Goal: Task Accomplishment & Management: Complete application form

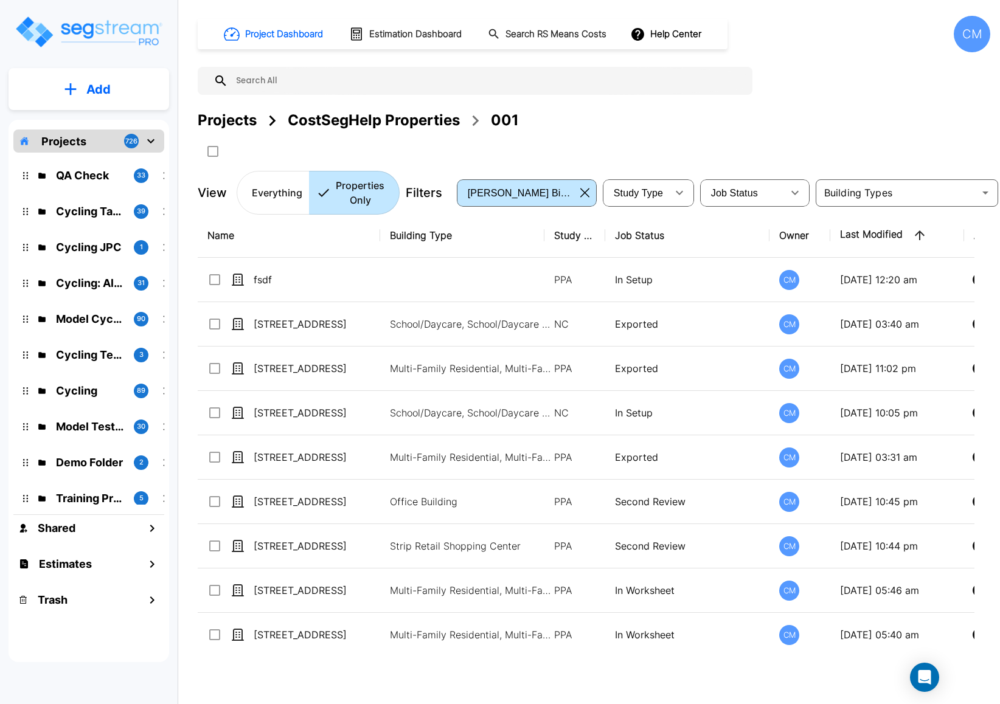
click at [89, 86] on p "Add" at bounding box center [98, 89] width 24 height 18
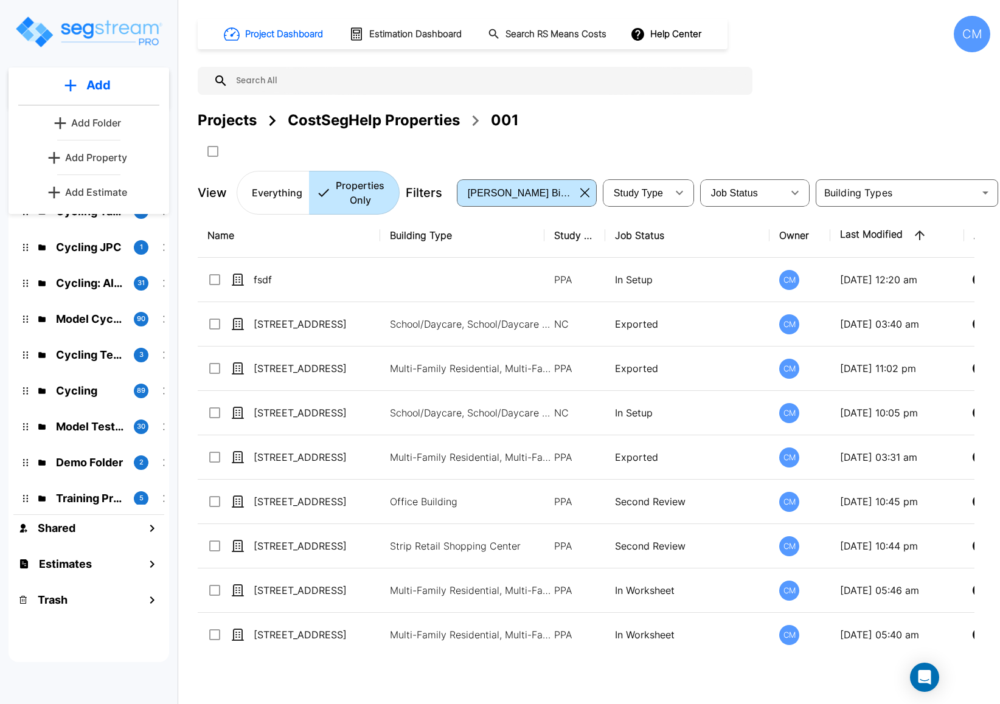
click at [108, 165] on p "Add Property" at bounding box center [96, 157] width 62 height 15
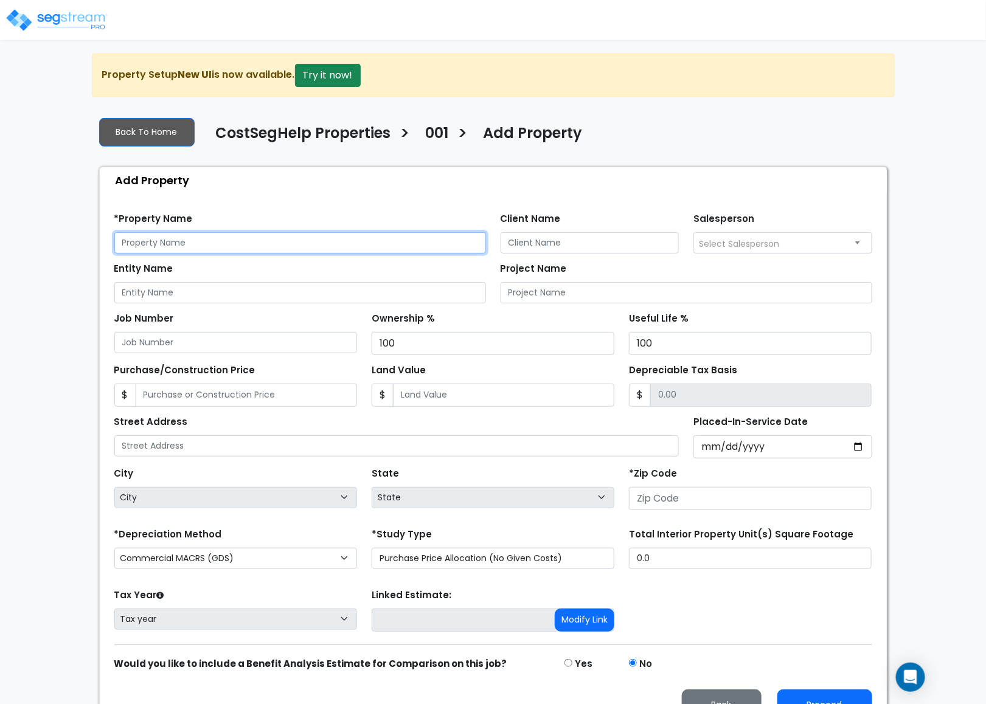
click at [164, 239] on input "text" at bounding box center [300, 242] width 372 height 21
paste input "[URL][DOMAIN_NAME]"
type input "[URL][DOMAIN_NAME]"
type input "Test 8-18"
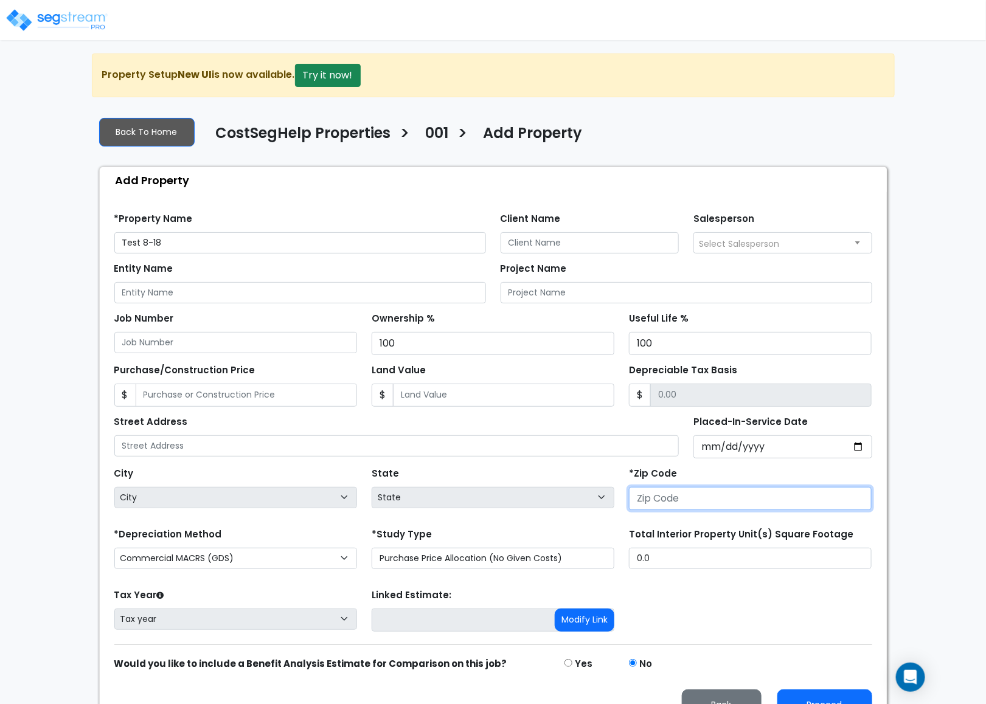
click at [690, 493] on input "number" at bounding box center [750, 498] width 243 height 23
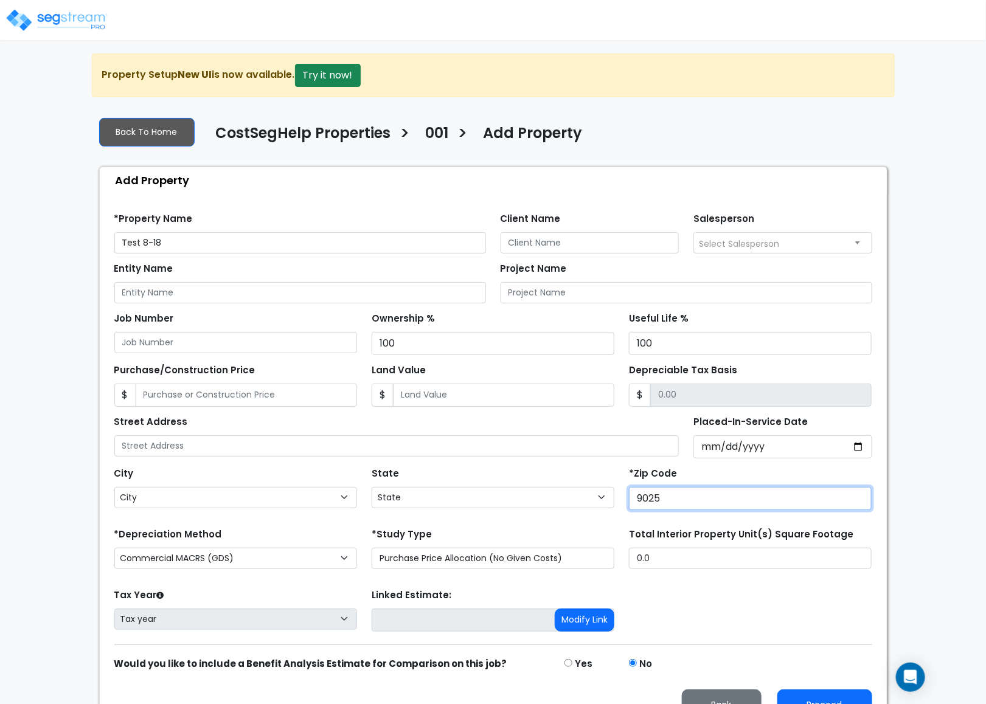
type input "90250"
select select "CA"
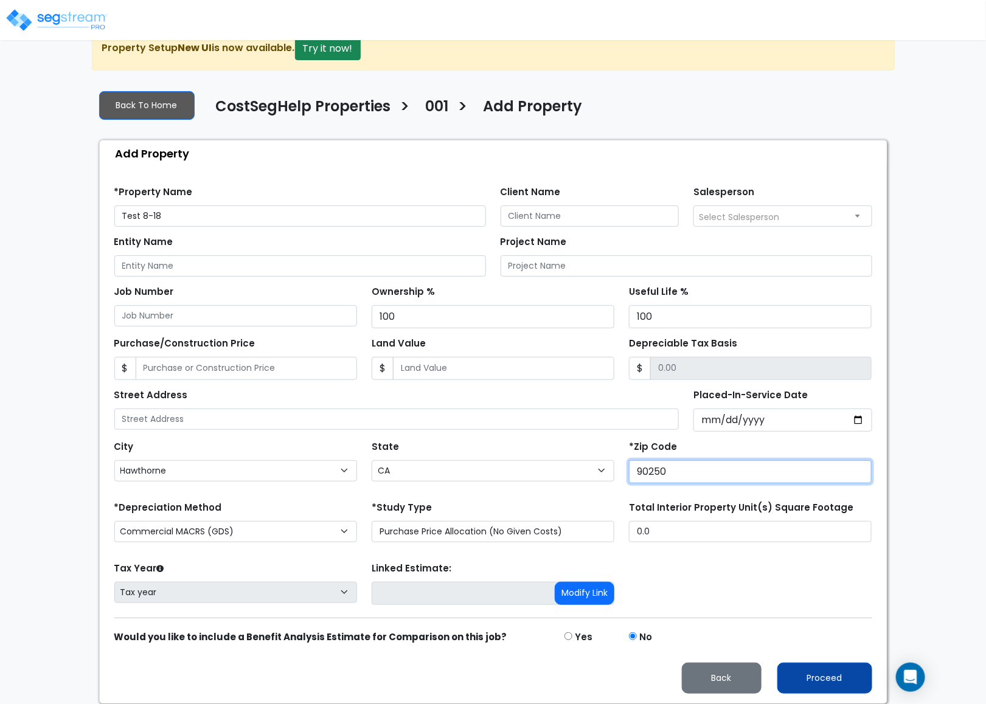
type input "90250"
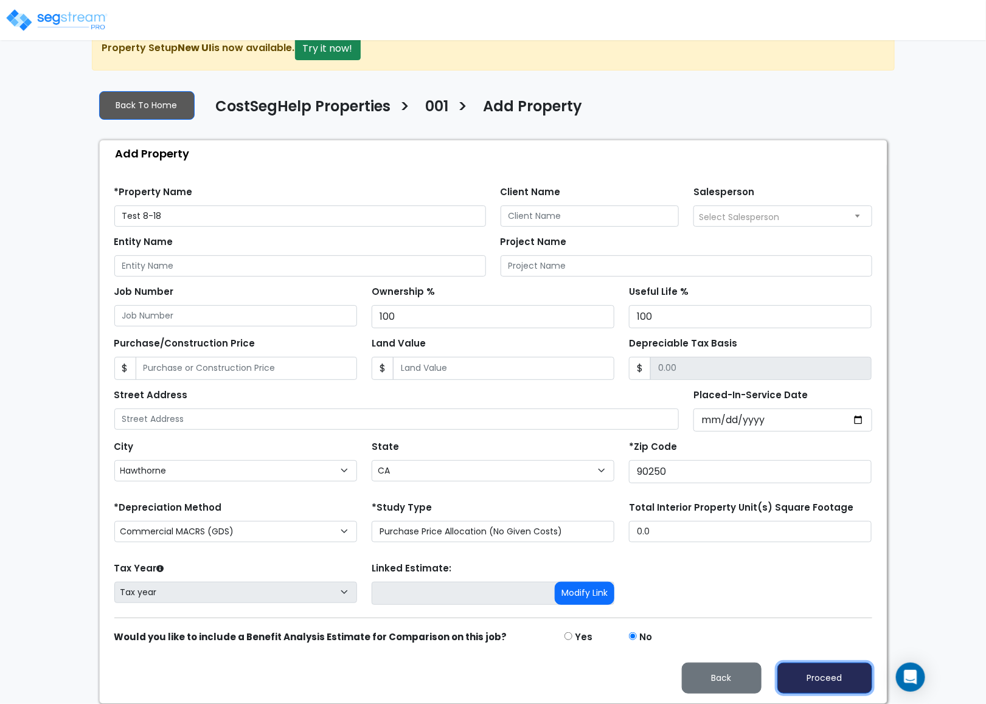
click at [798, 666] on button "Proceed" at bounding box center [824, 678] width 95 height 31
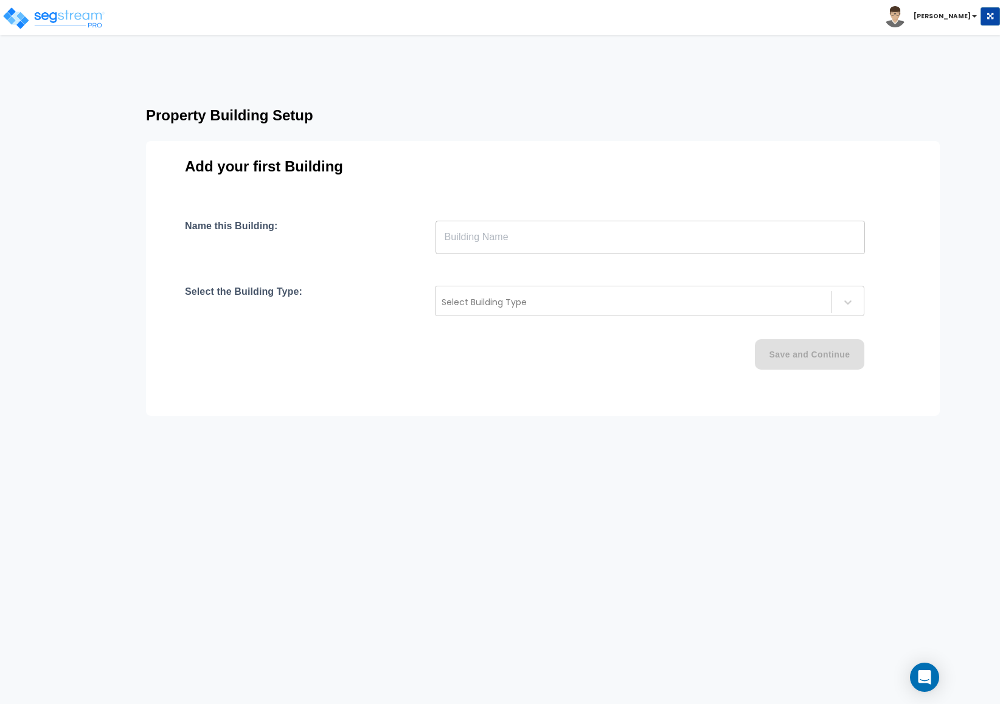
click at [361, 477] on html "Toggle navigation Cherry Mae x" at bounding box center [500, 251] width 1000 height 502
click at [471, 250] on input "text" at bounding box center [649, 237] width 429 height 34
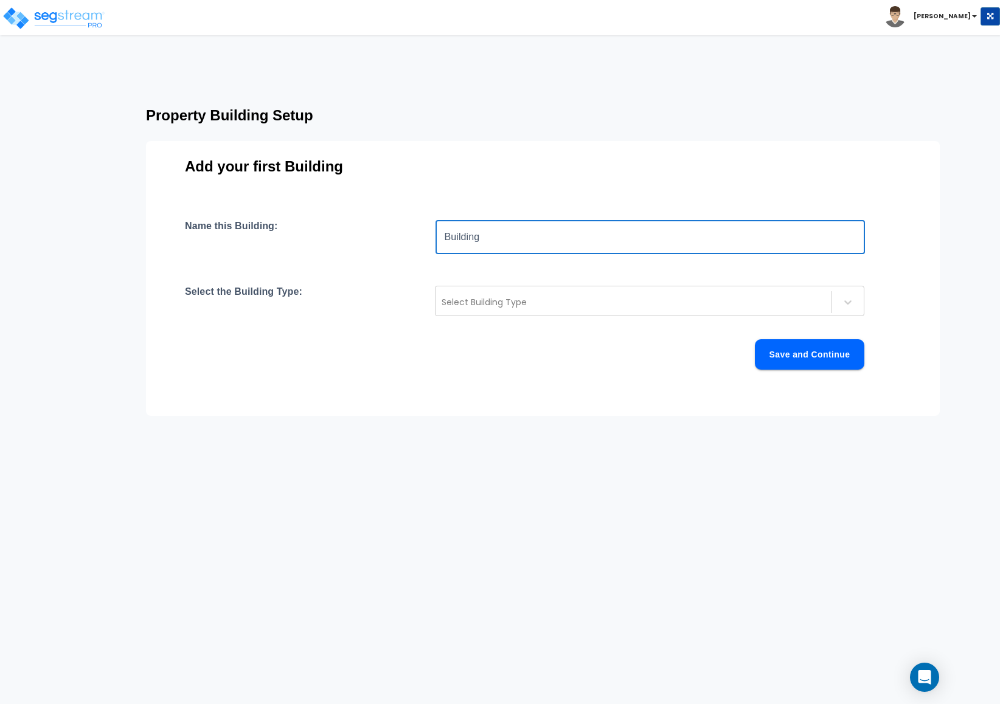
type input "Building"
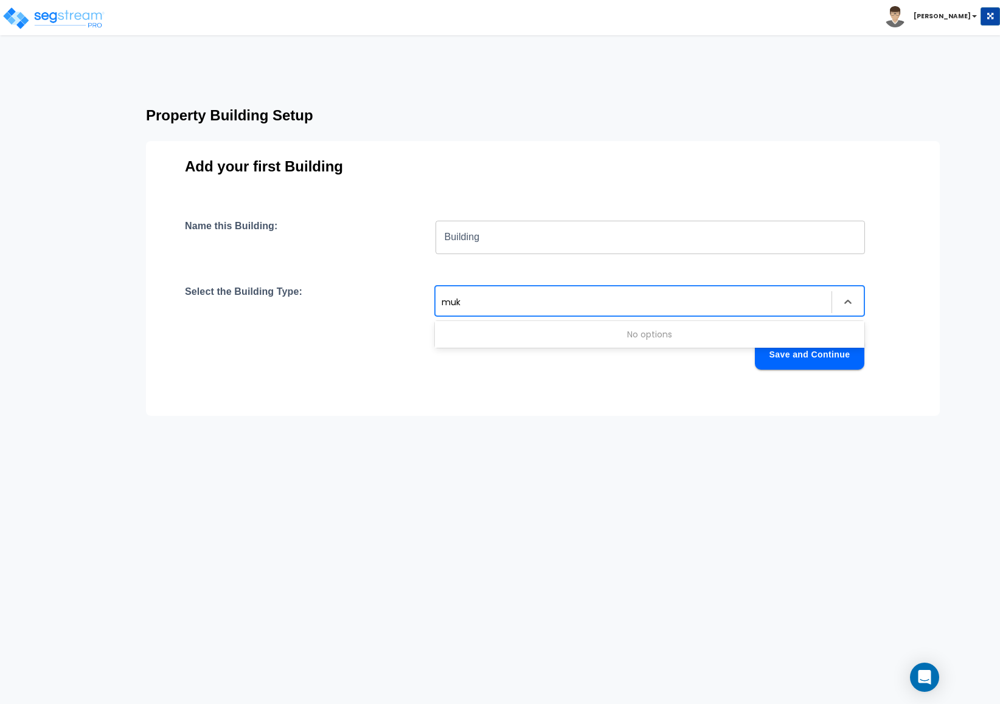
type input "mu"
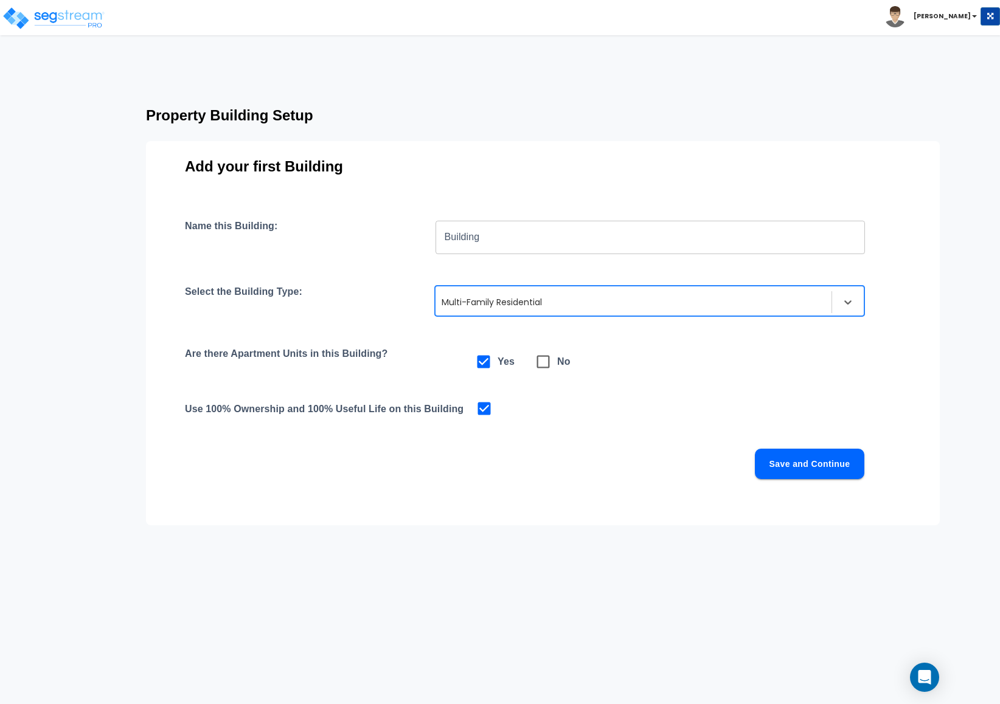
click at [811, 456] on button "Save and Continue" at bounding box center [809, 464] width 109 height 30
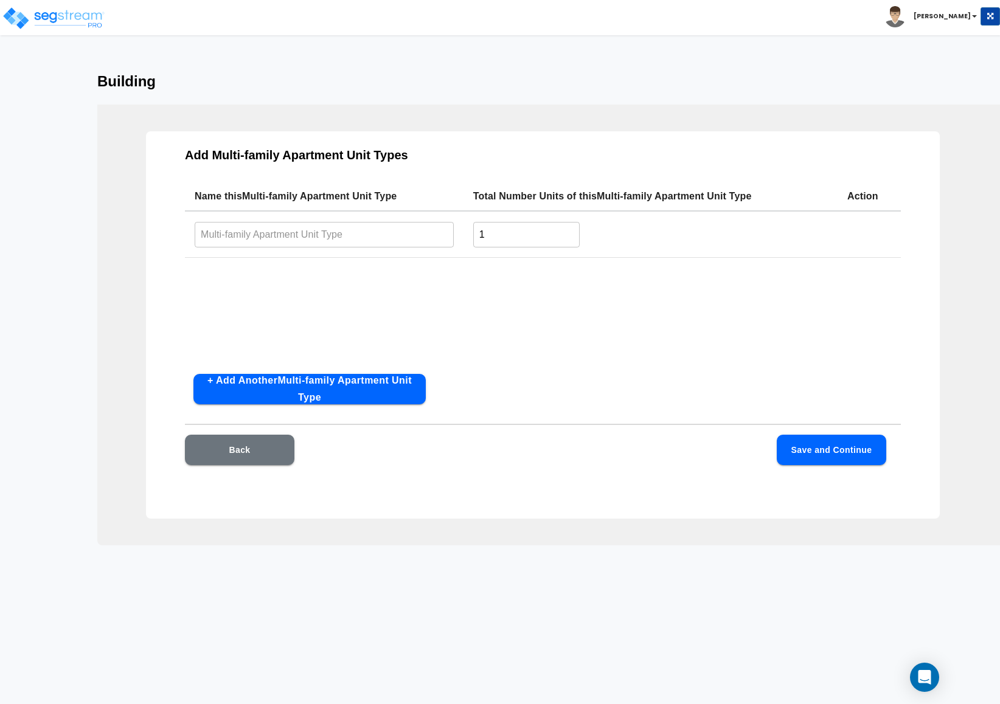
click at [359, 236] on input "text" at bounding box center [324, 234] width 259 height 26
type input "1"
click at [514, 234] on input "1" at bounding box center [526, 234] width 106 height 26
type input "10"
click at [810, 427] on div "Add Multi-family Apartment Unit Types Name this Multi-family Apartment Unit Typ…" at bounding box center [543, 324] width 794 height 387
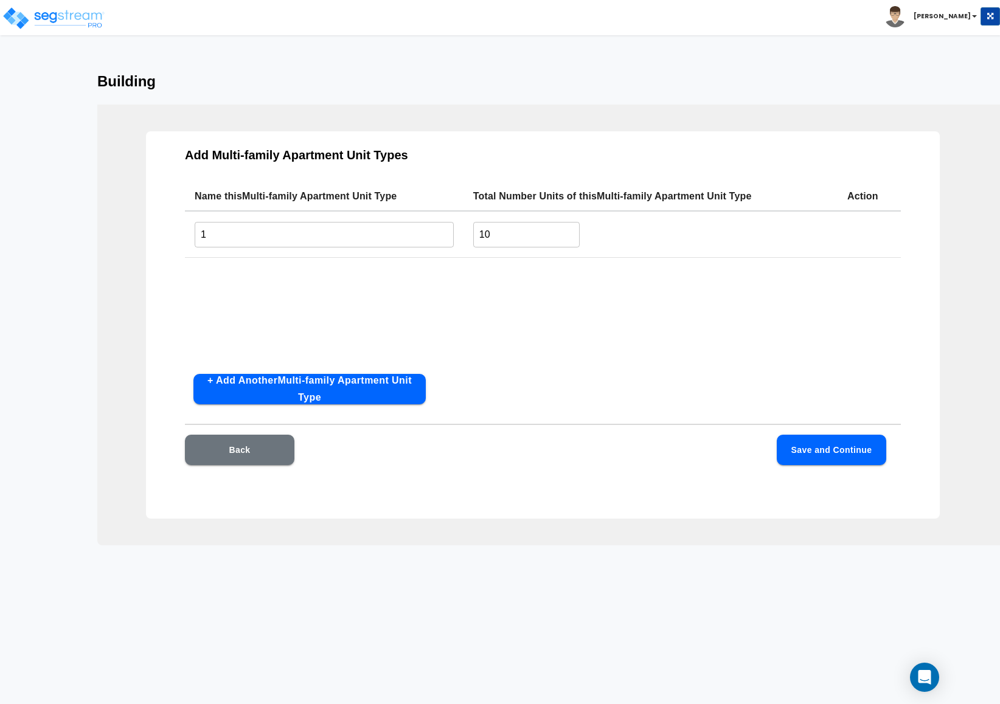
click at [831, 452] on button "Save and Continue" at bounding box center [831, 450] width 109 height 30
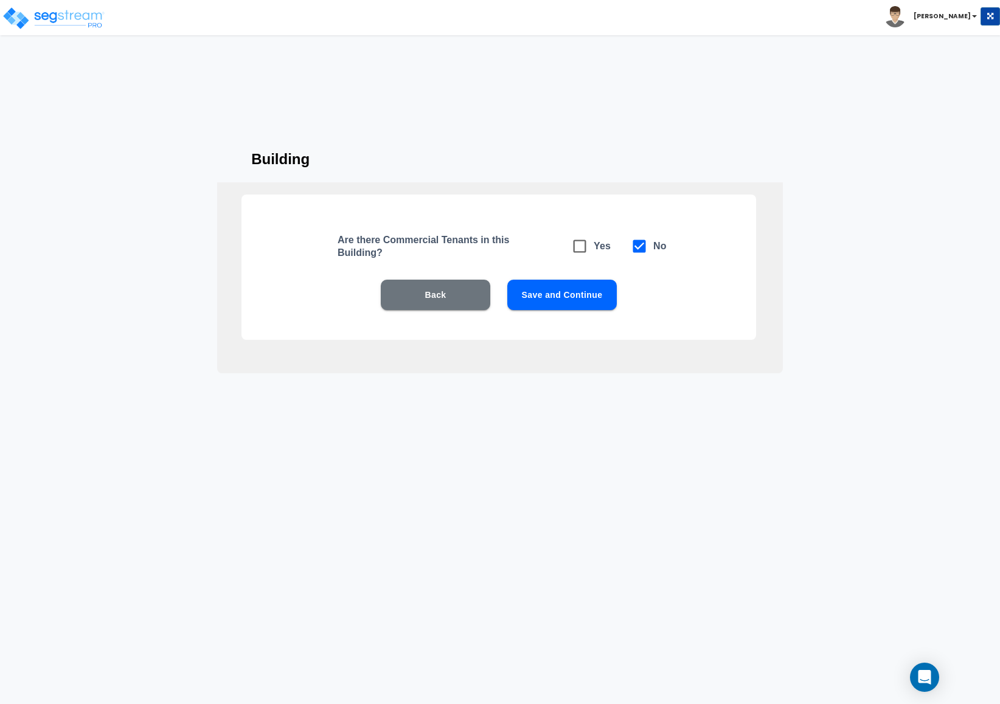
click at [513, 297] on button "Save and Continue" at bounding box center [561, 295] width 109 height 30
click at [513, 296] on button "Save and Continue" at bounding box center [561, 295] width 109 height 30
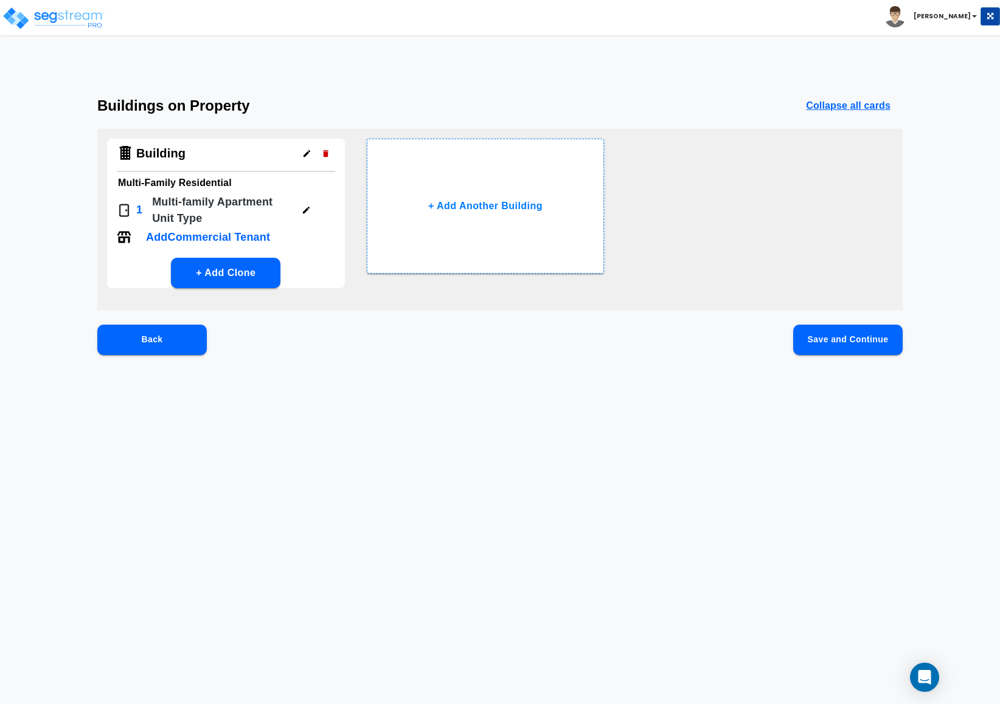
click at [806, 331] on button "Save and Continue" at bounding box center [847, 340] width 109 height 30
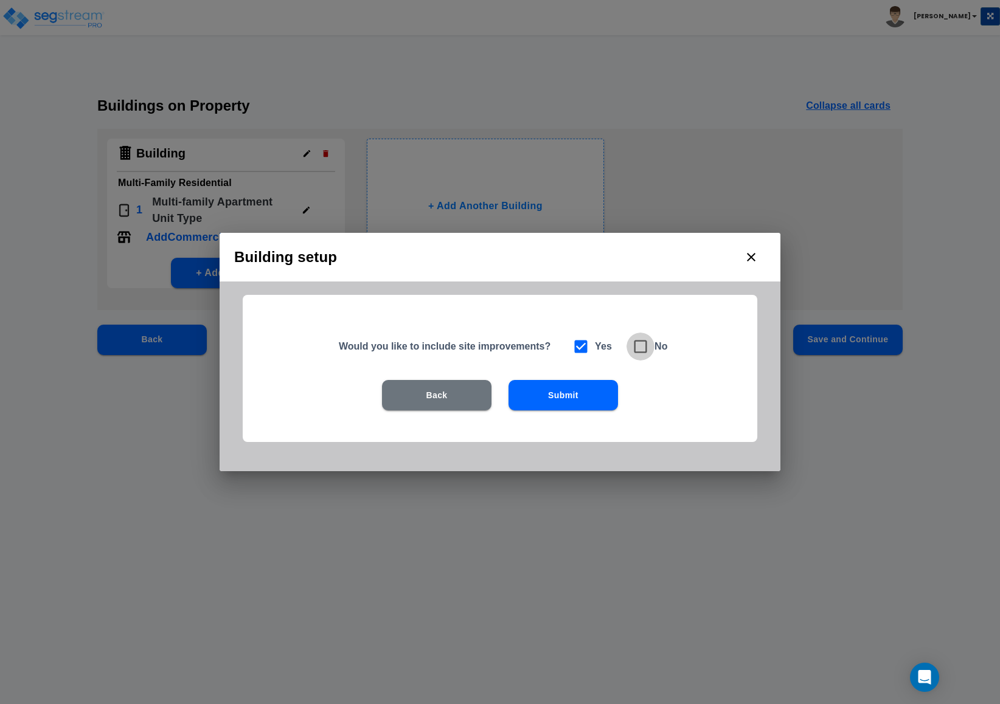
click at [640, 348] on icon at bounding box center [640, 346] width 17 height 17
checkbox input "false"
checkbox input "true"
click at [586, 354] on icon at bounding box center [580, 346] width 17 height 17
checkbox input "true"
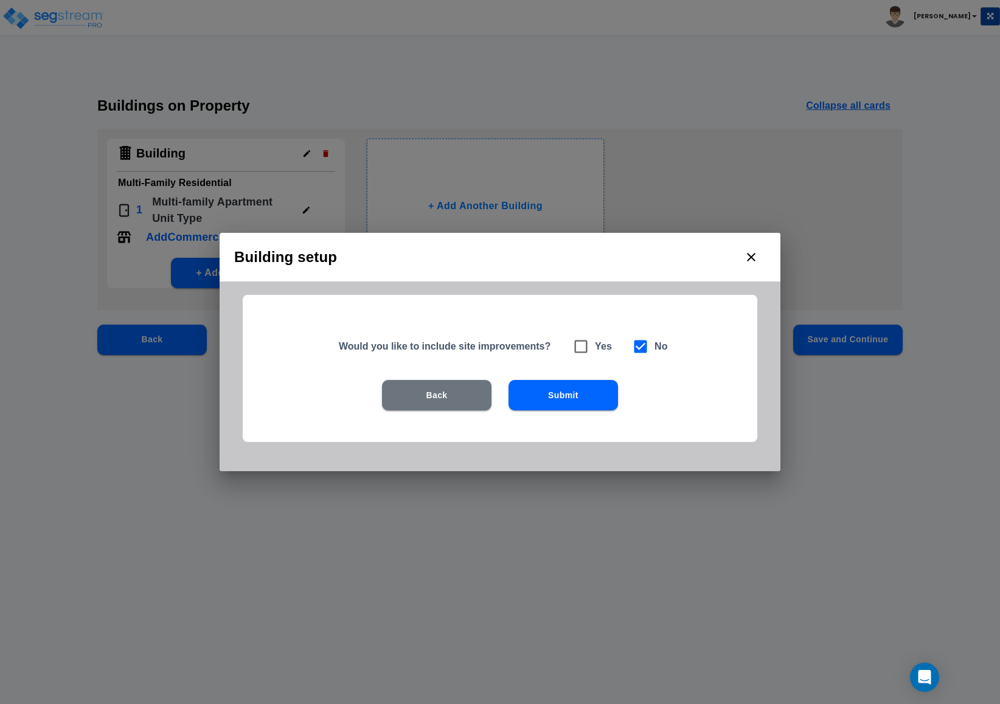
checkbox input "false"
click at [577, 400] on button "Submit" at bounding box center [562, 395] width 109 height 30
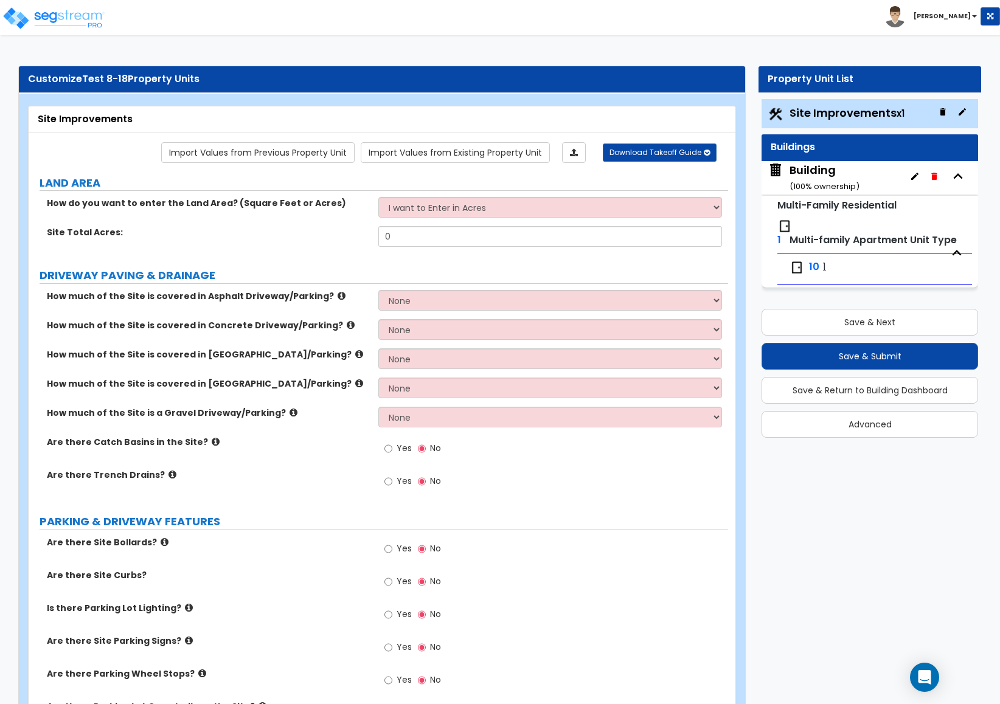
scroll to position [656, 0]
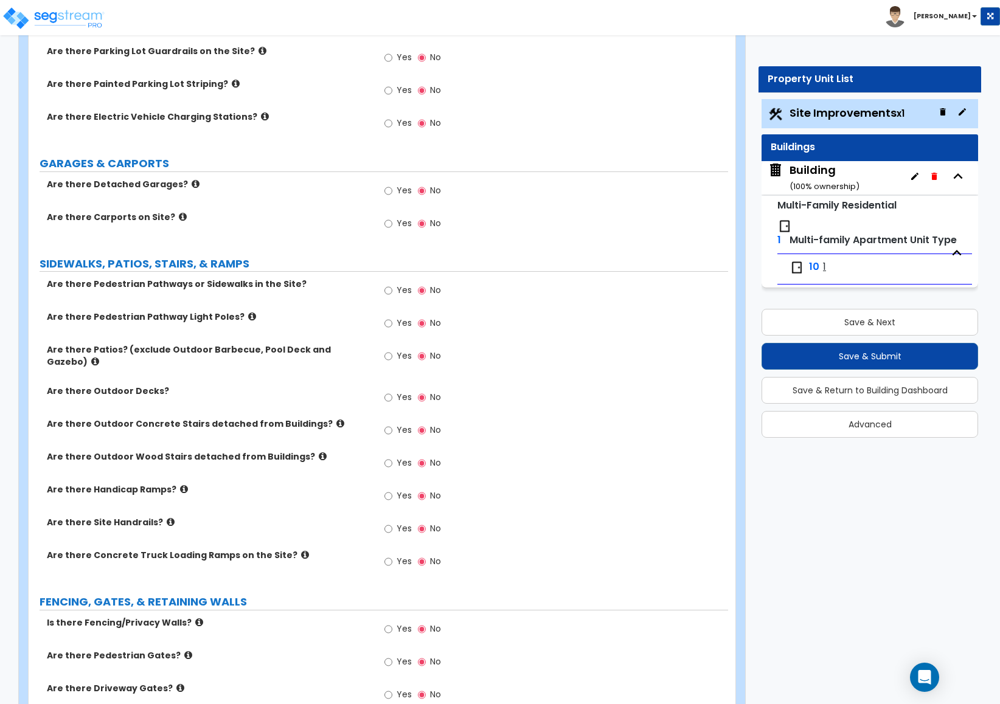
click at [398, 426] on span "Yes" at bounding box center [403, 430] width 15 height 12
click at [392, 426] on input "Yes" at bounding box center [388, 430] width 8 height 13
radio input "true"
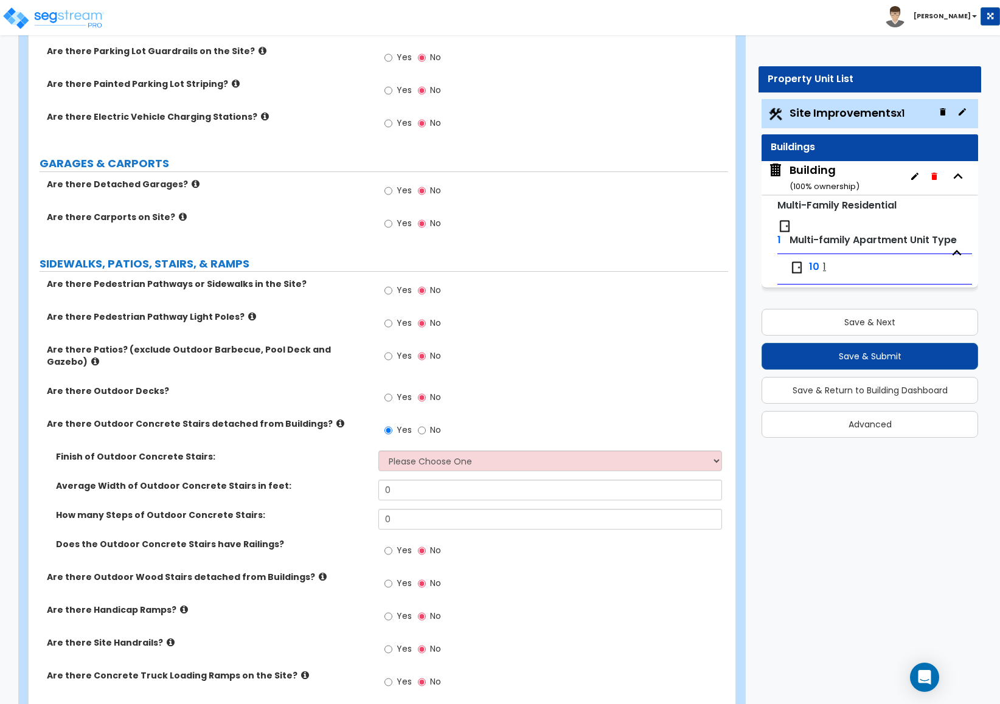
click at [322, 482] on label "Average Width of Outdoor Concrete Stairs in feet:" at bounding box center [212, 486] width 313 height 12
click at [825, 274] on span "1" at bounding box center [824, 267] width 3 height 14
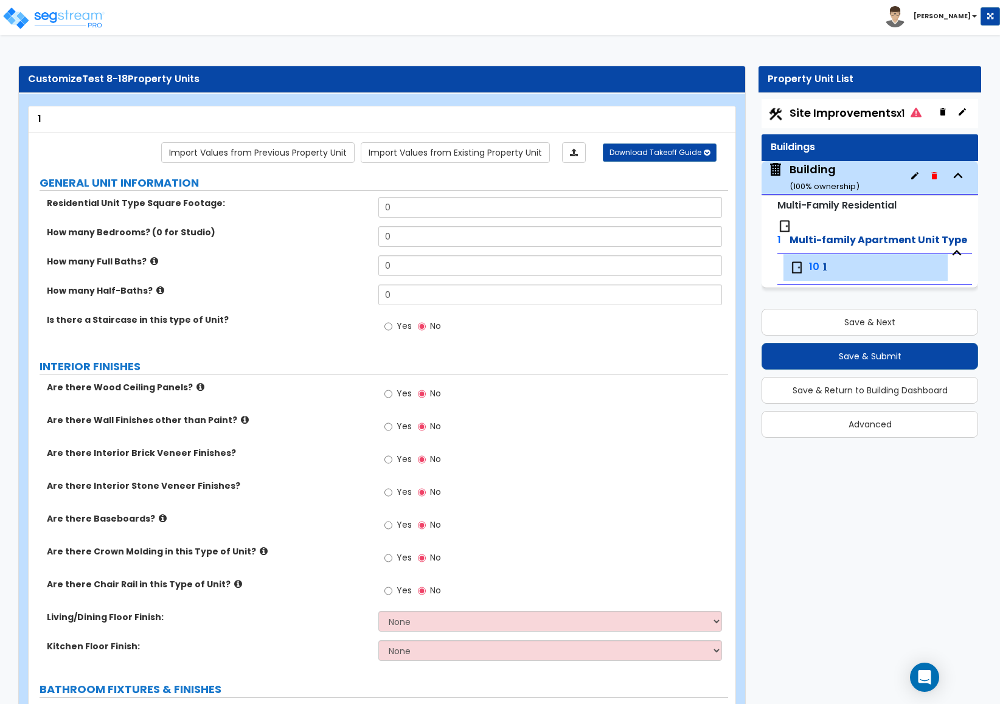
scroll to position [685, 0]
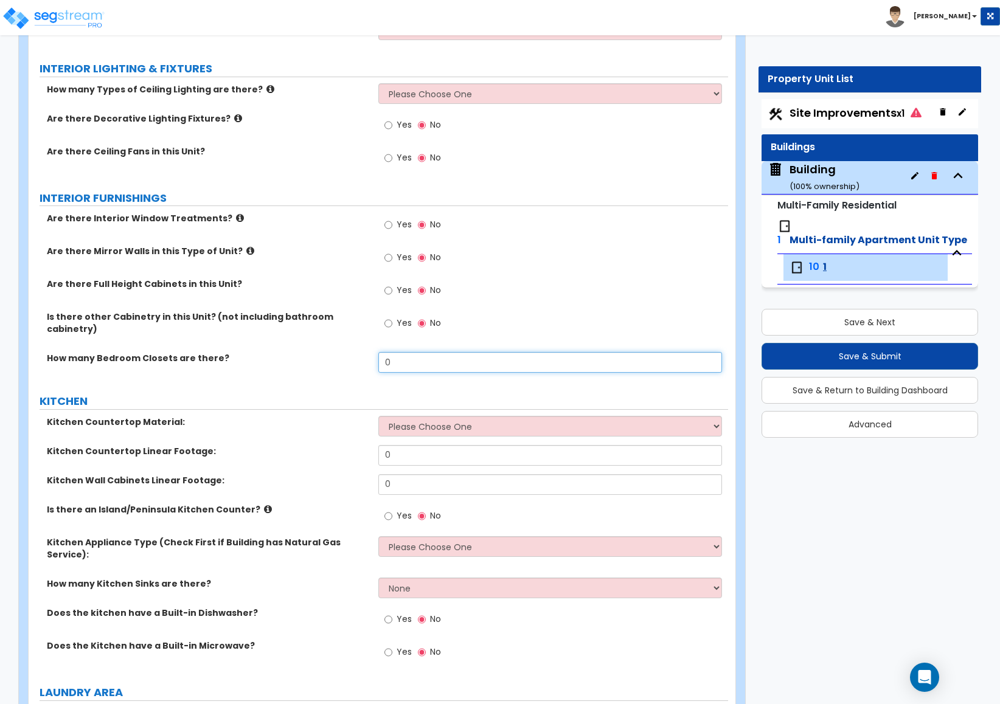
drag, startPoint x: 415, startPoint y: 358, endPoint x: 371, endPoint y: 355, distance: 43.9
click at [371, 354] on div "How many Bedroom Closets are there? 0" at bounding box center [378, 366] width 699 height 29
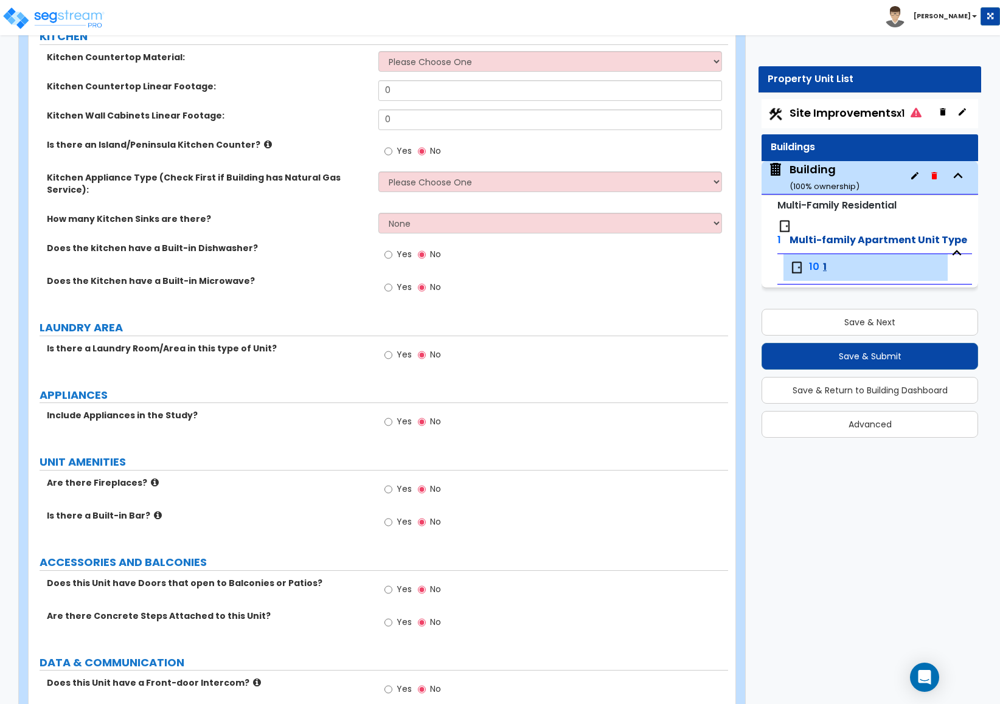
scroll to position [1225, 0]
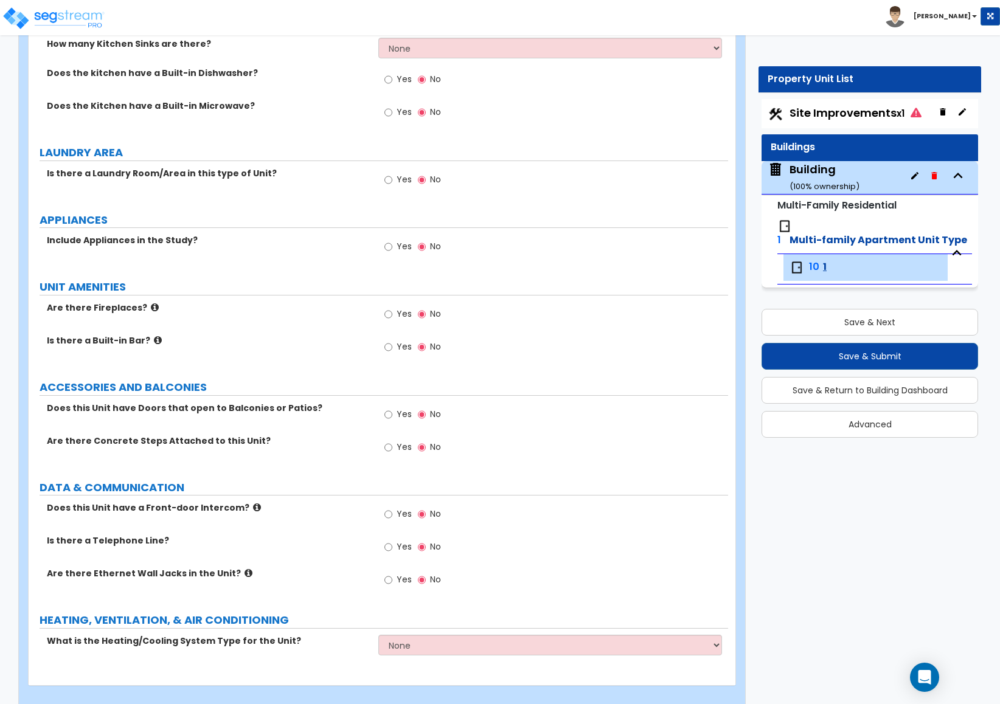
drag, startPoint x: 369, startPoint y: 363, endPoint x: 261, endPoint y: 340, distance: 109.5
click at [263, 341] on div "Is there a Built-in Bar? Yes No" at bounding box center [378, 350] width 699 height 33
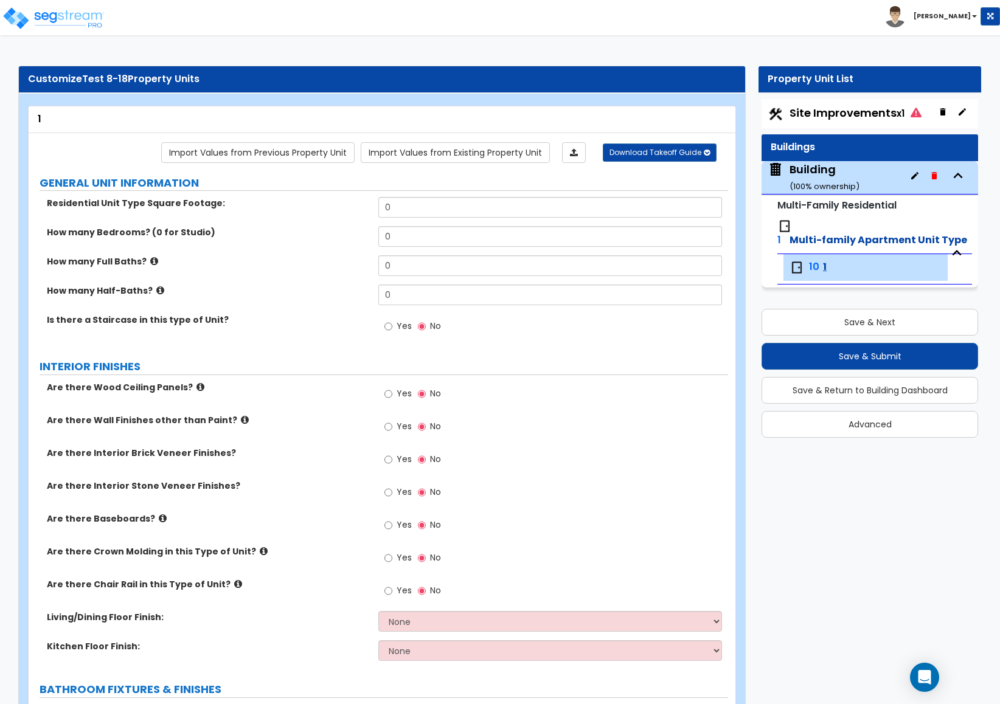
scroll to position [685, 0]
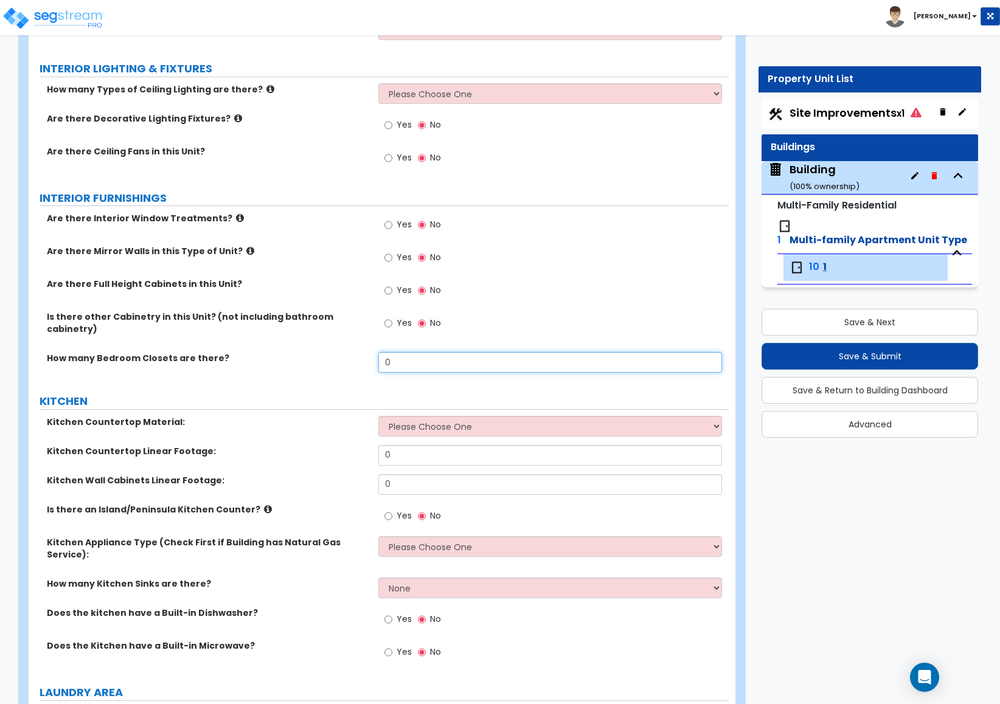
drag, startPoint x: 415, startPoint y: 363, endPoint x: 321, endPoint y: 367, distance: 93.7
click at [321, 367] on div "How many Bedroom Closets are there? 0" at bounding box center [378, 366] width 699 height 29
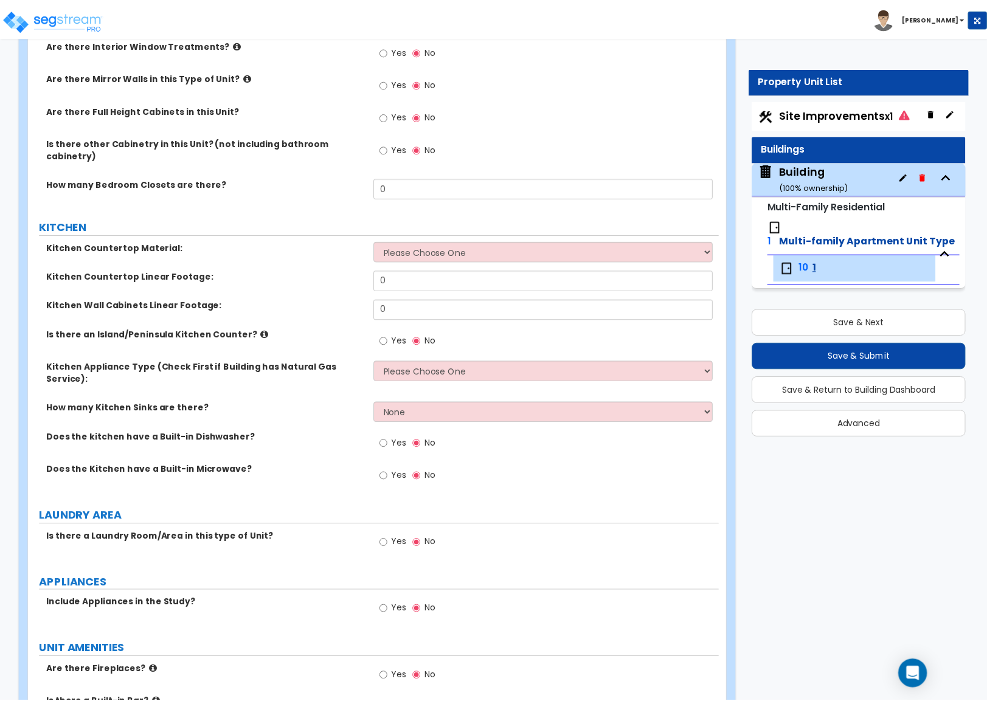
scroll to position [677, 0]
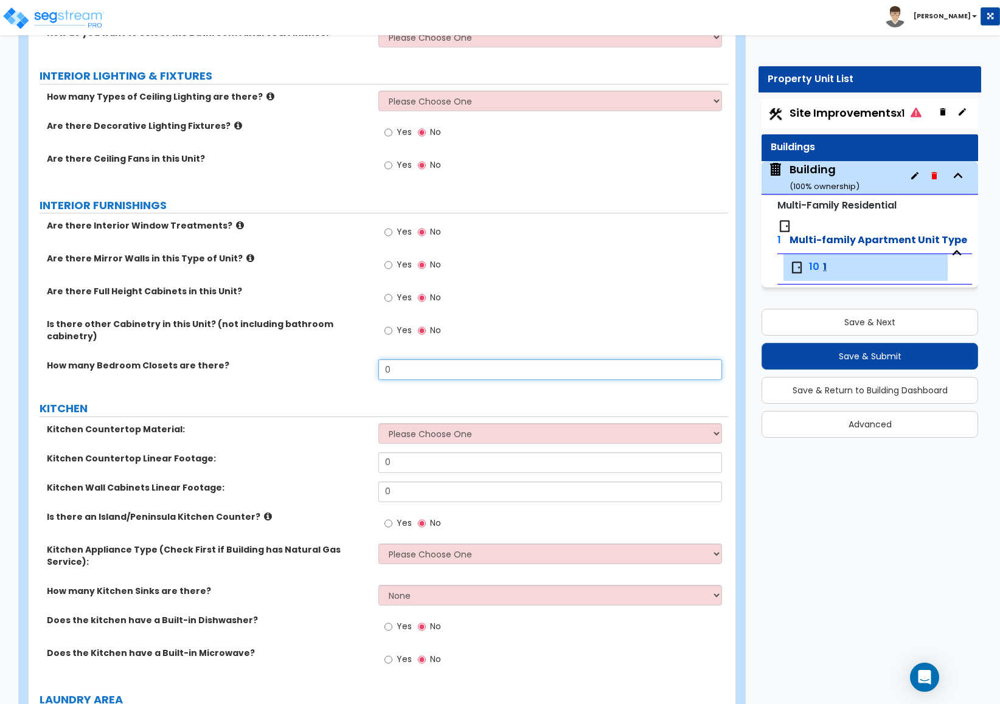
drag, startPoint x: 418, startPoint y: 362, endPoint x: 317, endPoint y: 373, distance: 100.9
click at [316, 373] on div "How many Bedroom Closets are there? 0" at bounding box center [378, 373] width 699 height 29
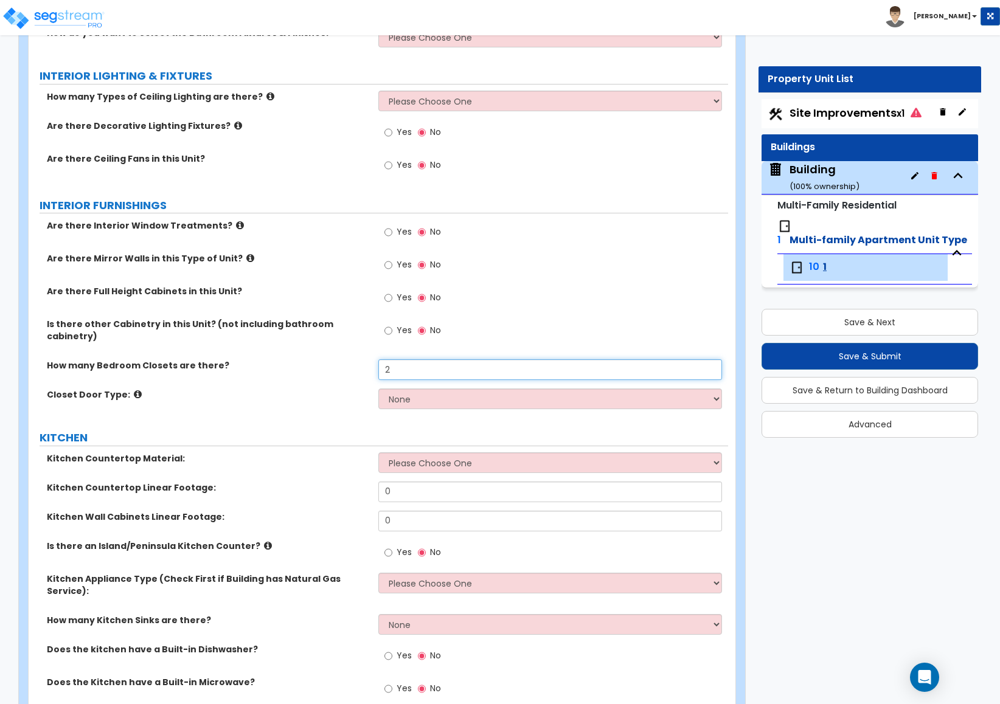
type input "2"
click at [433, 389] on select "None Bi-fold Louvered Doors Bi-fold Panel Doors Sliding Doors Hinged Wood Door" at bounding box center [550, 399] width 344 height 21
select select "1"
click at [378, 389] on select "None Bi-fold Louvered Doors Bi-fold Panel Doors Sliding Doors Hinged Wood Door" at bounding box center [550, 399] width 344 height 21
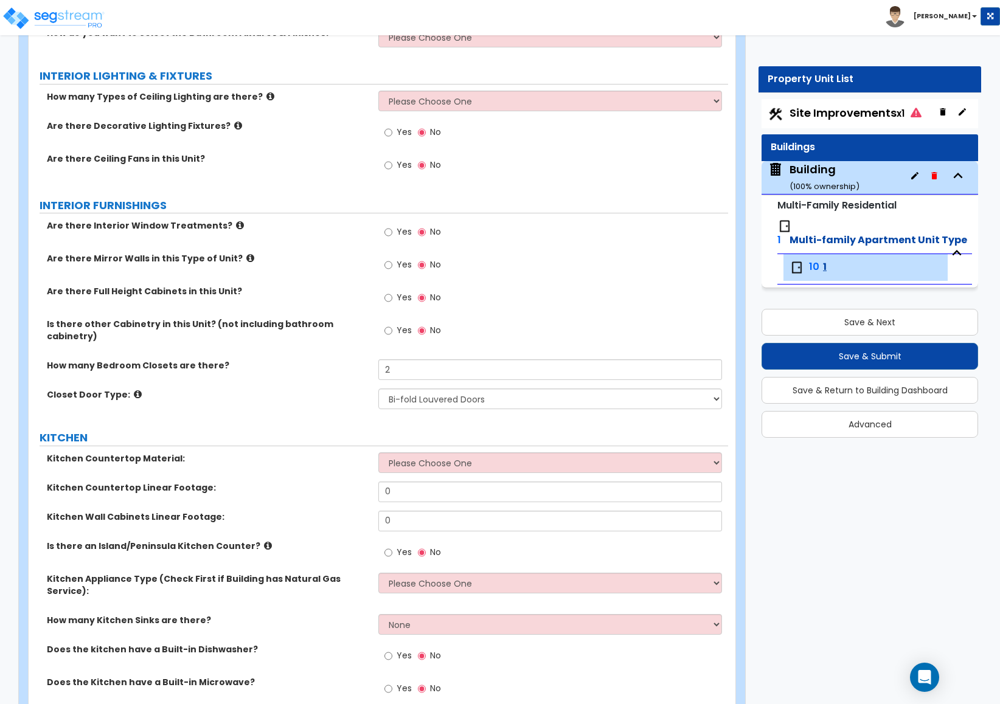
click at [369, 436] on label "KITCHEN" at bounding box center [384, 438] width 688 height 16
click at [425, 398] on select "None Bi-fold Louvered Doors Bi-fold Panel Doors Sliding Doors Hinged Wood Door" at bounding box center [550, 399] width 344 height 21
click at [282, 441] on div "GENERAL UNIT INFORMATION Residential Unit Type Square Footage: 0 How many Bedro…" at bounding box center [378, 369] width 681 height 1743
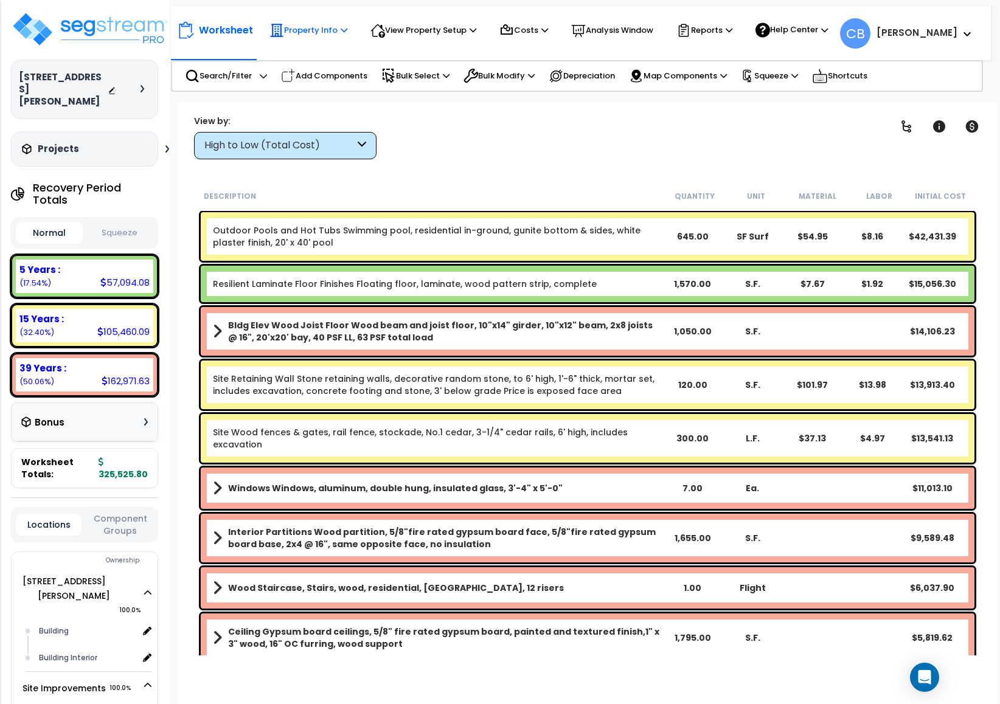
click at [305, 33] on p "Property Info" at bounding box center [308, 30] width 78 height 15
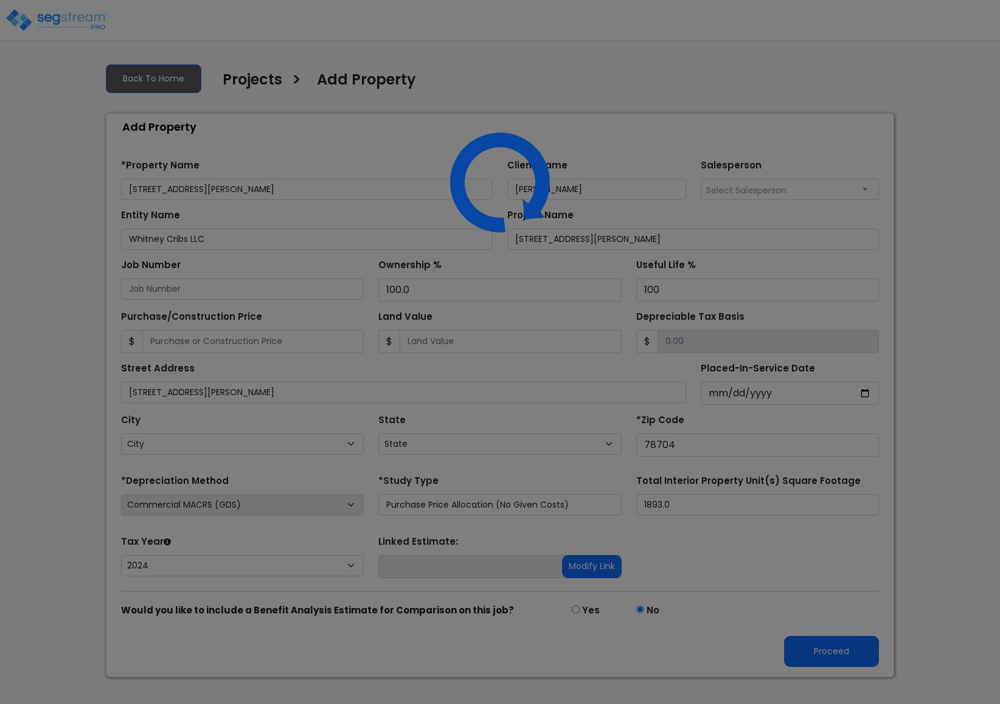
select select "2024"
select select "[GEOGRAPHIC_DATA]"
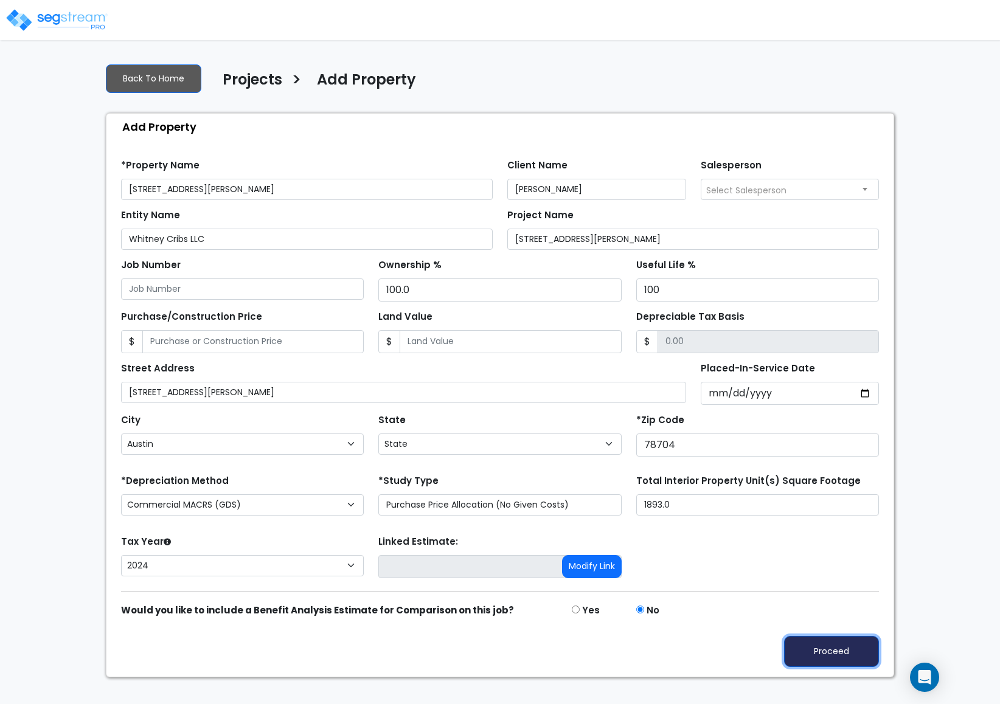
click at [796, 657] on button "Proceed" at bounding box center [831, 651] width 95 height 31
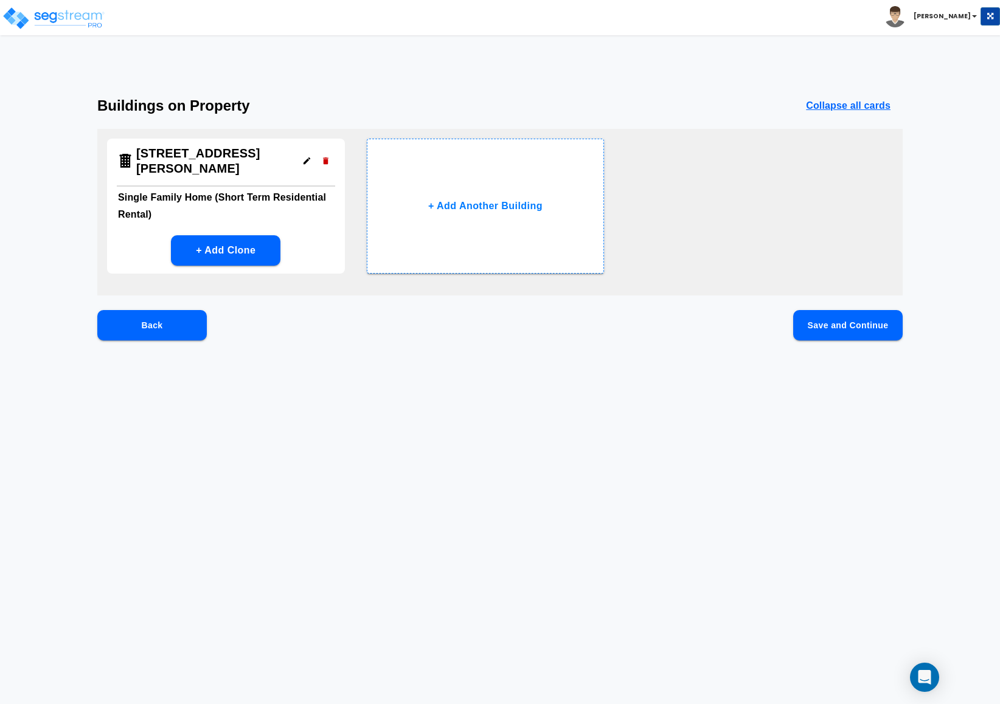
click at [853, 332] on button "Save and Continue" at bounding box center [847, 325] width 109 height 30
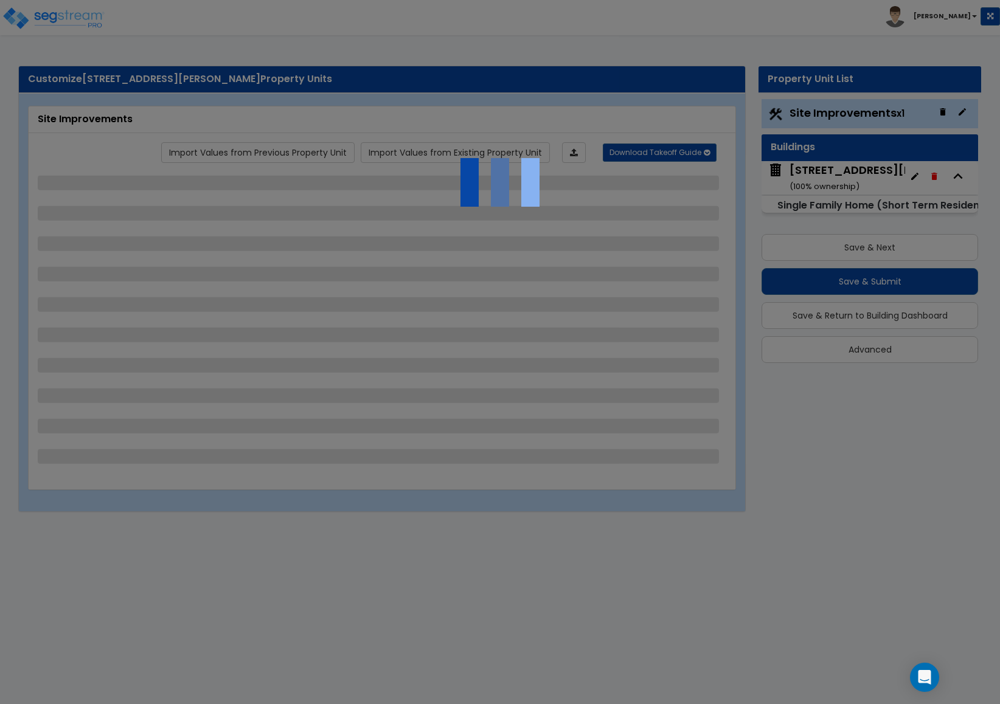
select select "2"
select select "7"
select select "1"
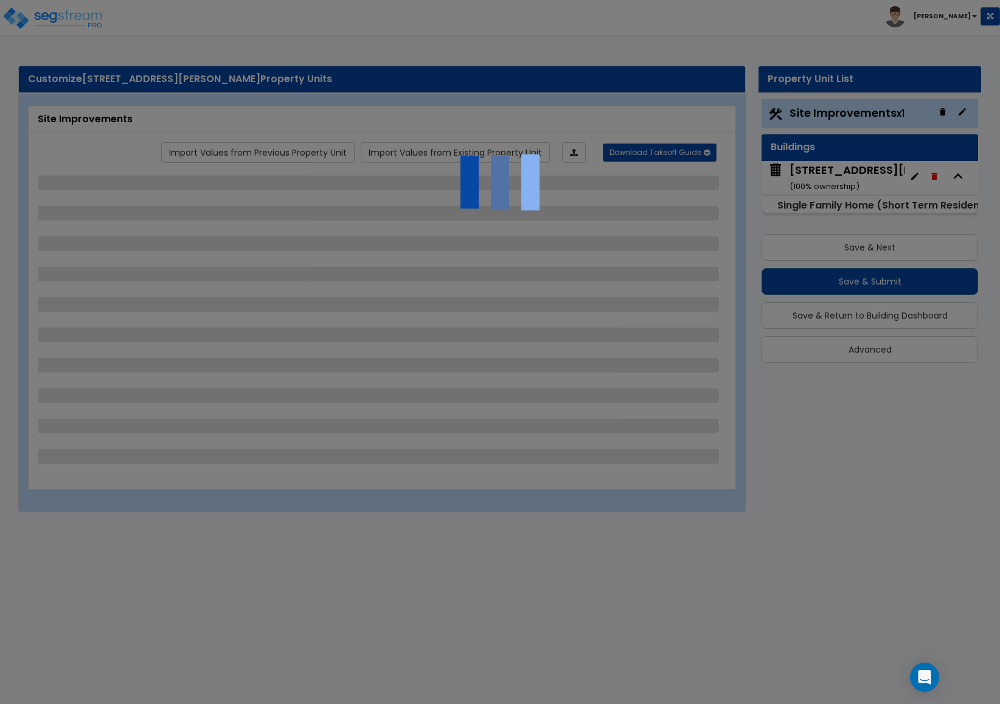
select select "3"
select select "1"
select select "5"
select select "1"
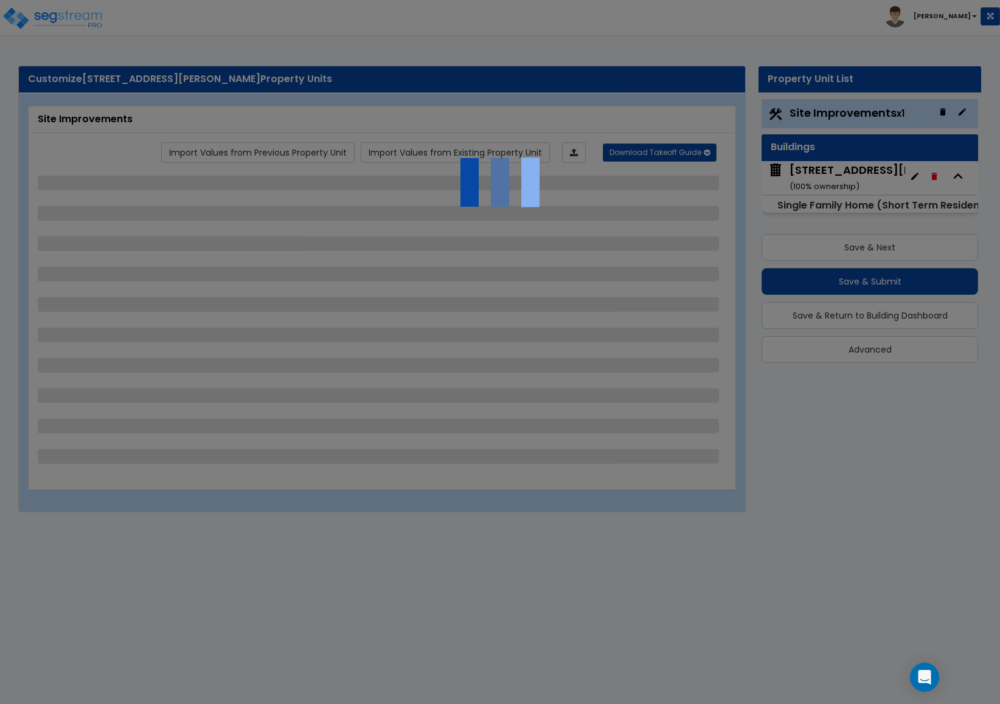
select select "6"
select select "2"
select select "1"
select select "3"
select select "1"
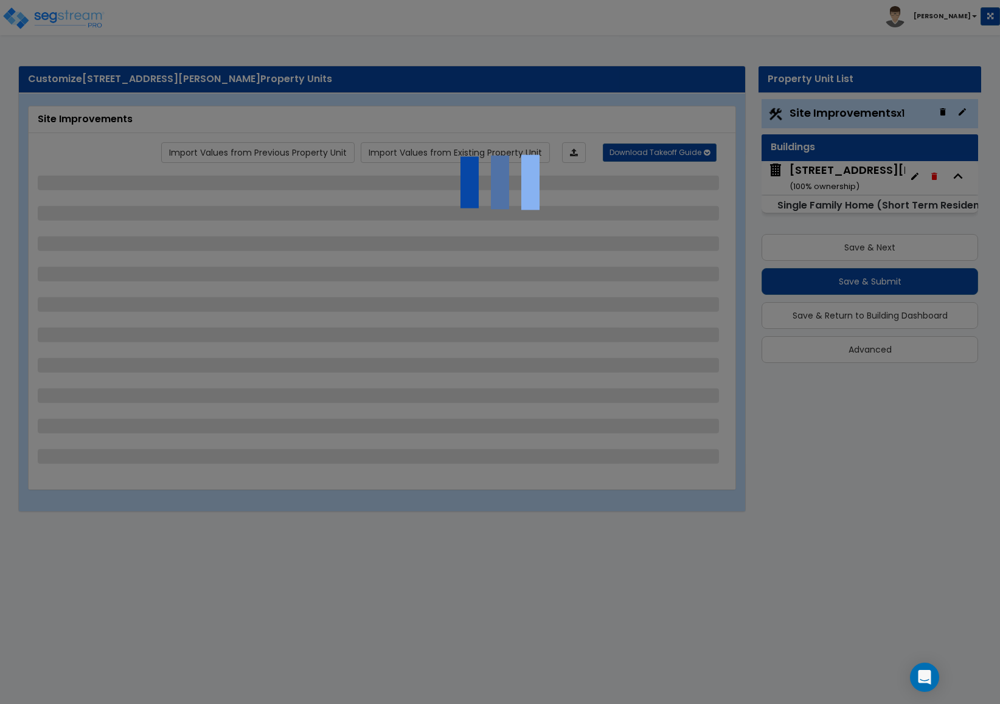
select select "2"
select select "1"
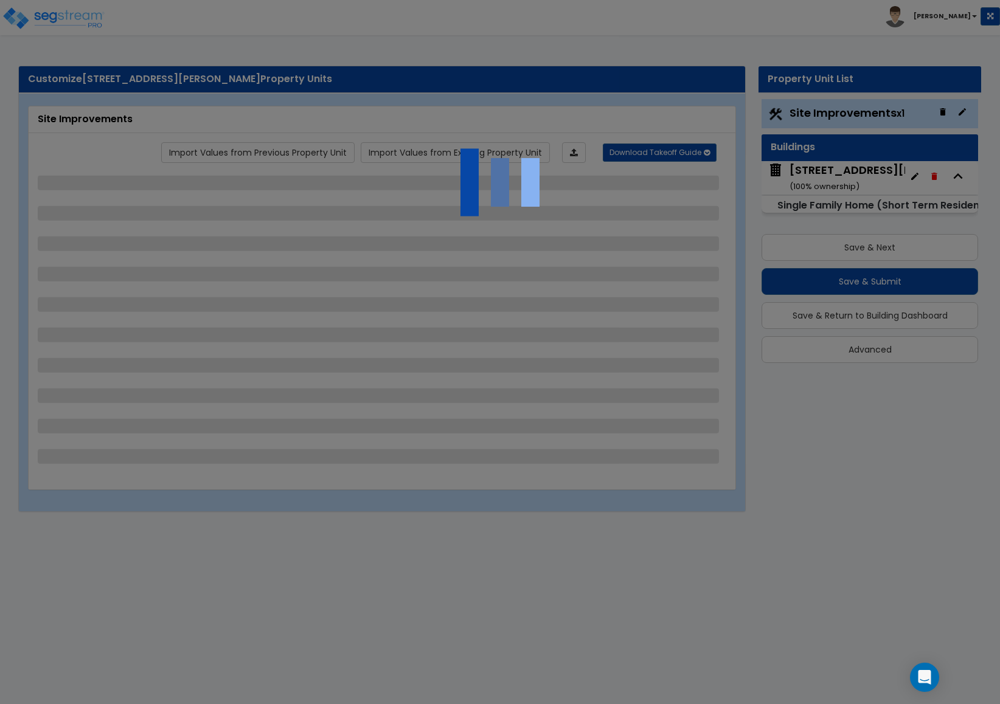
select select "2"
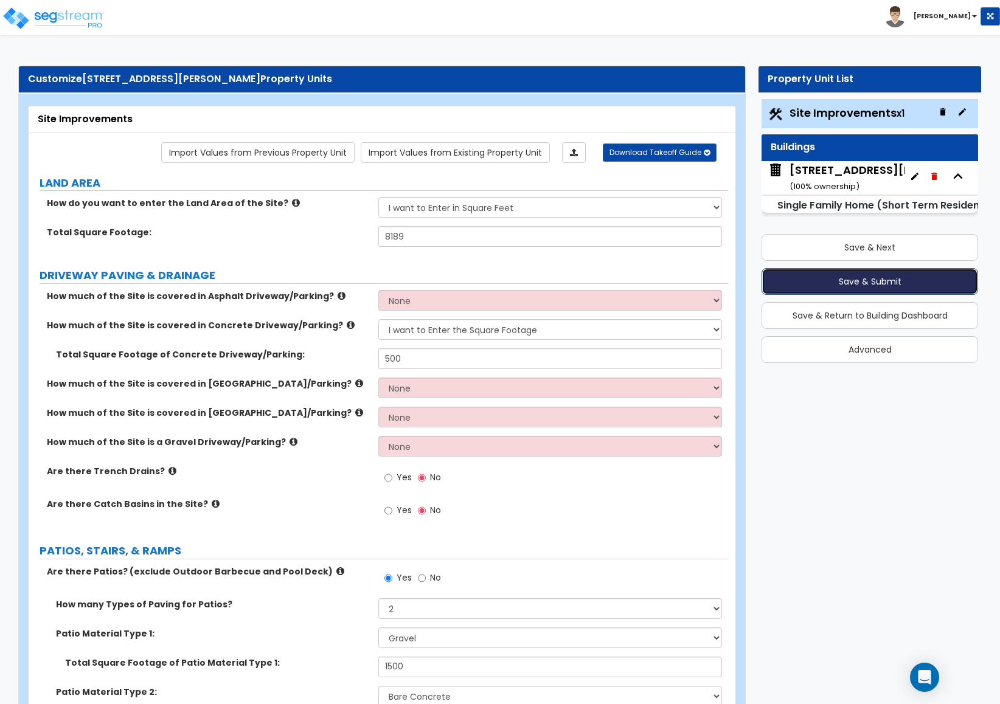
click at [794, 283] on button "Save & Submit" at bounding box center [869, 281] width 216 height 27
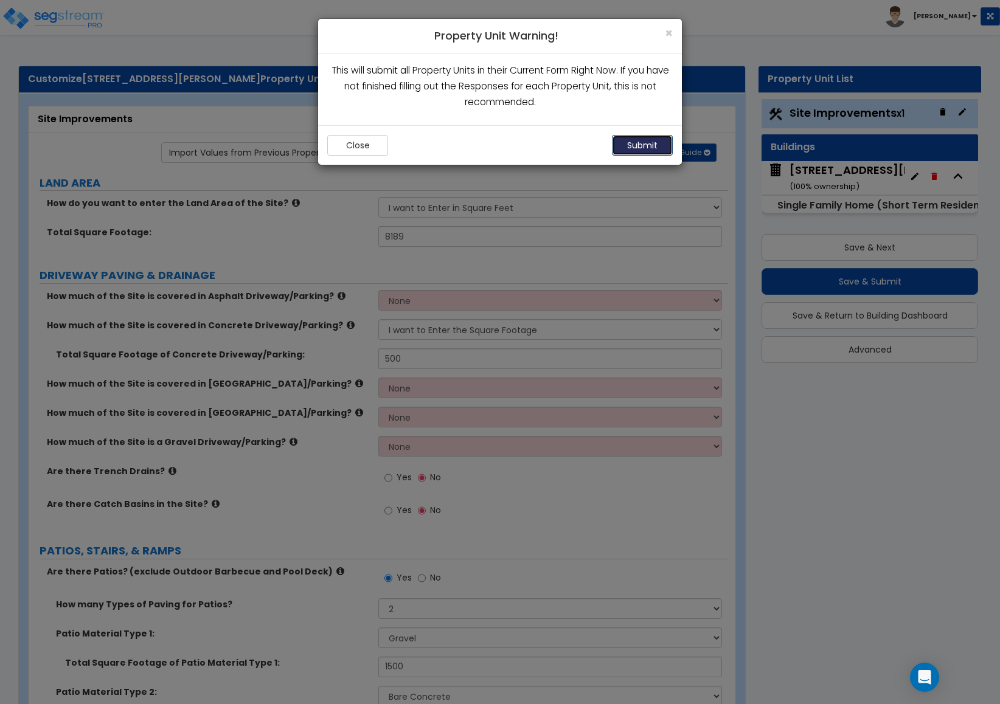
click at [639, 153] on button "Submit" at bounding box center [642, 145] width 61 height 21
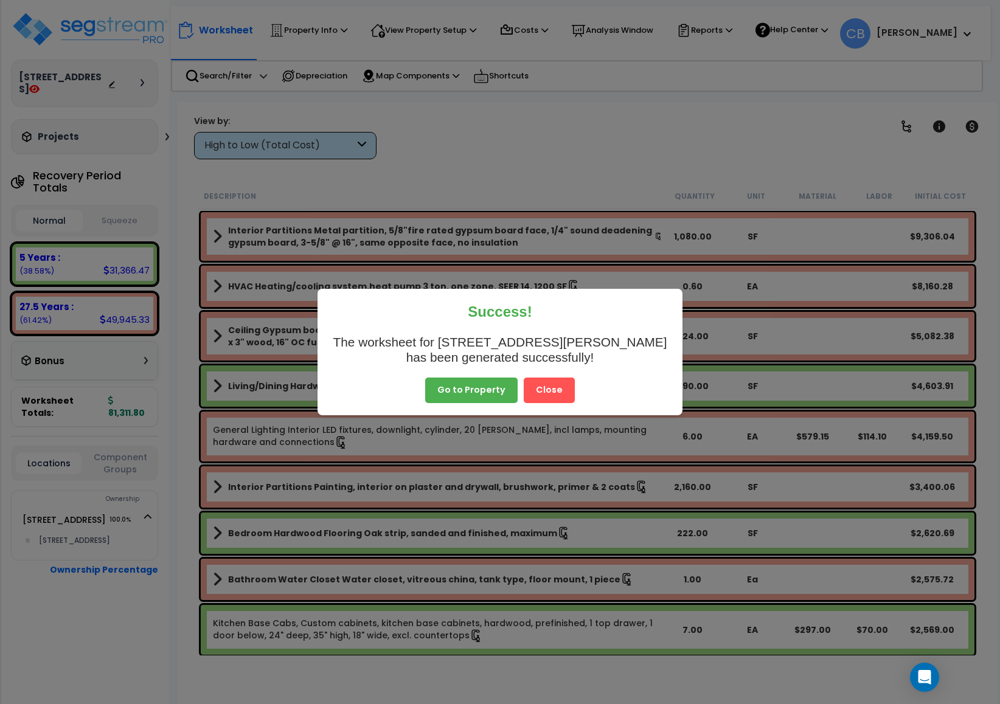
click at [552, 384] on button "Close" at bounding box center [549, 391] width 51 height 26
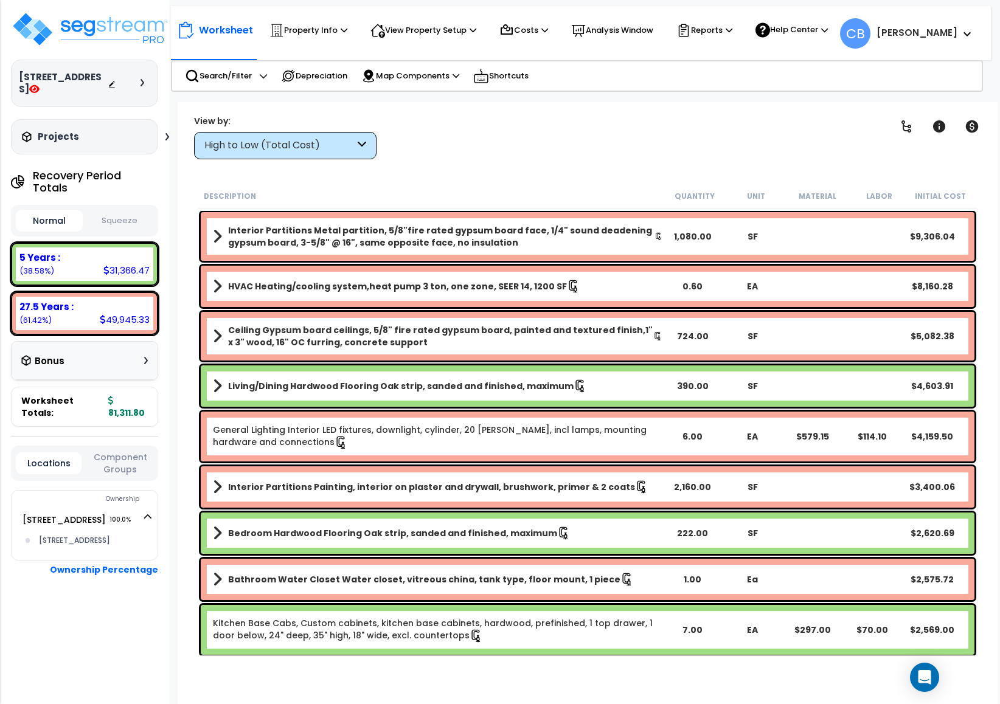
click at [578, 378] on link "Living/Dining Hardwood Flooring Oak strip, sanded and finished, maximum" at bounding box center [437, 386] width 449 height 17
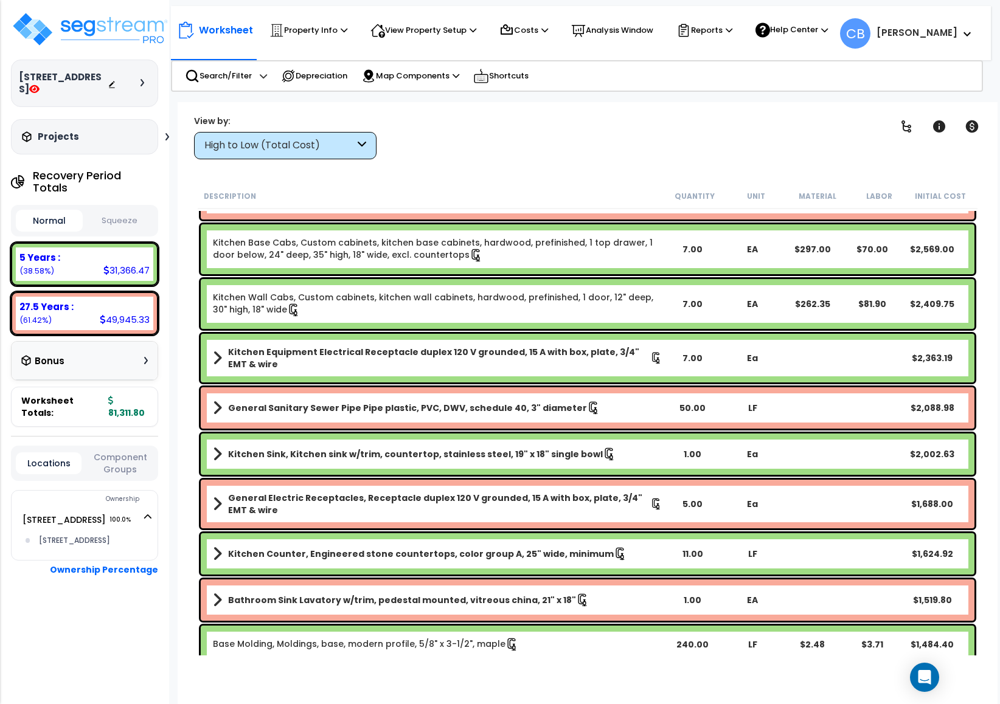
click at [578, 376] on div "Kitchen Equipment Electrical Receptacle duplex 120 V grounded, 15 A with box, p…" at bounding box center [588, 358] width 774 height 49
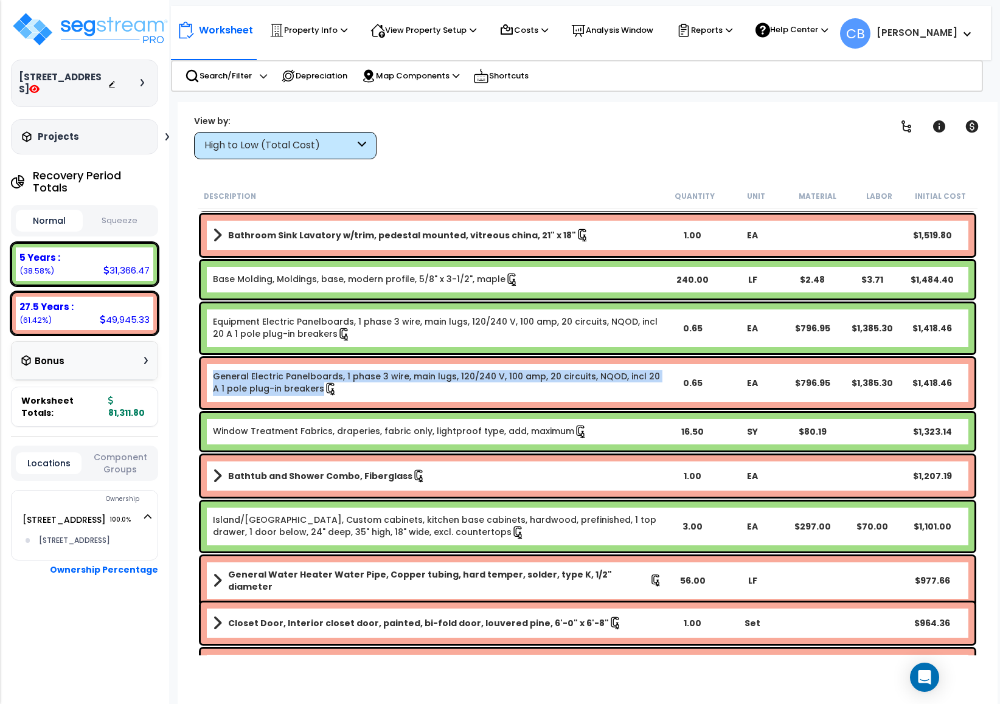
click at [578, 376] on link "General Electric Panelboards, 1 phase 3 wire, main lugs, 120/240 V, 100 amp, 20…" at bounding box center [437, 383] width 449 height 26
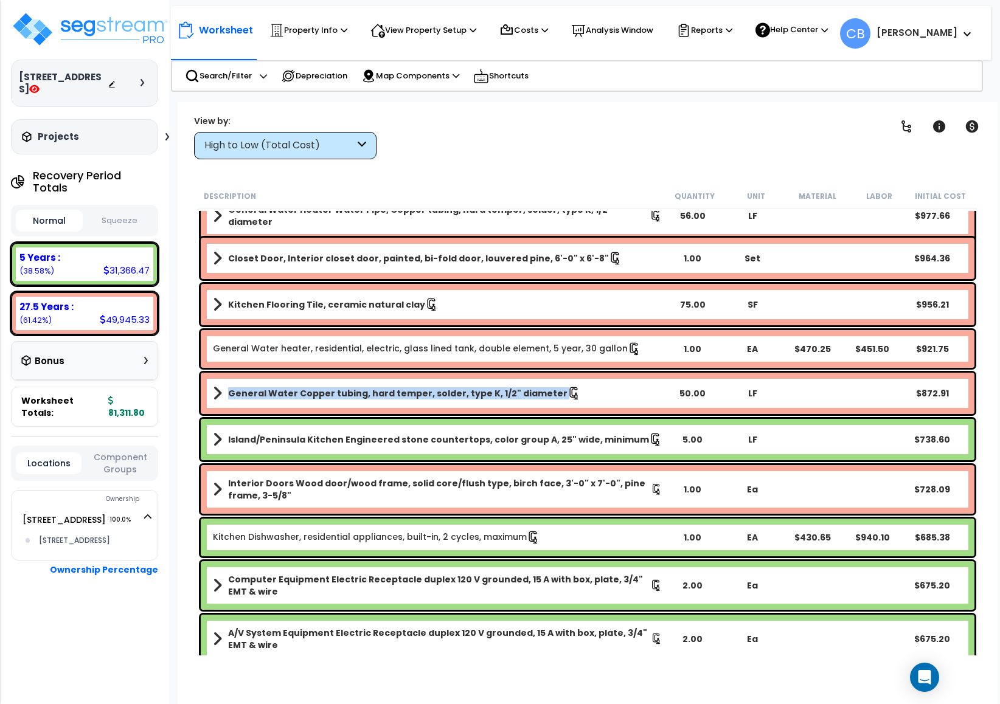
click at [578, 376] on div "General Water Copper tubing, hard temper, solder, type K, 1/2" diameter 50.00 L…" at bounding box center [588, 393] width 774 height 41
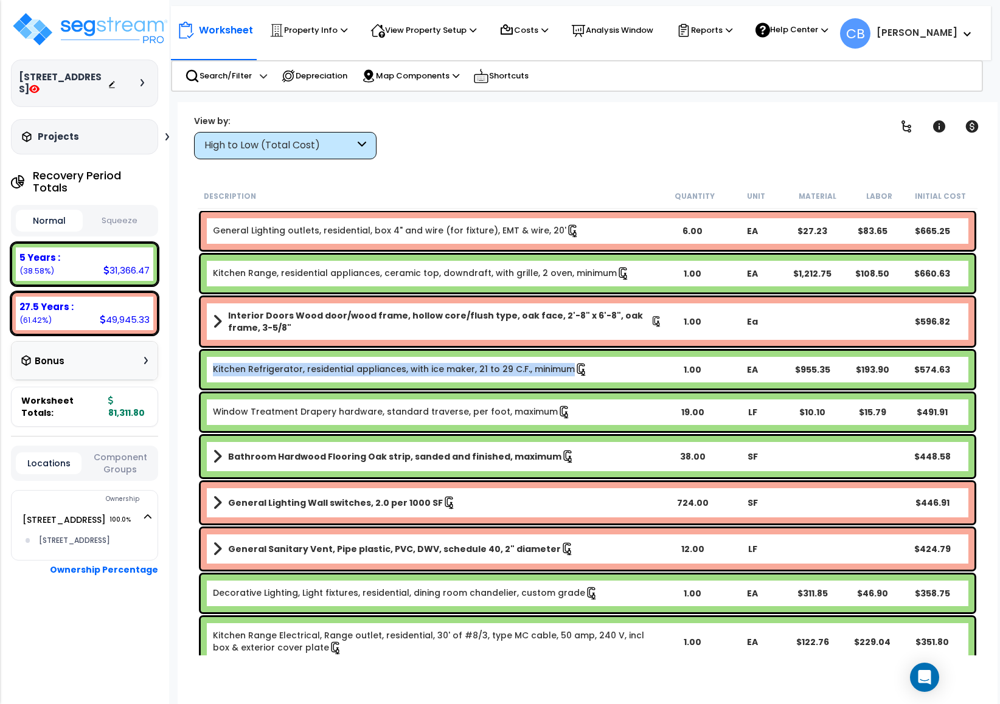
click at [578, 376] on div "Kitchen Refrigerator, residential appliances, with ice maker, 21 to 29 C.F., mi…" at bounding box center [588, 370] width 774 height 38
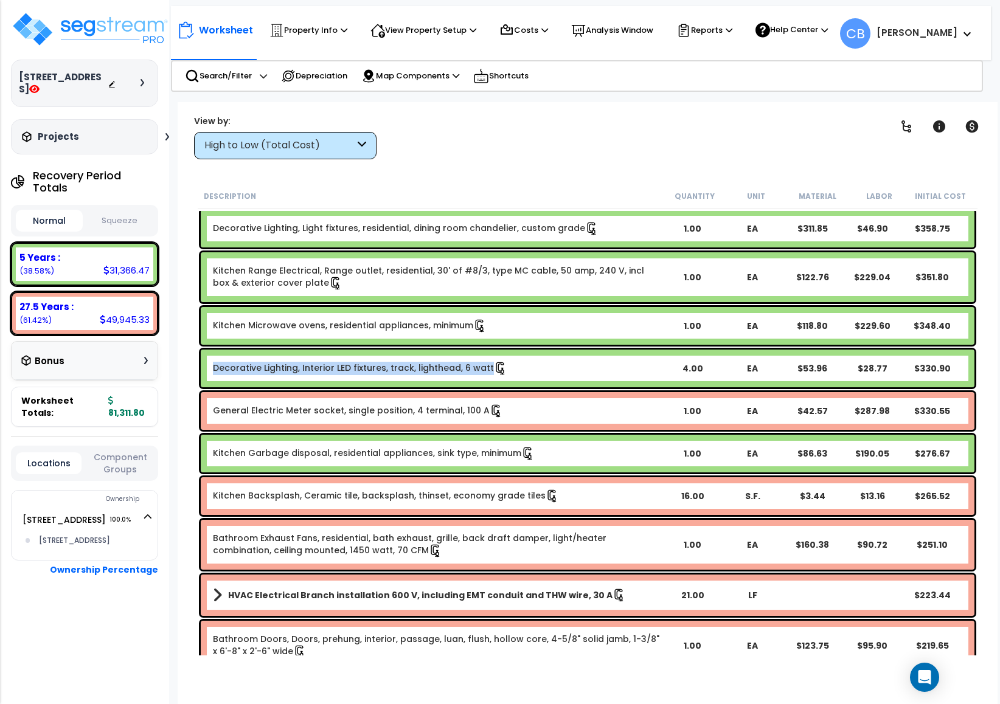
click at [578, 376] on div "Decorative Lighting, Interior LED fixtures, track, lighthead, 6 watt 4.00 EA $5…" at bounding box center [588, 369] width 774 height 38
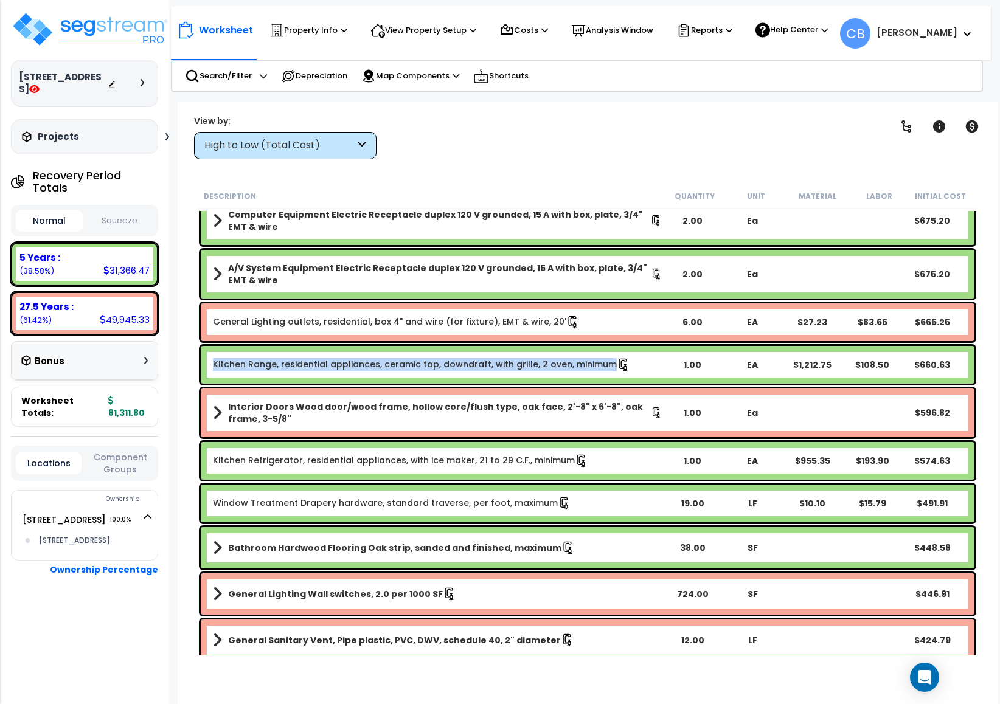
click at [578, 376] on div "Kitchen Range, residential appliances, ceramic top, downdraft, with grille, 2 o…" at bounding box center [588, 365] width 774 height 38
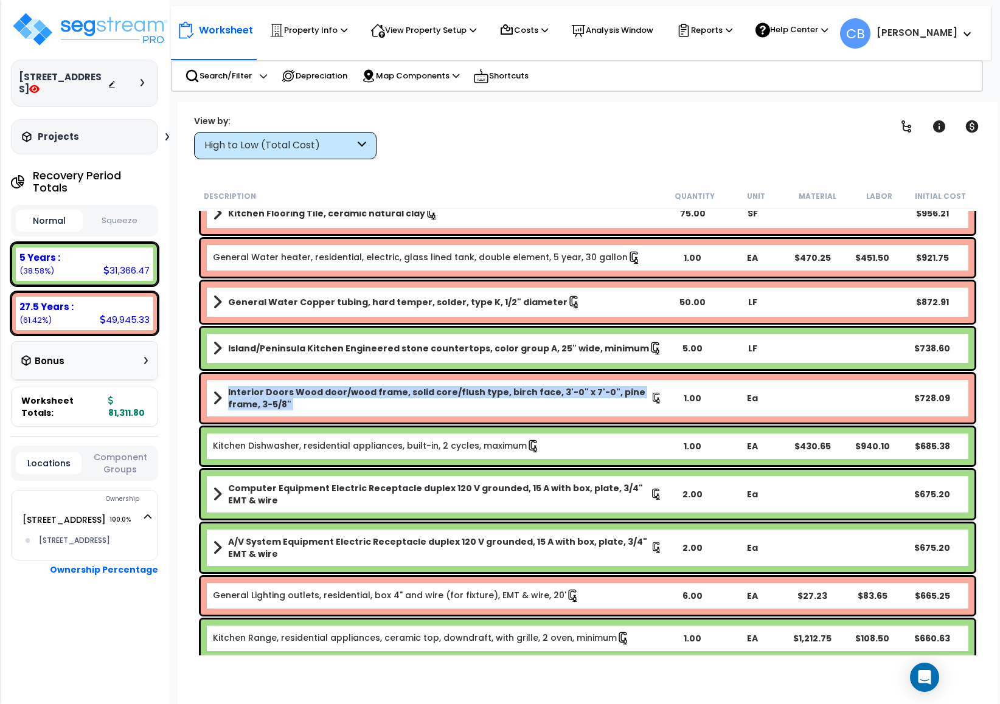
click at [578, 376] on div "Interior Doors Wood door/wood frame, solid core/flush type, birch face, 3'-0" x…" at bounding box center [588, 398] width 774 height 49
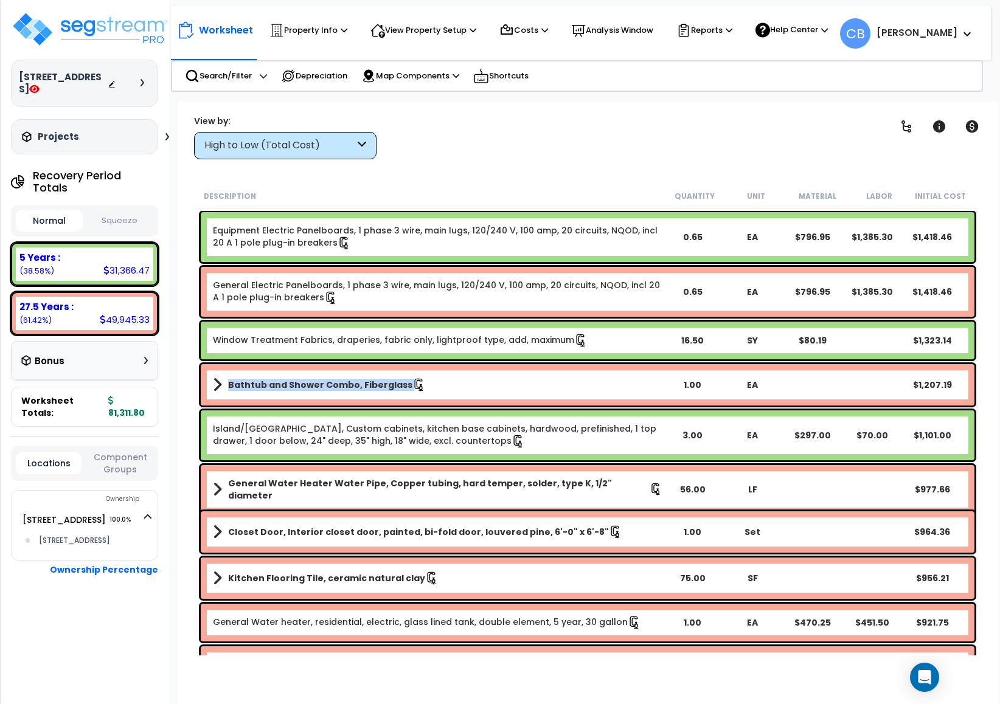
click at [578, 376] on link "Bathtub and Shower Combo, Fiberglass" at bounding box center [437, 384] width 449 height 17
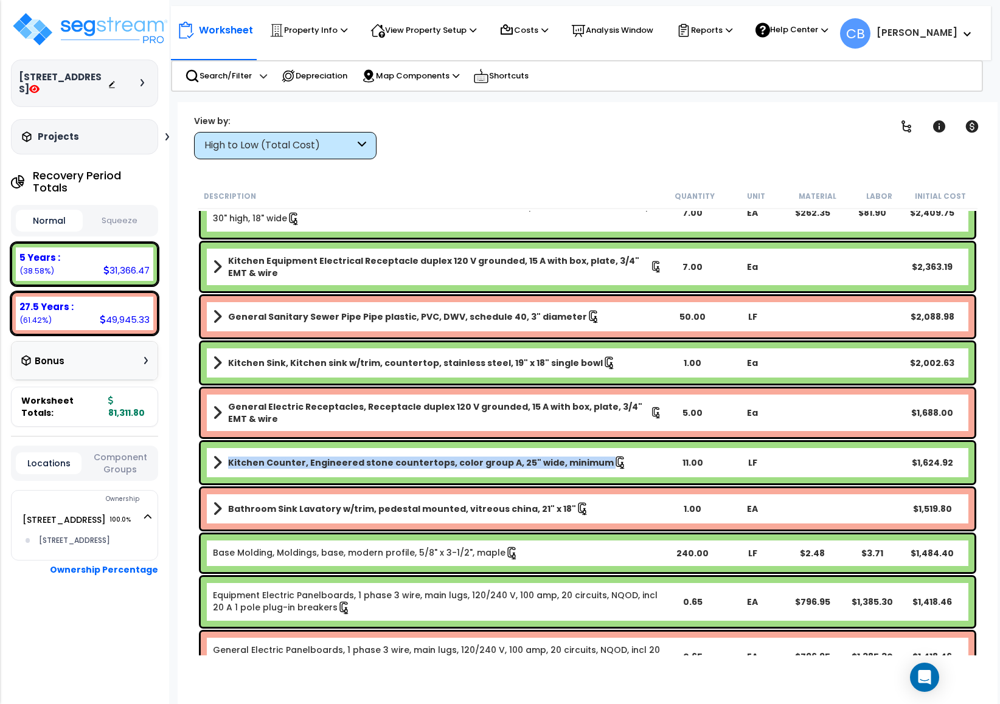
scroll to position [182, 0]
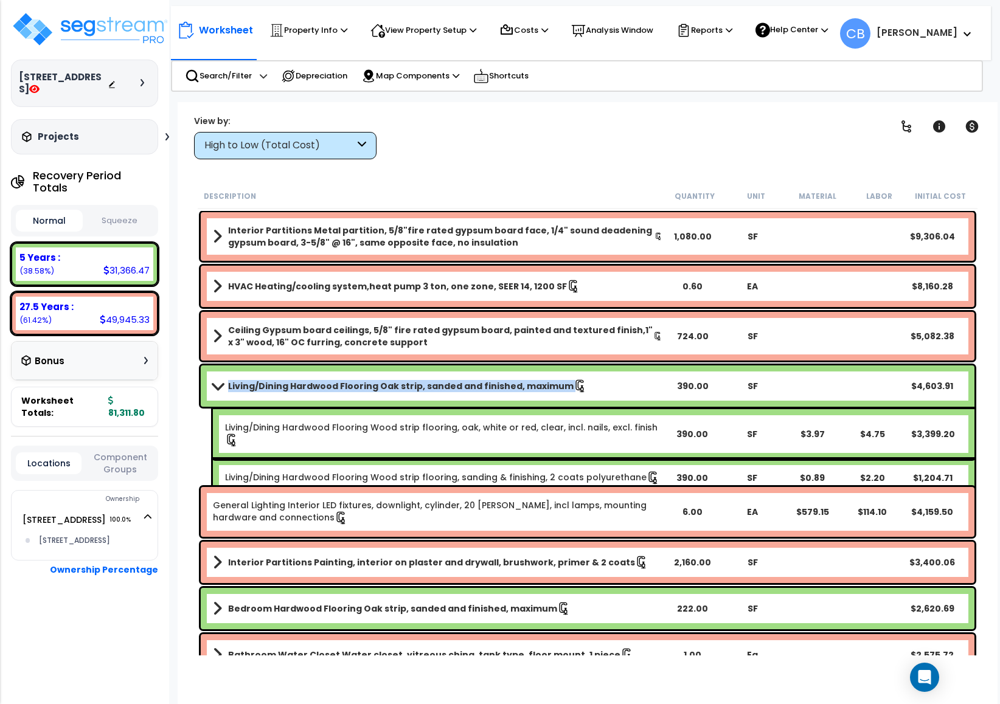
click at [578, 378] on link "Living/Dining Hardwood Flooring Oak strip, sanded and finished, maximum" at bounding box center [437, 386] width 449 height 17
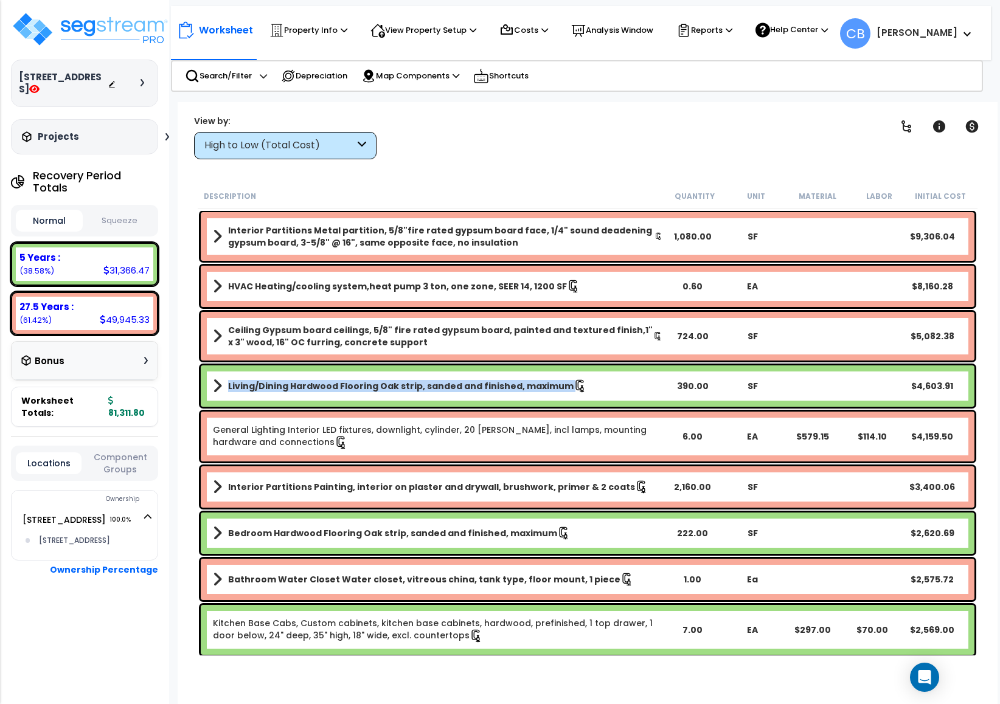
click at [578, 378] on link "Living/Dining Hardwood Flooring Oak strip, sanded and finished, maximum" at bounding box center [437, 386] width 449 height 17
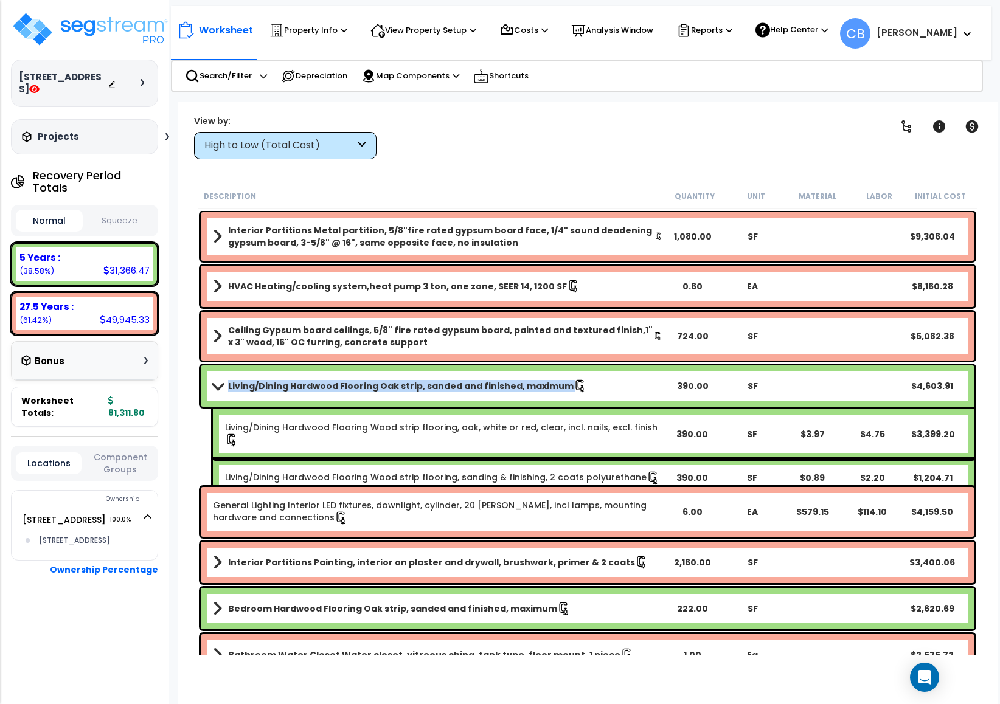
click at [578, 378] on link "Living/Dining Hardwood Flooring Oak strip, sanded and finished, maximum" at bounding box center [437, 386] width 449 height 17
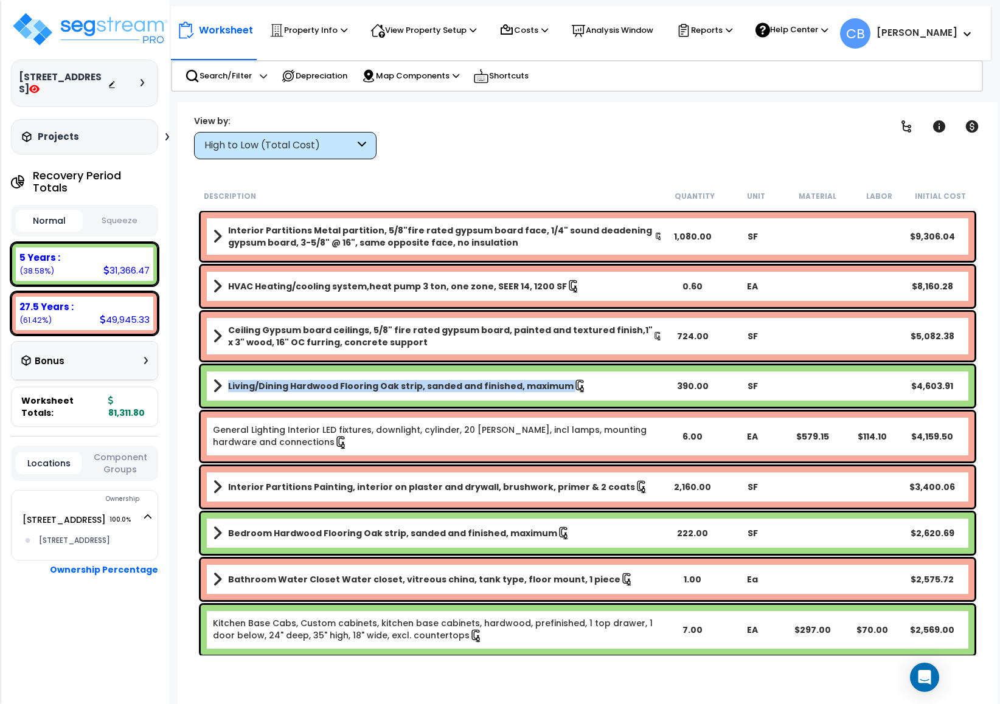
click at [578, 378] on link "Living/Dining Hardwood Flooring Oak strip, sanded and finished, maximum" at bounding box center [437, 386] width 449 height 17
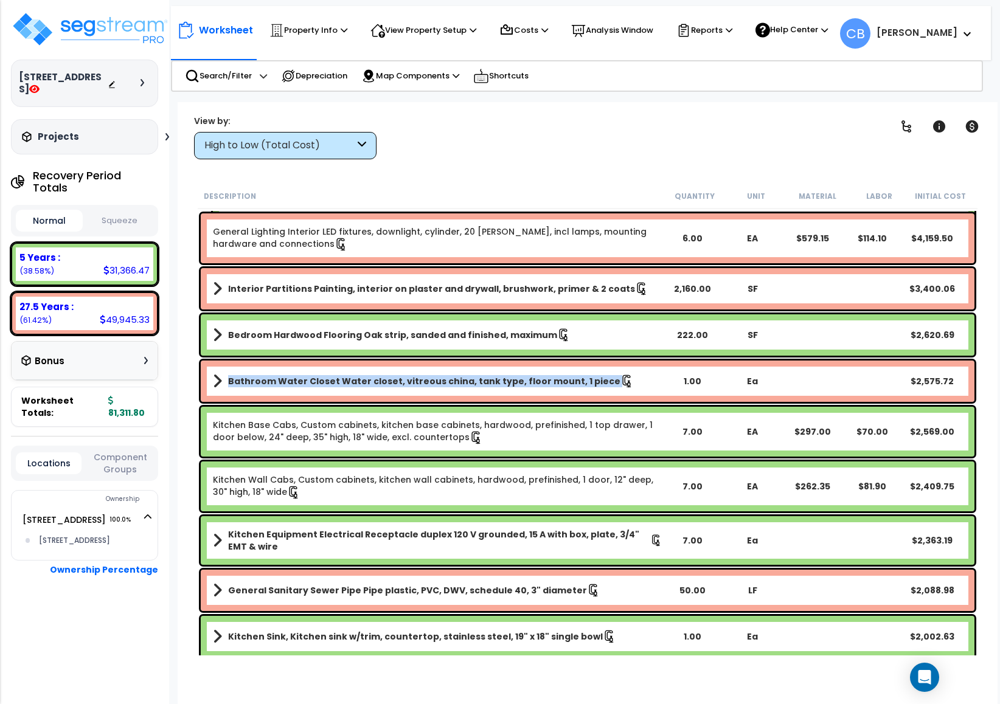
click at [578, 376] on b "Bathroom Water Closet Water closet, vitreous china, tank type, floor mount, 1 p…" at bounding box center [424, 381] width 392 height 12
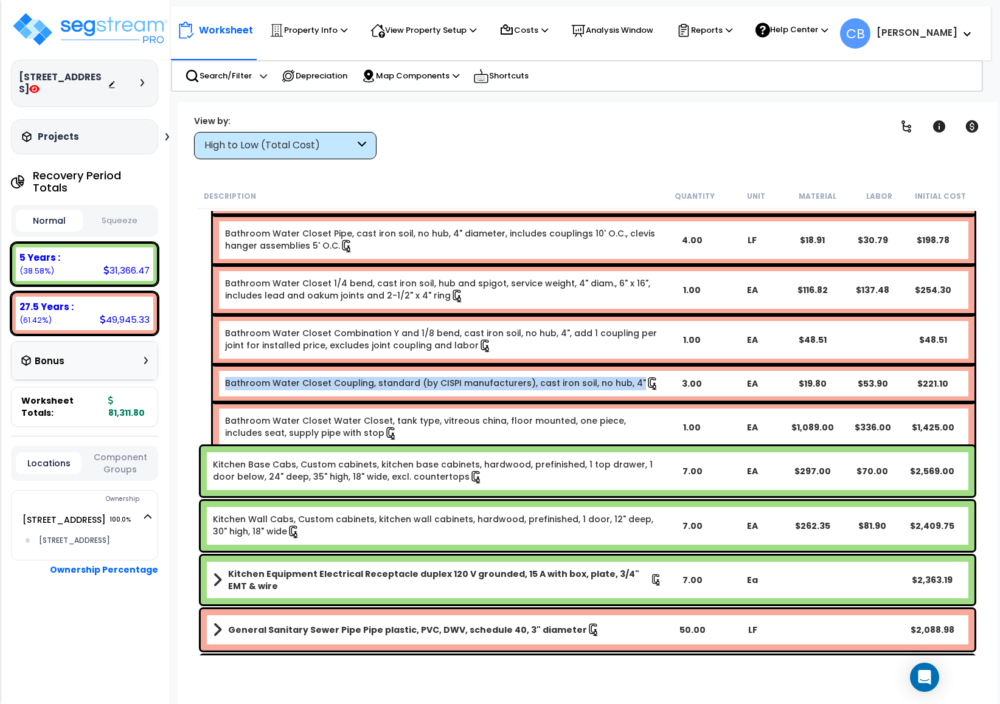
click at [578, 377] on link "Bathroom Water Closet Coupling, standard (by CISPI manufacturers), cast iron so…" at bounding box center [442, 383] width 434 height 13
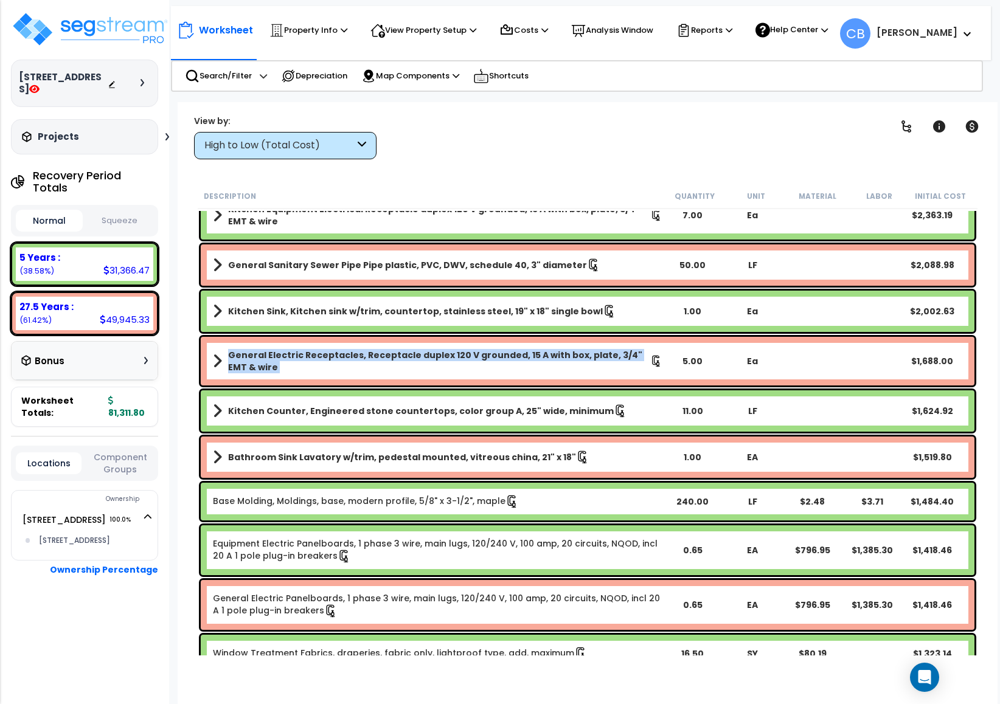
click at [578, 376] on div "General Electric Receptacles, Receptacle duplex 120 V grounded, 15 A with box, …" at bounding box center [588, 361] width 774 height 49
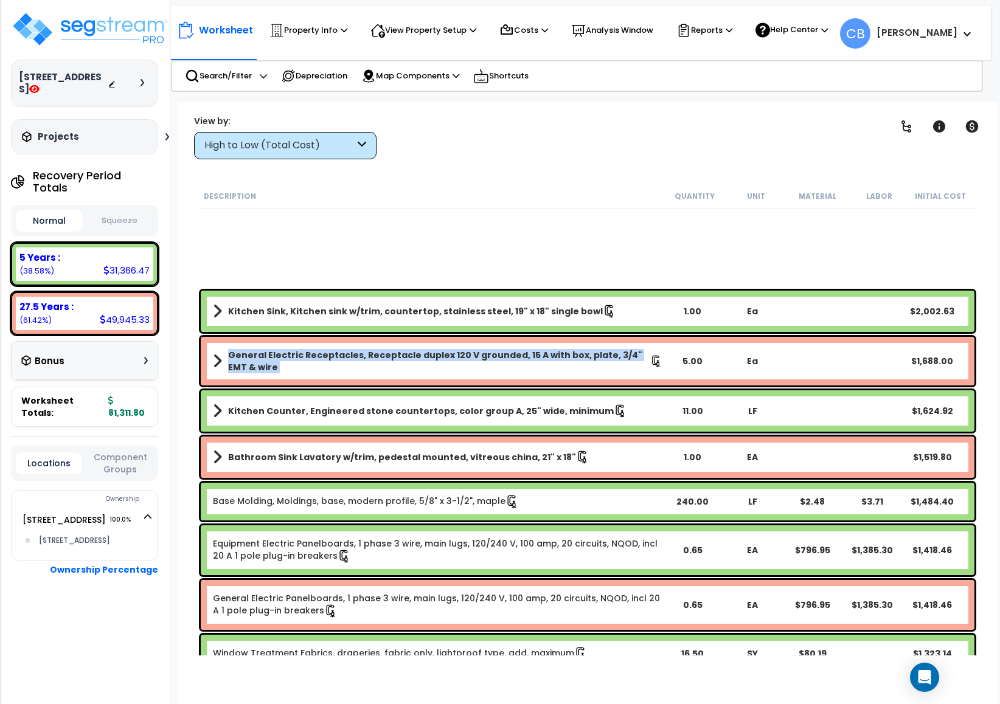
scroll to position [1368, 0]
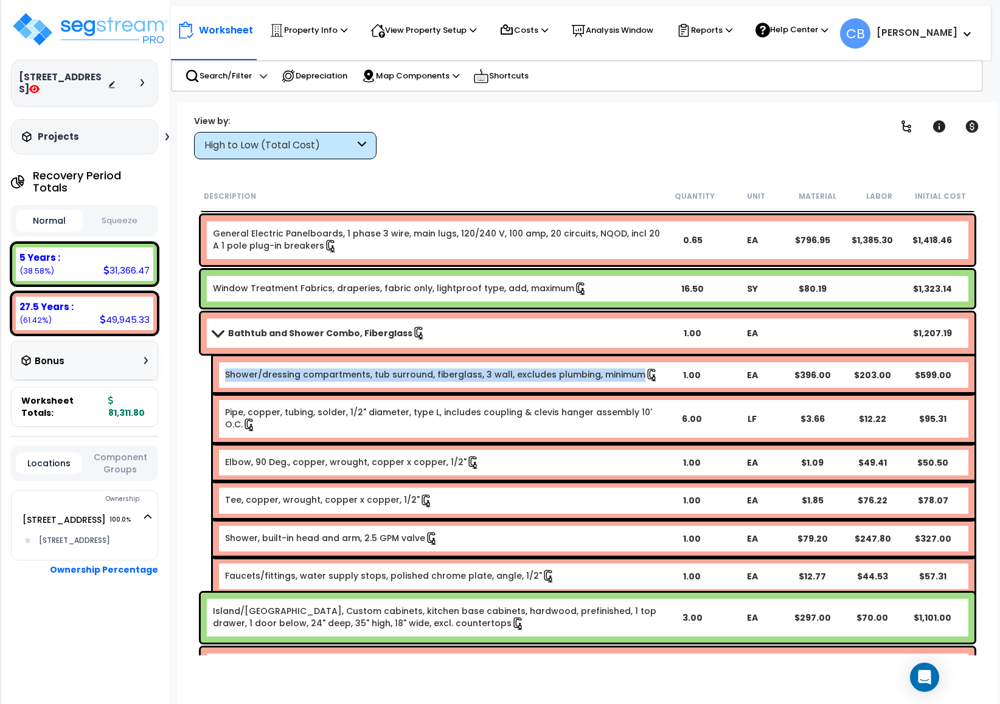
click at [578, 376] on link "Shower/dressing compartments, tub surround, fiberglass, 3 wall, excludes plumbi…" at bounding box center [442, 375] width 434 height 13
click at [244, 342] on div "Bathtub and Shower Combo, Fiberglass 1.00 EA $1,207.19" at bounding box center [588, 333] width 774 height 41
click at [124, 221] on div "Normal Squeeze" at bounding box center [84, 221] width 147 height 32
click at [121, 210] on button "Squeeze" at bounding box center [119, 220] width 67 height 21
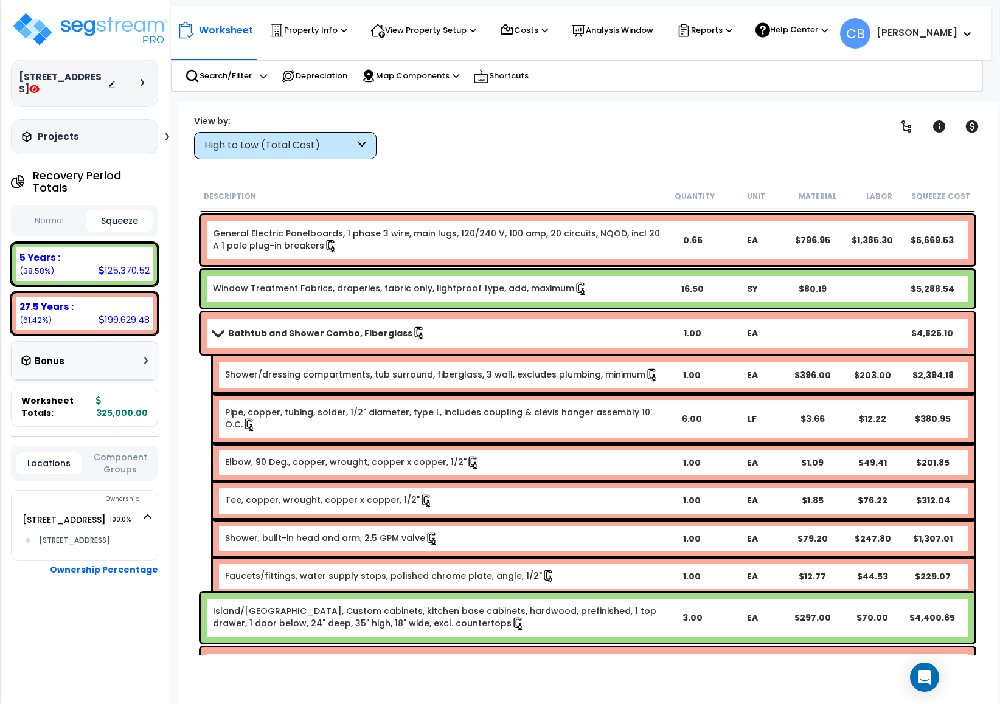
click at [165, 134] on icon at bounding box center [167, 136] width 4 height 7
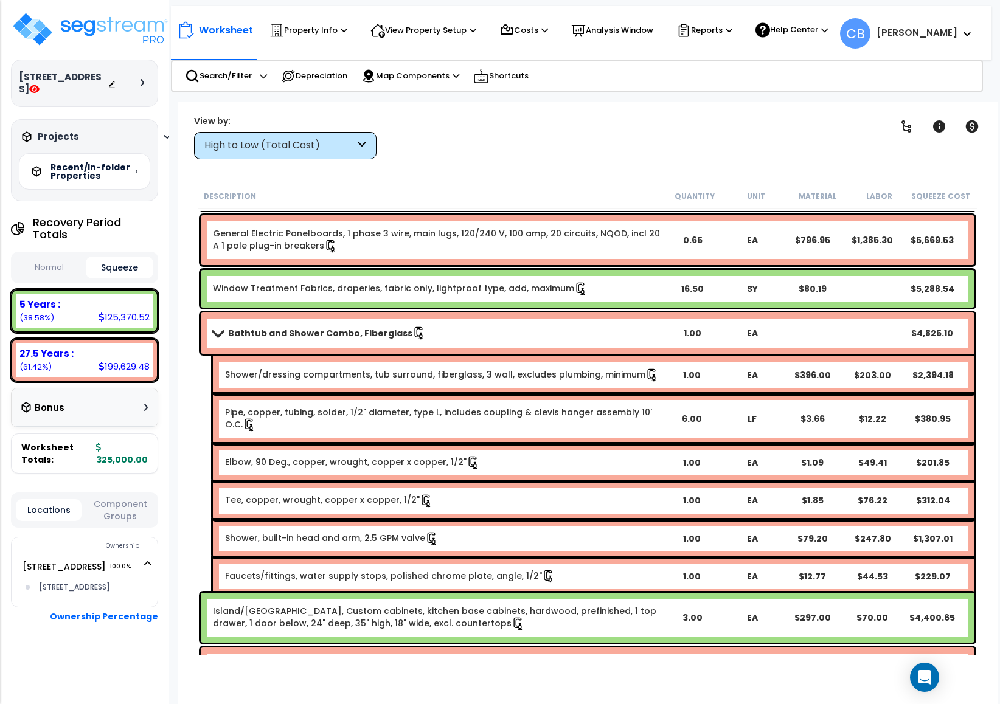
click at [147, 86] on div at bounding box center [145, 82] width 10 height 7
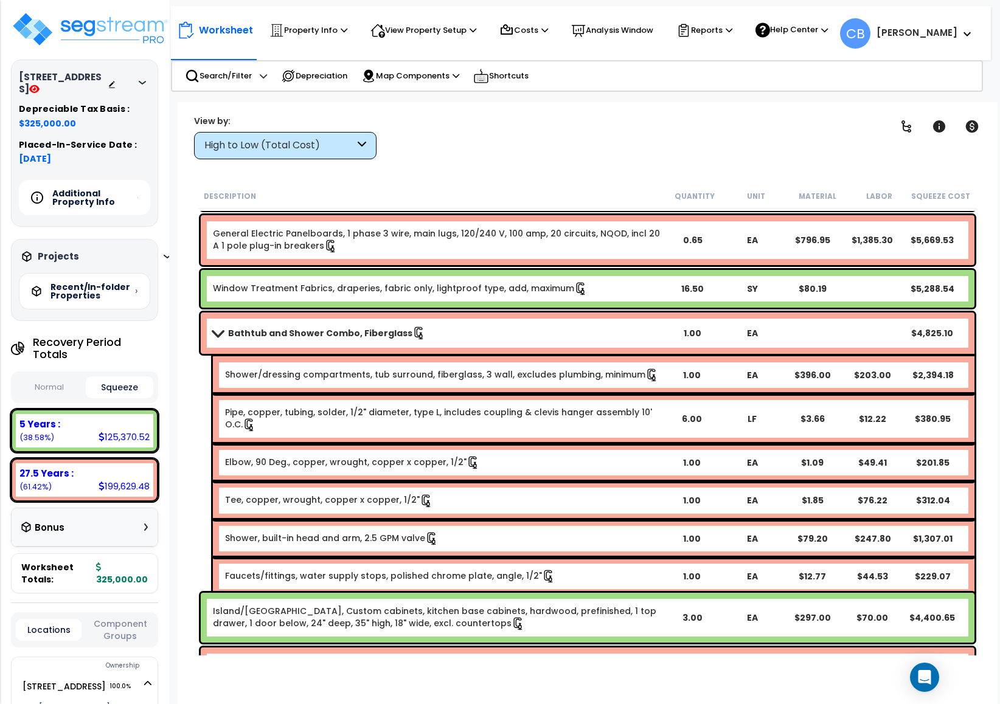
click at [429, 201] on div "Description" at bounding box center [434, 196] width 460 height 12
click at [276, 120] on div "View by:" at bounding box center [285, 121] width 182 height 12
click at [254, 141] on div "High to Low (Total Cost)" at bounding box center [279, 146] width 150 height 14
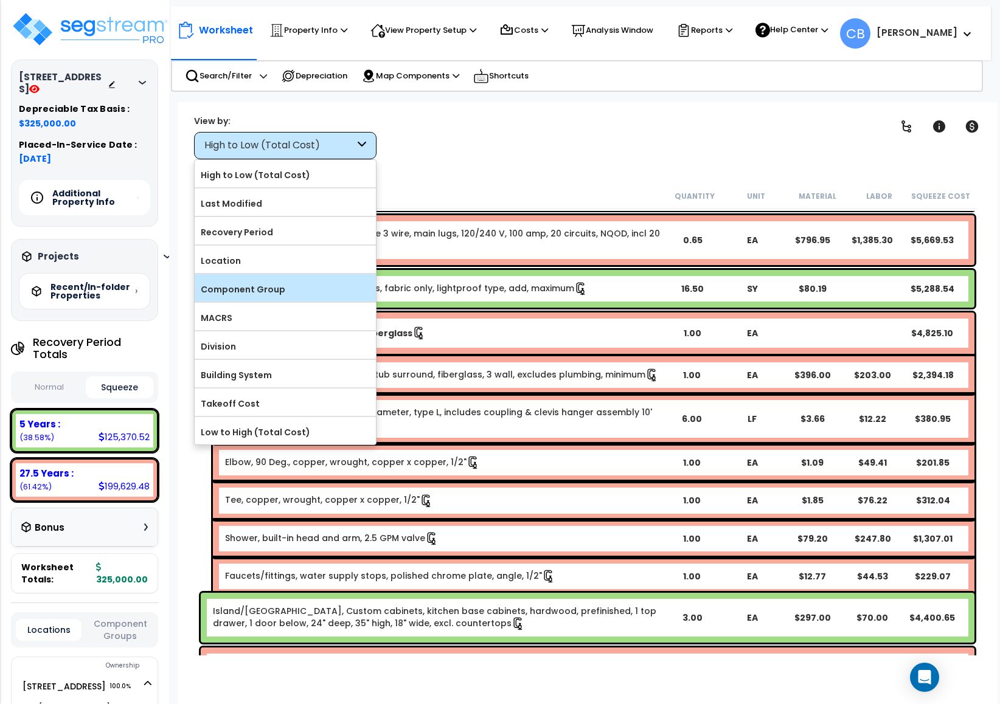
click at [270, 297] on label "Component Group" at bounding box center [285, 289] width 181 height 18
click at [0, 0] on input "Component Group" at bounding box center [0, 0] width 0 height 0
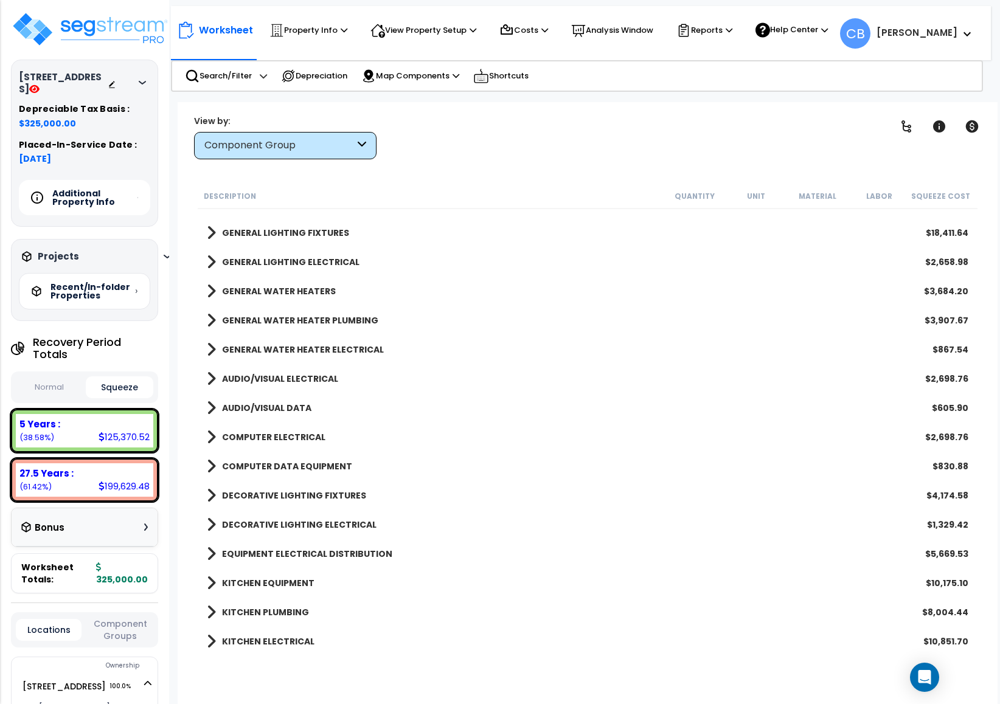
scroll to position [54, 0]
click at [260, 583] on b "KITCHEN EQUIPMENT" at bounding box center [268, 583] width 92 height 12
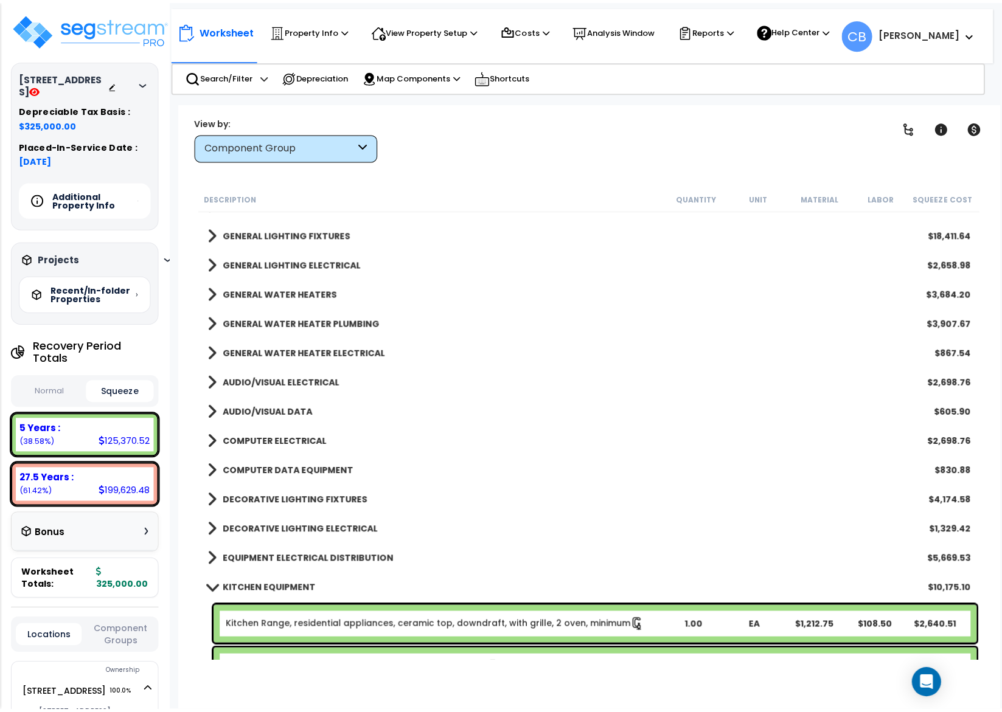
scroll to position [611, 0]
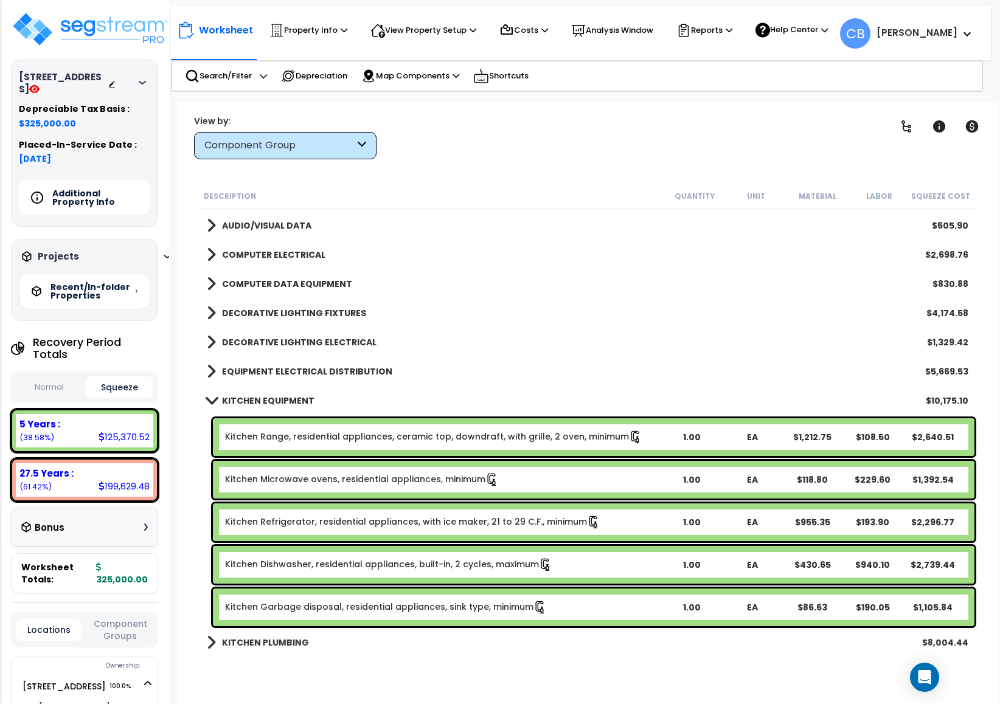
click at [52, 377] on button "Normal" at bounding box center [49, 387] width 67 height 21
click at [94, 377] on button "Squeeze" at bounding box center [119, 387] width 67 height 21
click at [44, 379] on button "Normal" at bounding box center [49, 387] width 67 height 21
click at [121, 379] on button "Squeeze" at bounding box center [119, 387] width 67 height 21
drag, startPoint x: 431, startPoint y: 30, endPoint x: 418, endPoint y: 59, distance: 31.6
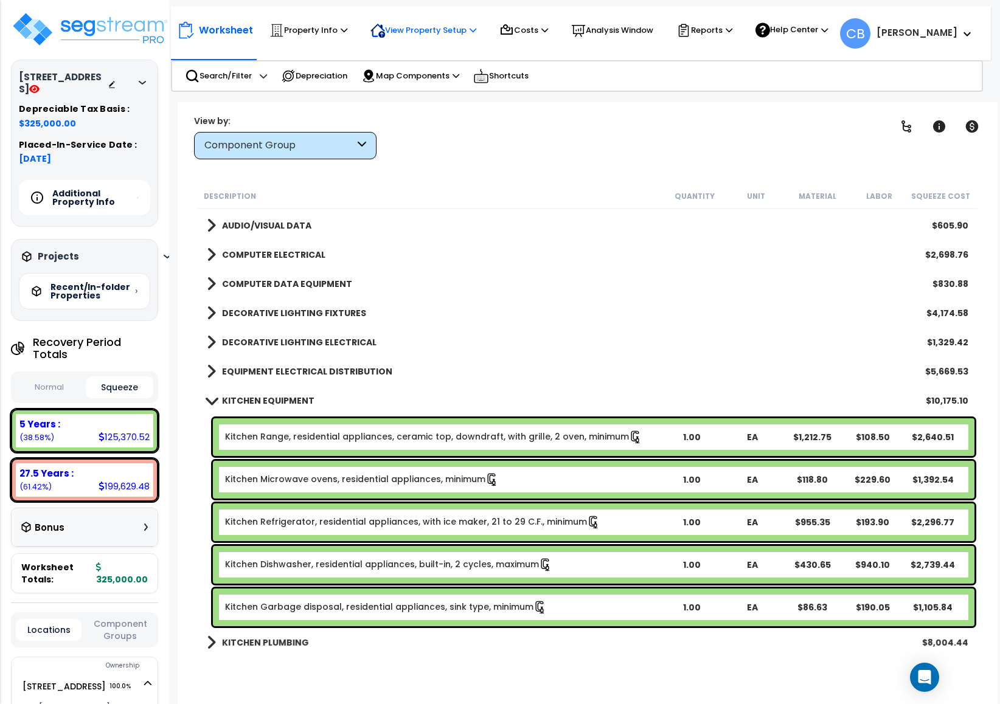
click at [347, 31] on p "View Property Setup" at bounding box center [308, 30] width 78 height 15
click at [321, 31] on p "Property Info" at bounding box center [308, 30] width 78 height 15
drag, startPoint x: 314, startPoint y: 55, endPoint x: 410, endPoint y: 30, distance: 100.0
click at [347, 30] on p "View Property Setup" at bounding box center [308, 30] width 78 height 15
click at [309, 28] on p "Property Info" at bounding box center [308, 30] width 78 height 15
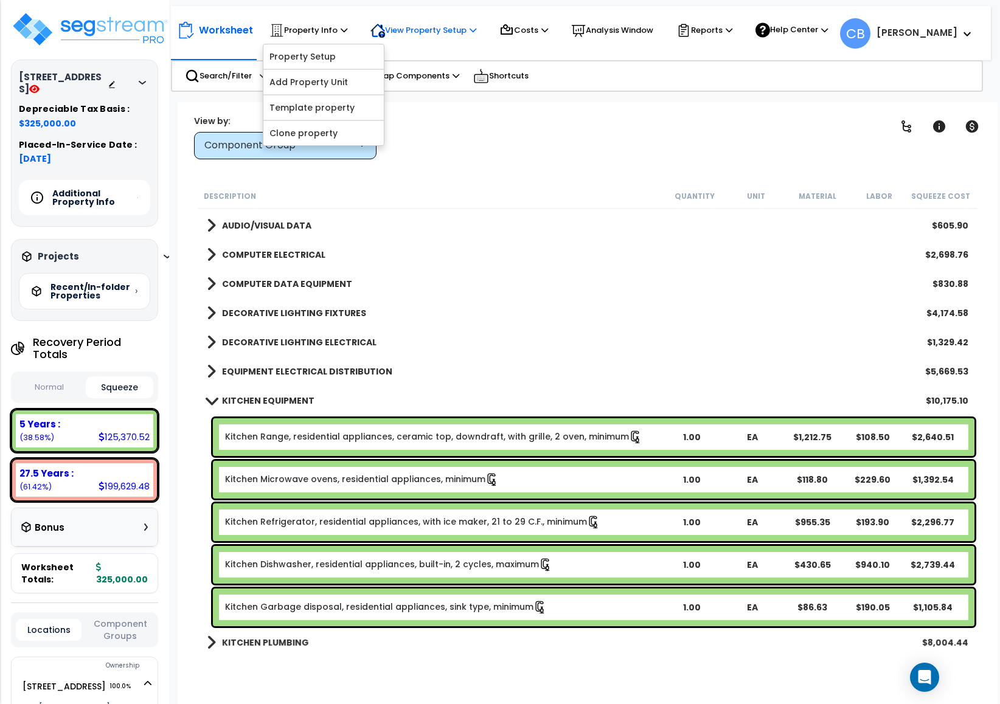
click at [347, 24] on p "View Property Setup" at bounding box center [308, 30] width 78 height 15
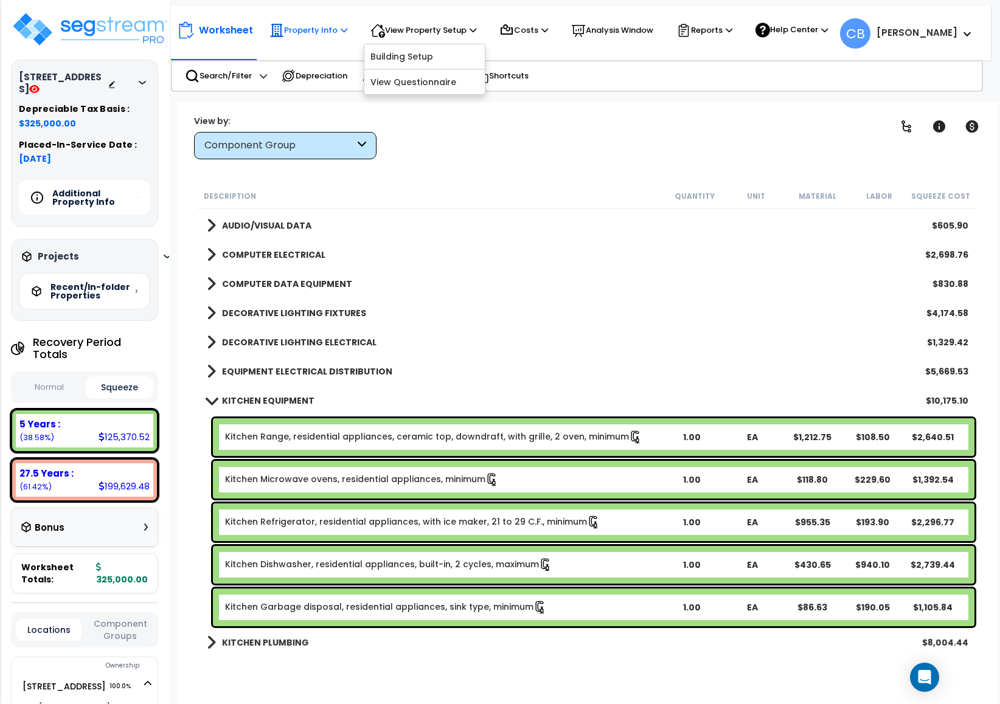
click at [341, 29] on icon at bounding box center [344, 30] width 7 height 8
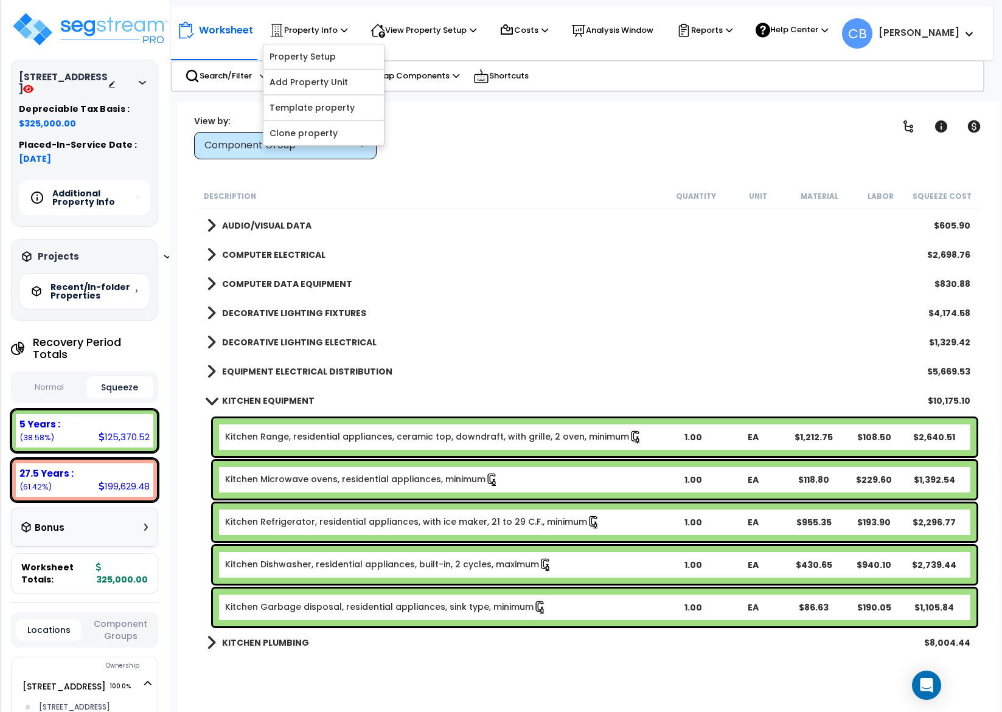
click at [436, 421] on div "Kitchen Range, residential appliances, ceramic top, downdraft, with grille, 2 o…" at bounding box center [594, 437] width 763 height 38
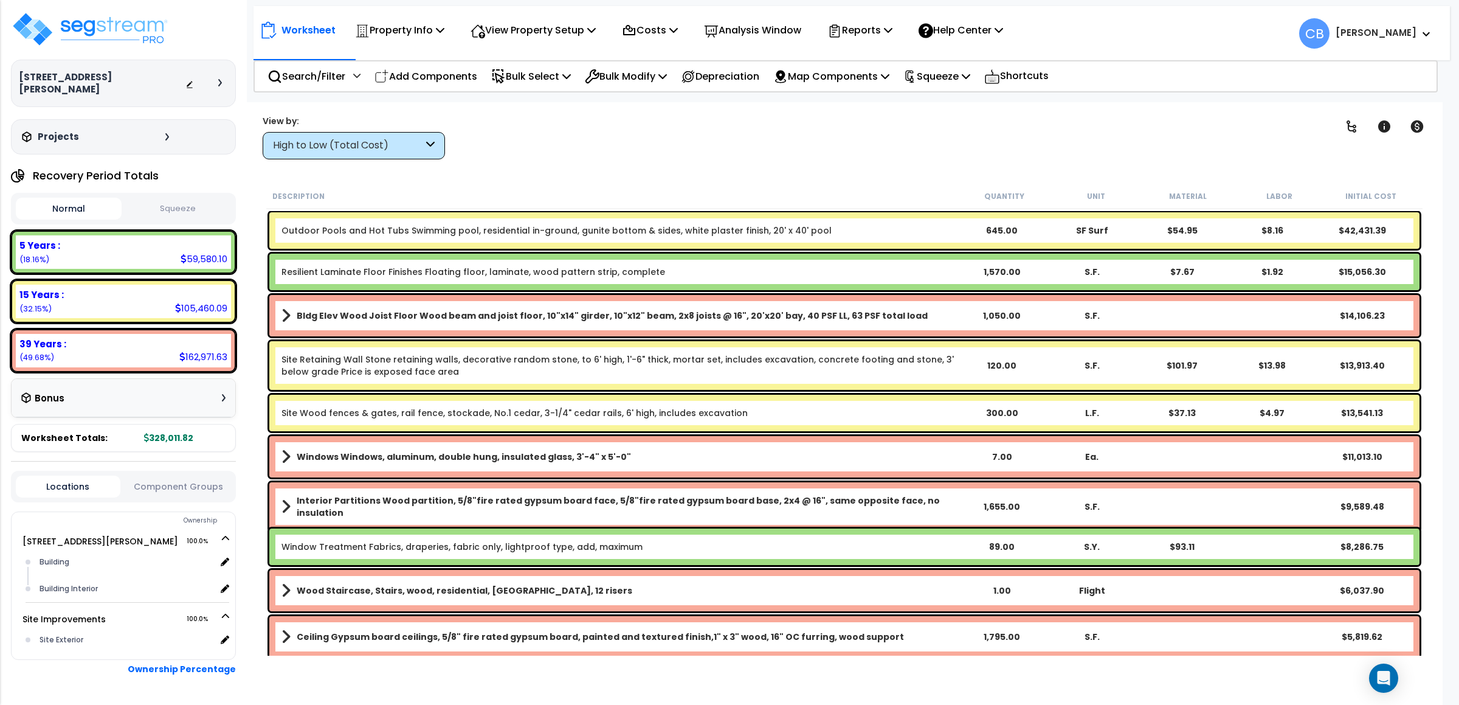
click at [529, 270] on link "Resilient Laminate Floor Finishes Floating floor, laminate, wood pattern strip,…" at bounding box center [474, 272] width 384 height 12
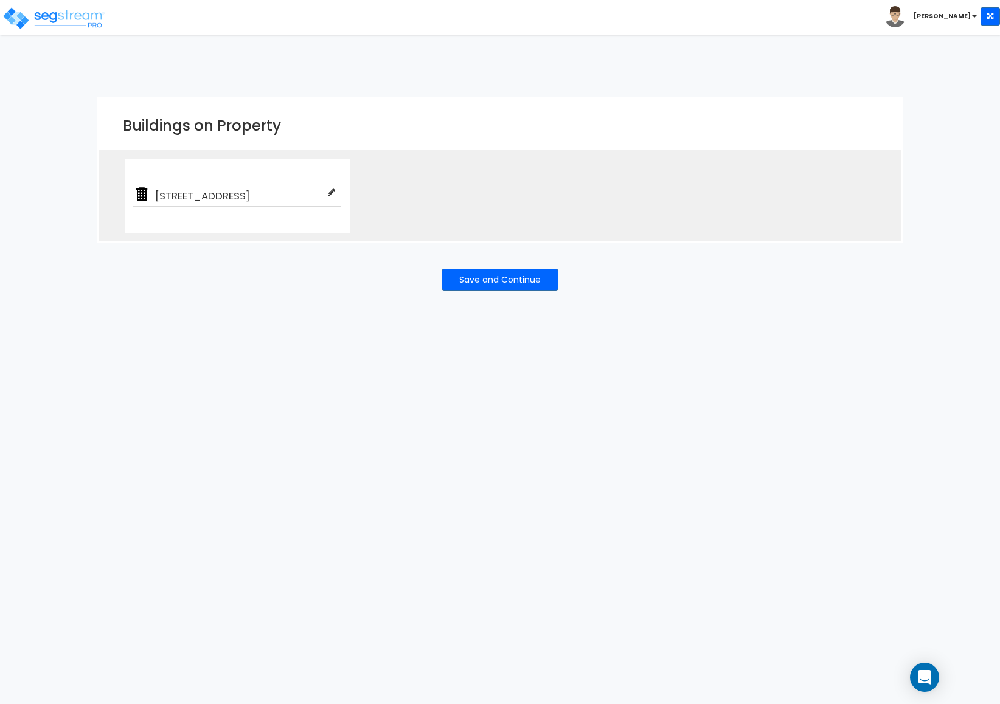
click at [950, 171] on div "We are Building your Property. So please grab a coffee and let us do the heavy …" at bounding box center [500, 206] width 1000 height 219
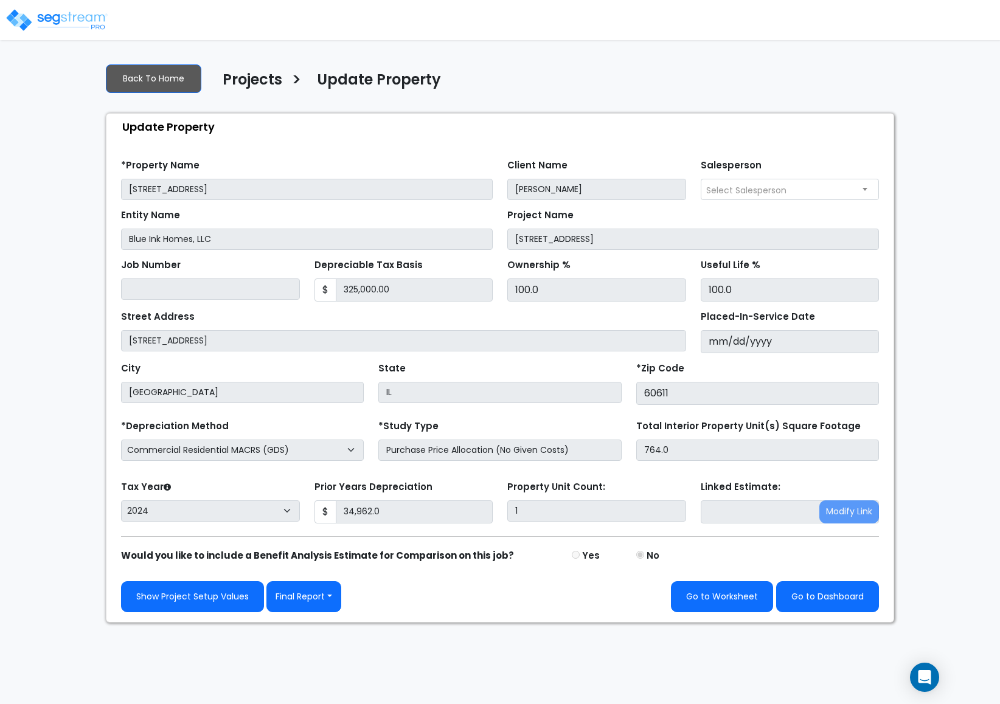
select select "2024"
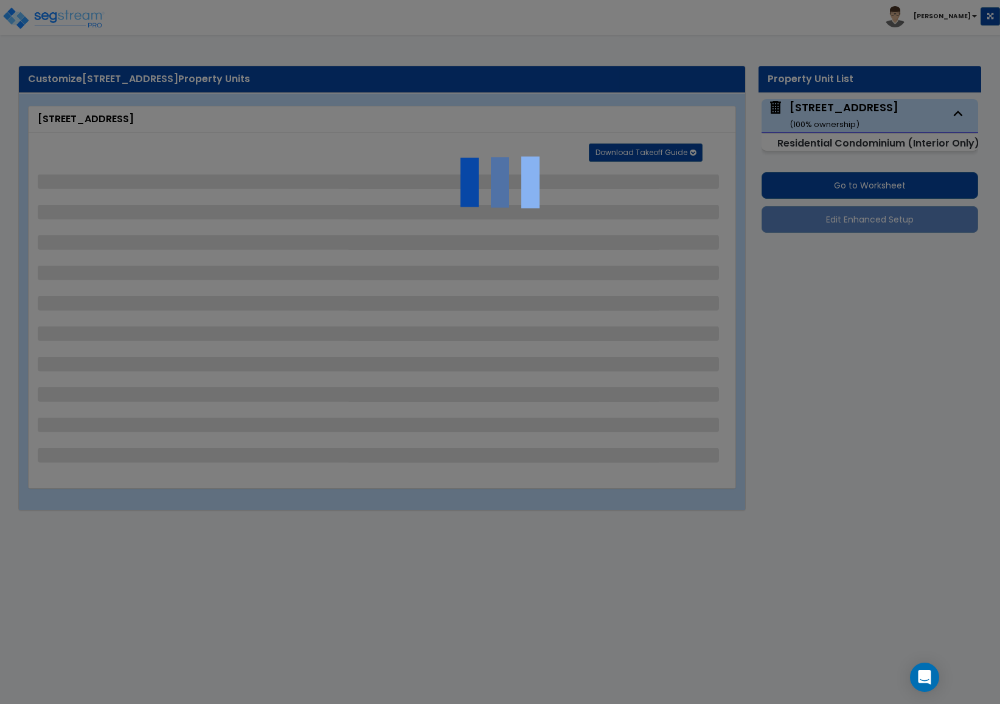
select select "1"
select select "2"
select select "1"
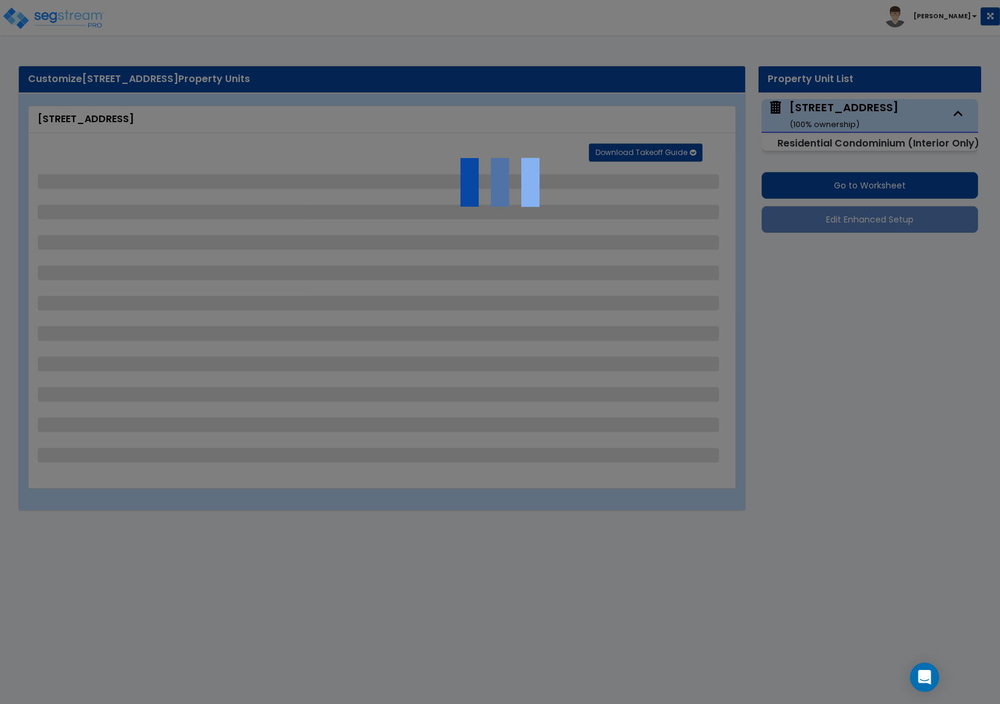
select select "1"
select select "2"
select select "1"
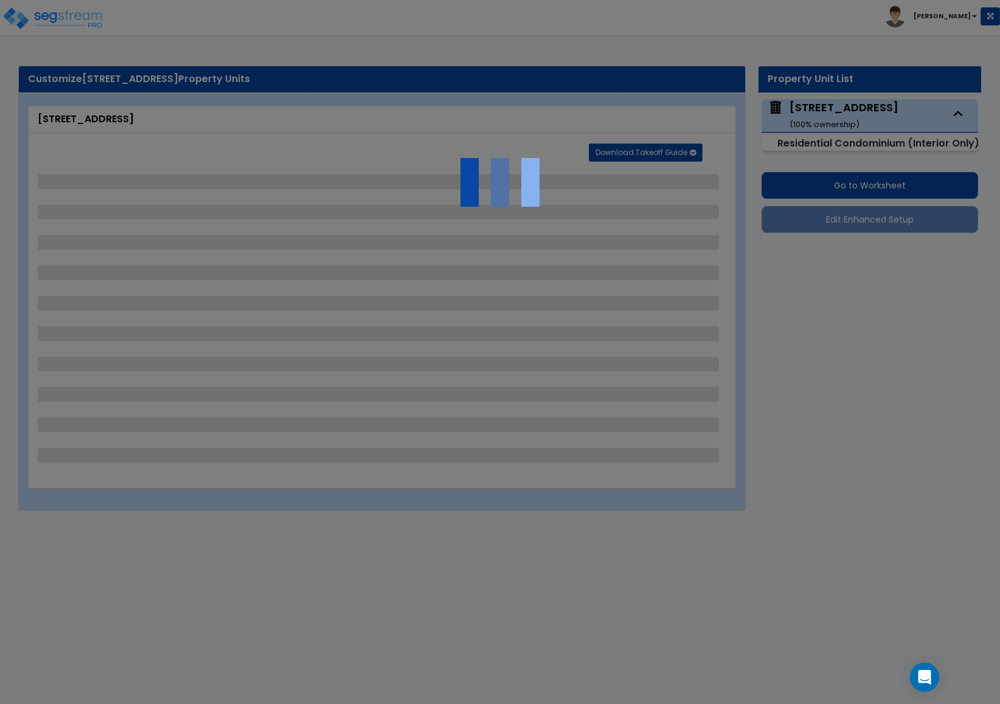
select select "1"
select select "4"
select select "6"
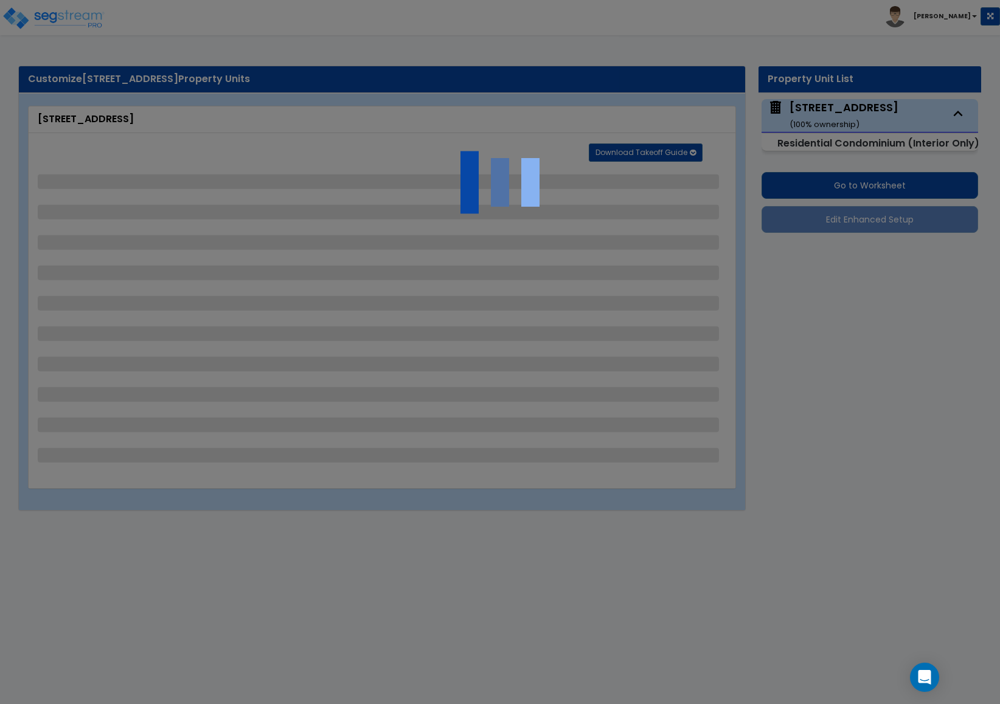
select select "4"
select select "1"
select select "2"
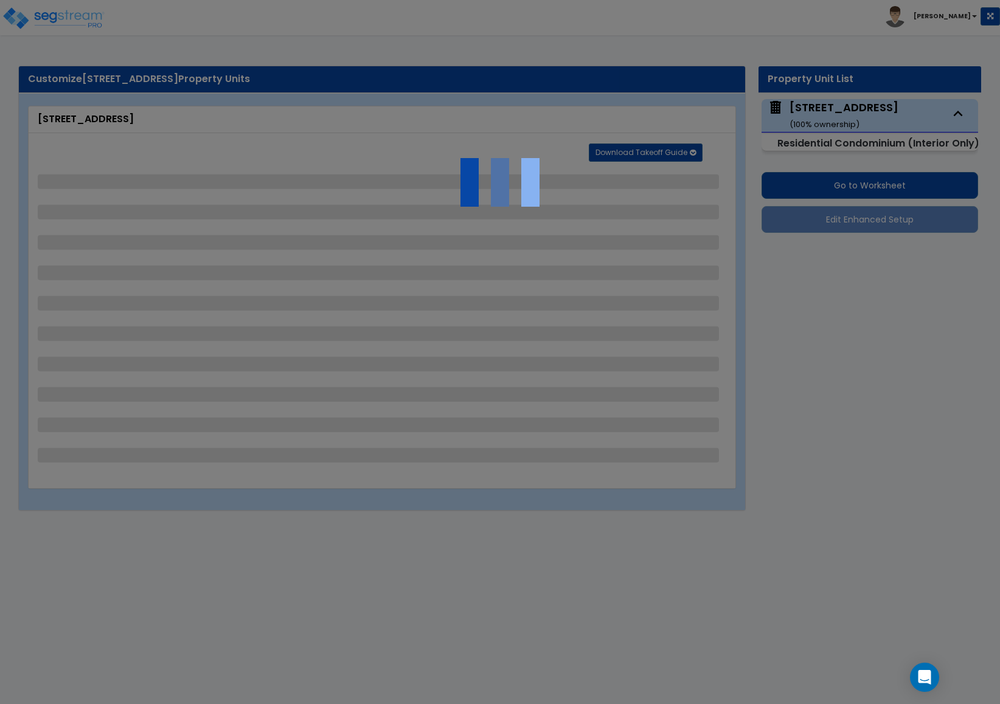
select select "2"
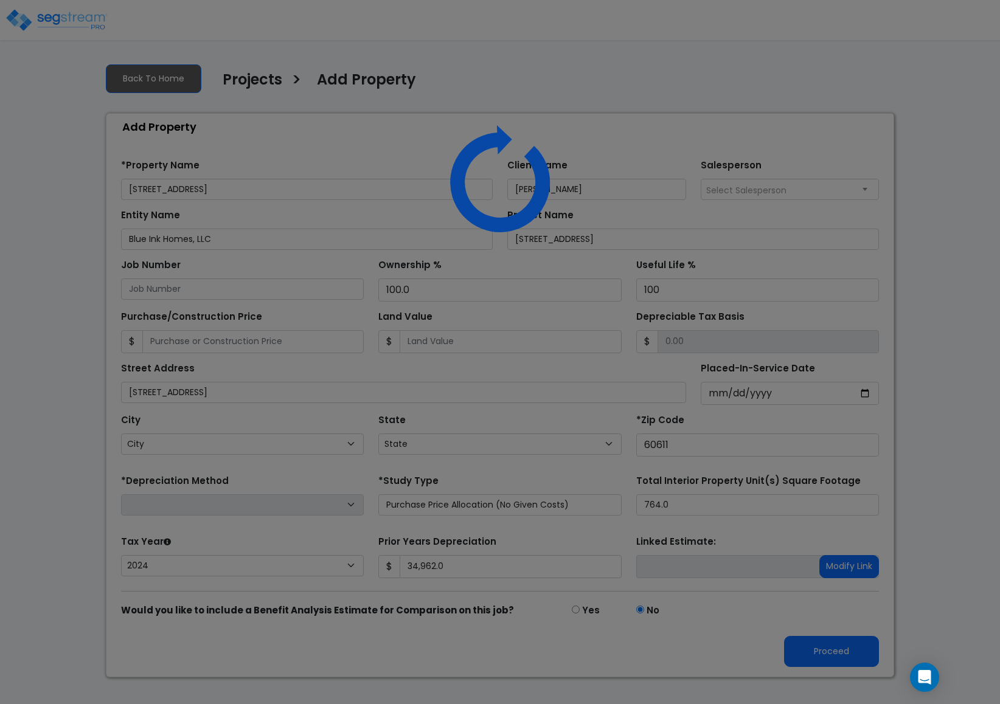
select select
select select "2024"
select select "IL"
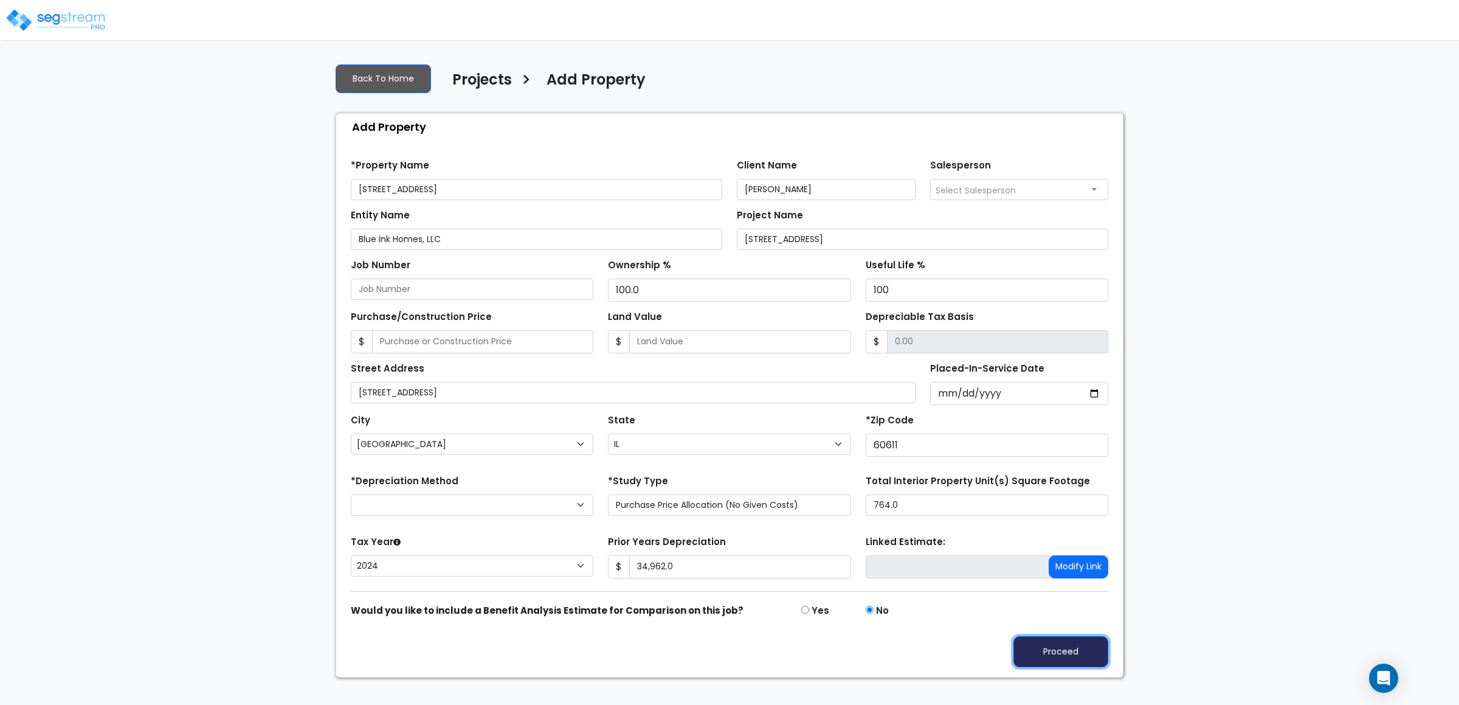
click at [999, 662] on button "Proceed" at bounding box center [1061, 651] width 95 height 31
type input "34962"
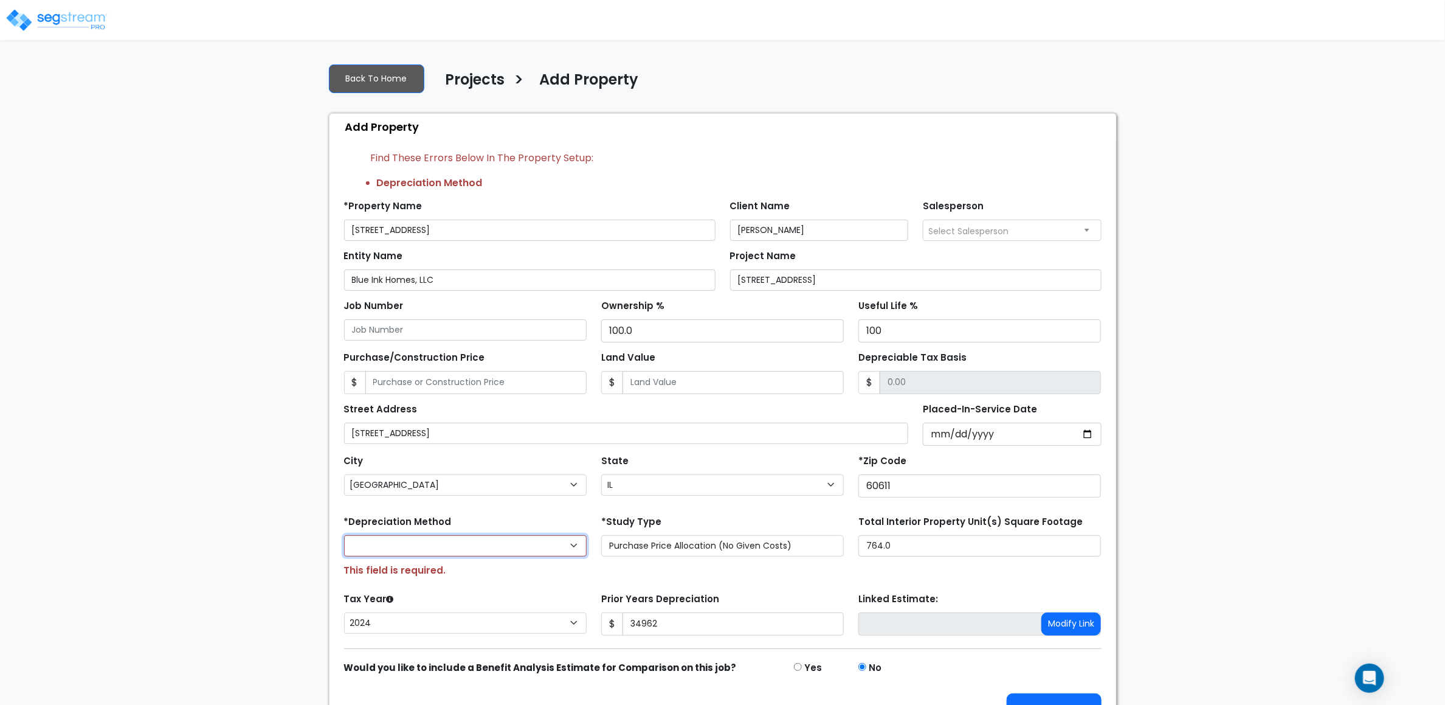
click at [432, 556] on select "Commercial MACRS (GDS) Residential Rental MACRS (GDS) Commercial MACRS (ADS) Co…" at bounding box center [465, 545] width 243 height 21
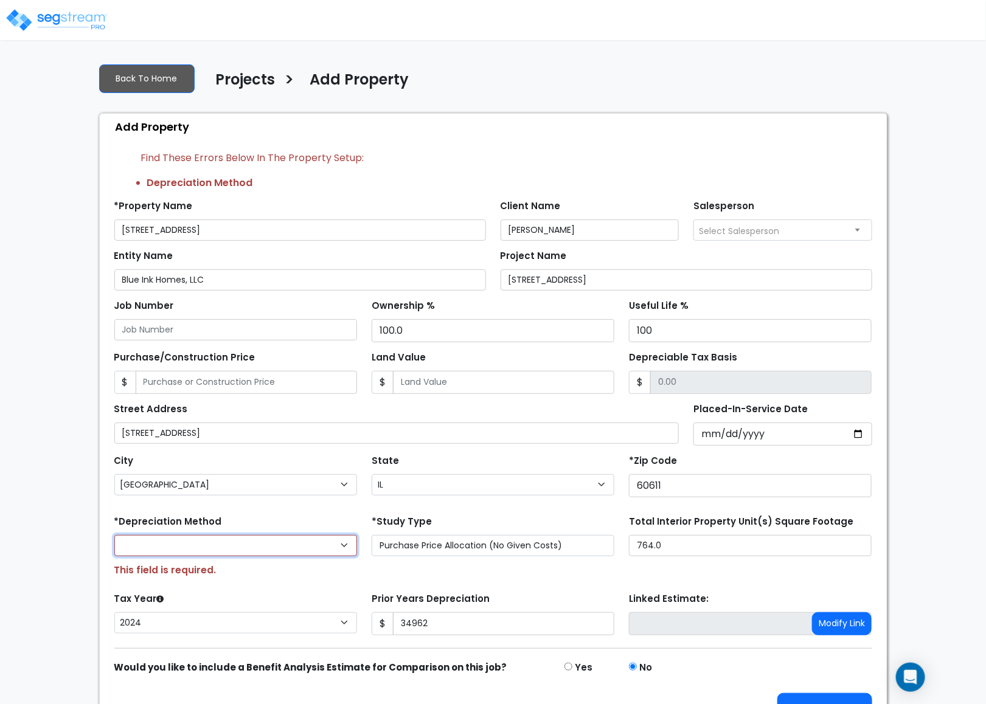
click at [332, 556] on select "Commercial MACRS (GDS) Residential Rental MACRS (GDS) Commercial MACRS (ADS) Co…" at bounding box center [235, 545] width 243 height 21
click at [210, 553] on select "Commercial MACRS (GDS) Residential Rental MACRS (GDS) Commercial MACRS (ADS) Co…" at bounding box center [235, 545] width 243 height 21
select select "CRM(_5"
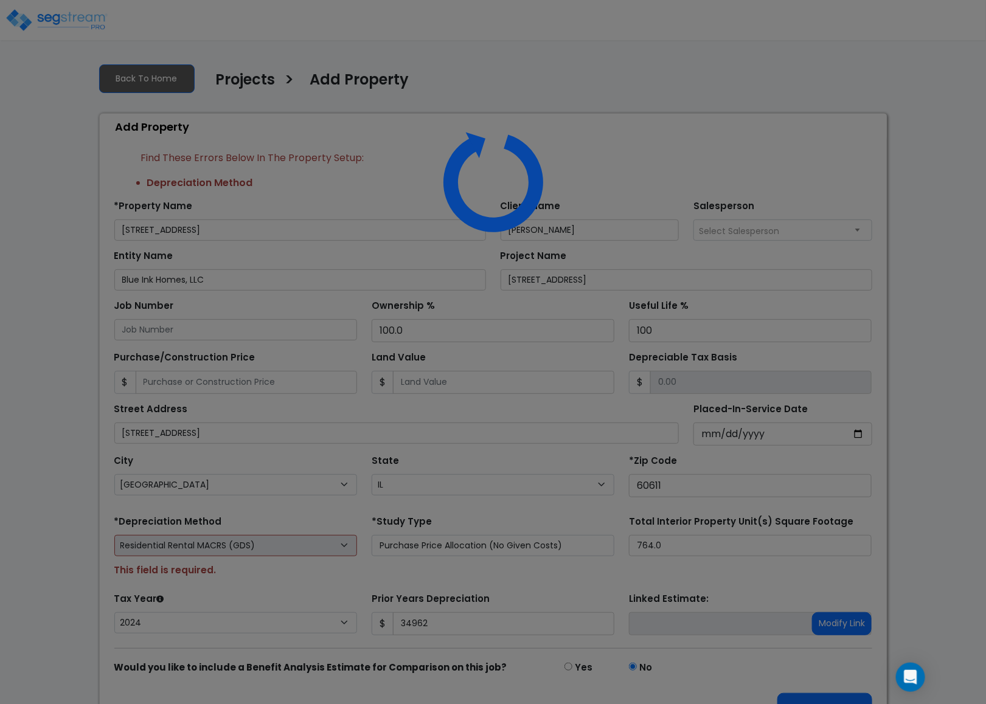
scroll to position [35, 0]
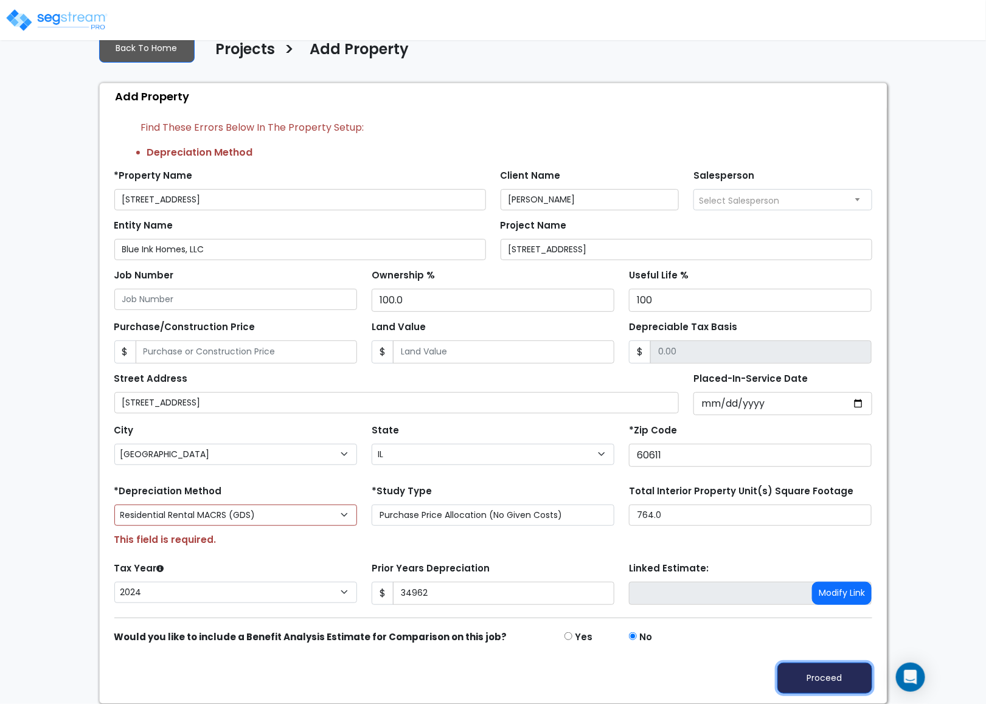
click at [803, 685] on button "Proceed" at bounding box center [824, 678] width 95 height 31
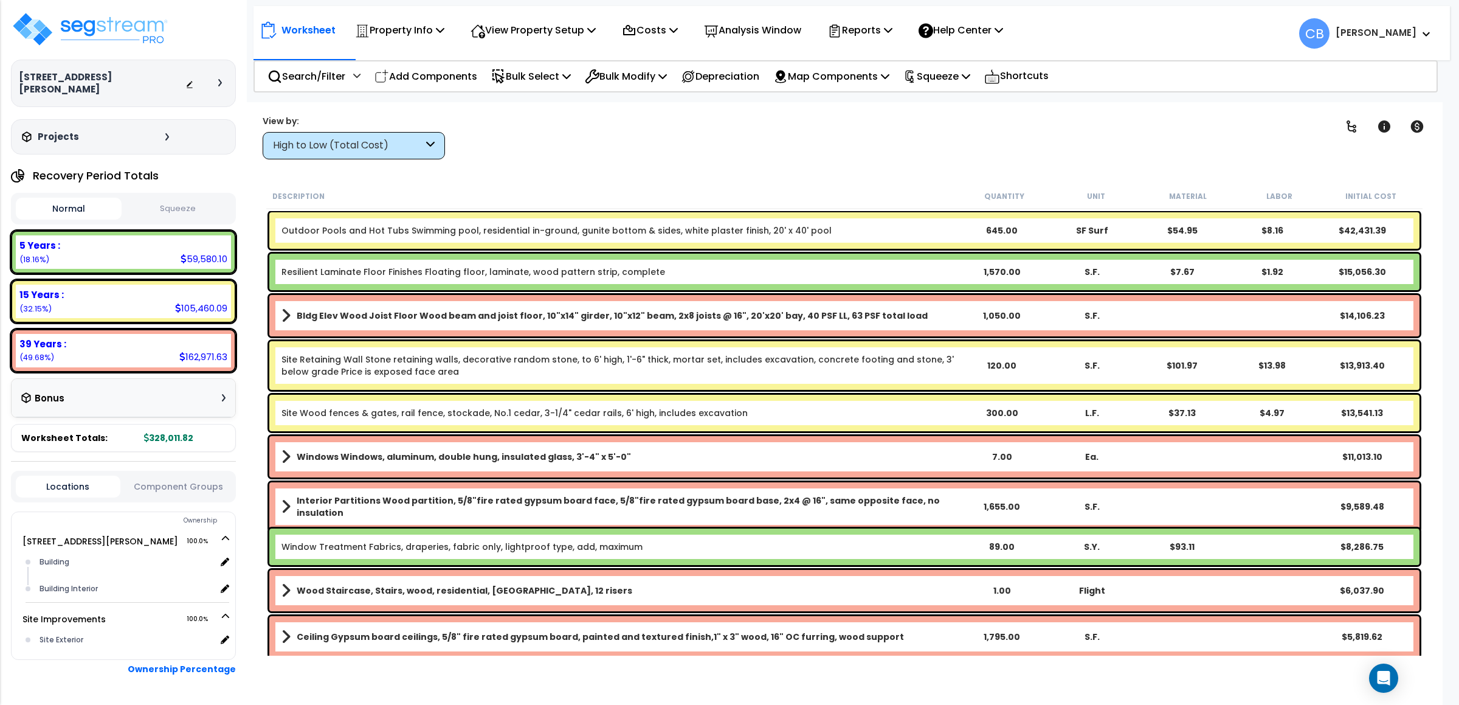
click at [395, 195] on div "Description" at bounding box center [615, 196] width 687 height 12
click at [333, 266] on link "Resilient Laminate Floor Finishes Floating floor, laminate, wood pattern strip,…" at bounding box center [474, 272] width 384 height 12
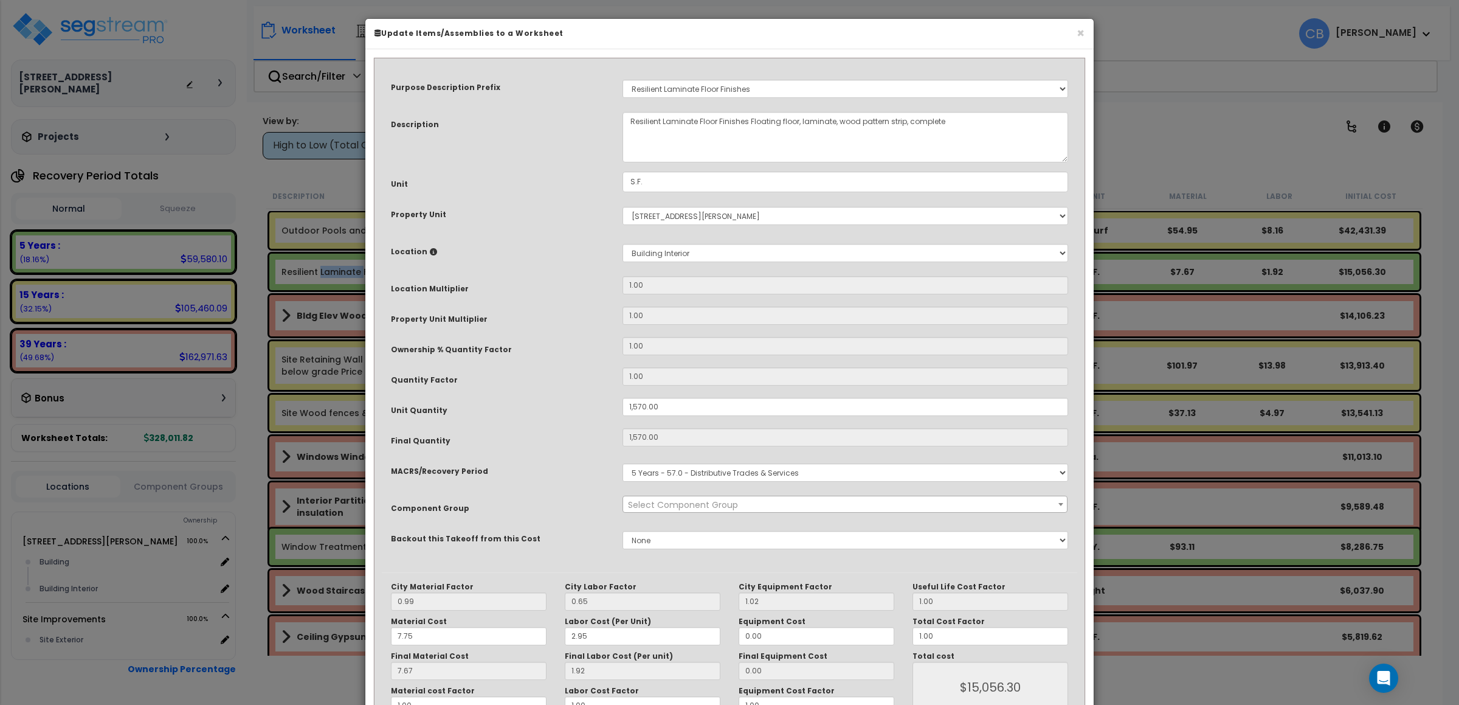
select select "15704"
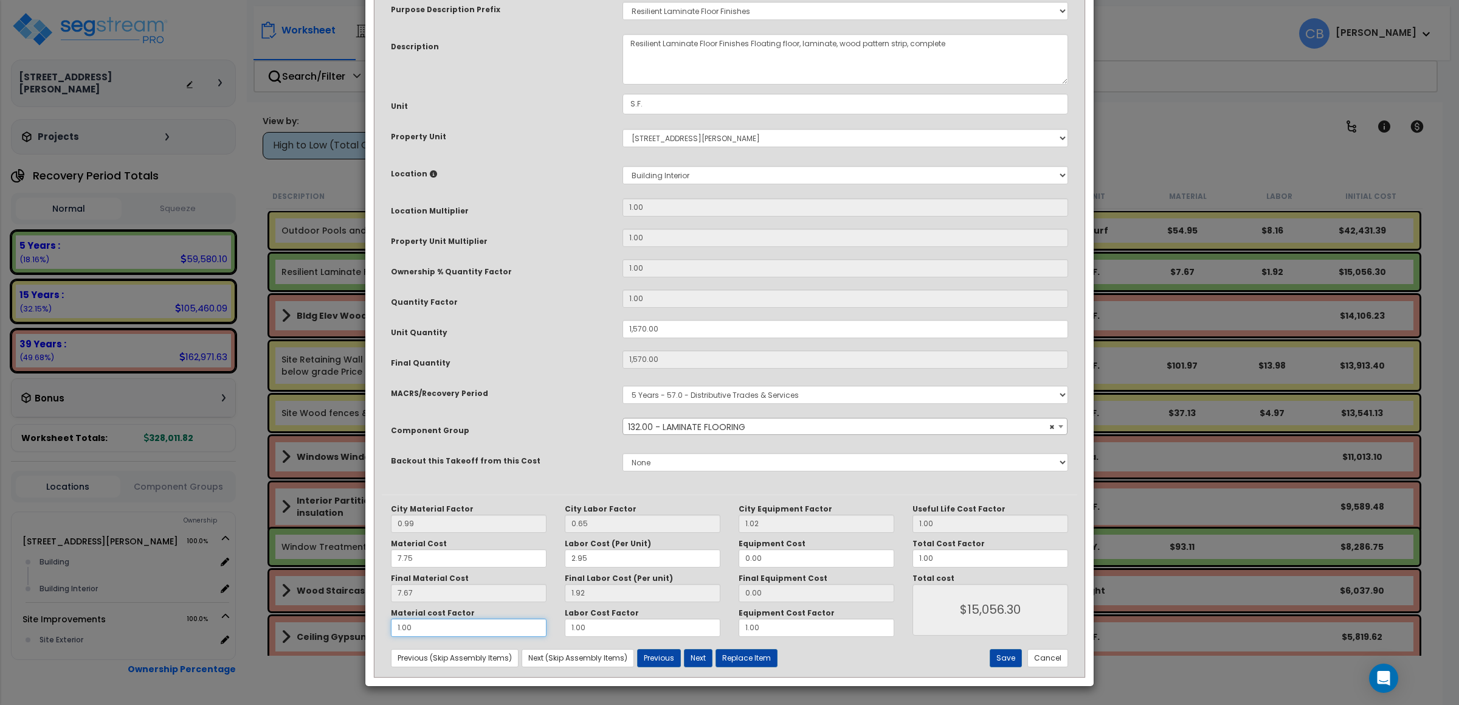
drag, startPoint x: 437, startPoint y: 625, endPoint x: 380, endPoint y: 626, distance: 56.6
click at [380, 626] on div "Purpose Description Prefix Select A New Purpose Descrip A/V System A/V System E…" at bounding box center [730, 332] width 714 height 688
type input "0"
type input "$3,014.40"
type input "0."
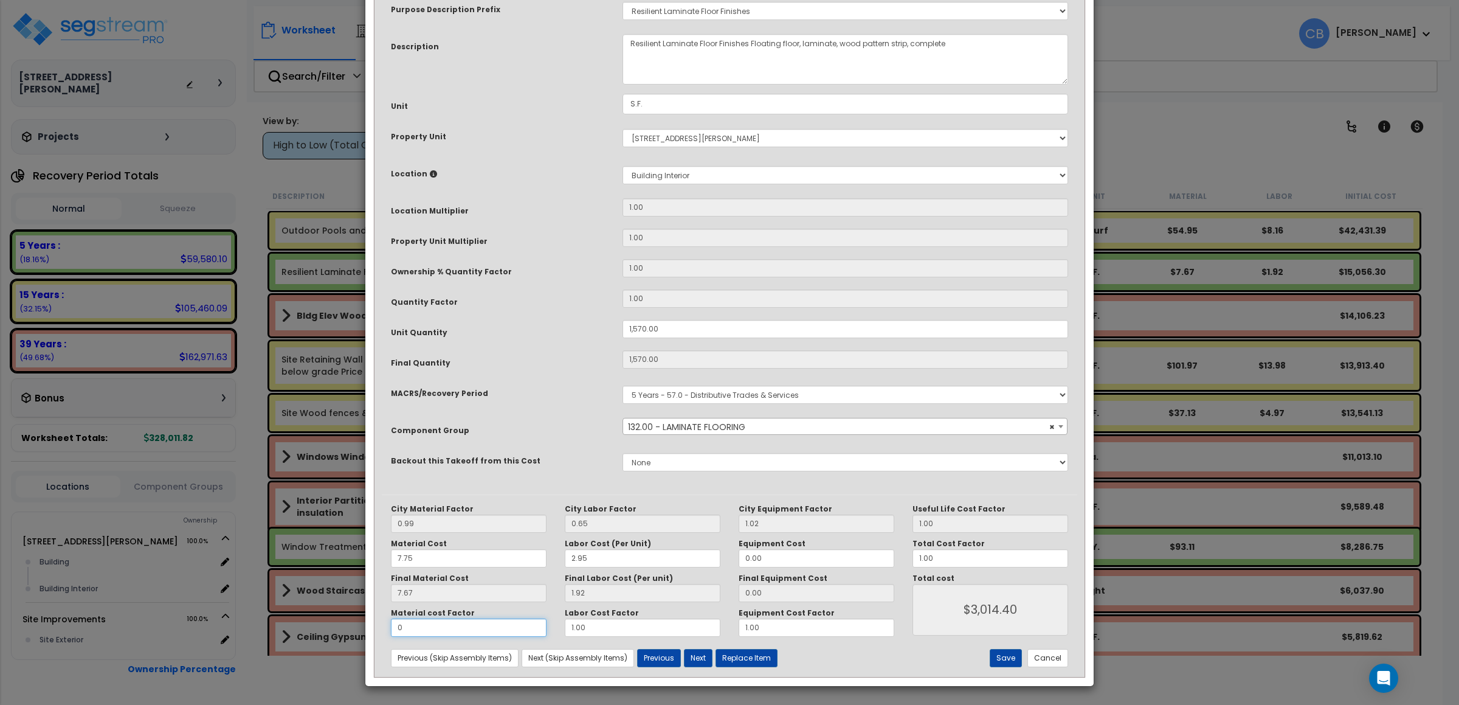
type input "$3,014.40"
type input "0.5"
type input "$9,027.50"
type input "0.5"
type input "$9,027.50"
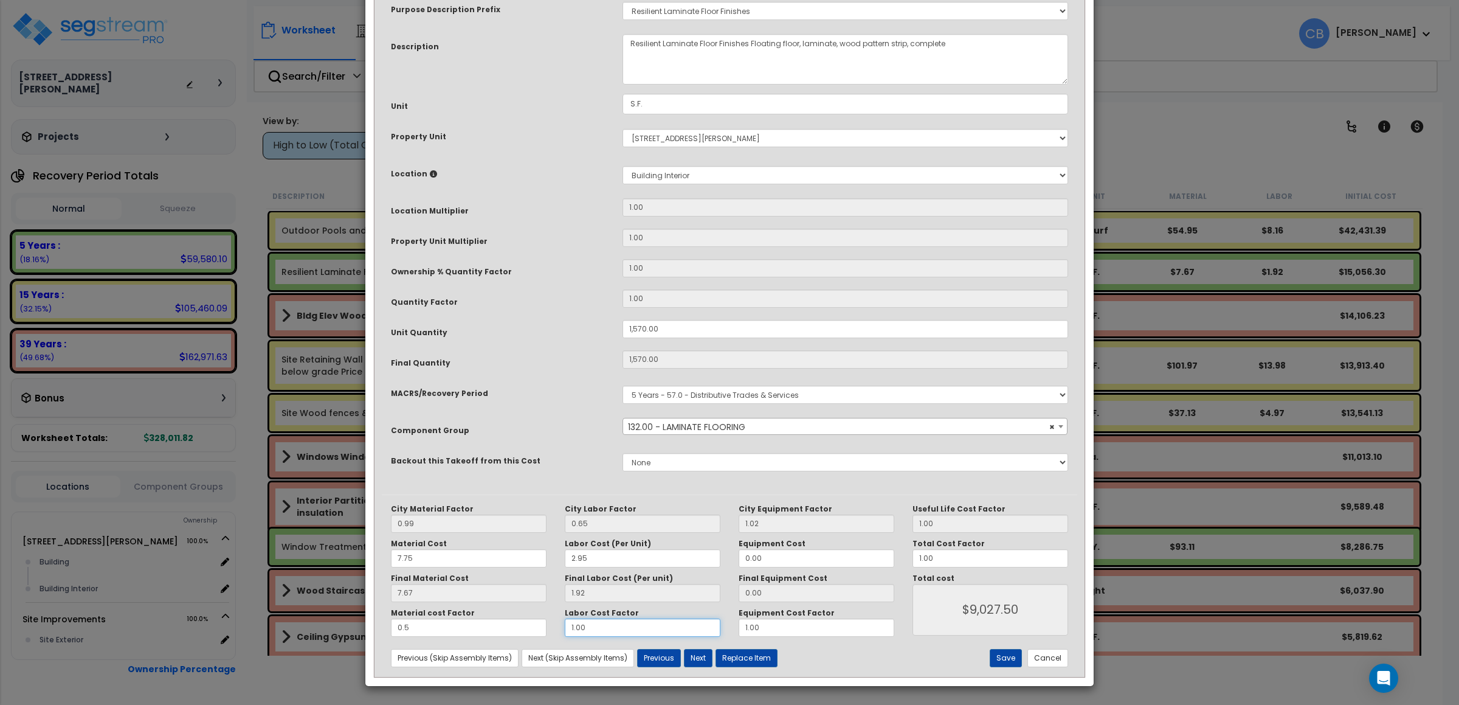
drag, startPoint x: 566, startPoint y: 631, endPoint x: 549, endPoint y: 631, distance: 17.0
click at [549, 631] on div "Material cost Factor 0.5 Labor Cost Factor 1.00 Equipment Cost Factor 1.00" at bounding box center [643, 622] width 522 height 29
type input "0"
type input "$6,013.10"
type input "0."
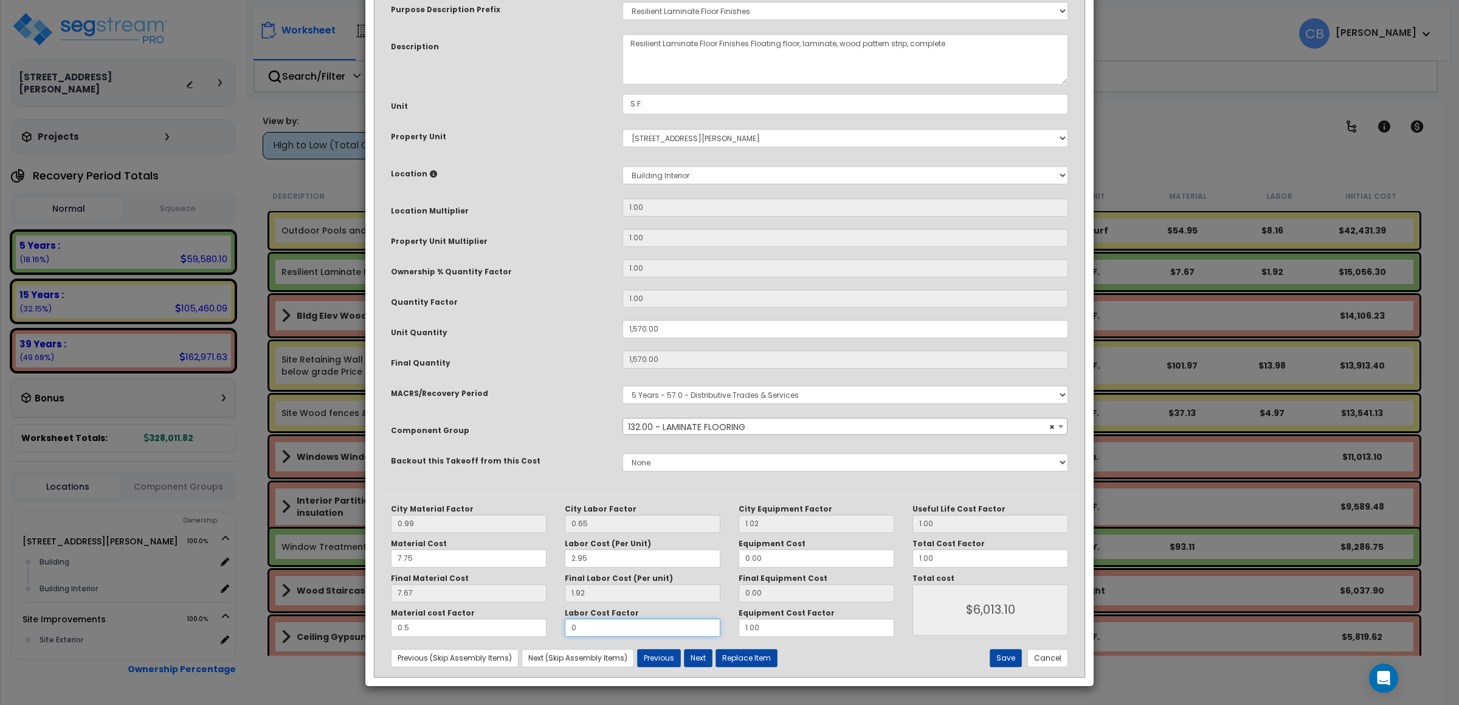
type input "$6,013.10"
type input "0.5"
type input "$7,520.30"
type input "0.5"
type input "$7,520.30"
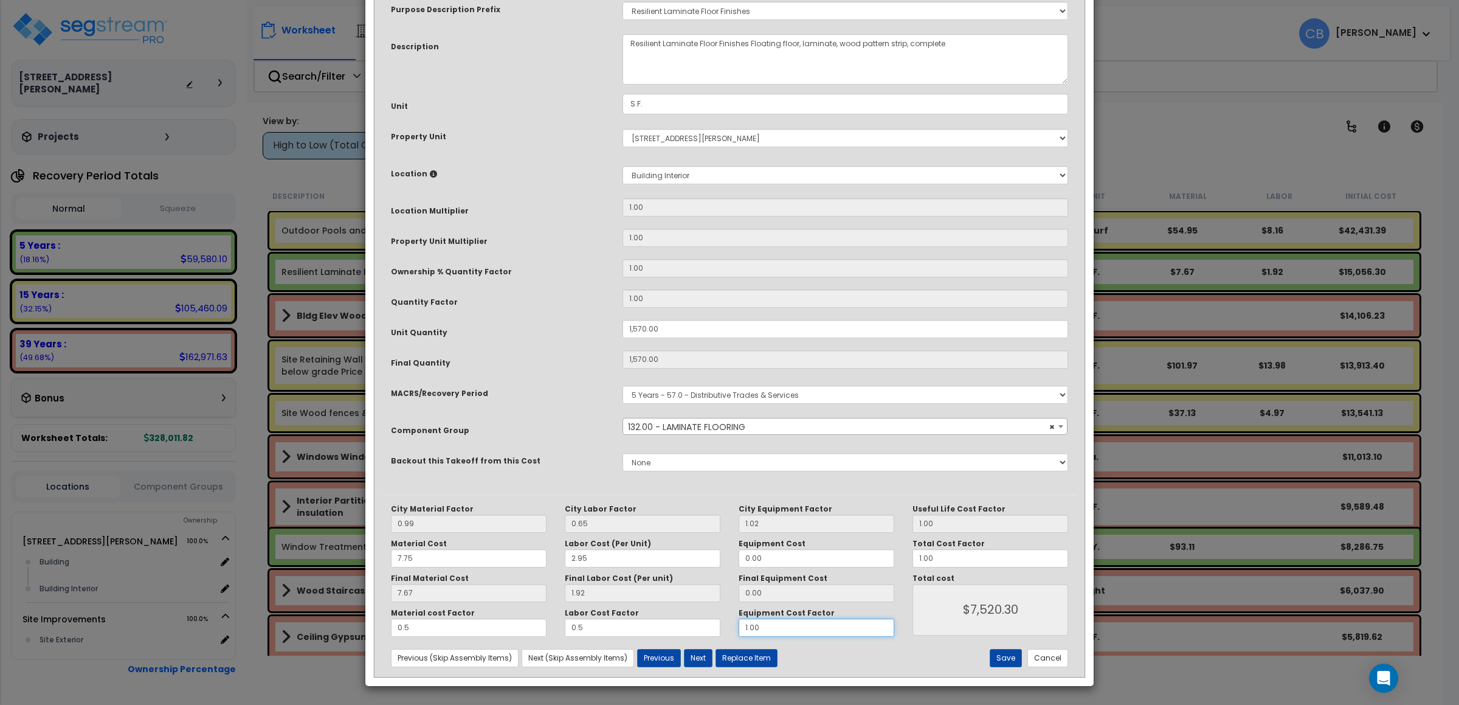
drag, startPoint x: 794, startPoint y: 628, endPoint x: 706, endPoint y: 628, distance: 88.2
click at [706, 628] on div "Material cost Factor 0.5 Labor Cost Factor 0.5 Equipment Cost Factor 1.00" at bounding box center [643, 622] width 522 height 29
type input "0"
type input "$7,520.30"
type input "0."
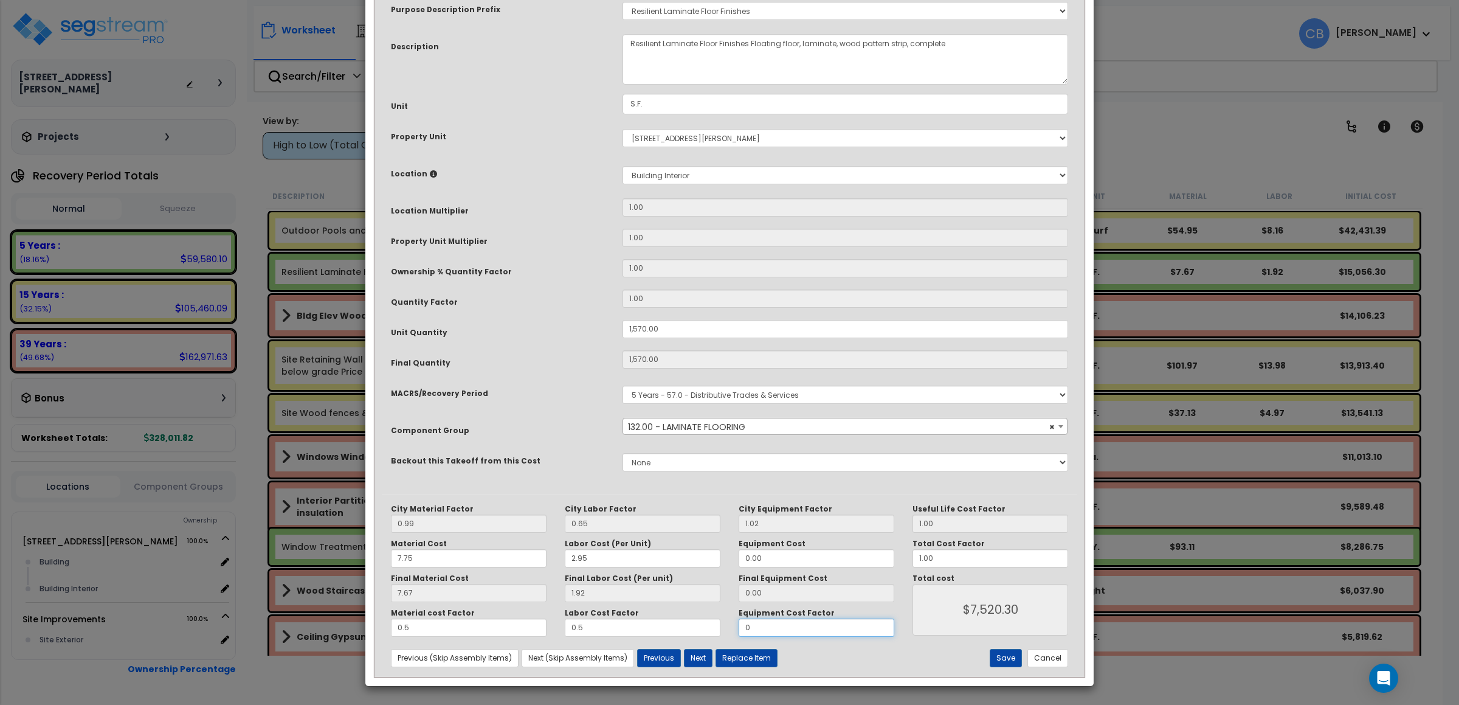
type input "$7,520.30"
type input "0.5"
type input "$7,520.30"
type input "0.5"
type input "$7,520.30"
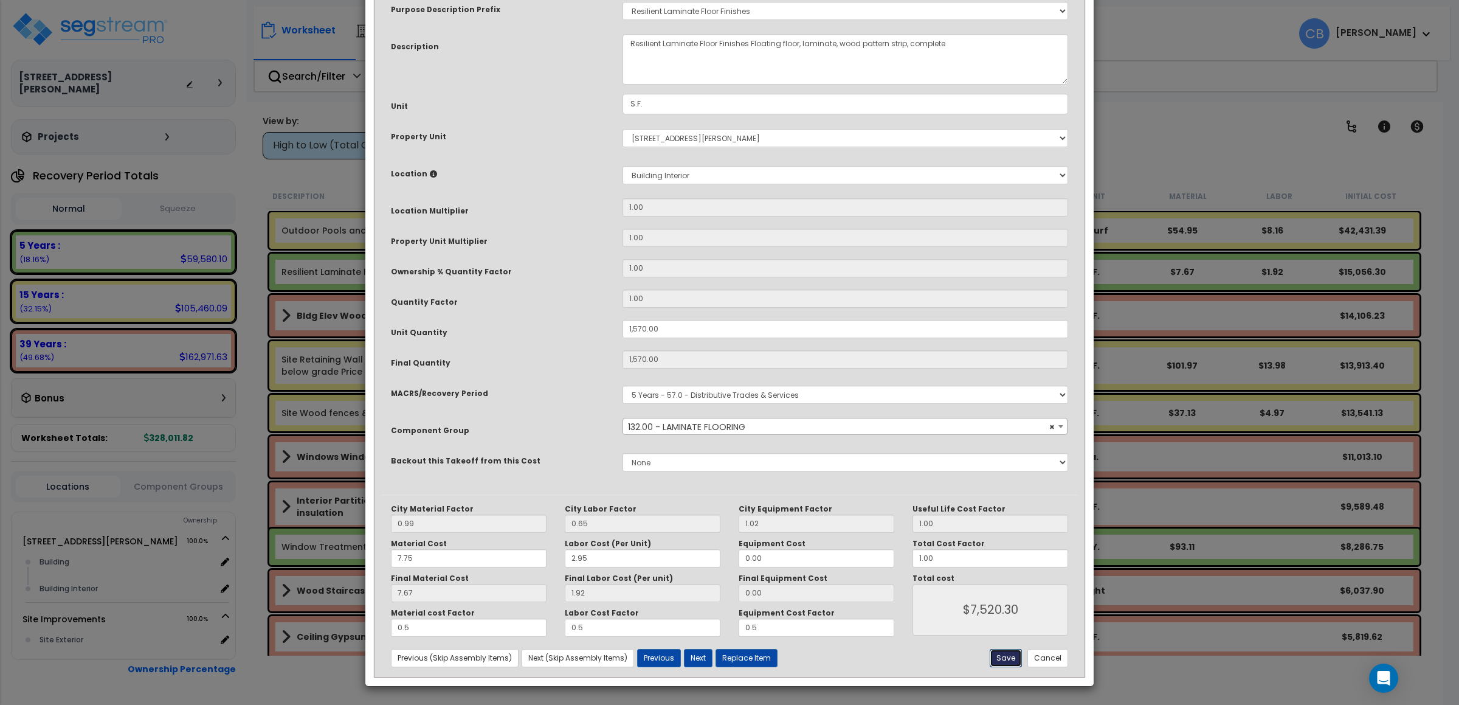
click at [992, 657] on button "Save" at bounding box center [1006, 658] width 32 height 18
type input "1570.00"
type input "0.50"
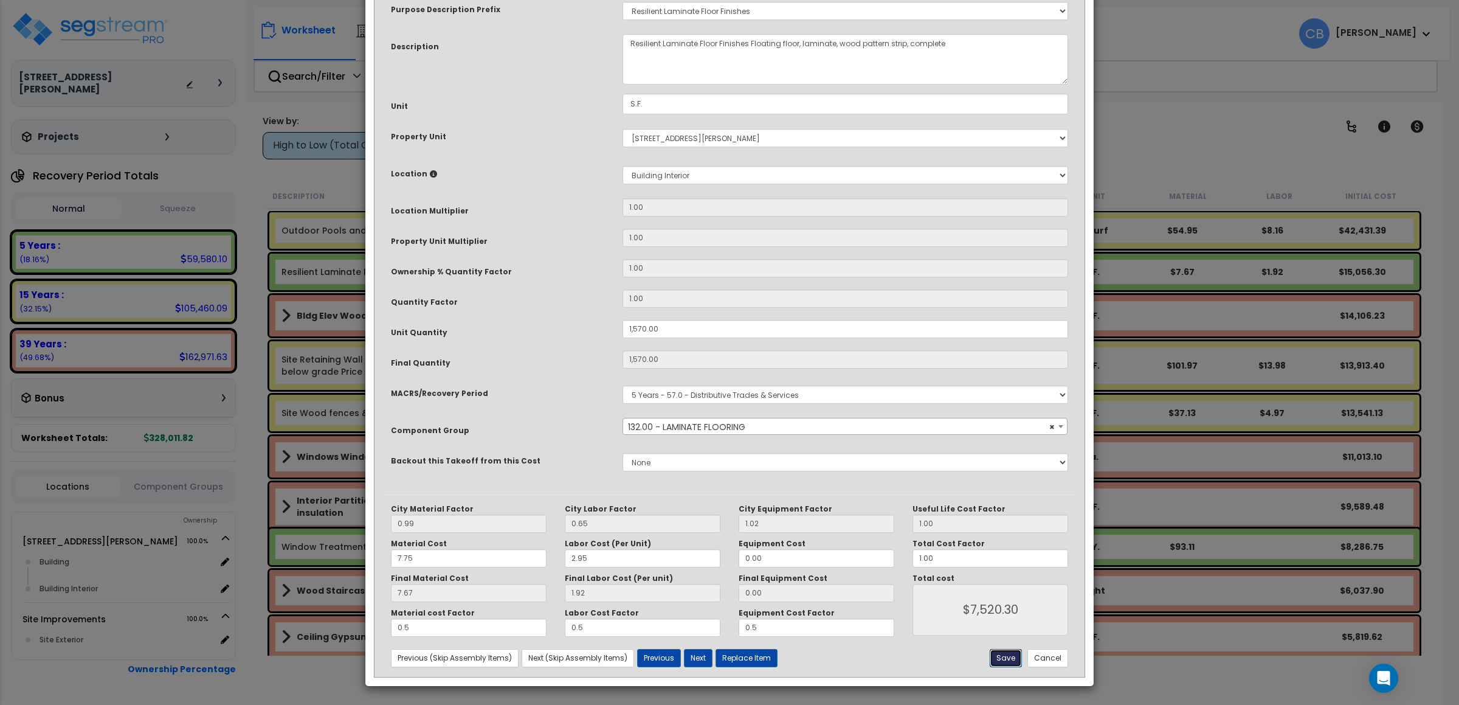
type input "0.50"
type input "7520.30"
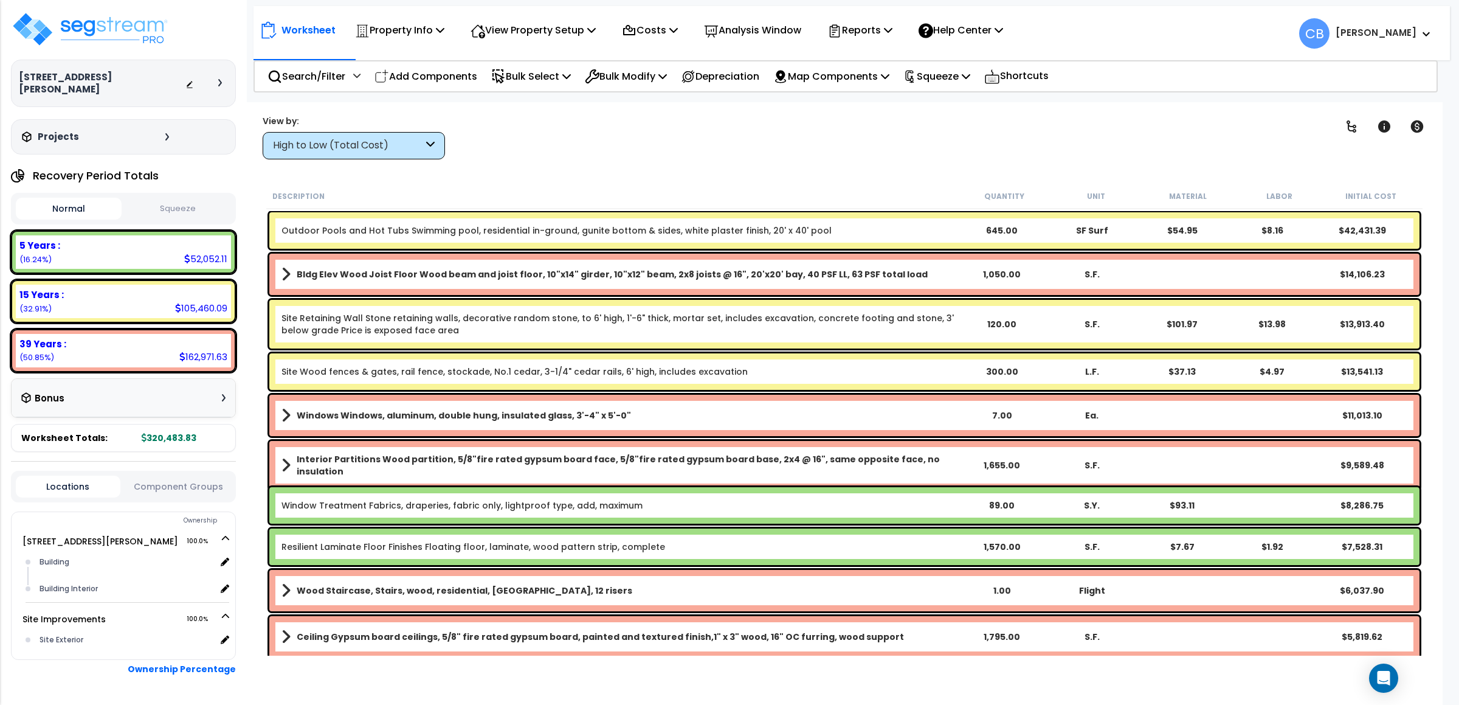
click at [387, 144] on div "High to Low (Total Cost)" at bounding box center [348, 146] width 150 height 14
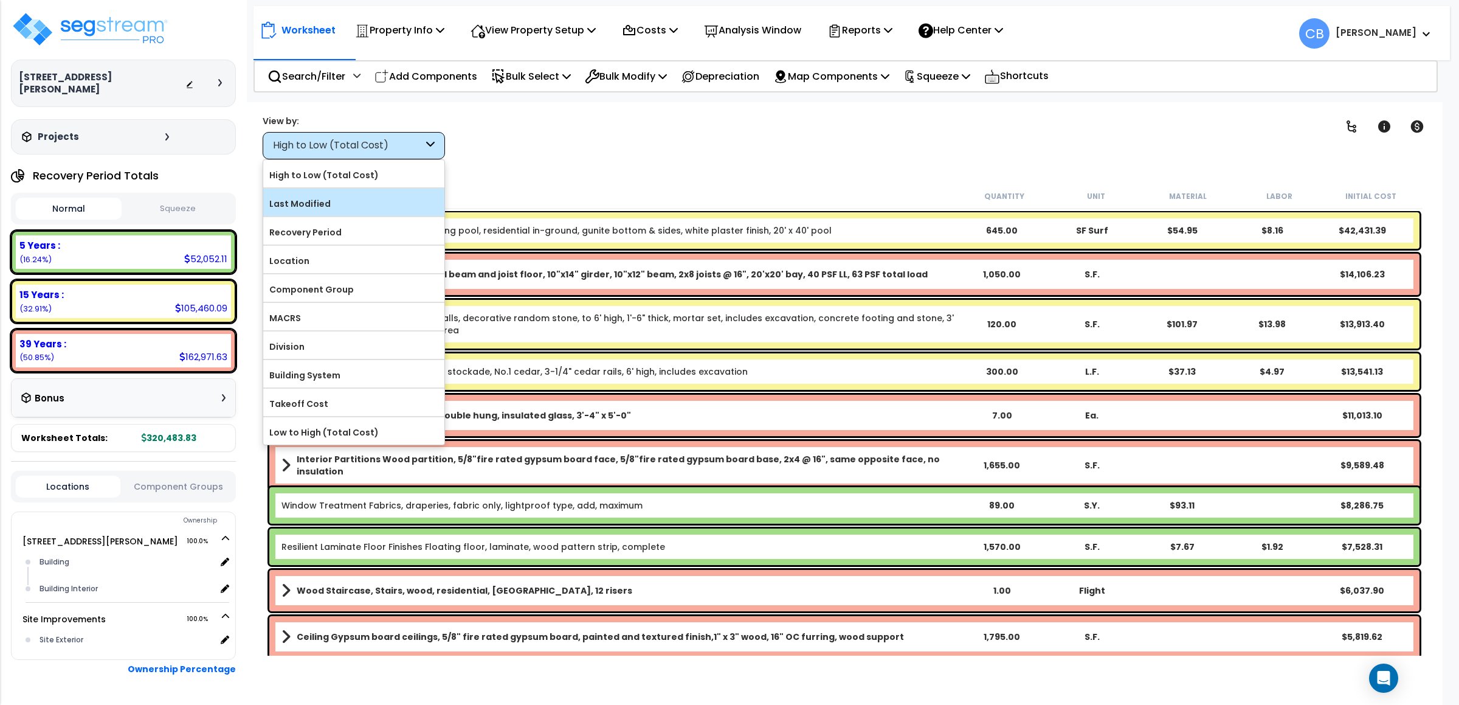
click at [361, 197] on label "Last Modified" at bounding box center [353, 204] width 181 height 18
click at [0, 0] on input "Last Modified" at bounding box center [0, 0] width 0 height 0
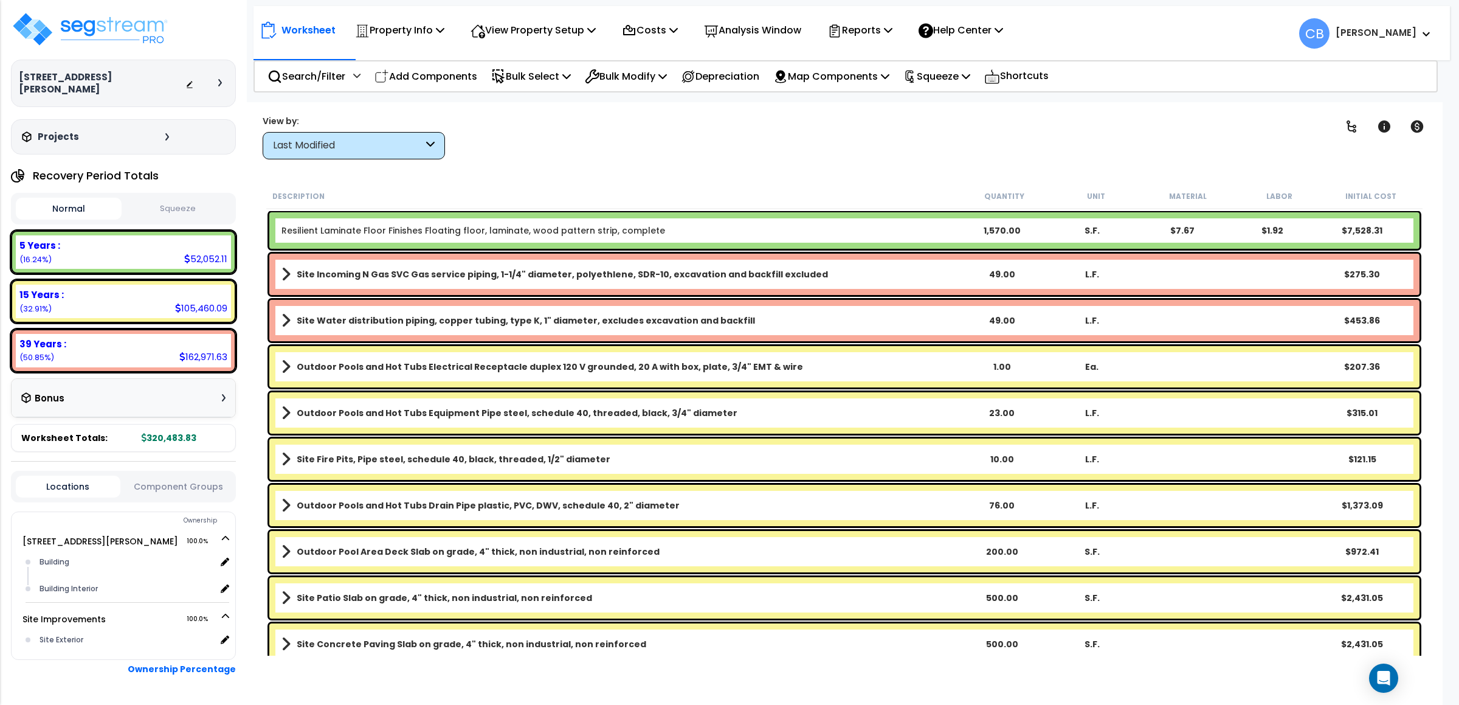
click at [657, 228] on b "Resilient Laminate Floor Finishes Floating floor, laminate, wood pattern strip,…" at bounding box center [620, 230] width 676 height 12
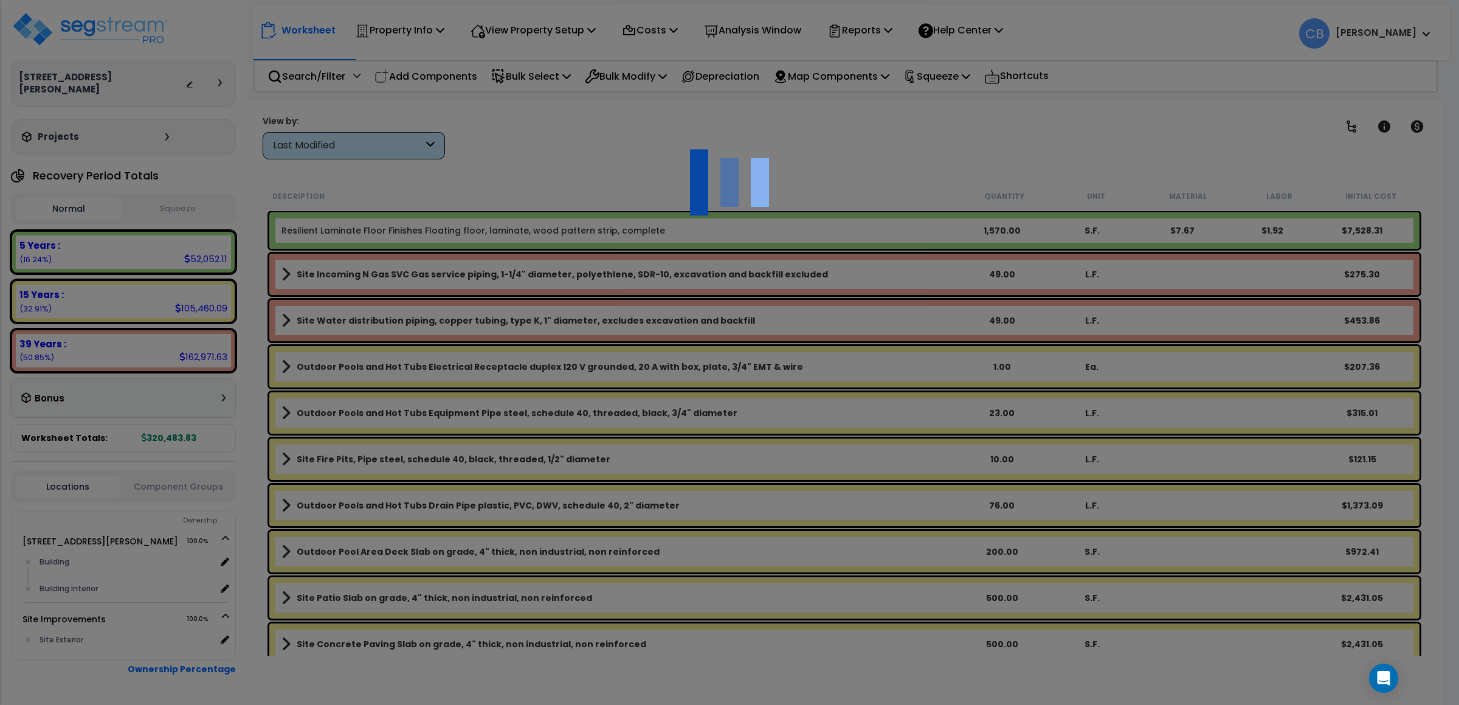
scroll to position [0, 0]
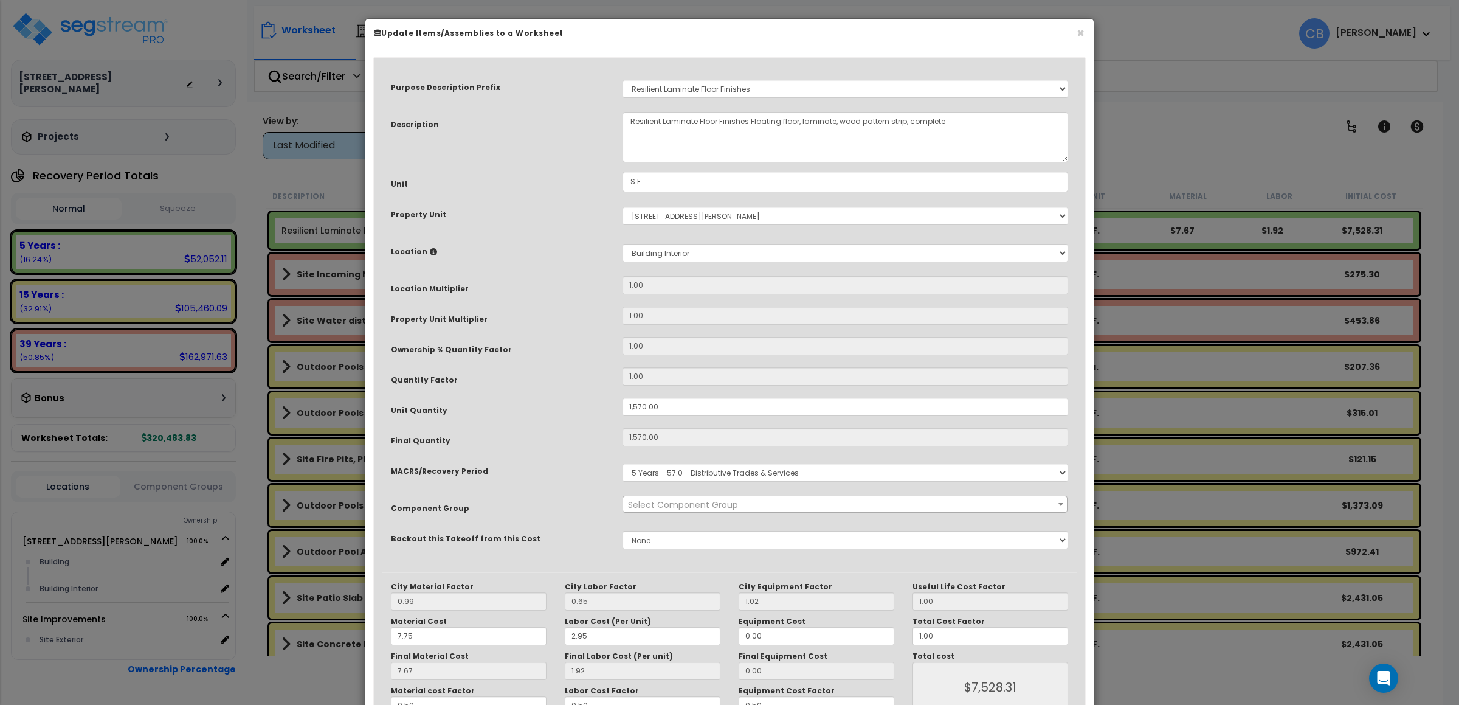
select select "15704"
drag, startPoint x: 1078, startPoint y: 36, endPoint x: 1046, endPoint y: 41, distance: 32.5
click at [1079, 36] on button "×" at bounding box center [1081, 33] width 8 height 13
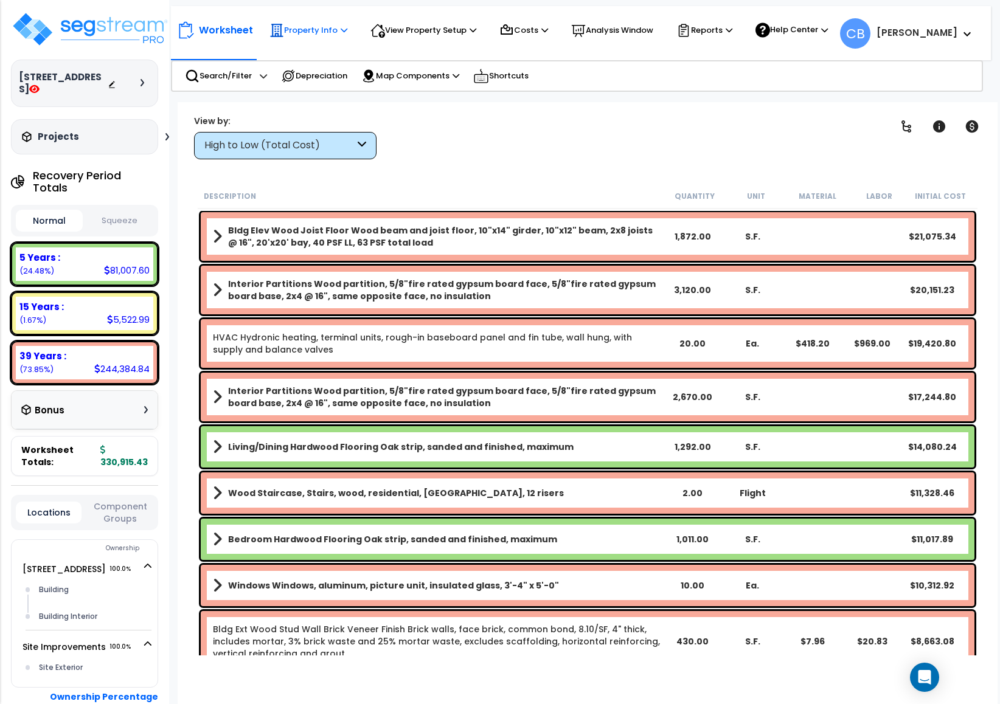
click at [325, 24] on p "Property Info" at bounding box center [308, 30] width 78 height 15
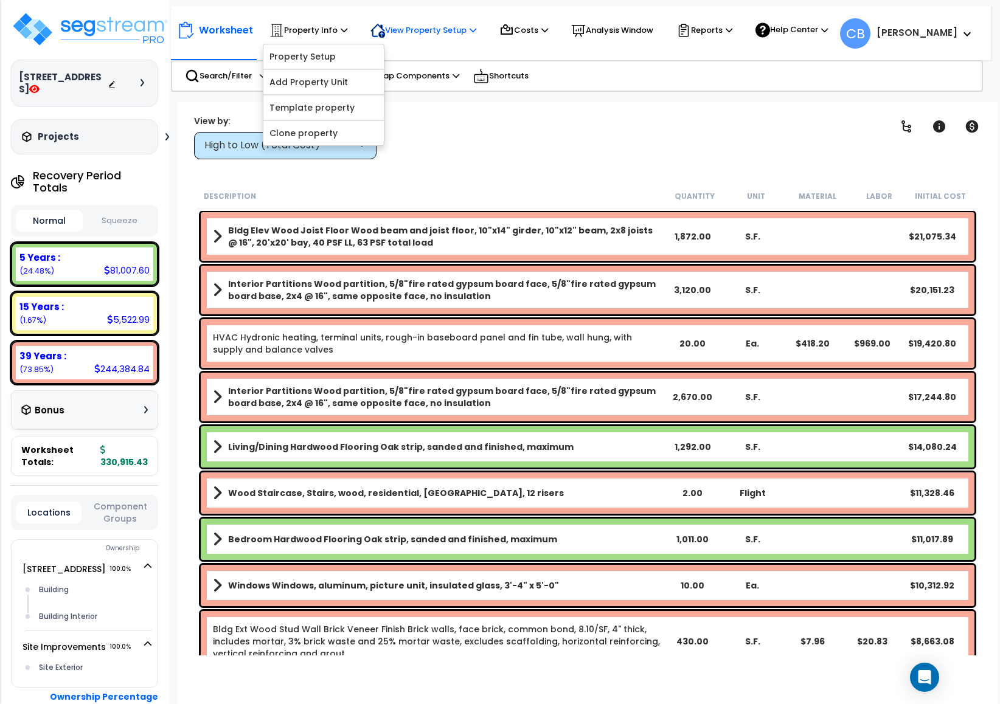
click at [347, 32] on p "View Property Setup" at bounding box center [308, 30] width 78 height 15
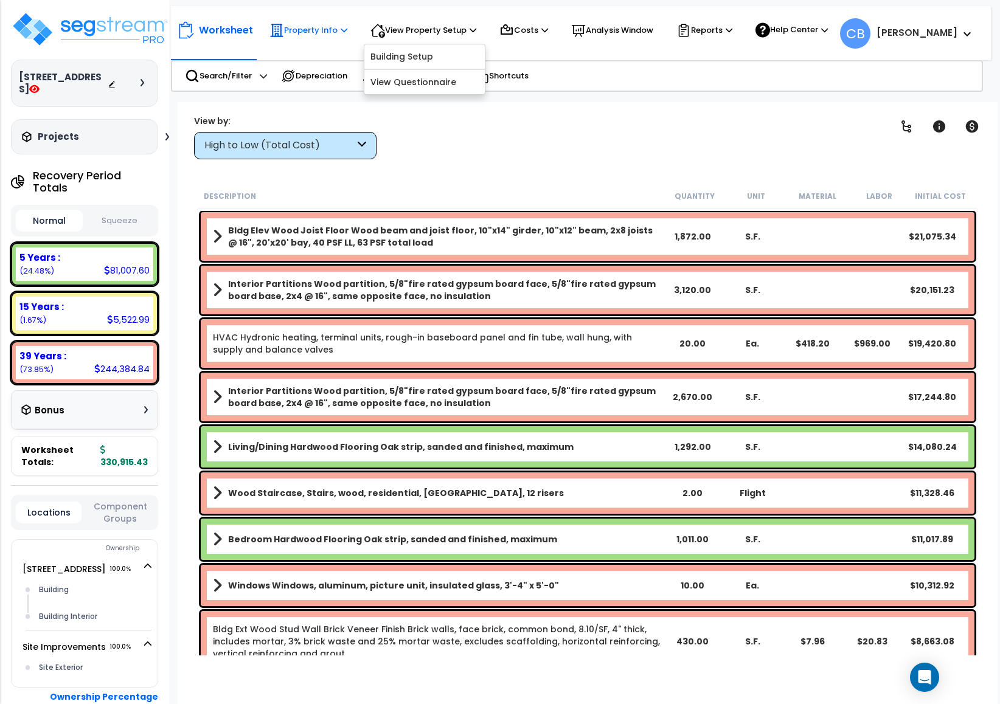
click at [306, 30] on p "Property Info" at bounding box center [308, 30] width 78 height 15
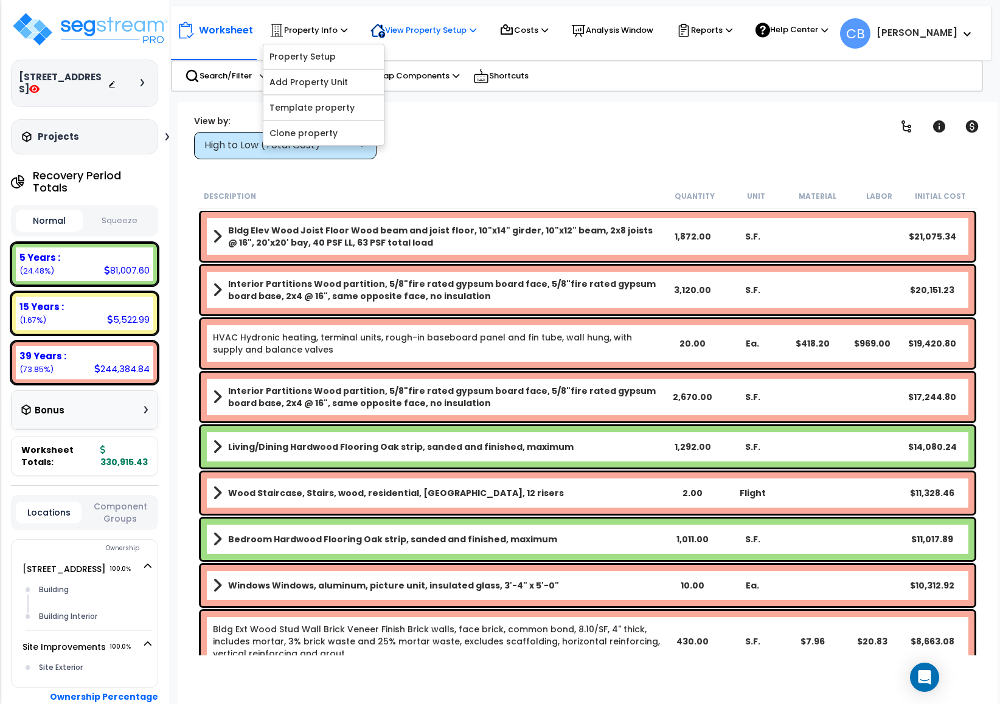
click at [347, 24] on p "View Property Setup" at bounding box center [308, 30] width 78 height 15
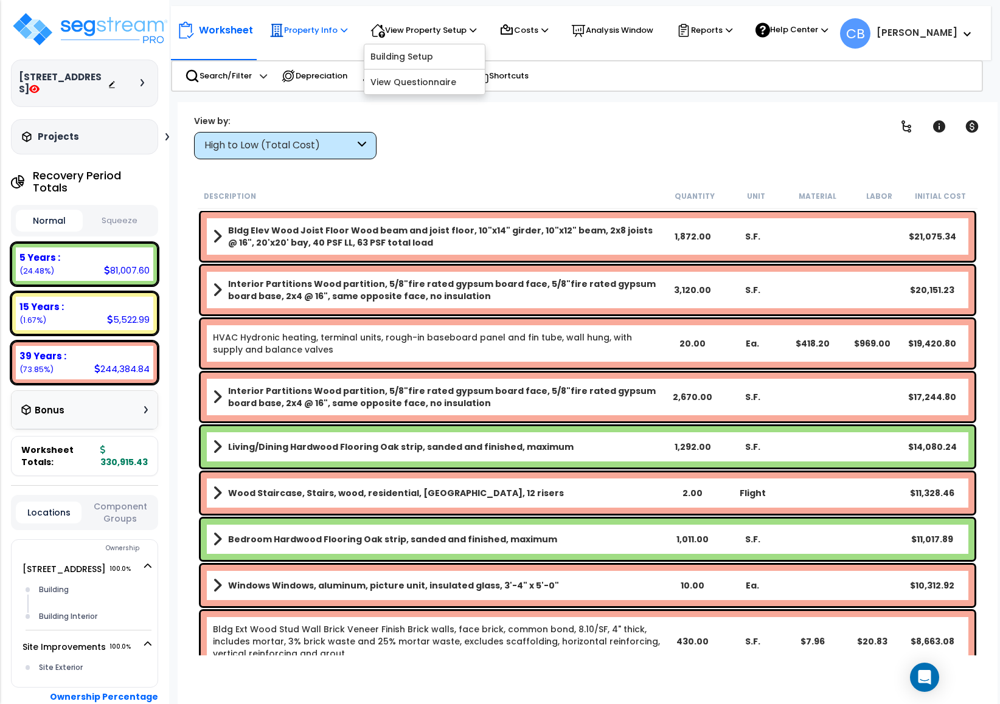
click at [301, 26] on p "Property Info" at bounding box center [308, 30] width 78 height 15
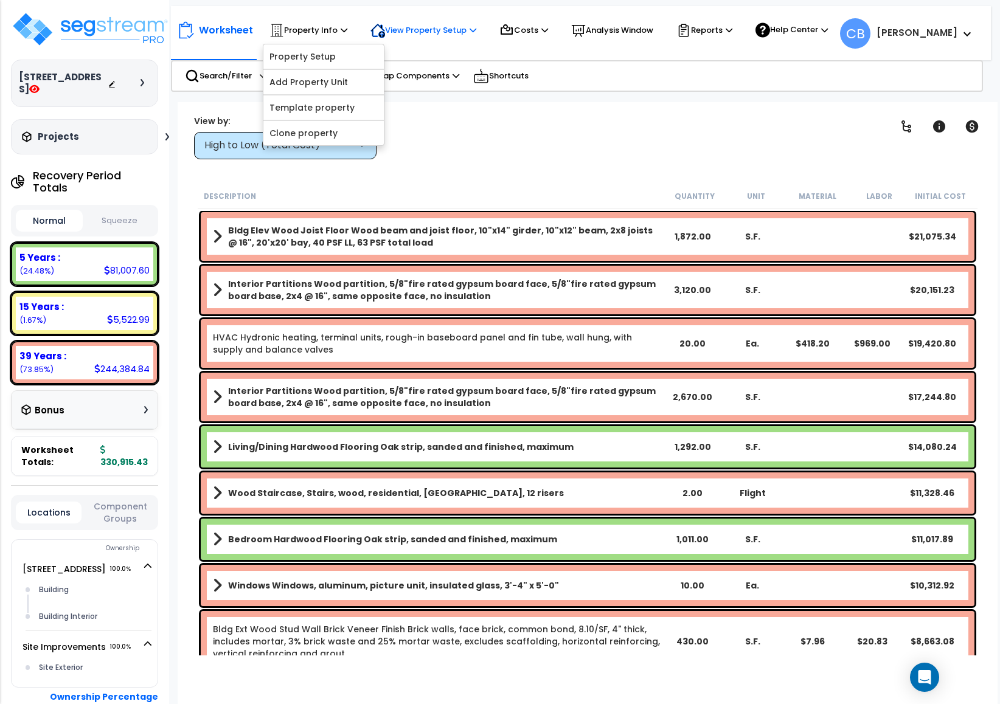
click at [347, 36] on p "View Property Setup" at bounding box center [308, 30] width 78 height 15
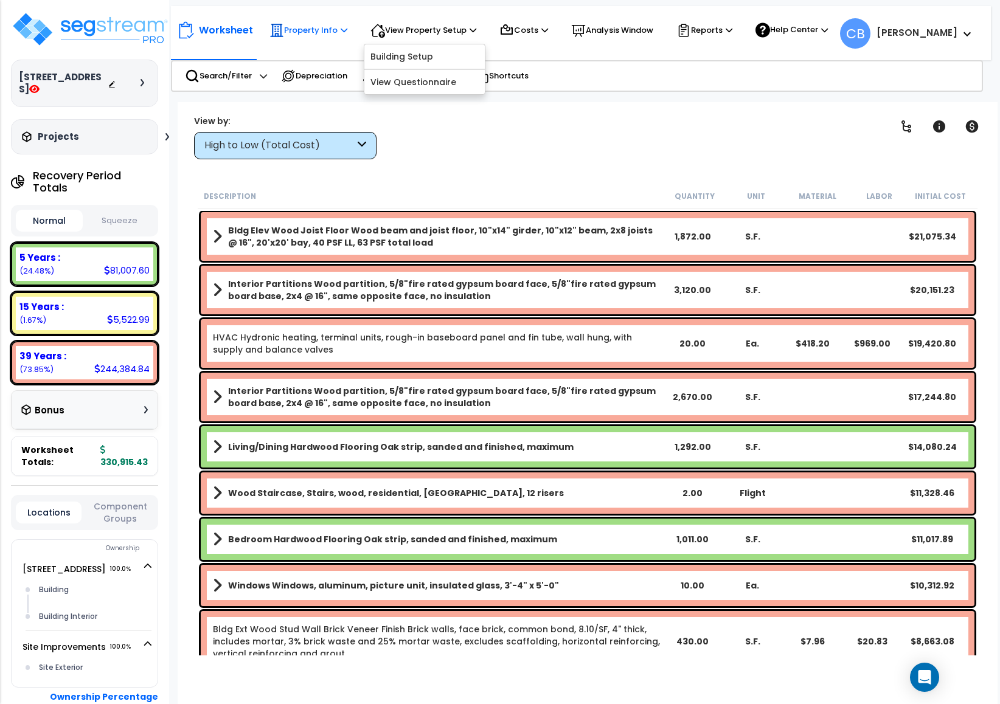
click at [333, 26] on p "Property Info" at bounding box center [308, 30] width 78 height 15
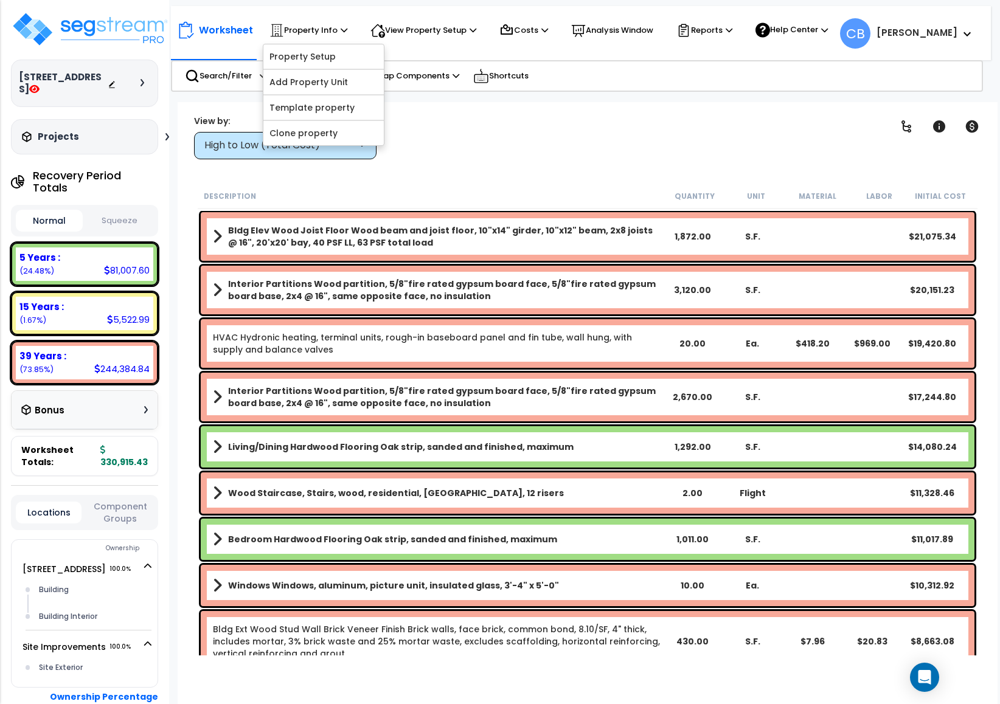
click at [542, 124] on div "Clear Filters" at bounding box center [630, 136] width 477 height 45
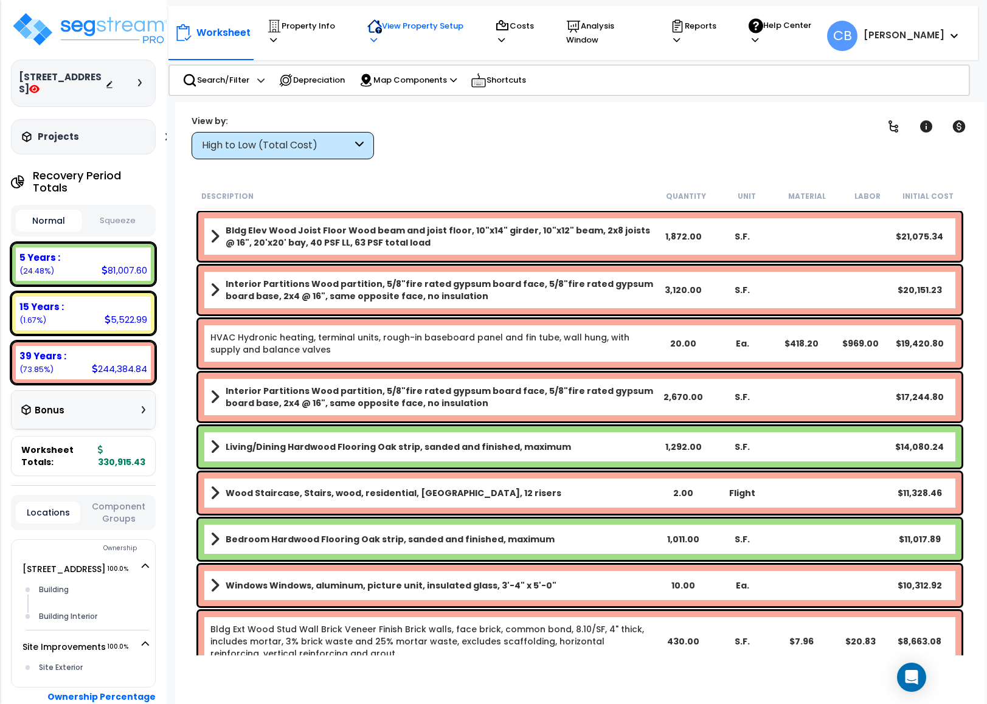
click at [344, 28] on p "View Property Setup" at bounding box center [305, 33] width 77 height 28
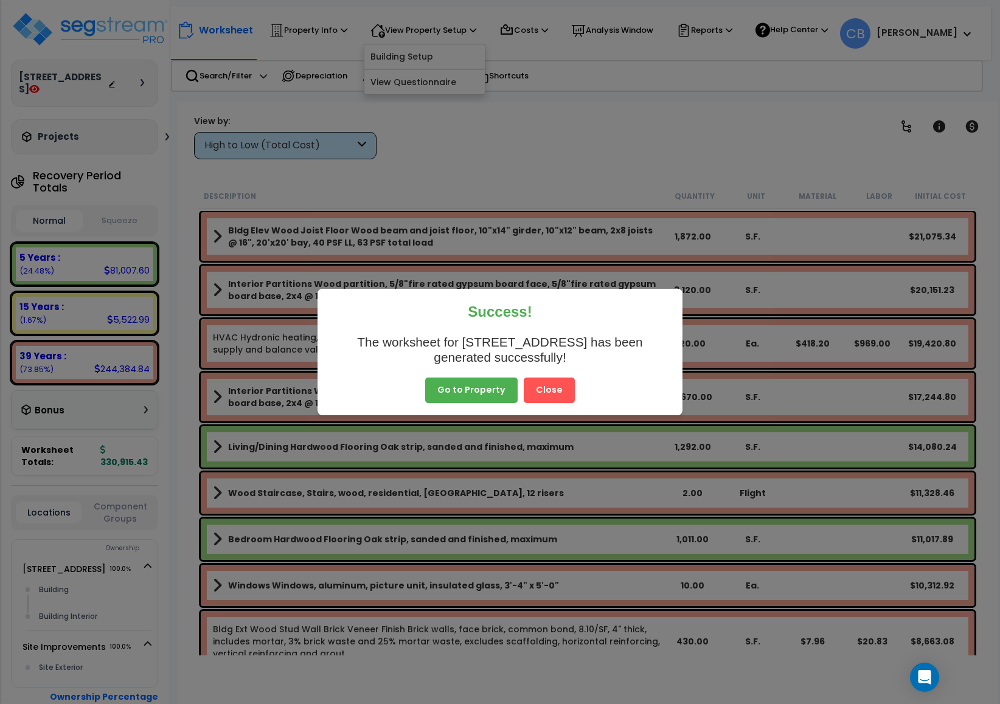
click at [557, 389] on button "Close" at bounding box center [549, 391] width 51 height 26
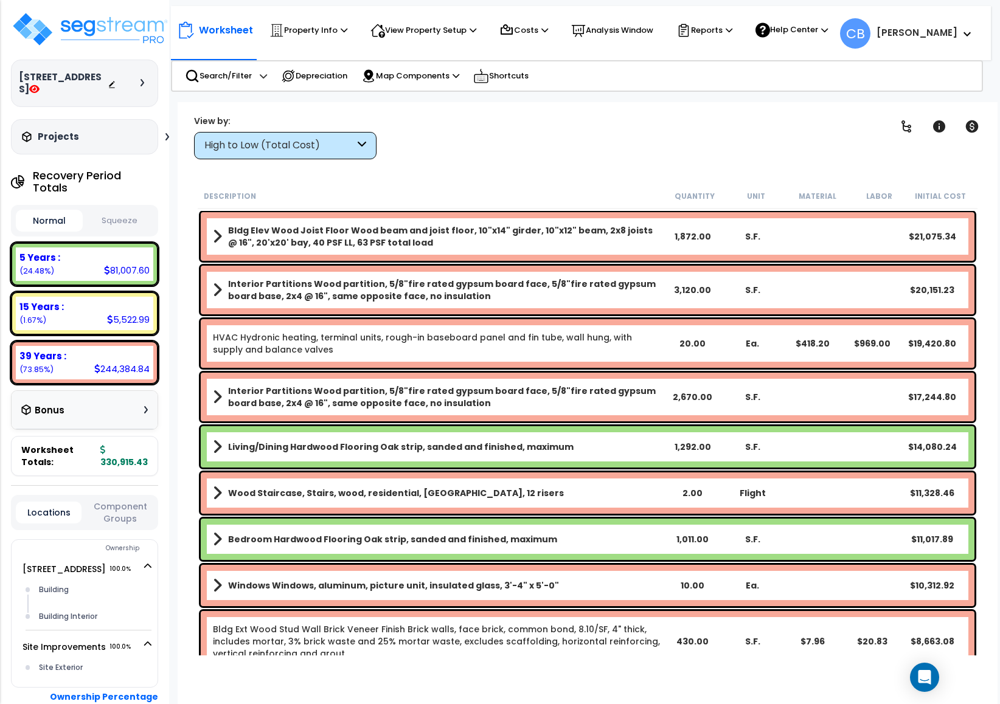
drag, startPoint x: 454, startPoint y: 294, endPoint x: 453, endPoint y: 300, distance: 6.2
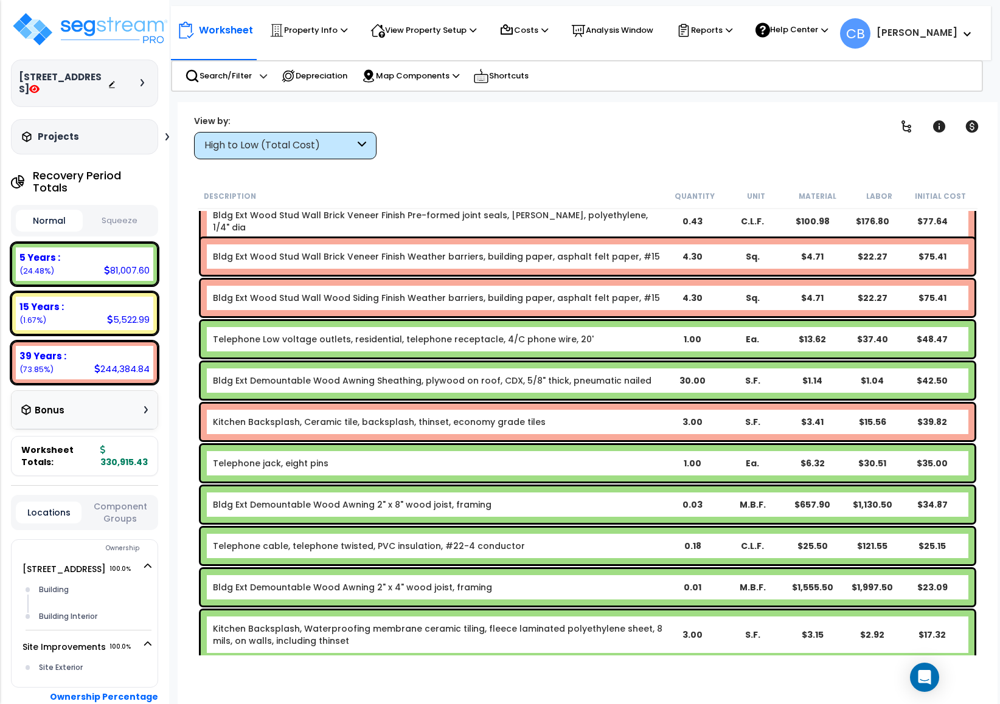
scroll to position [5807, 0]
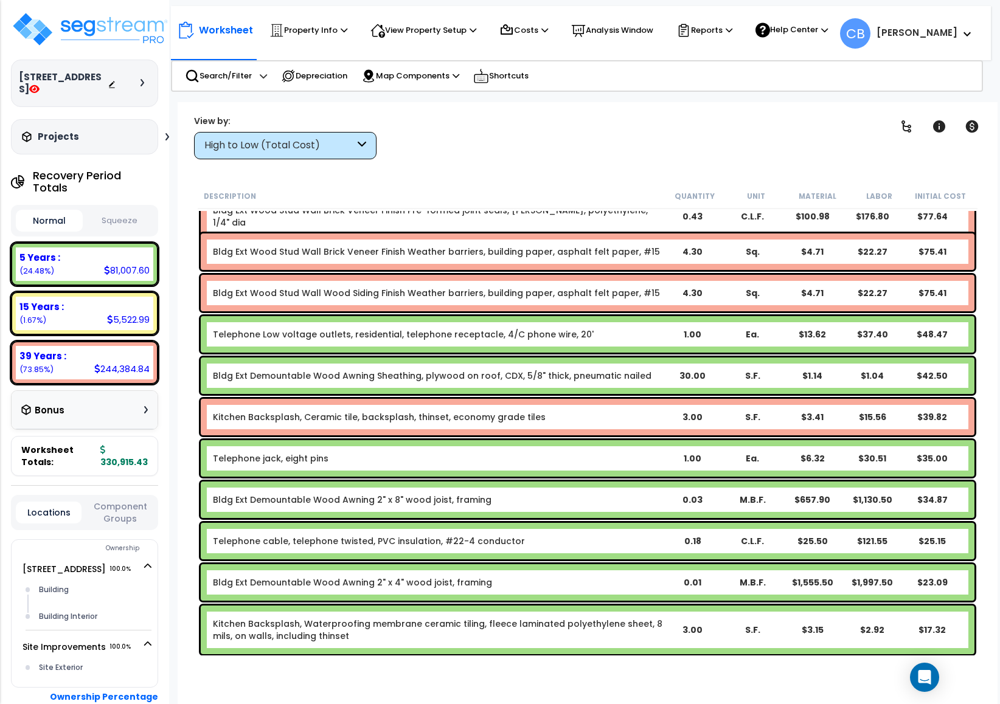
click at [951, 148] on div "View by: High to Low (Total Cost) High to Low (Total Cost)" at bounding box center [587, 136] width 795 height 45
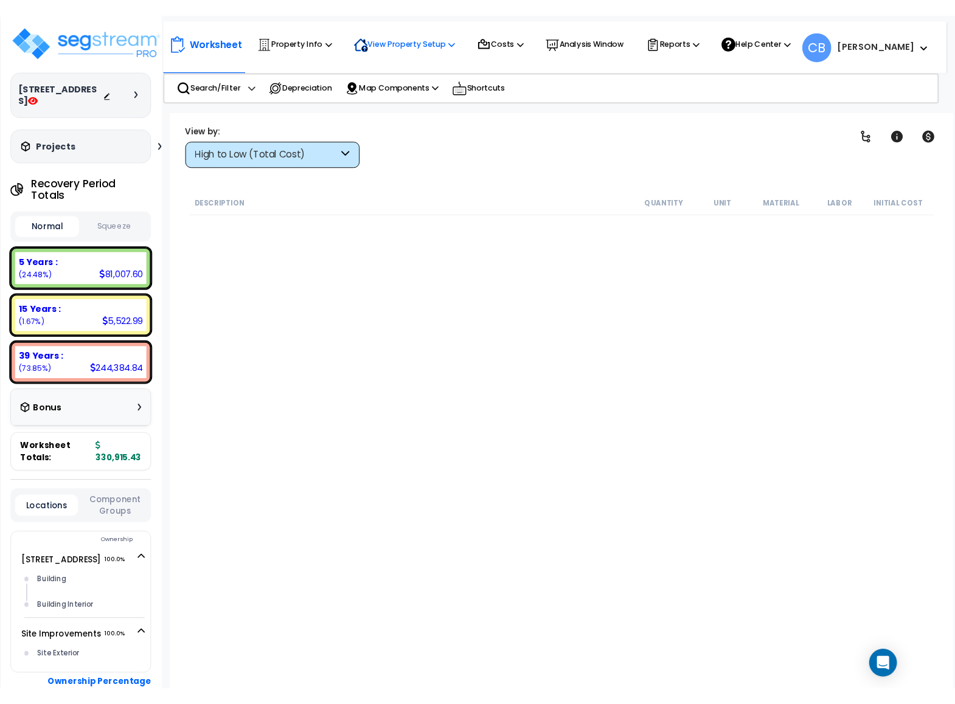
scroll to position [0, 0]
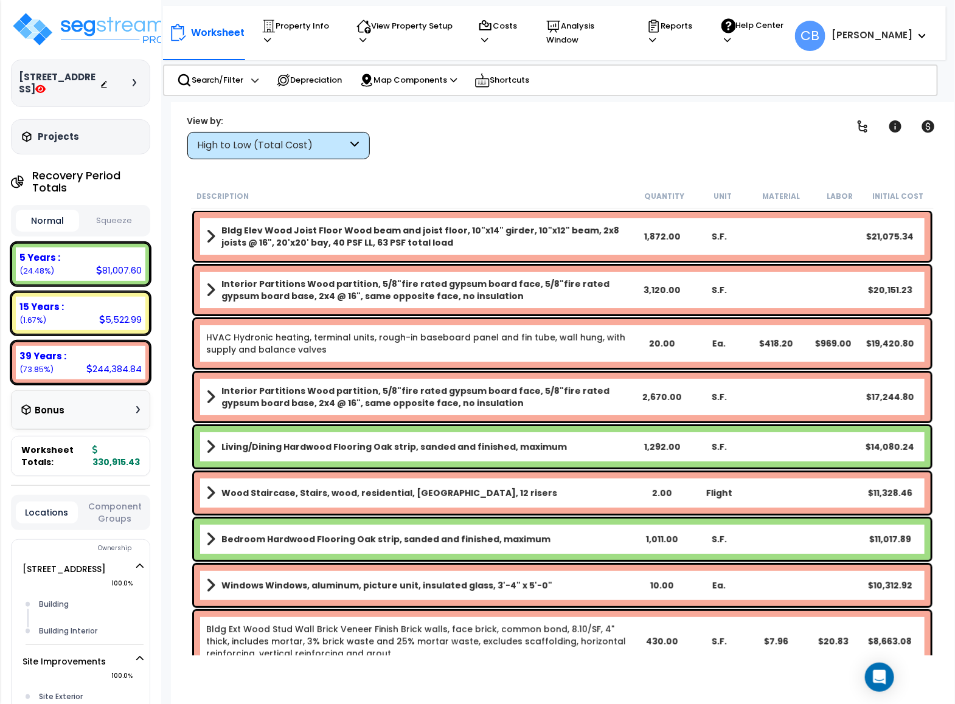
click at [891, 161] on div "Worksheet Property Info Property Setup Add Property Unit Template property Clon…" at bounding box center [562, 454] width 783 height 704
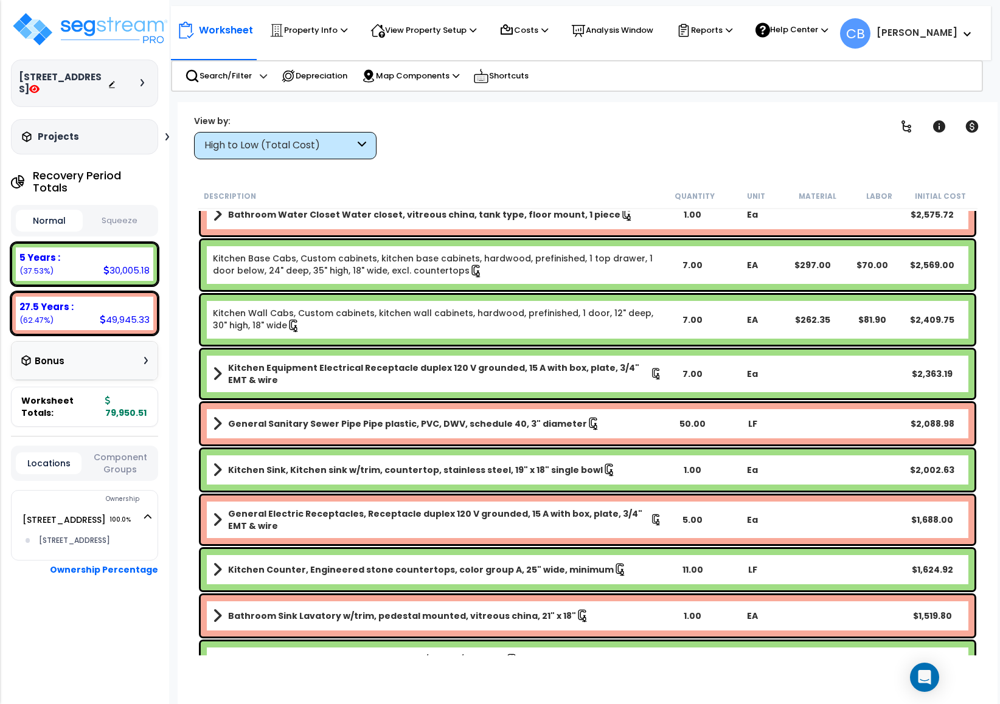
scroll to position [730, 0]
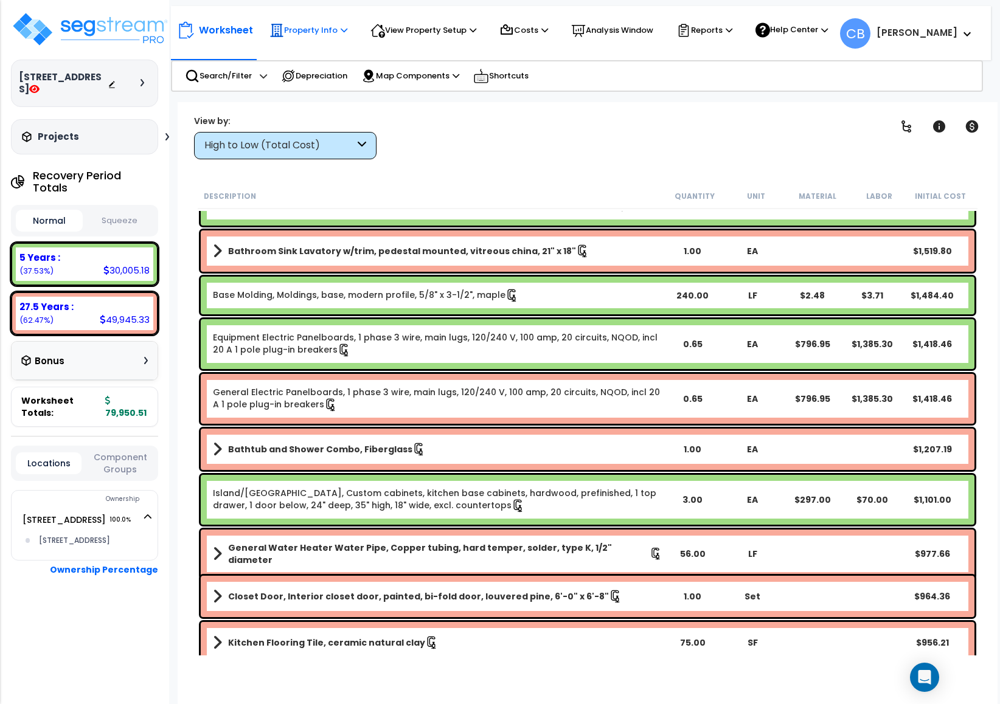
click at [321, 33] on p "Property Info" at bounding box center [308, 30] width 78 height 15
click at [577, 128] on div "Clear Filters" at bounding box center [630, 136] width 477 height 45
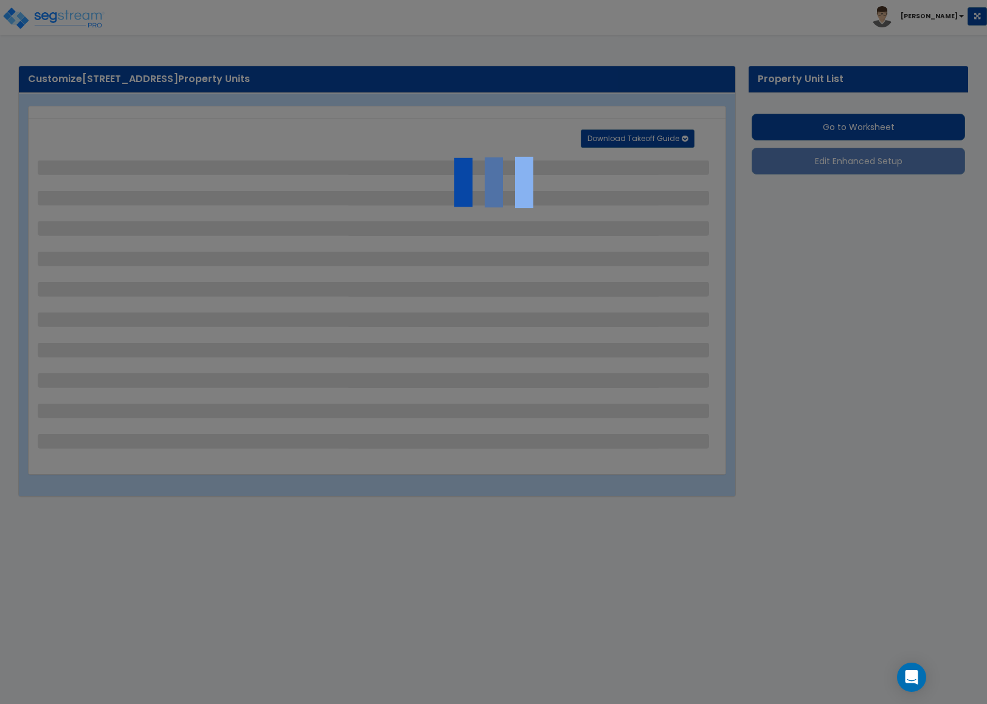
select select "2"
select select "1"
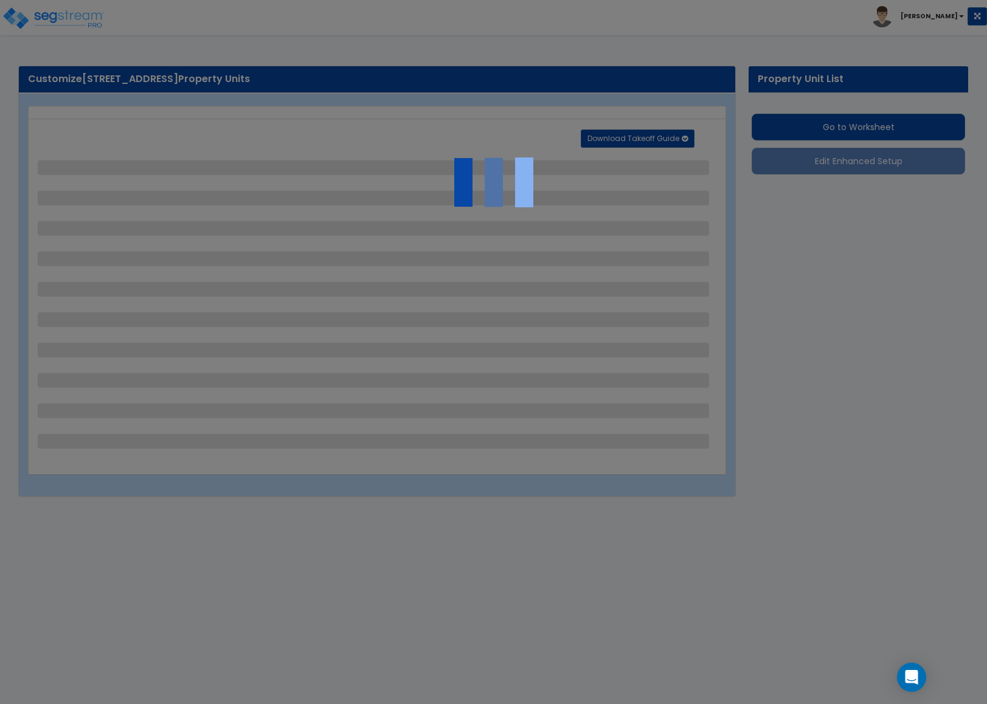
select select "1"
select select "6"
select select "1"
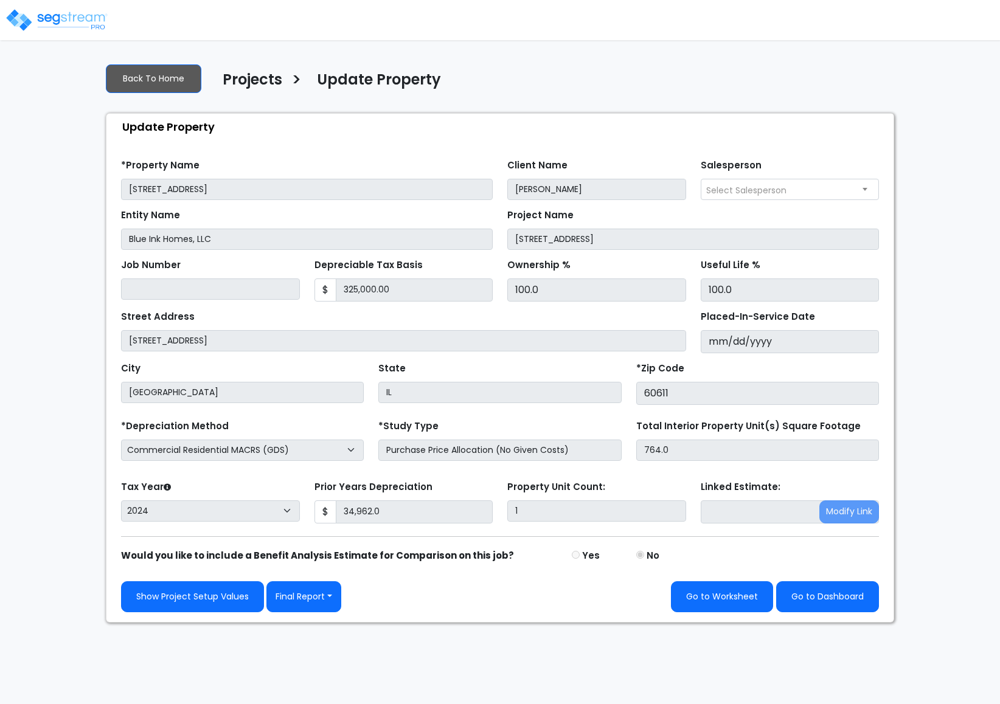
select select "2024"
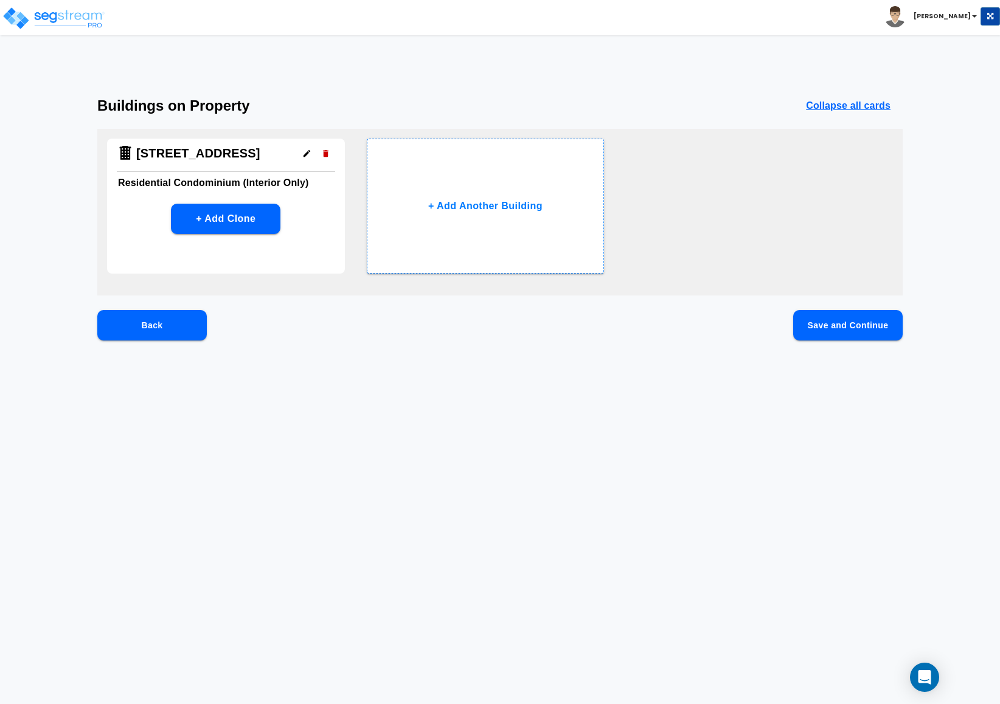
click at [792, 325] on div "Back Save and Continue" at bounding box center [499, 344] width 805 height 69
click at [795, 325] on button "Save and Continue" at bounding box center [847, 325] width 109 height 30
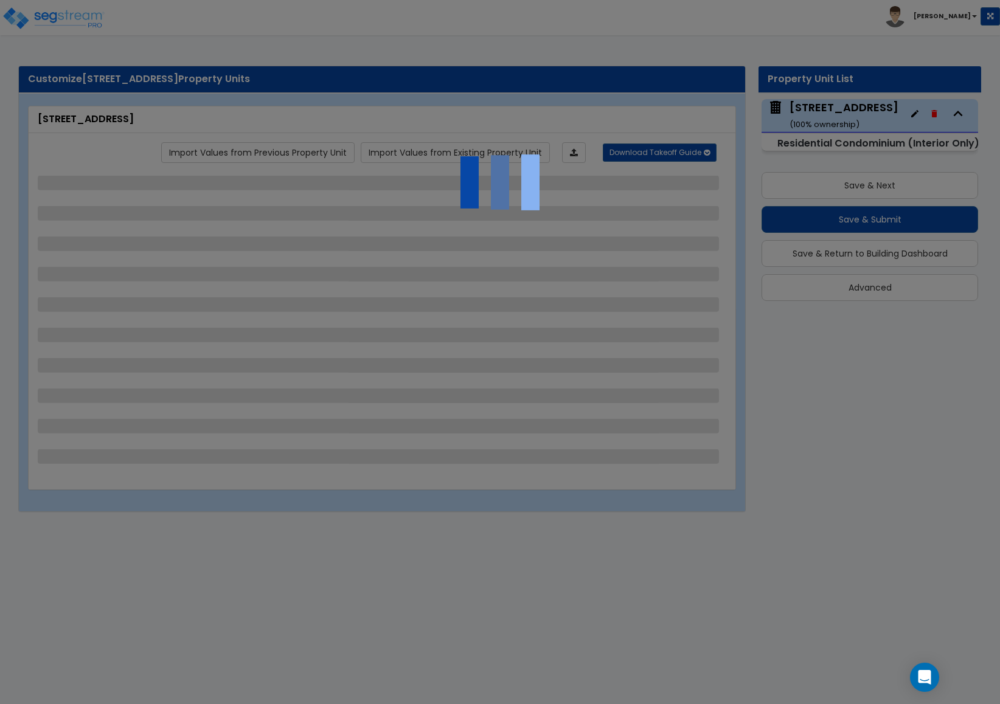
select select "1"
select select "2"
select select "1"
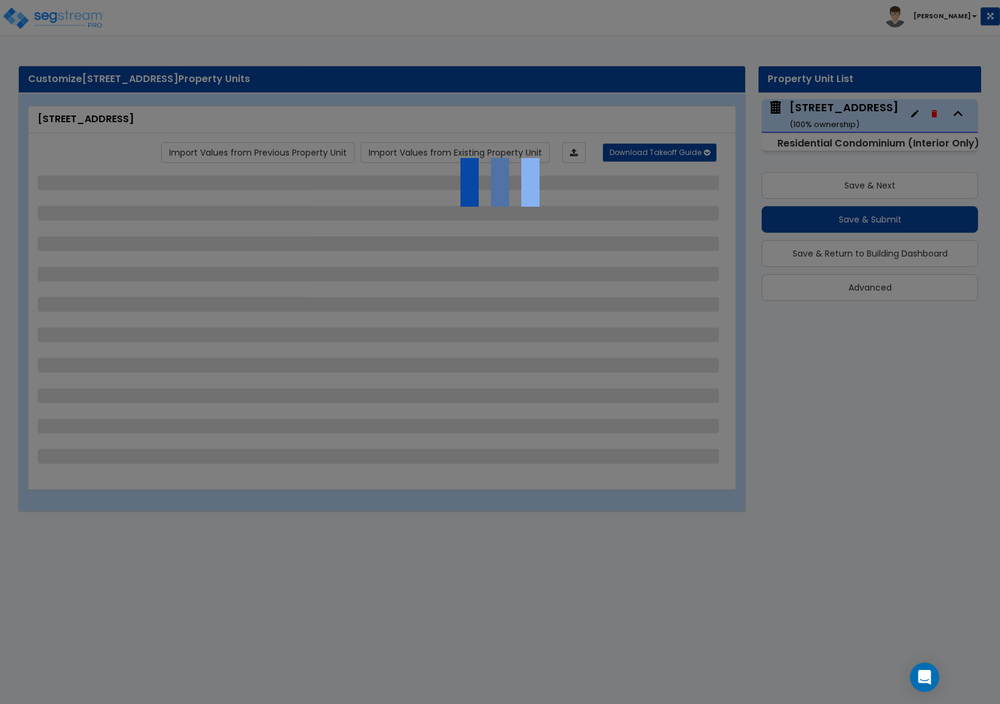
select select "1"
select select "2"
select select "1"
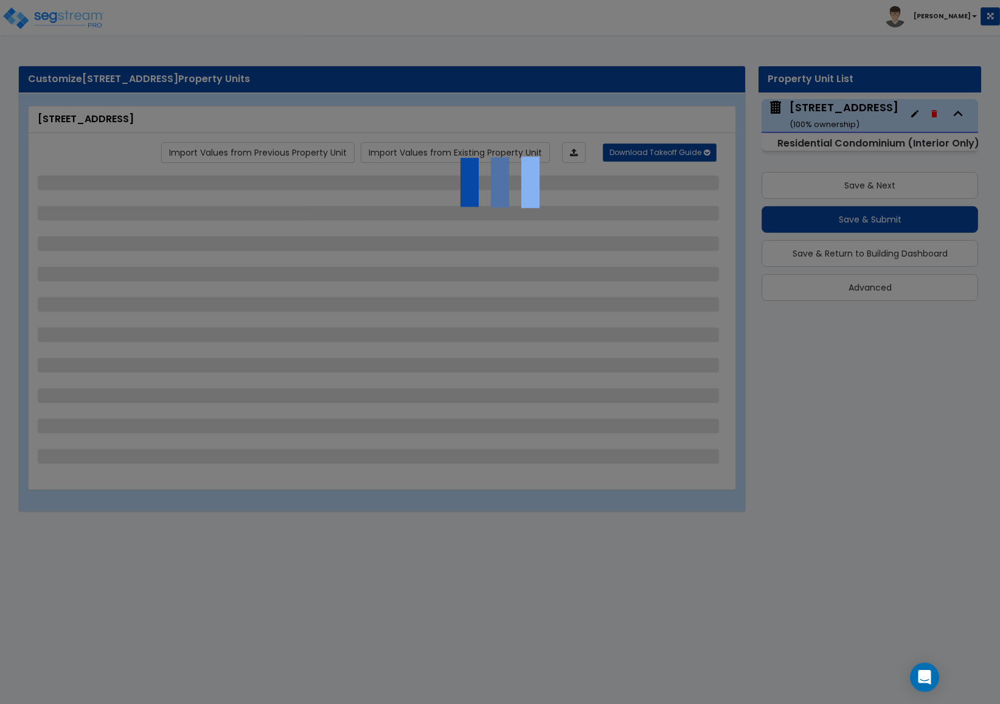
select select "1"
select select "4"
select select "6"
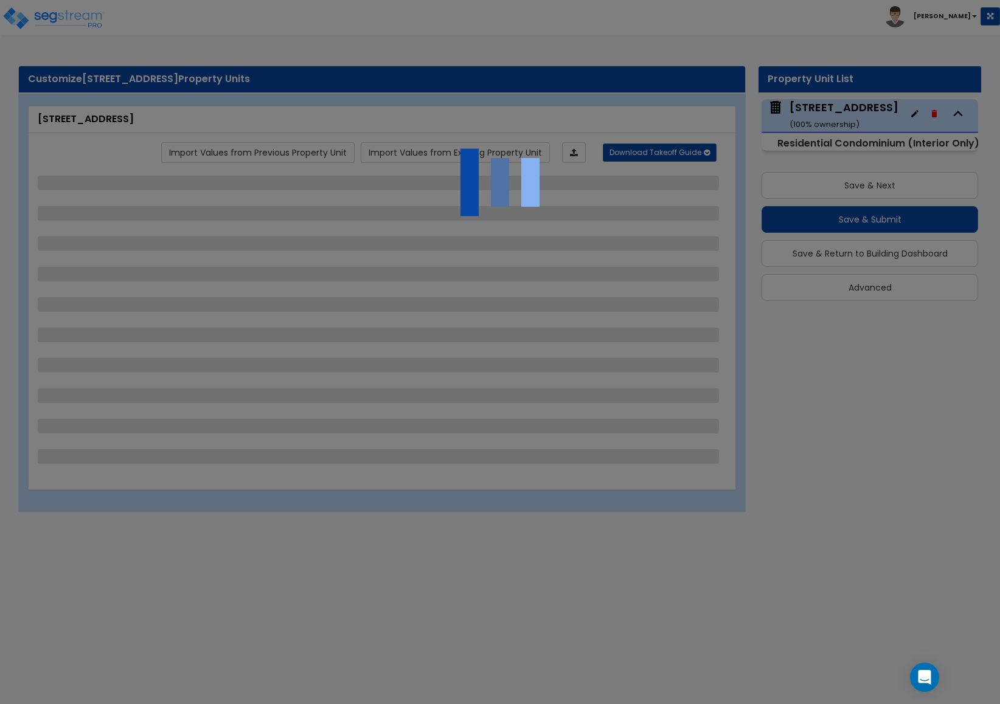
select select "4"
select select "1"
select select "2"
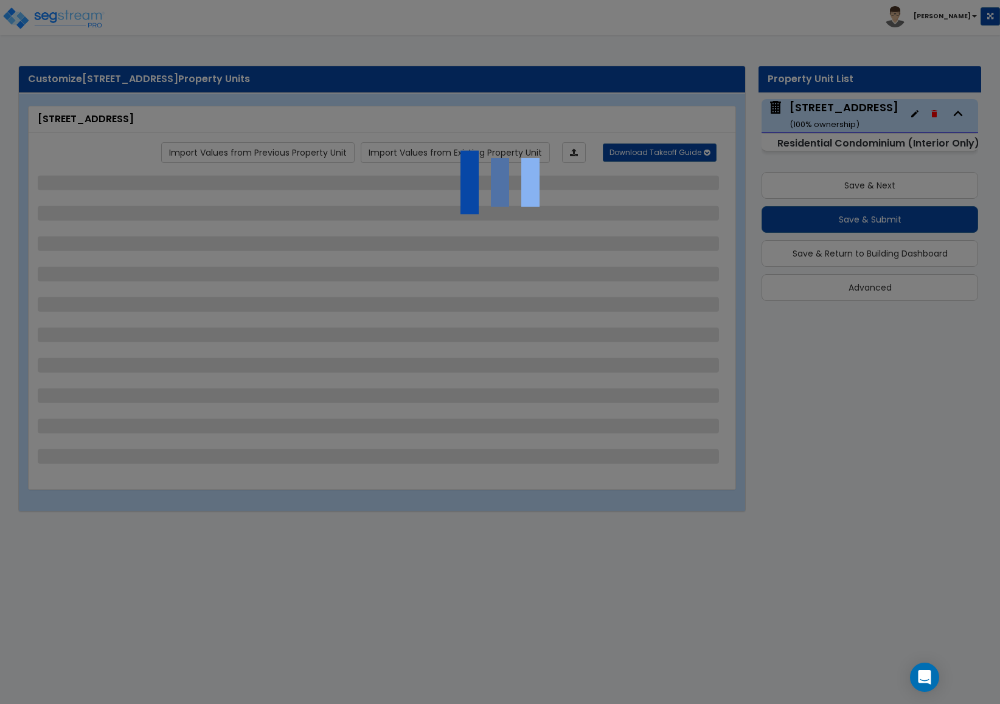
select select "2"
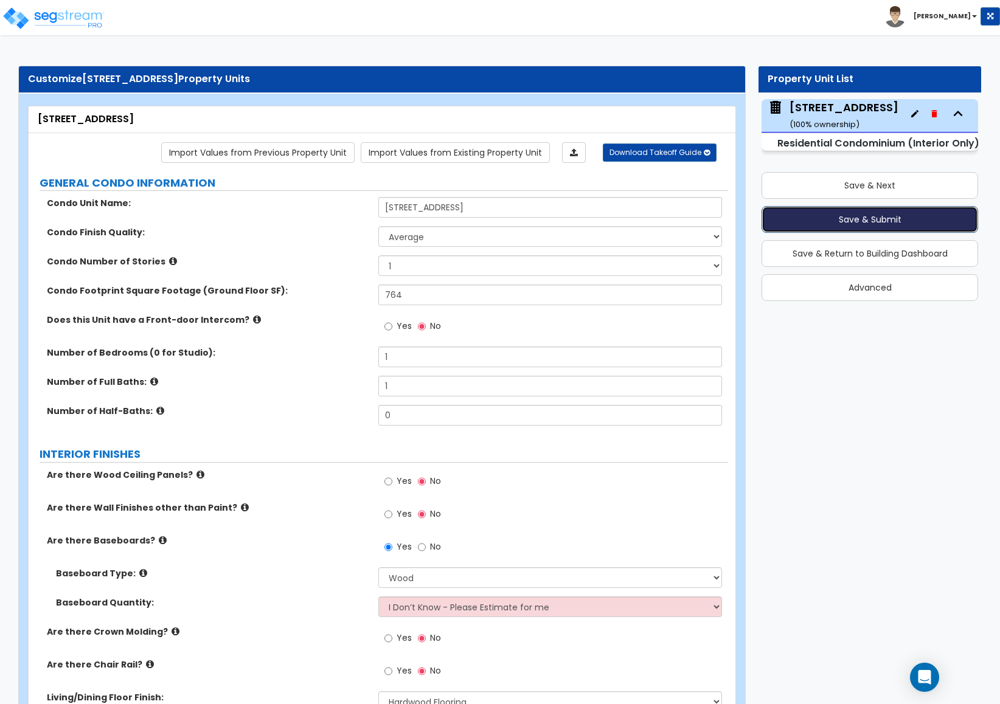
click at [858, 215] on button "Save & Submit" at bounding box center [869, 219] width 216 height 27
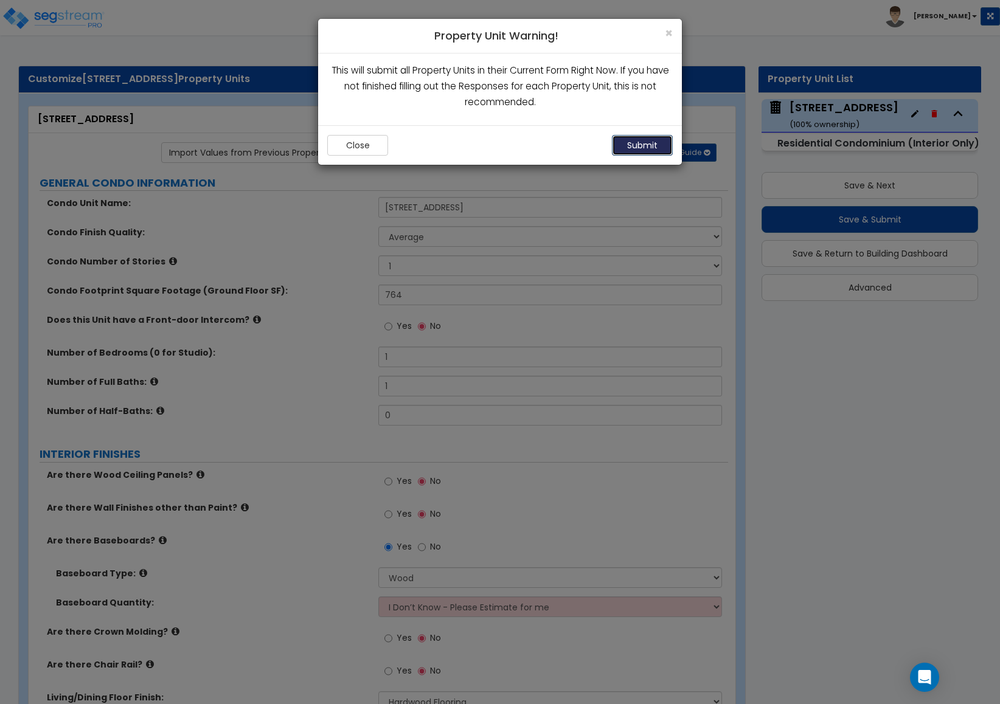
click at [632, 151] on button "Submit" at bounding box center [642, 145] width 61 height 21
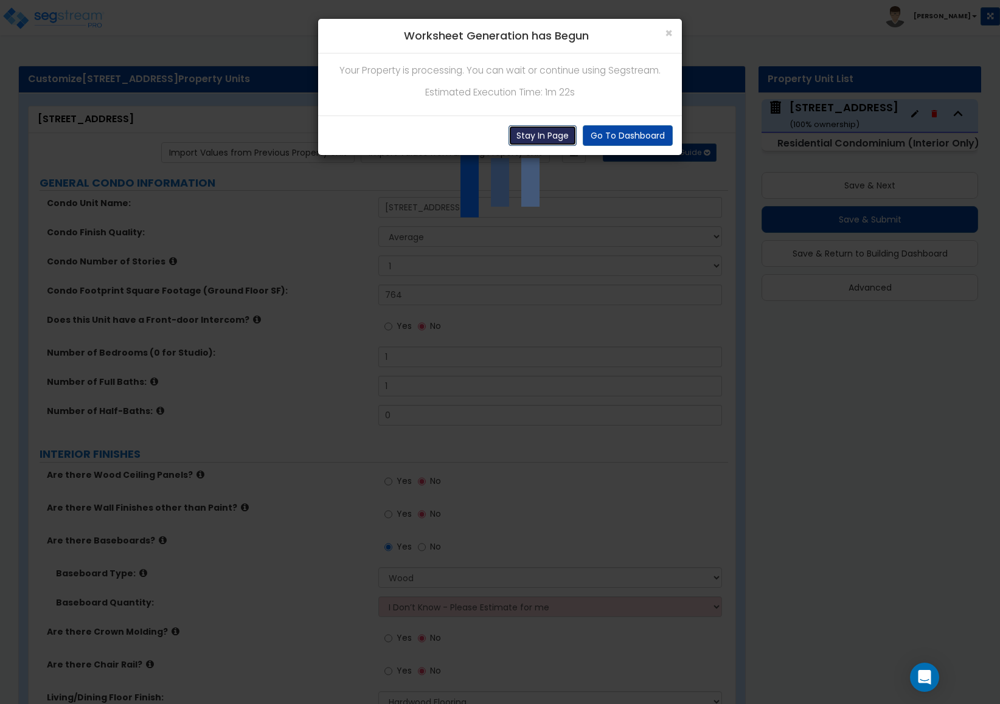
click at [528, 126] on button "Stay In Page" at bounding box center [542, 135] width 68 height 21
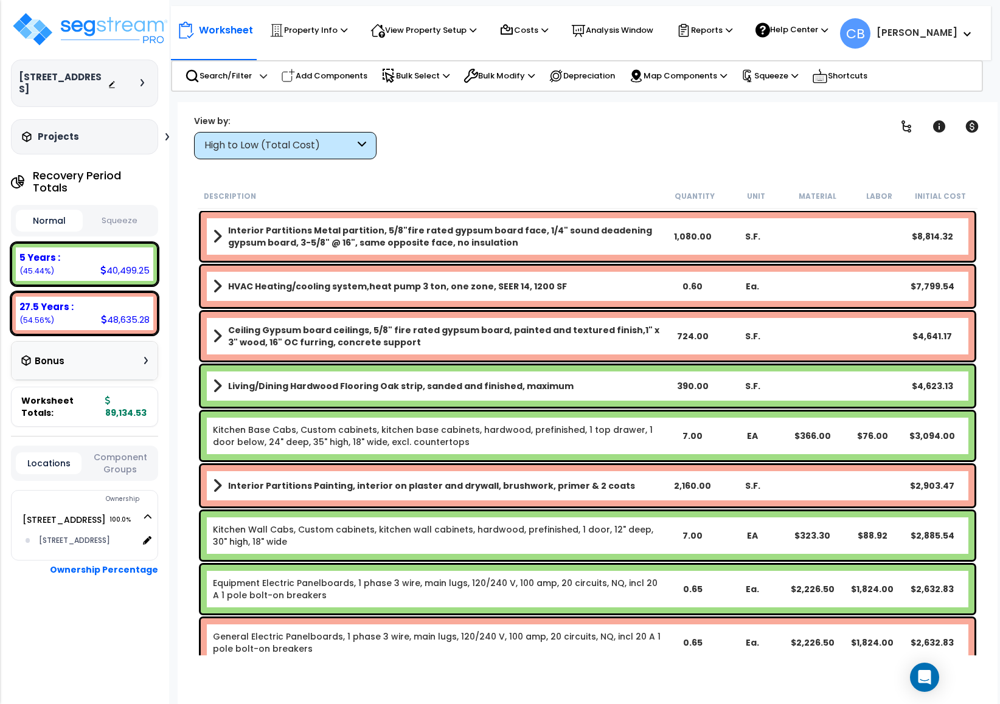
click at [935, 162] on div "Worksheet Property Info Property Setup Add Property Unit Template property Clon…" at bounding box center [588, 454] width 820 height 704
click at [516, 158] on div "Clear Filters" at bounding box center [630, 136] width 477 height 45
click at [265, 142] on div "High to Low (Total Cost)" at bounding box center [279, 146] width 150 height 14
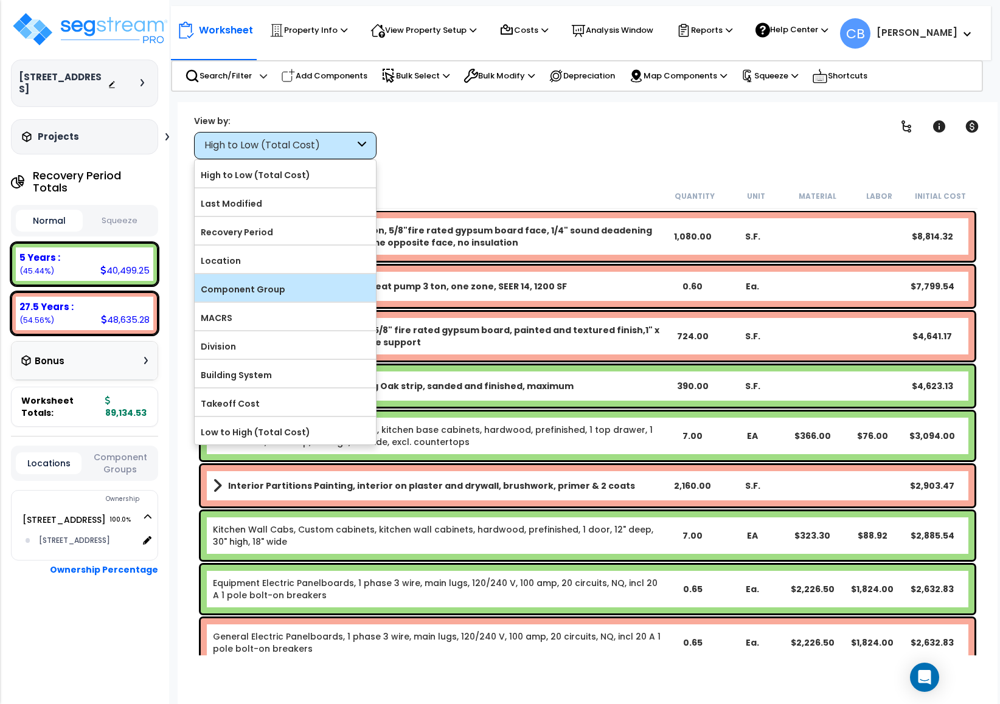
click at [318, 285] on label "Component Group" at bounding box center [285, 289] width 181 height 18
click at [0, 0] on input "Component Group" at bounding box center [0, 0] width 0 height 0
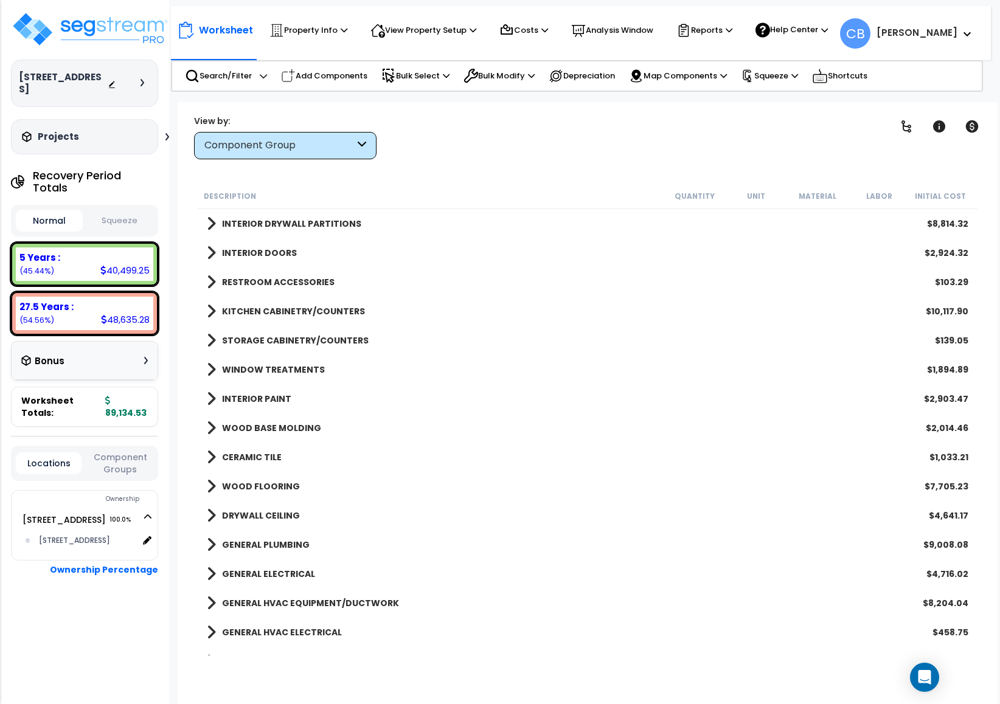
click at [843, 159] on div "Clear Filters" at bounding box center [630, 136] width 477 height 45
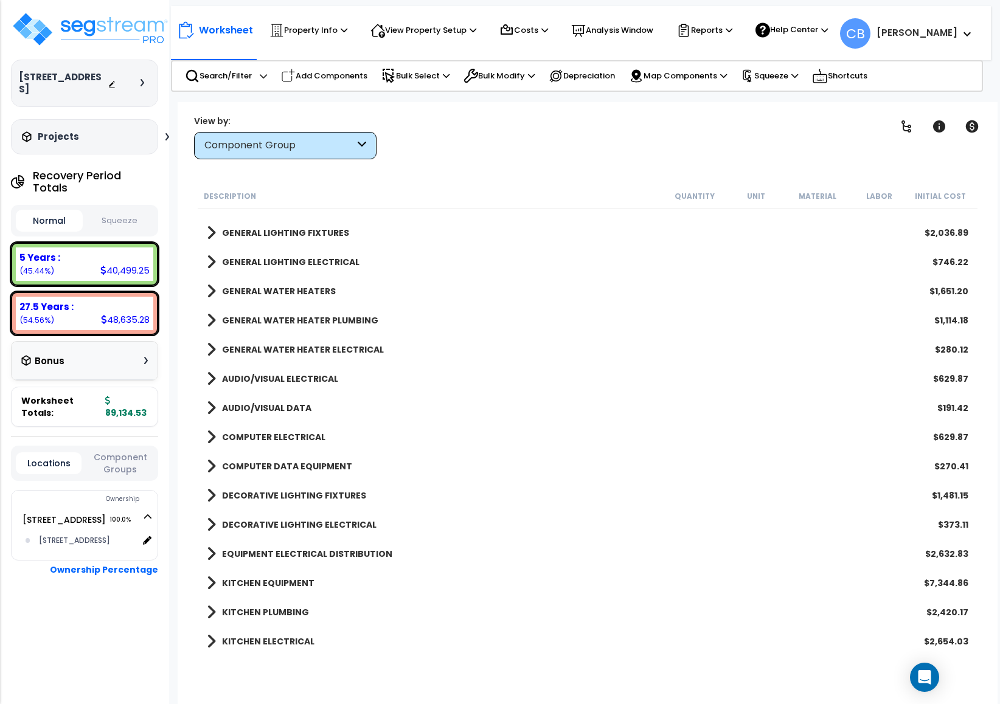
scroll to position [54, 0]
click at [257, 581] on b "KITCHEN EQUIPMENT" at bounding box center [268, 583] width 92 height 12
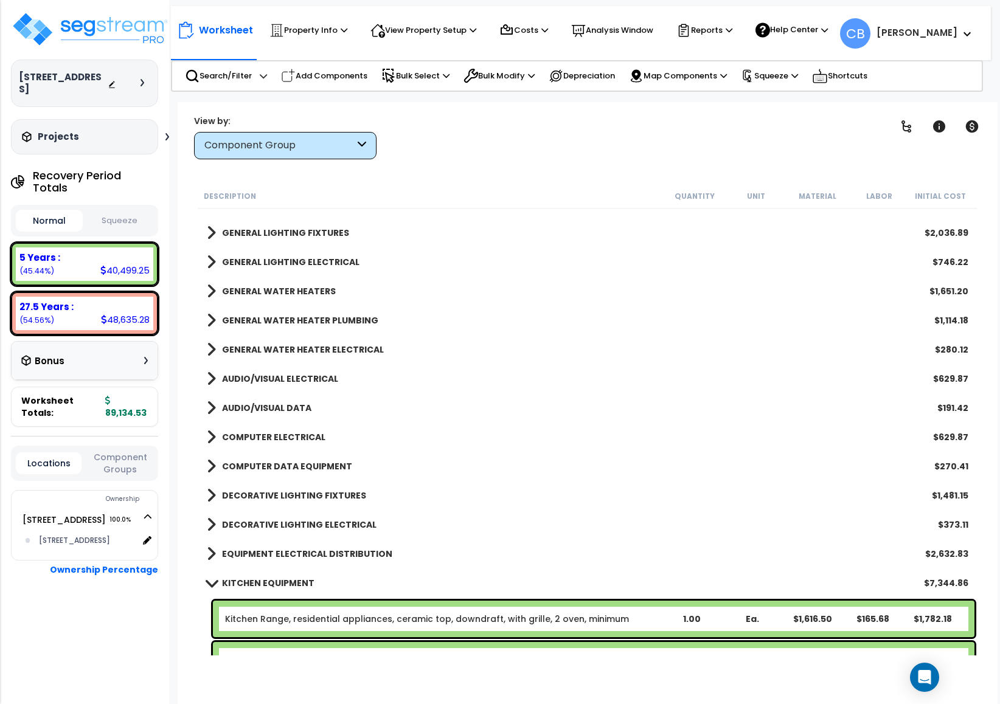
scroll to position [635, 0]
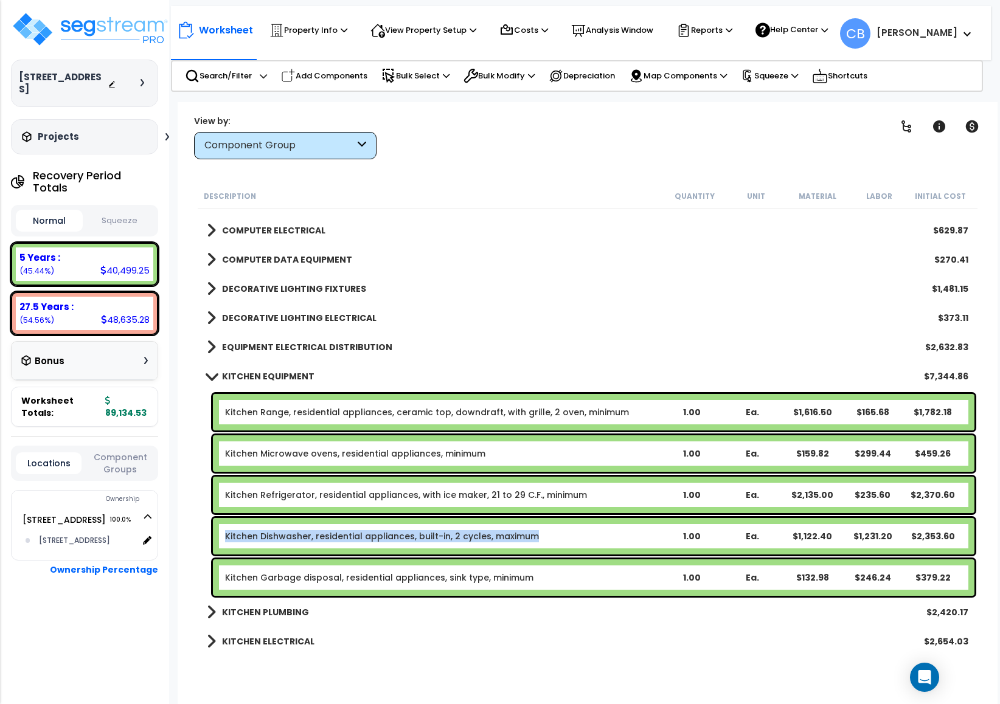
drag, startPoint x: 221, startPoint y: 539, endPoint x: 537, endPoint y: 539, distance: 315.6
click at [535, 538] on div "Kitchen Dishwasher, residential appliances, built-in, 2 cycles, maximum 1.00 Ea…" at bounding box center [593, 536] width 761 height 36
copy link "Kitchen Dishwasher, residential appliances, built-in, 2 cycles, maximum"
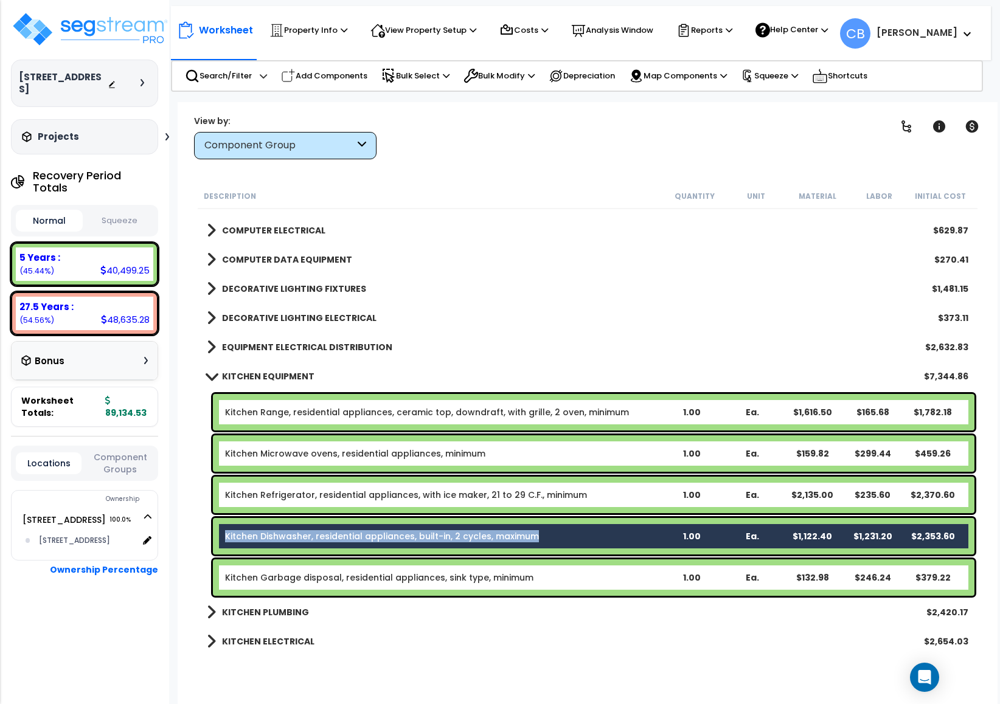
click at [576, 533] on b "Kitchen Dishwasher, residential appliances, built-in, 2 cycles, maximum" at bounding box center [443, 536] width 436 height 12
click at [575, 533] on b "Kitchen Dishwasher, residential appliances, built-in, 2 cycles, maximum" at bounding box center [443, 536] width 436 height 12
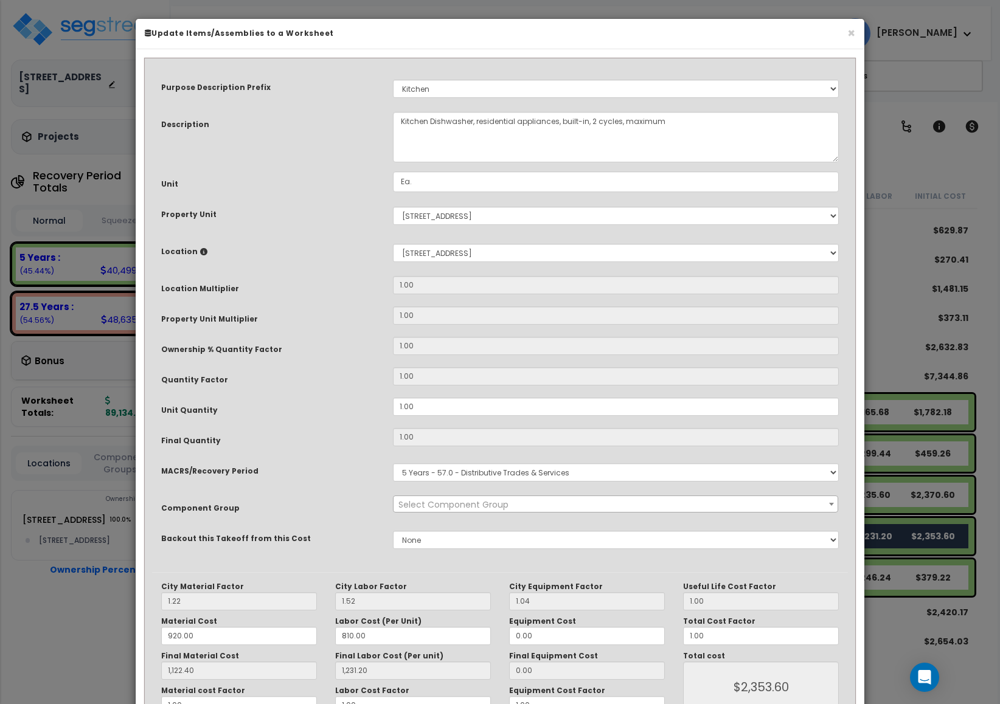
select select "1475"
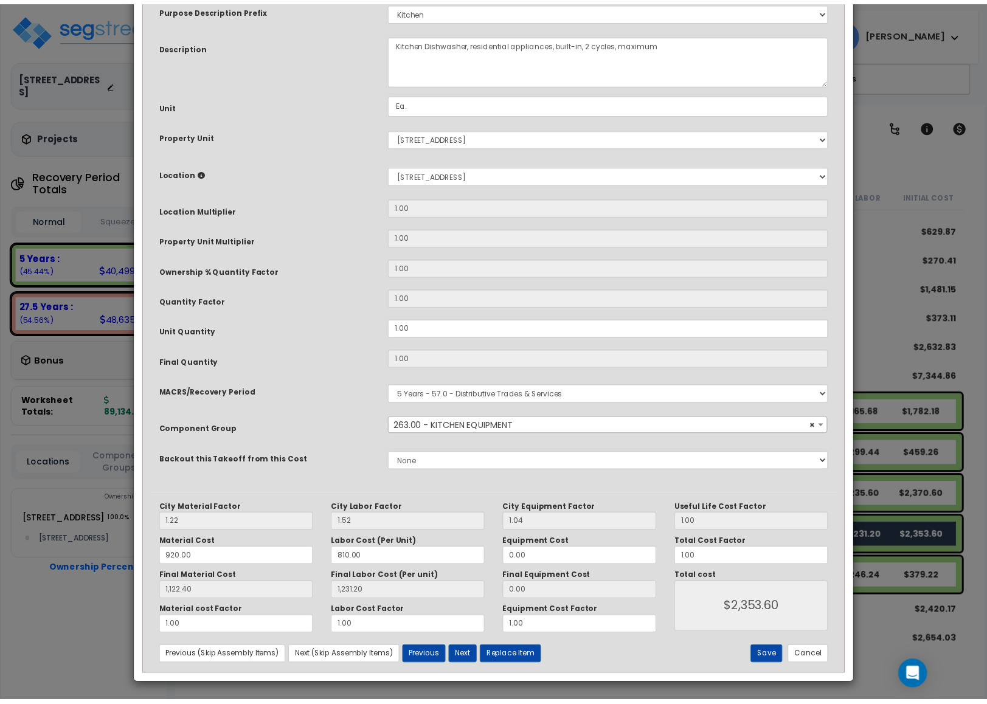
scroll to position [0, 0]
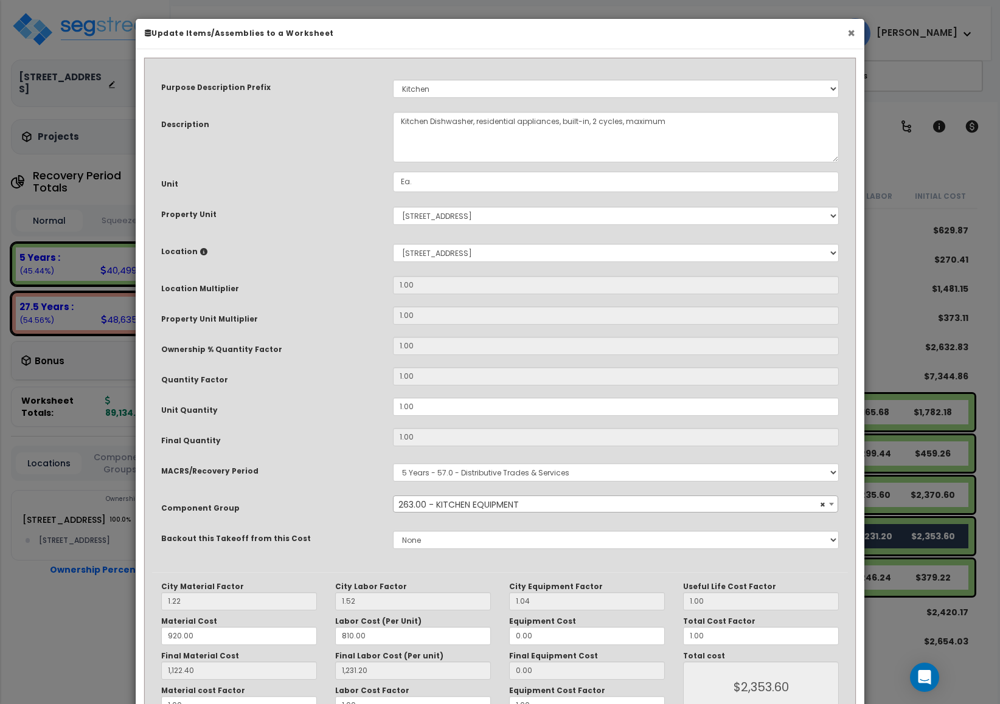
click at [852, 30] on button "×" at bounding box center [851, 33] width 8 height 13
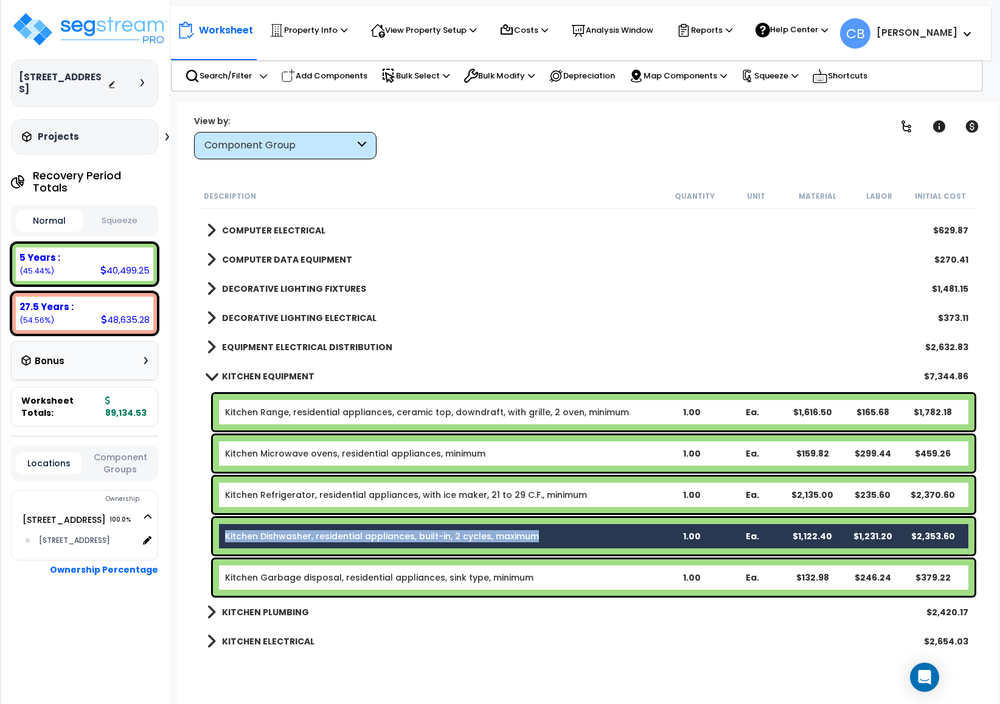
click at [0, 473] on div "440 N Wabash Ave, Unit 2608_template Depreciable Tax Basis : $0.00 Placed-In-Se…" at bounding box center [84, 352] width 169 height 704
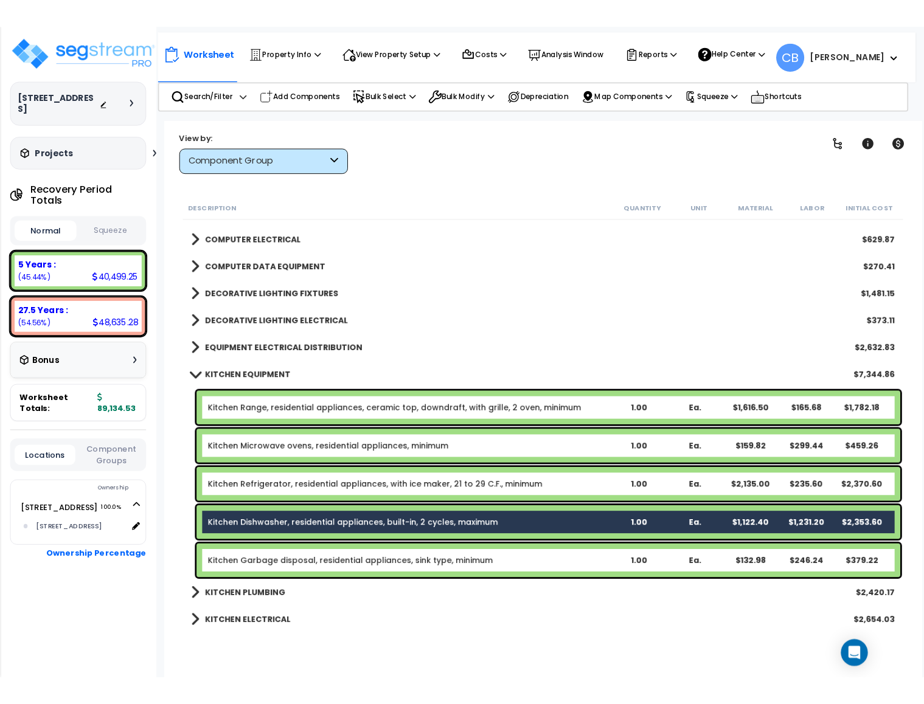
scroll to position [635, 0]
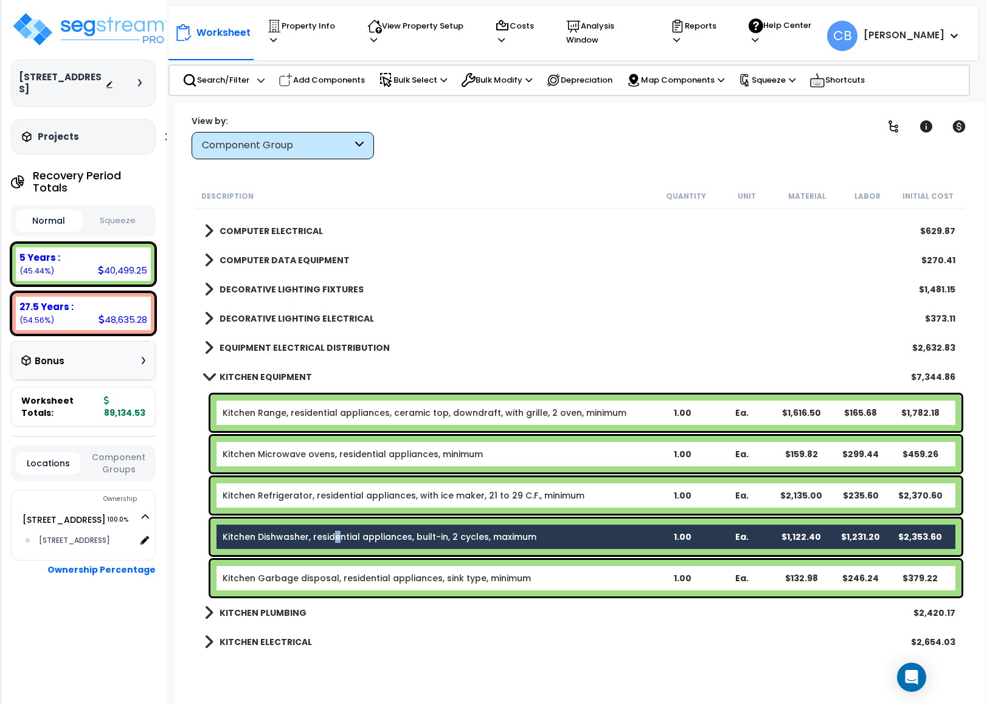
drag, startPoint x: 334, startPoint y: 531, endPoint x: 330, endPoint y: 537, distance: 6.6
click at [334, 533] on link "Kitchen Dishwasher, residential appliances, built-in, 2 cycles, maximum" at bounding box center [380, 537] width 314 height 12
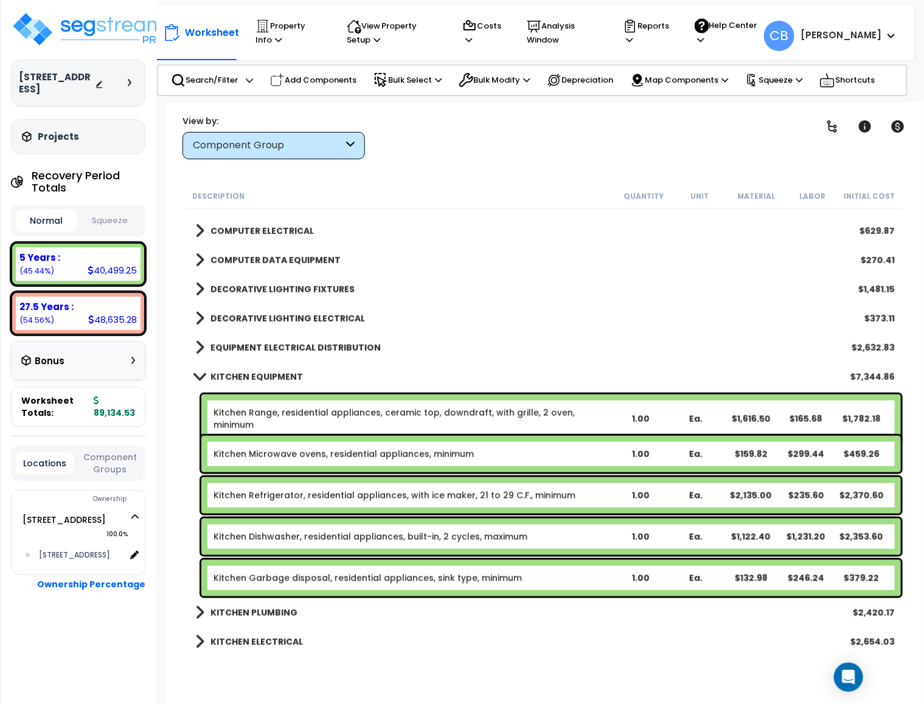
drag, startPoint x: 580, startPoint y: 133, endPoint x: 580, endPoint y: 144, distance: 10.9
click at [579, 134] on div "Clear Filters" at bounding box center [587, 136] width 415 height 45
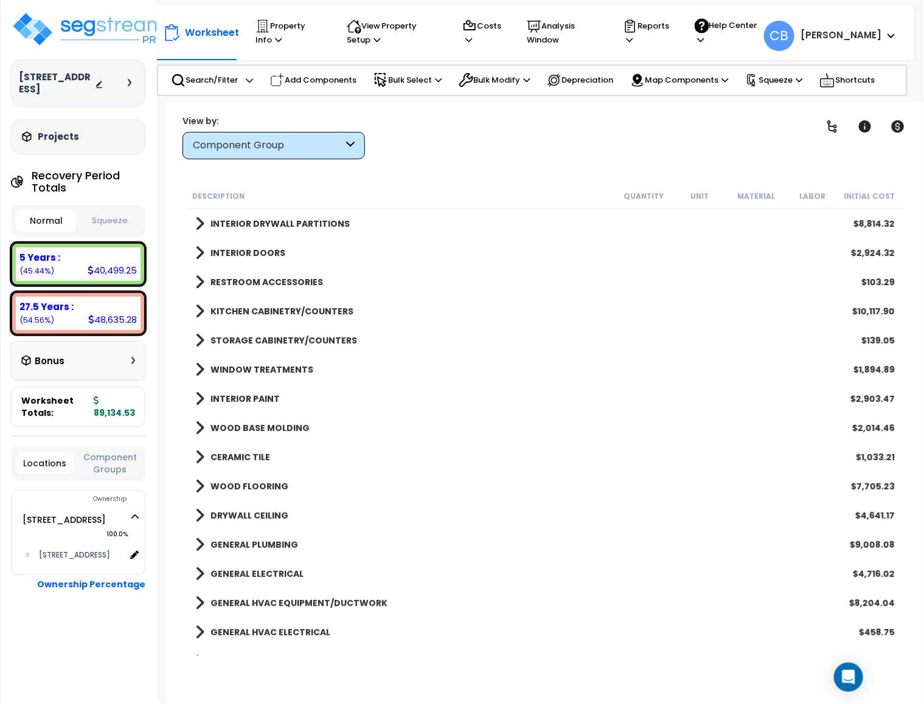
scroll to position [0, 0]
click at [271, 482] on b "WOOD FLOORING" at bounding box center [249, 486] width 78 height 12
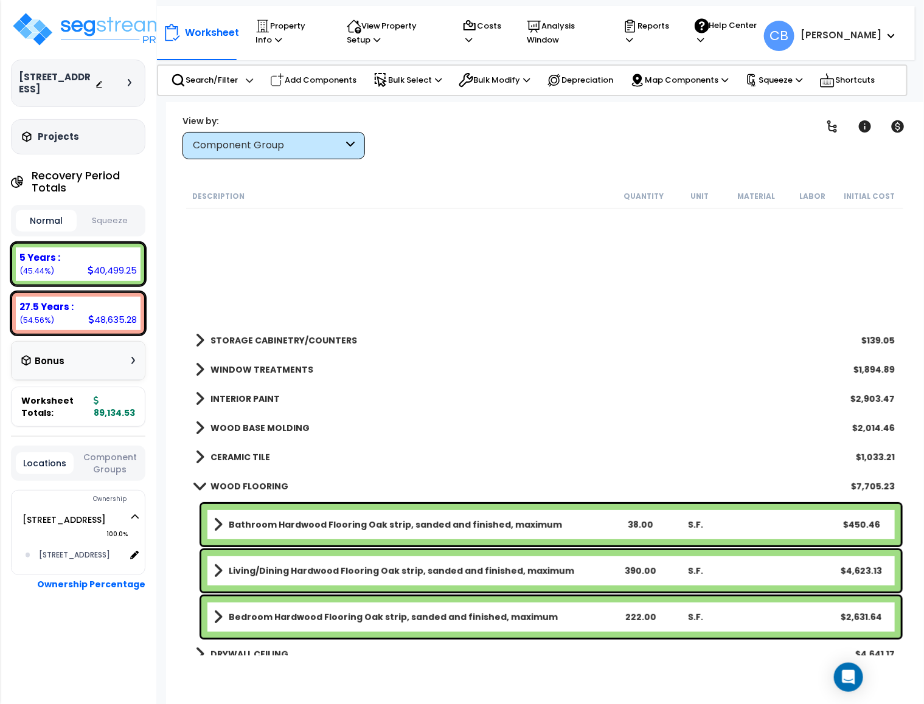
scroll to position [274, 0]
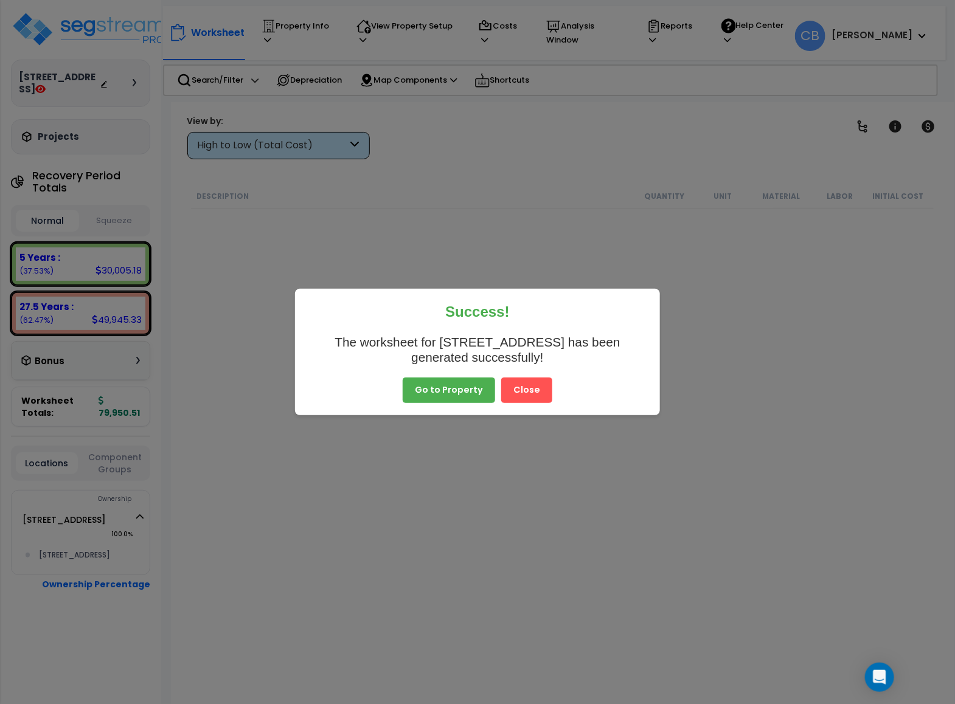
scroll to position [730, 0]
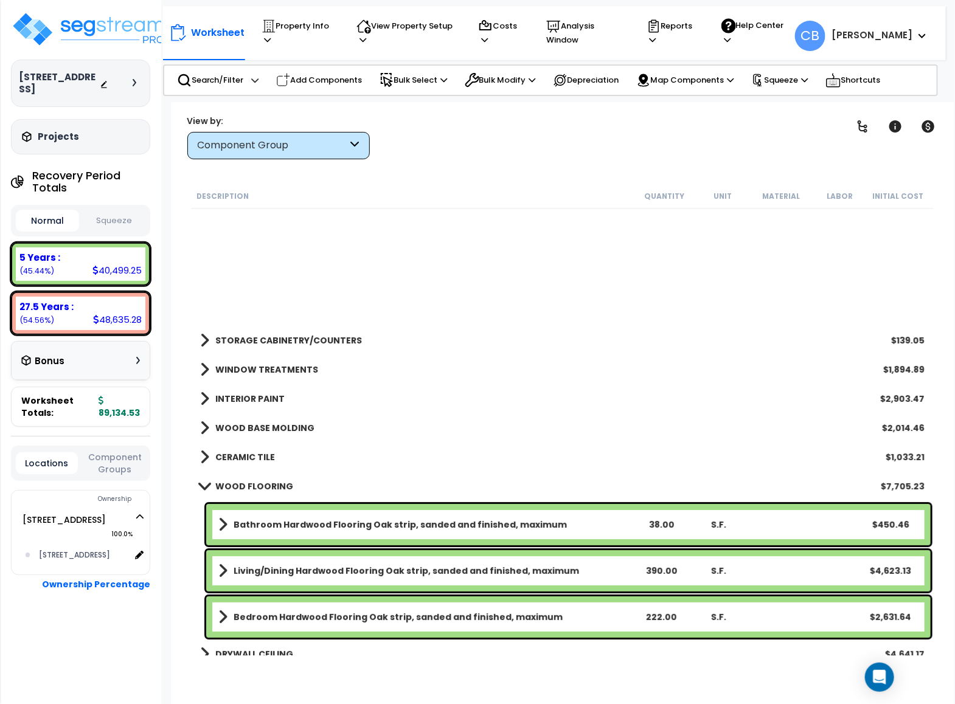
scroll to position [274, 0]
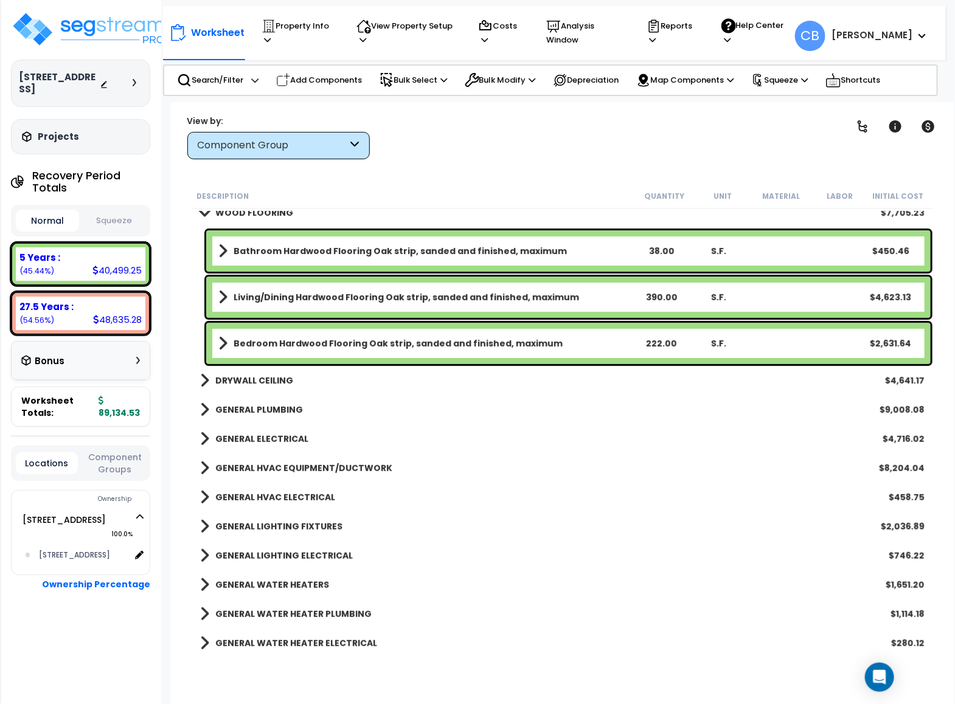
click at [254, 141] on div "Component Group" at bounding box center [273, 146] width 150 height 14
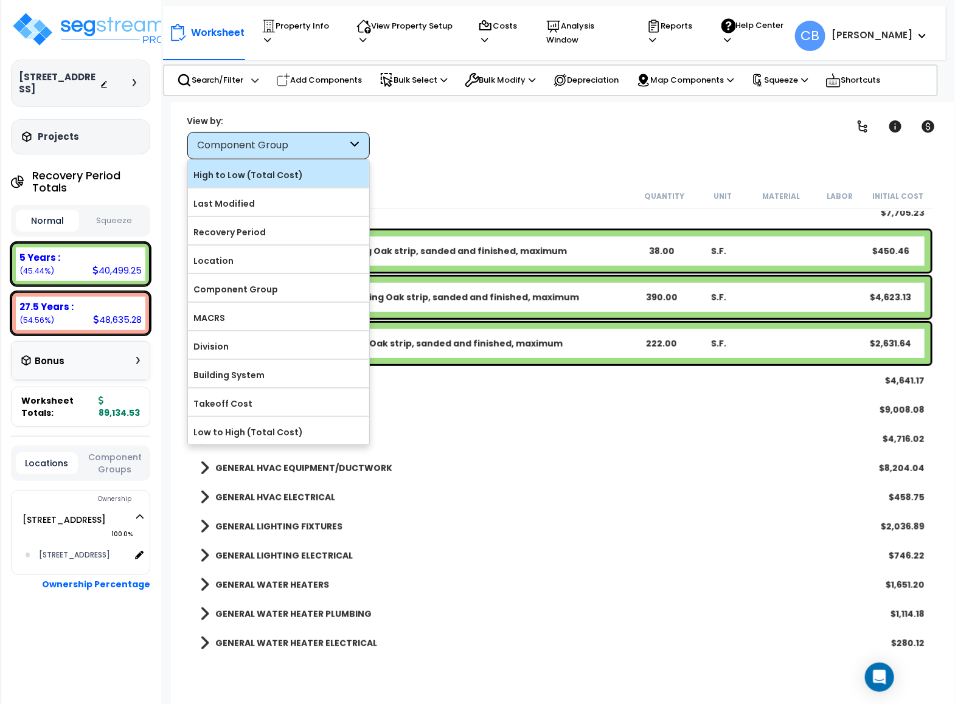
click at [244, 182] on label "High to Low (Total Cost)" at bounding box center [278, 175] width 181 height 18
click at [323, 172] on label "High to Low (Total Cost)" at bounding box center [278, 175] width 181 height 18
click at [0, 0] on input "High to Low (Total Cost)" at bounding box center [0, 0] width 0 height 0
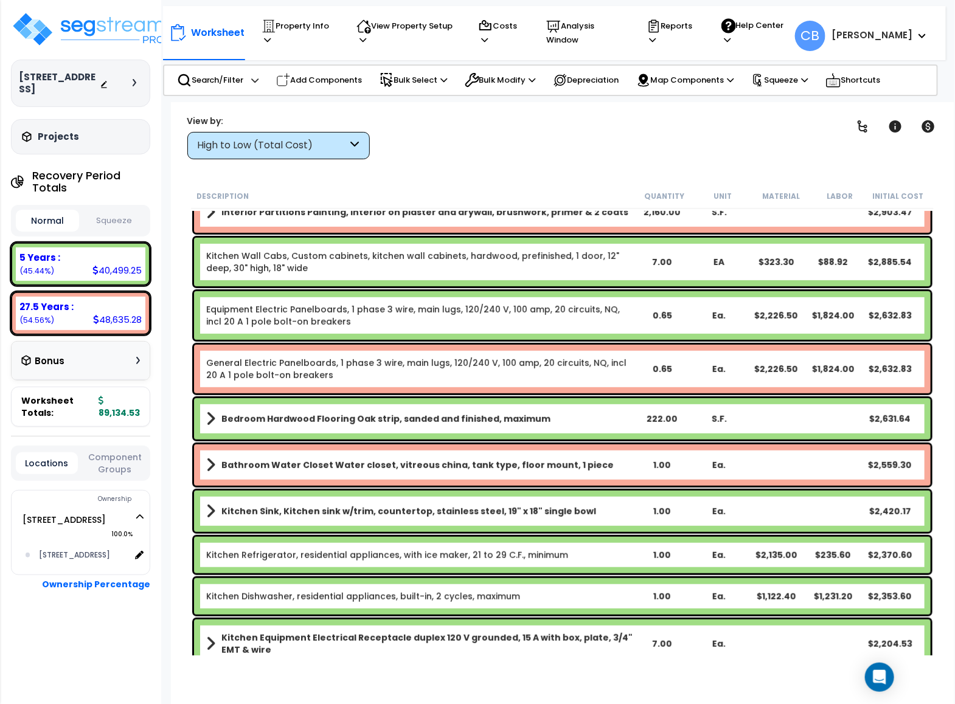
click at [237, 261] on link "Kitchen Wall Cabs, Custom cabinets, kitchen wall cabinets, hardwood, prefinishe…" at bounding box center [420, 262] width 428 height 24
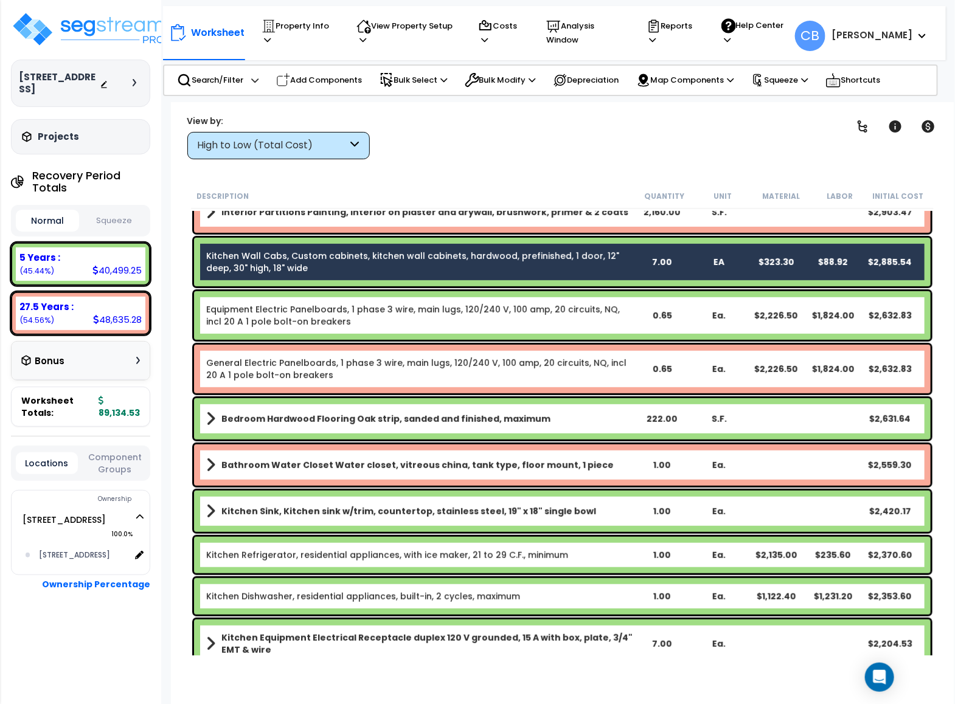
click at [238, 308] on link "Equipment Electric Panelboards, 1 phase 3 wire, main lugs, 120/240 V, 100 amp, …" at bounding box center [420, 315] width 428 height 24
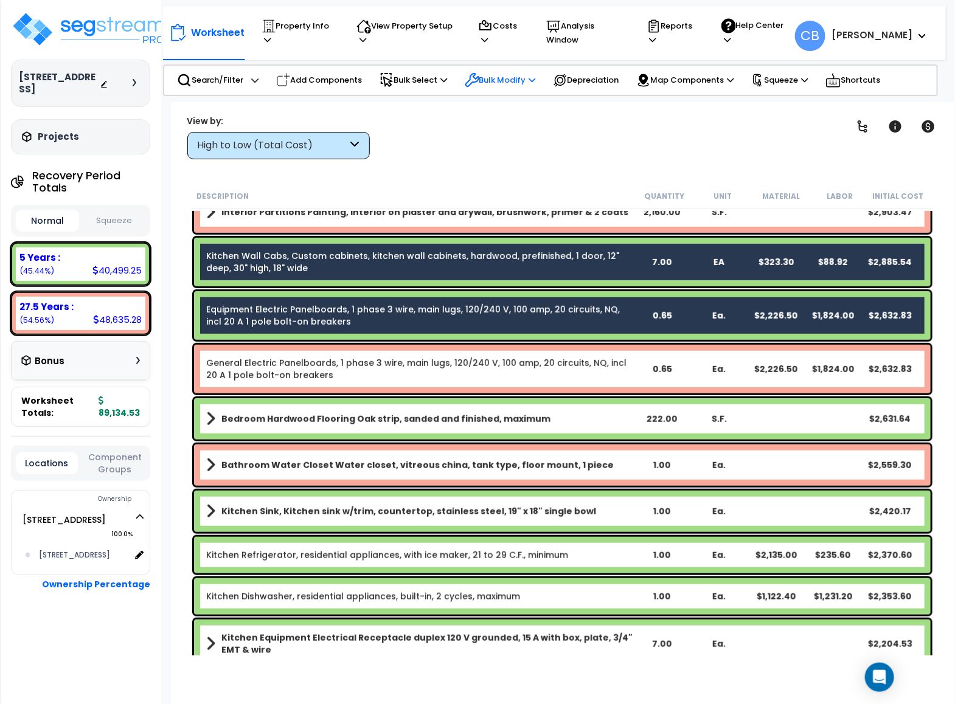
click at [511, 80] on p "Bulk Modify" at bounding box center [500, 80] width 71 height 15
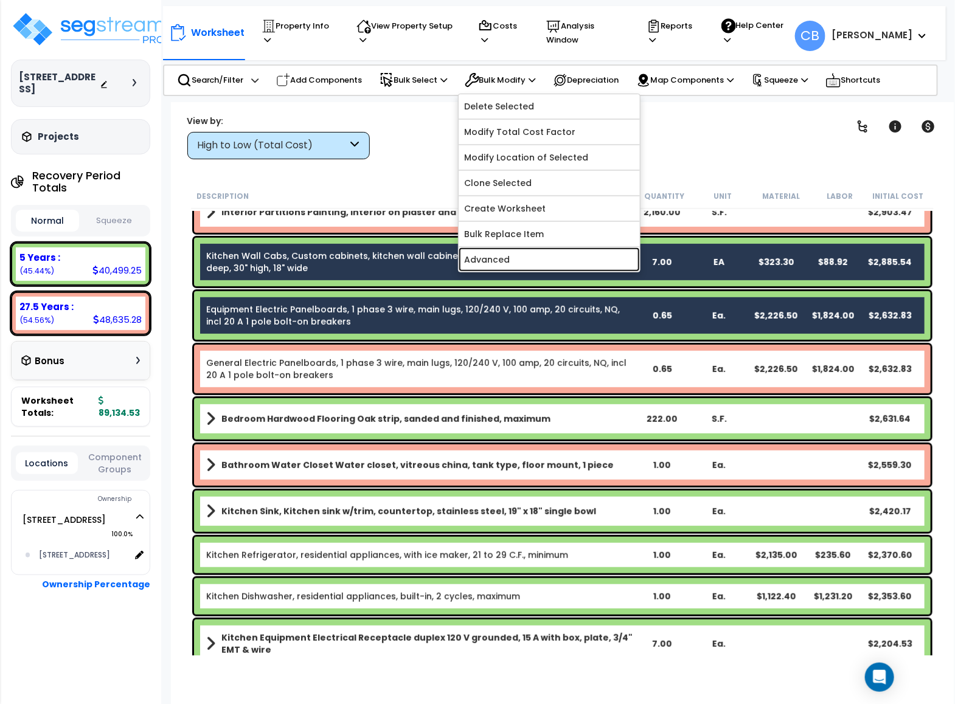
click at [541, 268] on link "Advanced" at bounding box center [549, 260] width 181 height 24
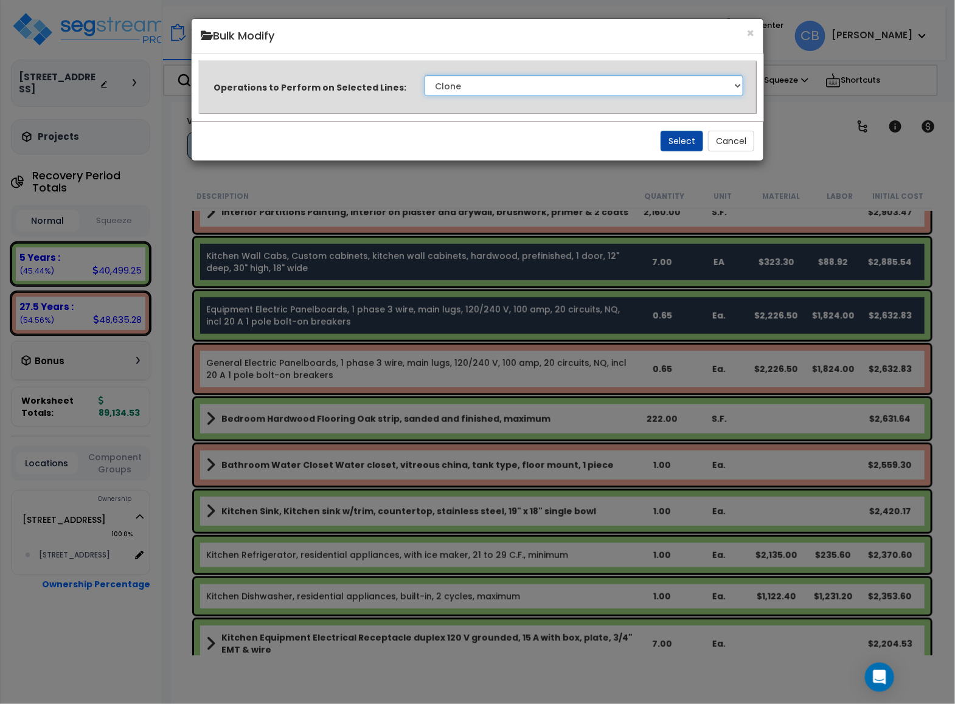
click at [500, 86] on select "Clone Delete Delete Zero Quantities Modify Component Group Modify Recovery Peri…" at bounding box center [583, 85] width 319 height 21
select select "modifyRecoveryPeriod"
click at [424, 75] on select "Clone Delete Delete Zero Quantities Modify Component Group Modify Recovery Peri…" at bounding box center [583, 85] width 319 height 21
drag, startPoint x: 724, startPoint y: 140, endPoint x: 712, endPoint y: 146, distance: 13.3
click at [725, 139] on button "Cancel" at bounding box center [731, 141] width 46 height 21
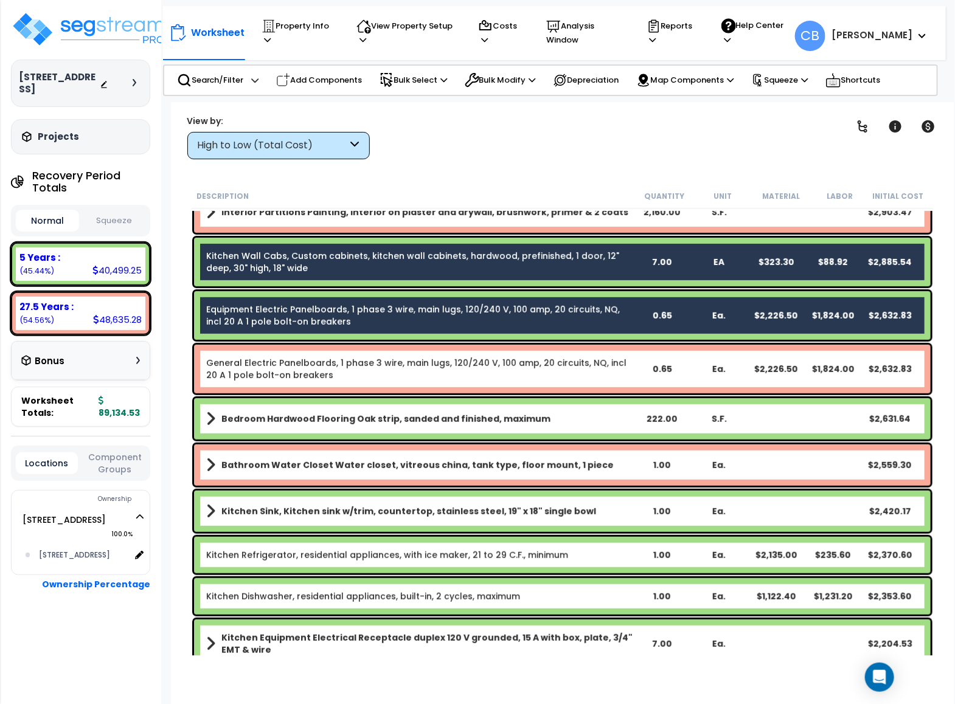
click at [319, 267] on link "Kitchen Wall Cabs, Custom cabinets, kitchen wall cabinets, hardwood, prefinishe…" at bounding box center [420, 262] width 428 height 24
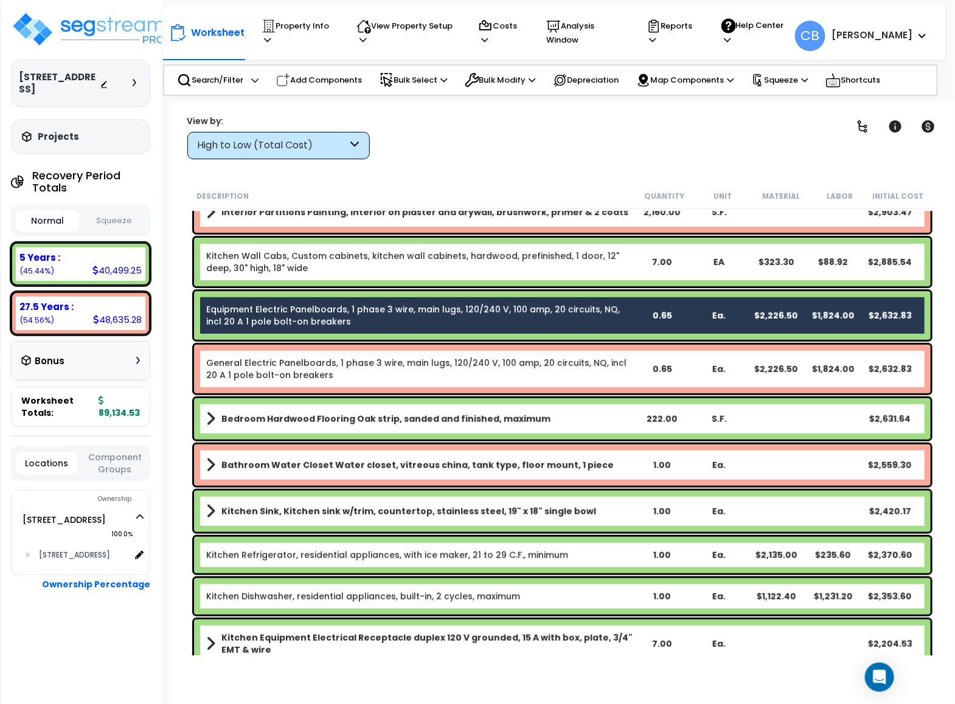
drag, startPoint x: 314, startPoint y: 325, endPoint x: 277, endPoint y: 324, distance: 37.1
click at [314, 325] on link "Equipment Electric Panelboards, 1 phase 3 wire, main lugs, 120/240 V, 100 amp, …" at bounding box center [420, 315] width 428 height 24
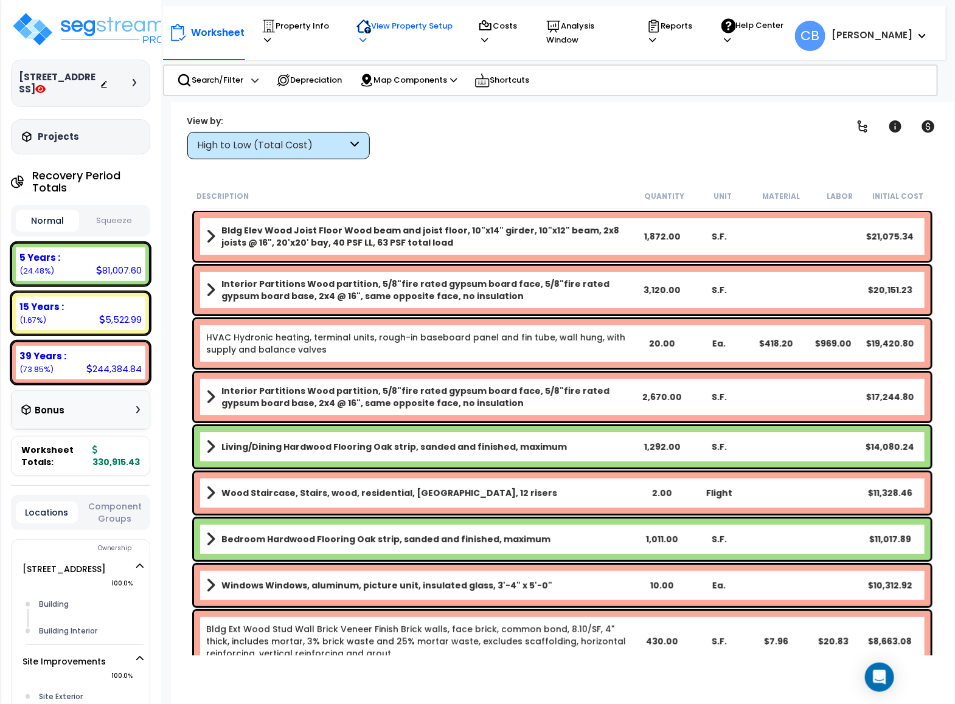
click at [334, 35] on p "View Property Setup" at bounding box center [297, 33] width 72 height 28
click at [289, 35] on p "Property Info" at bounding box center [297, 33] width 72 height 28
drag, startPoint x: 374, startPoint y: 26, endPoint x: 376, endPoint y: 32, distance: 6.5
click at [334, 24] on p "View Property Setup" at bounding box center [297, 33] width 72 height 28
click at [276, 28] on p "Property Info" at bounding box center [297, 33] width 72 height 28
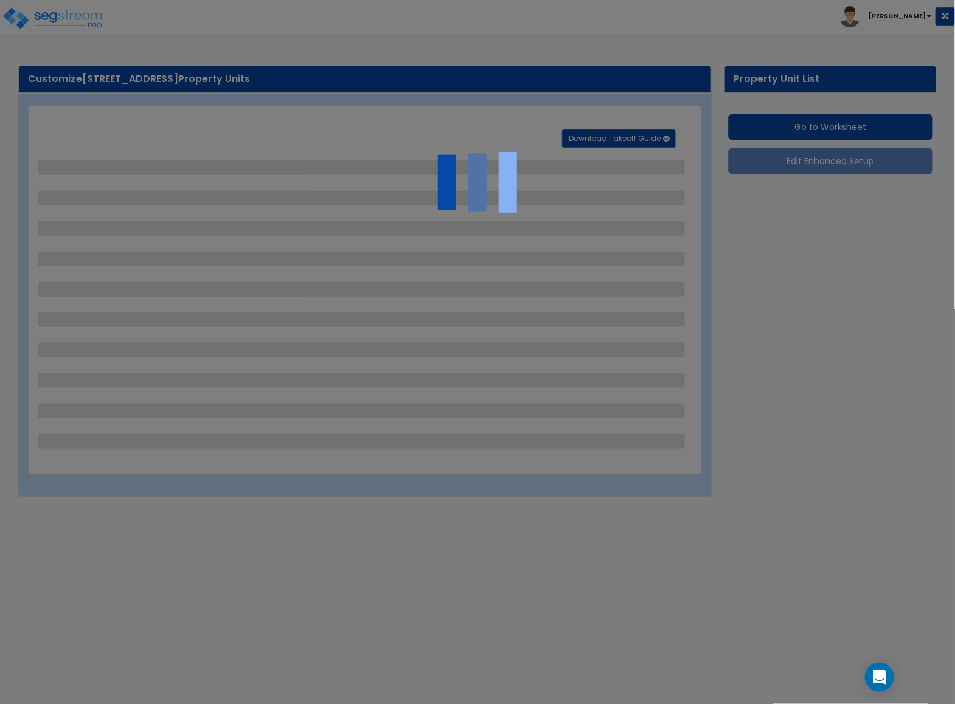
select select "2"
select select "1"
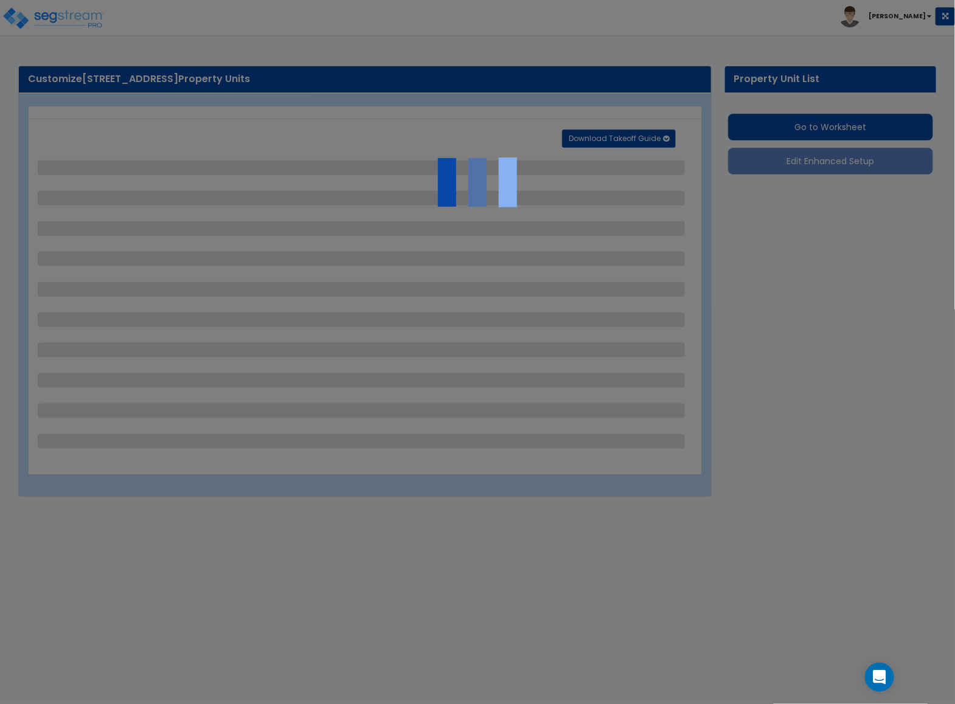
select select "1"
select select "6"
select select "1"
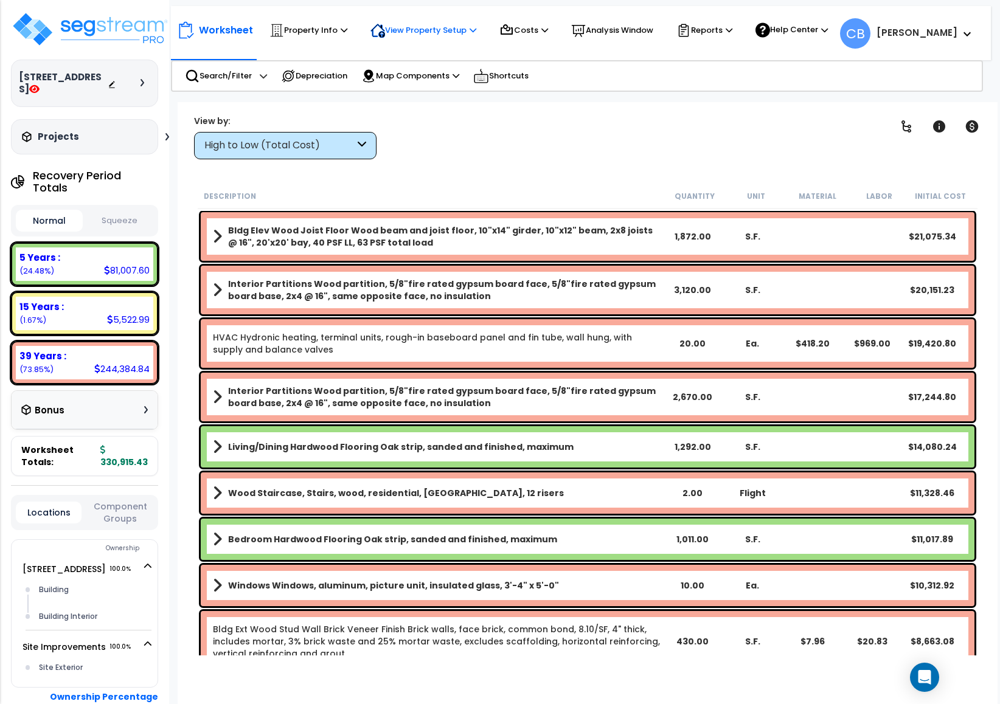
click at [347, 29] on p "View Property Setup" at bounding box center [308, 30] width 78 height 15
click at [341, 24] on p "Property Info" at bounding box center [308, 30] width 78 height 15
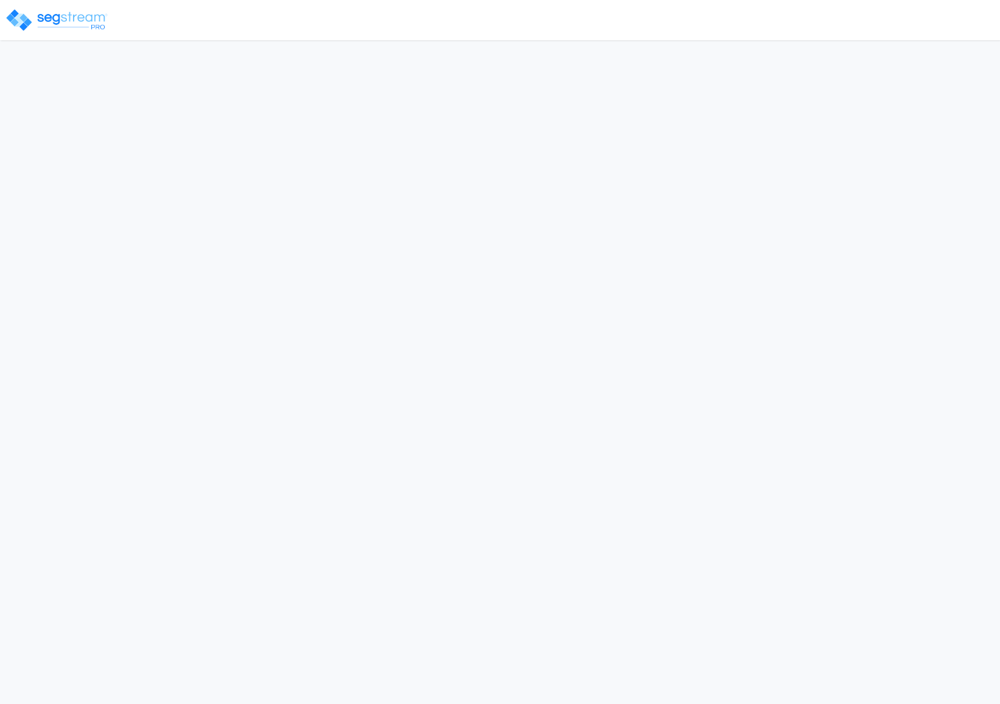
select select "2017"
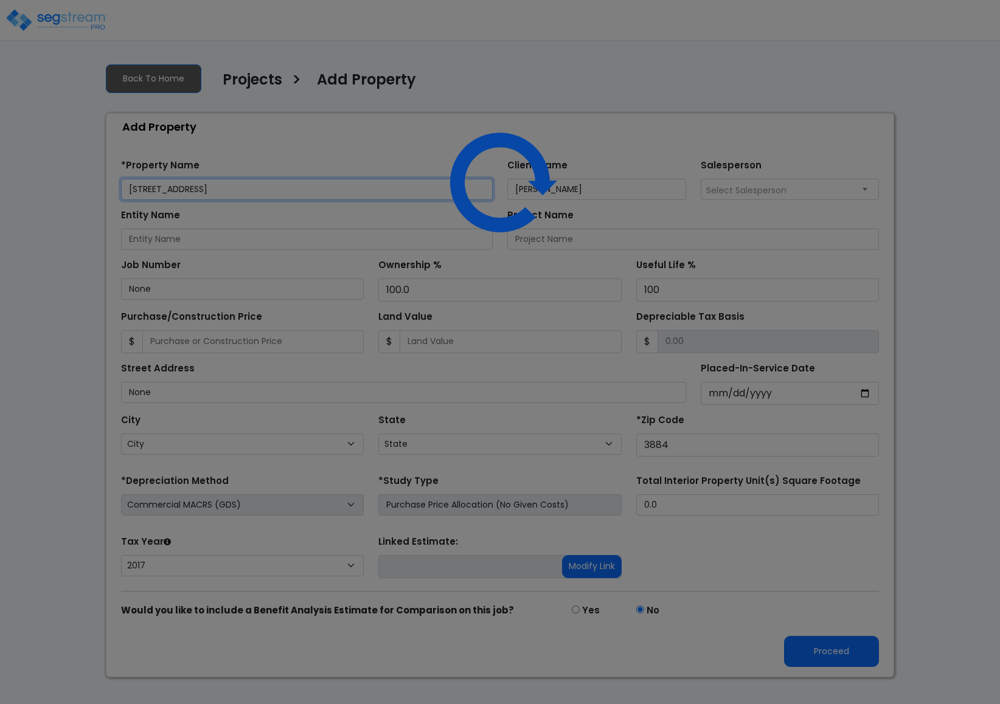
select select "MS"
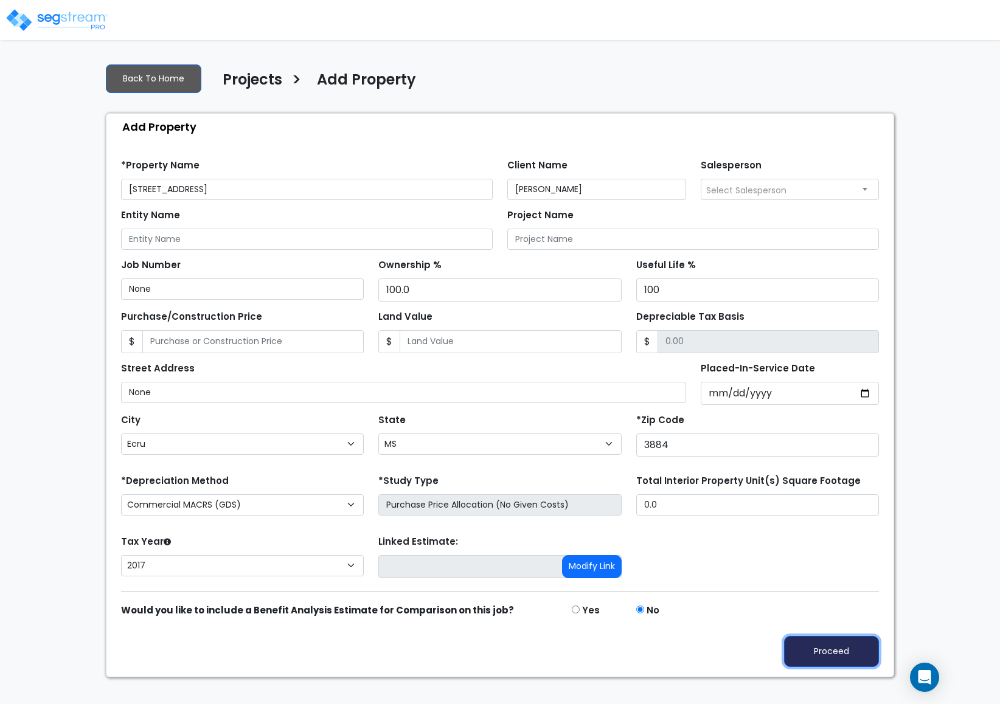
click at [838, 659] on button "Proceed" at bounding box center [831, 651] width 95 height 31
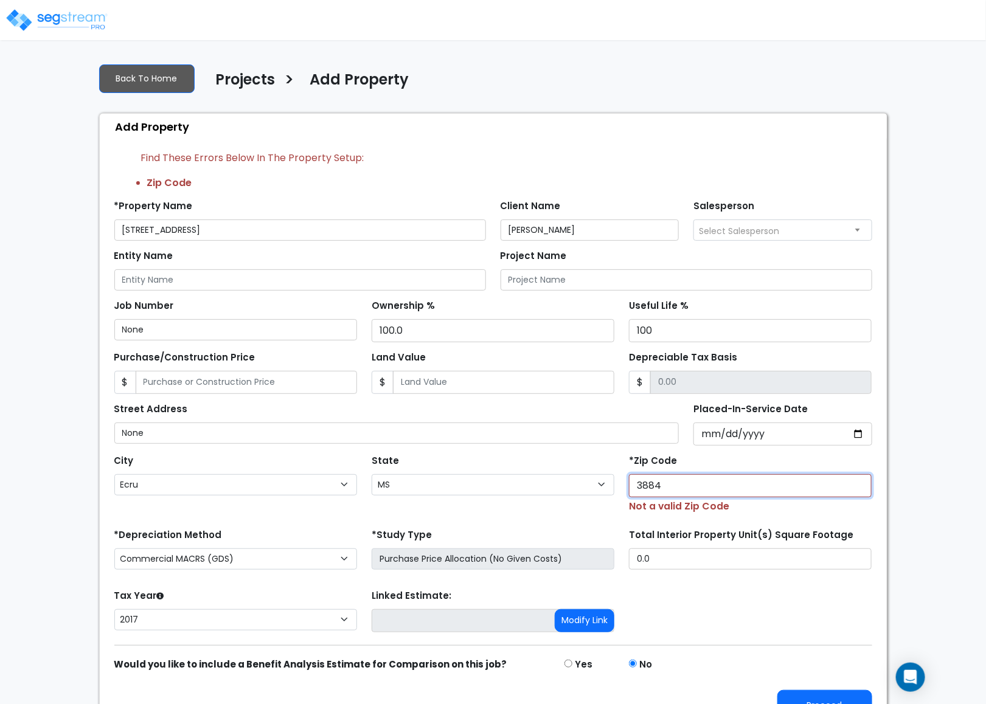
drag, startPoint x: 684, startPoint y: 493, endPoint x: 505, endPoint y: 508, distance: 179.4
click at [505, 508] on div "City City Abbeville Aberdeen Ackerman Algoma Alligator Amory Anguilla Arcola Ar…" at bounding box center [493, 480] width 772 height 68
type input "9"
select select "CA"
click at [688, 495] on input "9" at bounding box center [750, 485] width 243 height 23
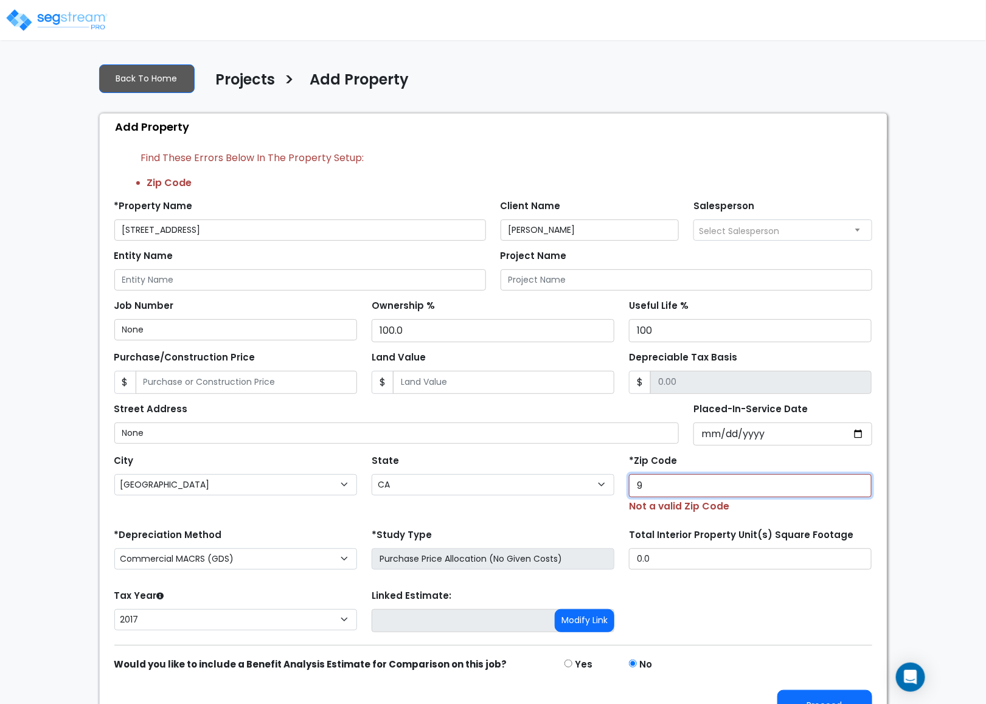
click at [688, 495] on input "9" at bounding box center [750, 485] width 243 height 23
click at [690, 495] on input "9" at bounding box center [750, 485] width 243 height 23
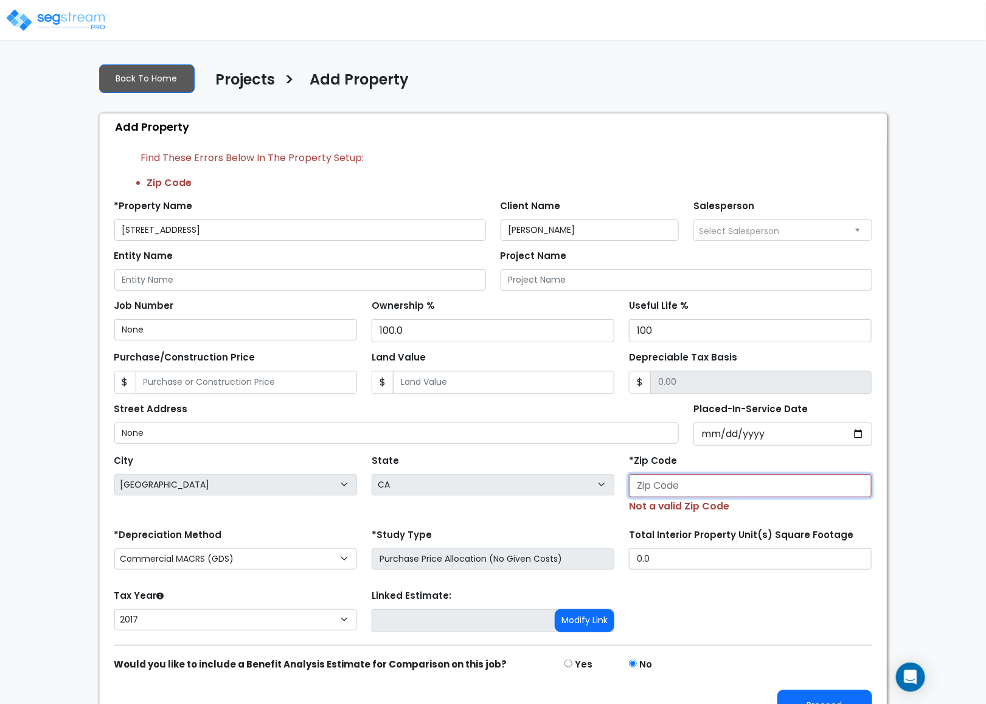
select select "National Average"
click at [785, 511] on div "Not a valid Zip Code" at bounding box center [750, 494] width 243 height 40
click at [791, 491] on input "number" at bounding box center [750, 485] width 243 height 23
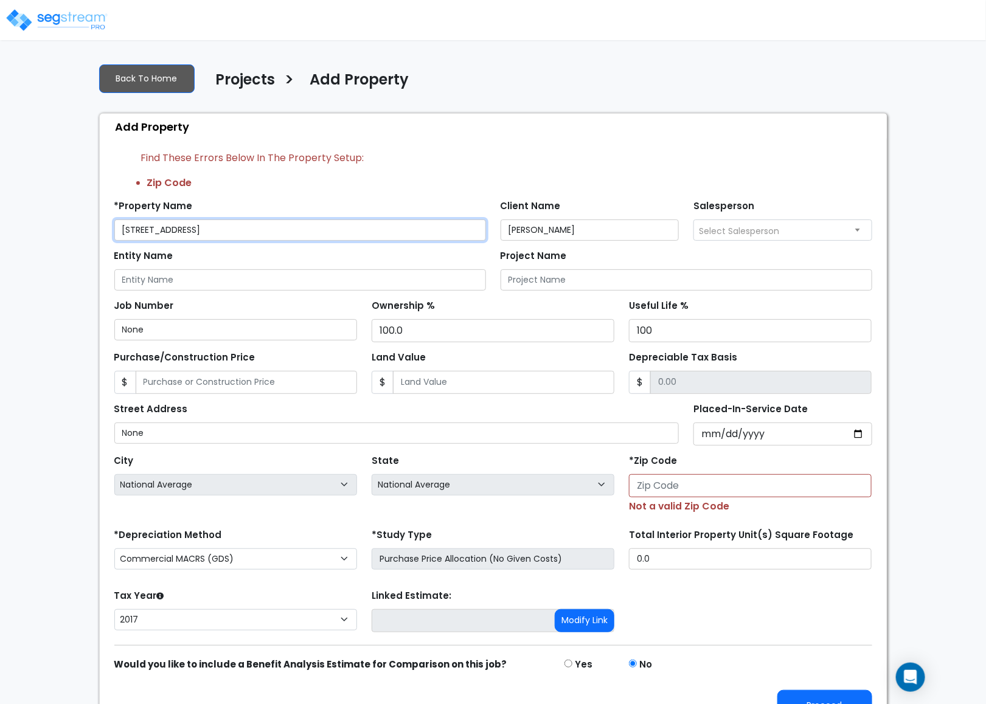
click at [297, 224] on input "966 Gates Ave_clone" at bounding box center [300, 230] width 372 height 21
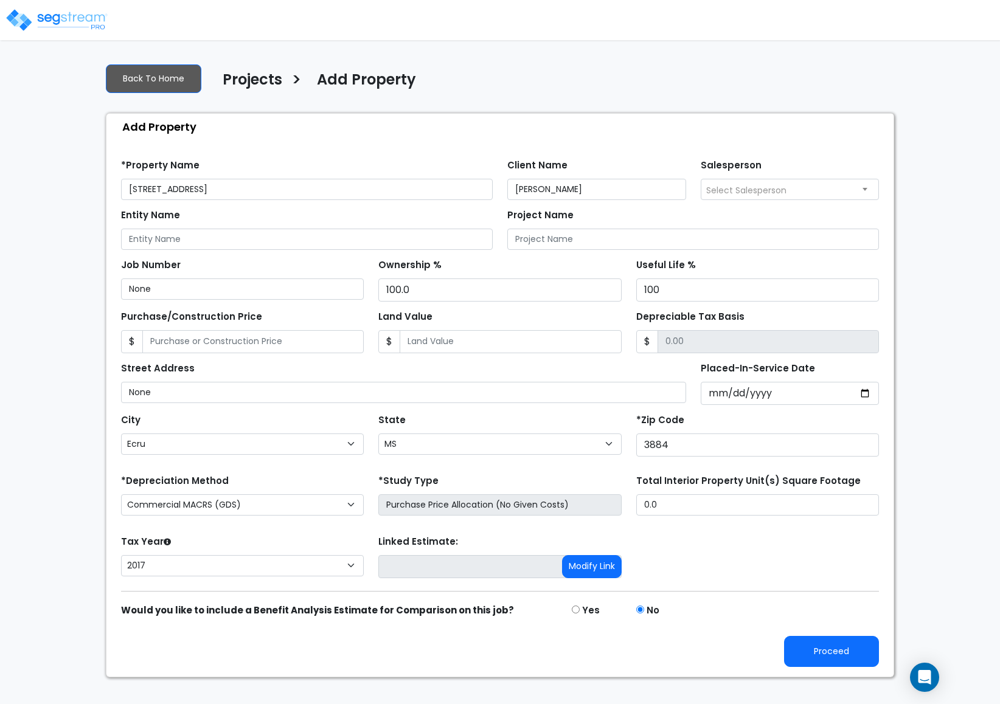
select select "Ecru"
select select "MS"
select select "2017"
click at [830, 657] on button "Proceed" at bounding box center [831, 651] width 95 height 31
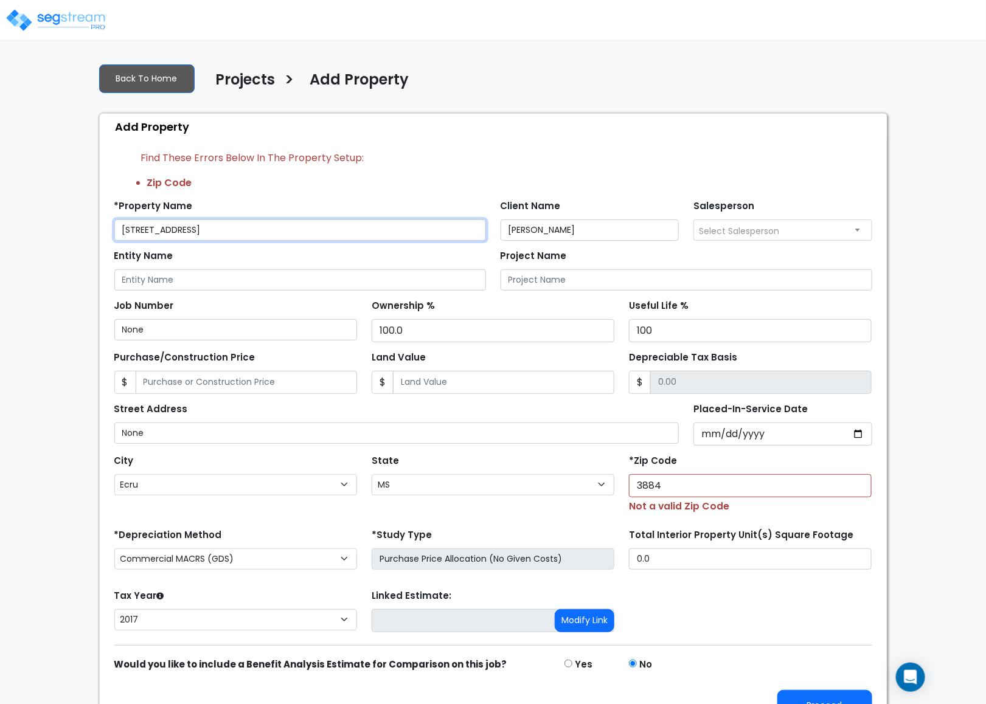
click at [220, 228] on input "[STREET_ADDRESS]" at bounding box center [300, 230] width 372 height 21
click at [221, 228] on input "[STREET_ADDRESS]" at bounding box center [300, 230] width 372 height 21
click at [165, 230] on input "[STREET_ADDRESS]" at bounding box center [300, 230] width 372 height 21
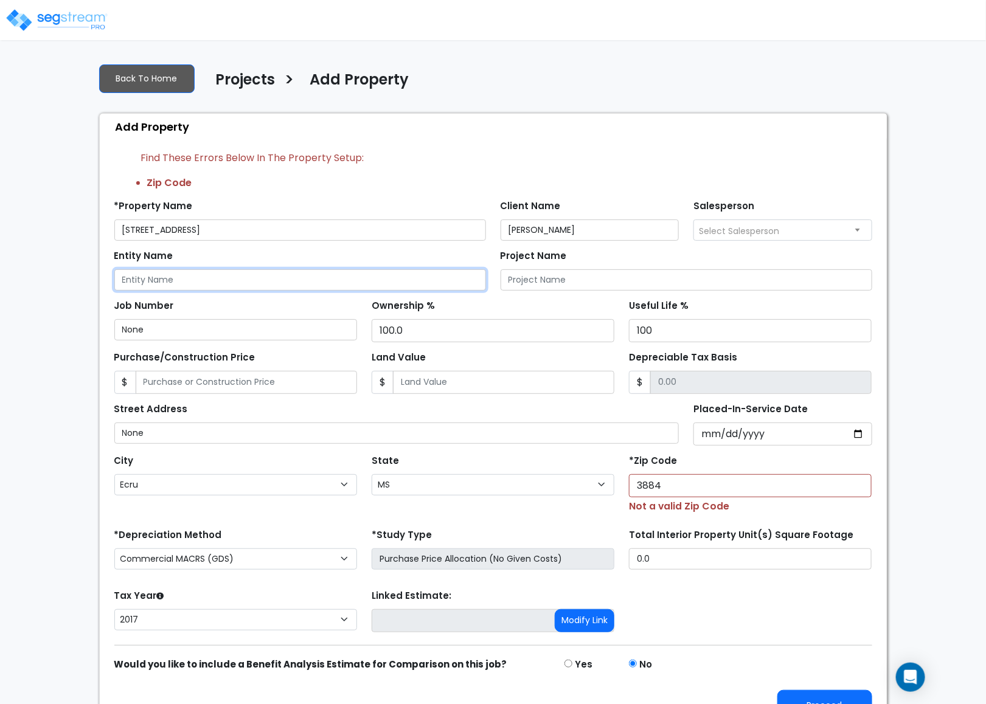
click at [221, 276] on input "Entity Name" at bounding box center [300, 279] width 372 height 21
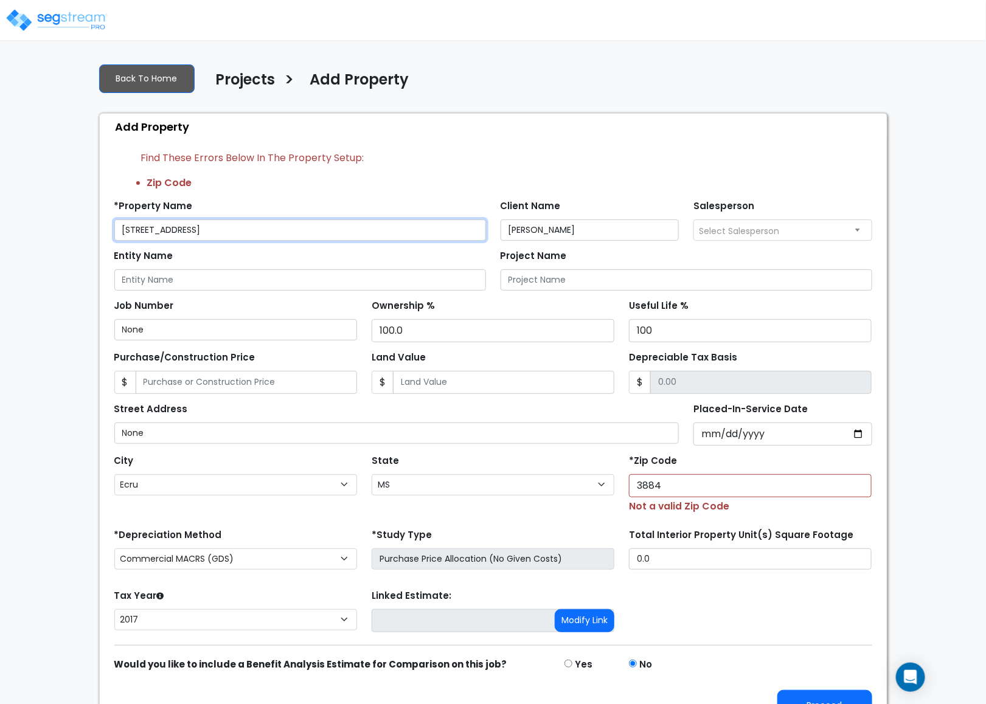
drag, startPoint x: 182, startPoint y: 230, endPoint x: 106, endPoint y: 229, distance: 76.0
click at [107, 229] on div "*Property Name [STREET_ADDRESS]" at bounding box center [300, 219] width 386 height 44
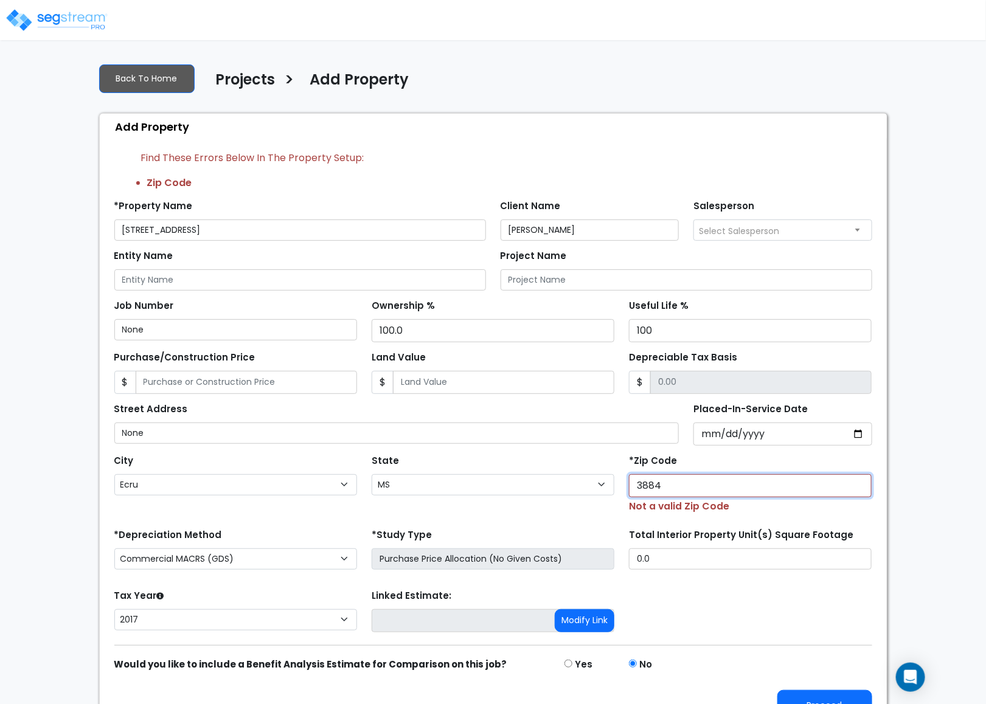
click at [722, 491] on input "3884" at bounding box center [750, 485] width 243 height 23
paste input "11221"
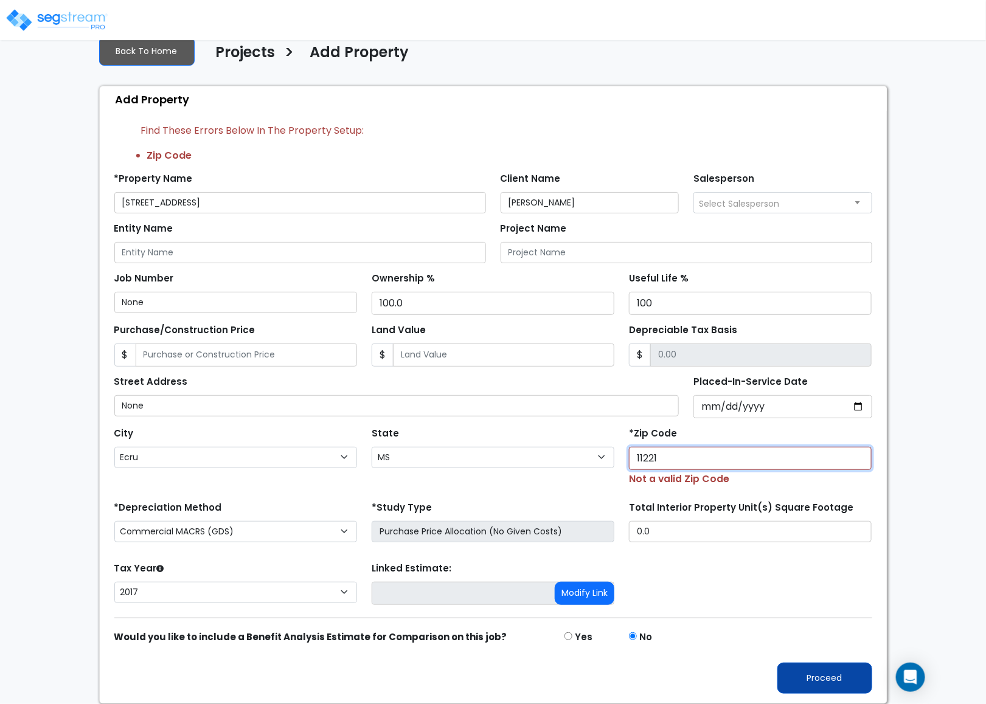
type input "11221"
drag, startPoint x: 830, startPoint y: 668, endPoint x: 790, endPoint y: 641, distance: 48.6
click at [831, 668] on button "Proceed" at bounding box center [824, 678] width 95 height 31
select select "NY"
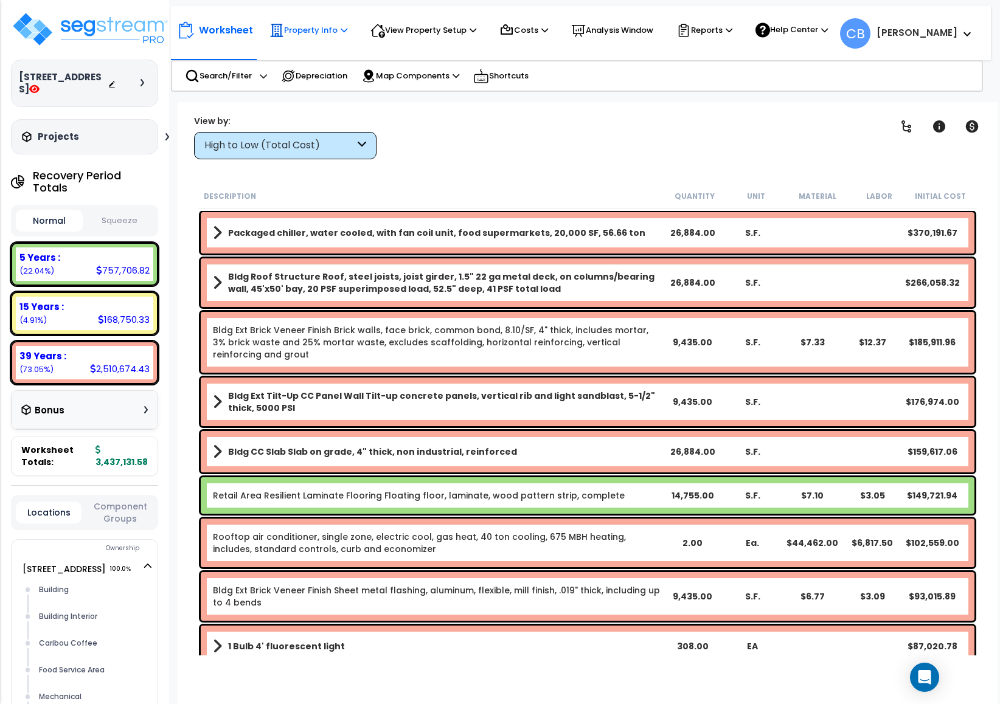
click at [299, 24] on p "Property Info" at bounding box center [308, 30] width 78 height 15
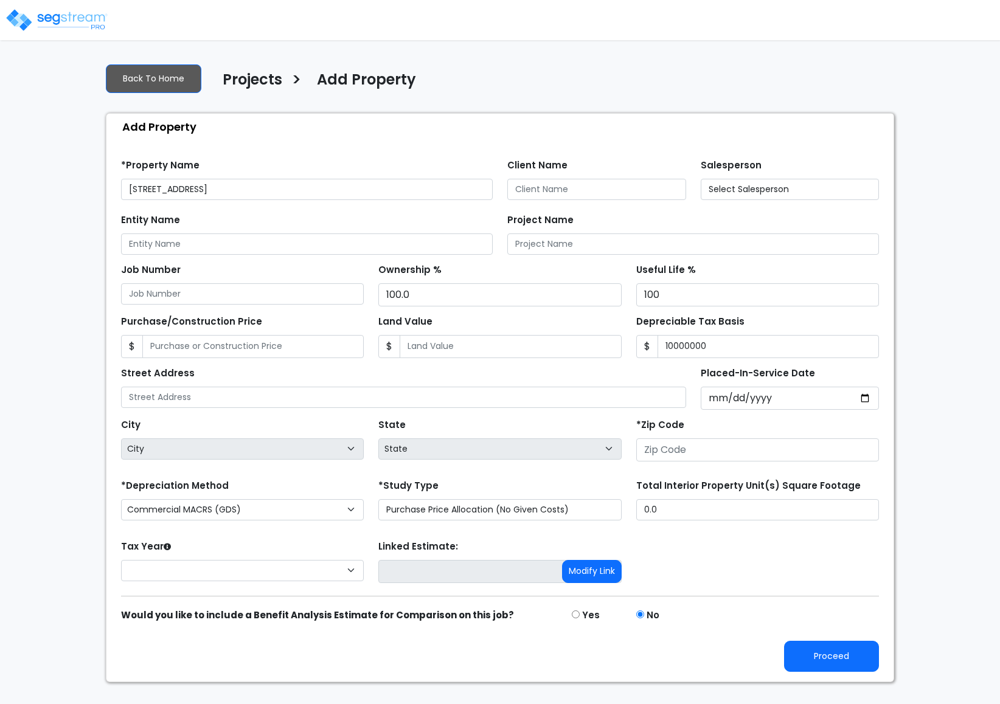
type input "[STREET_ADDRESS]"
type input "54020"
select select "CM(_9"
select select "WI"
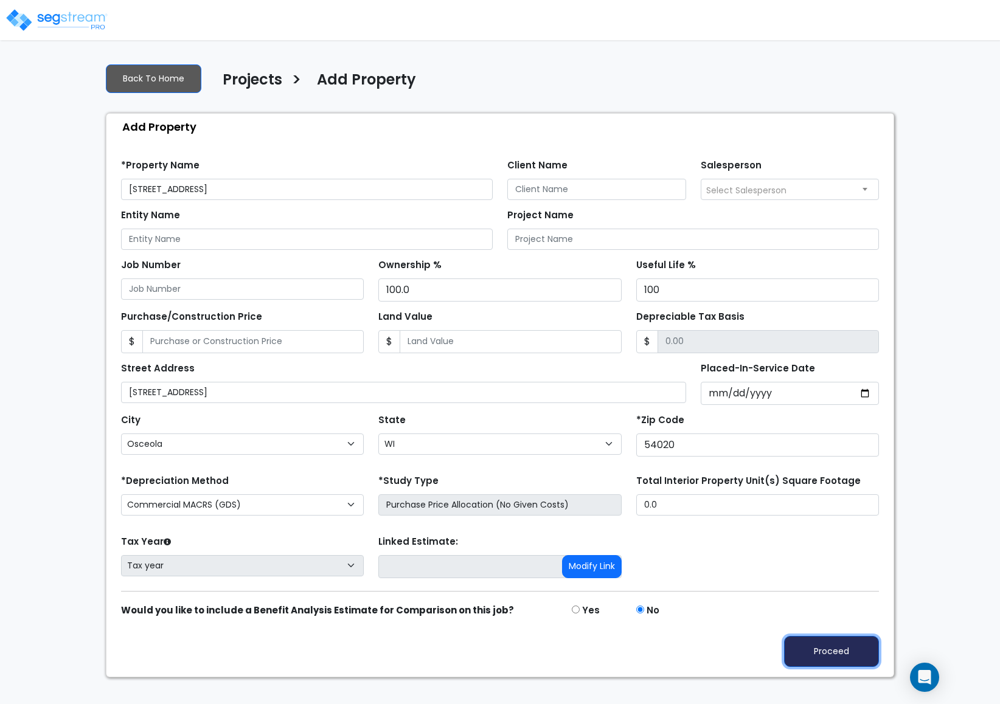
click at [819, 654] on button "Proceed" at bounding box center [831, 651] width 95 height 31
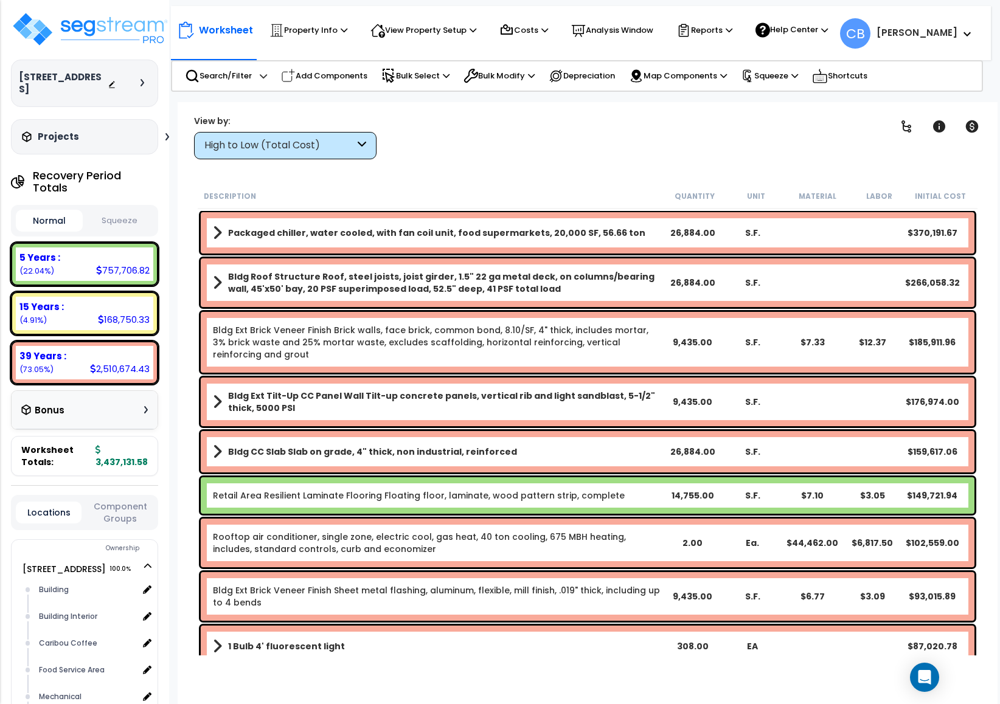
click at [365, 218] on div "Packaged chiller, water cooled, with fan coil unit, food supermarkets, 20,000 S…" at bounding box center [588, 232] width 774 height 41
drag, startPoint x: 356, startPoint y: 228, endPoint x: 351, endPoint y: 243, distance: 16.2
click at [356, 229] on b "Packaged chiller, water cooled, with fan coil unit, food supermarkets, 20,000 S…" at bounding box center [436, 233] width 417 height 12
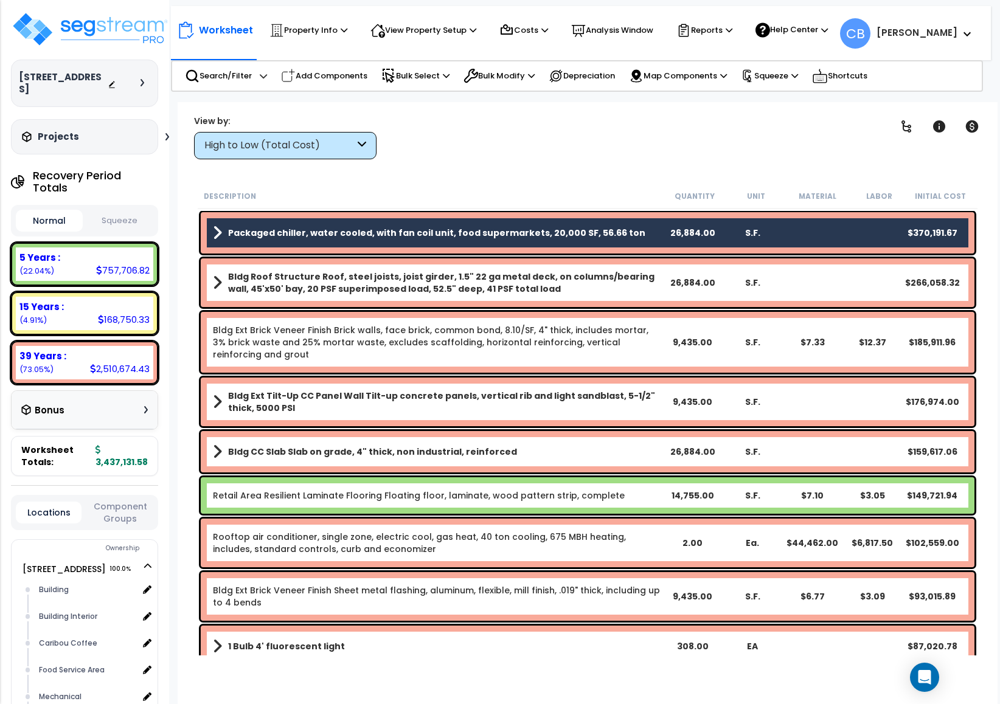
click at [333, 285] on b "Bldg Roof Structure Roof, steel joists, joist girder, 1.5" 22 ga metal deck, on…" at bounding box center [445, 283] width 434 height 24
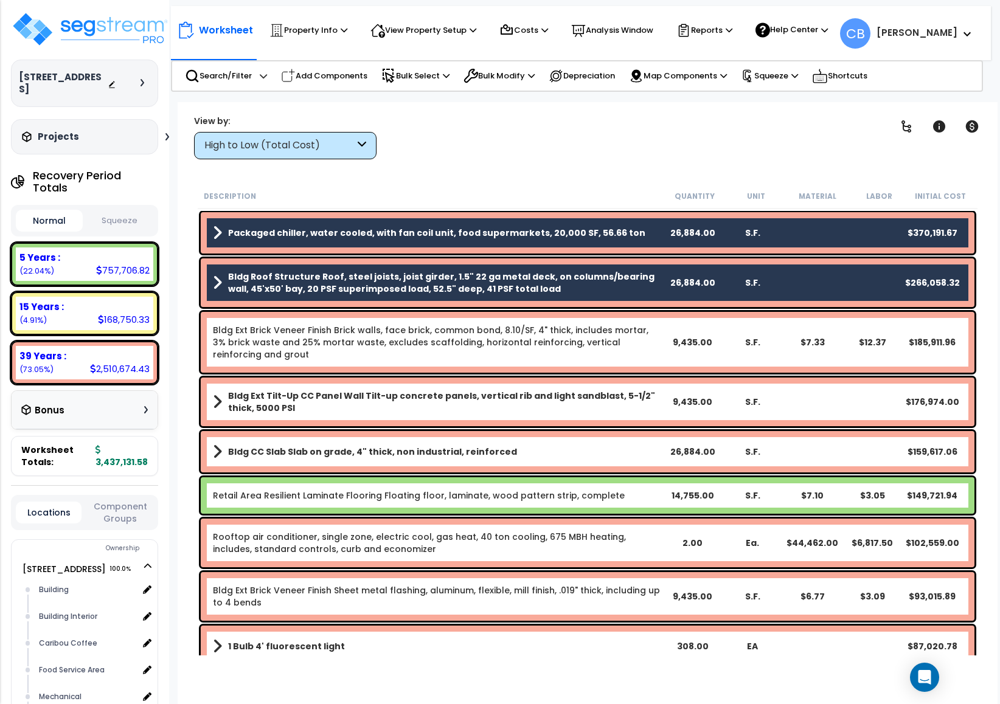
click at [330, 325] on link "Bldg Ext Brick Veneer Finish Brick walls, face brick, common bond, 8.10/SF, 4" …" at bounding box center [437, 342] width 449 height 36
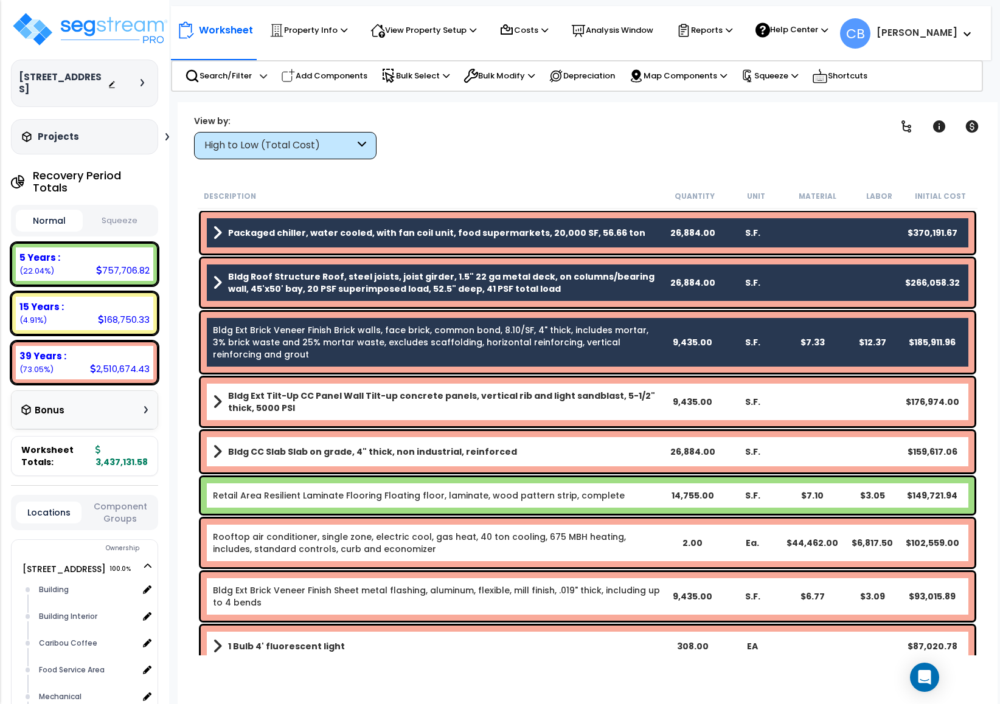
click at [328, 380] on div "Bldg Ext Tilt-Up CC Panel Wall Tilt-up concrete panels, vertical rib and light …" at bounding box center [588, 402] width 774 height 49
click at [321, 395] on b "Bldg Ext Tilt-Up CC Panel Wall Tilt-up concrete panels, vertical rib and light …" at bounding box center [445, 402] width 434 height 24
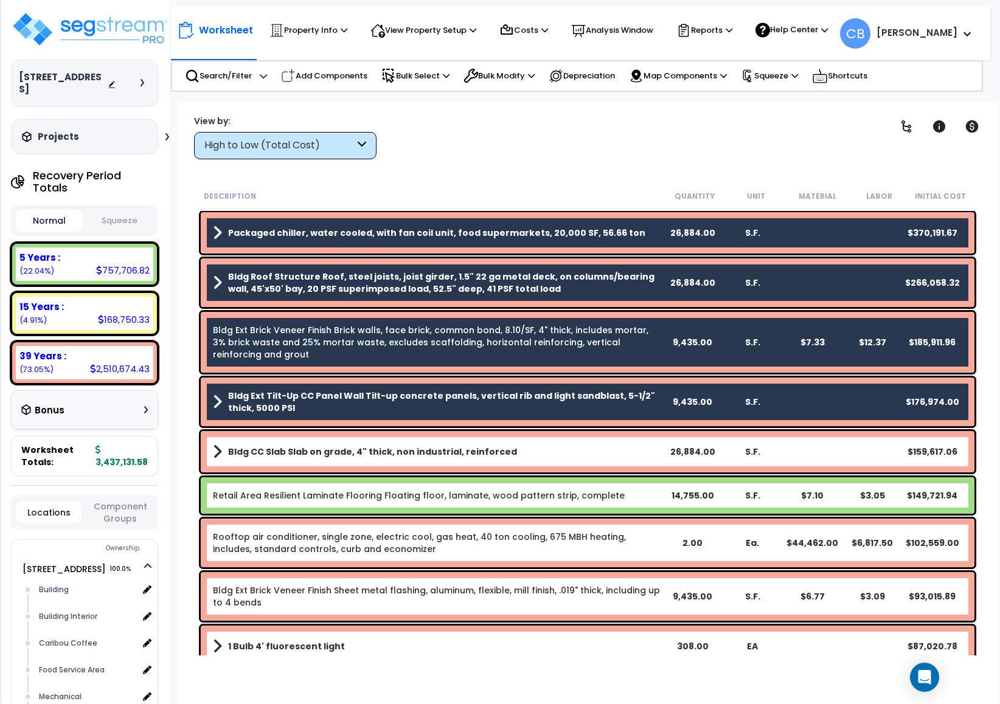
drag, startPoint x: 327, startPoint y: 431, endPoint x: 323, endPoint y: 475, distance: 44.5
click at [327, 429] on div "Bldg CC Slab Slab on grade, 4" thick, non industrial, reinforced 26,884.00 S.F.…" at bounding box center [588, 451] width 780 height 47
click at [327, 462] on div "Bldg CC Slab Slab on grade, 4" thick, non industrial, reinforced 26,884.00 S.F.…" at bounding box center [588, 451] width 774 height 41
click at [331, 486] on div "Retail Area Resilient Laminate Flooring Floating floor, laminate, wood pattern …" at bounding box center [588, 495] width 774 height 36
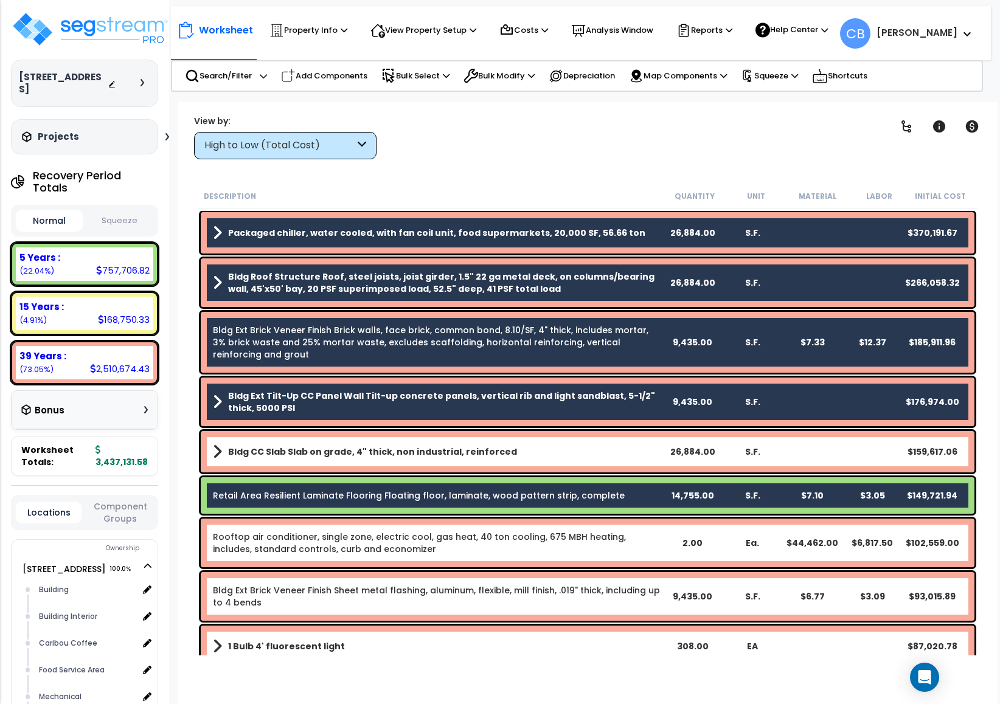
click at [334, 460] on div "Bldg CC Slab Slab on grade, 4" thick, non industrial, reinforced 26,884.00 S.F.…" at bounding box center [588, 451] width 774 height 41
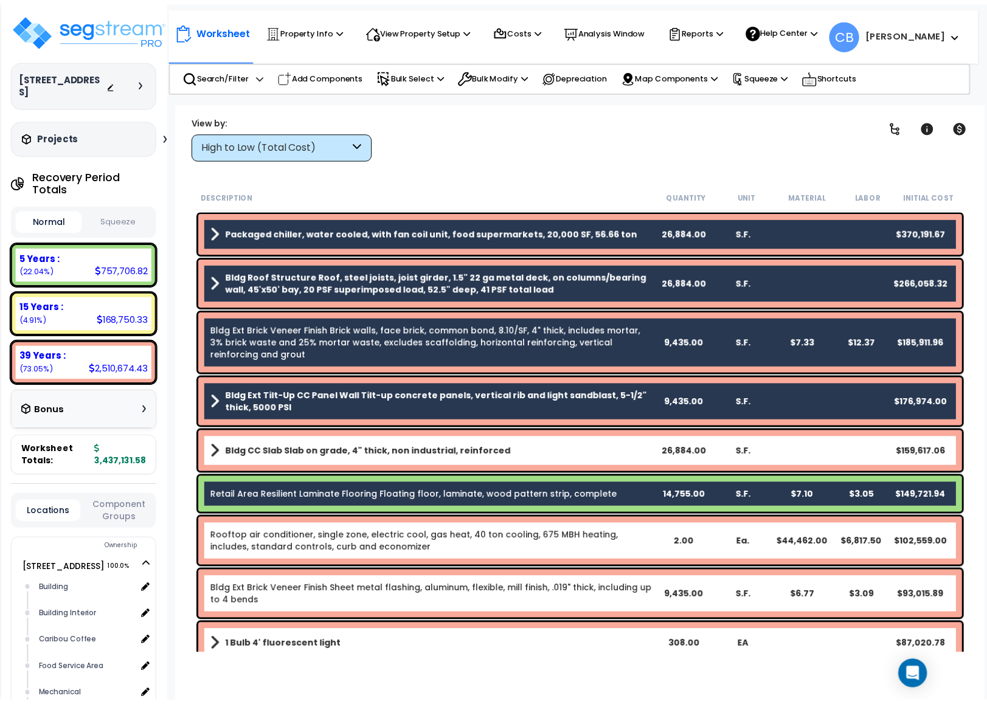
scroll to position [182, 0]
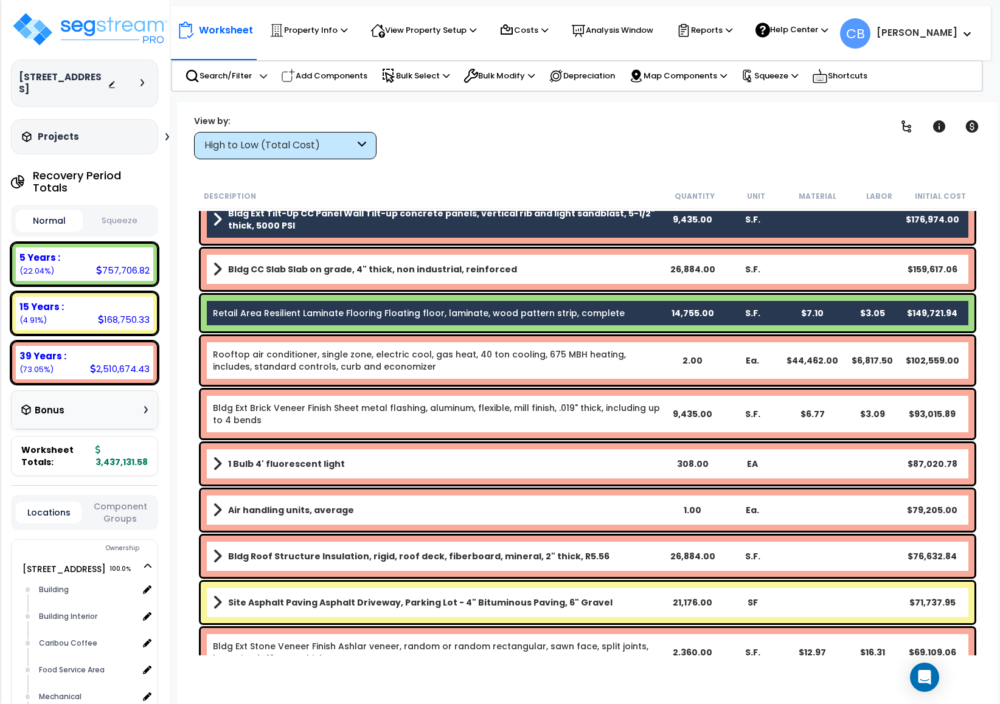
click at [300, 263] on b "Bldg CC Slab Slab on grade, 4" thick, non industrial, reinforced" at bounding box center [372, 269] width 289 height 12
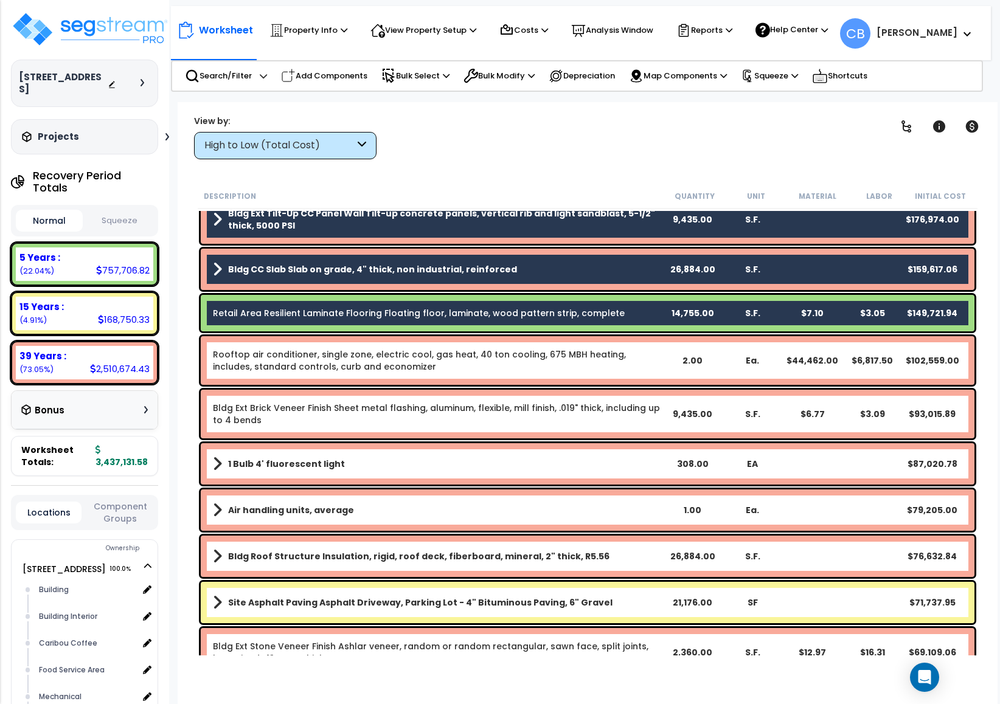
click at [307, 597] on b "Site Asphalt Paving Asphalt Driveway, Parking Lot - 4" Bituminous Paving, 6" Gr…" at bounding box center [420, 603] width 384 height 12
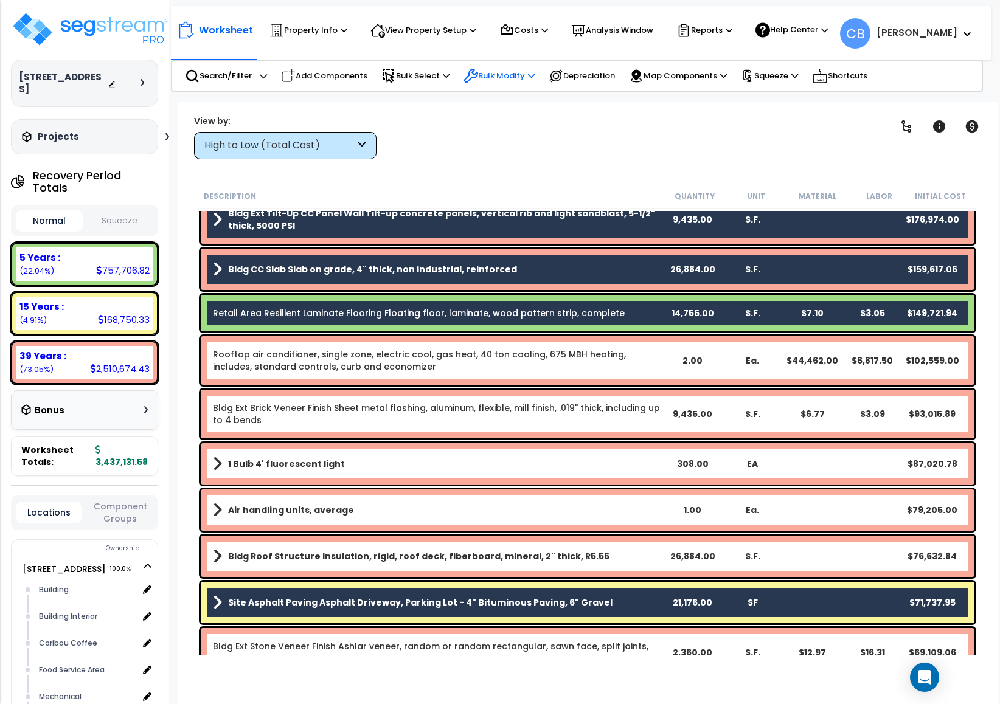
click at [520, 66] on div "Bulk Modify" at bounding box center [498, 76] width 71 height 27
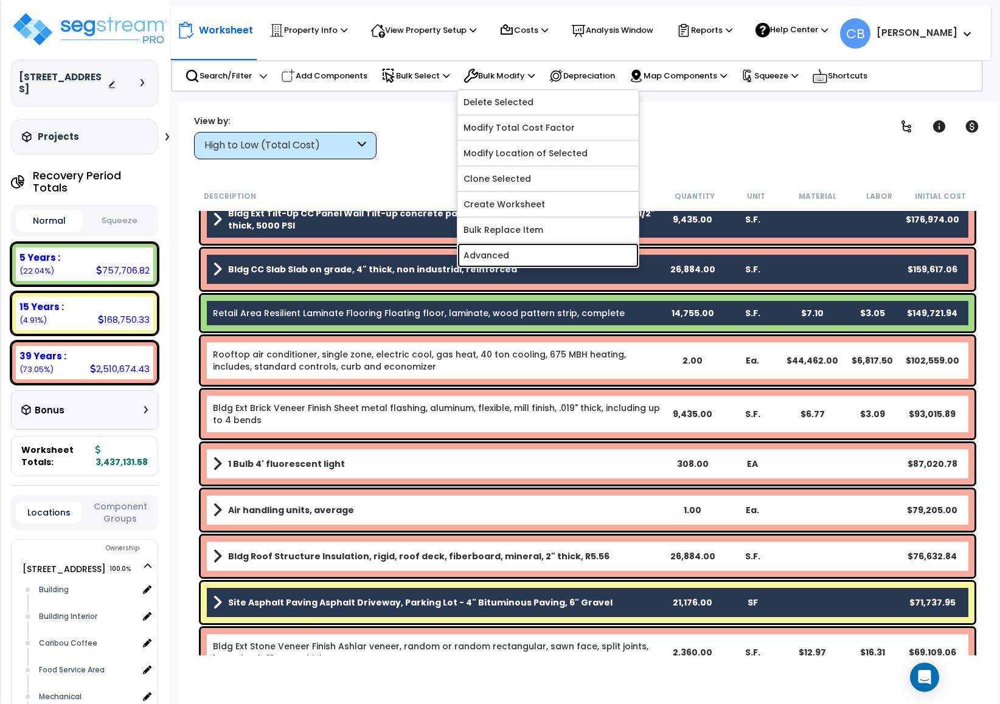
click at [533, 252] on link "Advanced" at bounding box center [547, 255] width 181 height 24
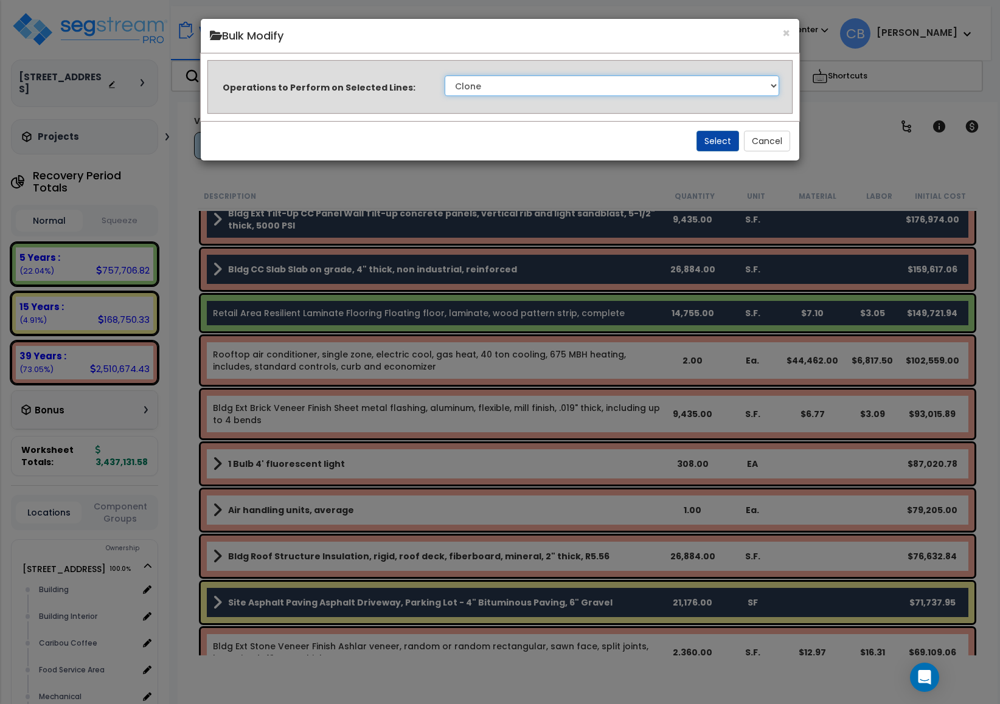
click at [497, 91] on select "Clone Delete Delete Zero Quantities Modify Component Group Modify Recovery Peri…" at bounding box center [612, 85] width 334 height 21
select select "modifyRecoveryPeriod"
click at [445, 75] on select "Clone Delete Delete Zero Quantities Modify Component Group Modify Recovery Peri…" at bounding box center [612, 85] width 334 height 21
click at [719, 140] on button "Select" at bounding box center [717, 141] width 43 height 21
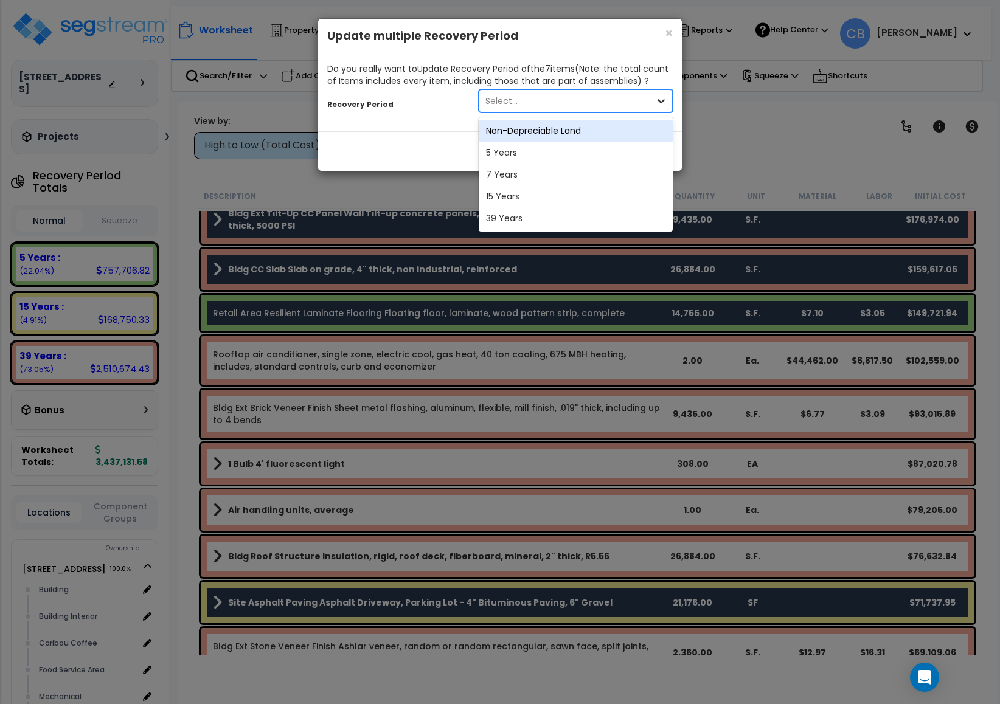
click at [663, 103] on icon at bounding box center [661, 101] width 12 height 12
click at [407, 133] on div "Close Update" at bounding box center [500, 151] width 364 height 40
click at [656, 102] on icon at bounding box center [661, 101] width 12 height 12
click at [398, 150] on div "Close Update" at bounding box center [500, 151] width 364 height 40
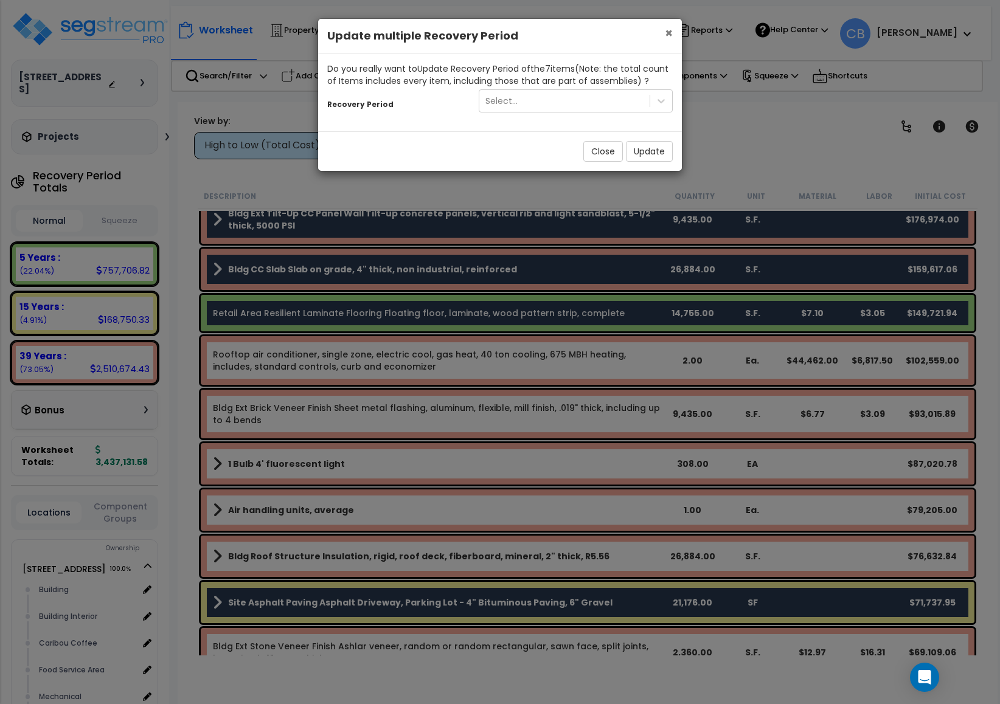
click at [665, 29] on span "×" at bounding box center [669, 33] width 8 height 18
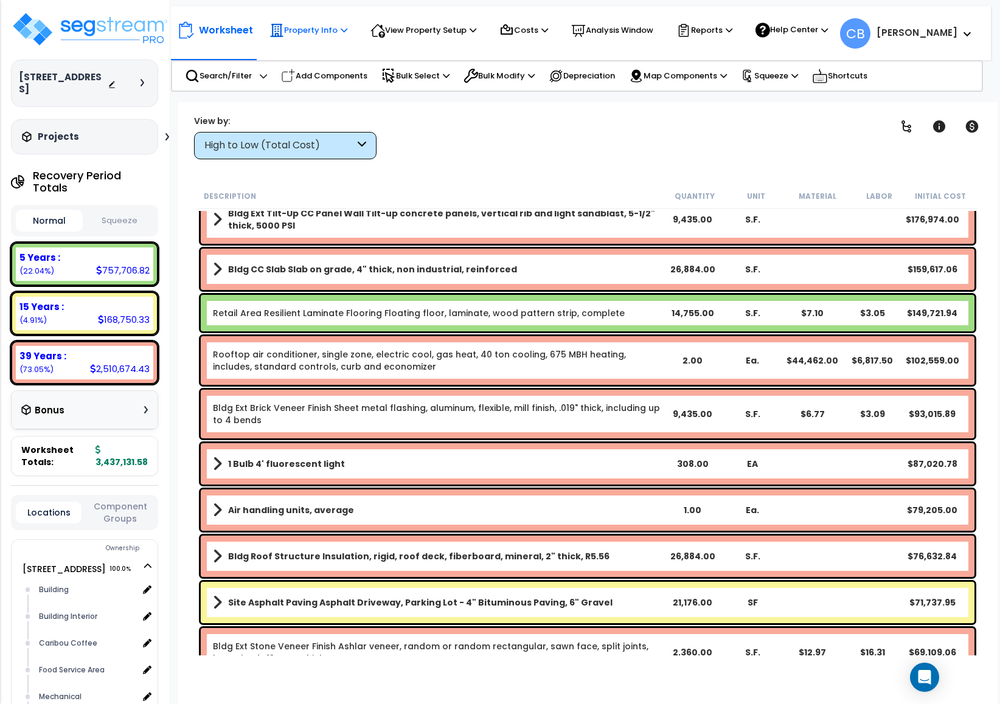
click at [321, 28] on p "Property Info" at bounding box center [308, 30] width 78 height 15
click at [471, 110] on div "Worksheet Property Info Property Setup Add Property Unit Template property Clon…" at bounding box center [588, 454] width 820 height 704
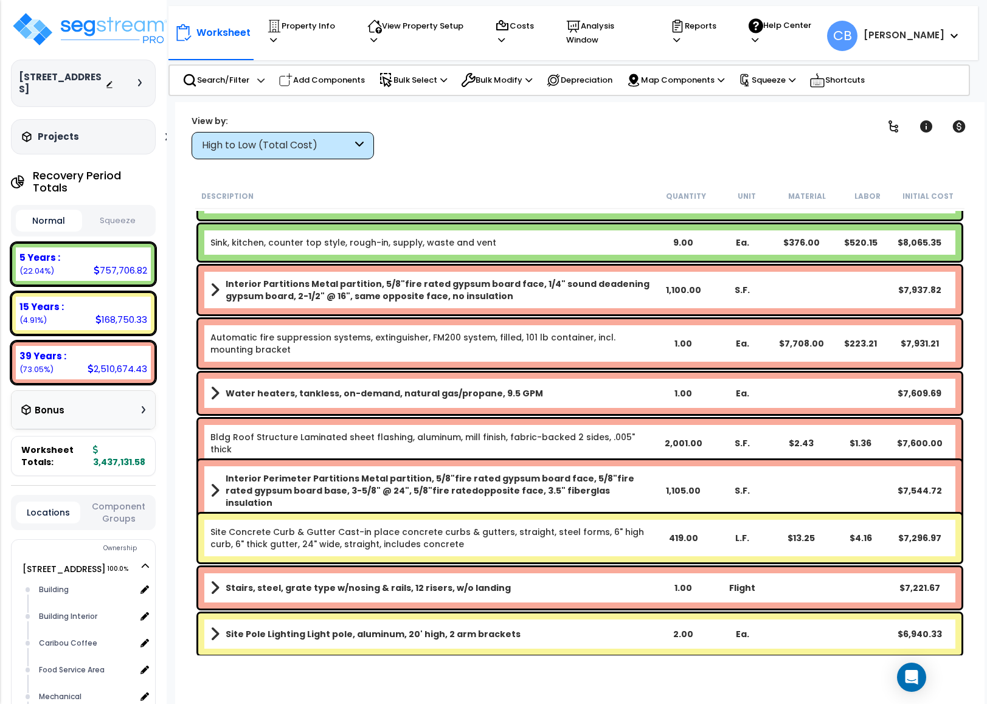
scroll to position [2892, 0]
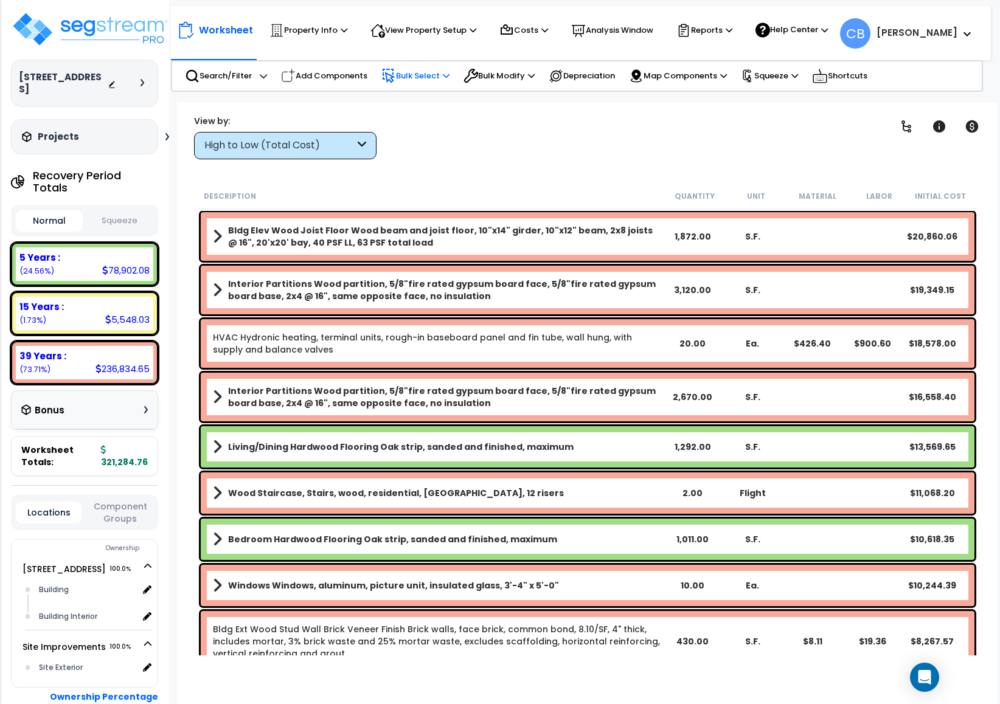
click at [429, 79] on p "Bulk Select" at bounding box center [415, 76] width 68 height 15
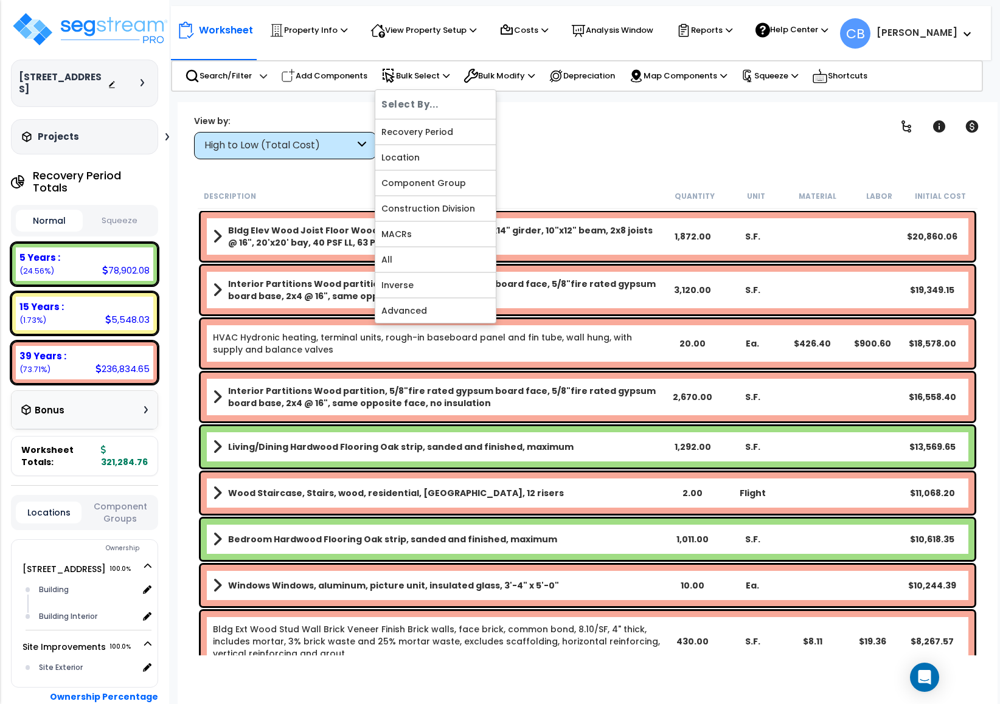
drag, startPoint x: 533, startPoint y: 183, endPoint x: 526, endPoint y: 123, distance: 60.6
click at [533, 182] on div "Worksheet Property Info Property Setup Add Property Unit Template property Clon…" at bounding box center [588, 454] width 820 height 704
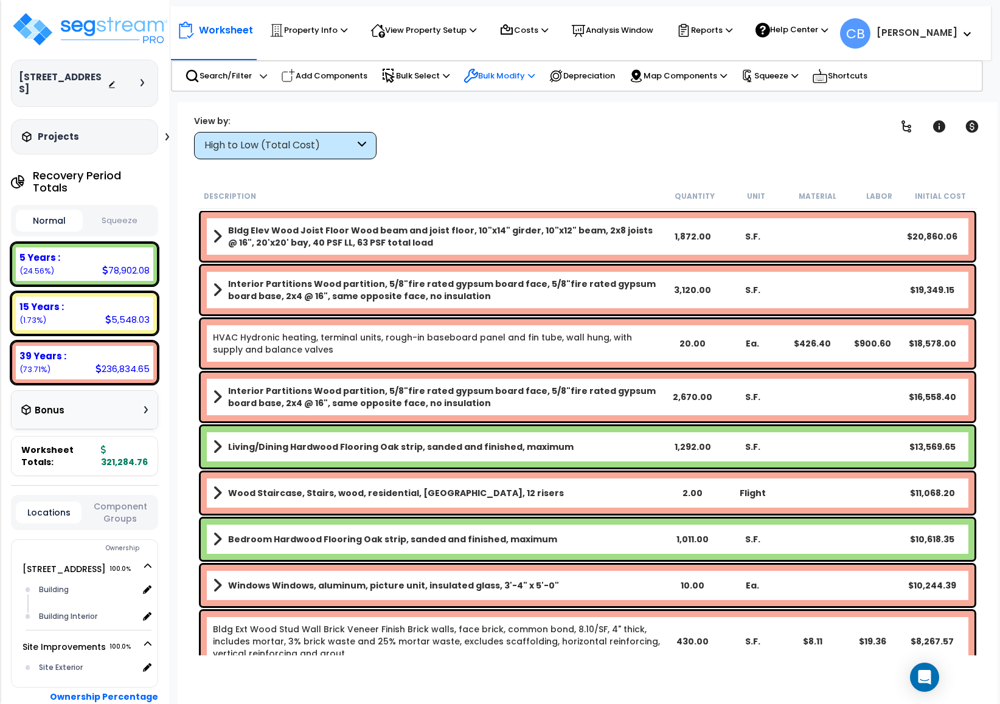
click at [510, 77] on p "Bulk Modify" at bounding box center [498, 76] width 71 height 15
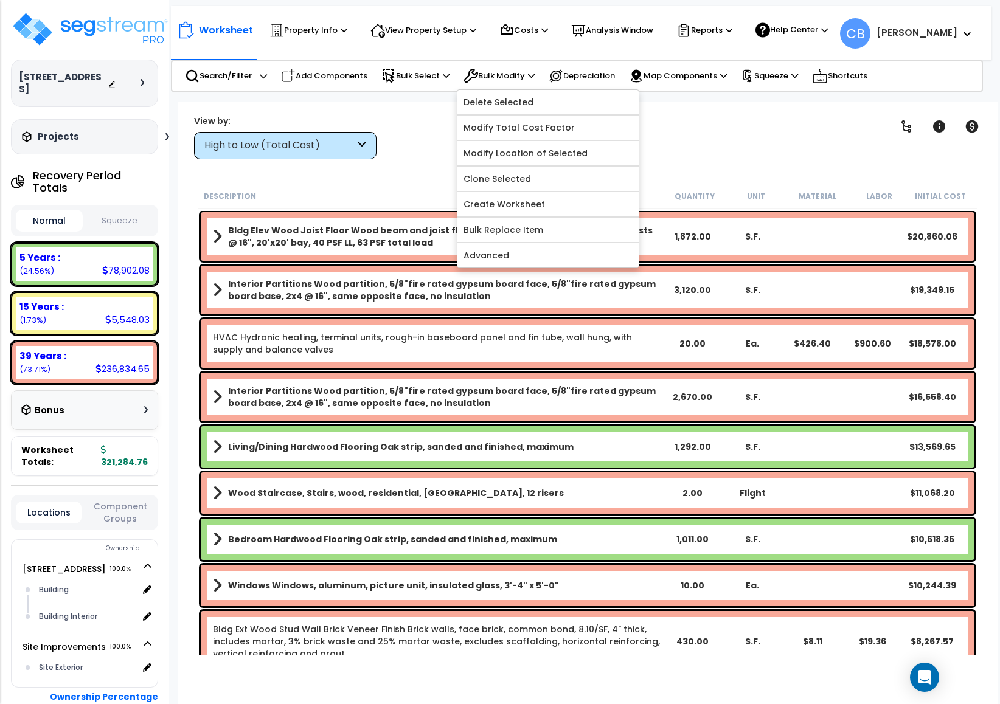
click at [345, 174] on div "Worksheet Property Info Property Setup Add Property Unit Template property Clon…" at bounding box center [588, 454] width 820 height 704
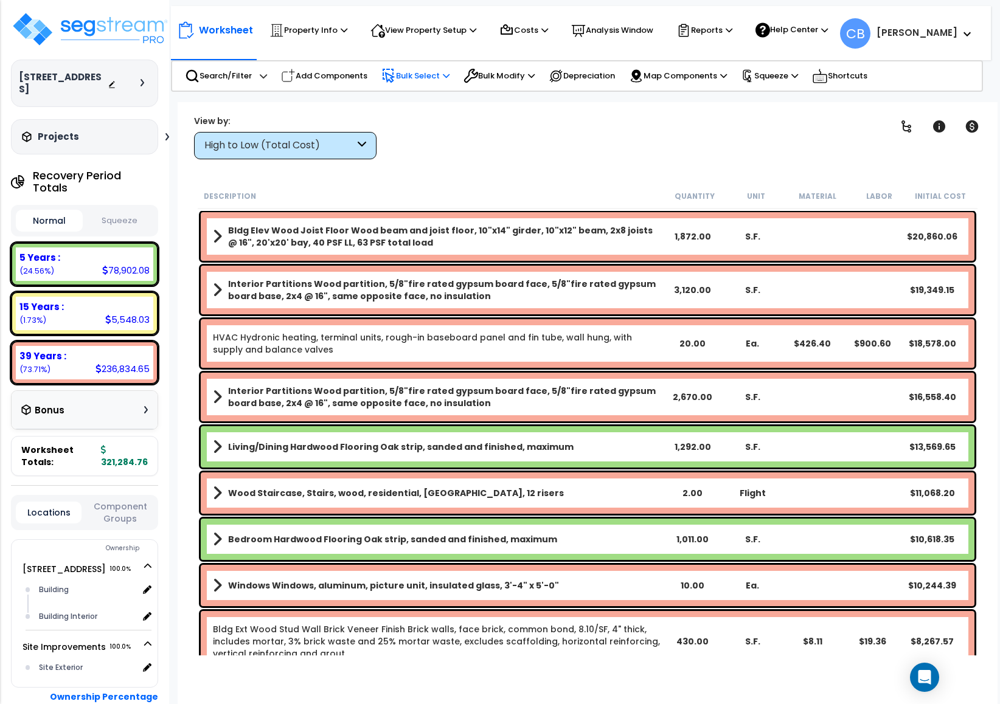
click at [398, 75] on p "Bulk Select" at bounding box center [415, 76] width 68 height 15
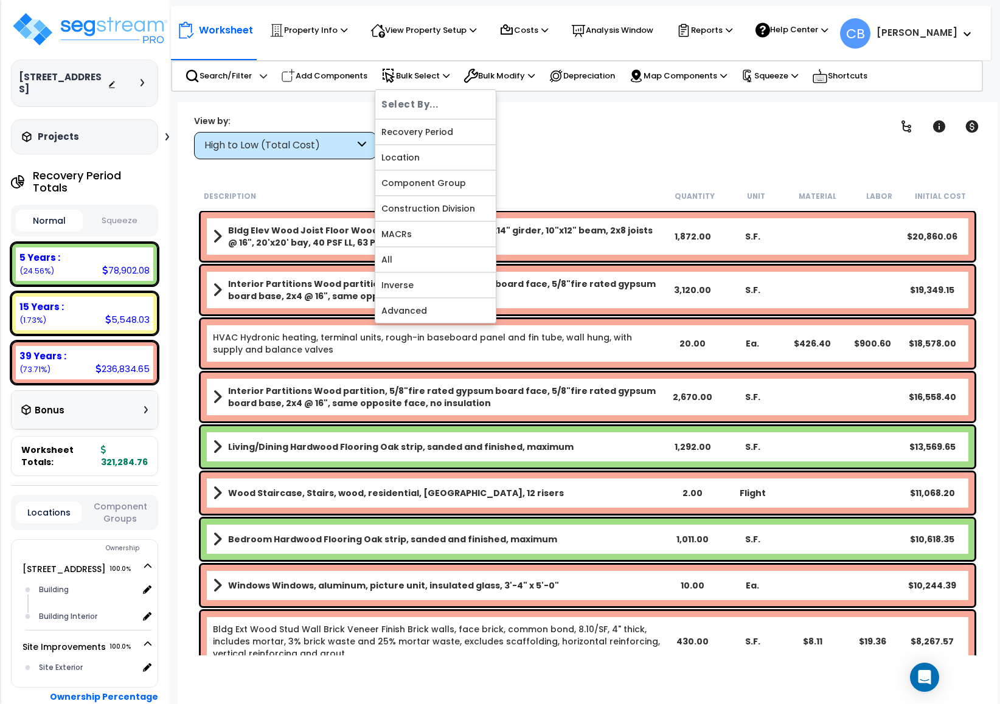
click at [953, 178] on div "Worksheet Property Info Property Setup Add Property Unit Template property Clon…" at bounding box center [588, 454] width 820 height 704
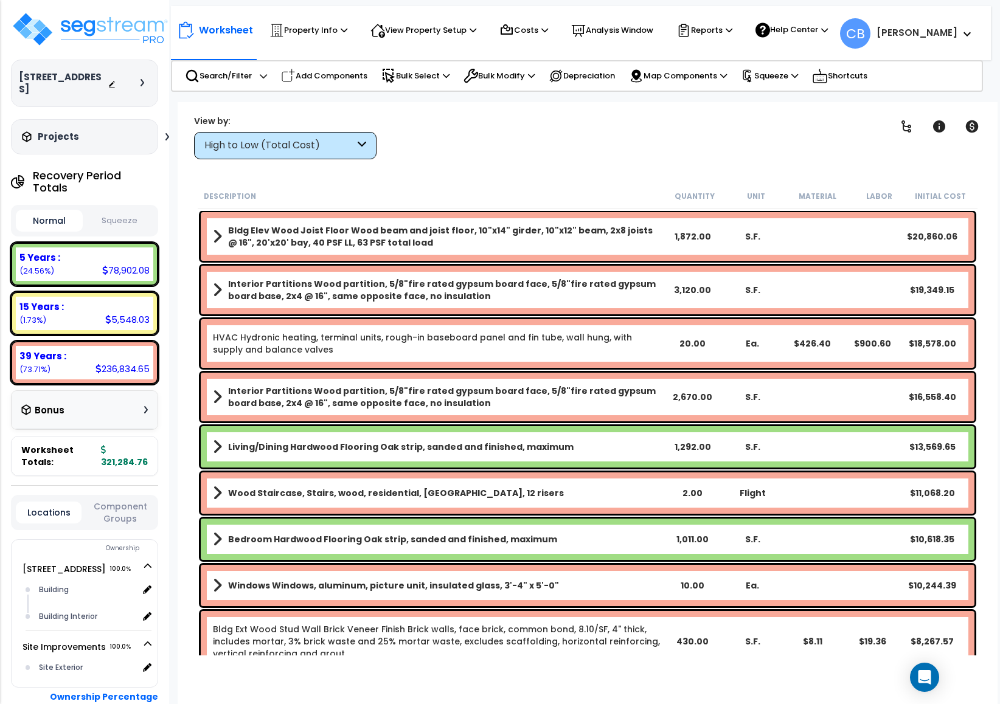
click at [340, 226] on b "Bldg Elev Wood Joist Floor Wood beam and joist floor, 10"x14" girder, 10"x12" b…" at bounding box center [445, 236] width 434 height 24
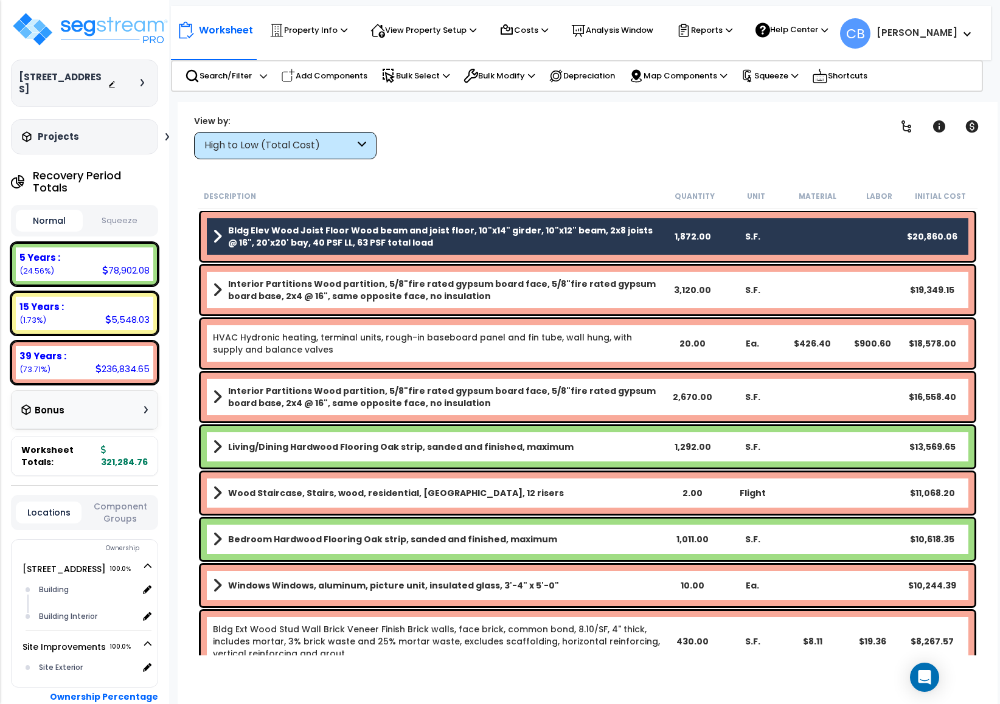
drag, startPoint x: 336, startPoint y: 267, endPoint x: 338, endPoint y: 303, distance: 36.0
click at [334, 266] on div "Interior Partitions Wood partition, 5/8"fire rated gypsum board face, 5/8"fire …" at bounding box center [588, 290] width 774 height 49
click at [338, 323] on div "HVAC Hydronic heating, terminal units, rough-in baseboard panel and fin tube, w…" at bounding box center [588, 343] width 774 height 49
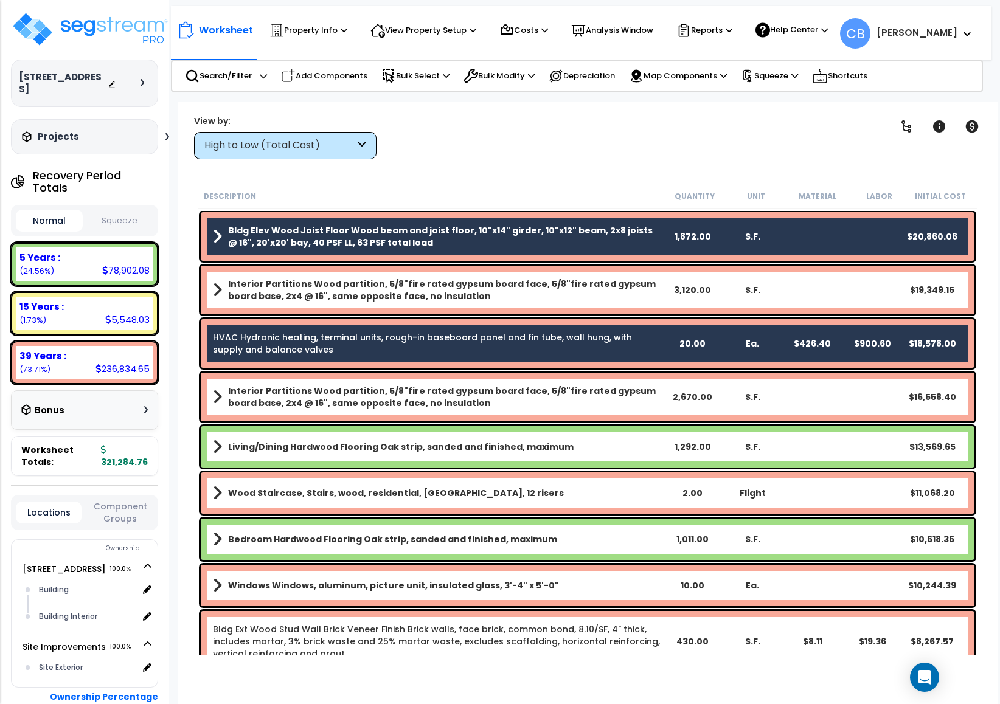
click at [332, 294] on b "Interior Partitions Wood partition, 5/8"fire rated gypsum board face, 5/8"fire …" at bounding box center [445, 290] width 434 height 24
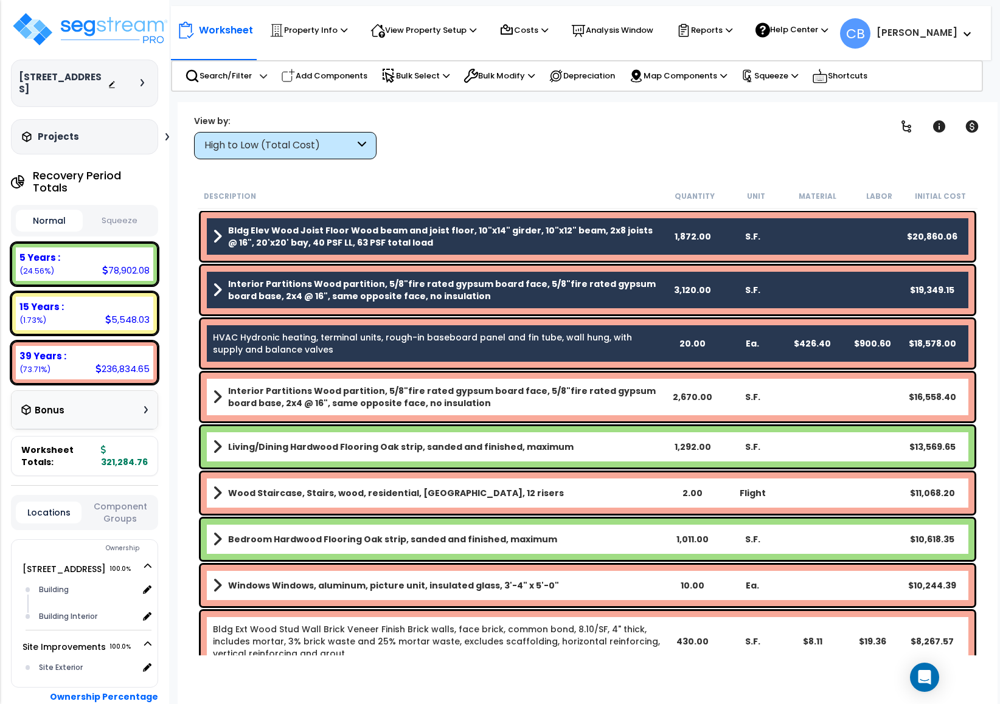
click at [324, 396] on b "Interior Partitions Wood partition, 5/8"fire rated gypsum board face, 5/8"fire …" at bounding box center [445, 397] width 434 height 24
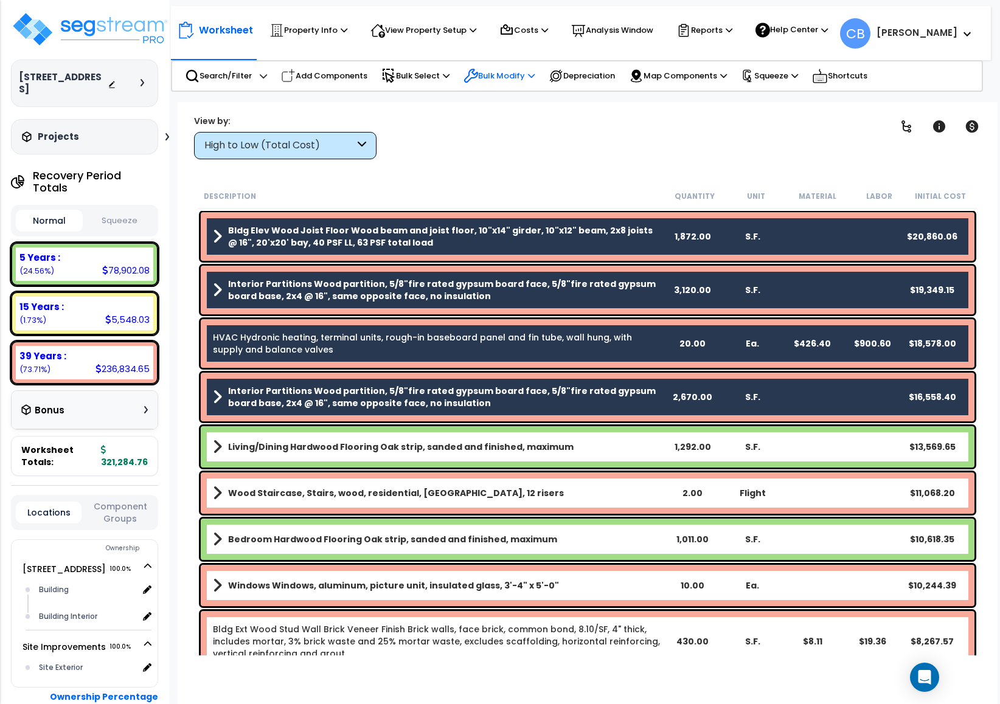
click at [509, 80] on p "Bulk Modify" at bounding box center [498, 76] width 71 height 15
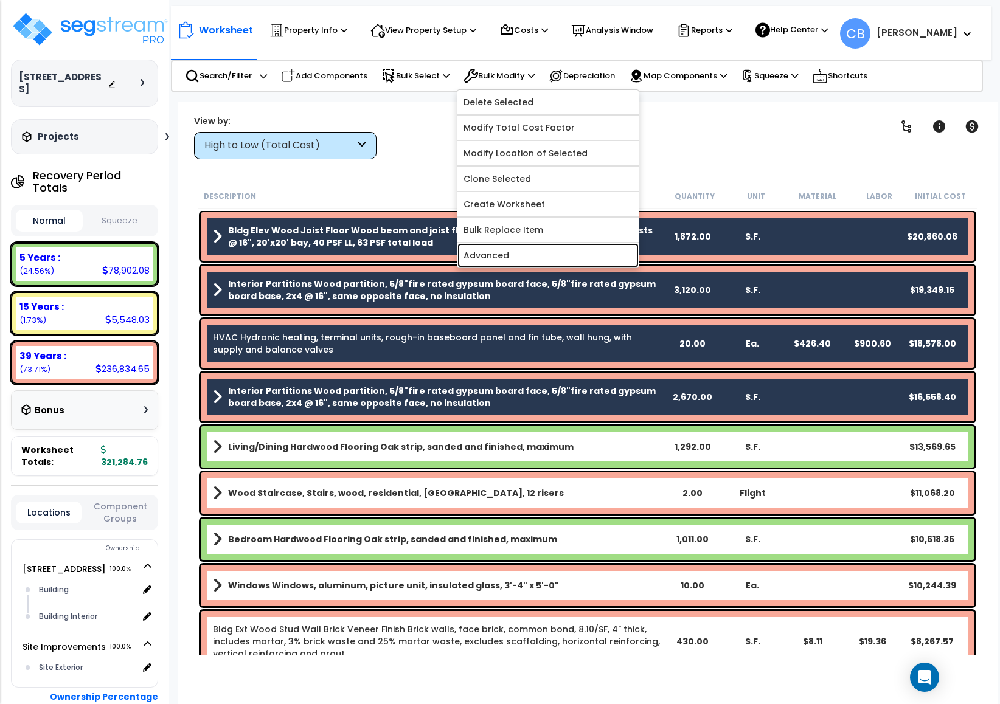
click at [538, 261] on link "Advanced" at bounding box center [547, 255] width 181 height 24
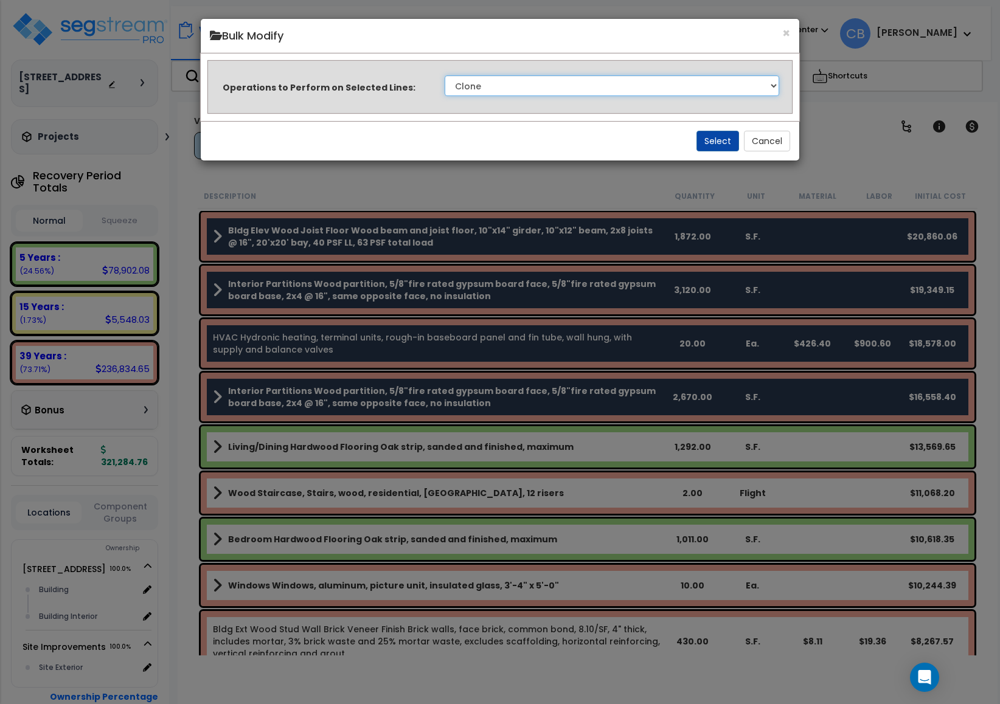
click at [500, 83] on select "Clone Delete Delete Zero Quantities Modify Component Group Modify Recovery Peri…" at bounding box center [612, 85] width 334 height 21
select select "modifyRecoveryPeriod"
click at [445, 75] on select "Clone Delete Delete Zero Quantities Modify Component Group Modify Recovery Peri…" at bounding box center [612, 85] width 334 height 21
click at [706, 141] on button "Select" at bounding box center [717, 141] width 43 height 21
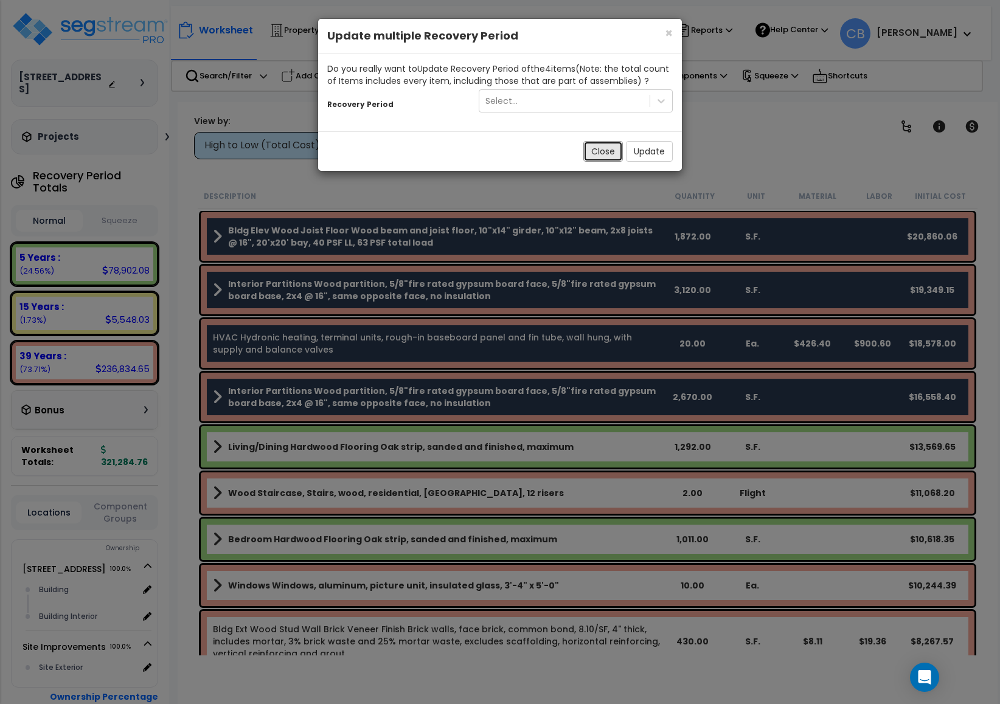
click at [609, 154] on button "Close" at bounding box center [603, 151] width 40 height 21
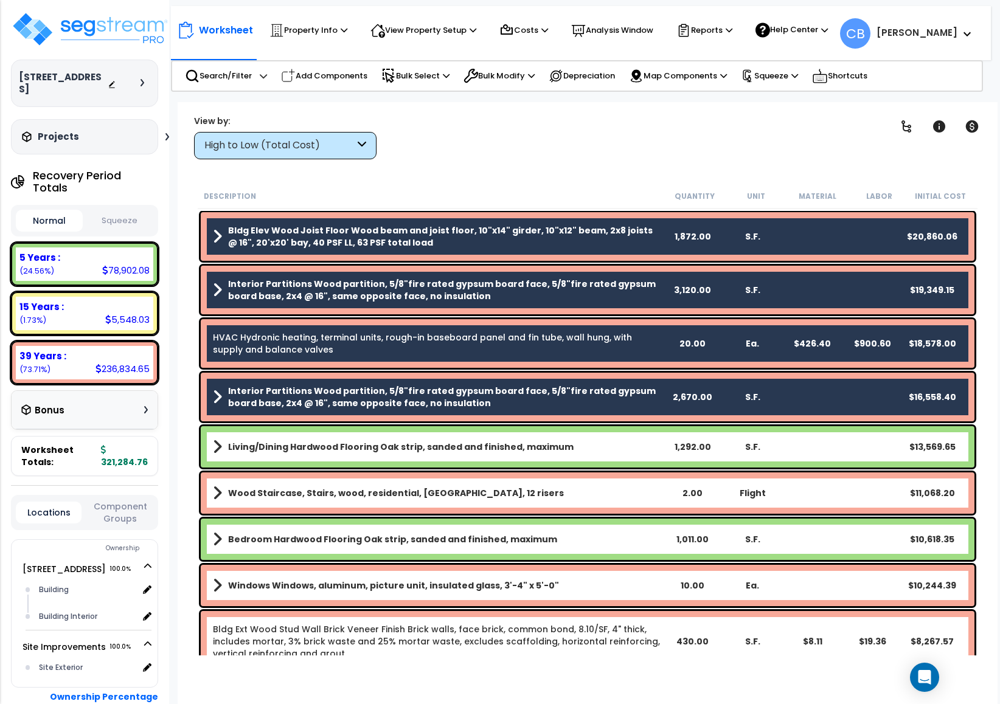
click at [404, 446] on b "Living/Dining Hardwood Flooring Oak strip, sanded and finished, maximum" at bounding box center [400, 447] width 345 height 12
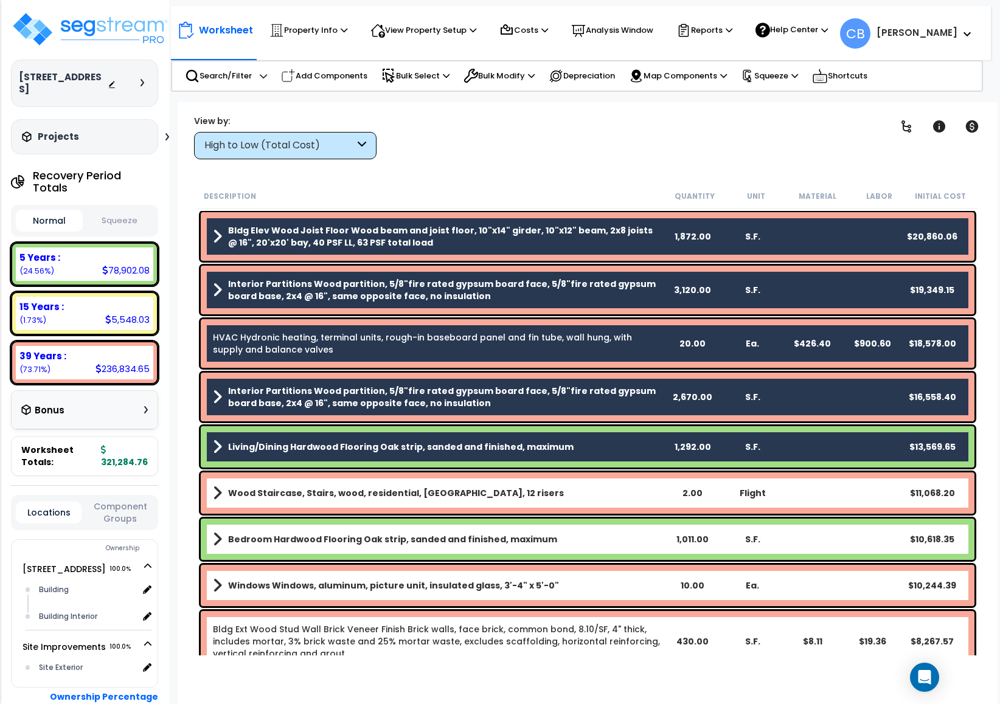
drag, startPoint x: 395, startPoint y: 493, endPoint x: 396, endPoint y: 514, distance: 21.9
click at [394, 493] on b "Wood Staircase, Stairs, wood, residential, [GEOGRAPHIC_DATA], 12 risers" at bounding box center [396, 493] width 336 height 12
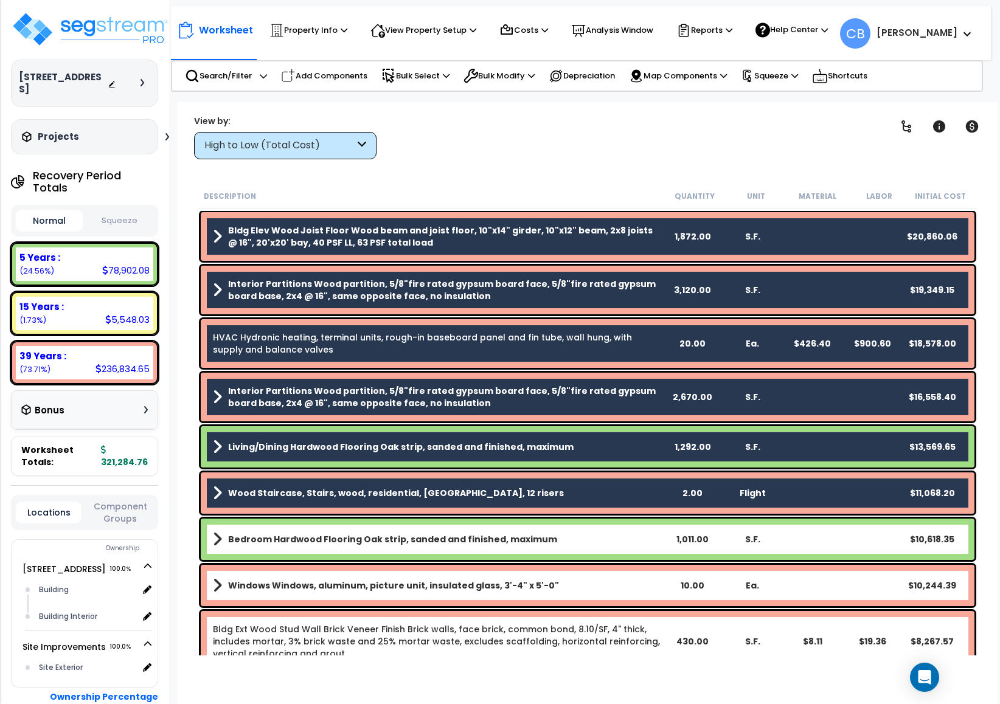
click at [395, 536] on b "Bedroom Hardwood Flooring Oak strip, sanded and finished, maximum" at bounding box center [392, 539] width 329 height 12
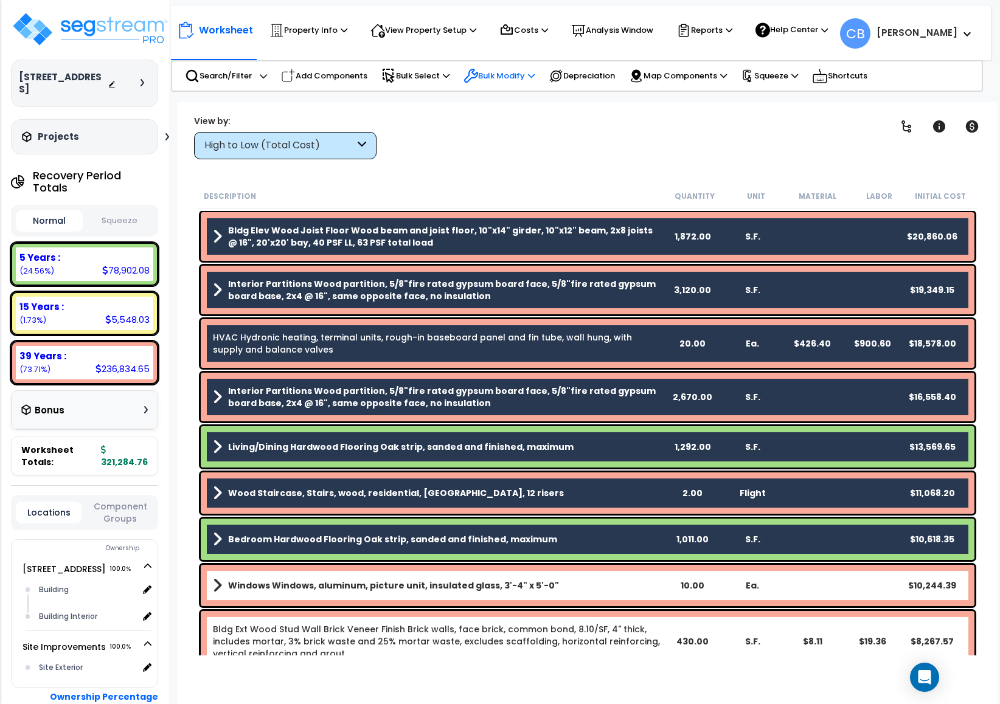
click at [522, 78] on p "Bulk Modify" at bounding box center [498, 76] width 71 height 15
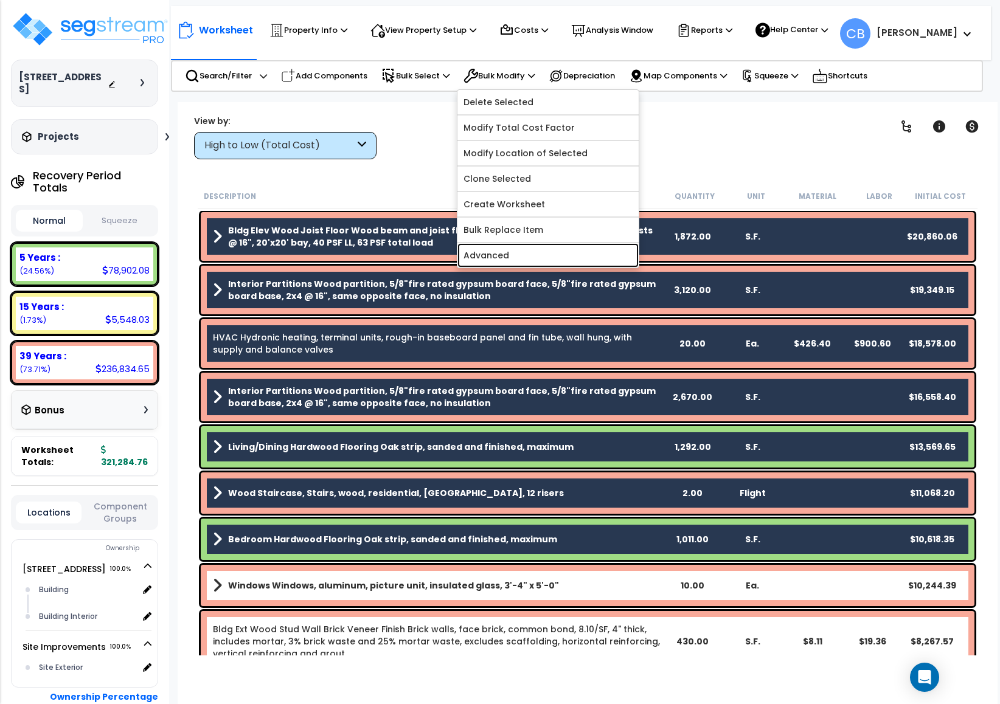
click at [500, 266] on link "Advanced" at bounding box center [547, 255] width 181 height 24
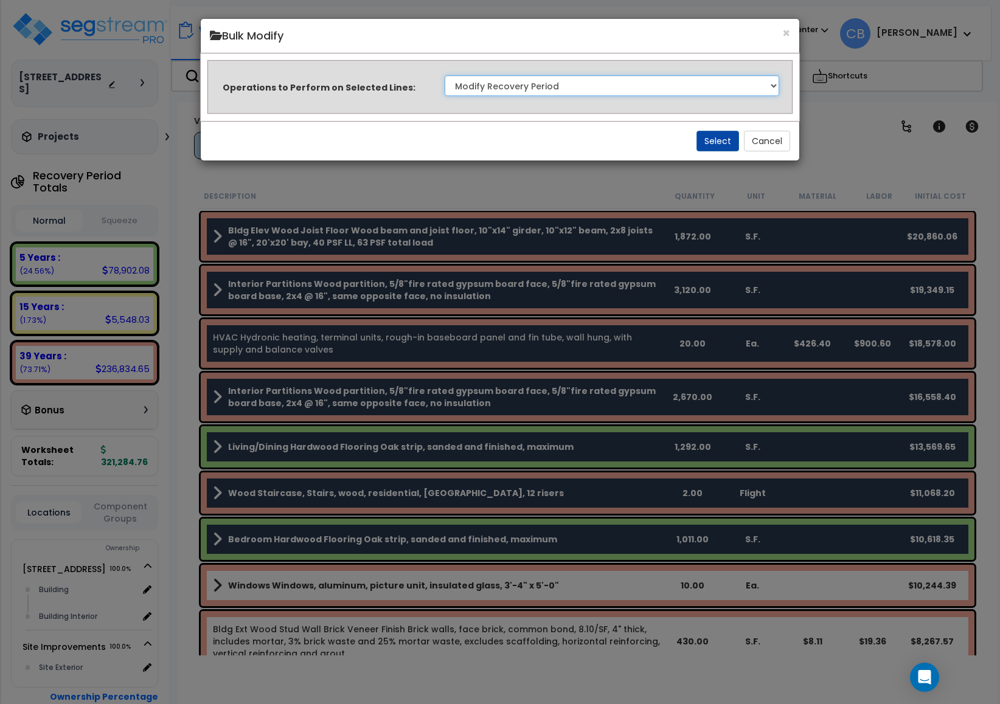
click at [540, 80] on select "Clone Delete Delete Zero Quantities Modify Component Group Modify Recovery Peri…" at bounding box center [612, 85] width 334 height 21
click at [445, 75] on select "Clone Delete Delete Zero Quantities Modify Component Group Modify Recovery Peri…" at bounding box center [612, 85] width 334 height 21
click at [723, 145] on button "Select" at bounding box center [717, 141] width 43 height 21
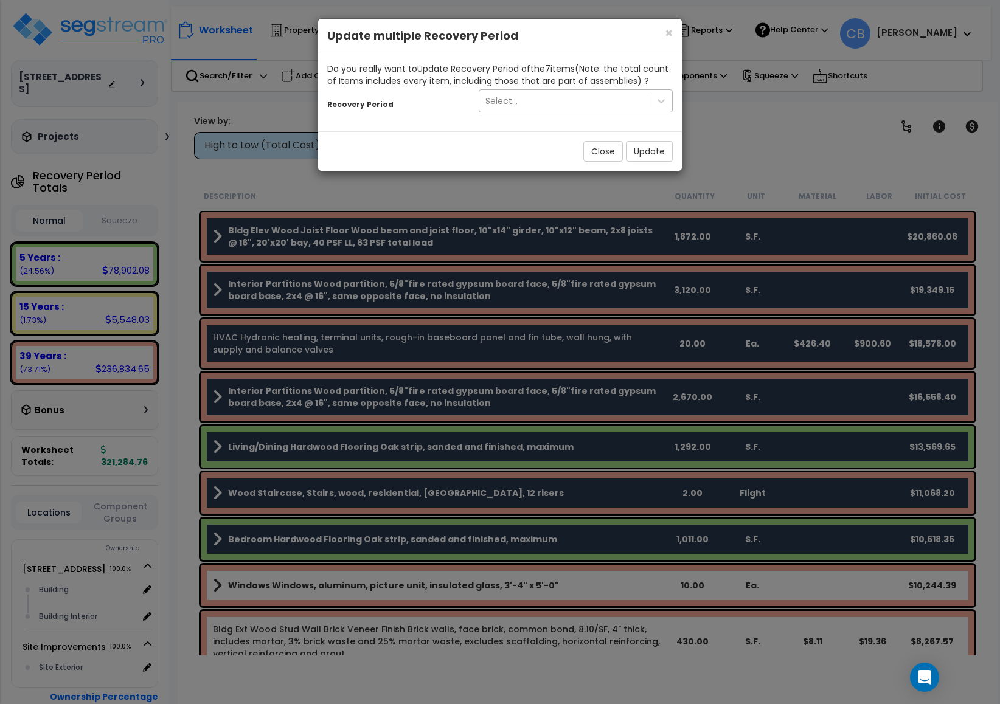
click at [538, 95] on div "Select..." at bounding box center [564, 100] width 170 height 19
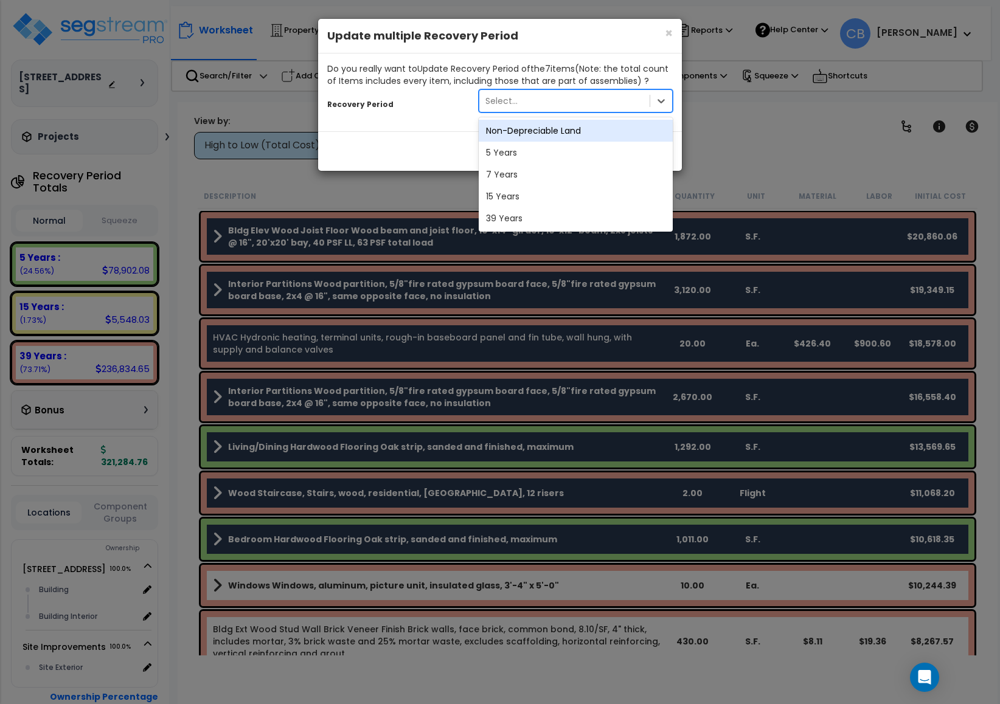
click at [441, 136] on div "Close Update" at bounding box center [500, 151] width 364 height 40
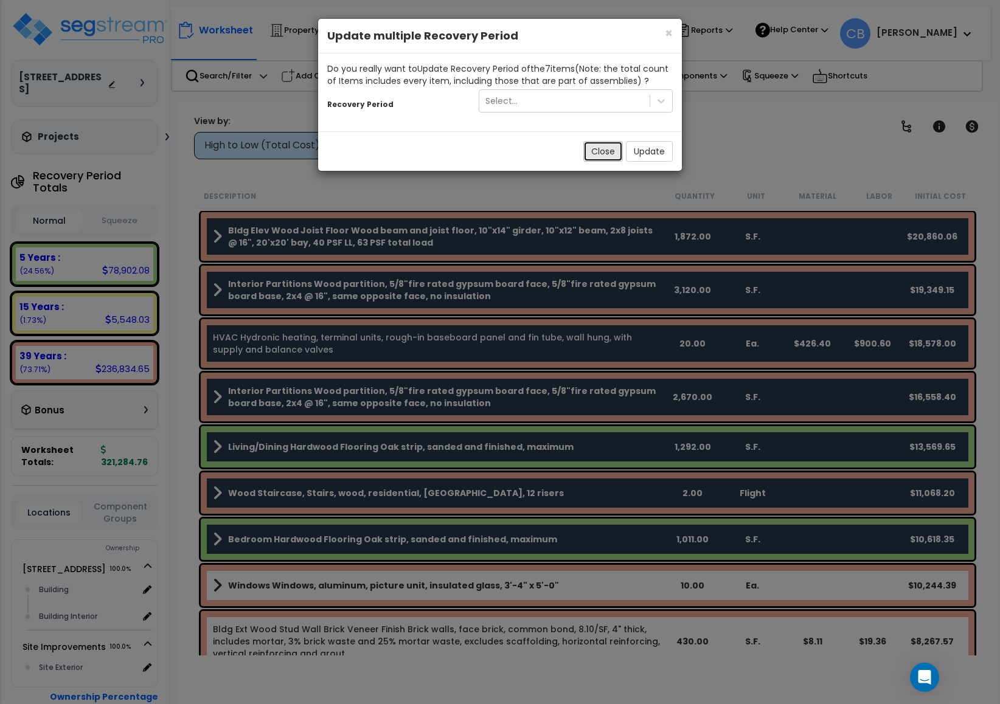
click at [602, 150] on button "Close" at bounding box center [603, 151] width 40 height 21
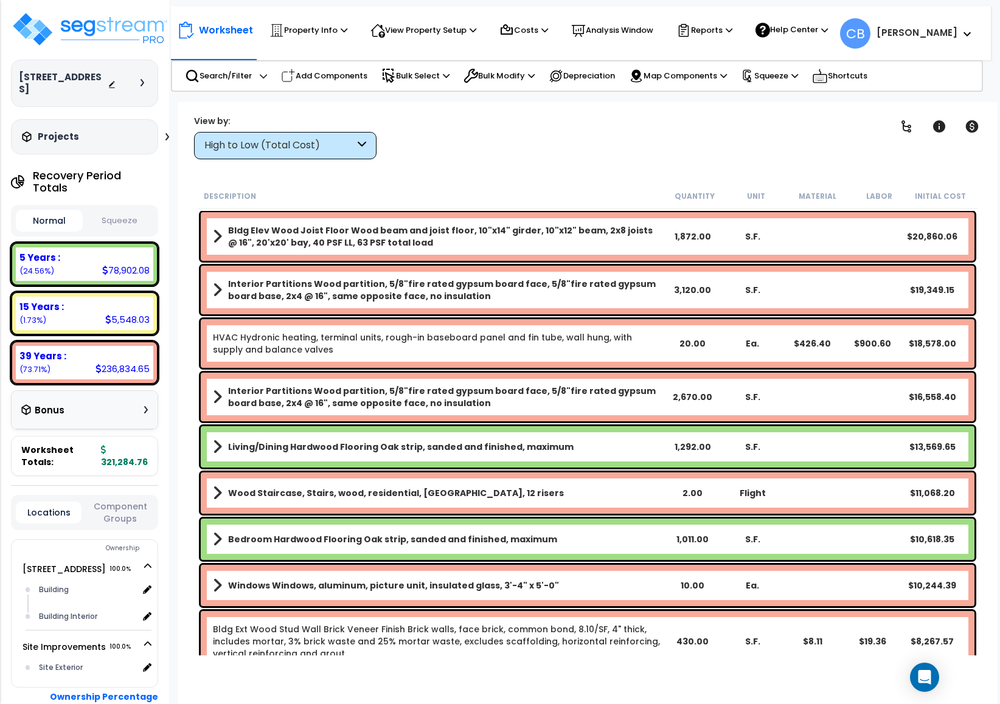
click at [936, 193] on small "Initial Cost" at bounding box center [940, 197] width 51 height 10
click at [494, 171] on div "Worksheet Property Info Property Setup Add Property Unit Template property Clon…" at bounding box center [588, 454] width 820 height 704
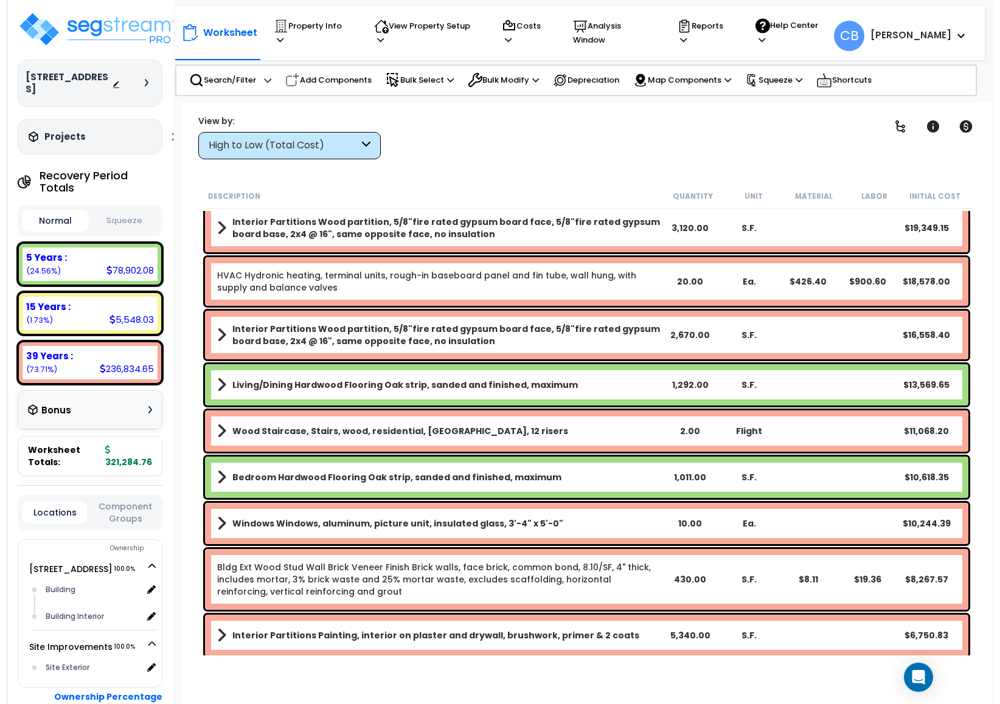
scroll to position [63, 0]
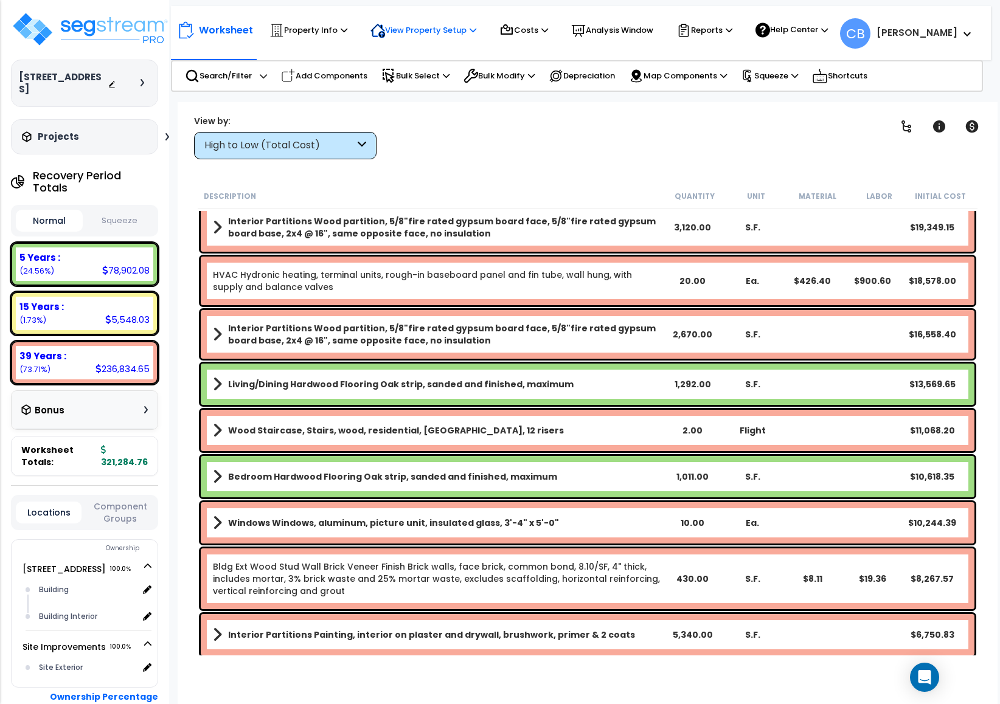
drag, startPoint x: 400, startPoint y: 36, endPoint x: 405, endPoint y: 44, distance: 9.3
click at [347, 35] on p "View Property Setup" at bounding box center [308, 30] width 78 height 15
click at [316, 24] on p "Property Info" at bounding box center [308, 30] width 78 height 15
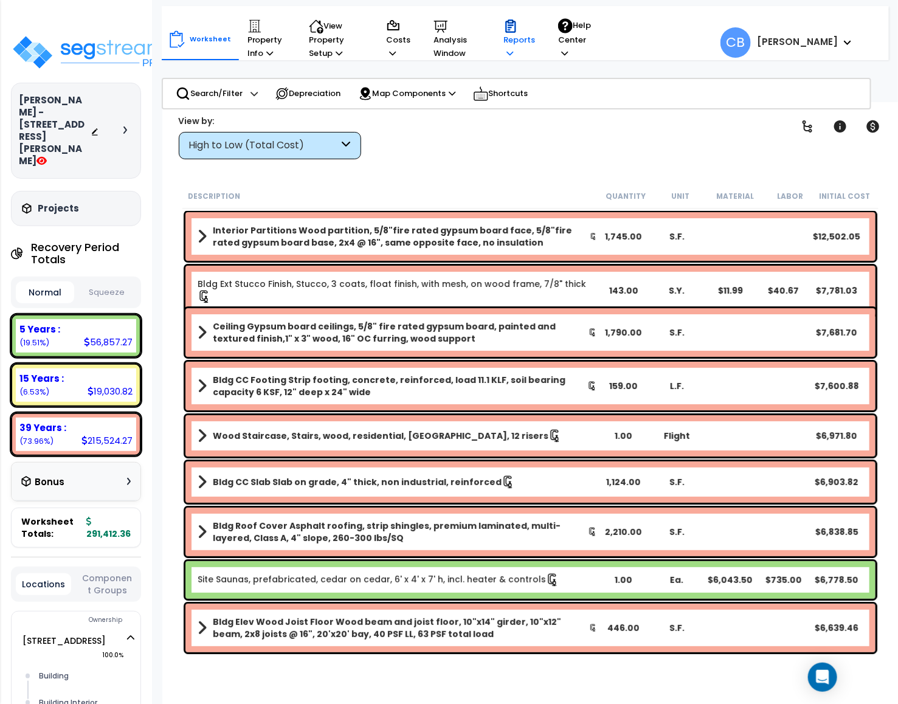
click at [516, 47] on p "Reports" at bounding box center [520, 39] width 32 height 41
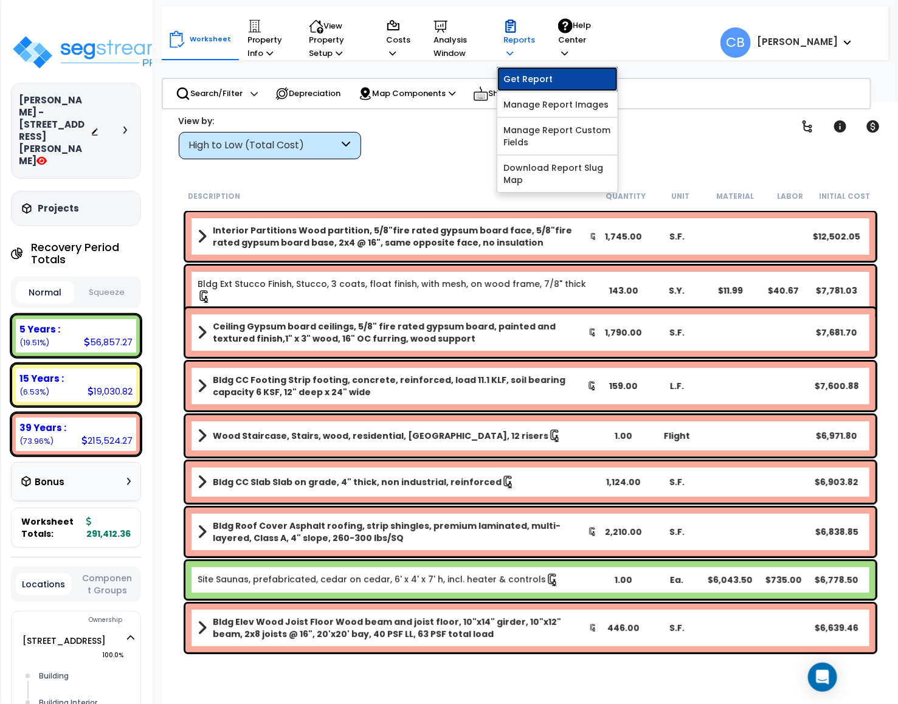
click at [536, 79] on link "Get Report" at bounding box center [557, 79] width 120 height 24
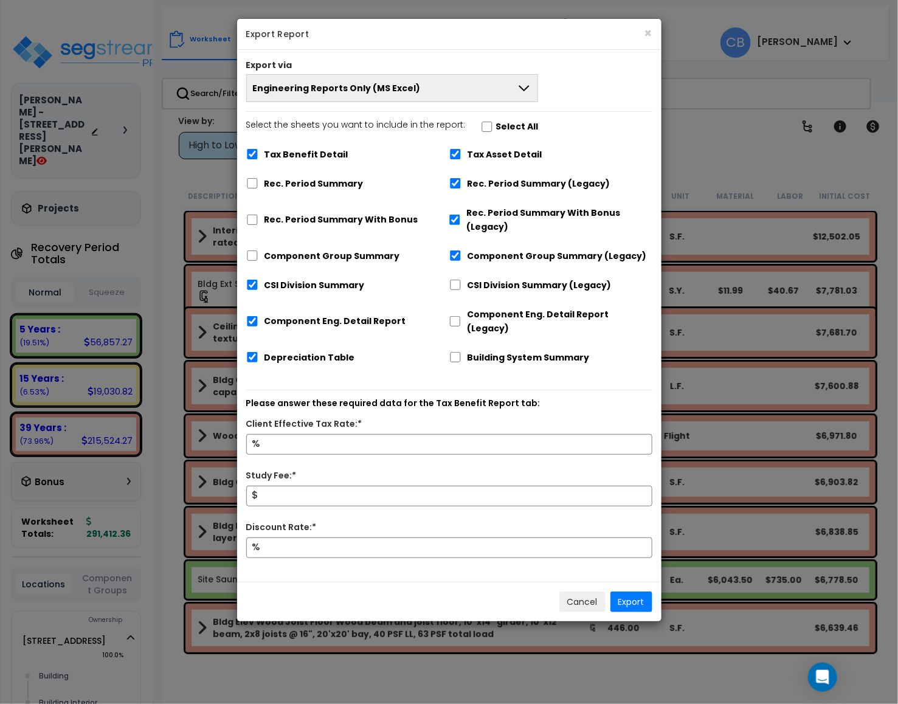
click at [371, 88] on span "Engineering Reports Only (MS Excel)" at bounding box center [337, 88] width 168 height 12
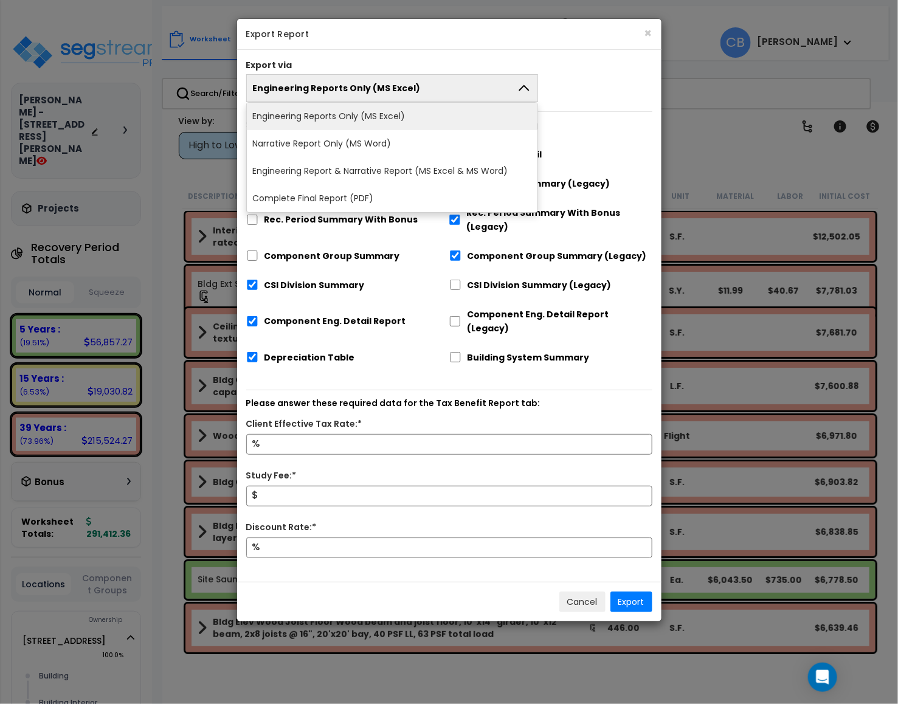
click at [356, 199] on li "Complete Final Report (PDF)" at bounding box center [392, 198] width 291 height 27
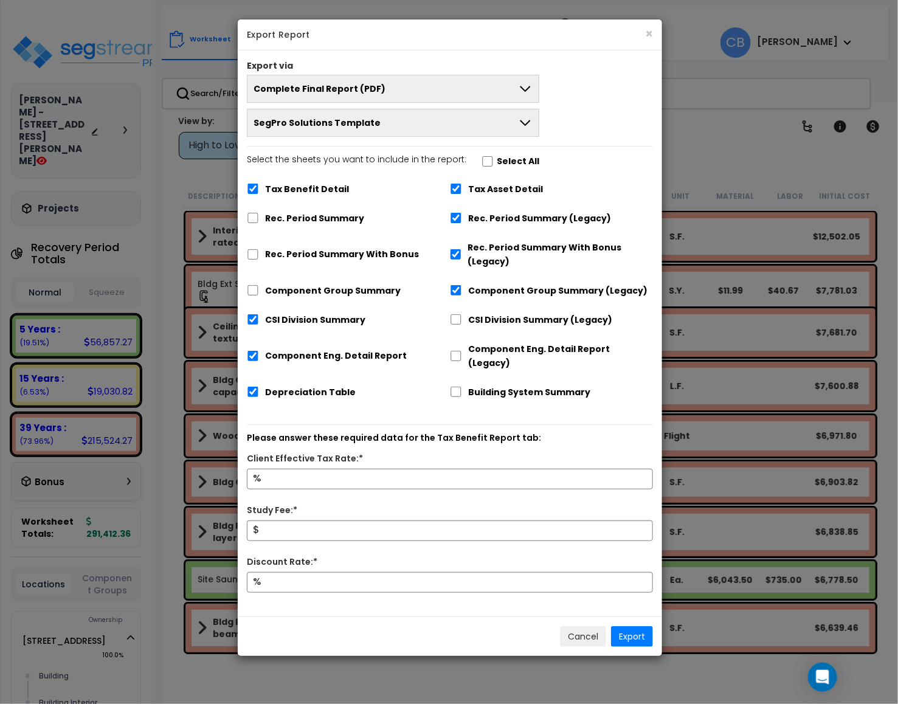
click at [261, 189] on div "Tax Benefit Detail" at bounding box center [348, 187] width 203 height 23
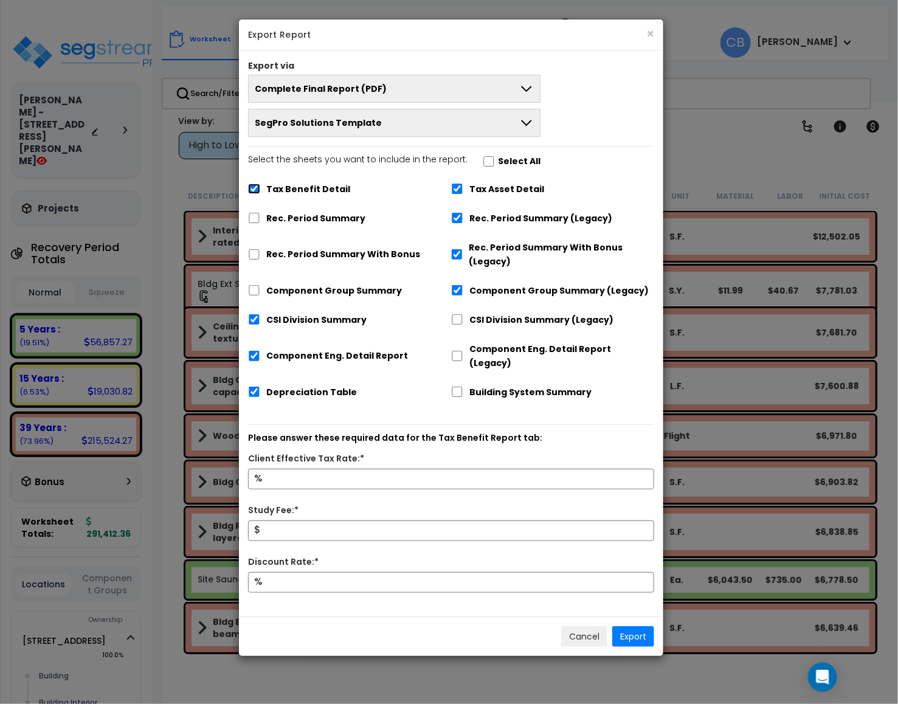
click at [255, 189] on input "Tax Benefit Detail" at bounding box center [254, 189] width 12 height 10
checkbox input "false"
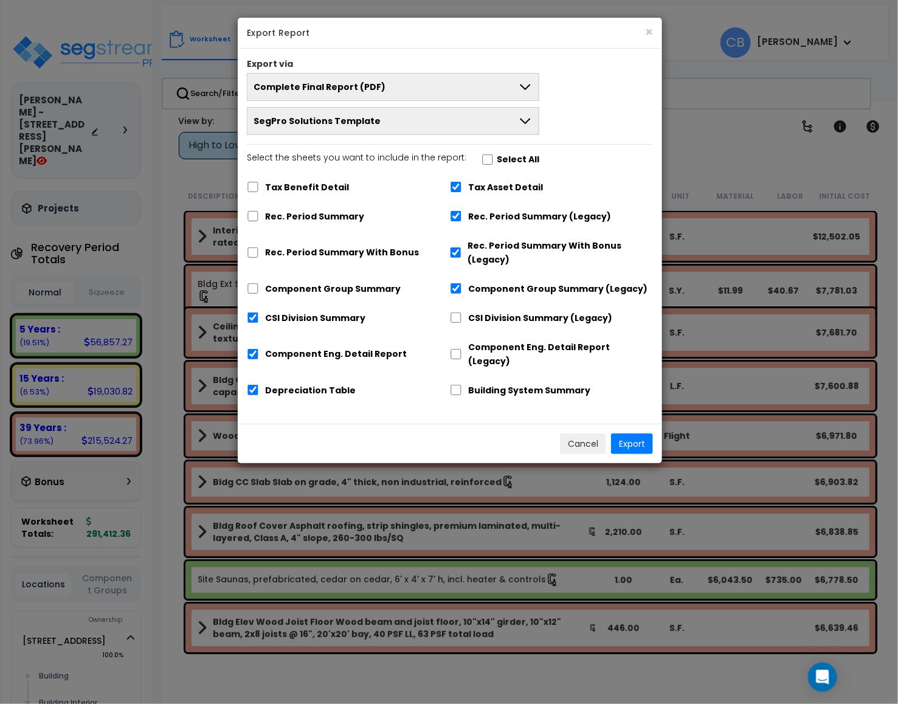
click at [478, 324] on label "CSI Division Summary (Legacy)" at bounding box center [540, 318] width 144 height 14
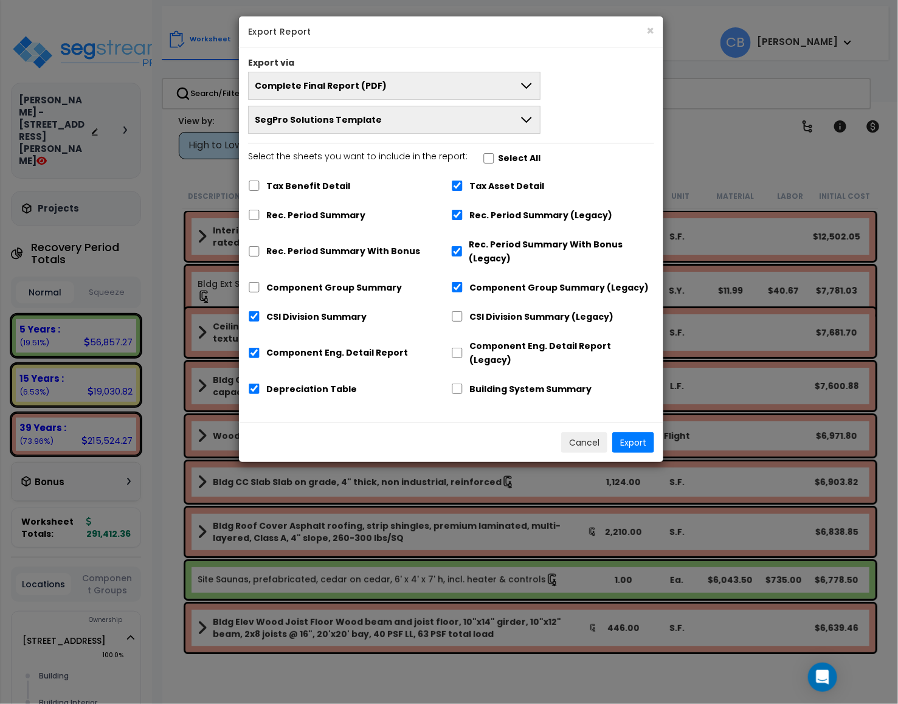
click at [515, 383] on label "Building System Summary" at bounding box center [530, 390] width 122 height 14
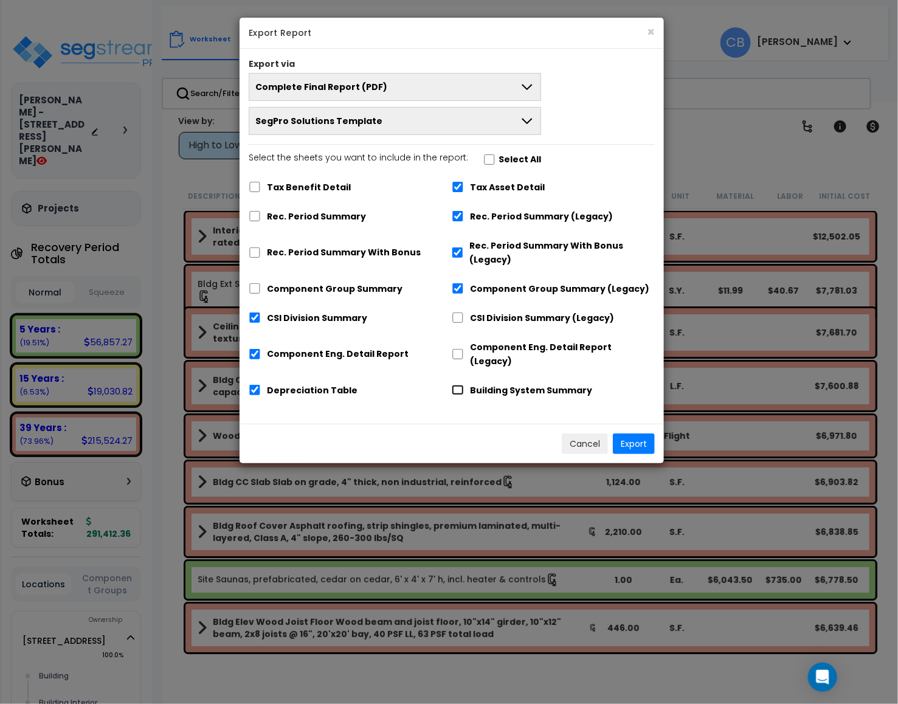
click at [459, 385] on input "Building System Summary" at bounding box center [458, 390] width 12 height 10
checkbox input "true"
click at [645, 434] on button "Export" at bounding box center [634, 444] width 42 height 21
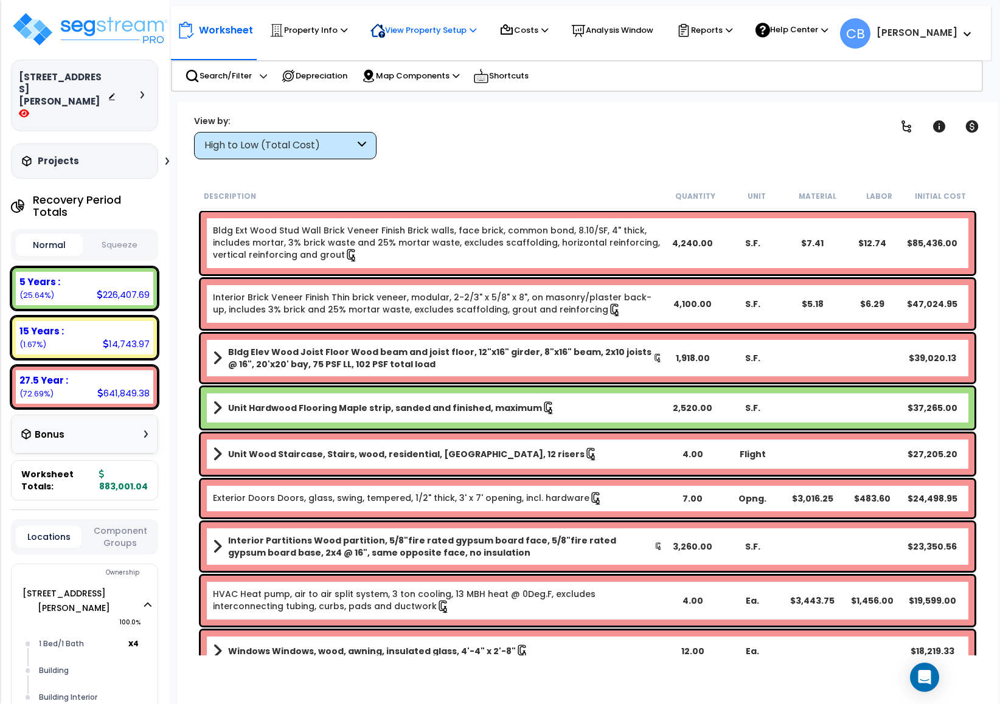
click at [347, 30] on p "View Property Setup" at bounding box center [308, 30] width 78 height 15
click at [292, 24] on p "Property Info" at bounding box center [308, 30] width 78 height 15
click at [508, 157] on div "Clear Filters" at bounding box center [630, 136] width 477 height 45
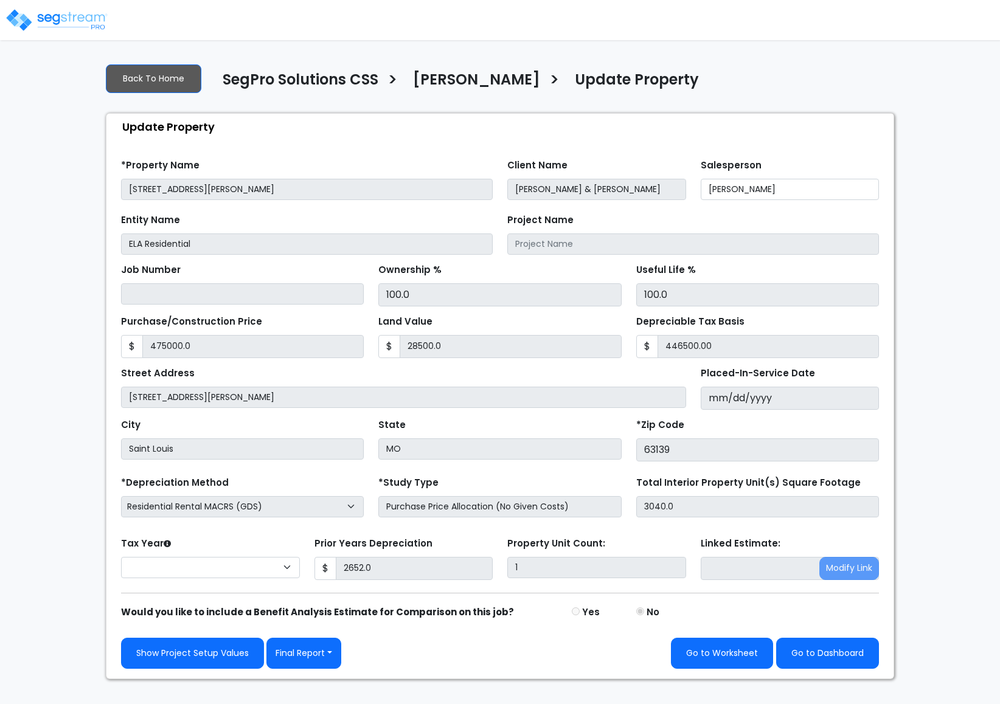
type input "475,000.0"
type input "28,500.0"
type input "446,500.00"
type input "2,652.0"
select select "2025"
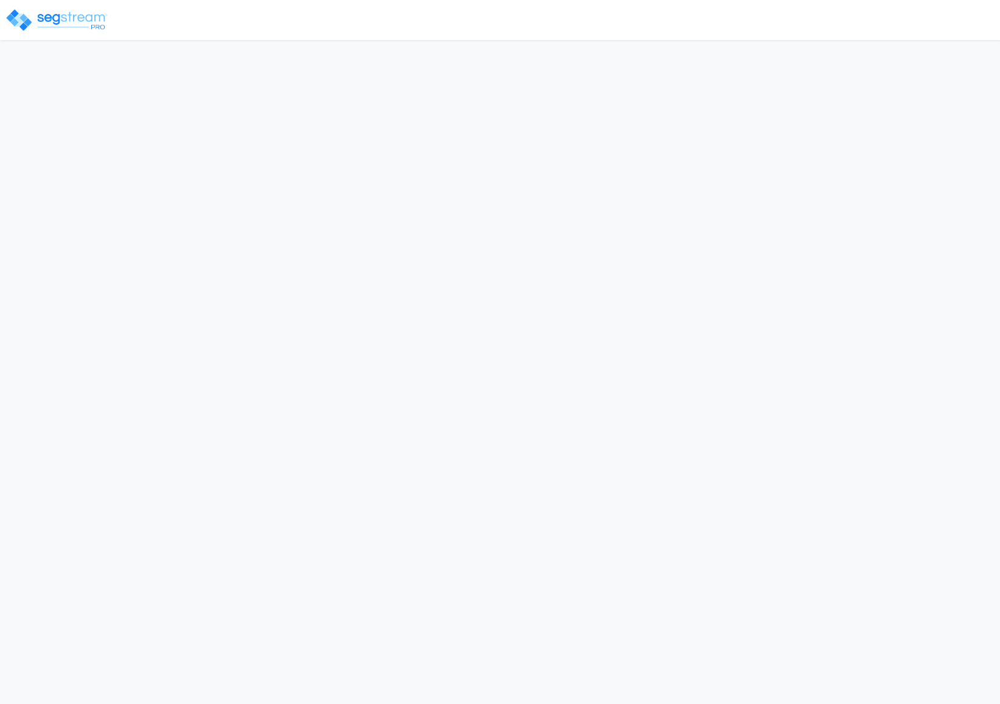
select select "2017"
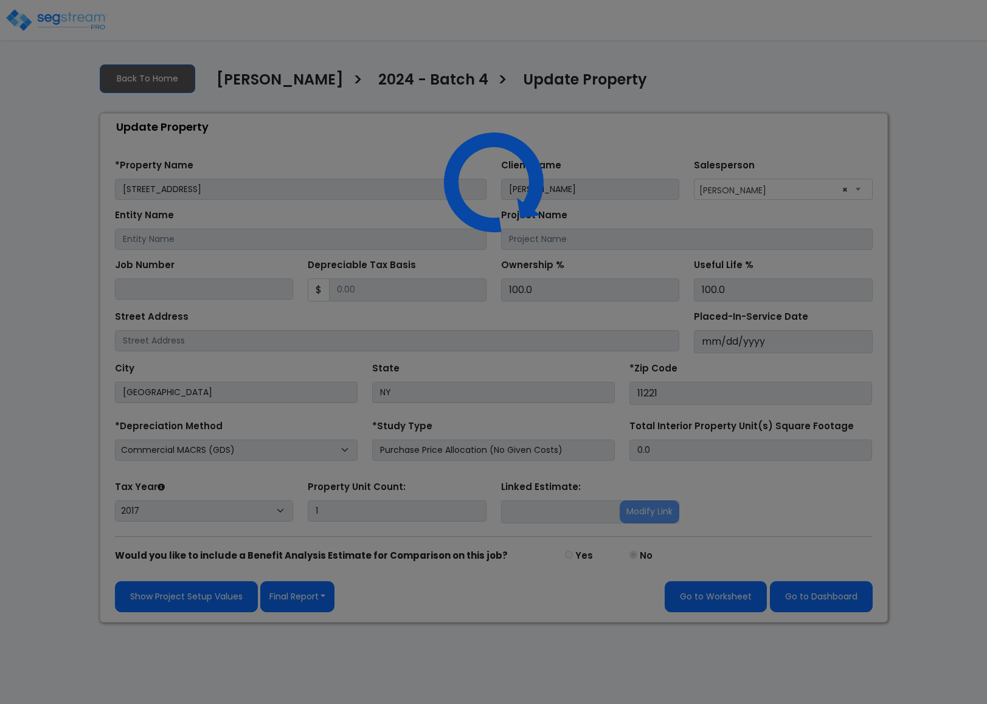
select select "2017"
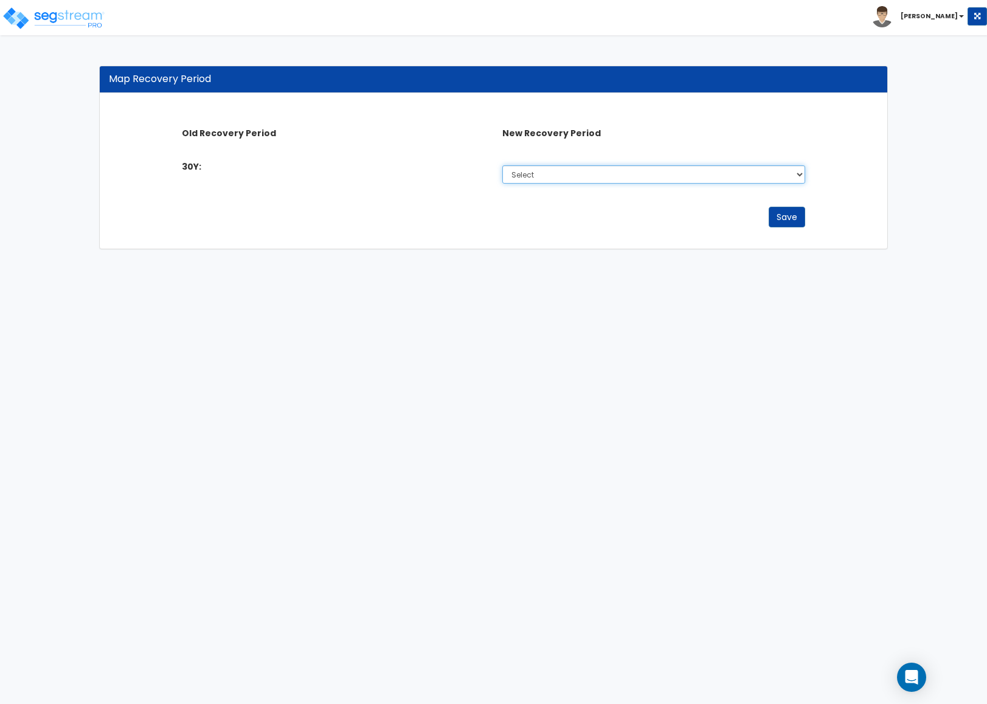
click at [573, 177] on select "Select 5 Years 7 Years 15 Years 27.5 Year" at bounding box center [653, 174] width 302 height 18
click at [505, 261] on html "Toggle navigation [PERSON_NAME] x" at bounding box center [493, 130] width 987 height 261
drag, startPoint x: 950, startPoint y: 336, endPoint x: 872, endPoint y: 280, distance: 96.4
click at [950, 261] on html "Toggle navigation [PERSON_NAME] x" at bounding box center [493, 130] width 987 height 261
click at [719, 183] on select "Select 5 Years 7 Years 15 Years 27.5 Year" at bounding box center [653, 174] width 302 height 18
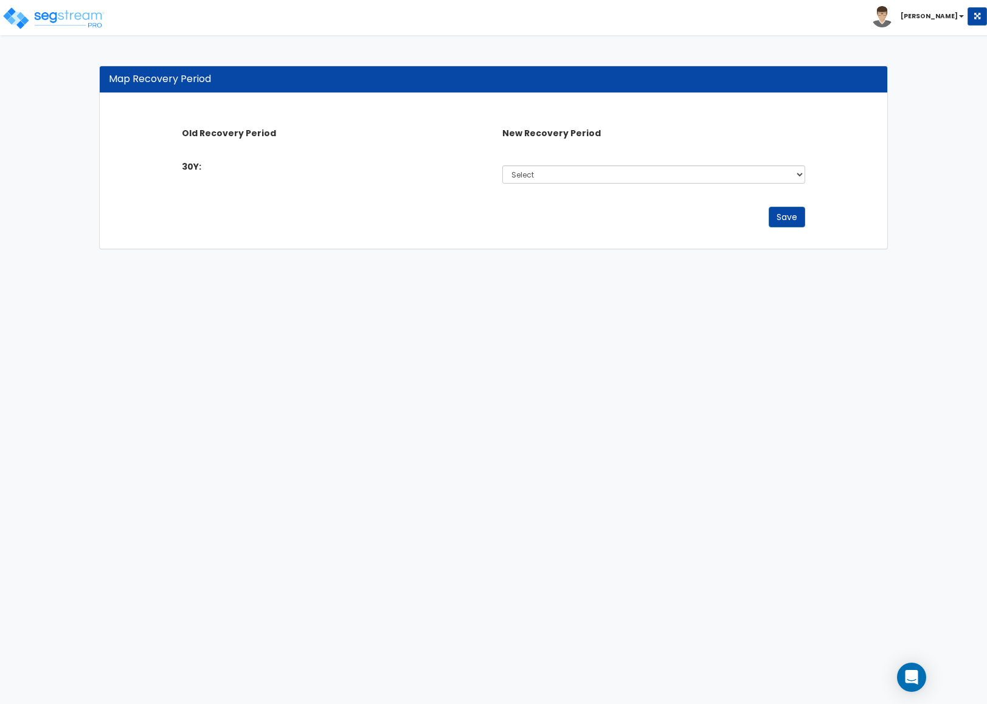
click at [573, 261] on html "Toggle navigation Cherry Mae x" at bounding box center [493, 130] width 987 height 261
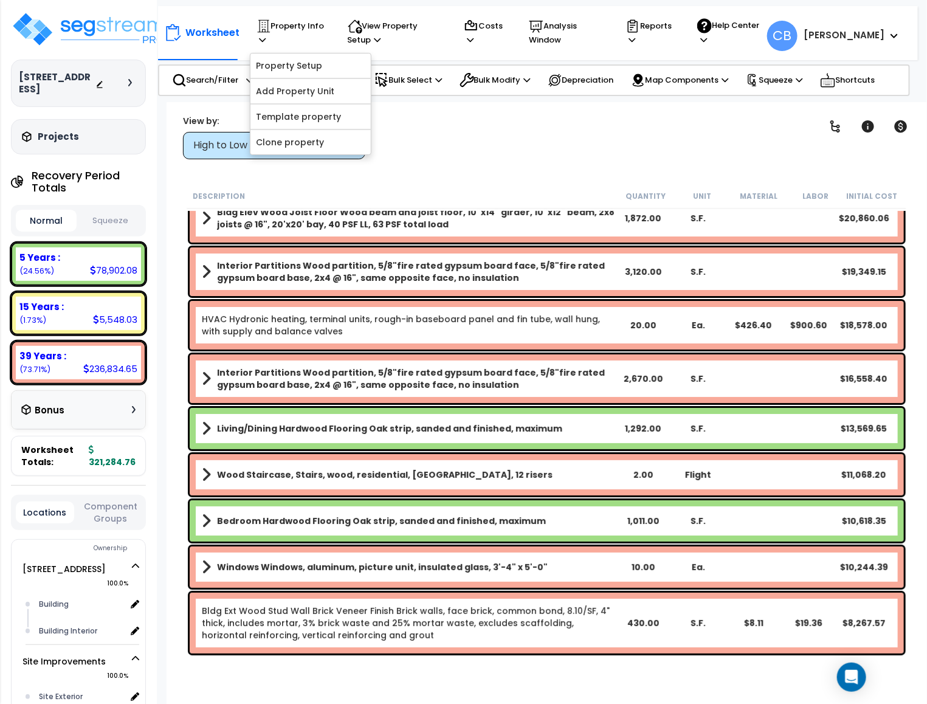
scroll to position [51, 0]
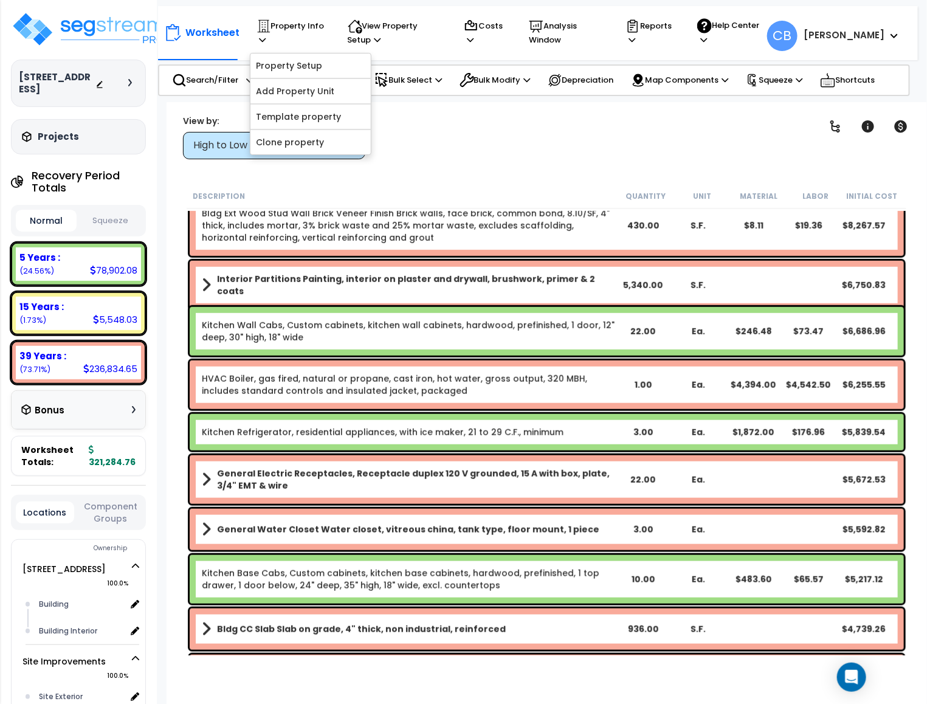
click at [387, 403] on div "HVAC Boiler, gas fired, natural or propane, cast iron, hot water, gross output,…" at bounding box center [547, 385] width 715 height 49
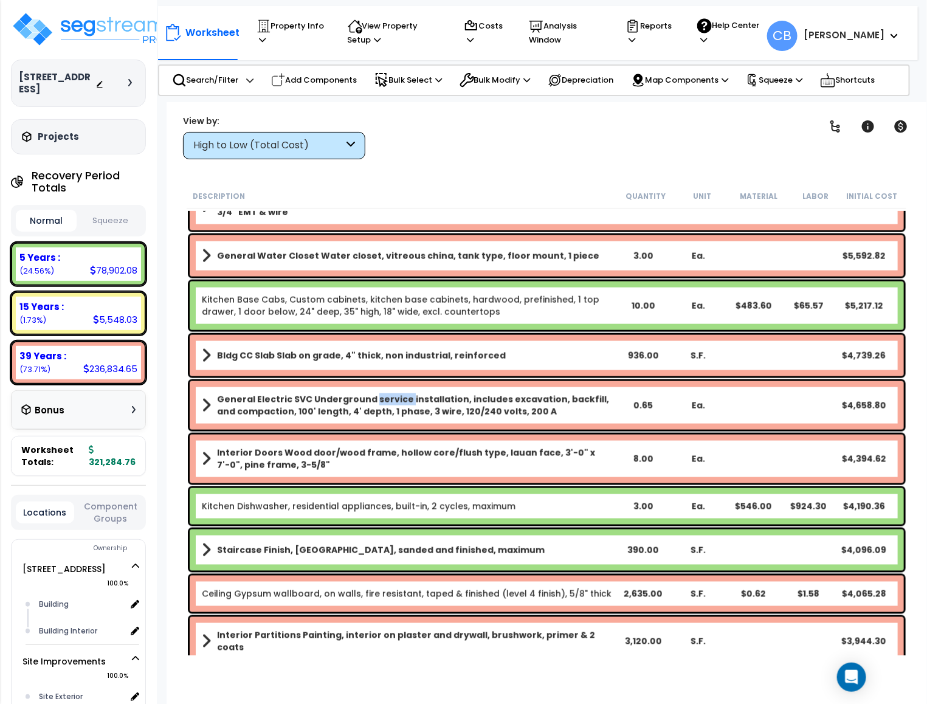
click at [387, 403] on b "General Electric SVC Underground service installation, includes excavation, bac…" at bounding box center [416, 405] width 399 height 24
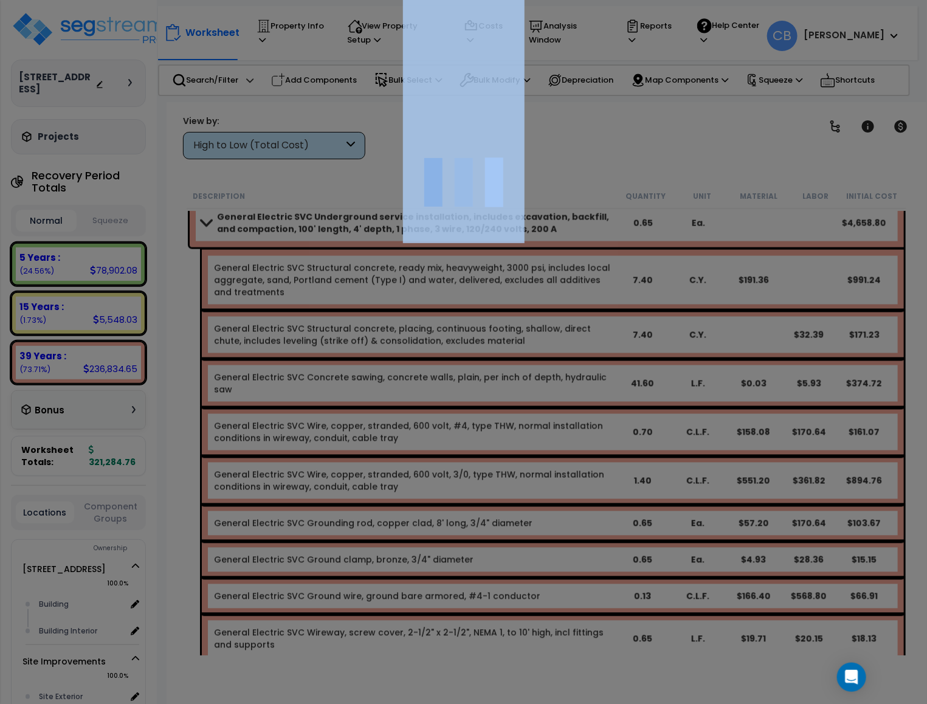
click at [387, 403] on div at bounding box center [463, 352] width 927 height 704
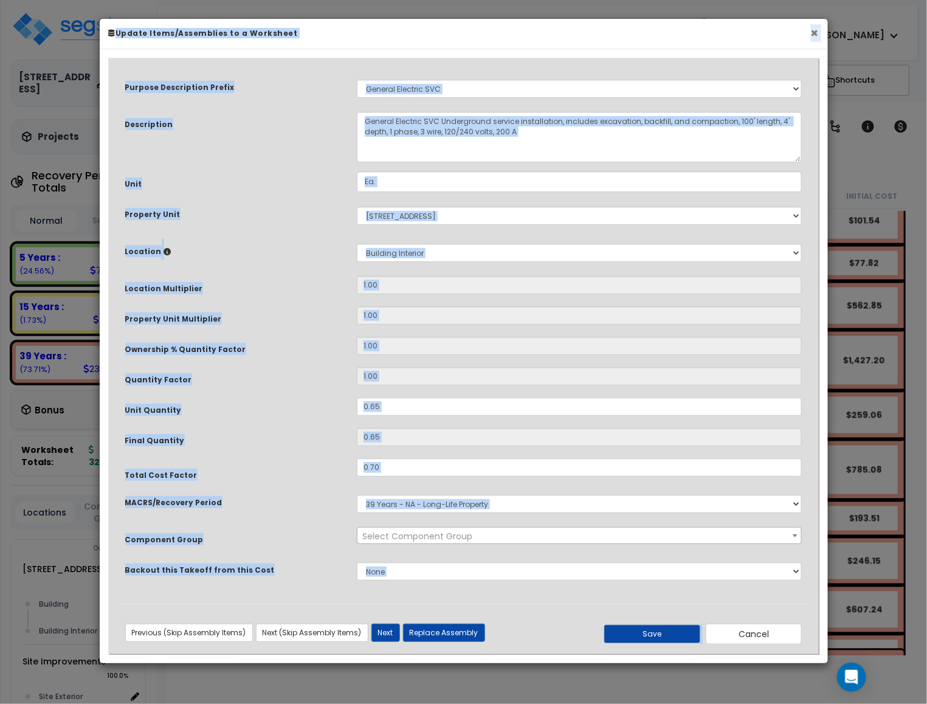
click at [812, 31] on button "×" at bounding box center [815, 33] width 8 height 13
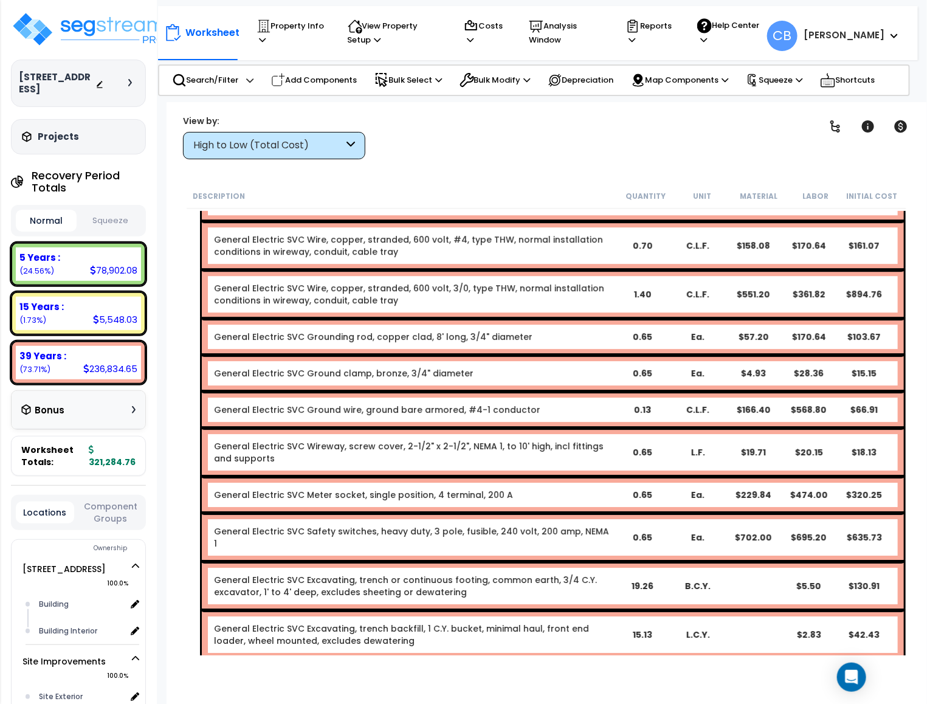
click at [392, 514] on div "General Electric SVC Safety switches, heavy duty, 3 pole, fusible, 240 volt, 20…" at bounding box center [553, 537] width 702 height 49
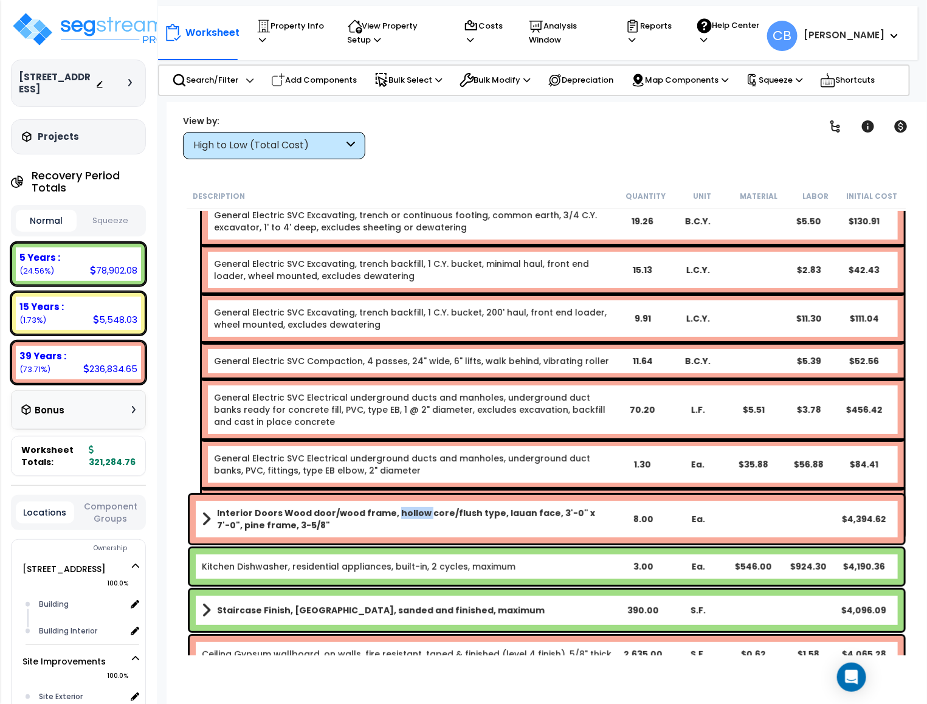
click at [392, 514] on b "Interior Doors Wood door/wood frame, hollow core/flush type, lauan face, 3'-0" …" at bounding box center [416, 519] width 399 height 24
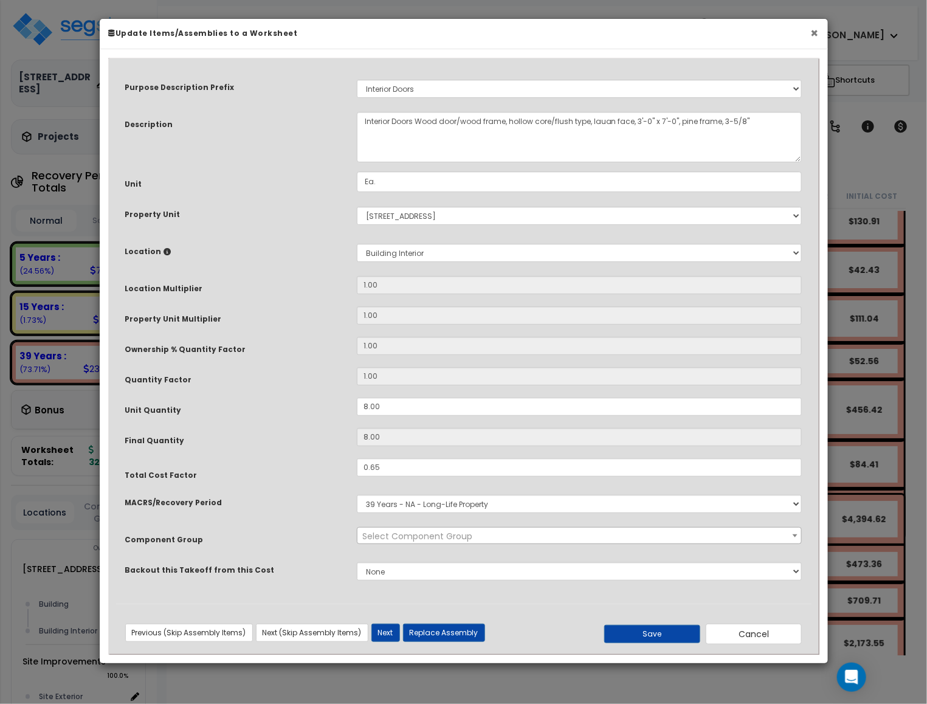
click at [812, 39] on button "×" at bounding box center [815, 33] width 8 height 13
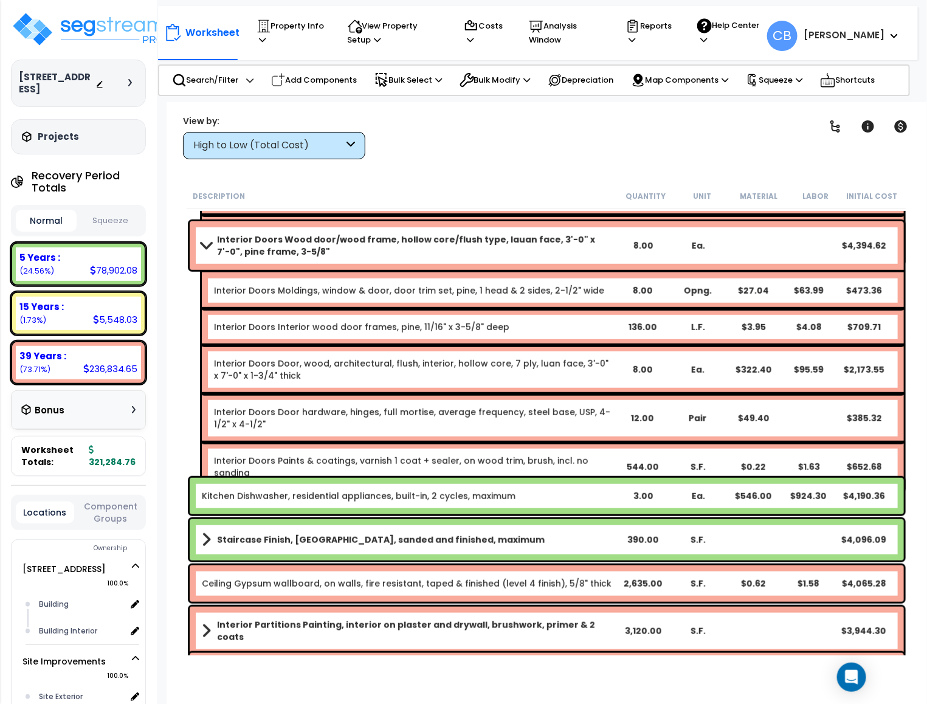
click at [522, 423] on link "Interior Doors Door hardware, hinges, full mortise, average frequency, steel ba…" at bounding box center [414, 418] width 401 height 24
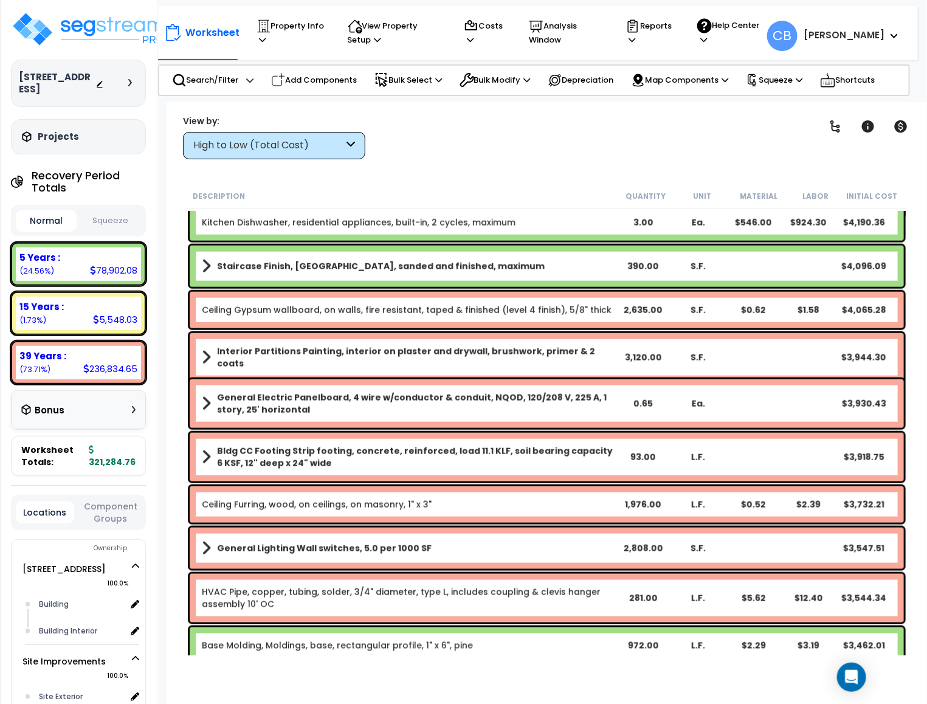
click at [522, 423] on div "General Electric Panelboard, 4 wire w/conductor & conduit, NQOD, 120/208 V, 225…" at bounding box center [547, 403] width 715 height 49
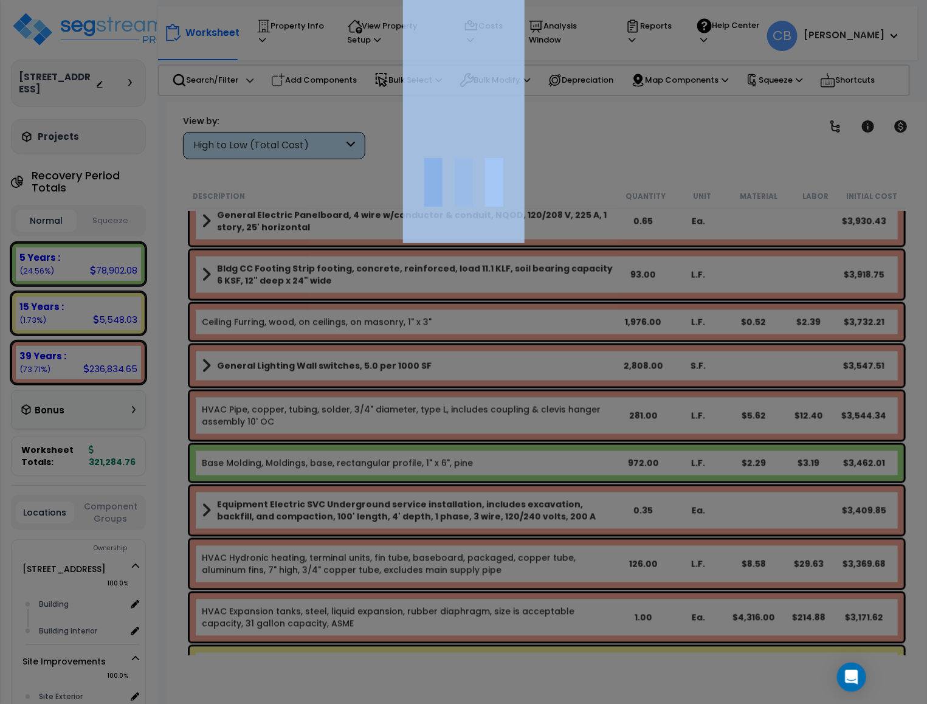
click at [522, 423] on div at bounding box center [463, 352] width 927 height 704
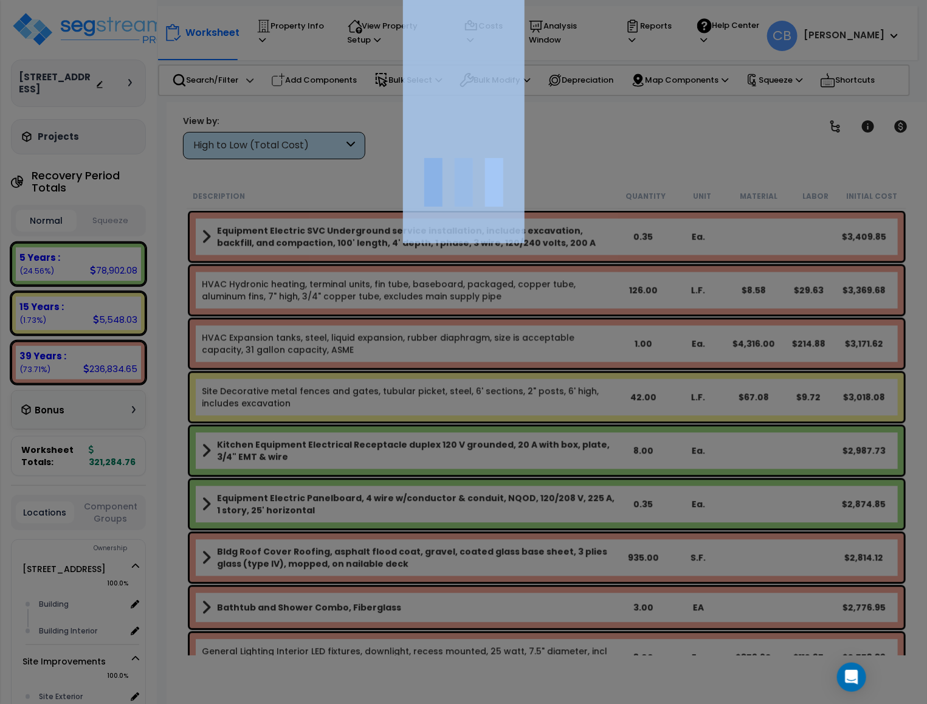
click at [522, 423] on div at bounding box center [463, 352] width 927 height 704
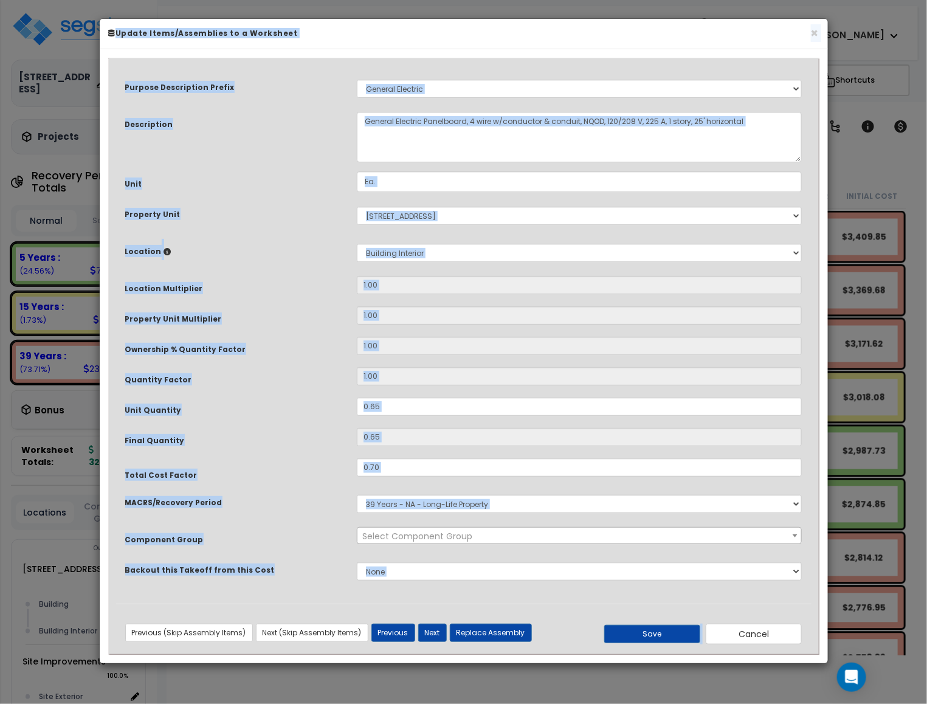
drag, startPoint x: 161, startPoint y: 199, endPoint x: 248, endPoint y: 199, distance: 87.6
click at [164, 199] on div "Purpose Description Prefix Select A New Purpose Descrip A/V System A/V System E…" at bounding box center [464, 335] width 696 height 538
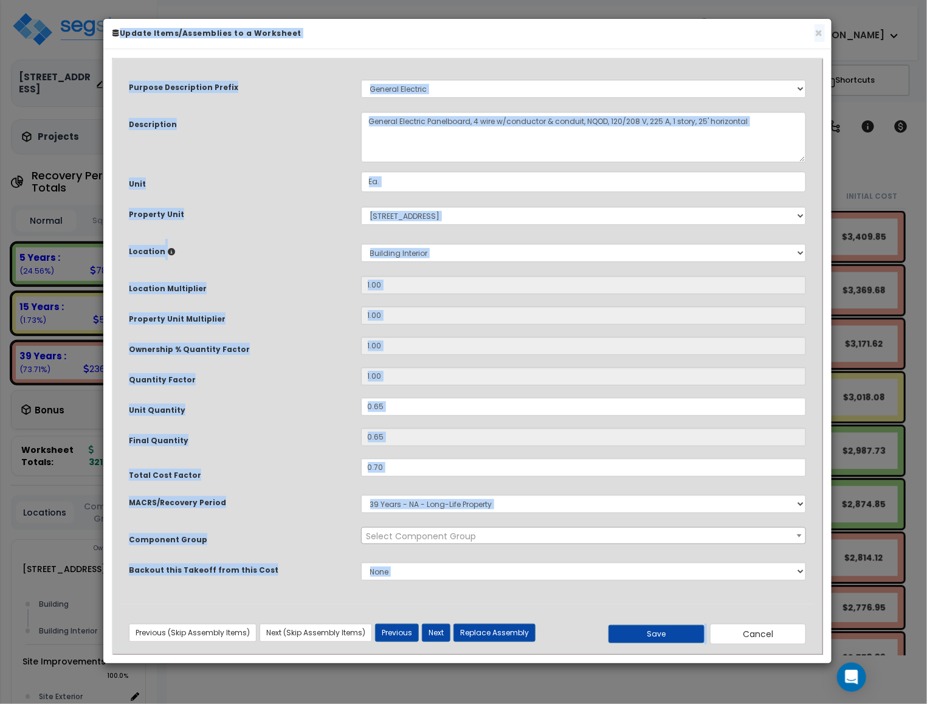
click at [272, 199] on div "Purpose Description Prefix Select A New Purpose Descrip A/V System A/V System E…" at bounding box center [468, 335] width 696 height 538
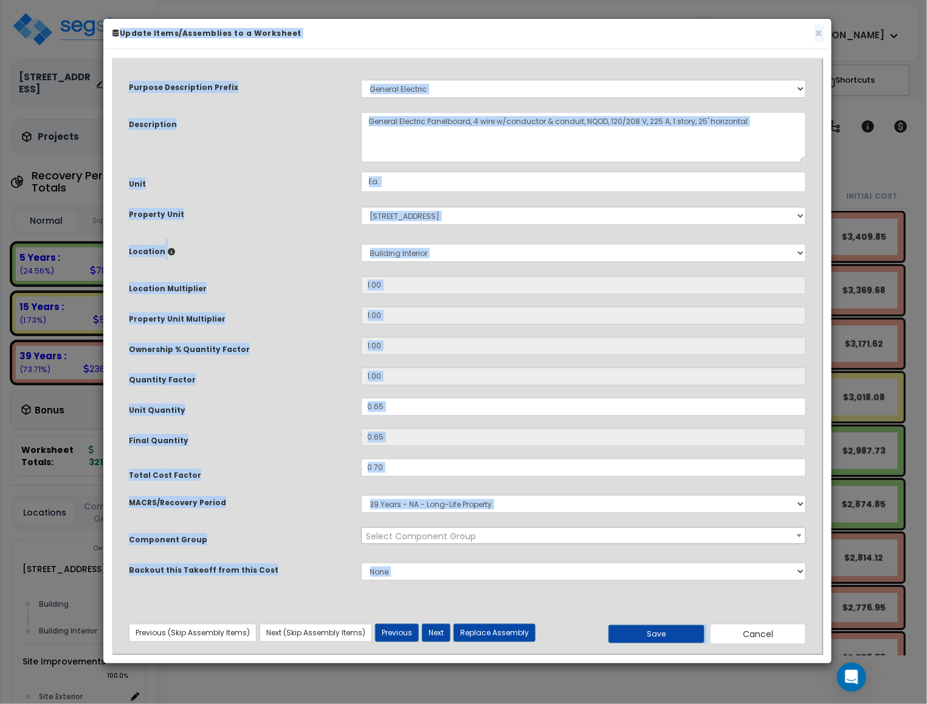
click at [272, 199] on div "Purpose Description Prefix Select A New Purpose Descrip A/V System A/V System E…" at bounding box center [468, 335] width 696 height 538
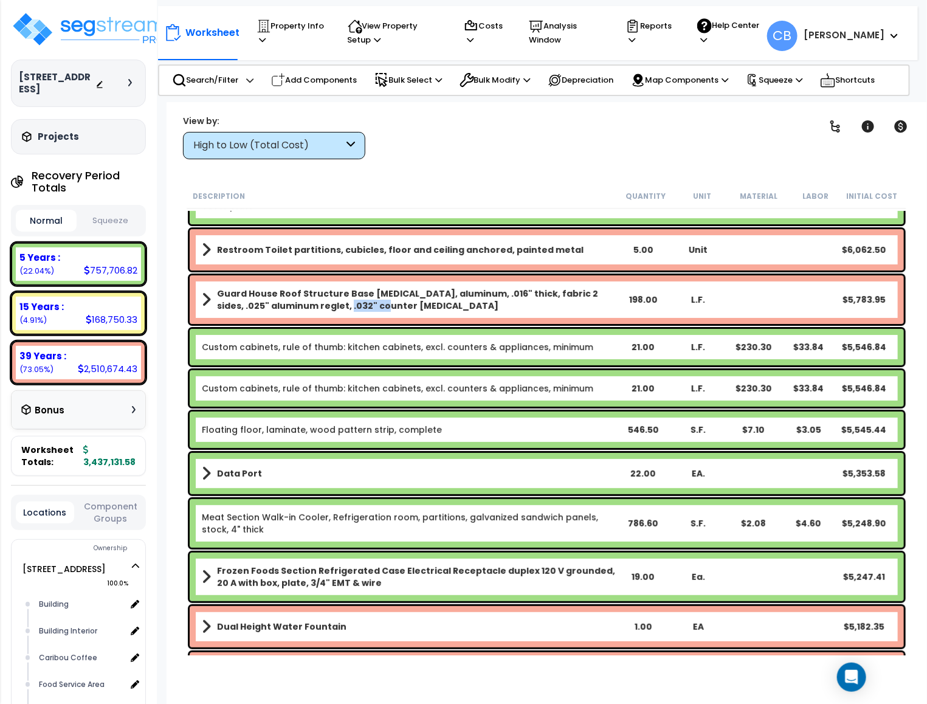
click at [347, 321] on div "Guard House Roof Structure Base [MEDICAL_DATA], aluminum, .016" thick, fabric 2…" at bounding box center [547, 299] width 715 height 49
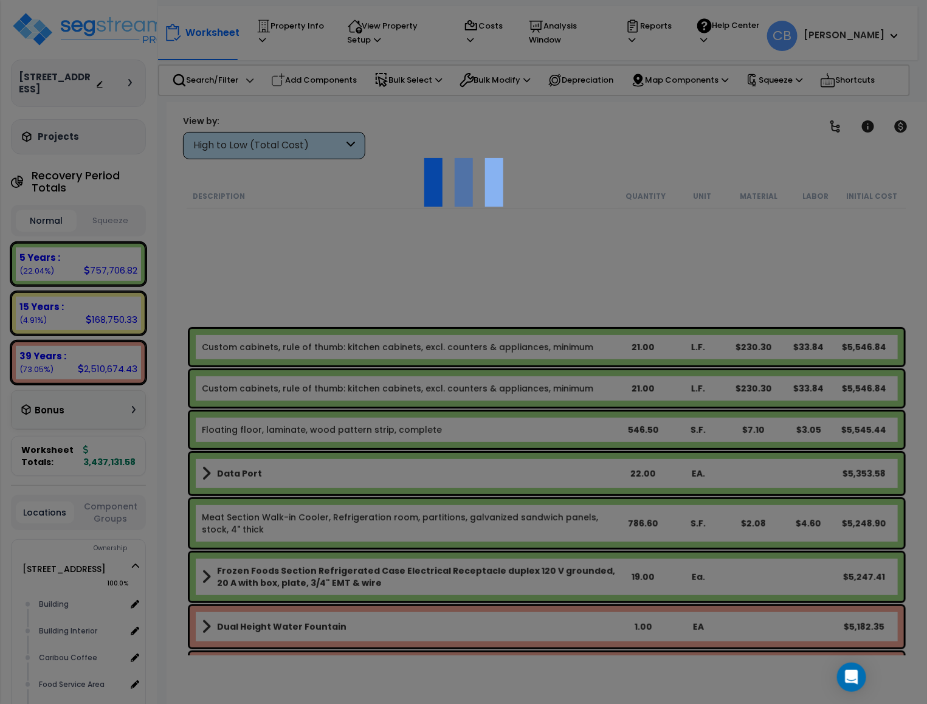
scroll to position [4169, 0]
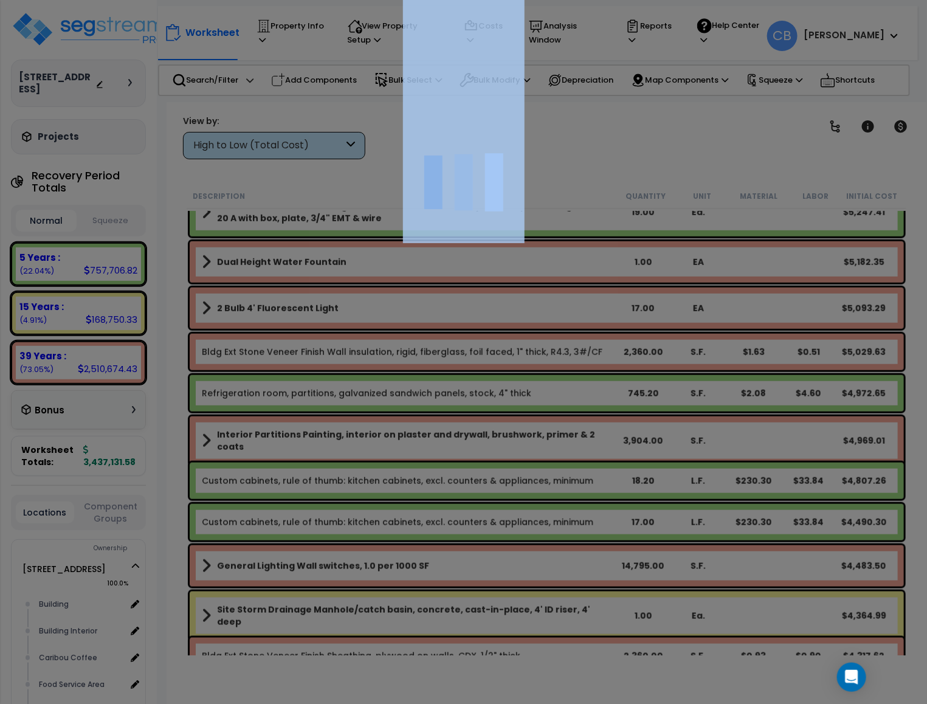
click at [347, 321] on div at bounding box center [463, 352] width 927 height 704
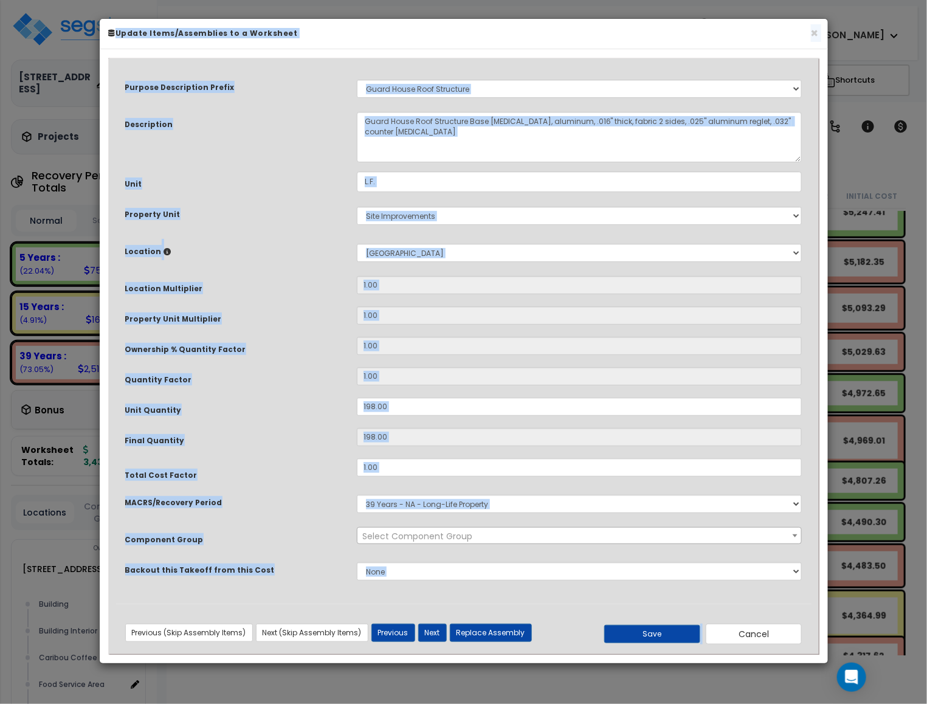
click at [348, 321] on div "1.00" at bounding box center [580, 315] width 464 height 18
click at [815, 35] on button "×" at bounding box center [815, 33] width 8 height 13
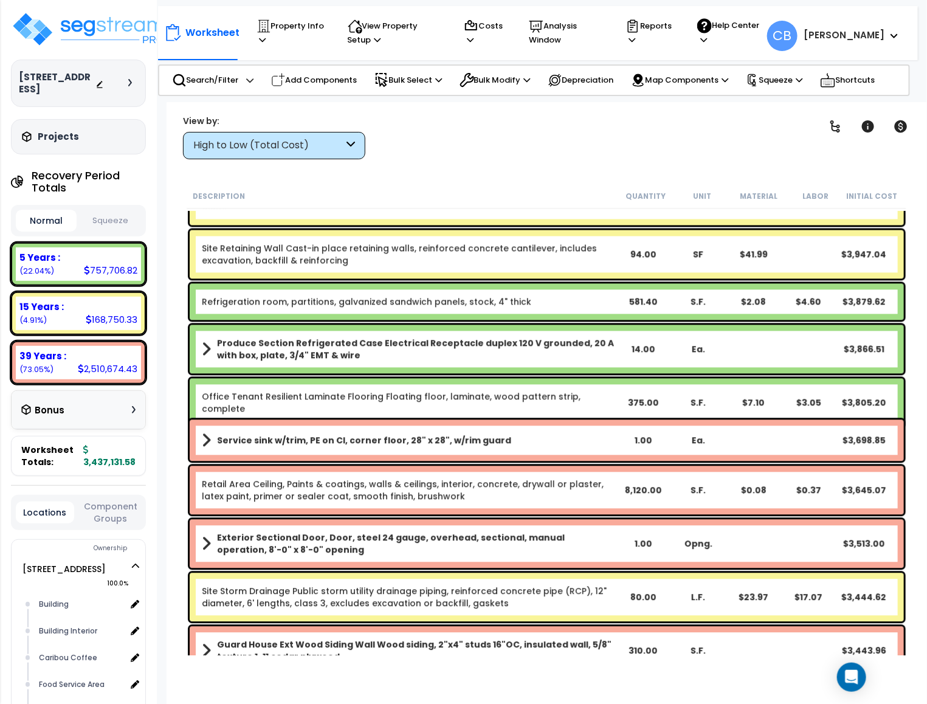
click at [551, 370] on div "Produce Section Refrigerated Case Electrical Receptacle duplex 120 V grounded, …" at bounding box center [547, 349] width 715 height 49
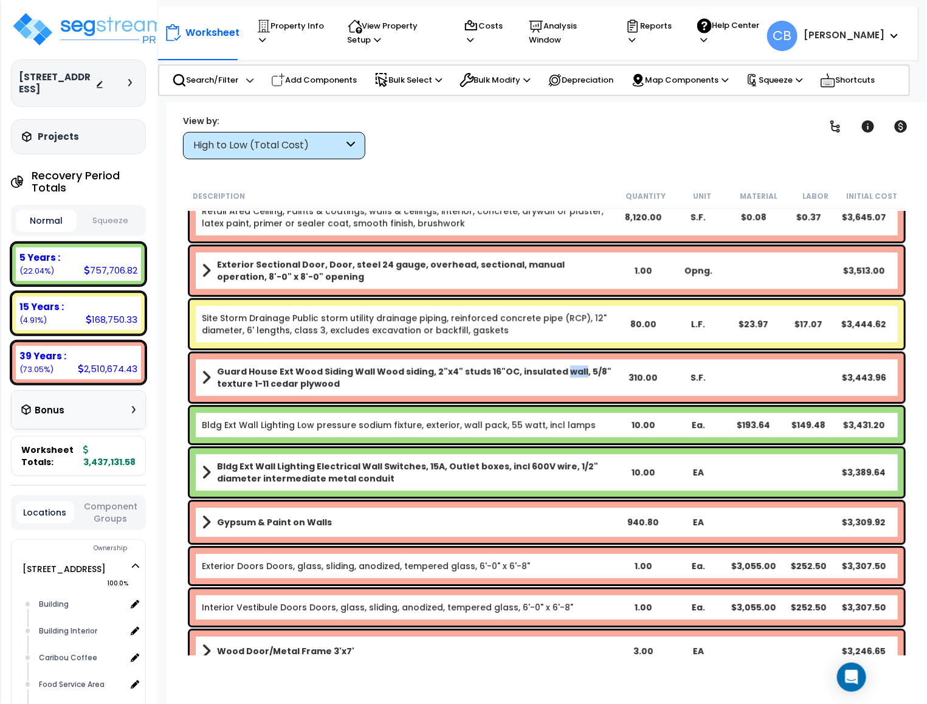
click at [551, 370] on b "Guard House Ext Wood Siding Wall Wood siding, 2"x4" studs 16"OC, insulated wall…" at bounding box center [416, 377] width 399 height 24
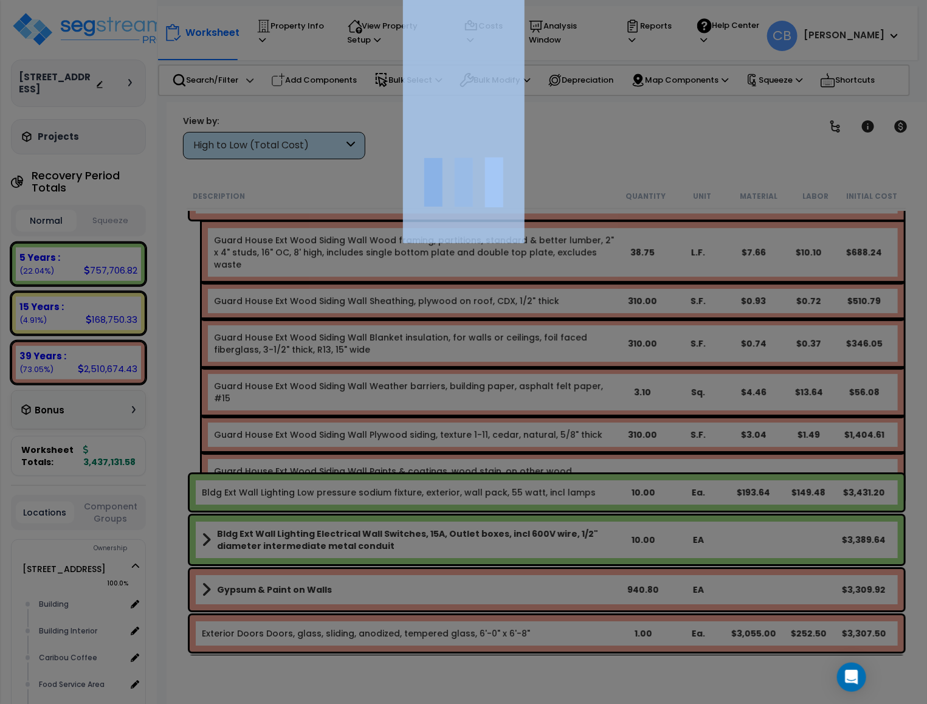
click at [551, 370] on div at bounding box center [463, 352] width 927 height 704
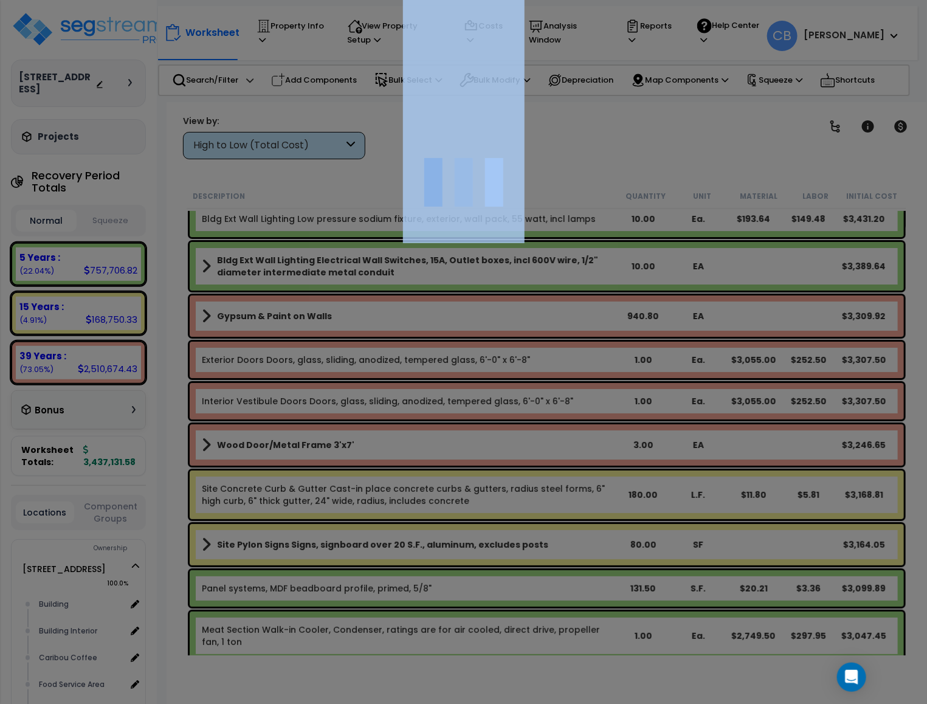
click at [551, 374] on div at bounding box center [463, 352] width 927 height 704
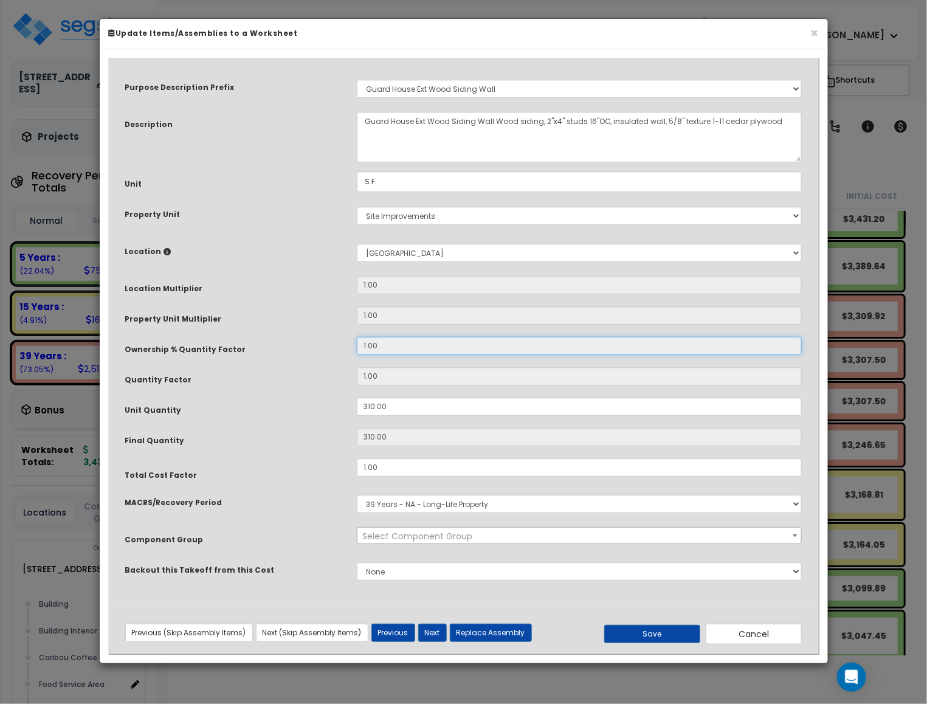
click at [564, 338] on input "1.00" at bounding box center [580, 346] width 446 height 18
click at [814, 33] on button "×" at bounding box center [815, 33] width 8 height 13
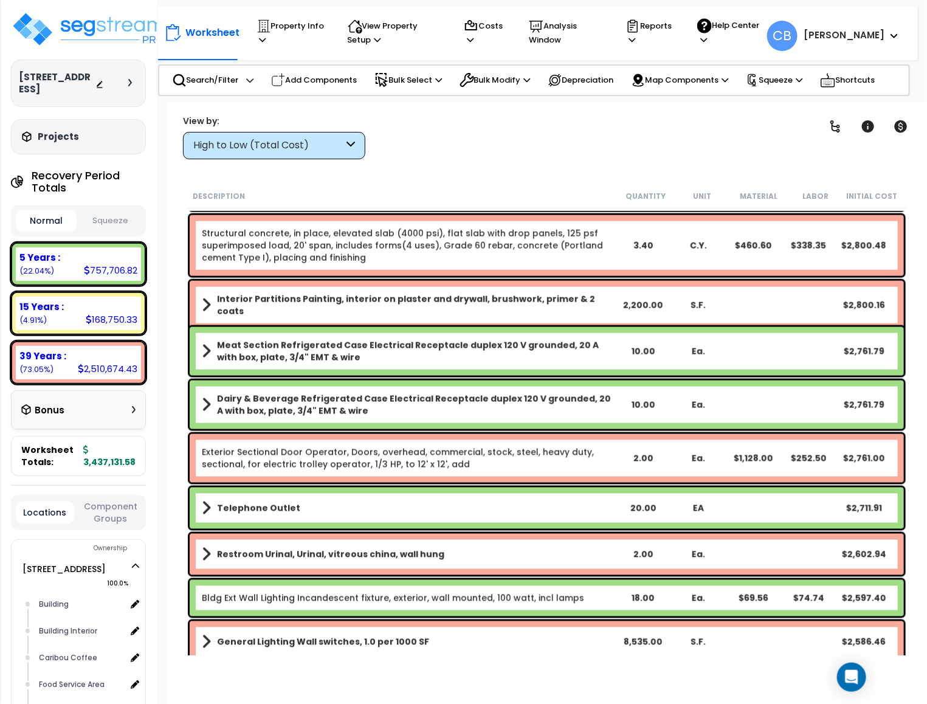
click at [651, 279] on div "Interior Partitions Painting, interior on plaster and drywall, brushwork, prime…" at bounding box center [547, 305] width 721 height 55
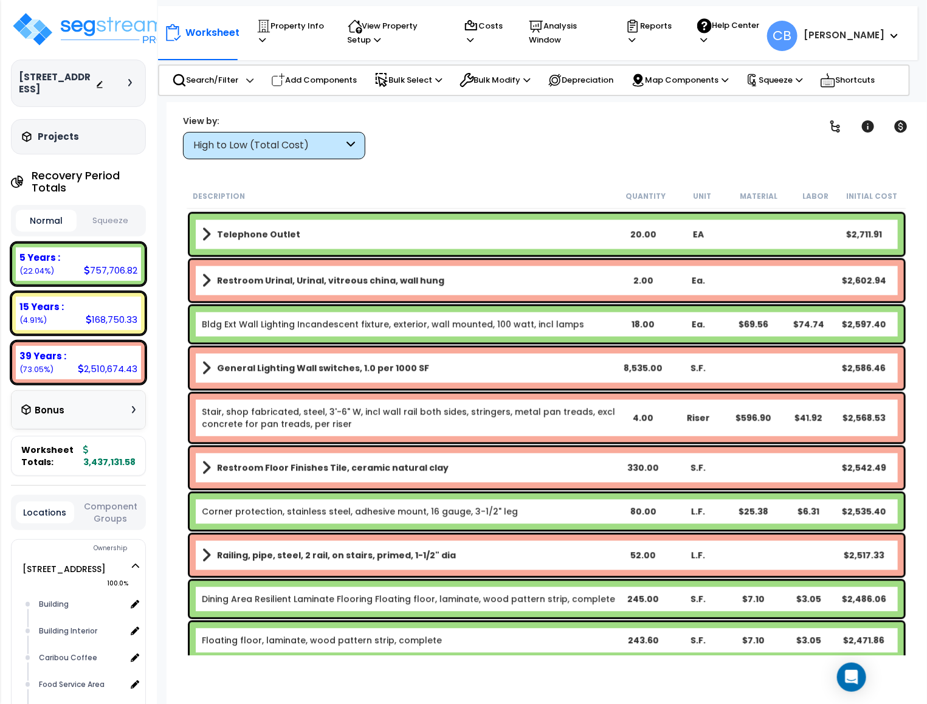
click at [651, 279] on div "2.00" at bounding box center [642, 281] width 55 height 12
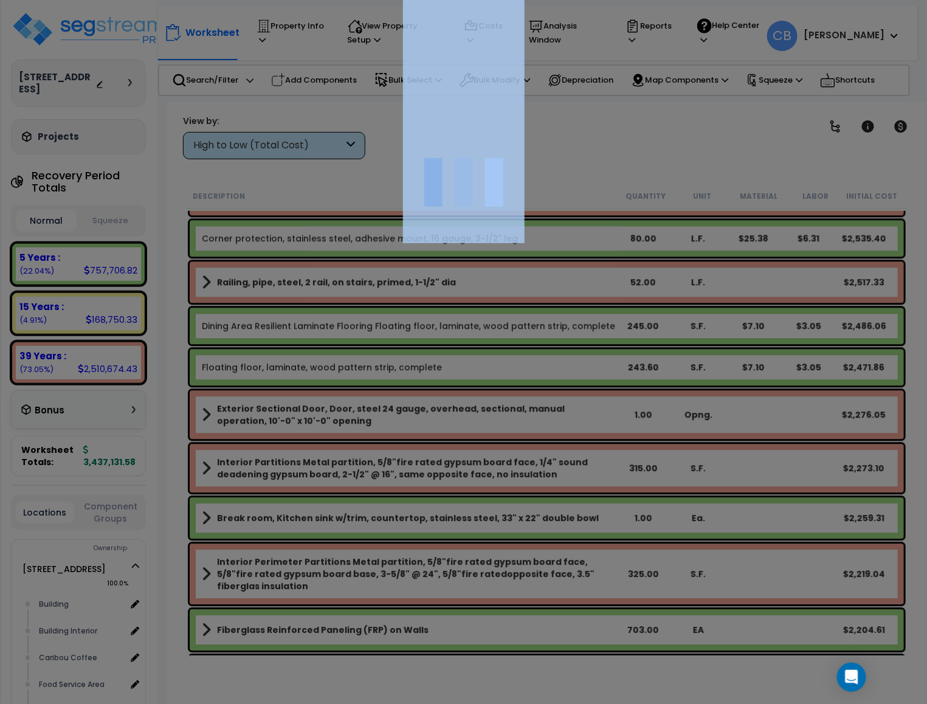
click at [651, 279] on div at bounding box center [463, 352] width 927 height 704
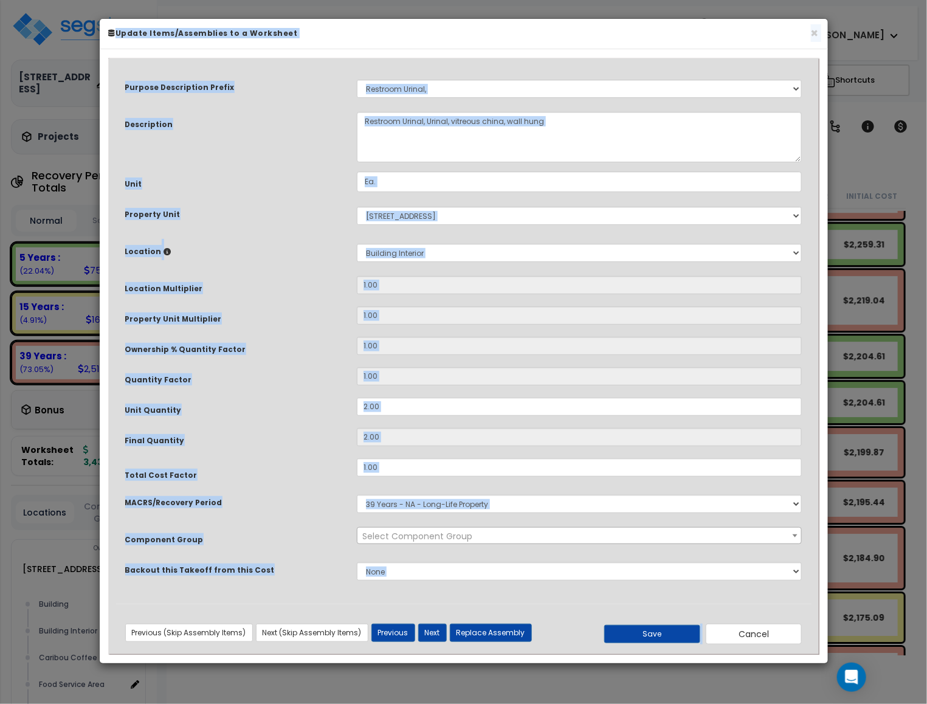
click at [820, 32] on div "× Update Items/Assemblies to a Worksheet" at bounding box center [464, 34] width 729 height 30
click at [817, 33] on button "×" at bounding box center [815, 33] width 8 height 13
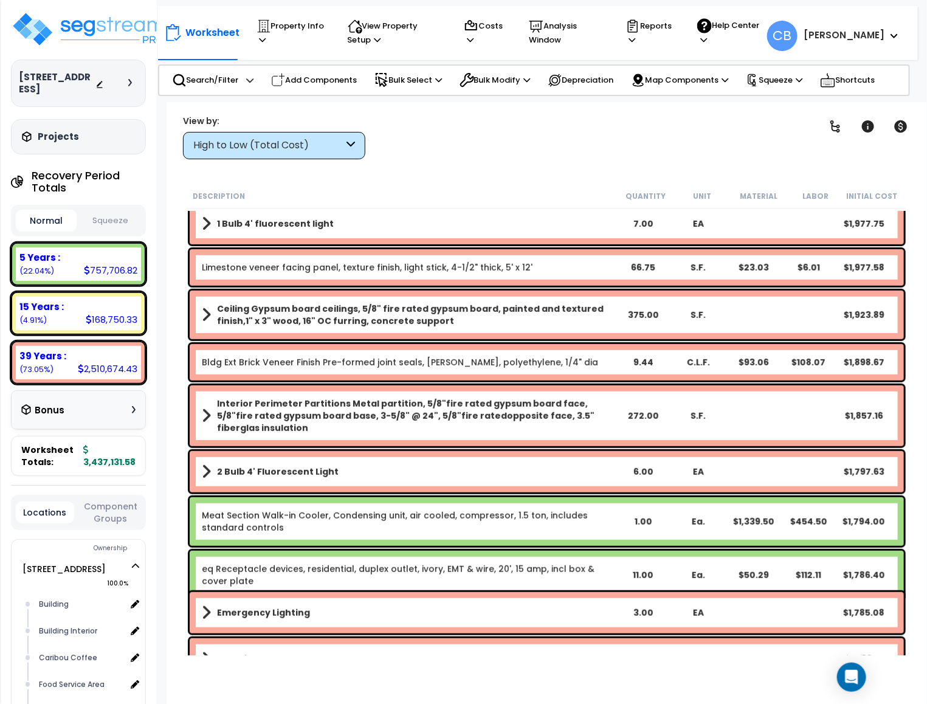
click at [575, 314] on b "Ceiling Gypsum board ceilings, 5/8" fire rated gypsum board, painted and textur…" at bounding box center [416, 315] width 399 height 24
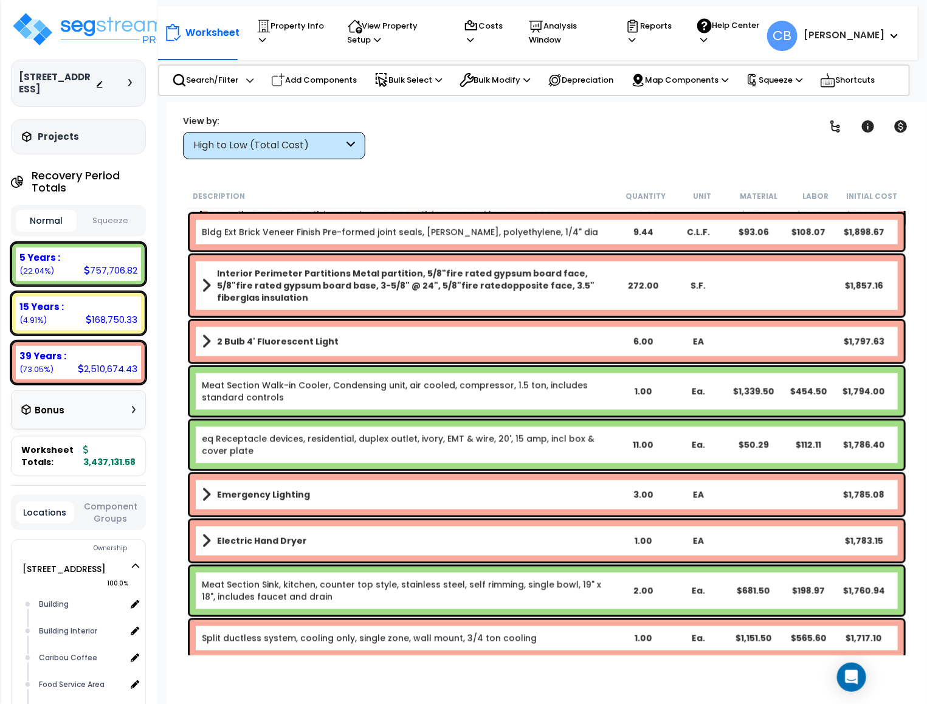
click at [575, 314] on div "Interior Perimeter Partitions Metal partition, 5/8"fire rated gypsum board face…" at bounding box center [547, 285] width 715 height 61
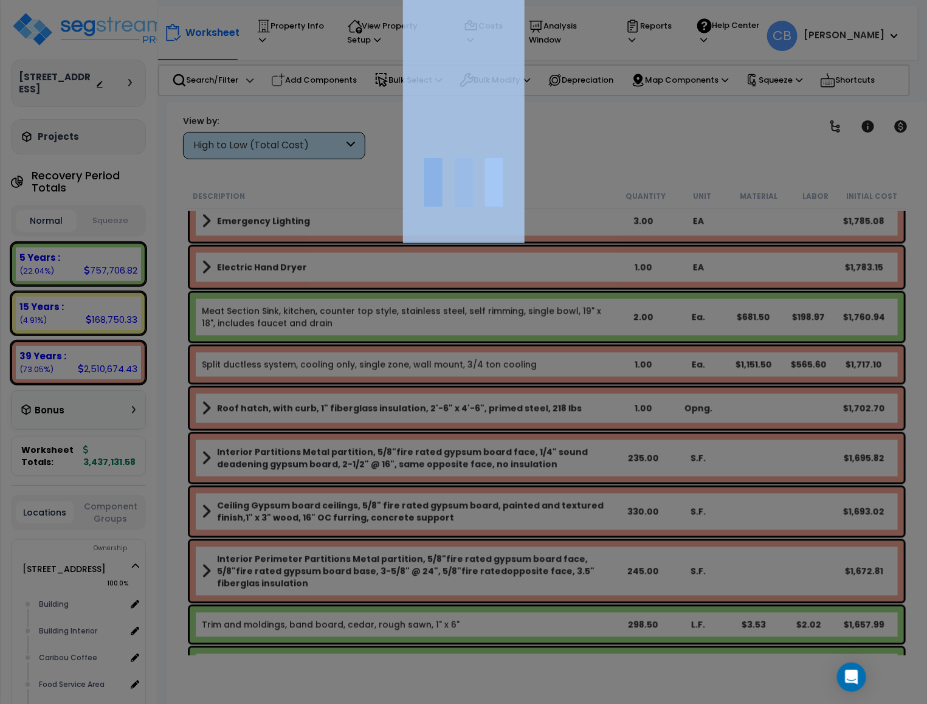
click at [575, 314] on div at bounding box center [463, 352] width 927 height 704
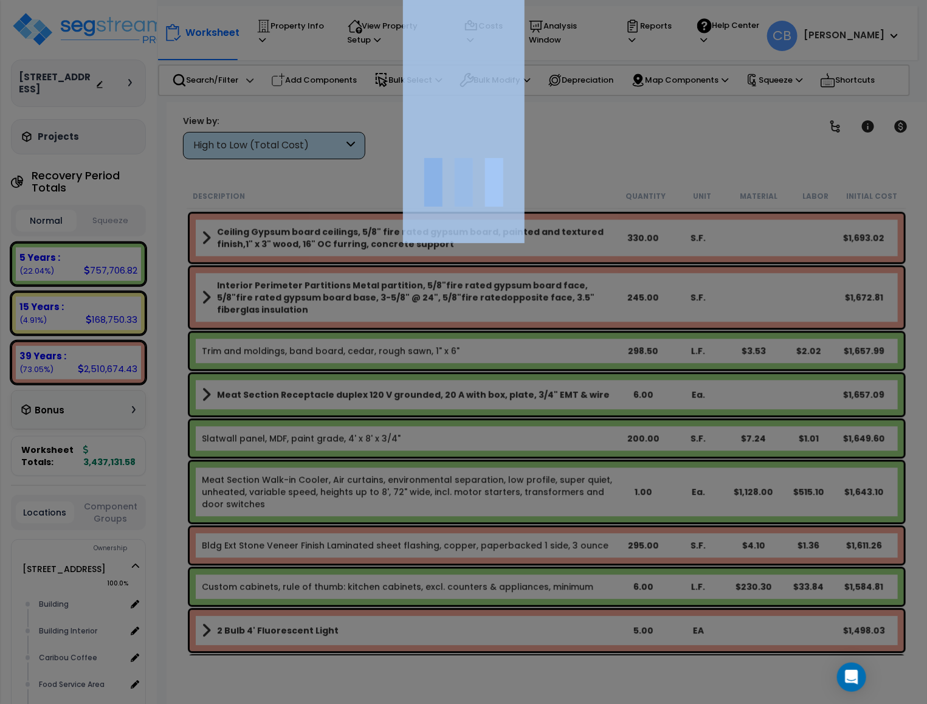
click at [575, 314] on div at bounding box center [463, 352] width 927 height 704
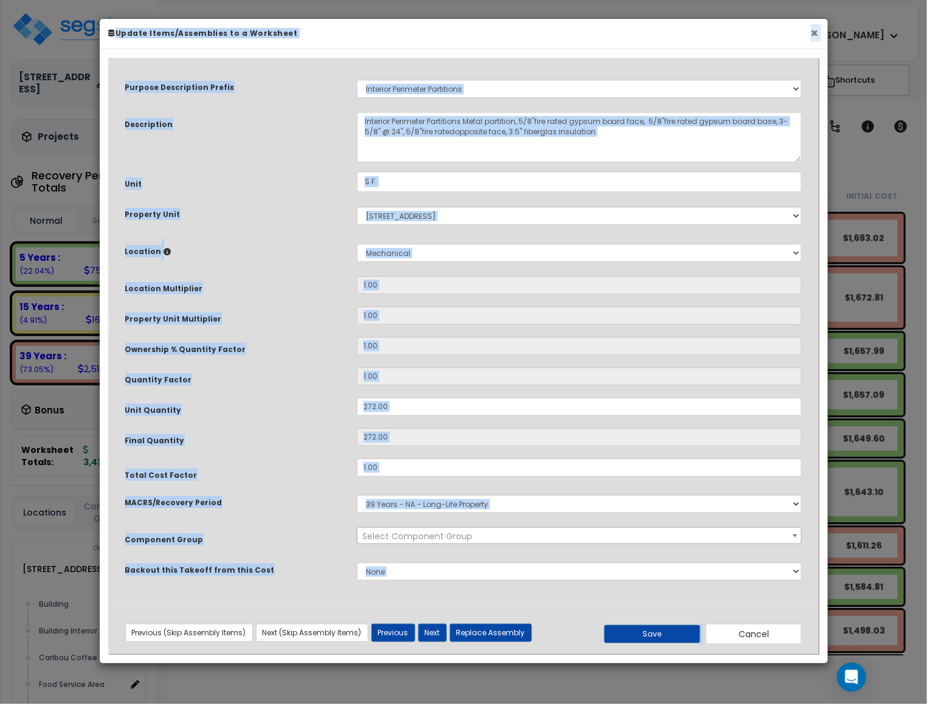
click at [814, 28] on button "×" at bounding box center [815, 33] width 8 height 13
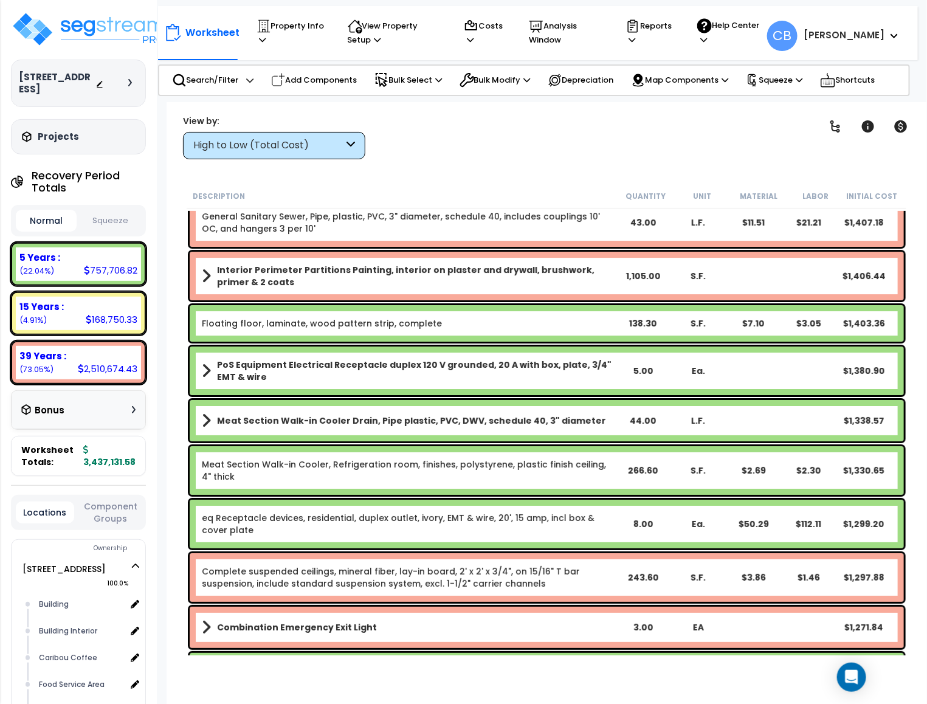
click at [754, 336] on div "Floating floor, laminate, wood pattern strip, complete 138.30 S.F. $7.10 $3.05 …" at bounding box center [547, 323] width 715 height 36
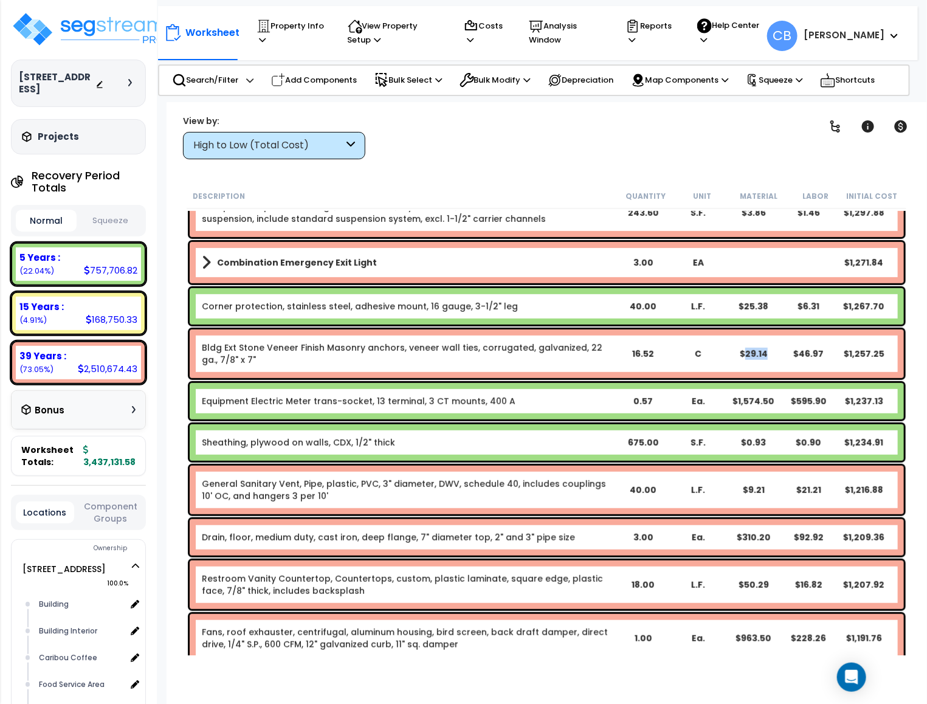
click at [754, 336] on div "Bldg Ext Stone Veneer Finish Masonry anchors, veneer wall ties, corrugated, gal…" at bounding box center [547, 354] width 715 height 49
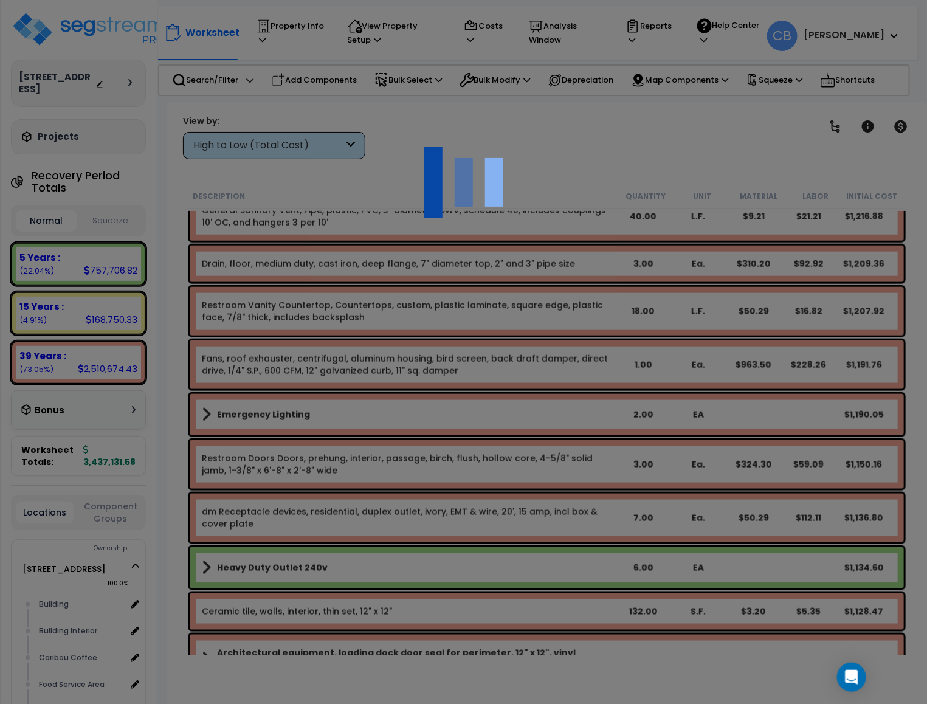
drag, startPoint x: 757, startPoint y: 361, endPoint x: 750, endPoint y: 395, distance: 34.1
click at [750, 395] on div at bounding box center [463, 352] width 927 height 704
click at [750, 508] on div at bounding box center [463, 352] width 927 height 704
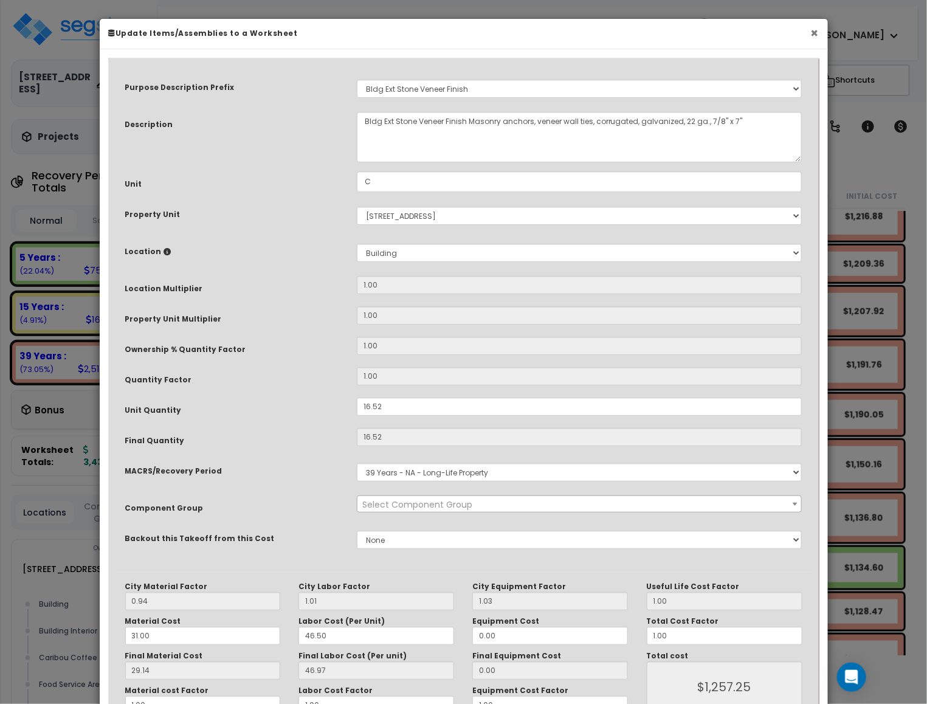
drag, startPoint x: 818, startPoint y: 33, endPoint x: 756, endPoint y: 181, distance: 160.8
click at [818, 33] on button "×" at bounding box center [815, 33] width 8 height 13
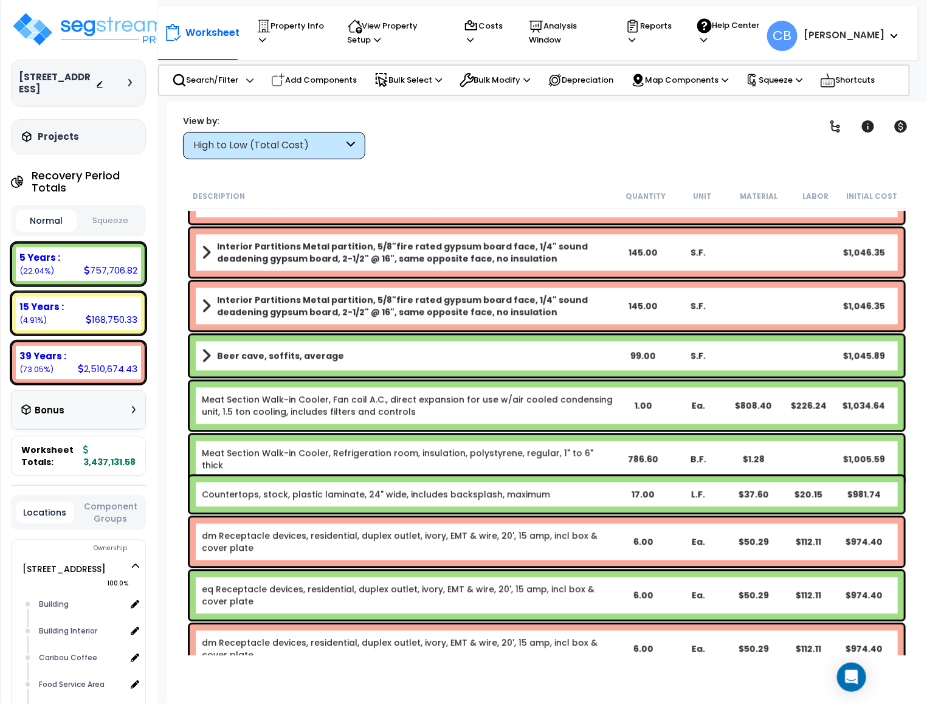
click at [444, 448] on link "Meat Section Walk-in Cooler, Refrigeration room, insulation, polystyrene, regul…" at bounding box center [409, 460] width 414 height 24
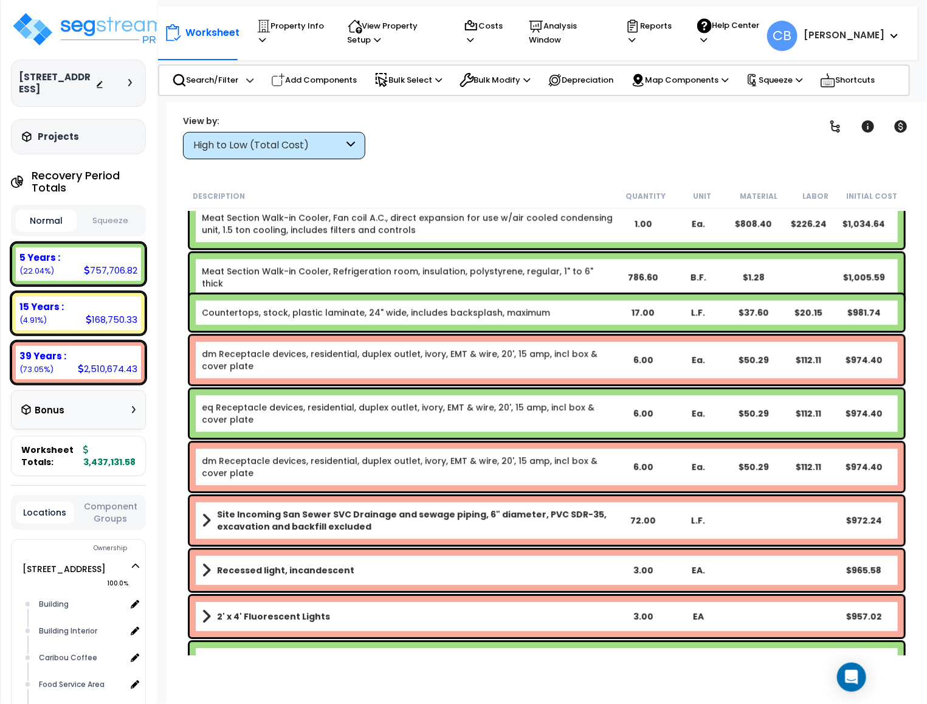
click at [446, 455] on link "dm Receptacle devices, residential, duplex outlet, ivory, EMT & wire, 20', 15 a…" at bounding box center [409, 467] width 414 height 24
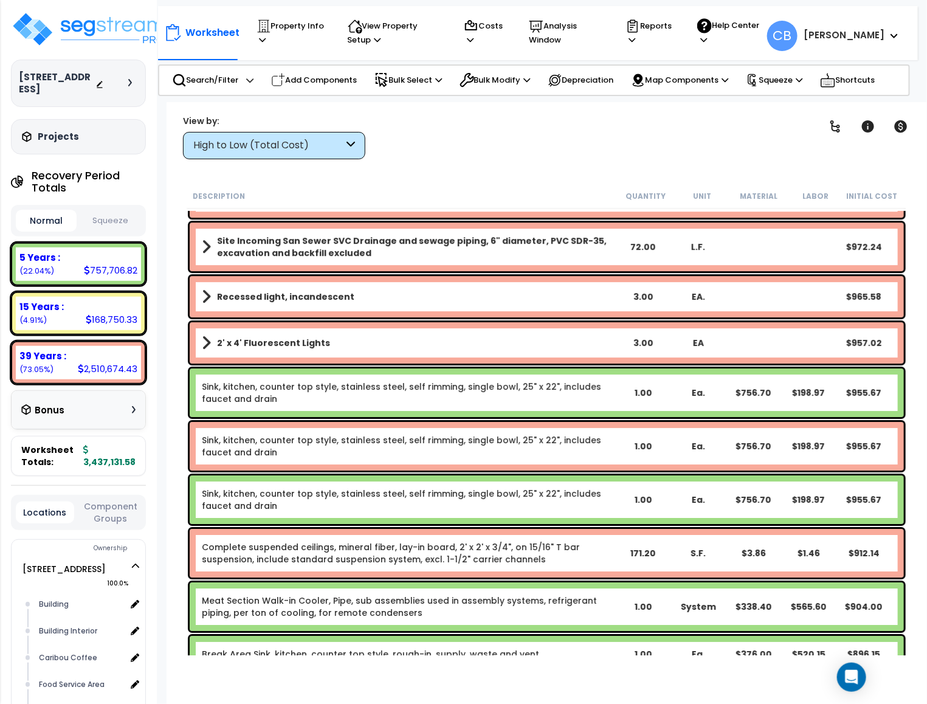
click at [447, 454] on link "Sink, kitchen, counter top style, stainless steel, self rimming, single bowl, 2…" at bounding box center [409, 446] width 414 height 24
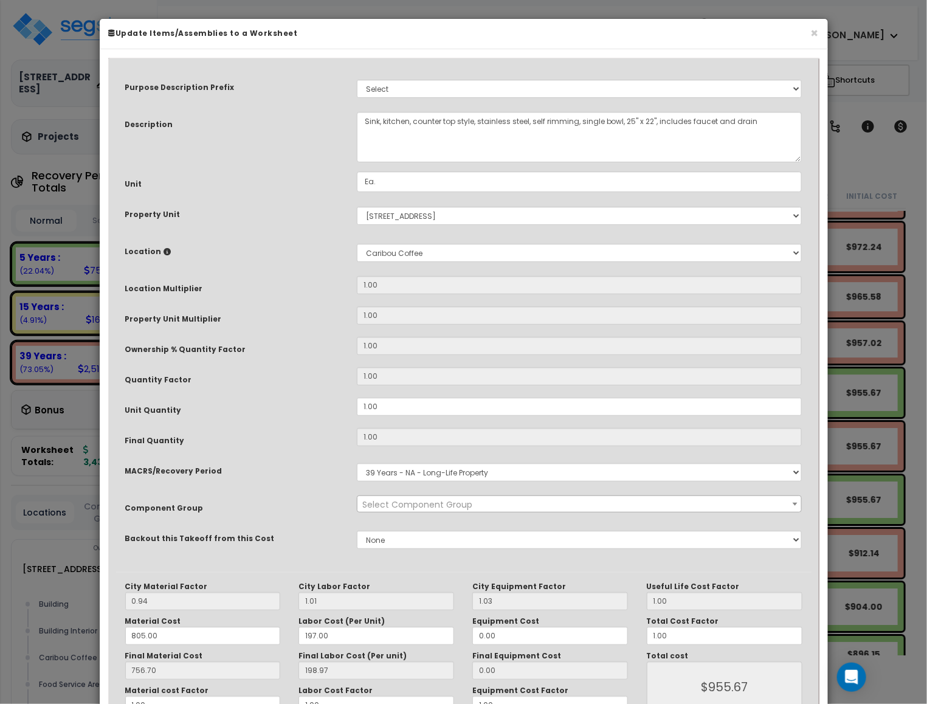
click at [447, 454] on div "Purpose Description Prefix Select A New Purpose Descrip A/V System A/V System E…" at bounding box center [464, 319] width 696 height 507
click at [814, 30] on button "×" at bounding box center [815, 33] width 8 height 13
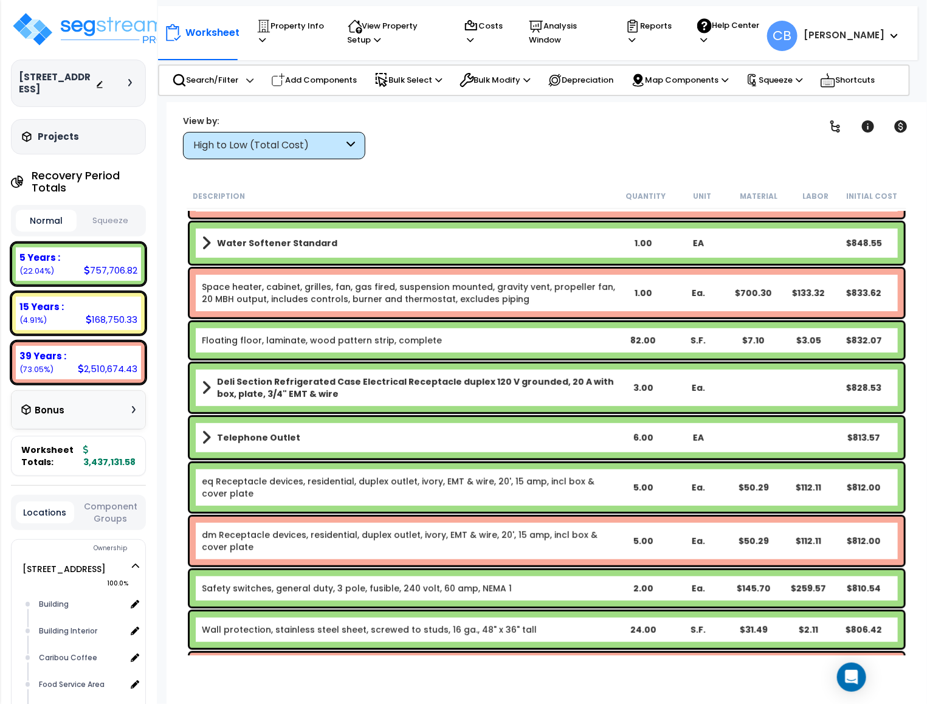
click at [654, 296] on div "1.00" at bounding box center [642, 293] width 55 height 12
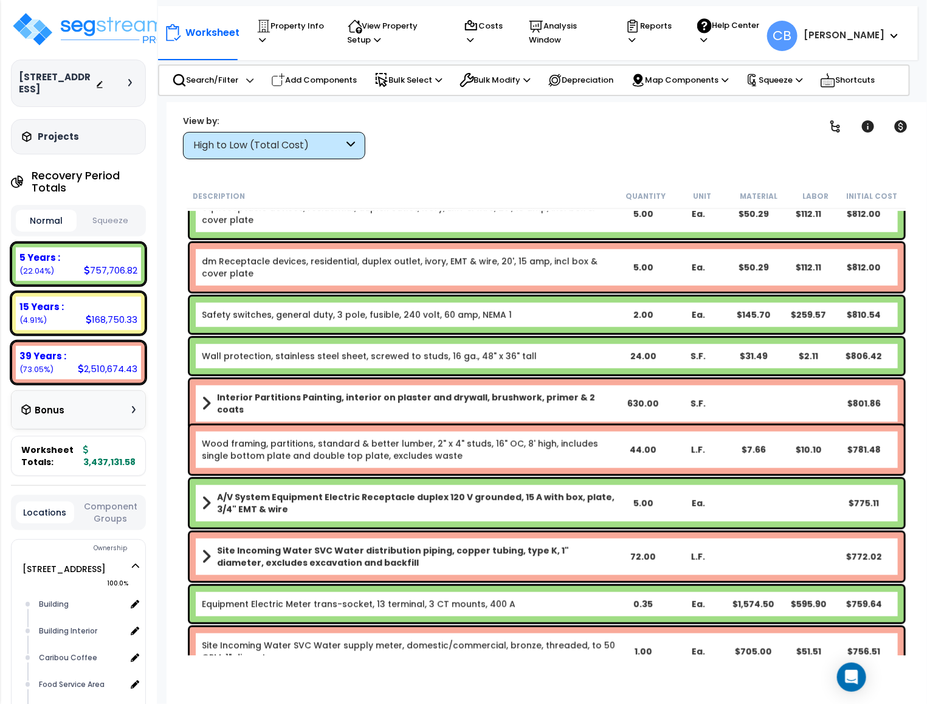
click at [654, 297] on div "Safety switches, general duty, 3 pole, fusible, 240 volt, 60 amp, NEMA 1 2.00 E…" at bounding box center [547, 315] width 715 height 36
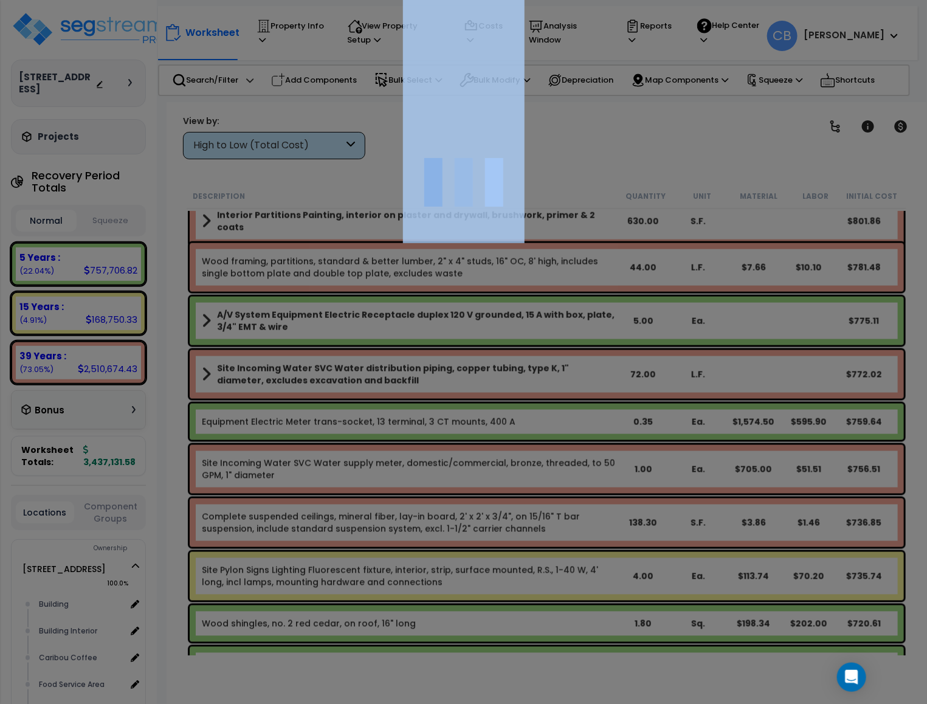
click at [654, 296] on div at bounding box center [463, 352] width 927 height 704
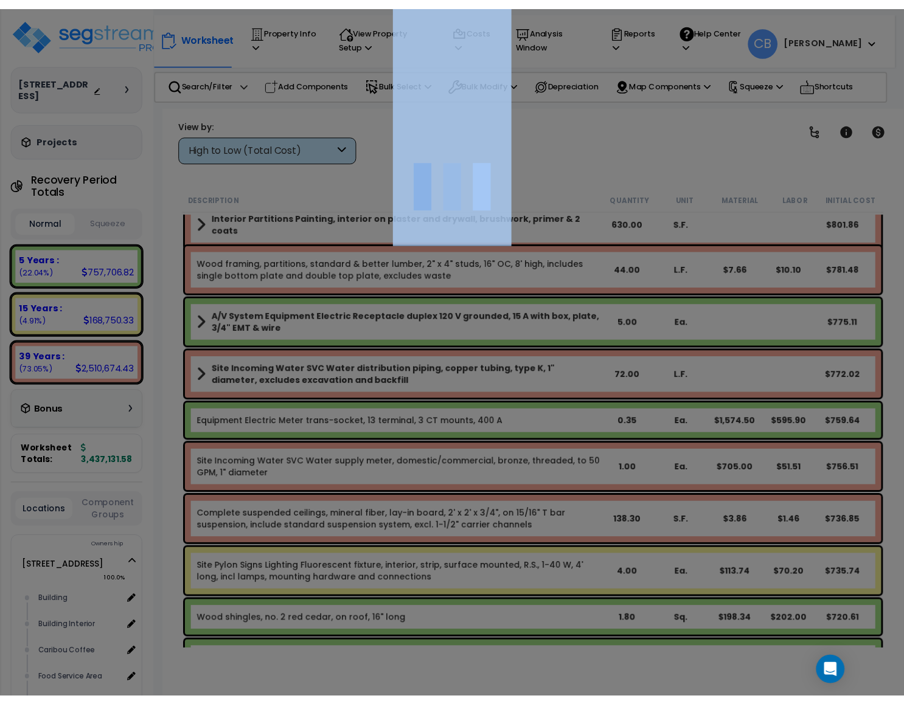
scroll to position [12105, 0]
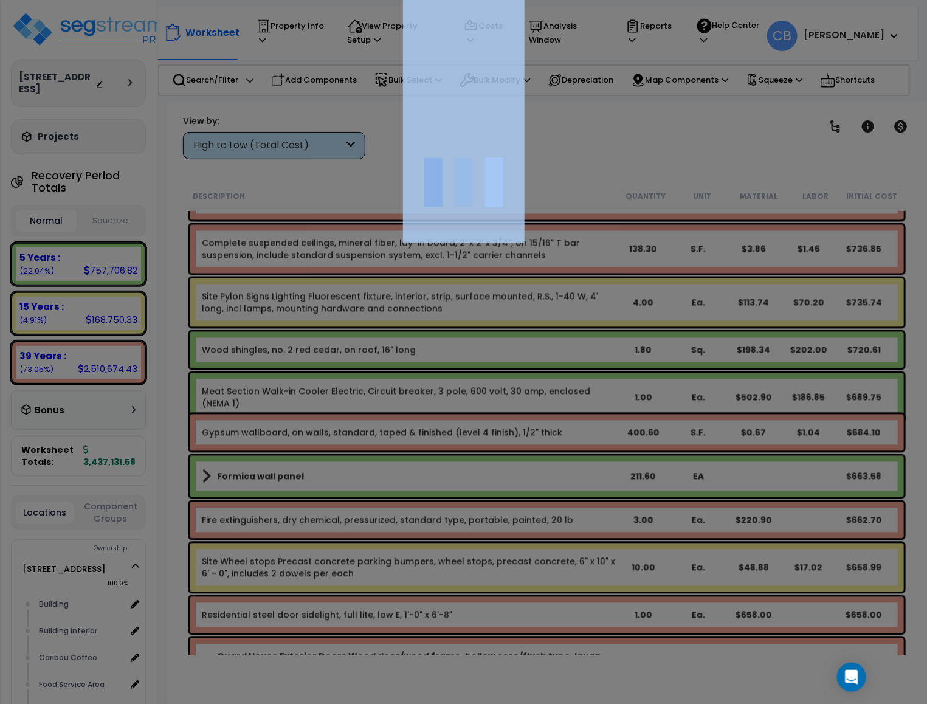
click at [654, 296] on div at bounding box center [463, 352] width 927 height 704
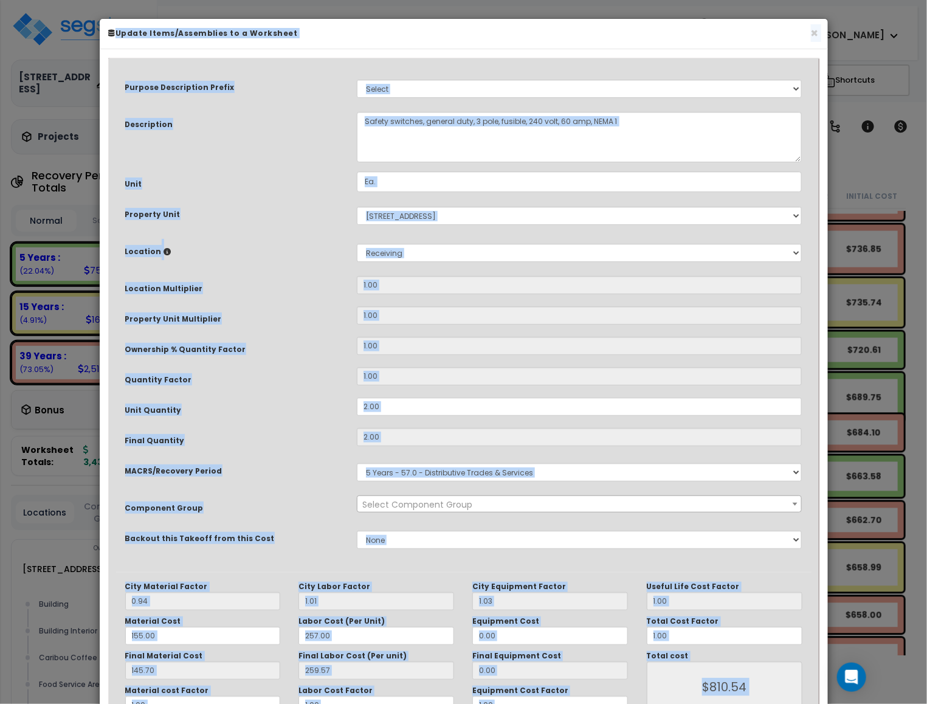
click at [825, 31] on div "× Update Items/Assemblies to a Worksheet" at bounding box center [464, 34] width 729 height 30
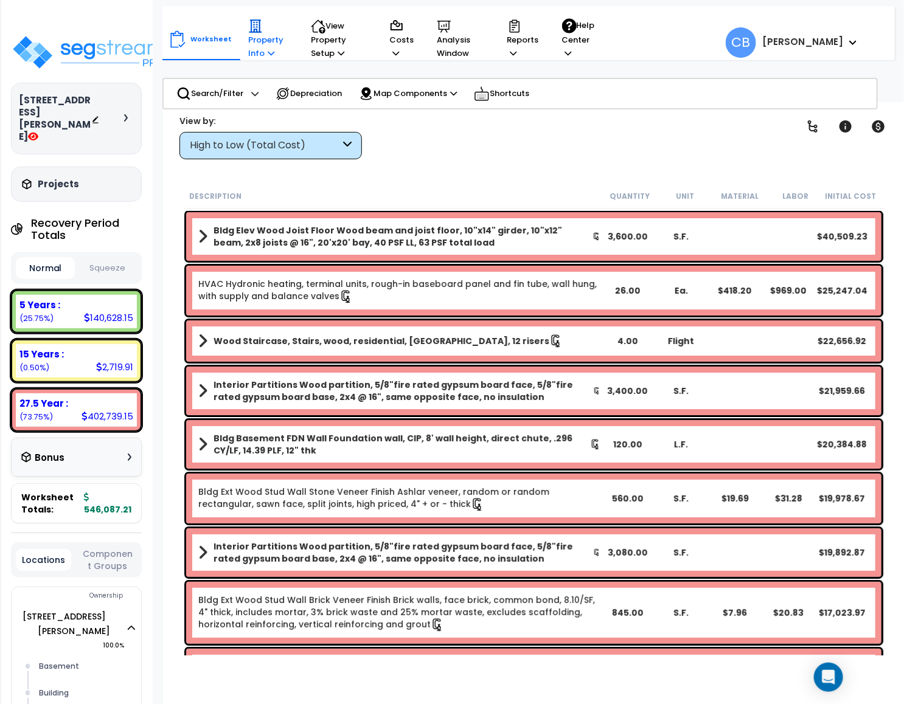
click at [261, 53] on p "Property Info" at bounding box center [267, 39] width 39 height 41
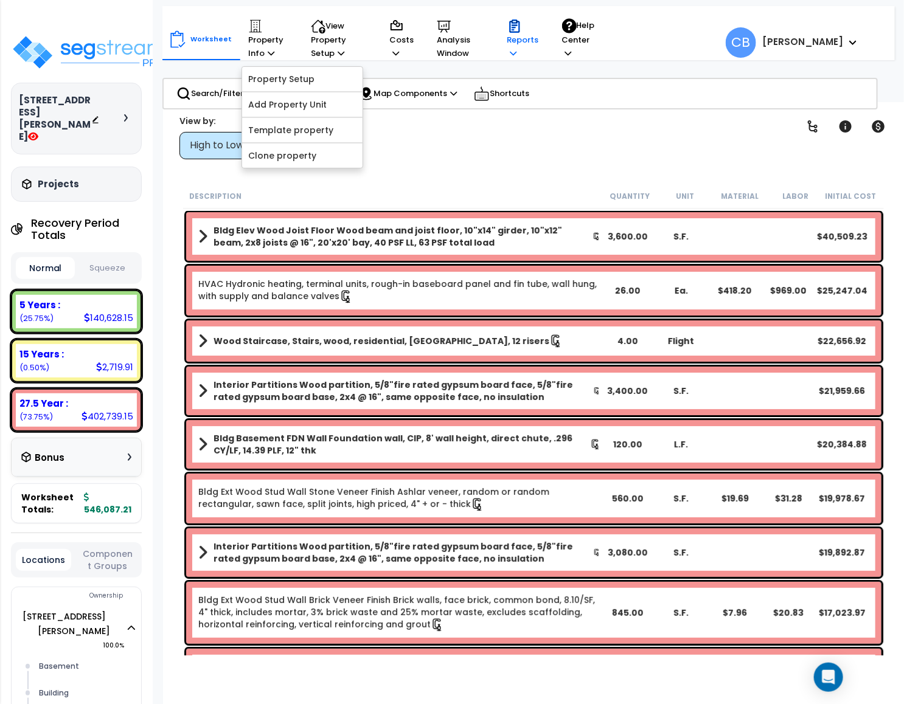
click at [504, 55] on div "Reports Get Report Manage Report Images Manage Report Custom Fields Download Re…" at bounding box center [522, 40] width 45 height 54
click at [513, 61] on div "Reports" at bounding box center [523, 40] width 32 height 54
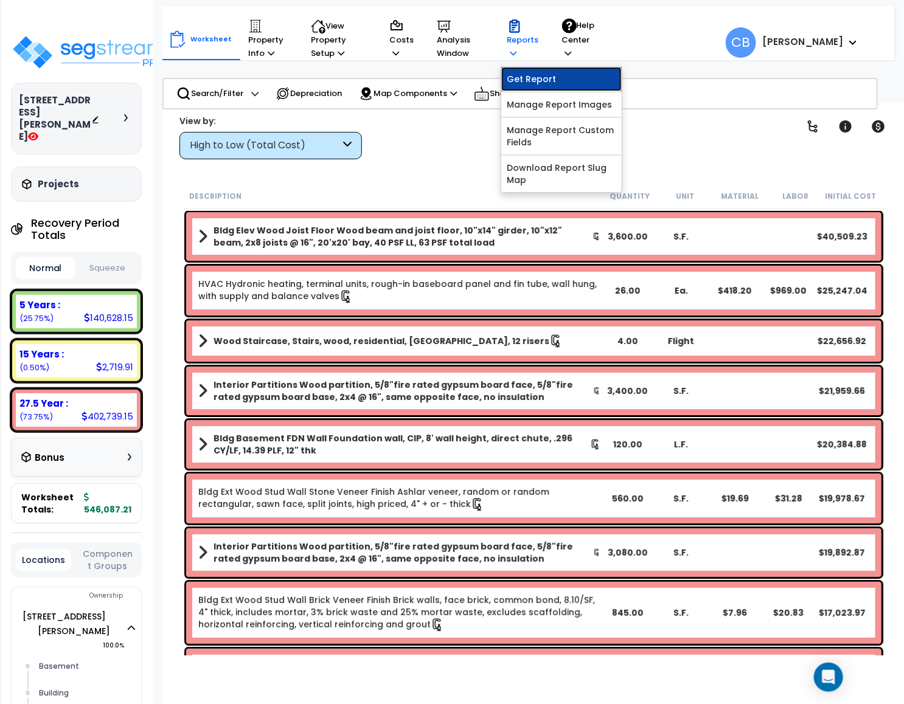
click at [528, 81] on link "Get Report" at bounding box center [561, 79] width 120 height 24
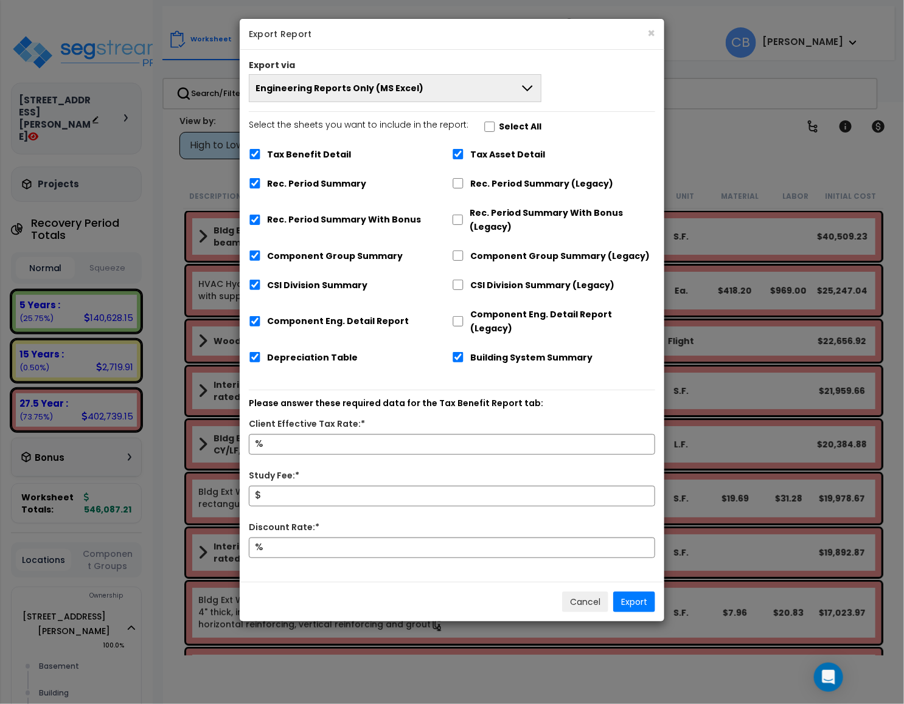
click at [274, 161] on label "Tax Benefit Detail" at bounding box center [309, 155] width 84 height 14
click at [261, 159] on input "Tax Benefit Detail" at bounding box center [255, 154] width 12 height 10
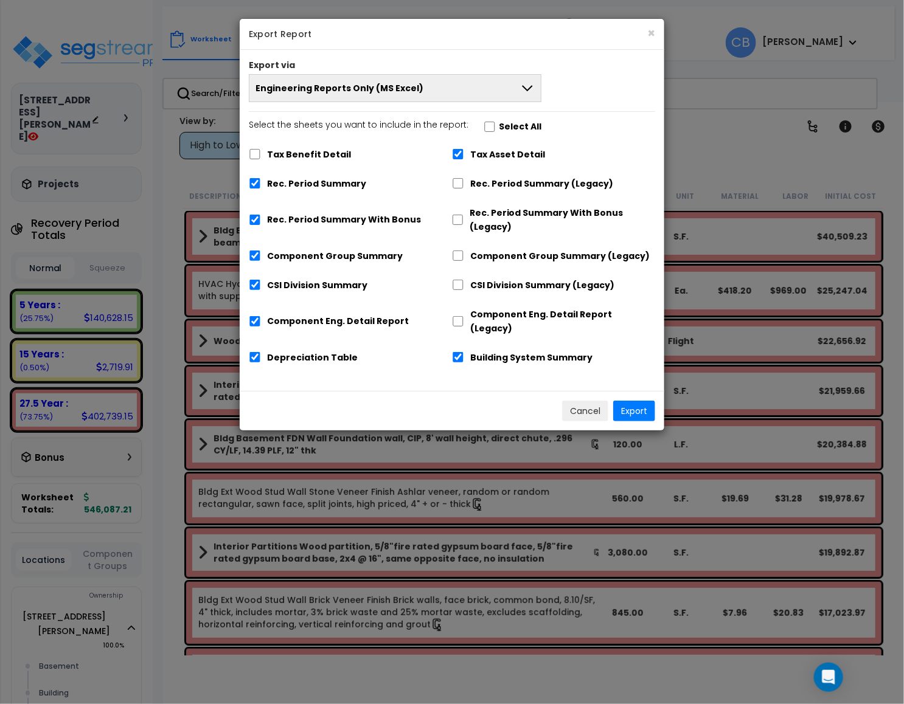
click at [314, 152] on label "Tax Benefit Detail" at bounding box center [309, 155] width 84 height 14
click at [261, 152] on input "Tax Benefit Detail" at bounding box center [255, 154] width 12 height 10
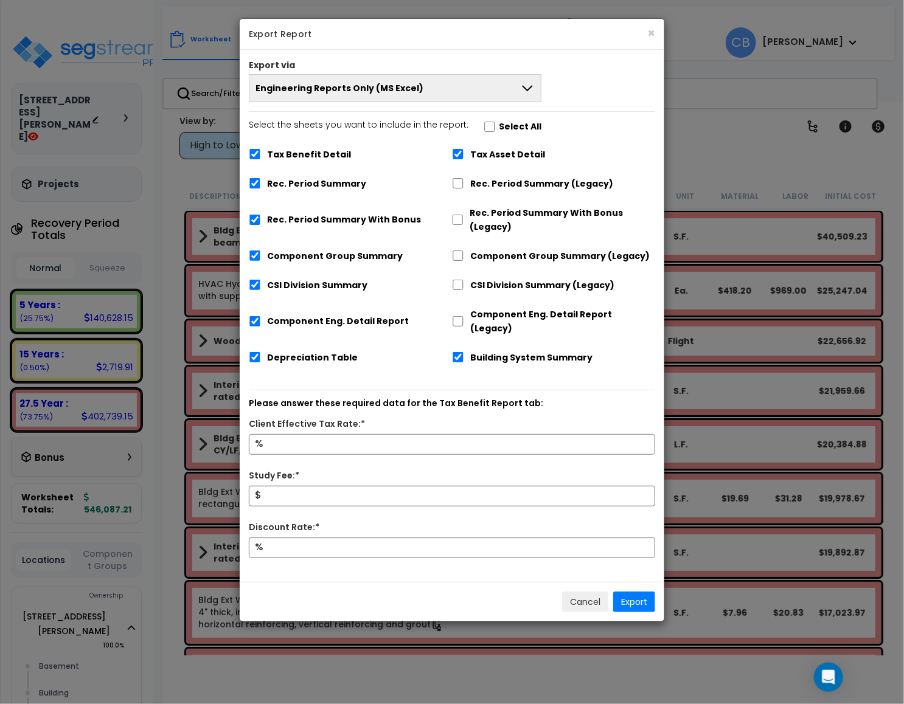
click at [314, 152] on label "Tax Benefit Detail" at bounding box center [309, 155] width 84 height 14
click at [261, 152] on input "Tax Benefit Detail" at bounding box center [255, 154] width 12 height 10
checkbox input "false"
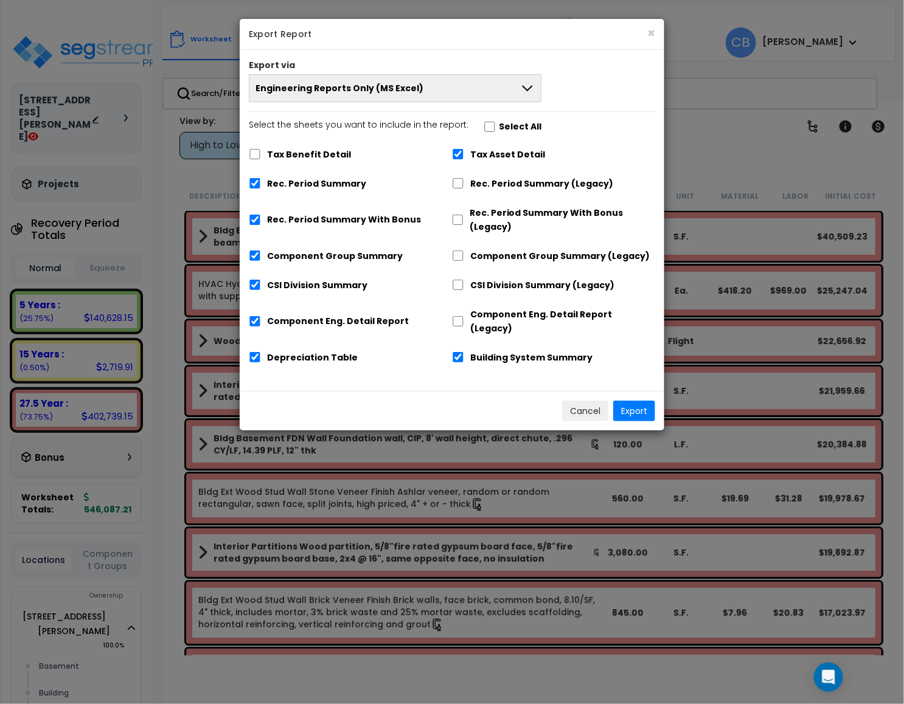
click at [415, 94] on button "Engineering Reports Only (MS Excel)" at bounding box center [395, 88] width 293 height 28
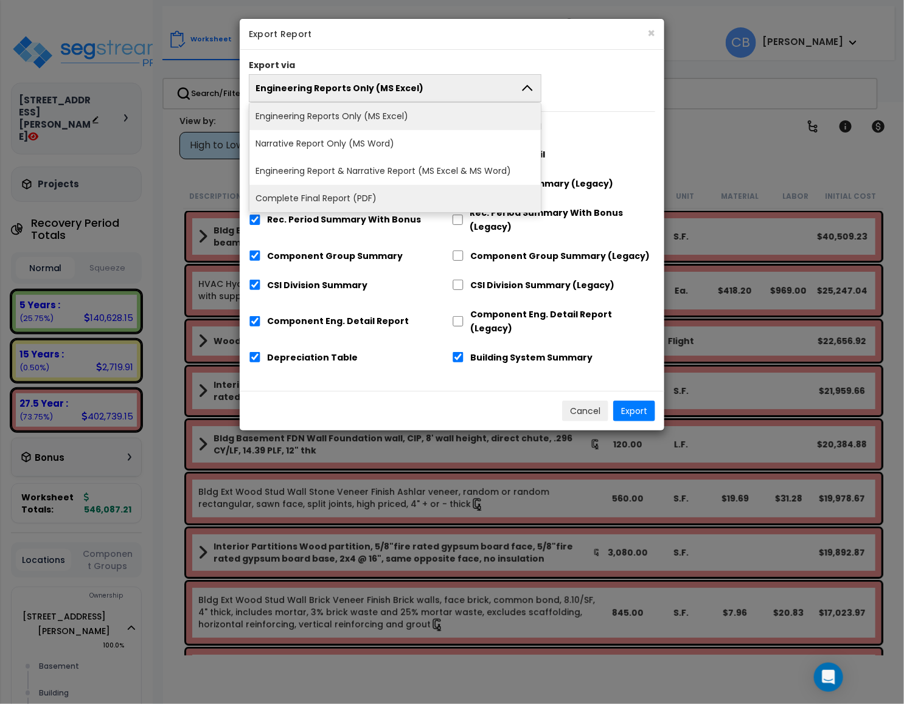
click at [370, 189] on li "Complete Final Report (PDF)" at bounding box center [394, 198] width 291 height 27
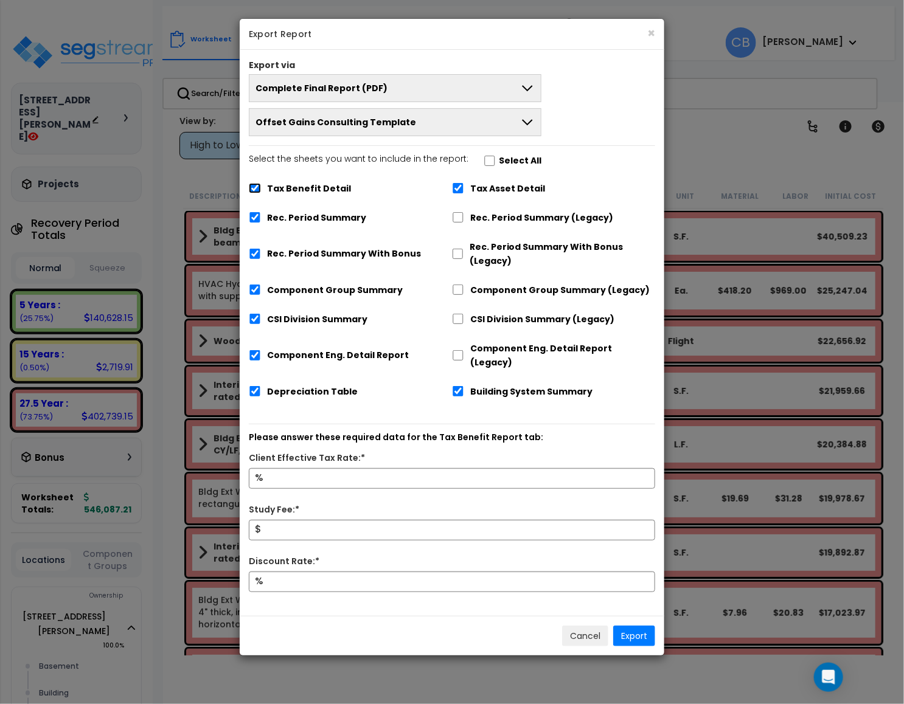
click at [261, 190] on input "Tax Benefit Detail" at bounding box center [255, 188] width 12 height 10
checkbox input "false"
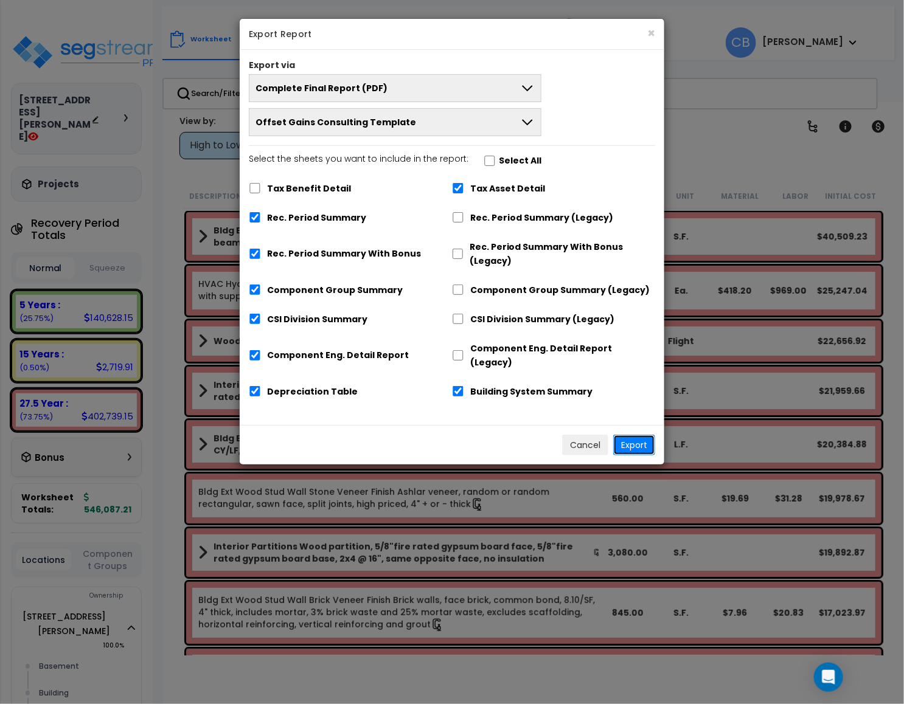
click at [628, 435] on button "Export" at bounding box center [634, 445] width 42 height 21
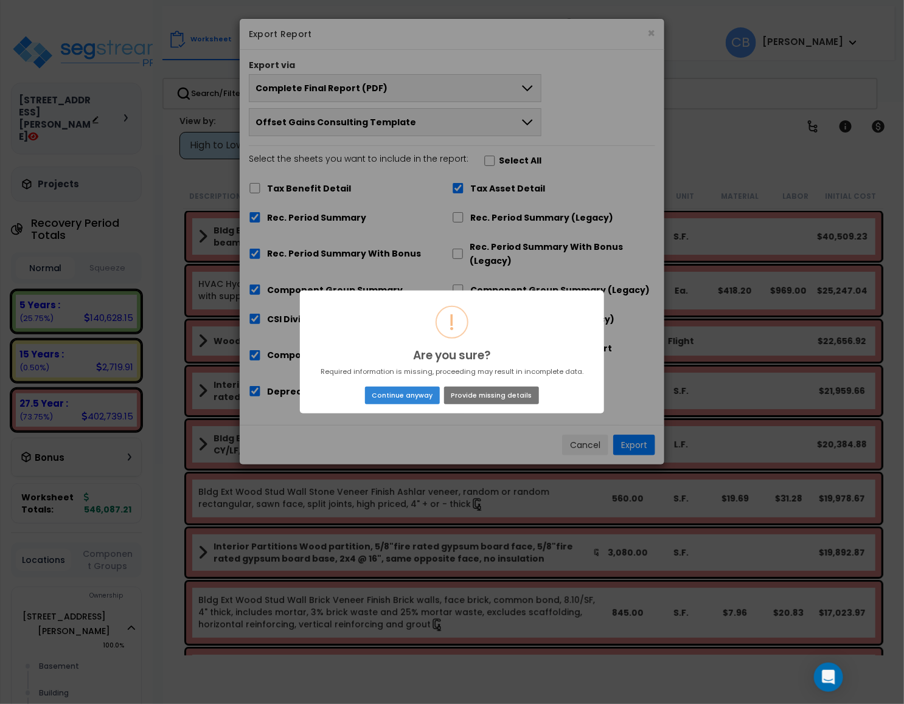
click at [462, 422] on div "! Are you sure? × Required information is missing, proceeding may result in inc…" at bounding box center [452, 352] width 904 height 704
click at [409, 398] on button "Continue anyway" at bounding box center [402, 395] width 75 height 17
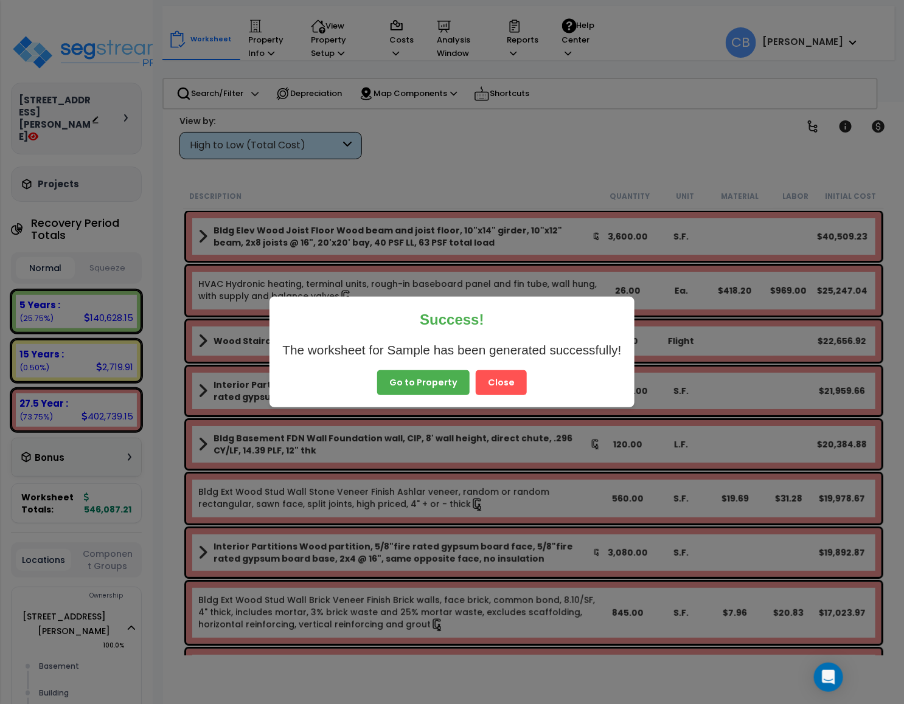
click at [497, 386] on button "Close" at bounding box center [501, 383] width 51 height 26
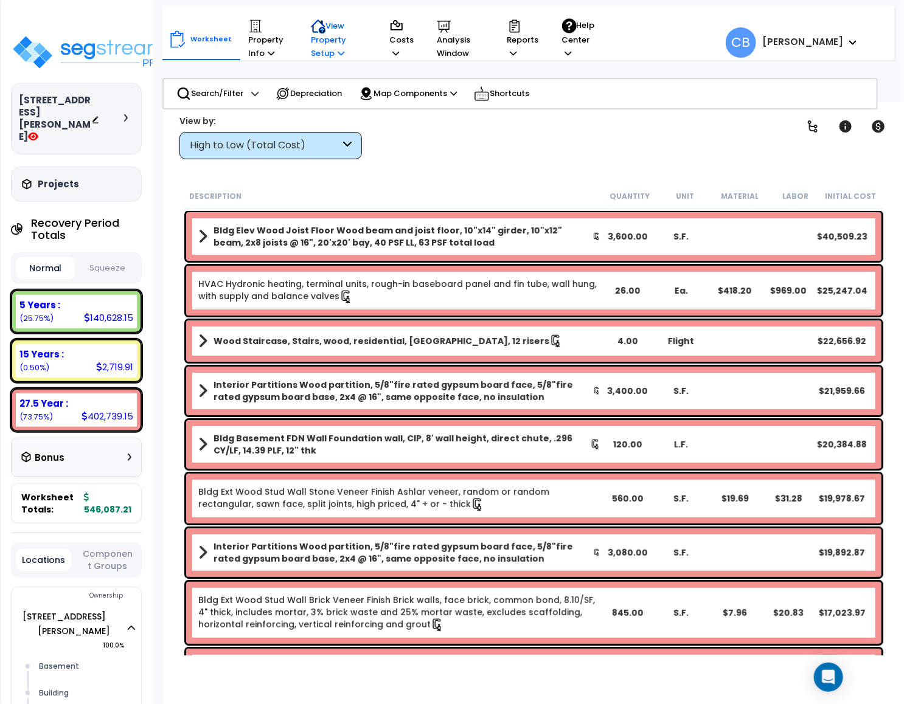
click at [287, 55] on p "View Property Setup" at bounding box center [267, 39] width 39 height 41
click at [353, 95] on link "View Questionnaire" at bounding box center [365, 104] width 120 height 24
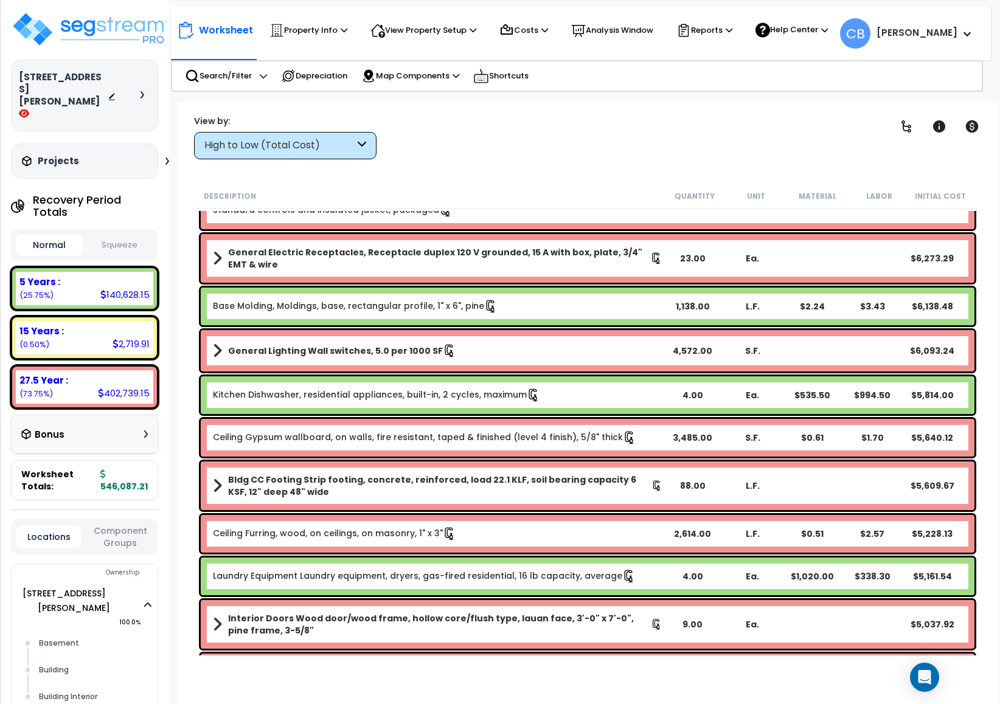
scroll to position [1095, 0]
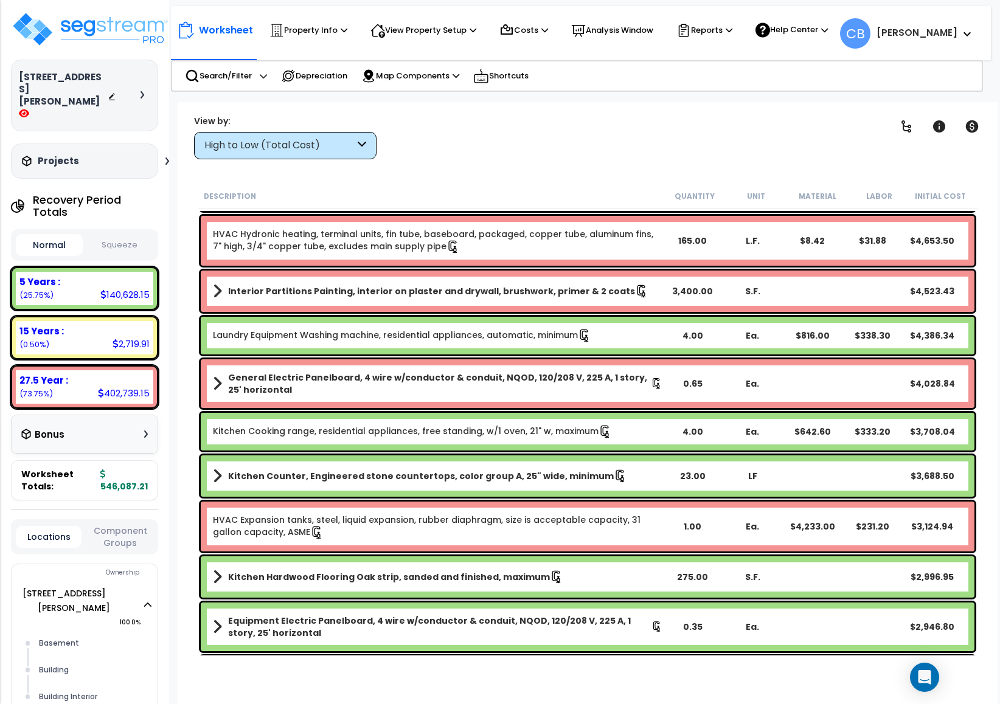
click at [617, 331] on b "Laundry Equipment Washing machine, residential appliances, automatic, minimum" at bounding box center [437, 335] width 449 height 13
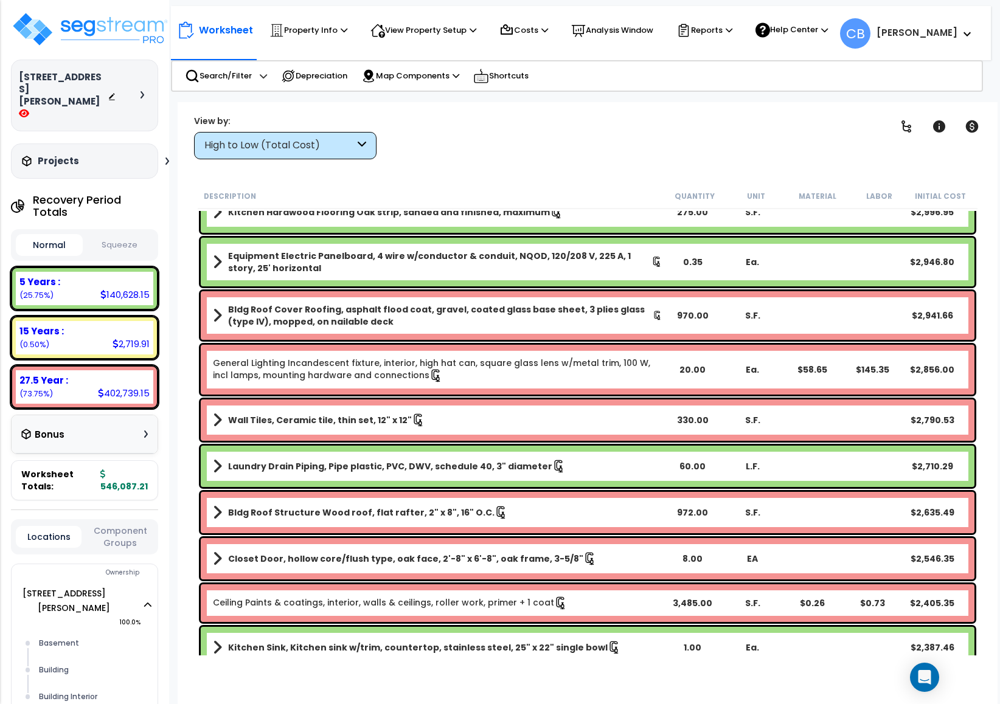
click at [617, 331] on div "Bldg Roof Cover Roofing, asphalt flood coat, gravel, coated glass base sheet, 3…" at bounding box center [588, 315] width 774 height 49
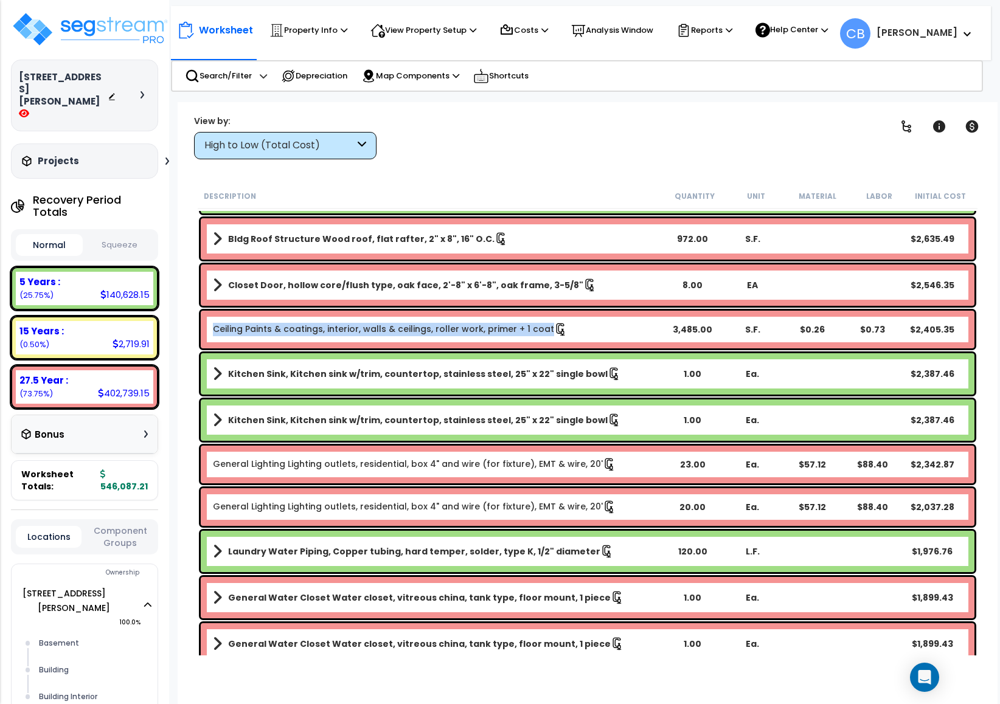
click at [617, 332] on b "Ceiling Paints & coatings, interior, walls & ceilings, roller work, primer + 1 …" at bounding box center [437, 329] width 449 height 13
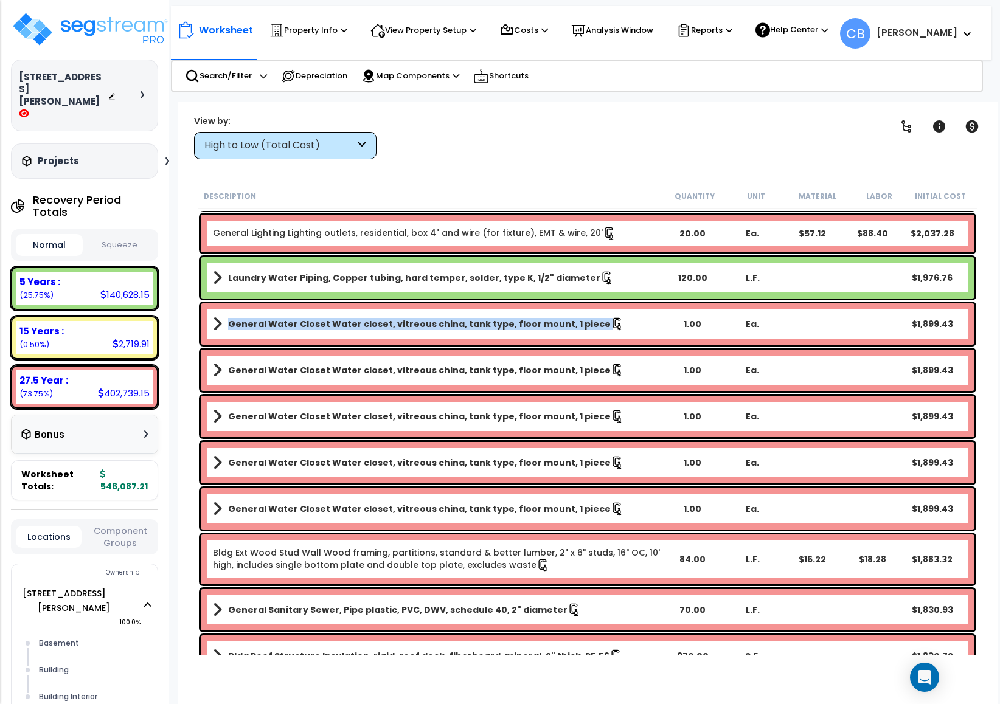
click at [617, 332] on div "General Water Closet Water closet, vitreous china, tank type, floor mount, 1 pi…" at bounding box center [588, 323] width 774 height 41
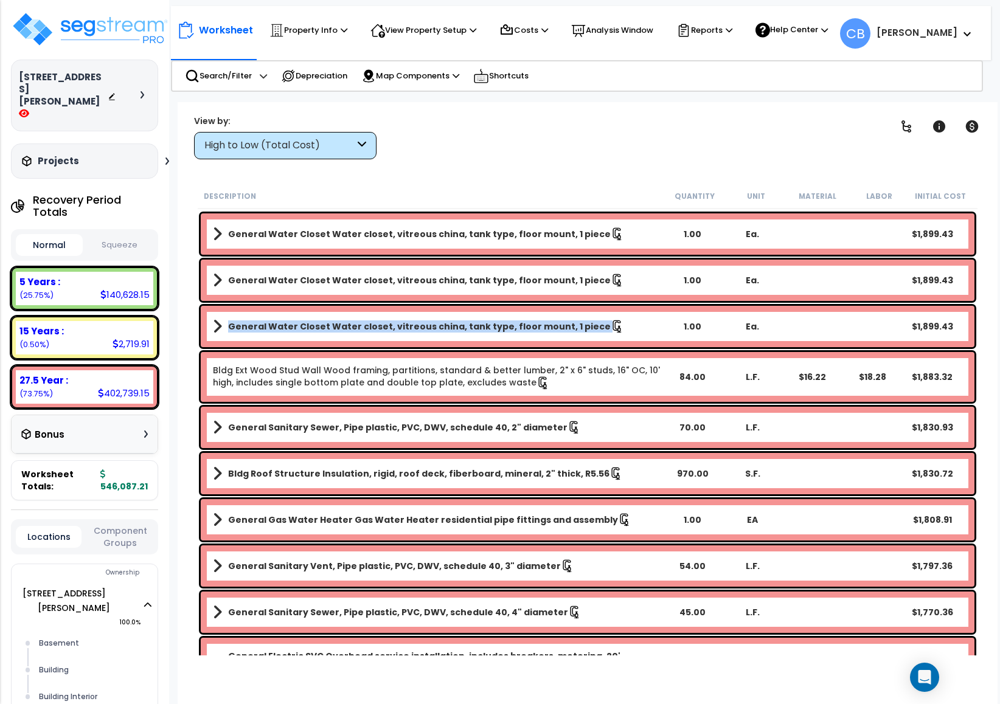
click at [617, 332] on link "General Water Closet Water closet, vitreous china, tank type, floor mount, 1 pi…" at bounding box center [437, 326] width 449 height 17
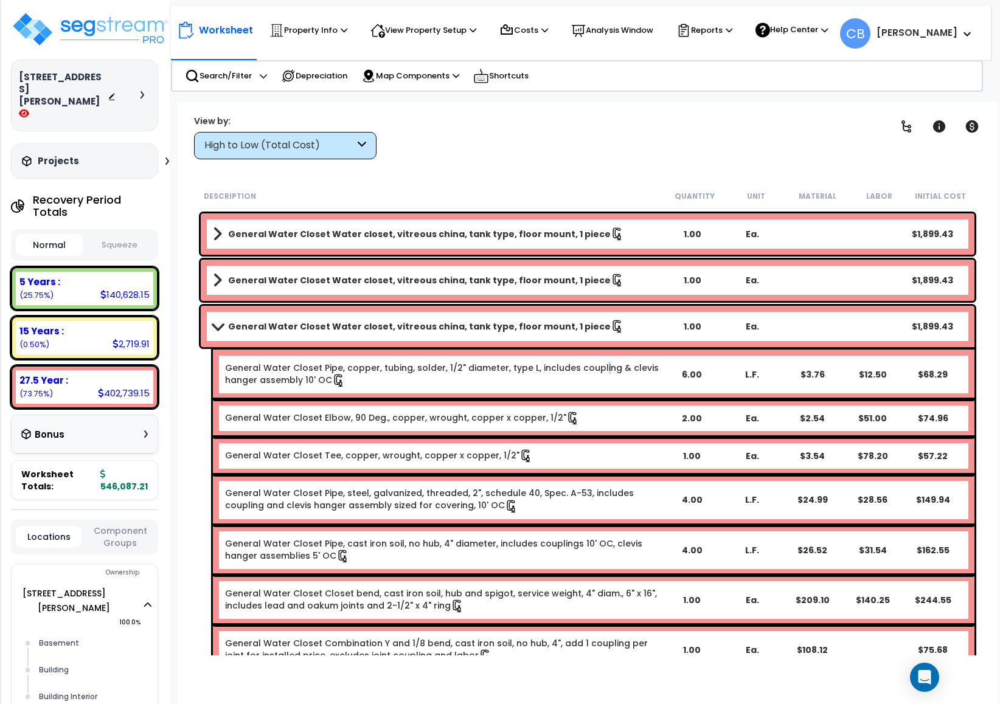
click at [591, 351] on div "General Water Closet Pipe, copper, tubing, solder, 1/2" diameter, type L, inclu…" at bounding box center [593, 375] width 761 height 50
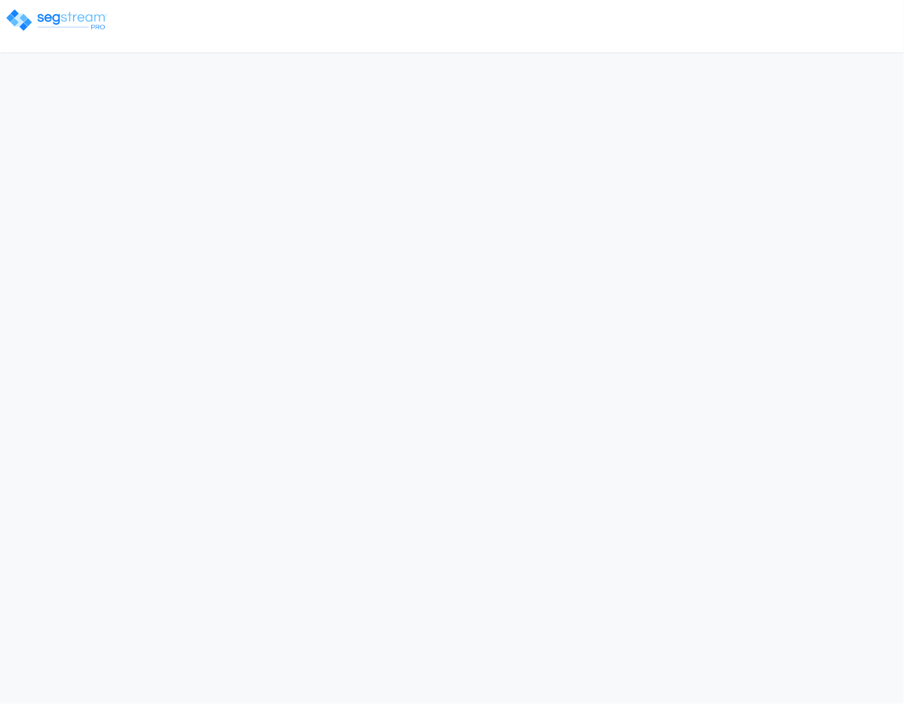
select select "CRM(_5"
select select "2024"
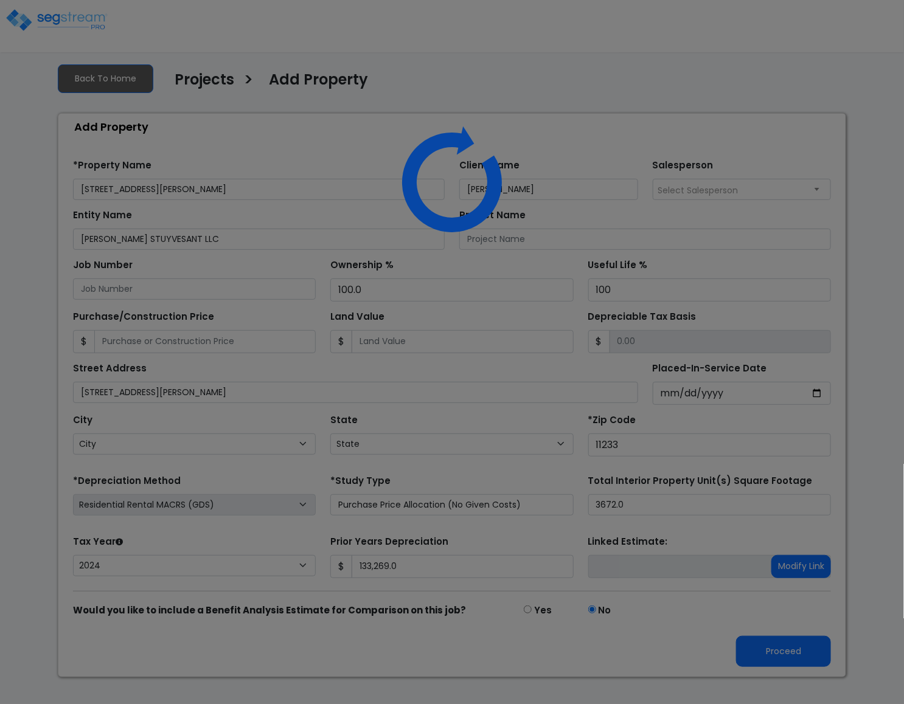
select select "NY"
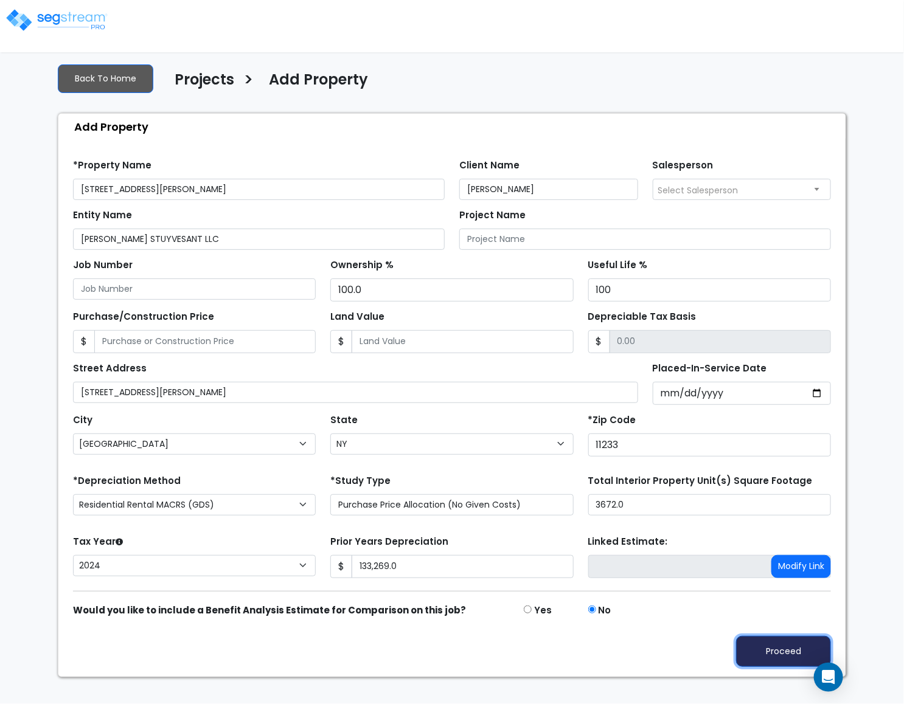
click at [788, 659] on button "Proceed" at bounding box center [783, 651] width 95 height 31
type input "133269"
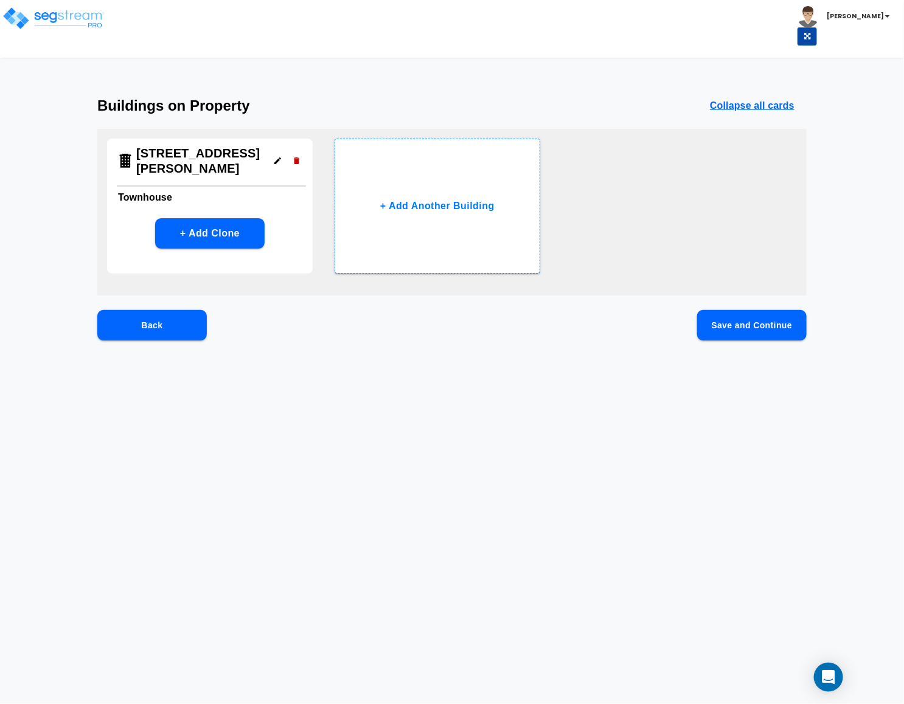
click at [273, 163] on icon "button" at bounding box center [277, 160] width 9 height 9
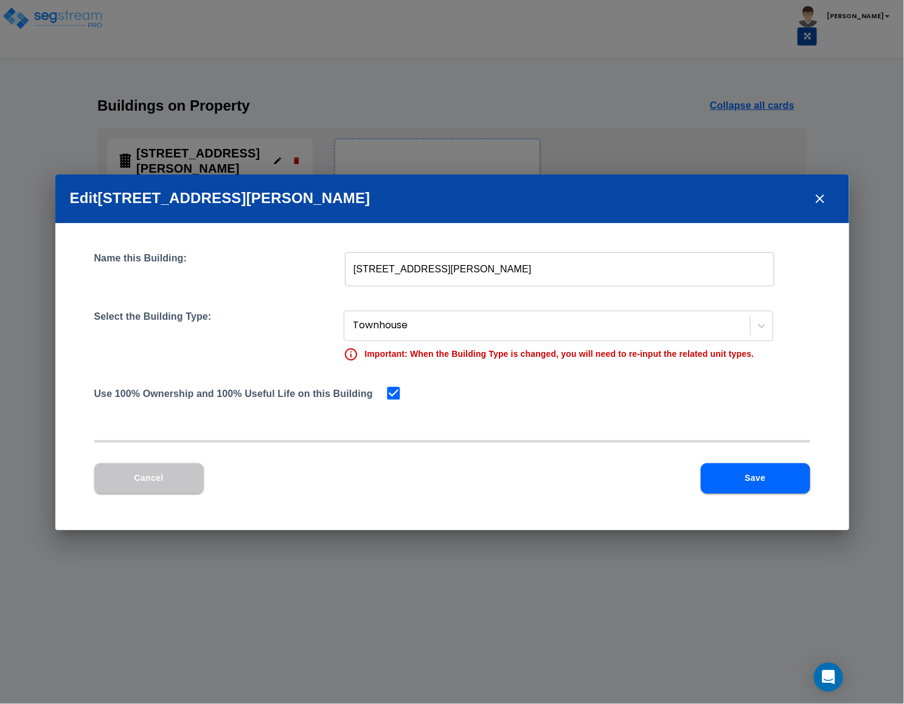
click at [701, 119] on div "Edit [STREET_ADDRESS][PERSON_NAME] Name this Building: [STREET_ADDRESS][PERSON_…" at bounding box center [452, 352] width 904 height 704
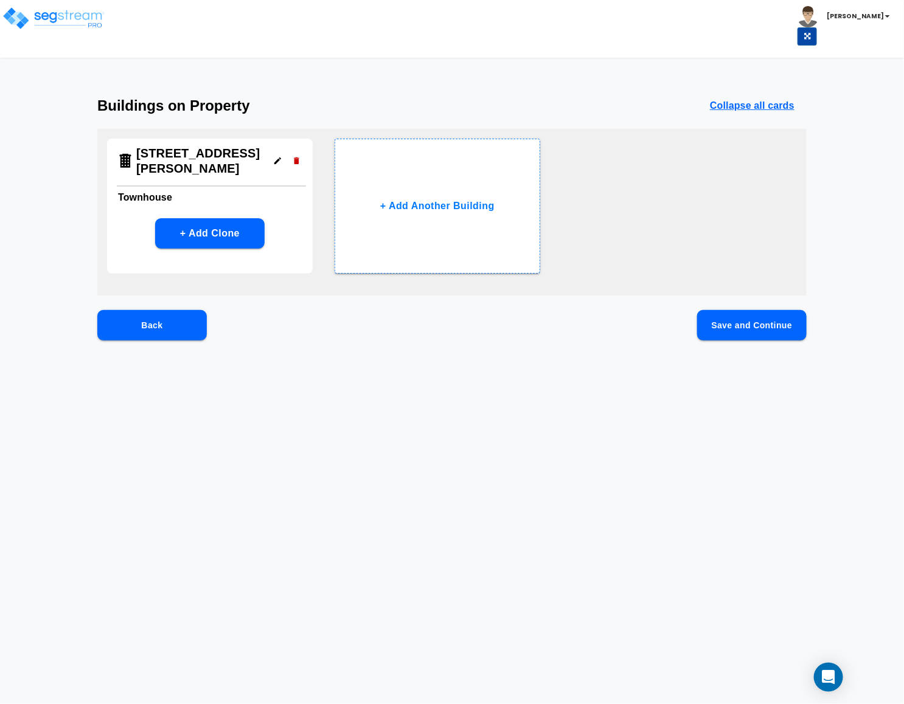
click at [743, 323] on button "Save and Continue" at bounding box center [751, 325] width 109 height 30
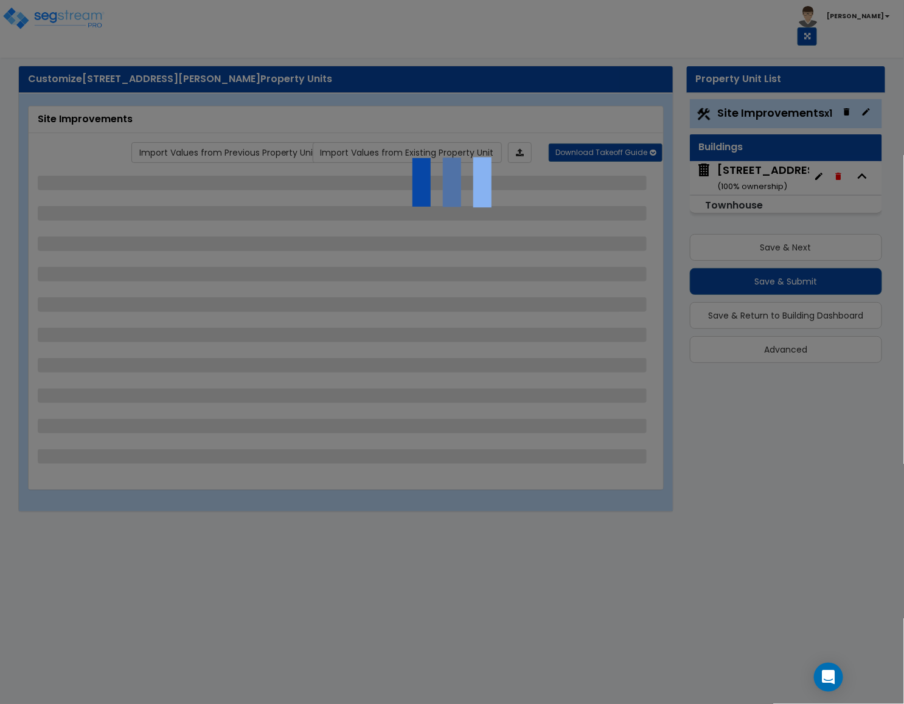
select select "2"
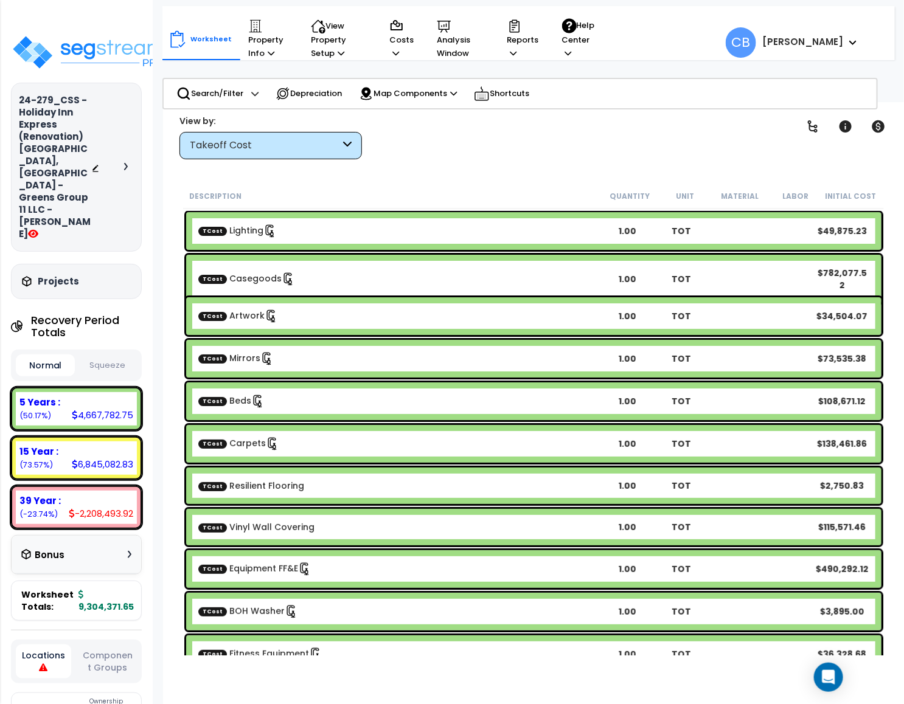
click at [32, 355] on button "Normal" at bounding box center [45, 366] width 59 height 22
click at [123, 355] on button "Squeeze" at bounding box center [107, 365] width 59 height 21
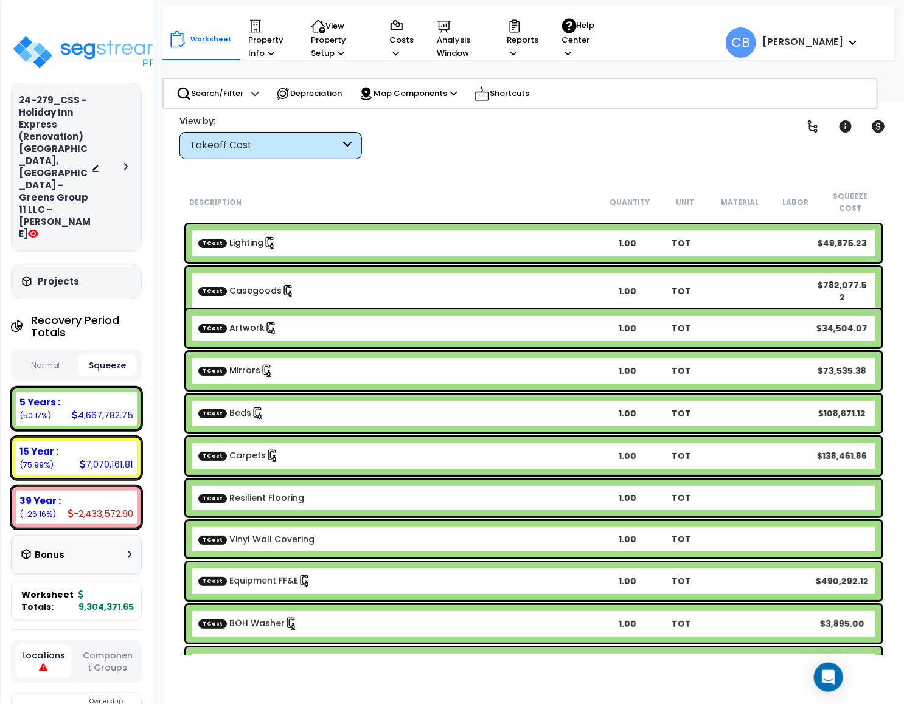
click at [44, 355] on button "Normal" at bounding box center [45, 365] width 59 height 21
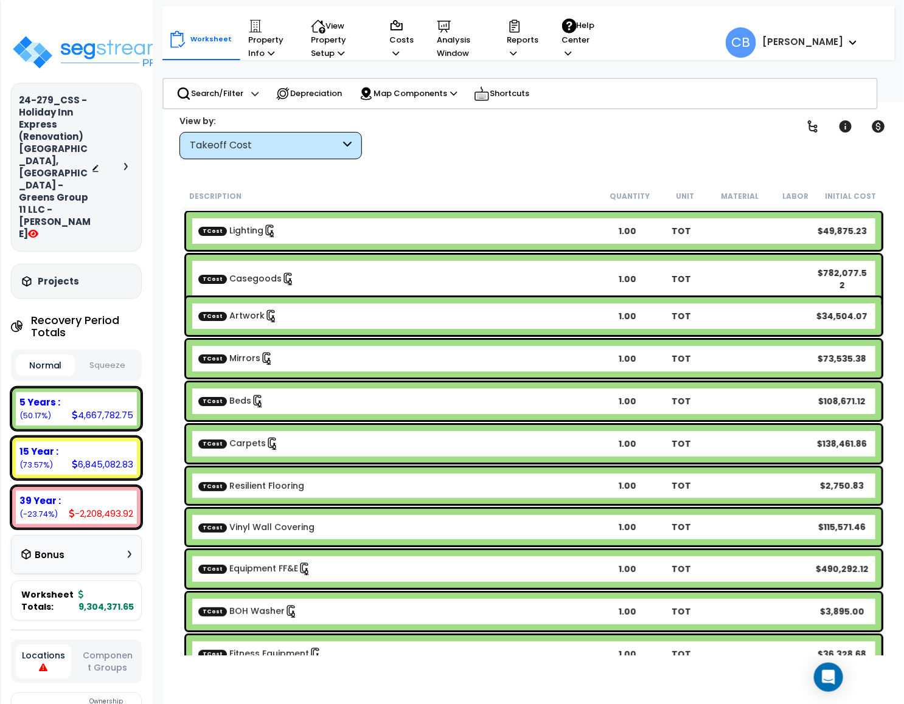
click at [108, 355] on button "Squeeze" at bounding box center [107, 365] width 59 height 21
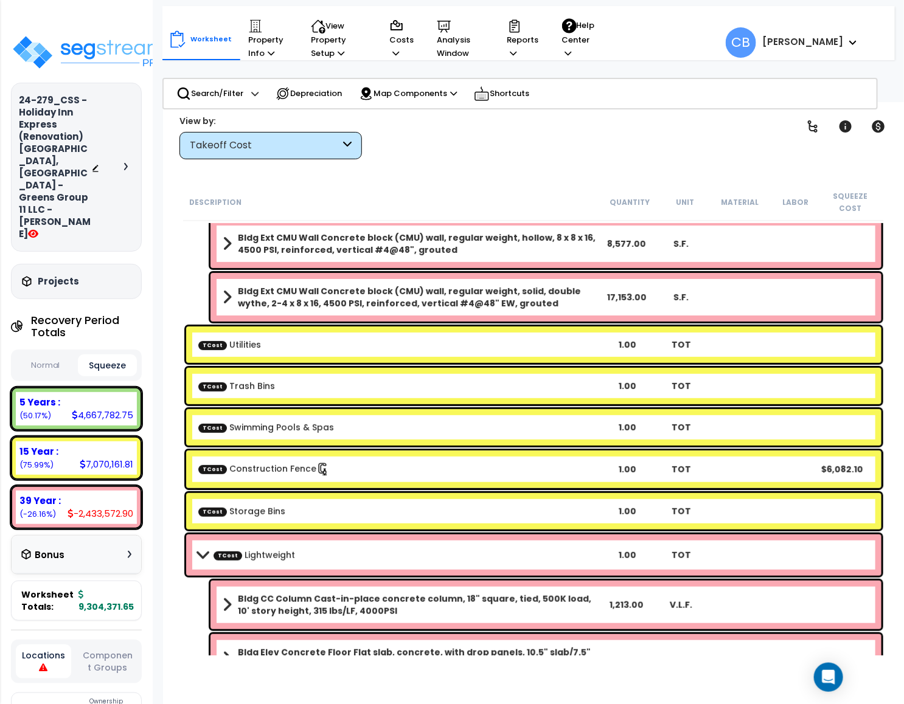
scroll to position [1824, 0]
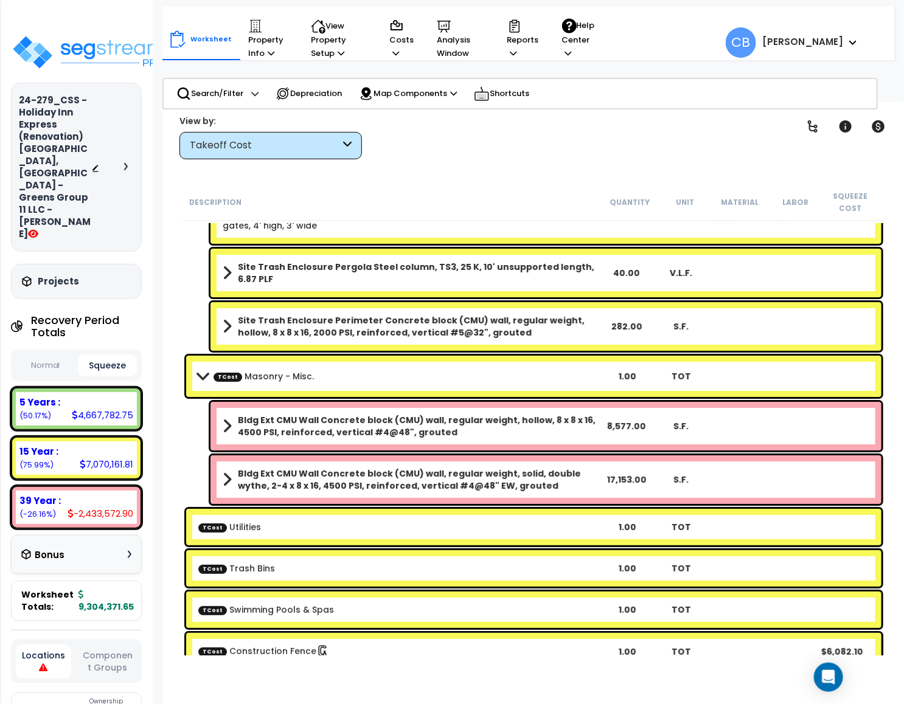
click at [219, 372] on span "TCost" at bounding box center [227, 376] width 29 height 9
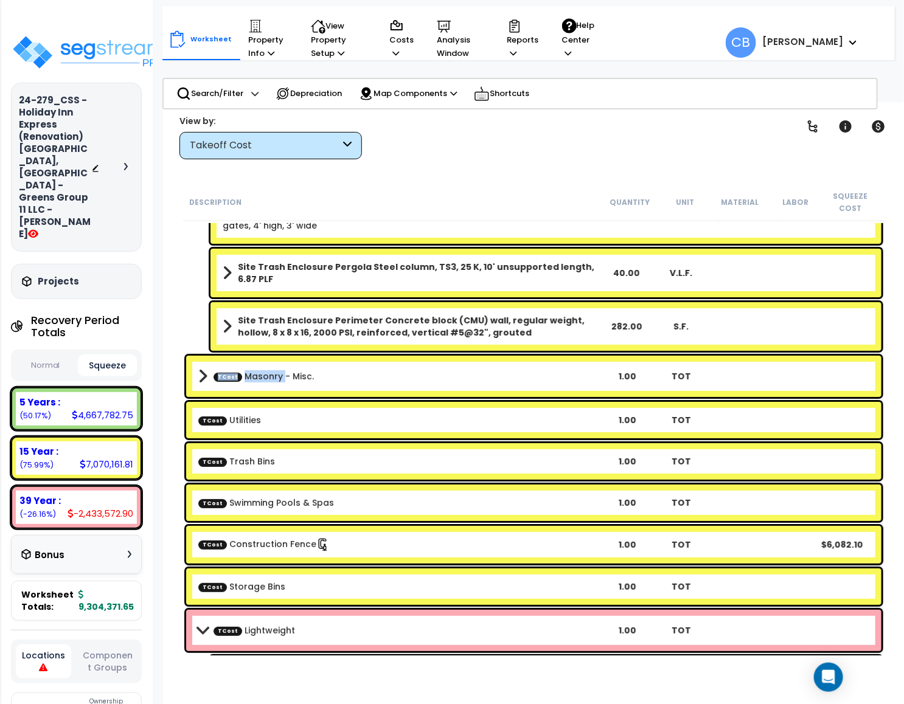
click at [219, 372] on span "TCost" at bounding box center [227, 376] width 29 height 9
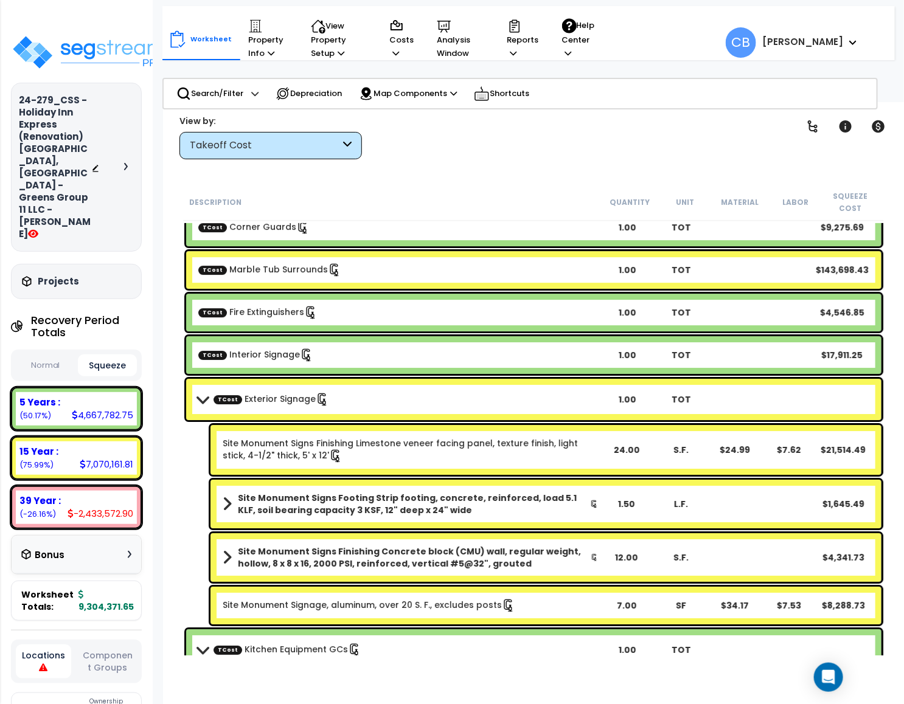
scroll to position [5473, 0]
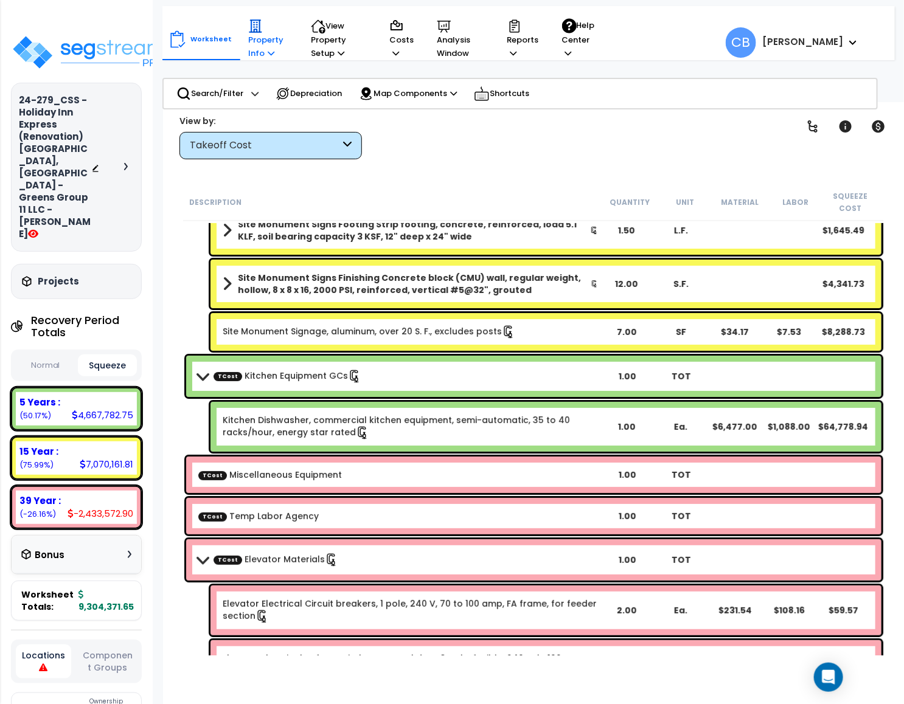
click at [268, 54] on icon at bounding box center [271, 53] width 7 height 8
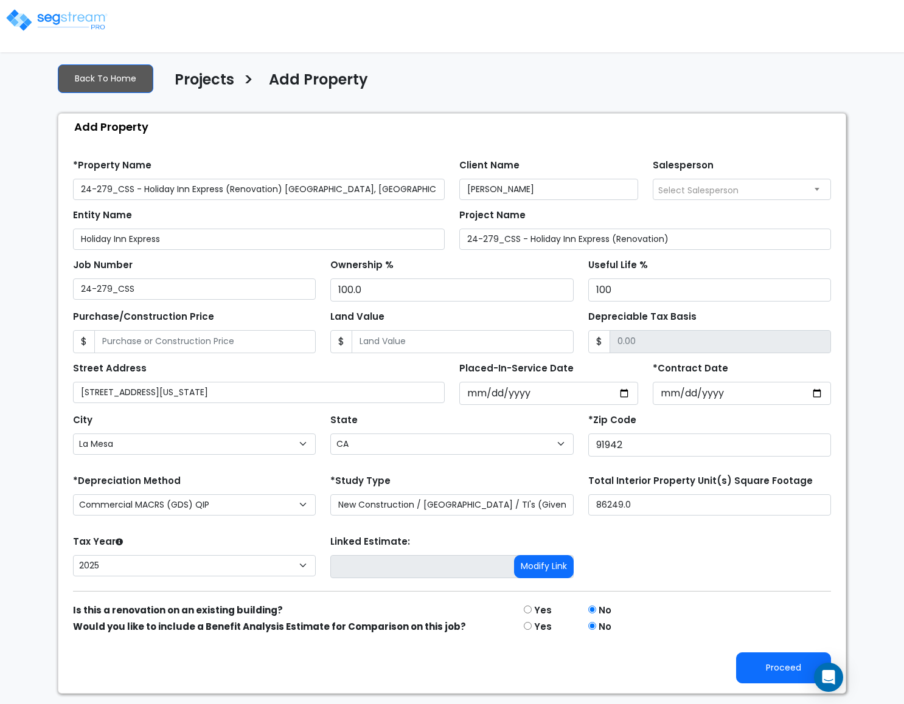
select select "La Mesa"
select select "CA"
select select "CM(Q-FMCS"
select select "NEW"
select select "2025"
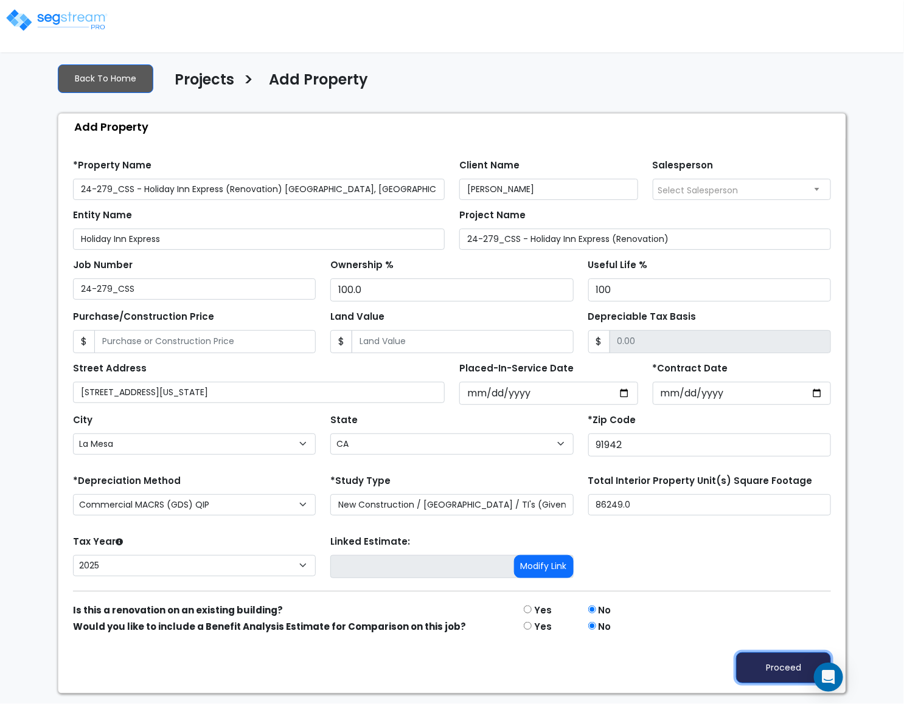
click at [792, 663] on button "Proceed" at bounding box center [783, 668] width 95 height 31
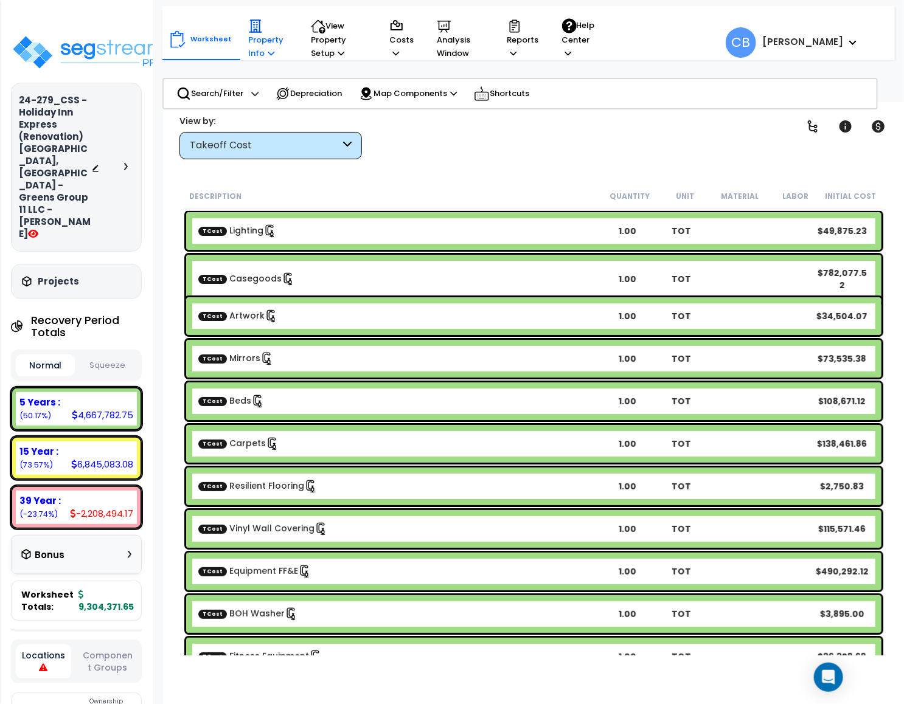
click at [259, 51] on p "Property Info" at bounding box center [267, 39] width 39 height 41
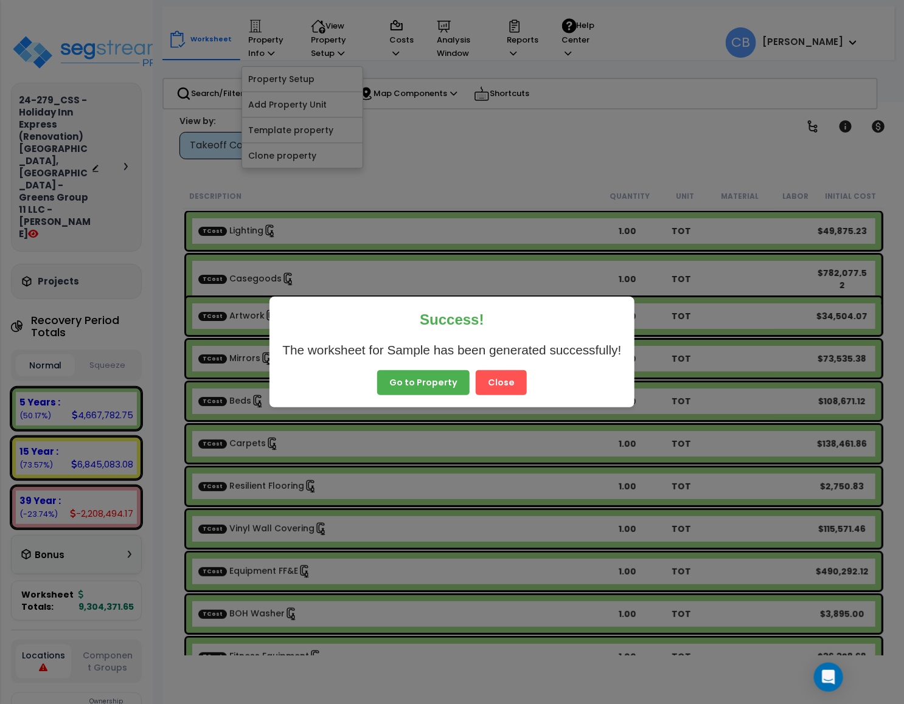
click at [502, 392] on button "Close" at bounding box center [501, 383] width 51 height 26
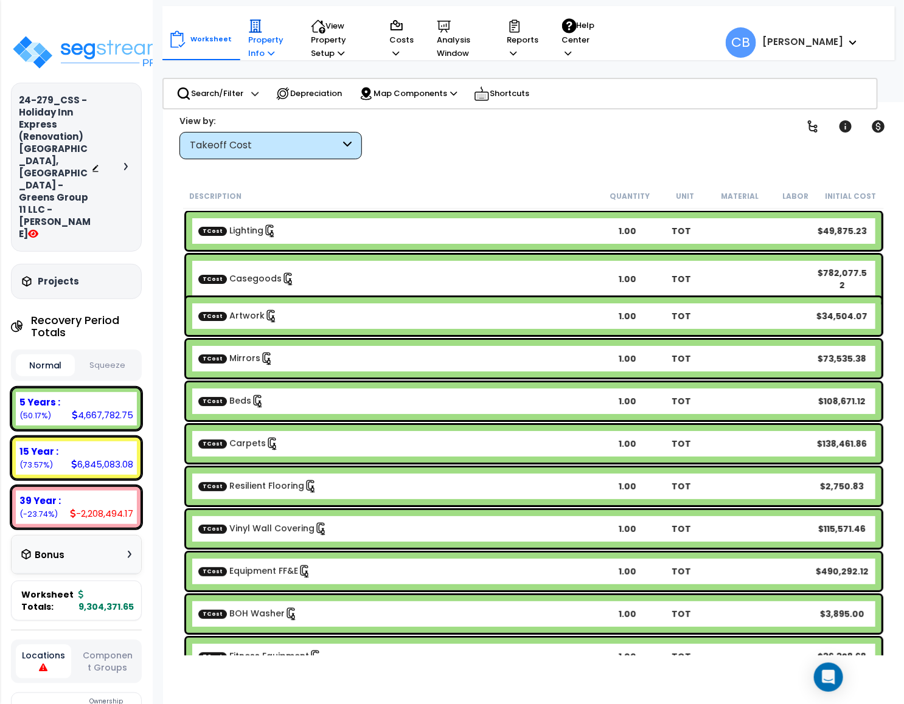
click at [267, 44] on p "Property Info" at bounding box center [267, 39] width 39 height 41
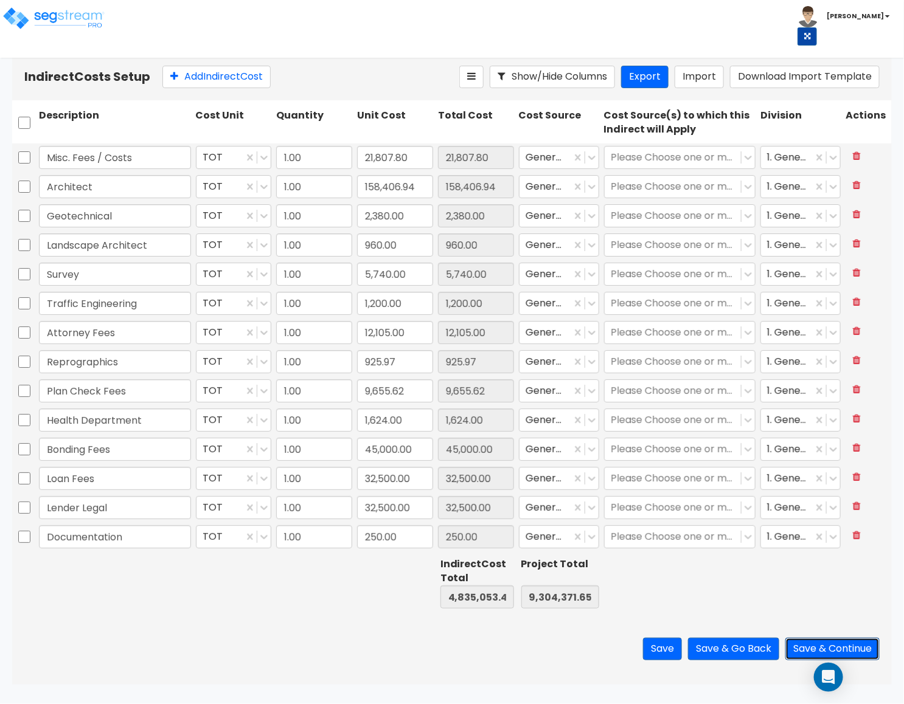
click at [823, 648] on button "Save & Continue" at bounding box center [832, 649] width 94 height 23
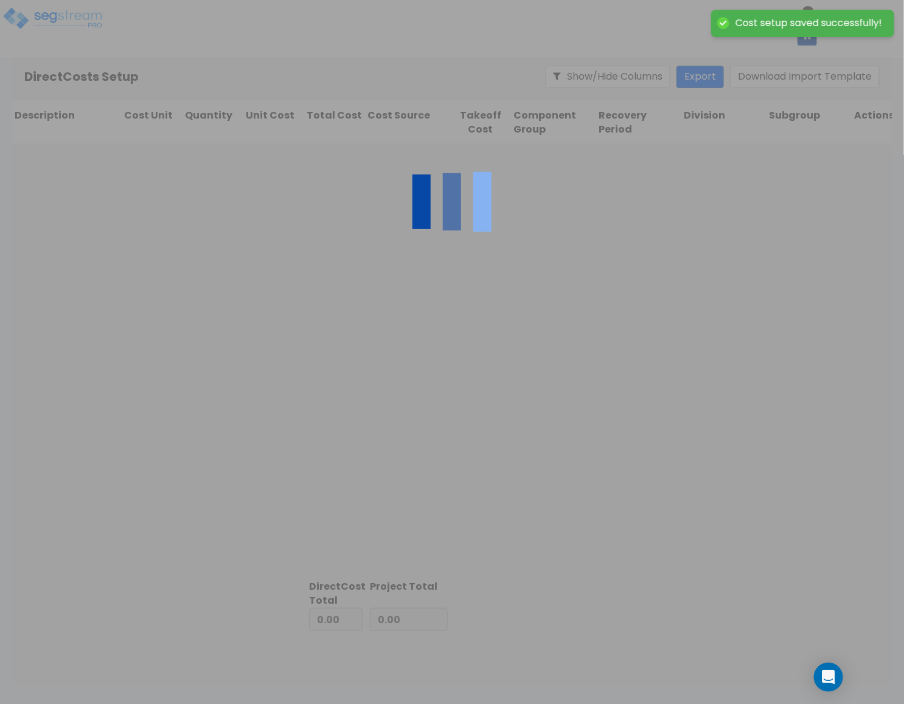
type input "4,835,053.45"
type input "4,469,318.20"
type input "9,304,371.65"
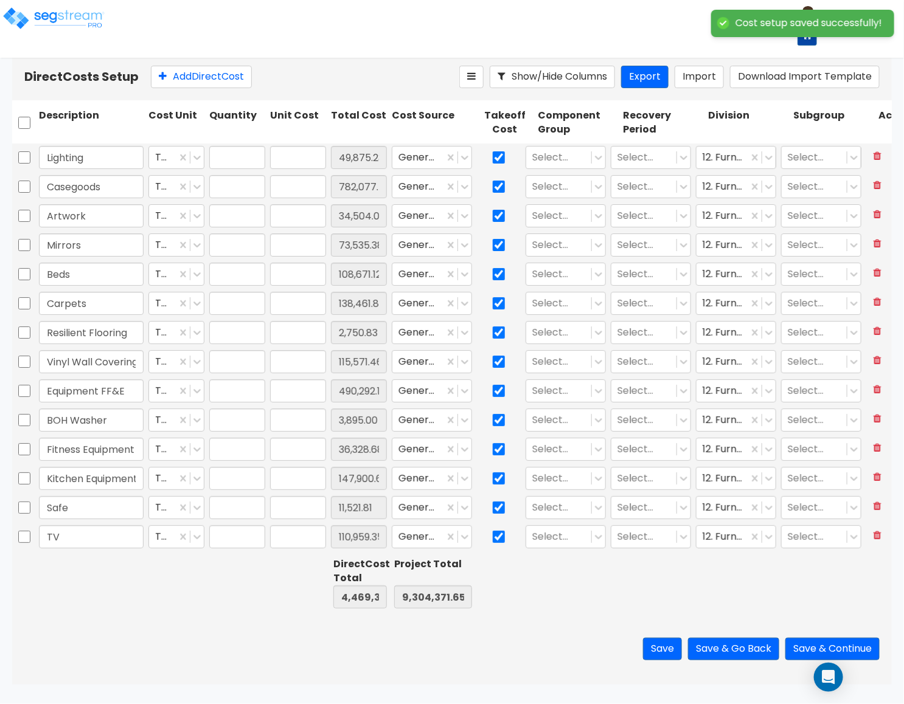
type input "1.00"
type input "49,875.23"
type input "1.00"
type input "782,077.52"
type input "1.00"
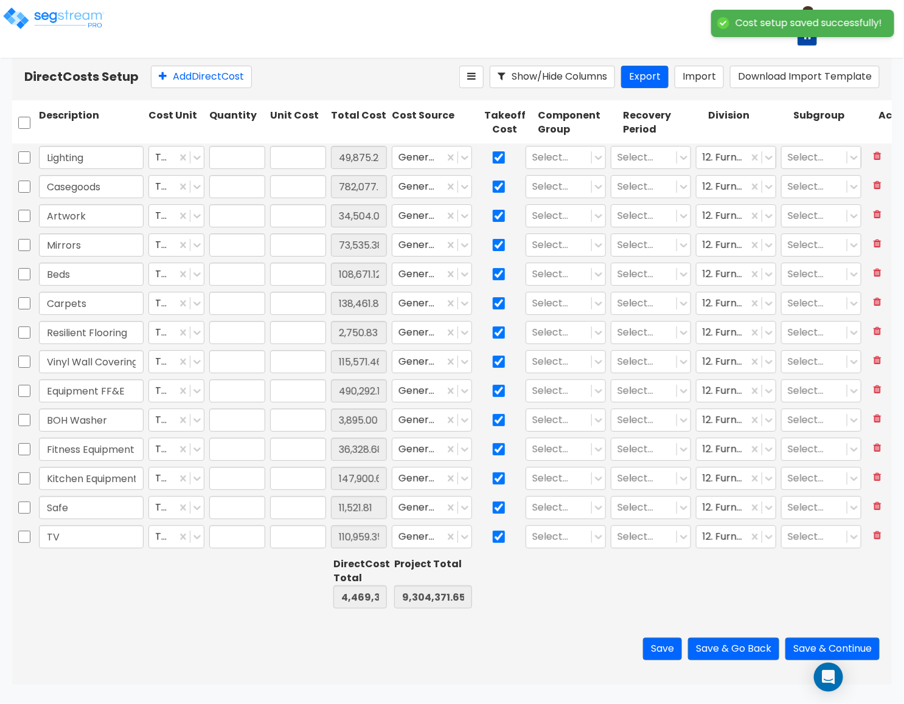
type input "34,504.07"
type input "1.00"
type input "73,535.38"
type input "1.00"
type input "108,671.12"
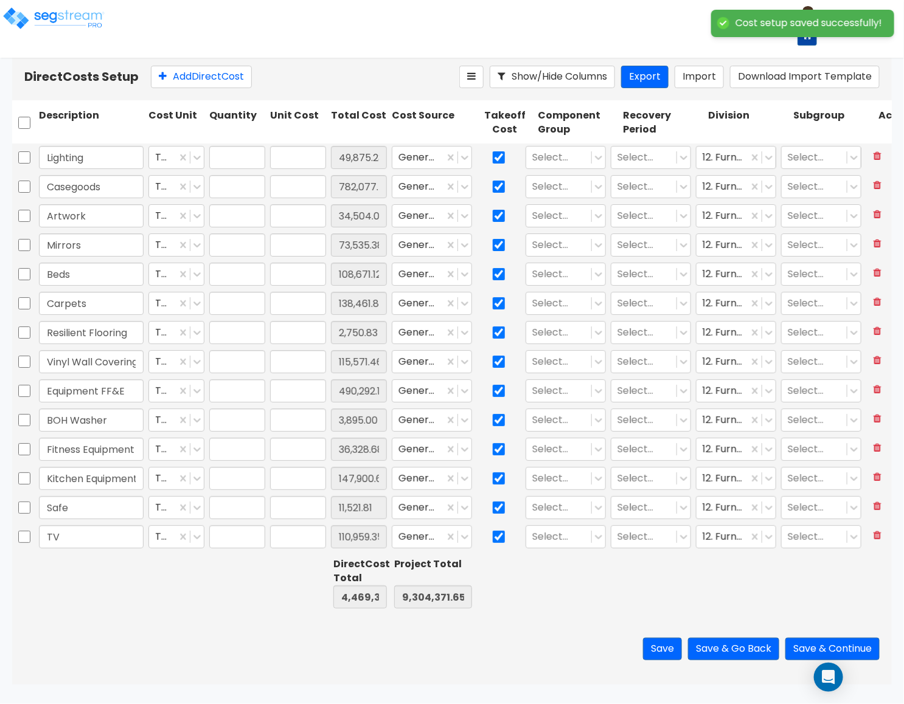
type input "1.00"
type input "138,461.86"
type input "1.00"
type input "2,750.83"
type input "1.00"
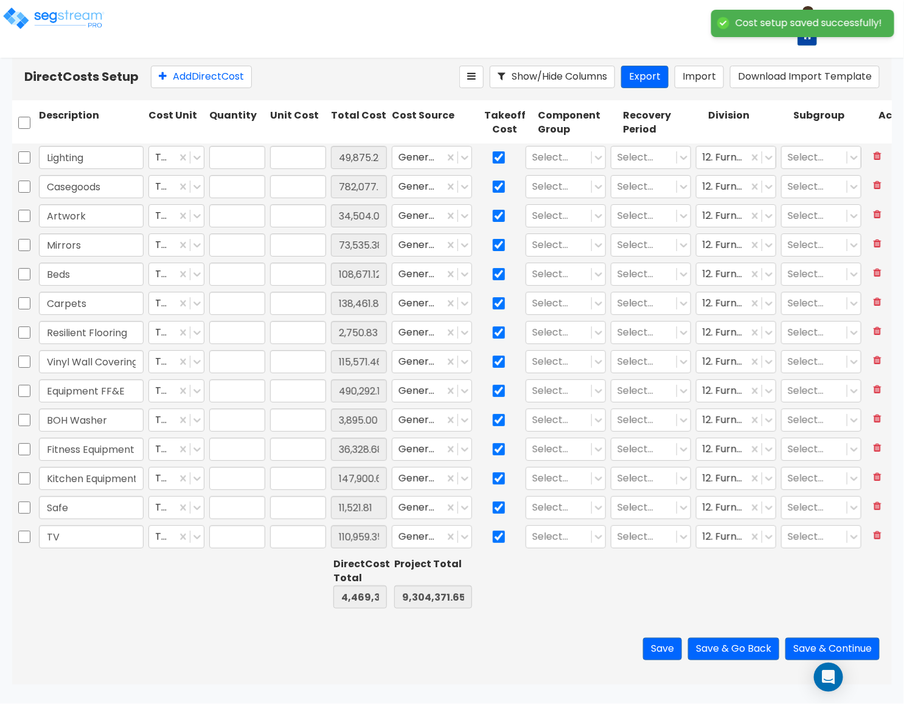
type input "115,571.46"
type input "1.00"
type input "490,292.12"
type input "1.00"
type input "3,895.00"
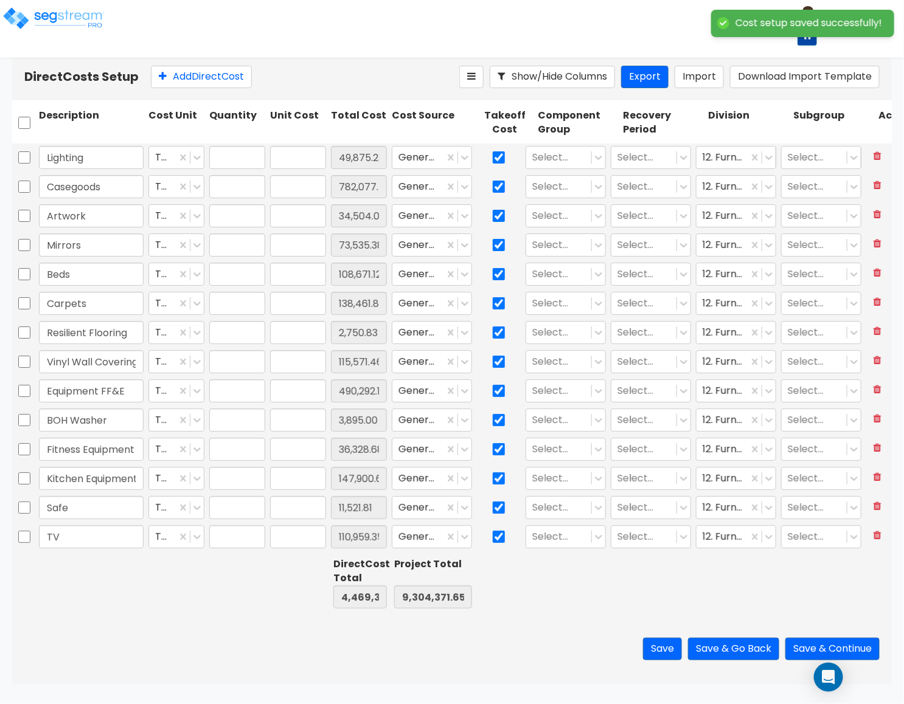
type input "1.00"
type input "36,328.68"
type input "1.00"
type input "147,900.68"
type input "1.00"
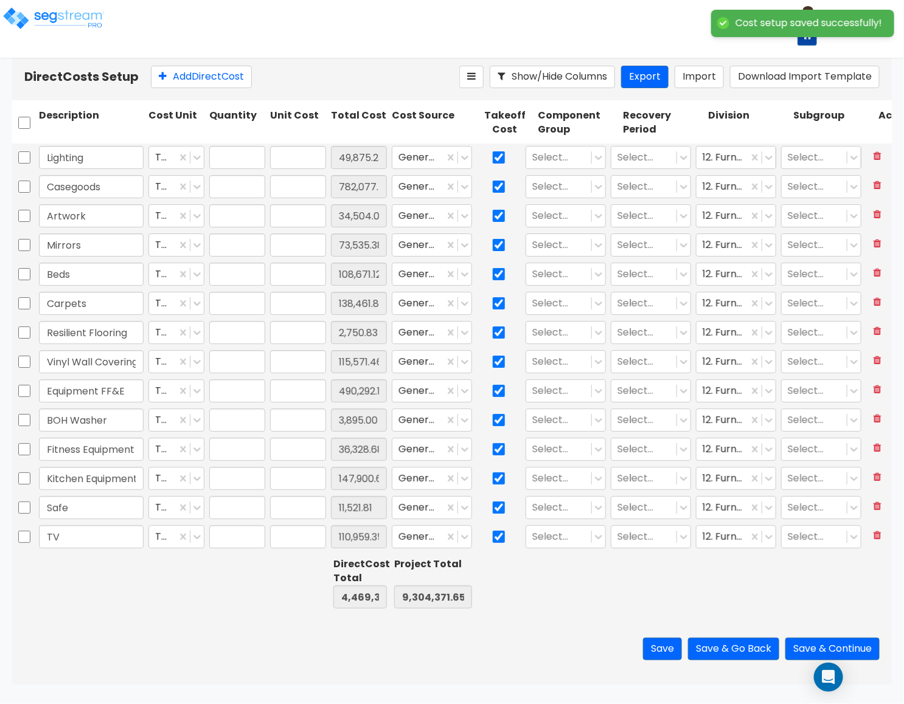
type input "11,521.81"
type input "1.00"
type input "110,959.35"
type input "1.00"
type input "1,144.42"
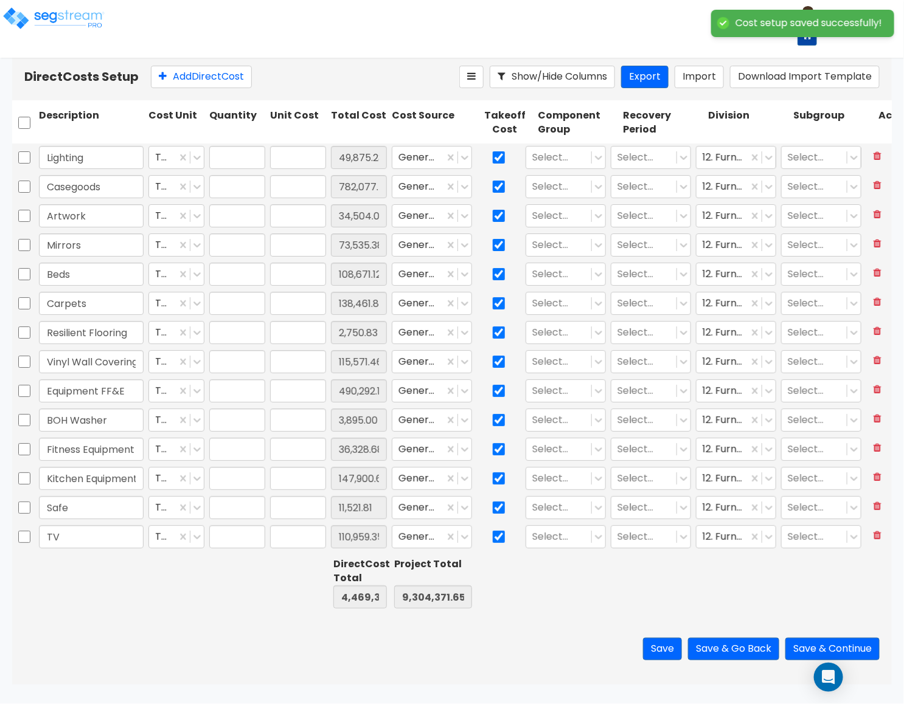
type input "1.00"
type input "54,203.78"
type input "1.00"
type input "40.58"
type input "1.00"
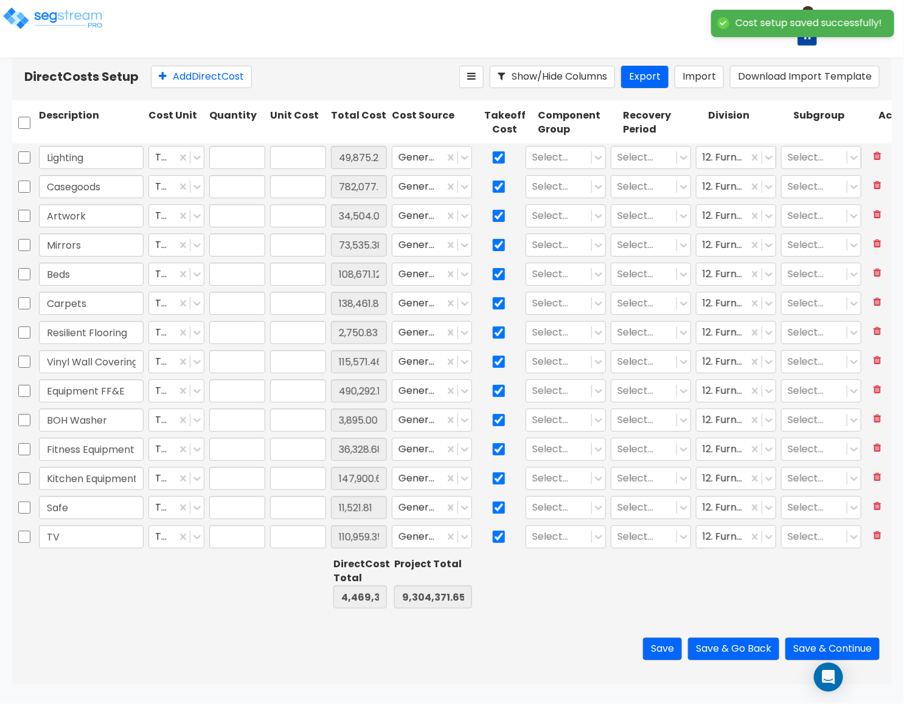
type input "4,932.28"
type input "1.00"
type input "96,108.00"
type input "1.00"
type input "7,350.00"
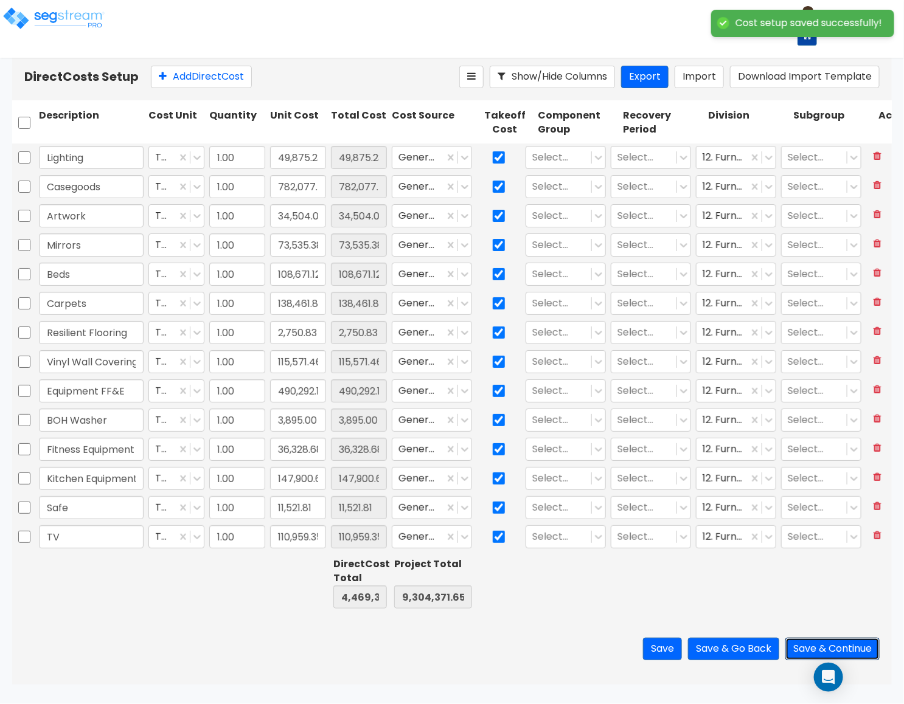
click at [823, 648] on button "Save & Continue" at bounding box center [832, 649] width 94 height 23
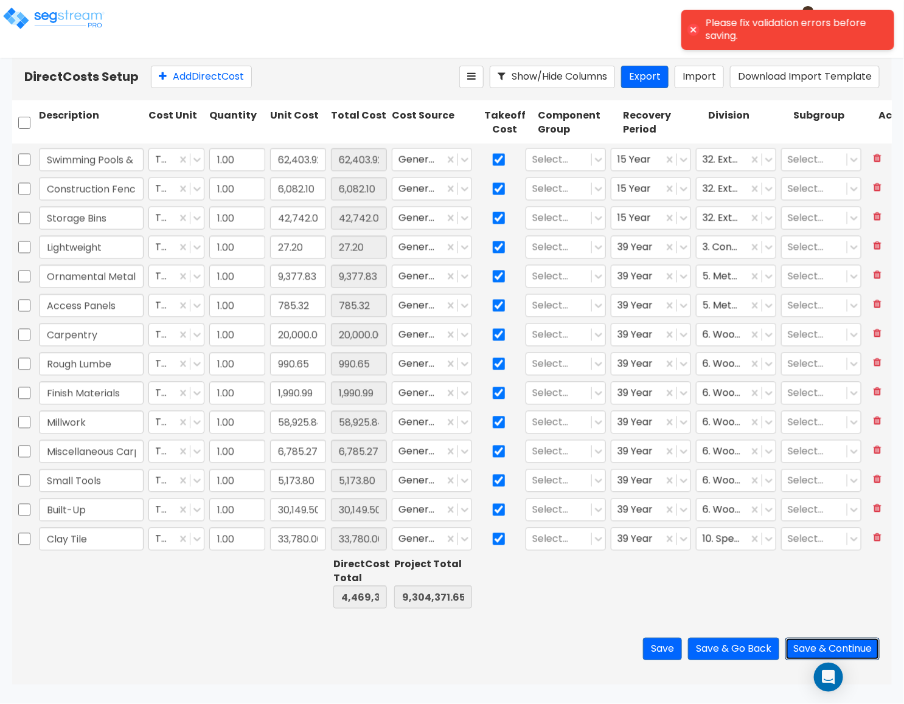
scroll to position [639, 0]
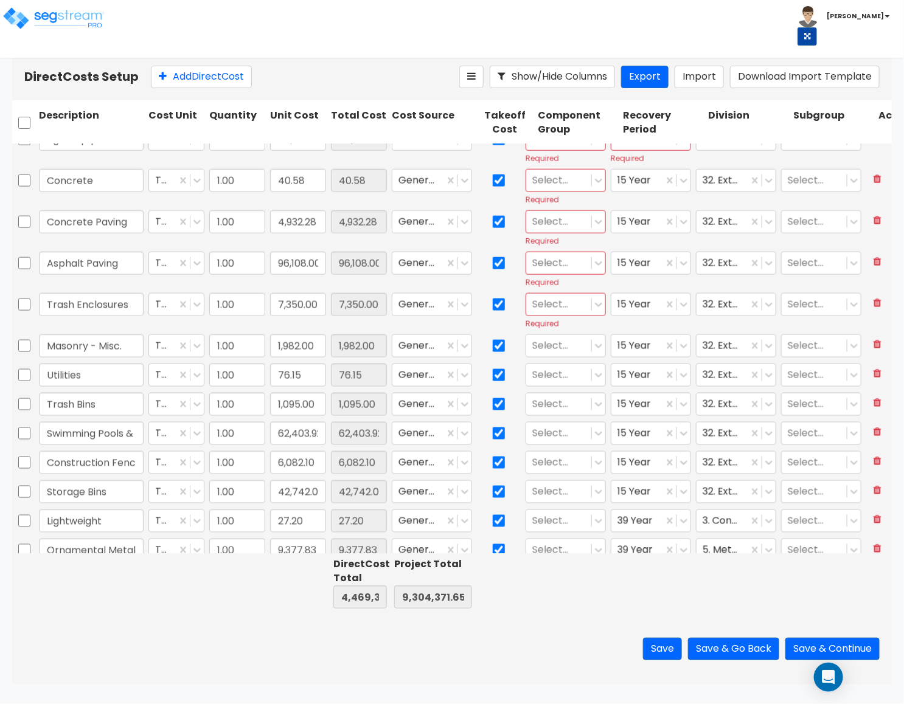
click at [579, 312] on div at bounding box center [558, 304] width 53 height 16
type input "tras"
click at [577, 347] on div "345.00 - TRASH CHUTE" at bounding box center [565, 341] width 80 height 34
click at [566, 257] on div at bounding box center [558, 263] width 53 height 16
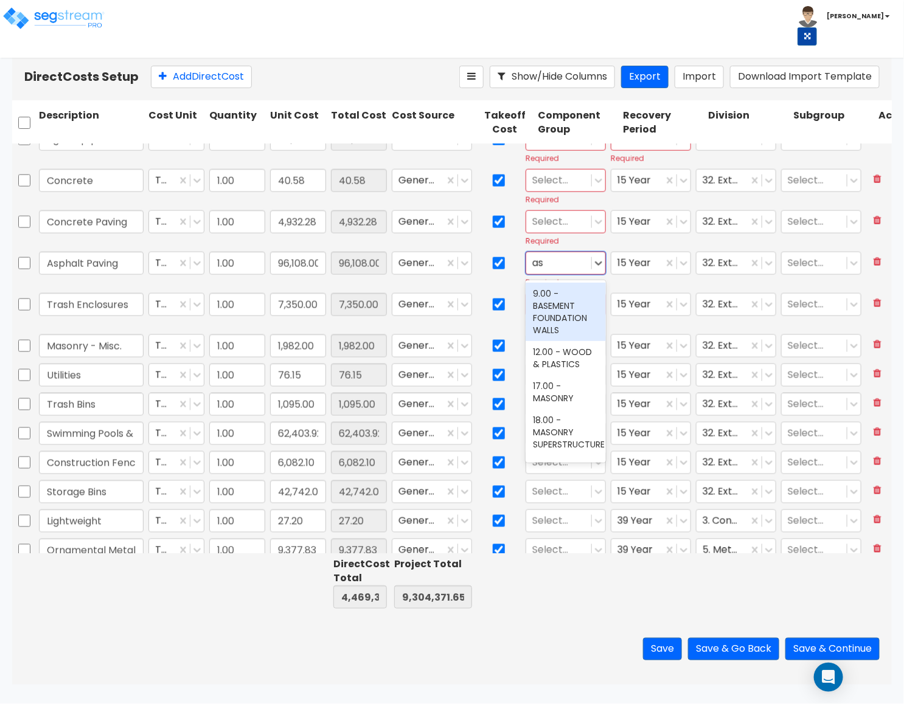
type input "asp"
click at [561, 296] on div "359.00 - SITE ASPHALT CURBING" at bounding box center [565, 306] width 80 height 46
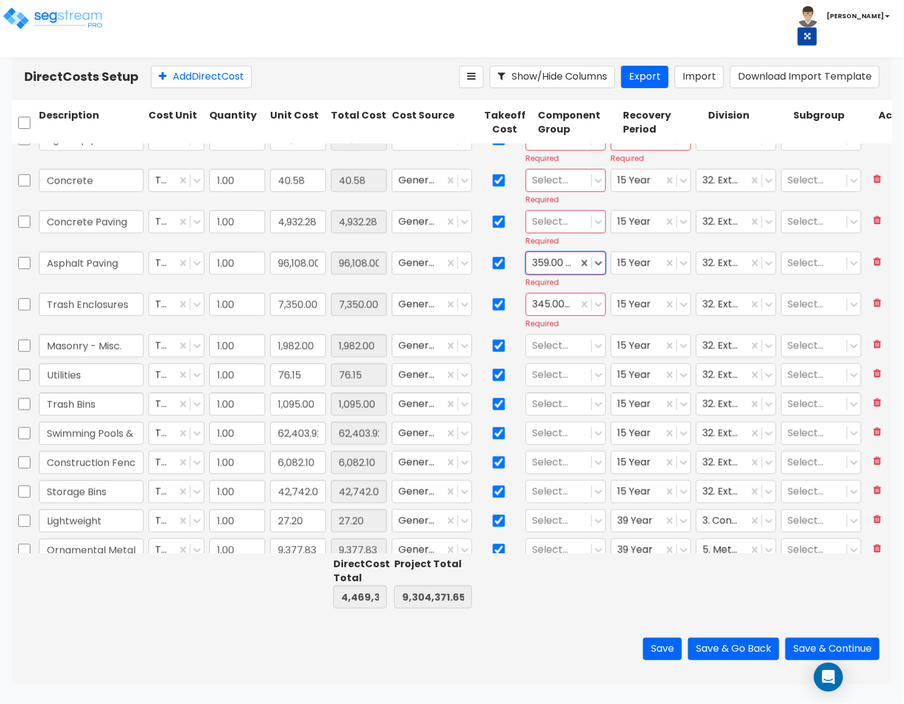
click at [553, 226] on div at bounding box center [558, 221] width 53 height 16
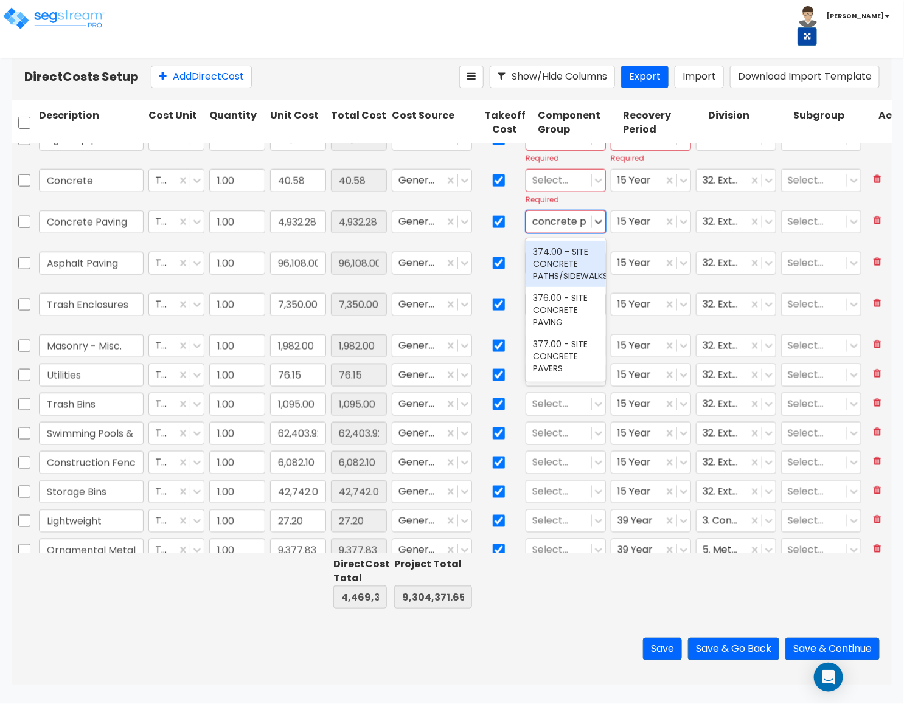
type input "concrete pa"
click at [556, 331] on div "376.00 - SITE CONCRETE PAVING" at bounding box center [565, 310] width 80 height 46
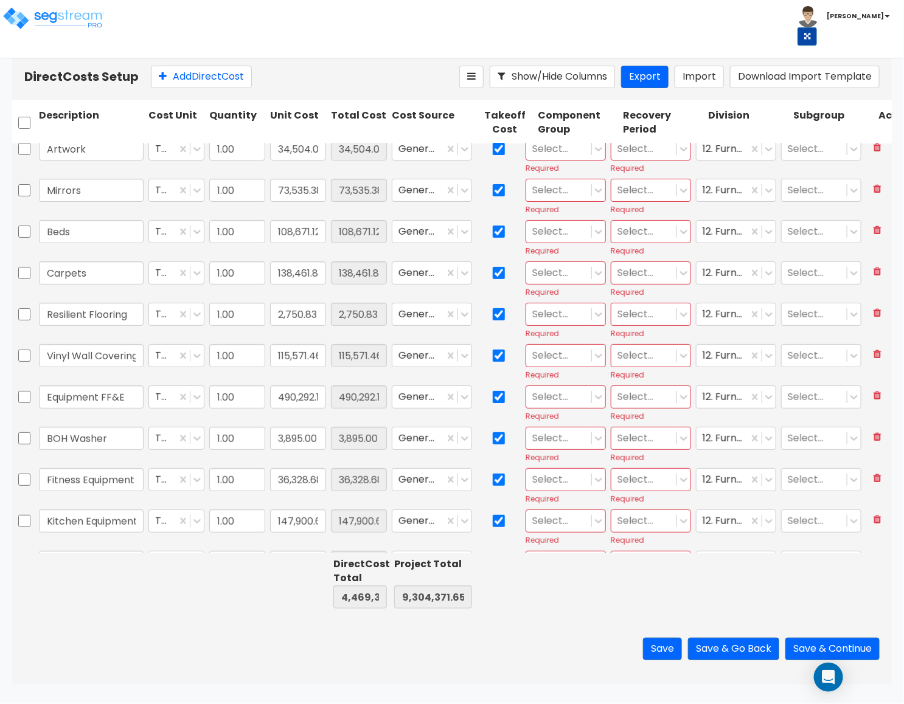
scroll to position [0, 0]
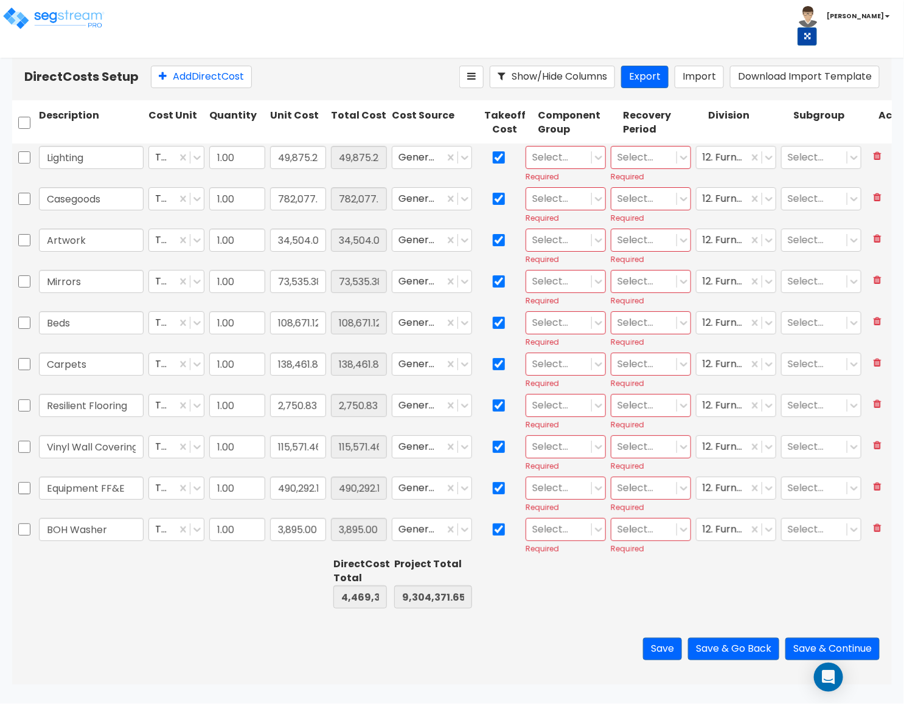
click at [557, 162] on div at bounding box center [558, 157] width 53 height 16
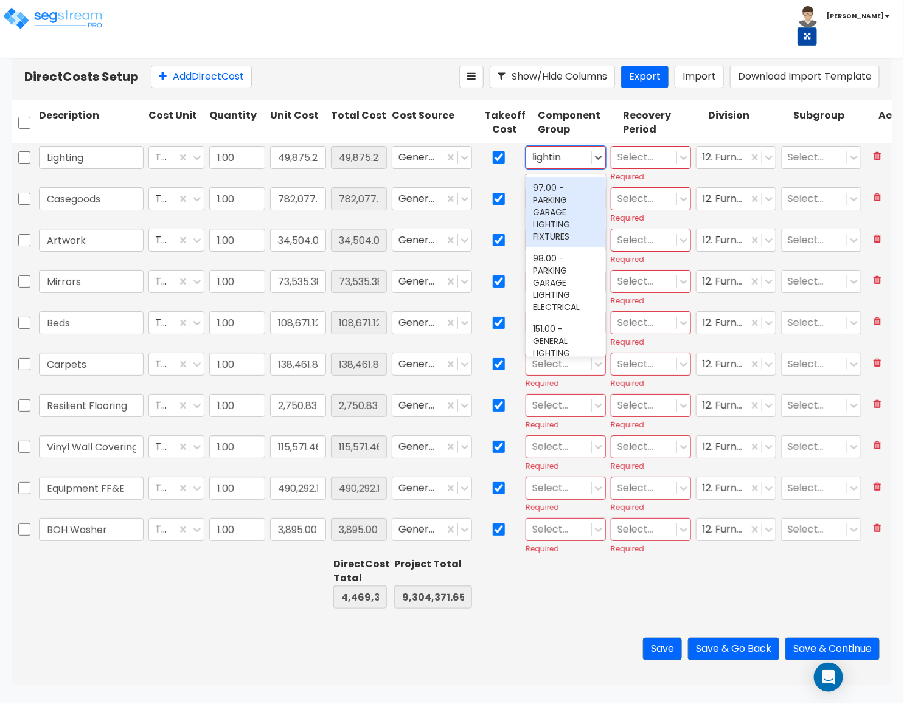
type input "lighting"
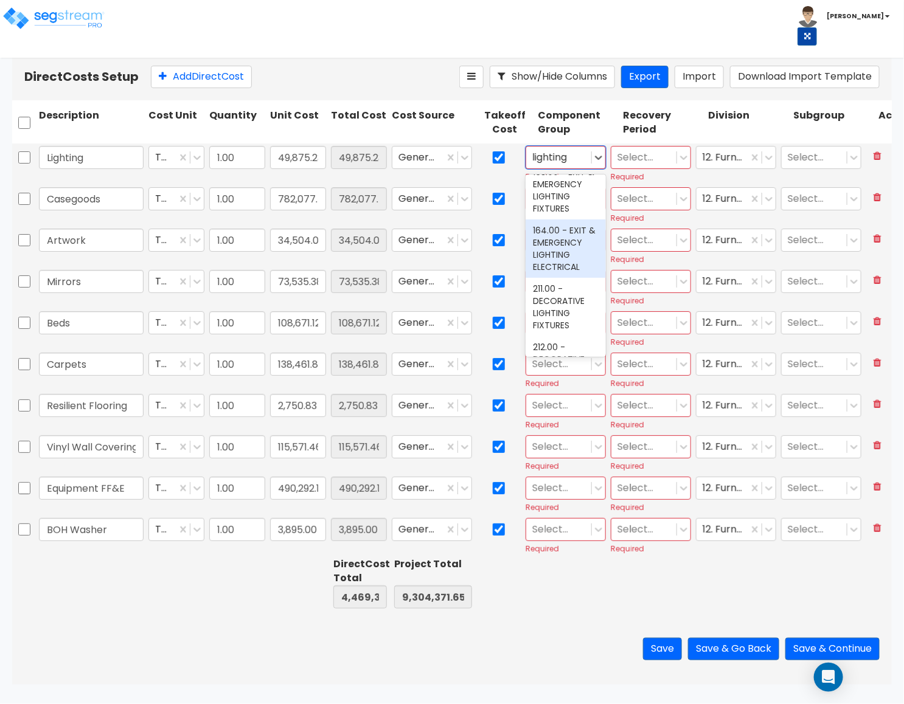
scroll to position [182, 0]
click at [556, 240] on div "152.00 - GENERAL LIGHTING ELECTRICAL" at bounding box center [565, 223] width 80 height 58
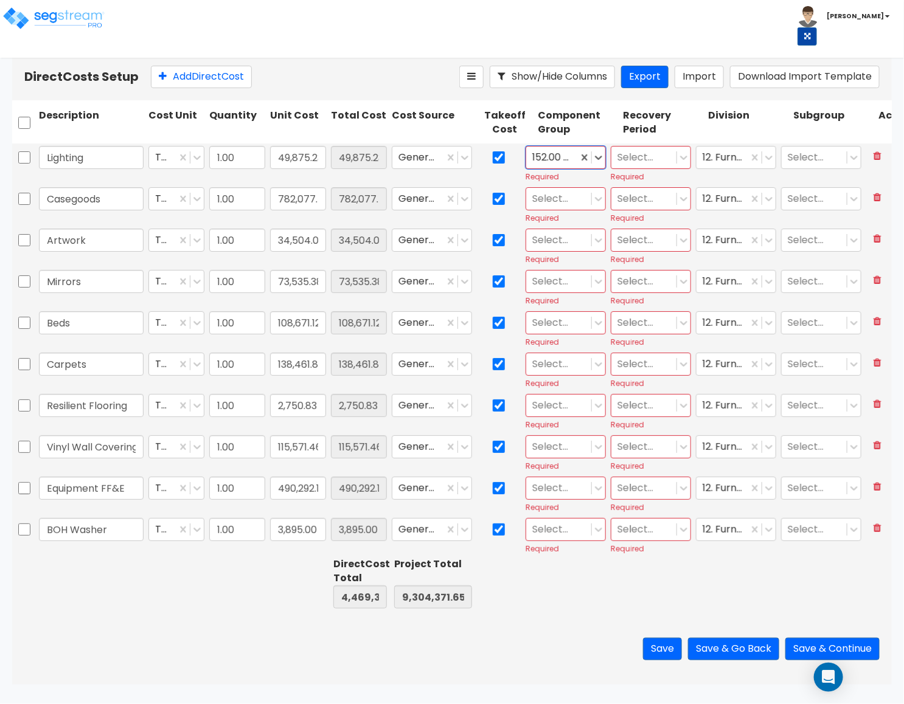
click at [637, 165] on div at bounding box center [643, 157] width 53 height 16
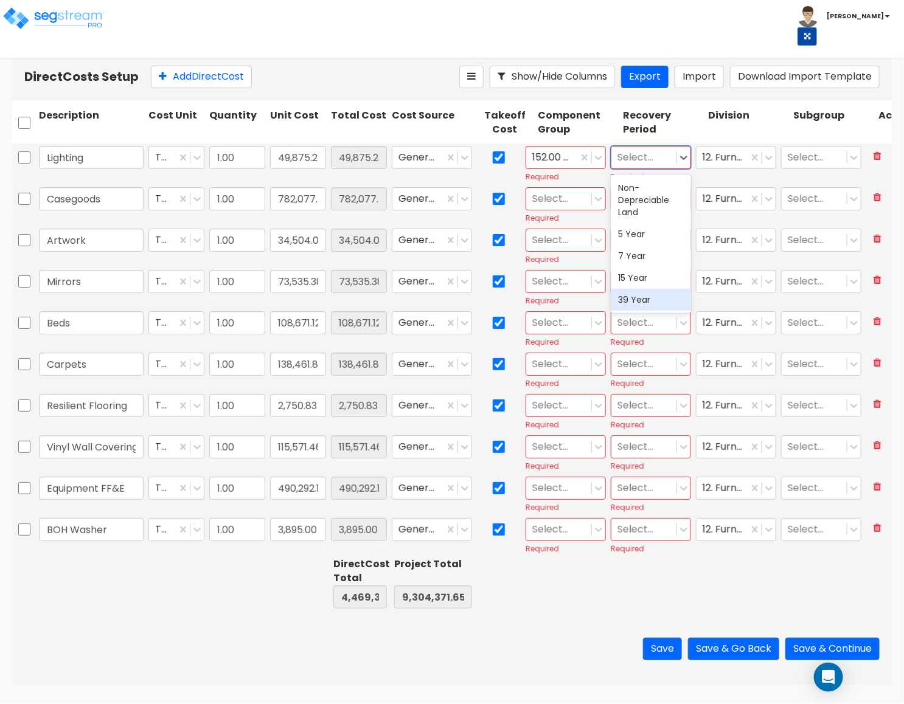
click at [637, 301] on div "39 Year" at bounding box center [651, 300] width 80 height 22
click at [557, 205] on div at bounding box center [558, 198] width 53 height 16
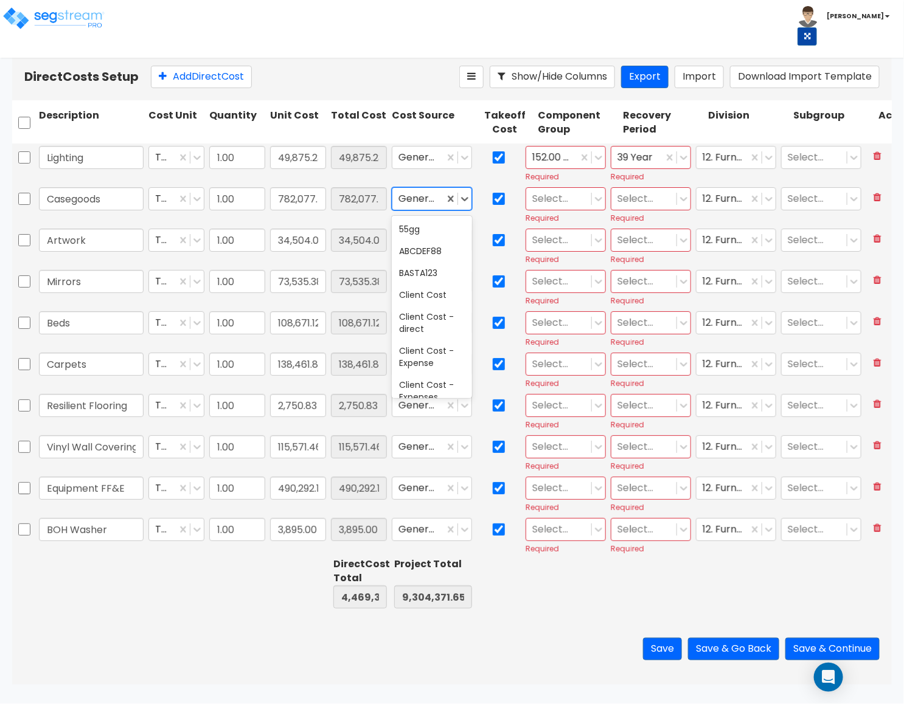
click at [412, 199] on div at bounding box center [418, 198] width 40 height 16
click at [544, 199] on div at bounding box center [558, 198] width 53 height 16
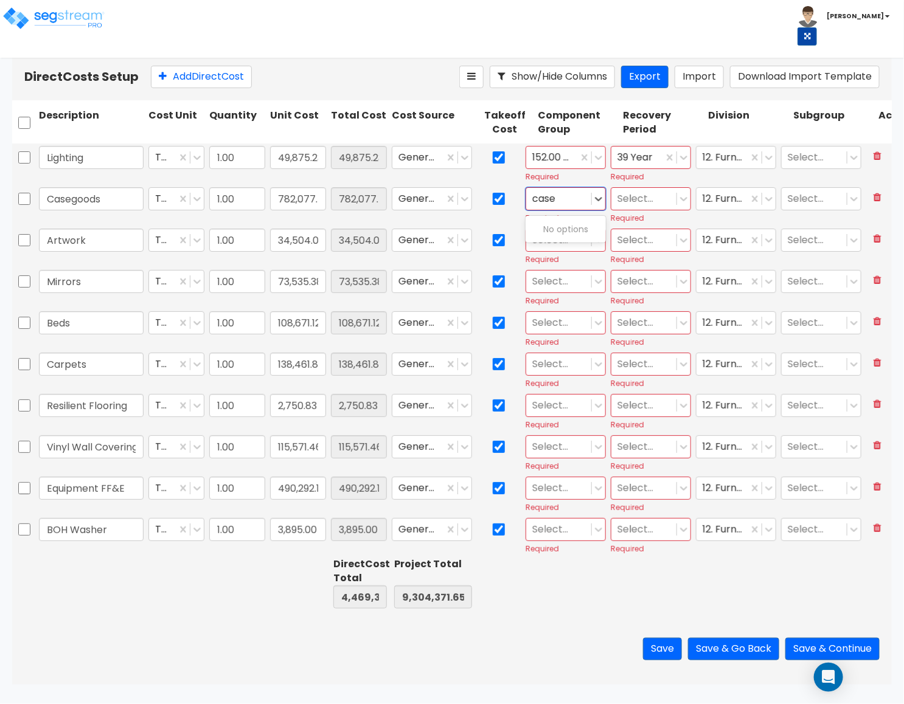
click at [557, 203] on input "case" at bounding box center [545, 199] width 26 height 14
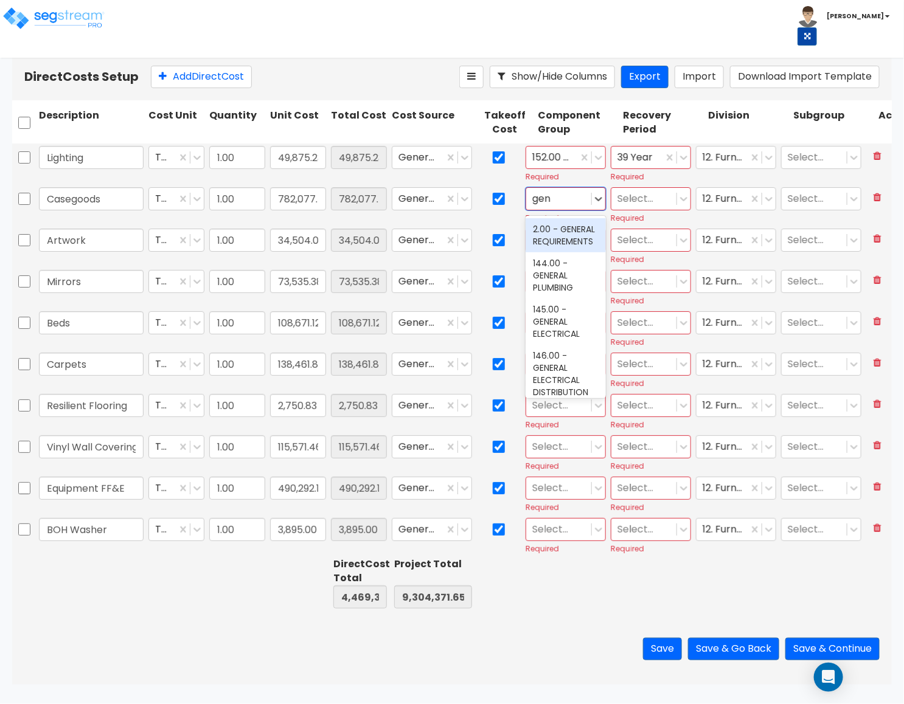
type input "gene"
click at [557, 243] on div "2.00 - GENERAL REQUIREMENTS" at bounding box center [565, 235] width 80 height 34
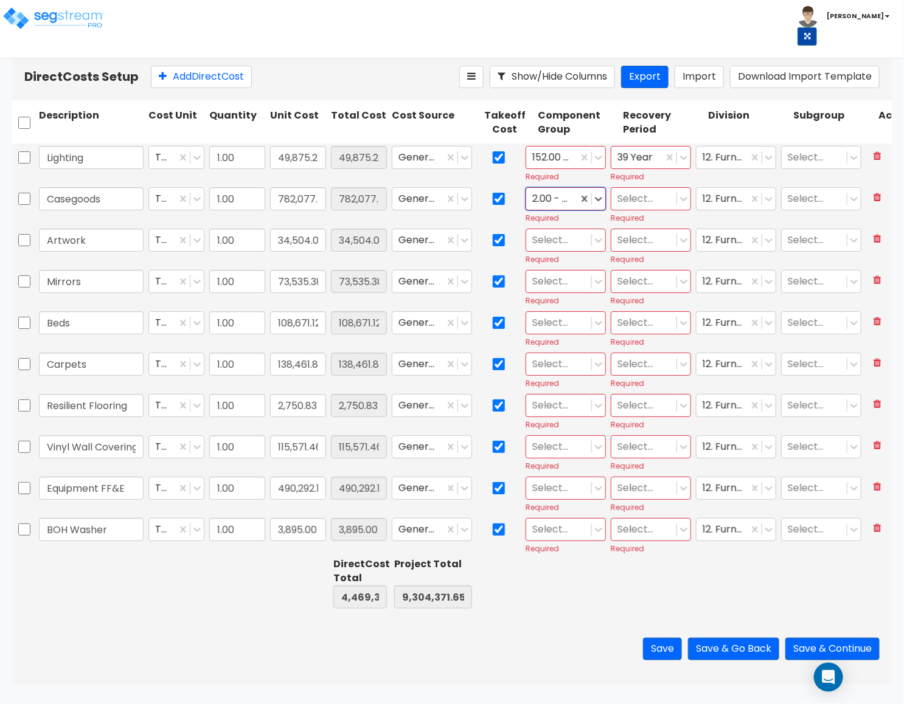
click at [631, 199] on div at bounding box center [643, 198] width 53 height 16
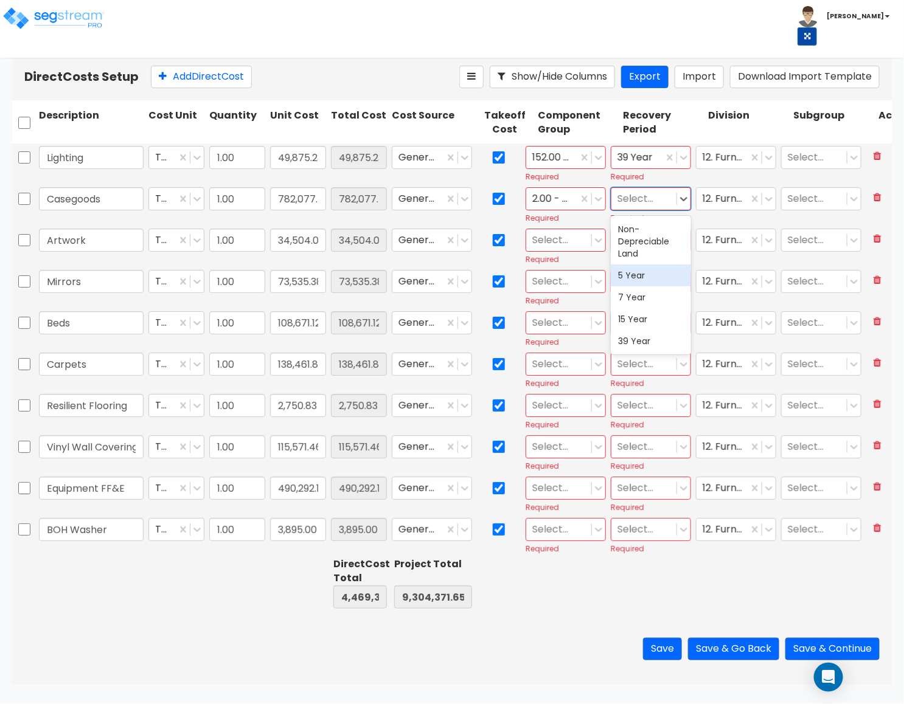
click at [641, 275] on div "5 Year" at bounding box center [651, 276] width 80 height 22
click at [553, 244] on div at bounding box center [558, 240] width 53 height 16
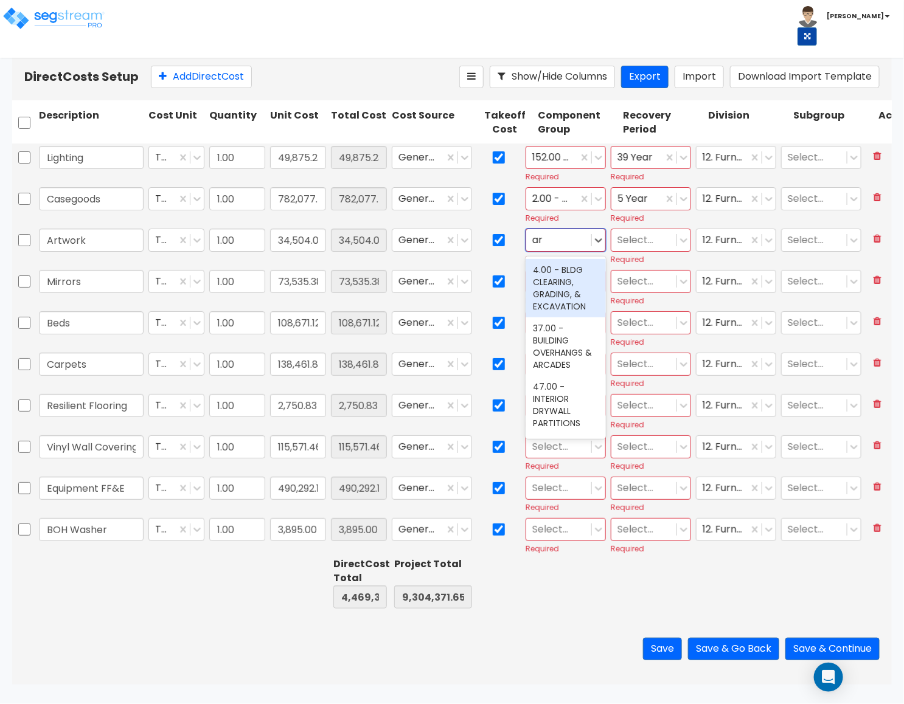
type input "art"
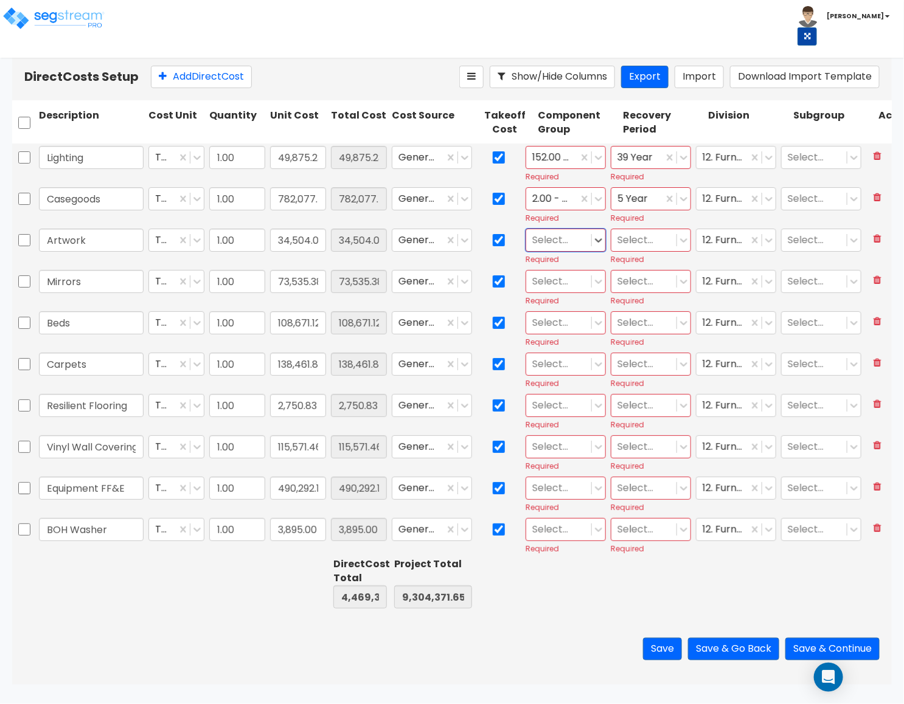
click at [560, 245] on div at bounding box center [558, 240] width 53 height 16
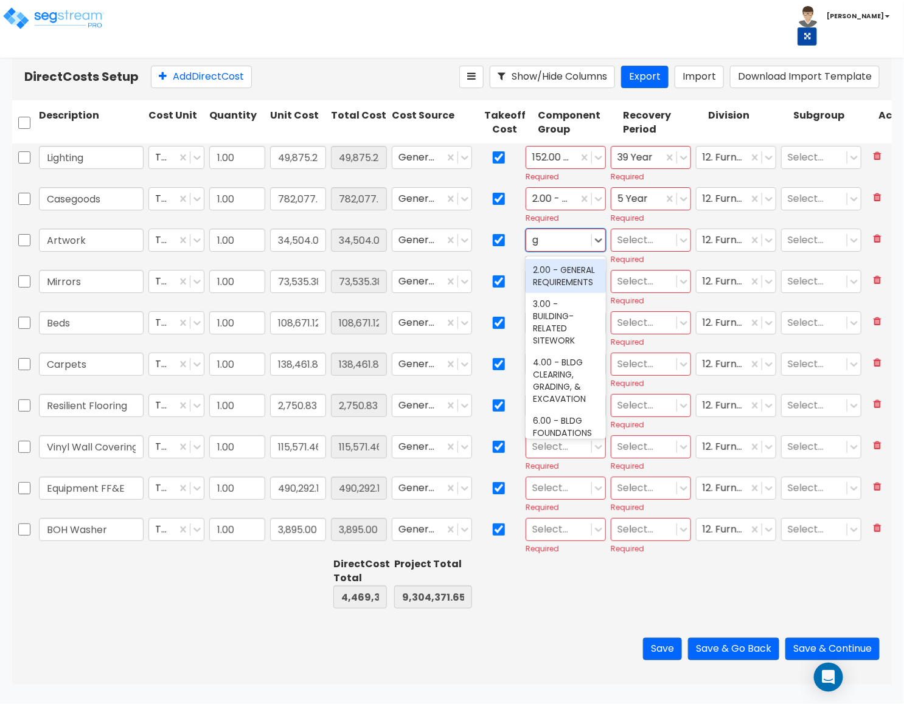
type input "ge"
click at [557, 274] on div "2.00 - GENERAL REQUIREMENTS" at bounding box center [565, 276] width 80 height 34
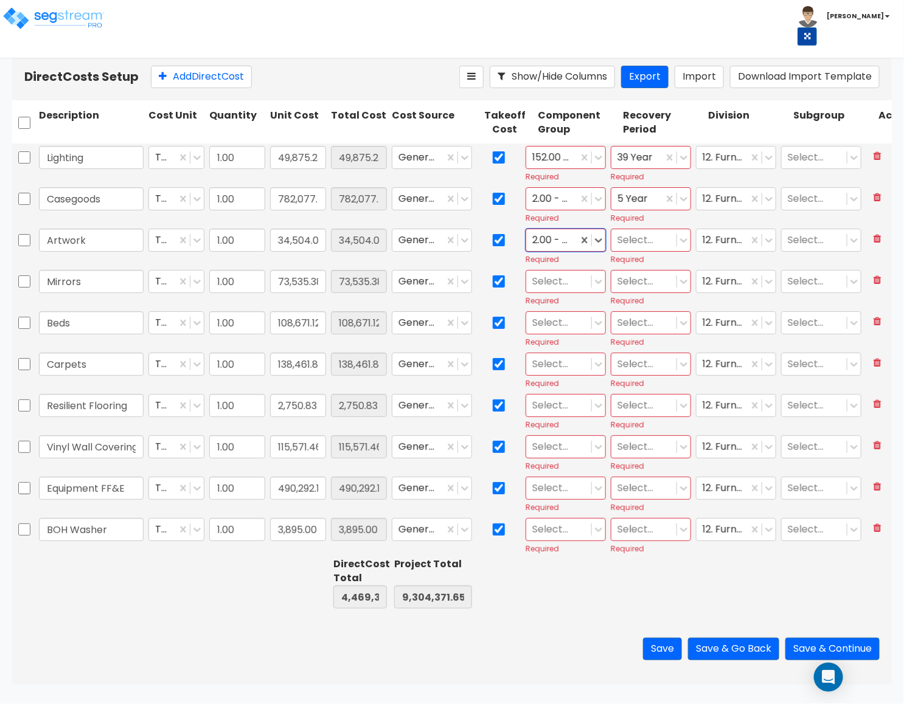
click at [632, 243] on div at bounding box center [643, 240] width 53 height 16
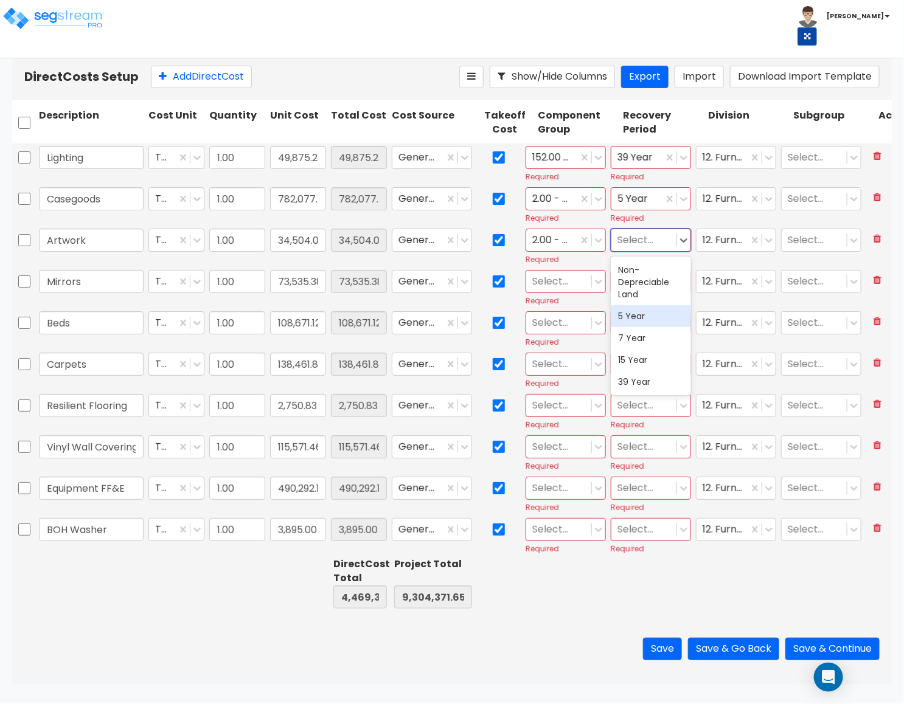
click at [635, 314] on div "5 Year" at bounding box center [651, 316] width 80 height 22
click at [562, 281] on div at bounding box center [558, 281] width 53 height 16
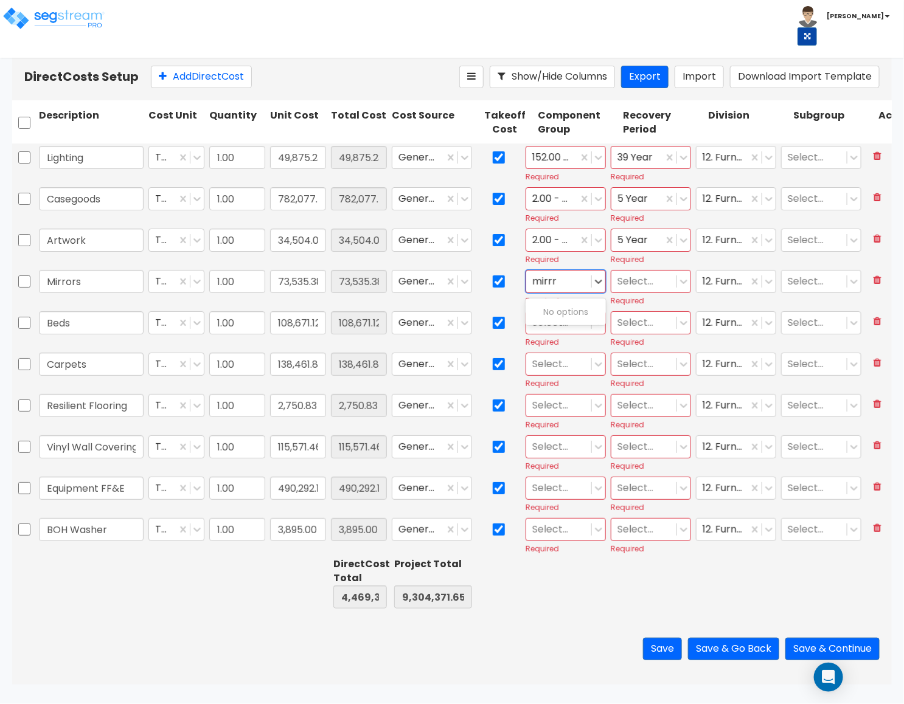
type input "mirr"
click at [573, 334] on div "104.00 - BUILT-IN MIRRORS" at bounding box center [565, 318] width 80 height 34
click at [635, 286] on div at bounding box center [643, 281] width 53 height 16
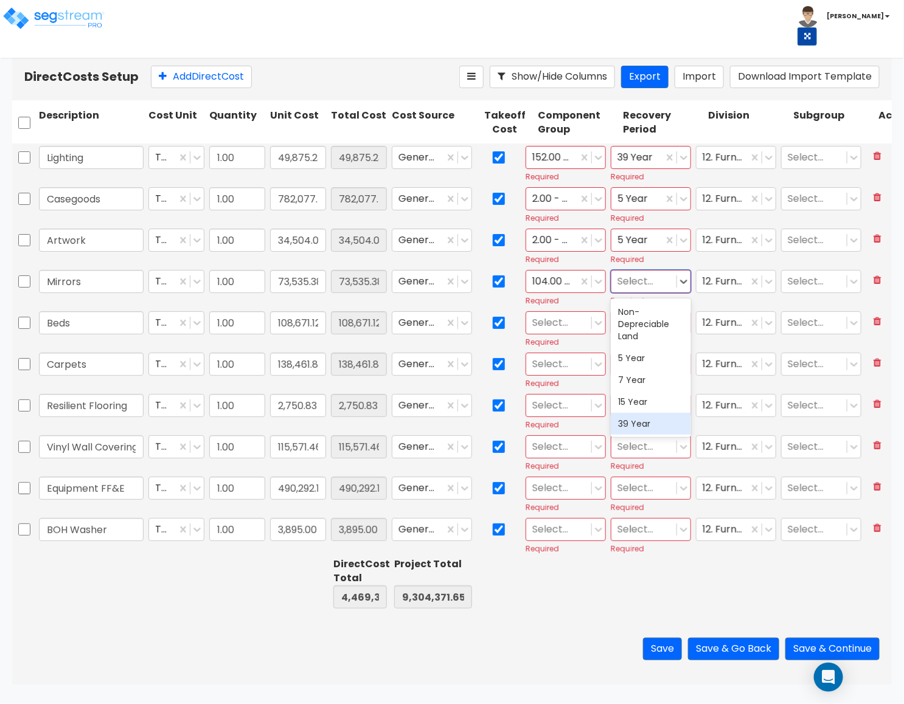
click at [635, 425] on div "39 Year" at bounding box center [651, 424] width 80 height 22
click at [617, 285] on input "text" at bounding box center [618, 281] width 2 height 14
click at [631, 365] on div "5 Year" at bounding box center [651, 358] width 80 height 22
click at [549, 328] on div at bounding box center [558, 322] width 53 height 16
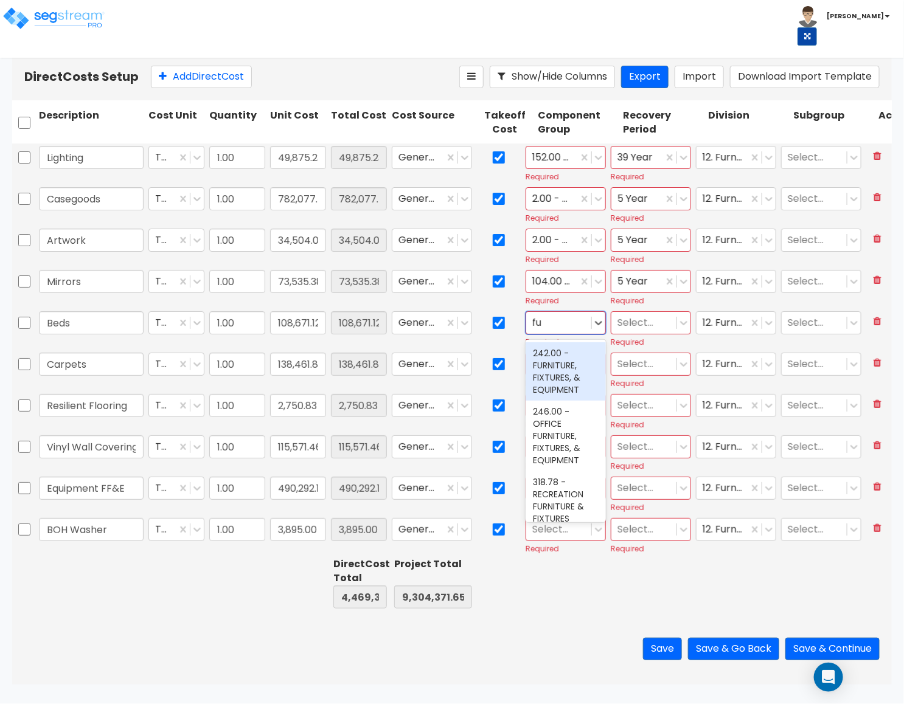
type input "fur"
click at [551, 369] on div "242.00 - FURNITURE, FIXTURES, & EQUIPMENT" at bounding box center [565, 371] width 80 height 58
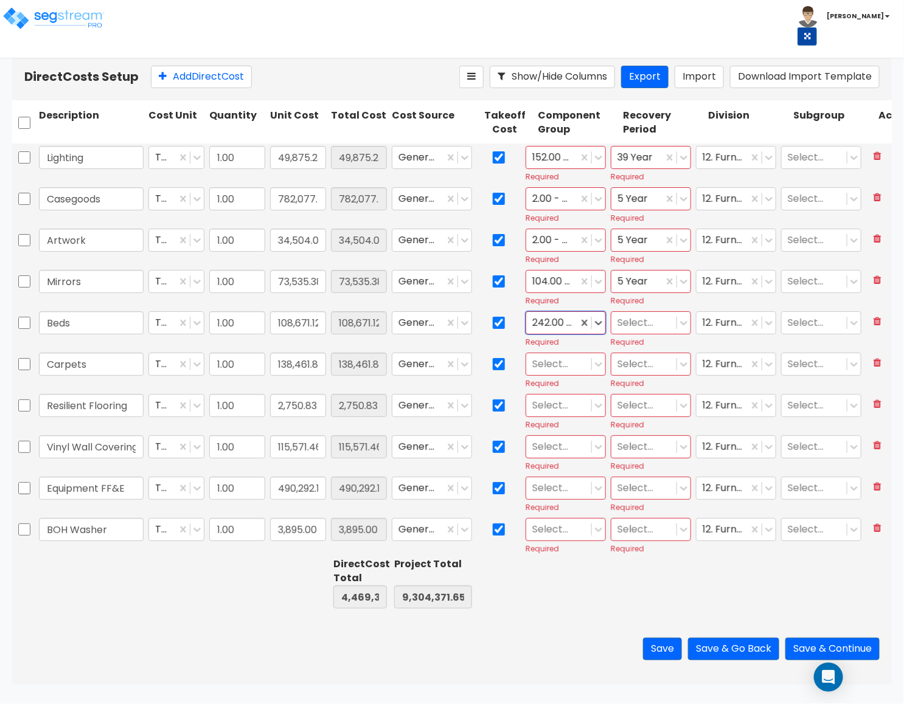
click at [633, 330] on div at bounding box center [643, 322] width 53 height 16
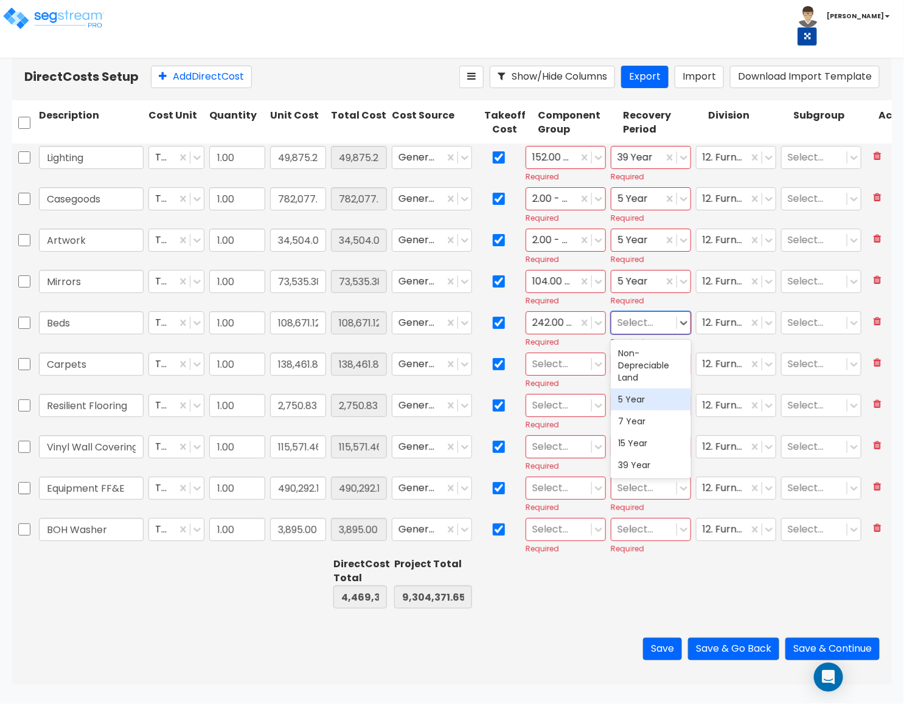
click at [657, 402] on div "5 Year" at bounding box center [651, 400] width 80 height 22
click at [549, 365] on div at bounding box center [558, 364] width 53 height 16
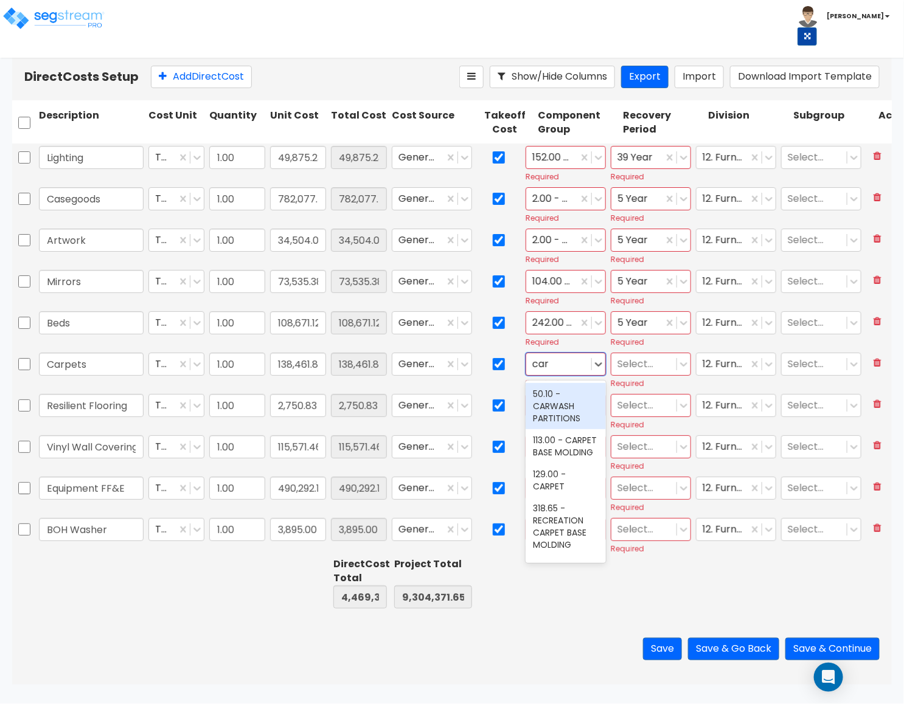
type input "carp"
click at [555, 409] on div "113.00 - CARPET BASE MOLDING" at bounding box center [565, 400] width 80 height 34
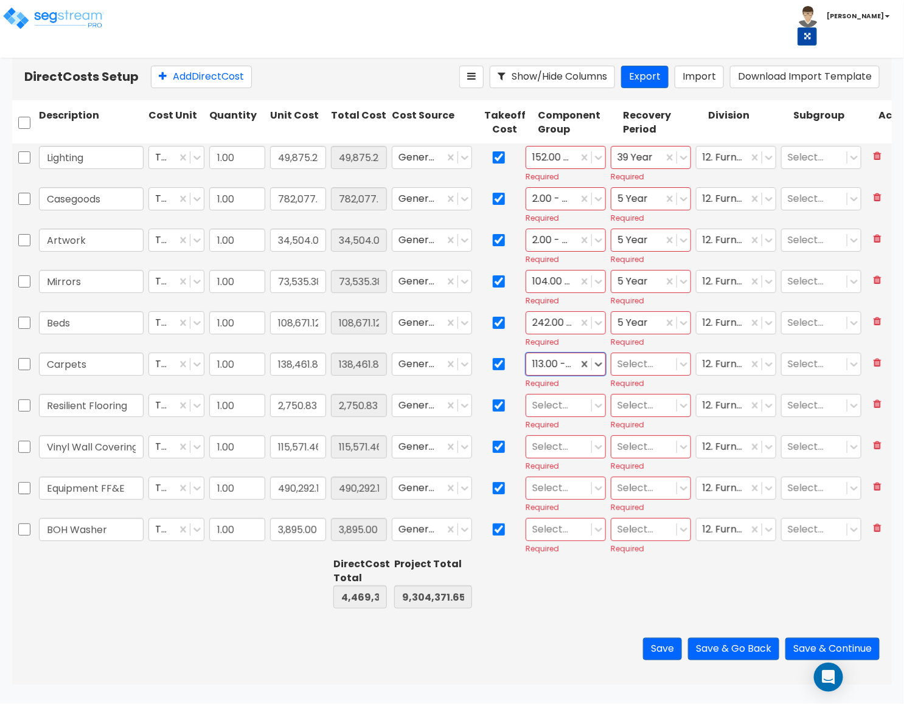
click at [552, 367] on div at bounding box center [552, 364] width 40 height 16
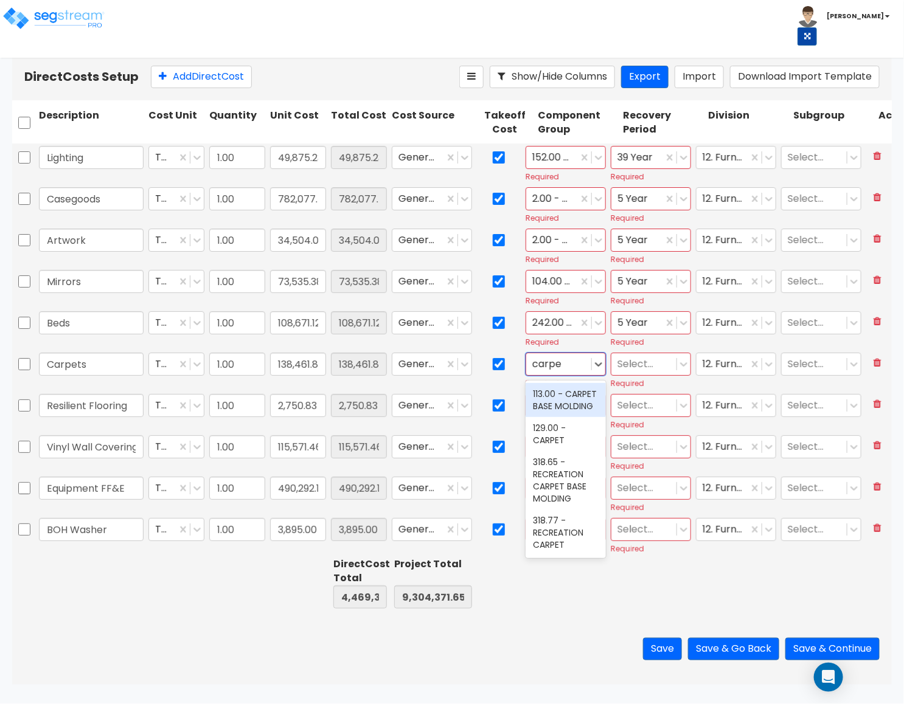
type input "carpet"
click at [542, 451] on div "129.00 - CARPET" at bounding box center [565, 434] width 80 height 34
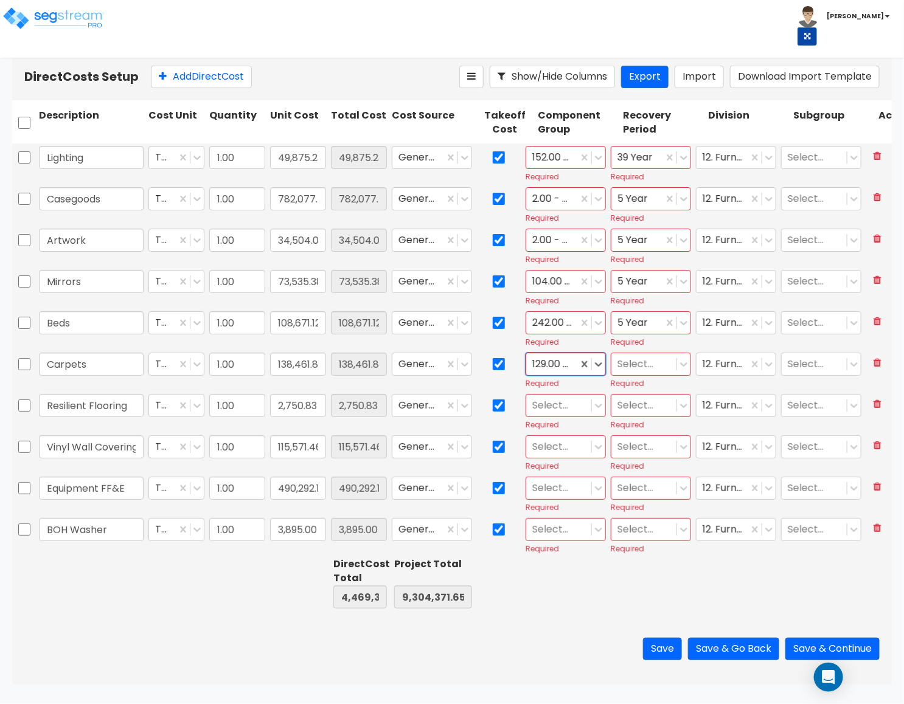
click at [637, 367] on div at bounding box center [643, 364] width 53 height 16
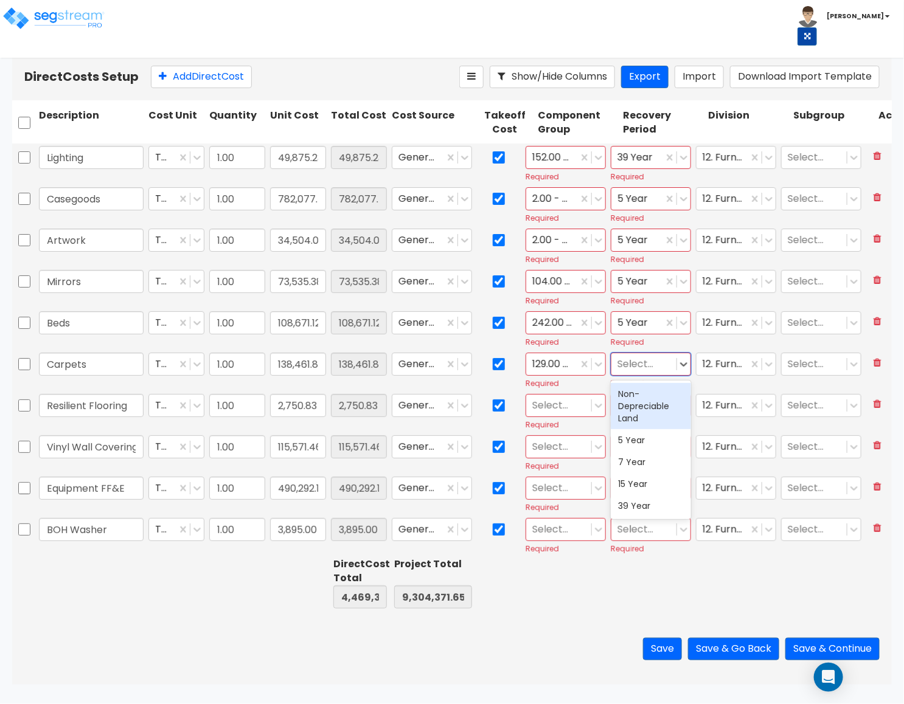
click at [641, 432] on div "5 Year" at bounding box center [651, 440] width 80 height 22
click at [540, 410] on div at bounding box center [558, 405] width 53 height 16
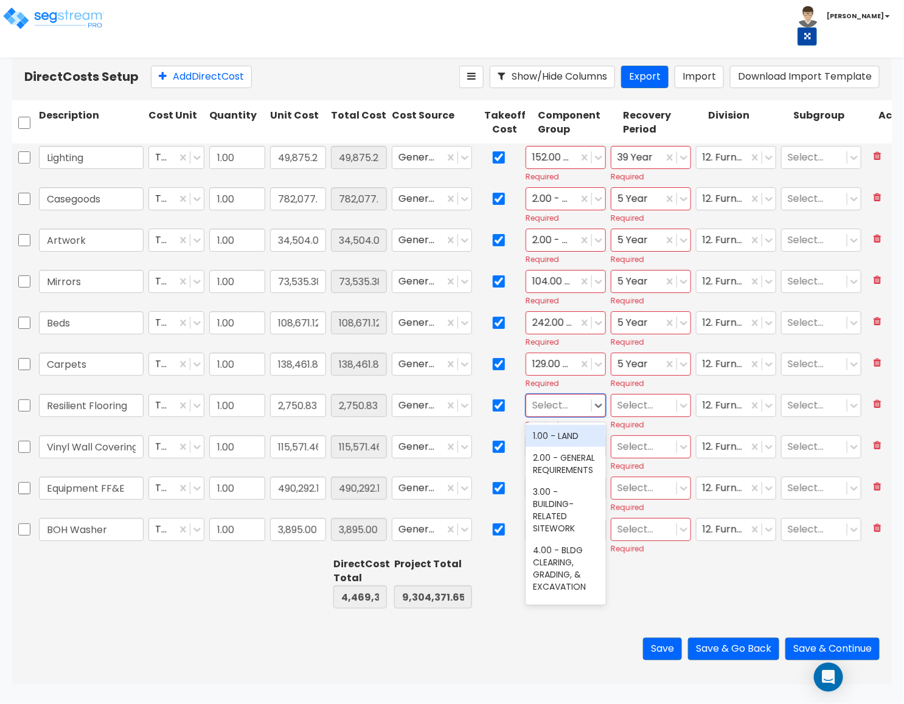
type input "f"
type input "r"
type input "floo"
click at [545, 456] on div "130.00 - VINYL FLOORING" at bounding box center [565, 442] width 80 height 34
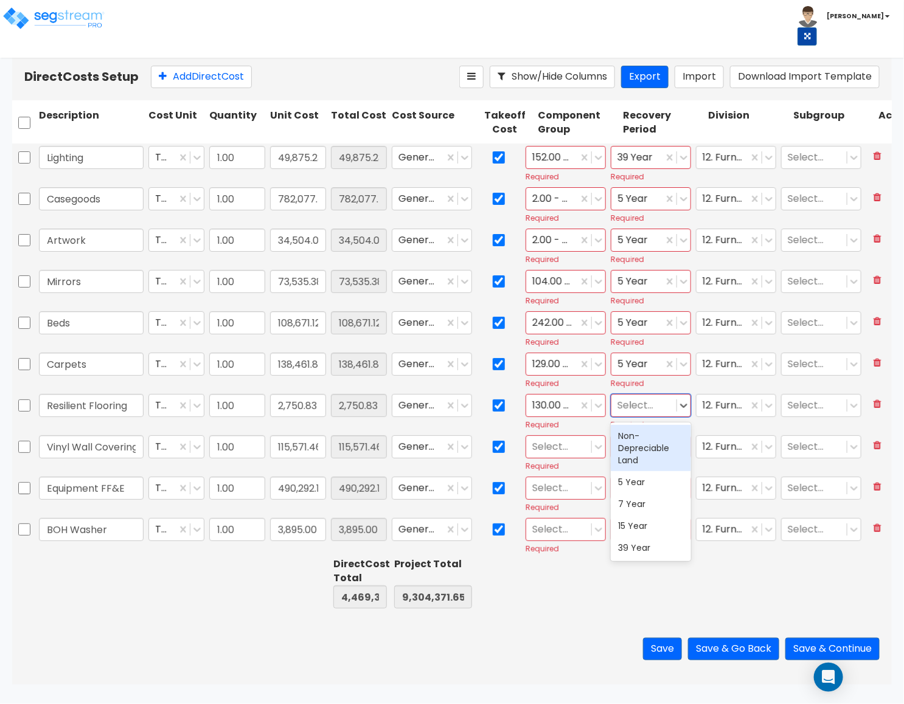
click at [632, 407] on div at bounding box center [643, 405] width 53 height 16
click at [633, 480] on div "5 Year" at bounding box center [651, 482] width 80 height 22
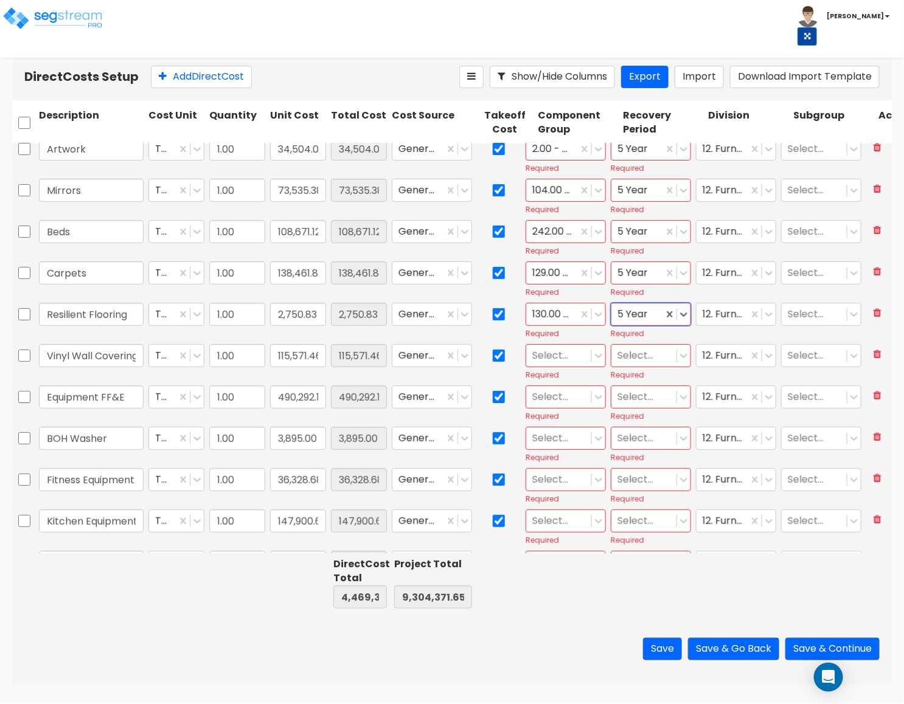
click at [544, 358] on div at bounding box center [558, 355] width 53 height 16
click at [535, 358] on input "vinwa" at bounding box center [547, 355] width 30 height 14
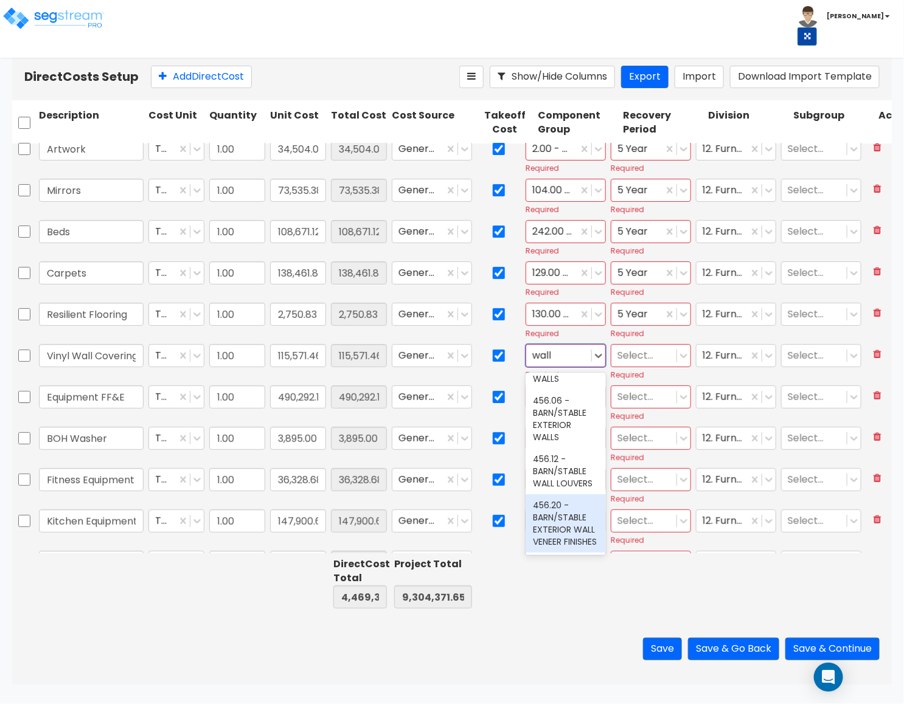
scroll to position [1096, 0]
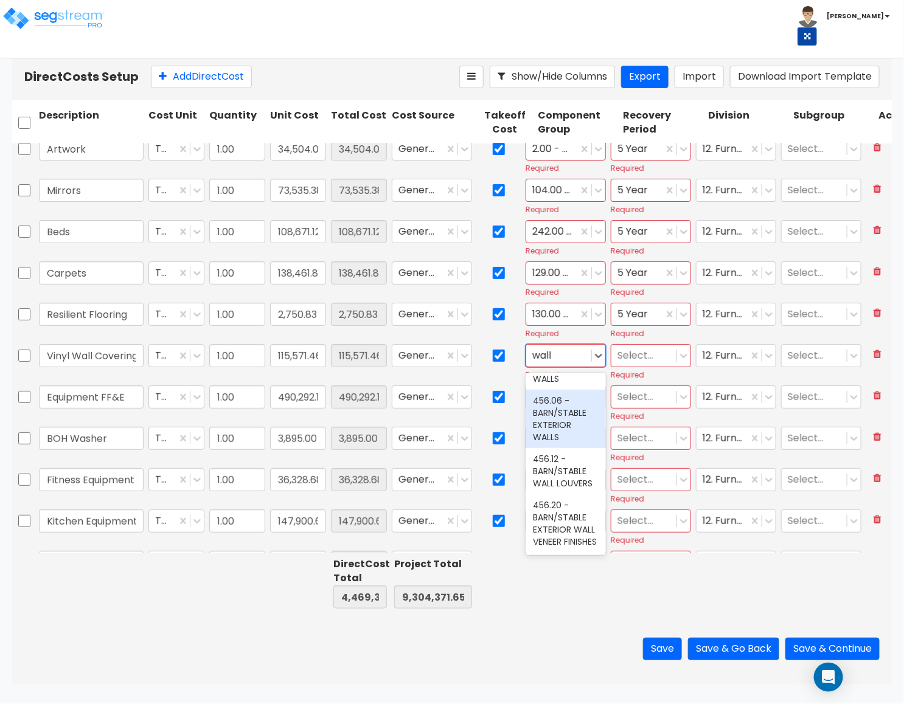
click at [547, 358] on input "wall" at bounding box center [544, 355] width 24 height 14
type input "vin"
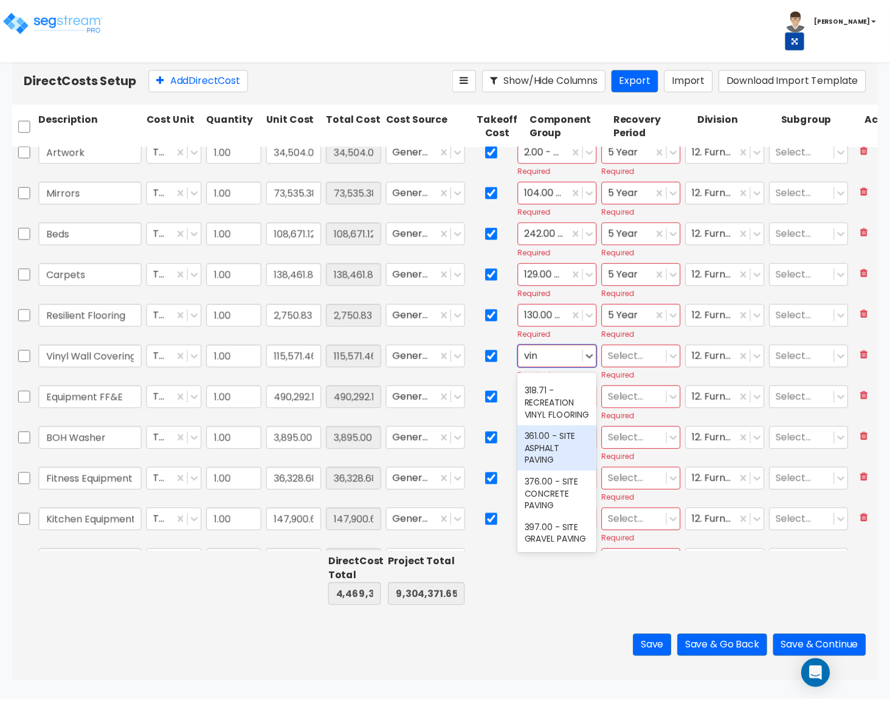
scroll to position [221, 0]
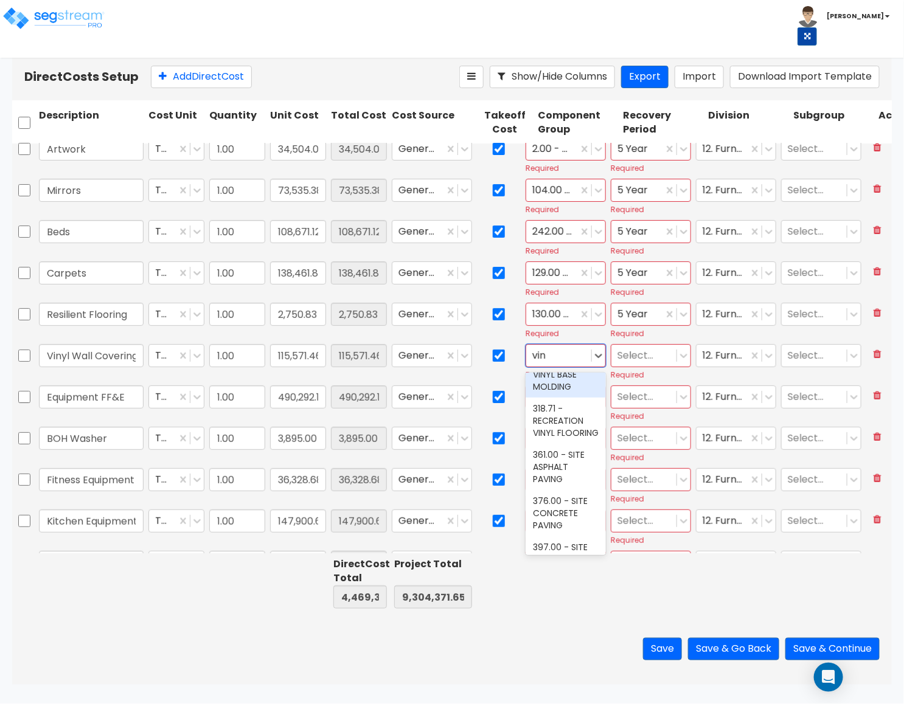
click at [562, 398] on div "318.64 - RECREATION VINYL BASE MOLDING" at bounding box center [565, 368] width 80 height 58
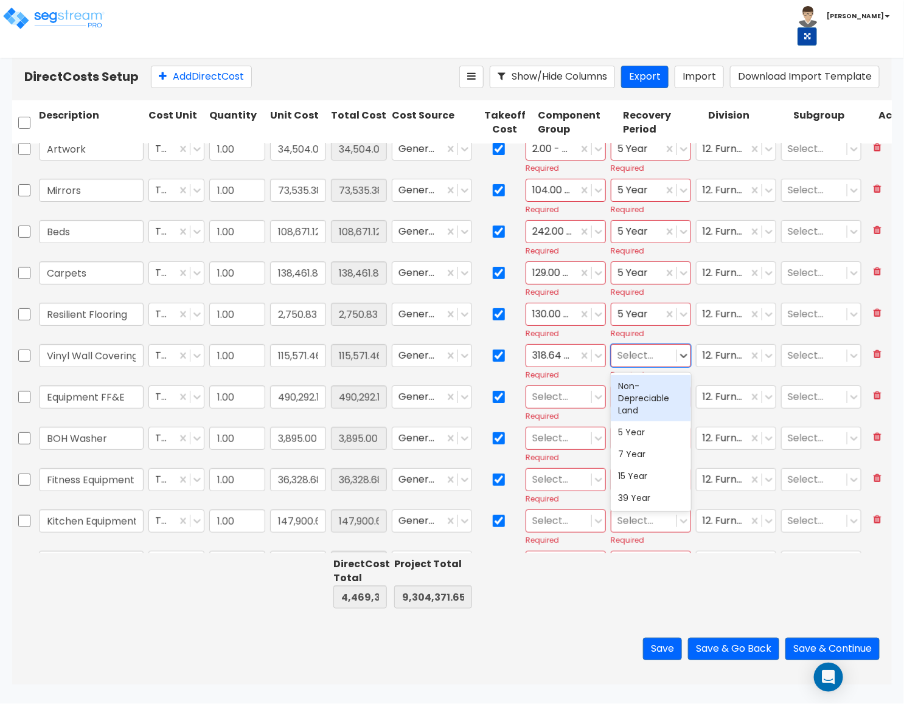
click at [645, 359] on div at bounding box center [643, 355] width 53 height 16
click at [635, 425] on div "5 Year" at bounding box center [651, 432] width 80 height 22
click at [558, 406] on div "Select..." at bounding box center [558, 396] width 65 height 21
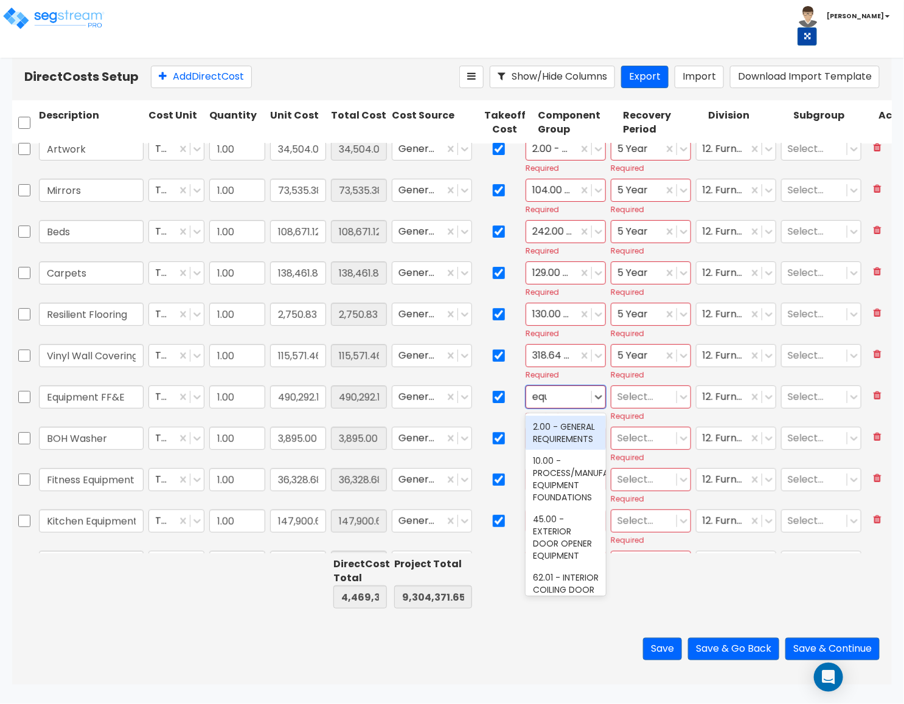
type input "equi"
click at [557, 445] on div "2.00 - GENERAL REQUIREMENTS" at bounding box center [565, 433] width 80 height 34
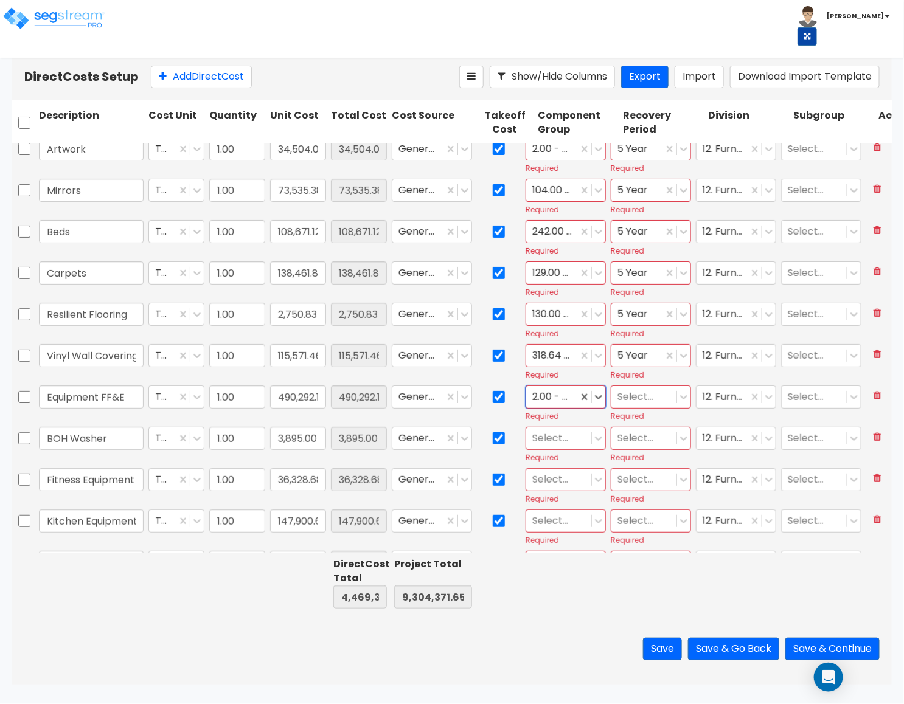
click at [625, 403] on div at bounding box center [643, 397] width 53 height 16
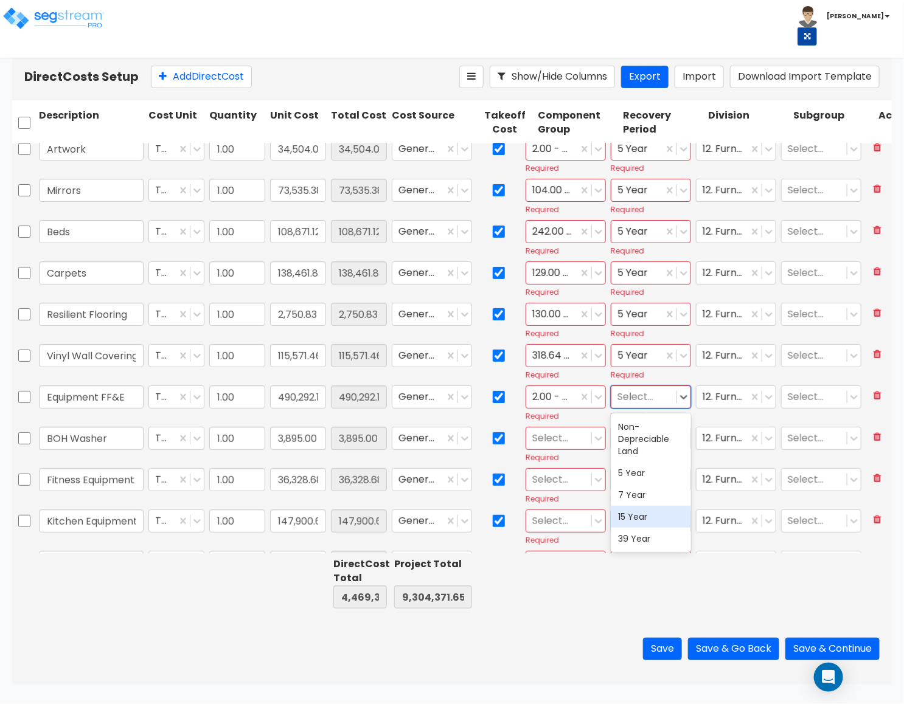
click at [631, 535] on div "39 Year" at bounding box center [651, 539] width 80 height 22
click at [580, 446] on div at bounding box center [558, 438] width 53 height 16
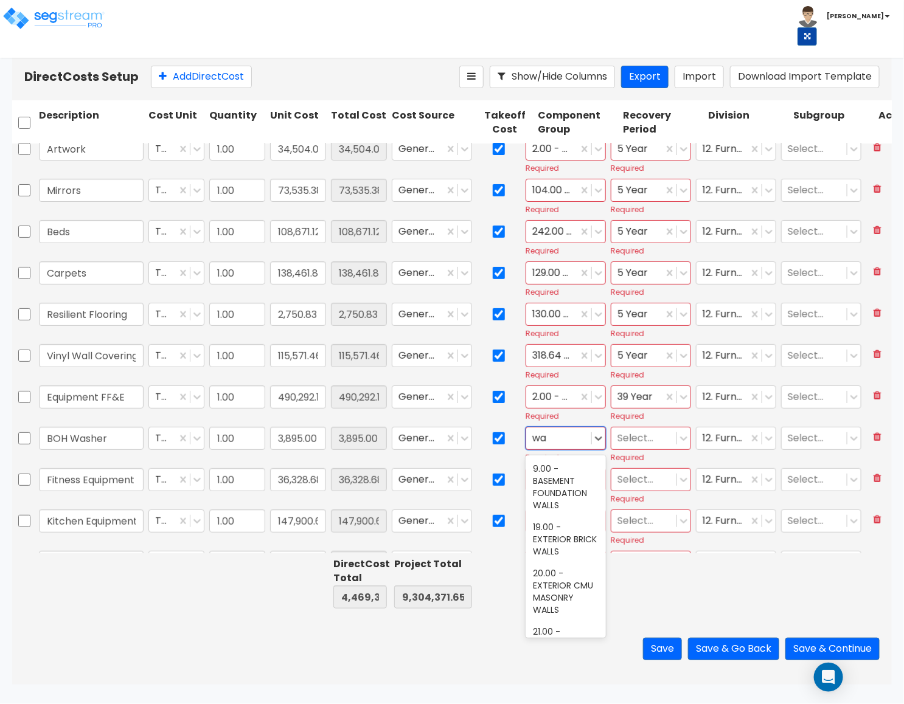
type input "w"
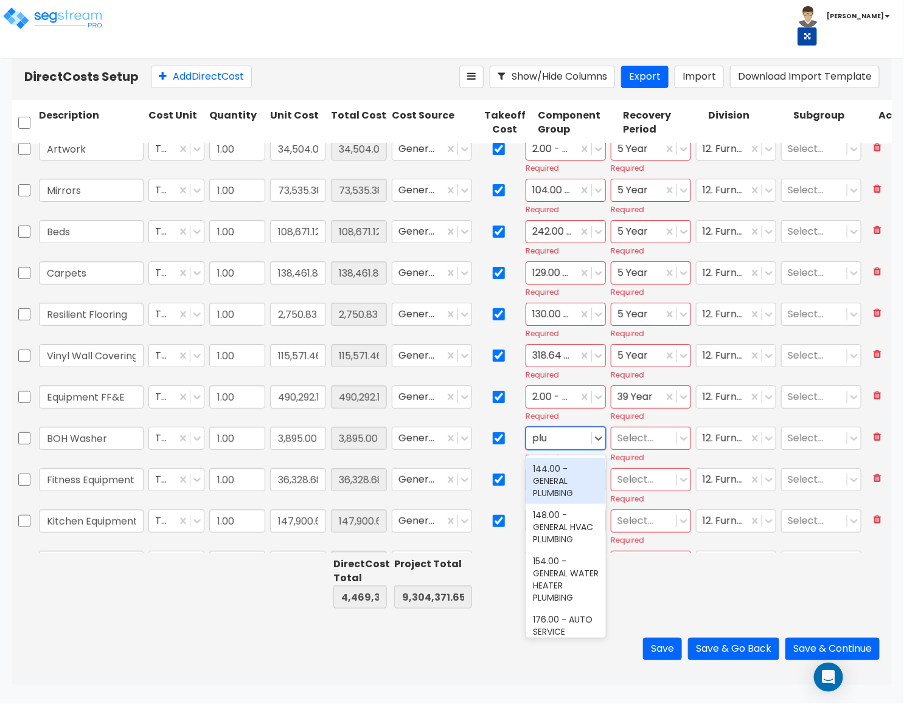
type input "plum"
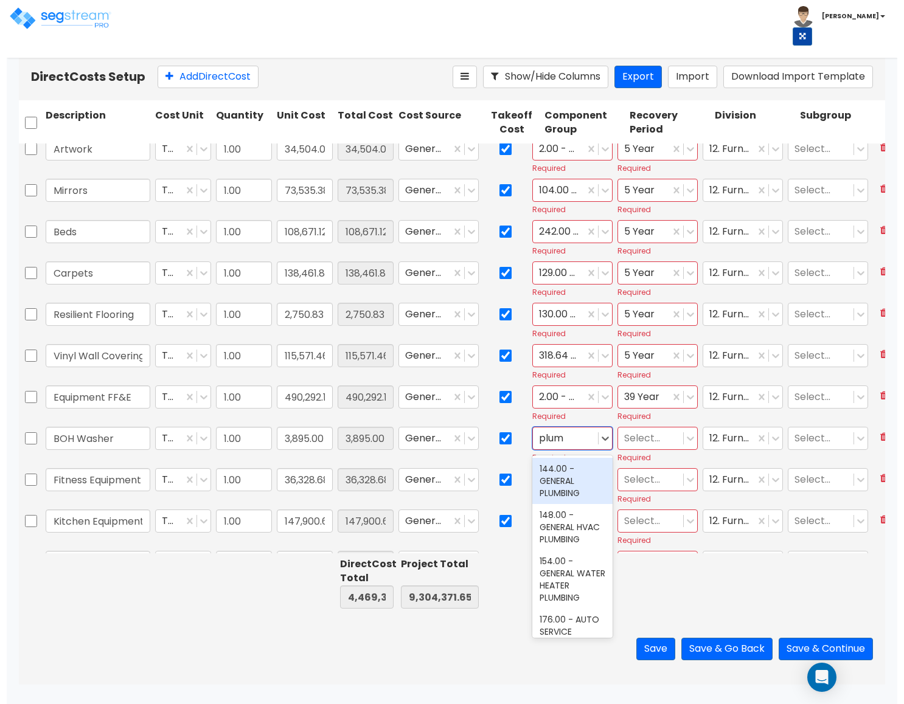
scroll to position [0, 0]
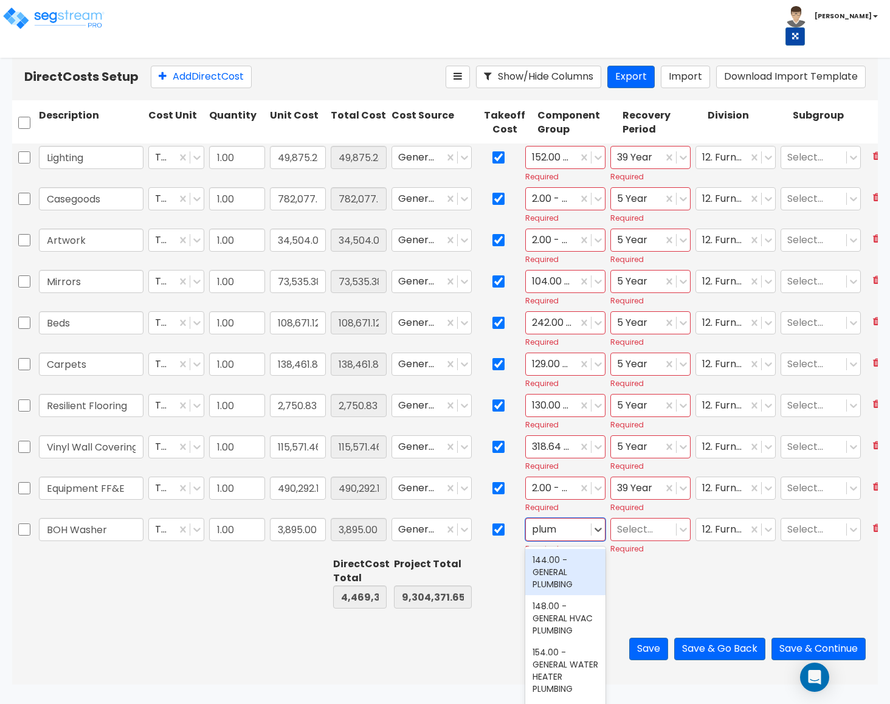
click at [560, 575] on div "144.00 - GENERAL PLUMBING" at bounding box center [565, 572] width 80 height 46
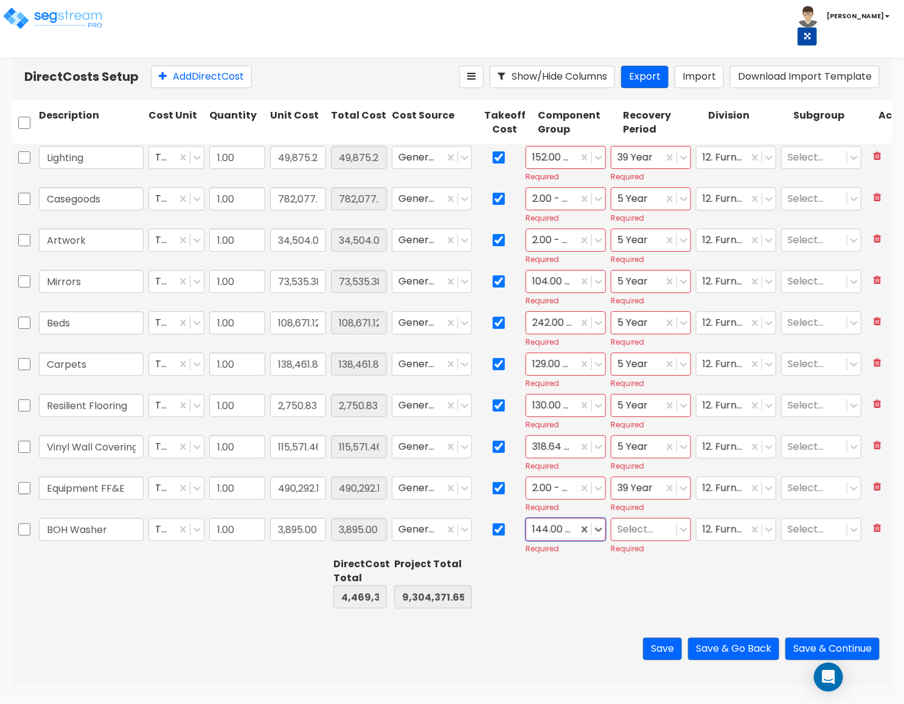
scroll to position [274, 0]
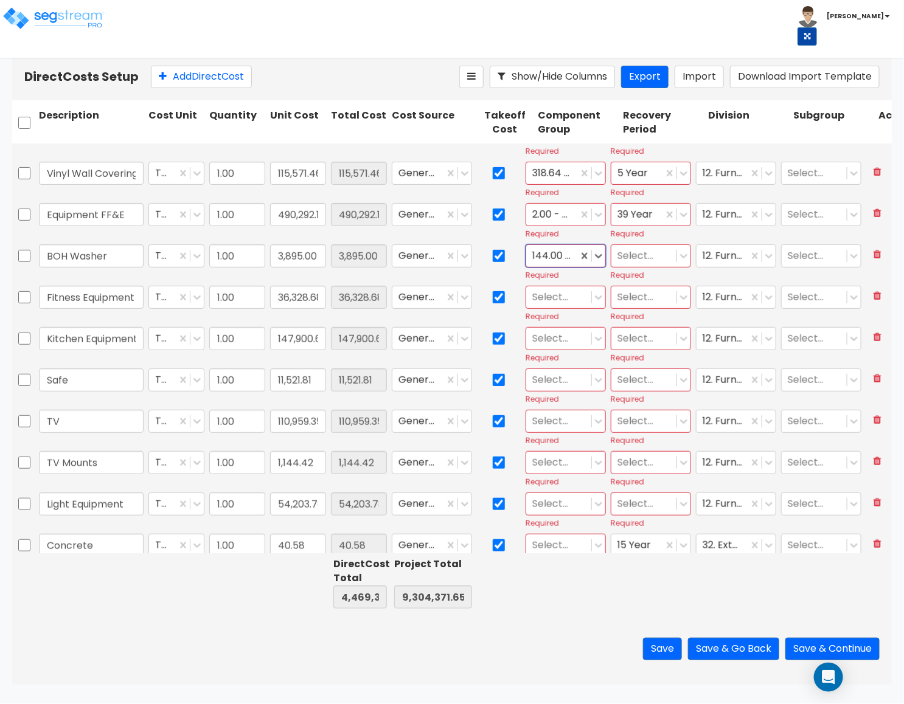
click at [634, 257] on div at bounding box center [643, 256] width 53 height 16
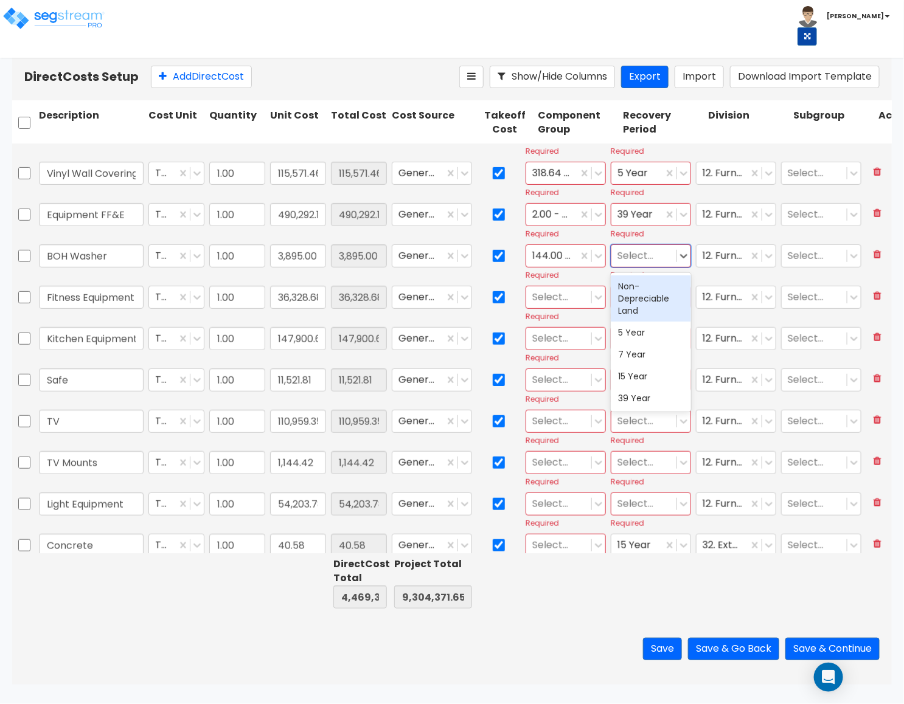
click at [634, 311] on div "Non-Depreciable Land" at bounding box center [651, 298] width 80 height 46
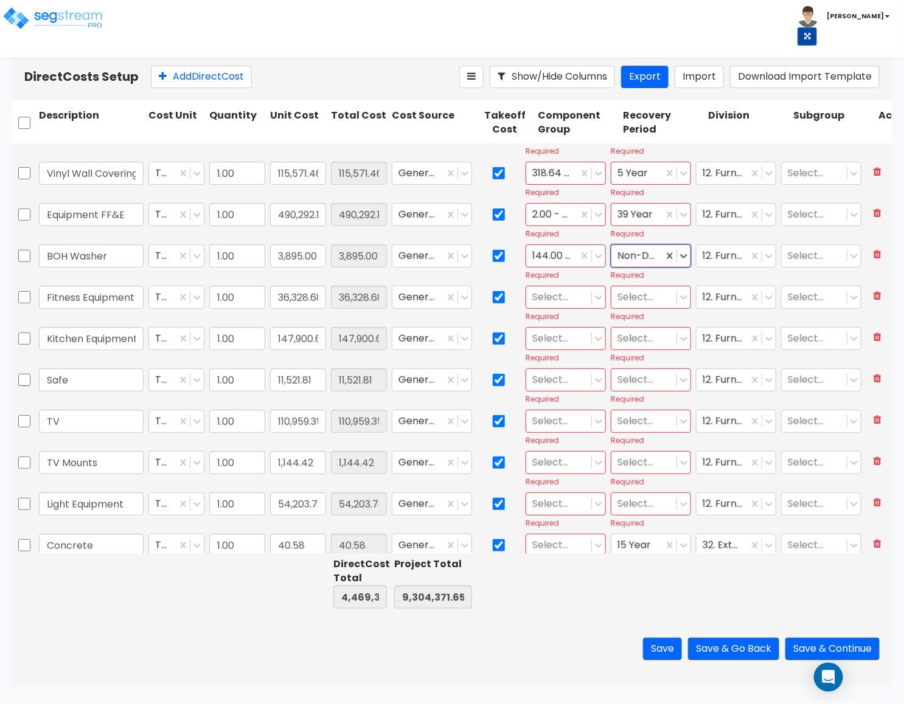
click at [570, 290] on div at bounding box center [558, 297] width 53 height 16
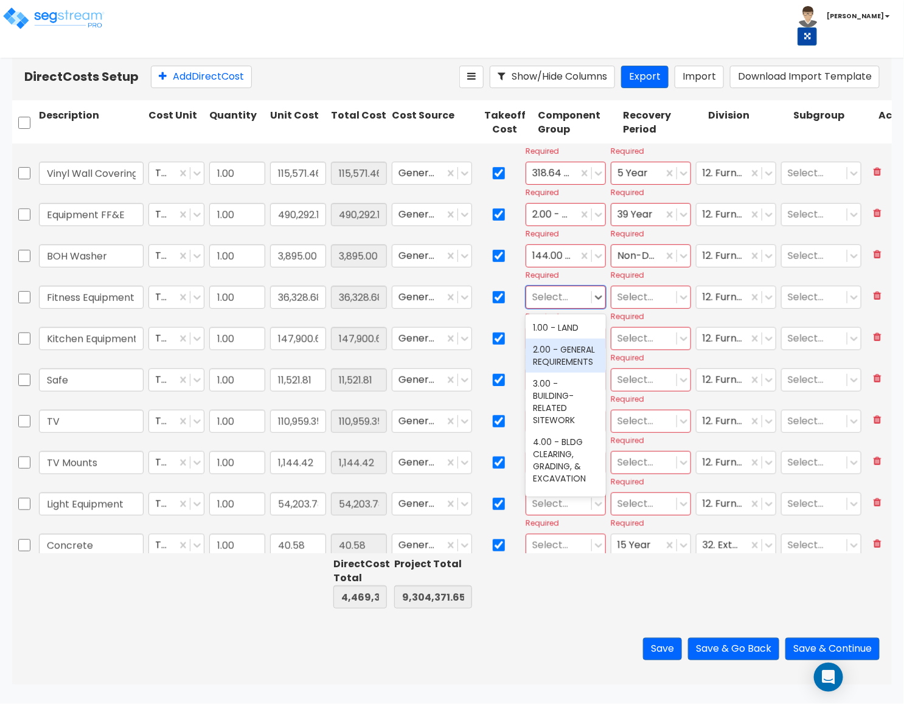
drag, startPoint x: 551, startPoint y: 363, endPoint x: 578, endPoint y: 336, distance: 38.7
click at [552, 364] on div "2.00 - GENERAL REQUIREMENTS" at bounding box center [565, 356] width 80 height 34
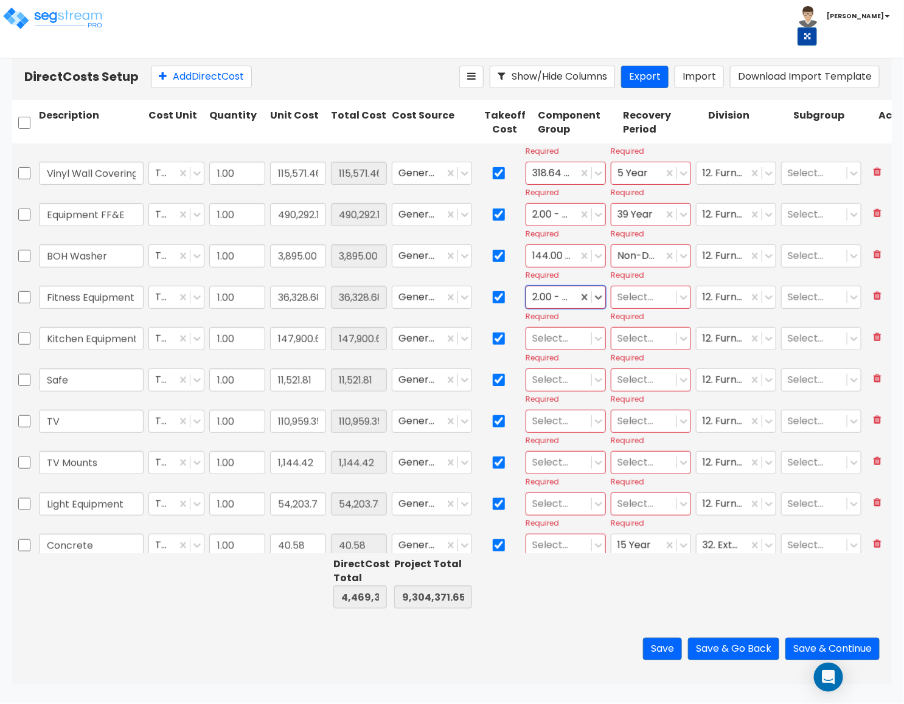
click at [615, 305] on div "Select..." at bounding box center [643, 296] width 65 height 21
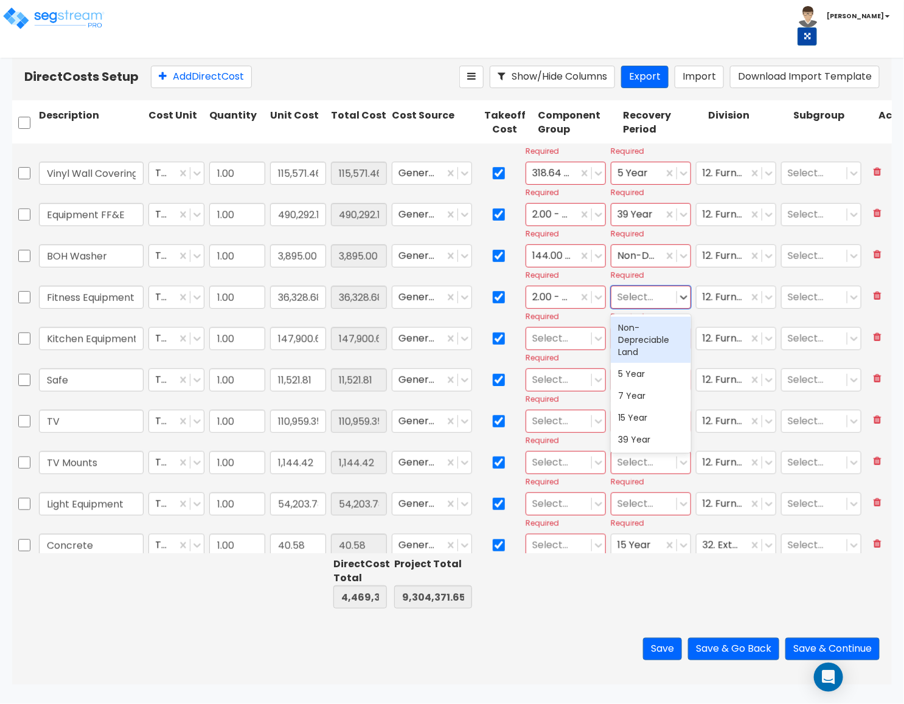
click at [632, 375] on div "5 Year" at bounding box center [651, 374] width 80 height 22
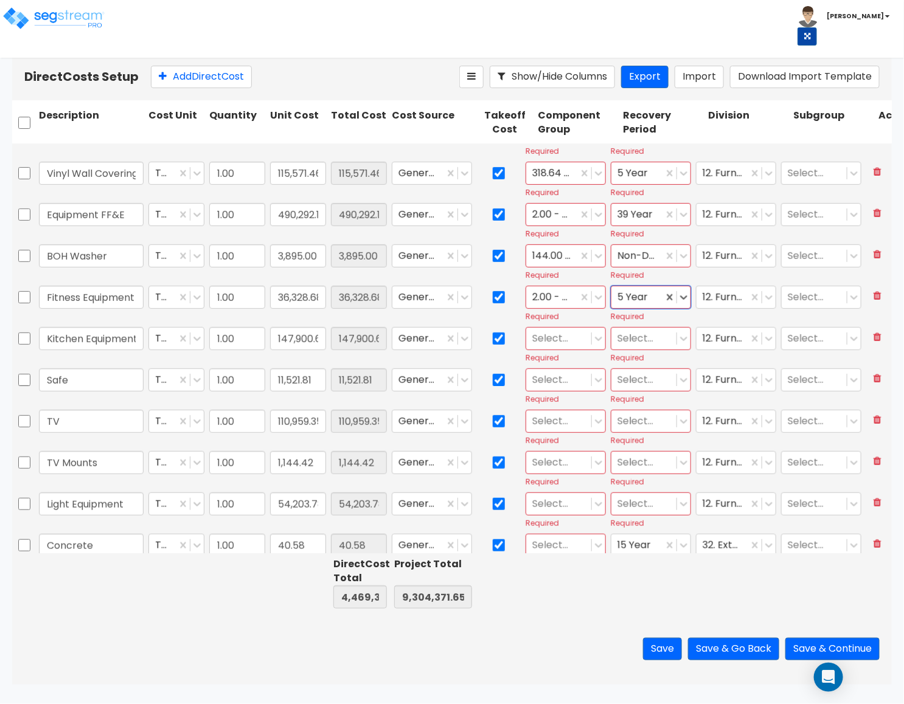
click at [556, 338] on div at bounding box center [558, 338] width 53 height 16
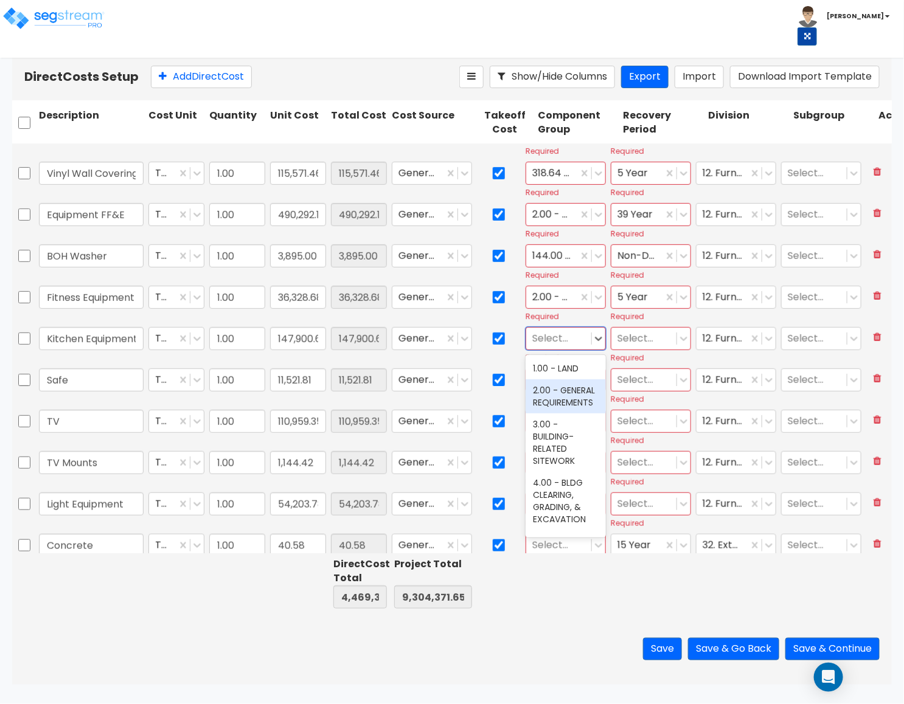
drag, startPoint x: 551, startPoint y: 395, endPoint x: 632, endPoint y: 359, distance: 88.2
click at [552, 396] on div "2.00 - GENERAL REQUIREMENTS" at bounding box center [565, 396] width 80 height 34
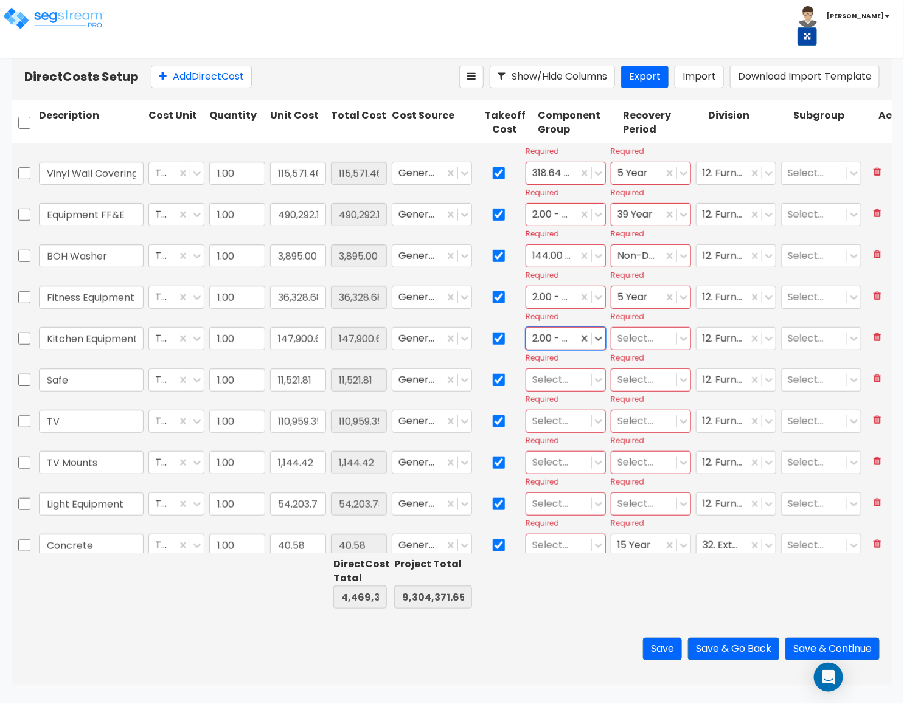
click at [640, 338] on div at bounding box center [643, 338] width 53 height 16
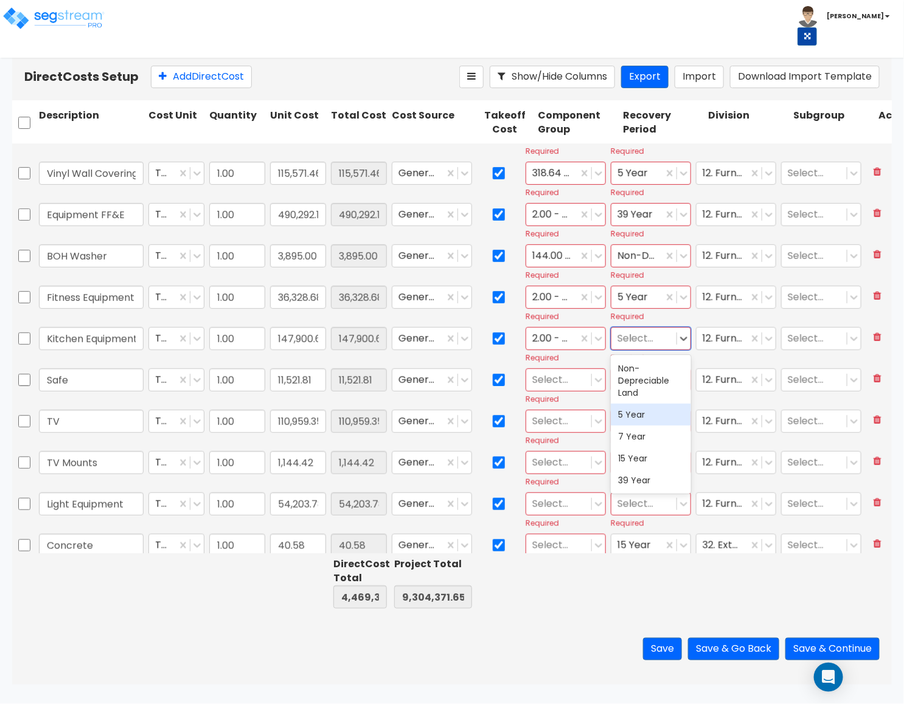
click at [639, 414] on div "5 Year" at bounding box center [651, 415] width 80 height 22
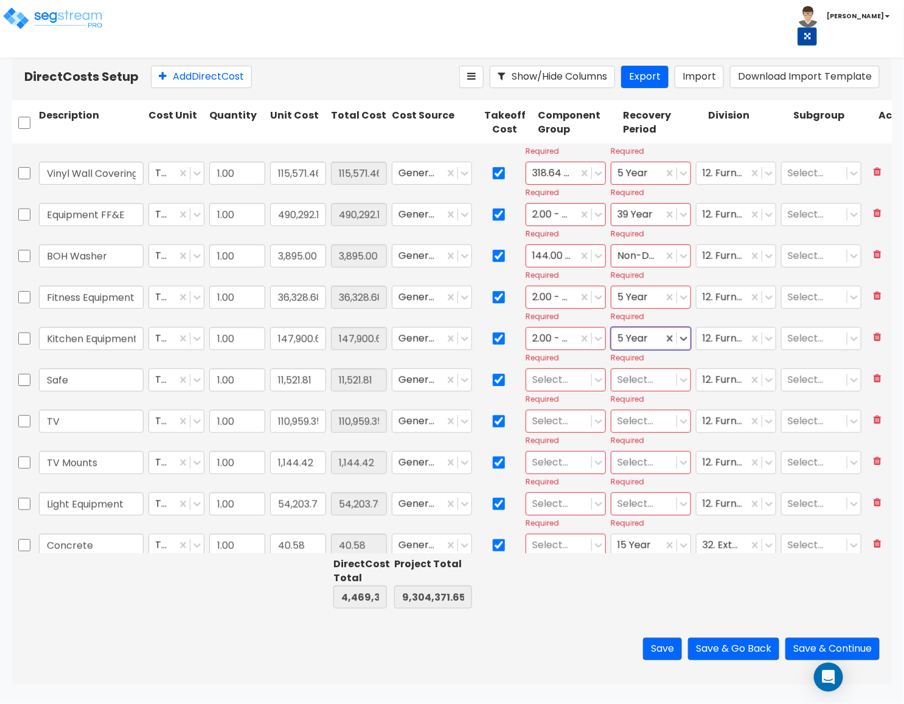
click at [548, 389] on div "Select..." at bounding box center [558, 379] width 65 height 21
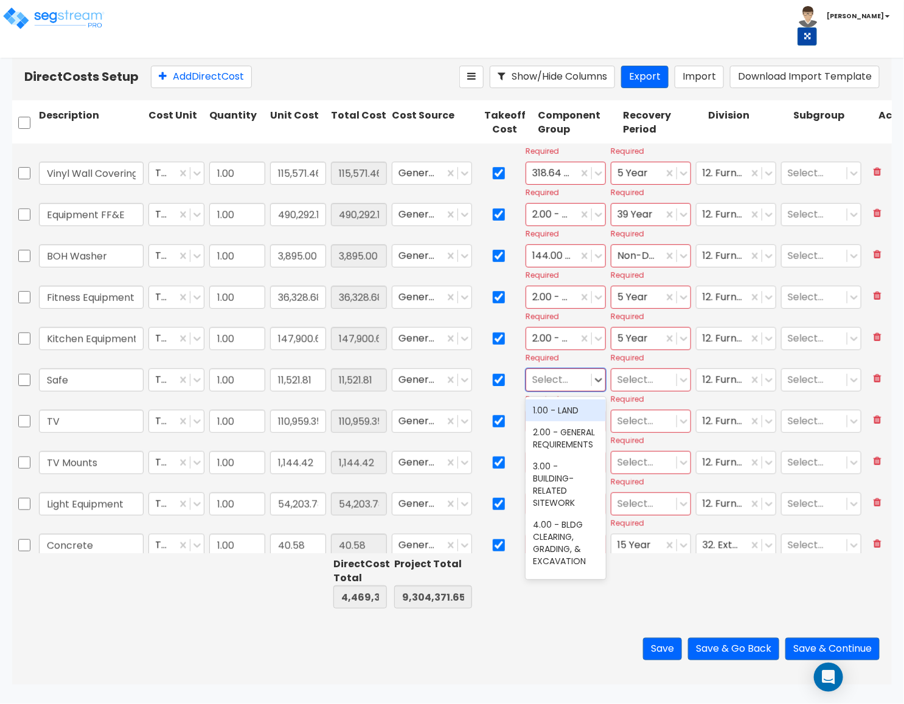
click at [555, 441] on div "2.00 - GENERAL REQUIREMENTS" at bounding box center [565, 438] width 80 height 34
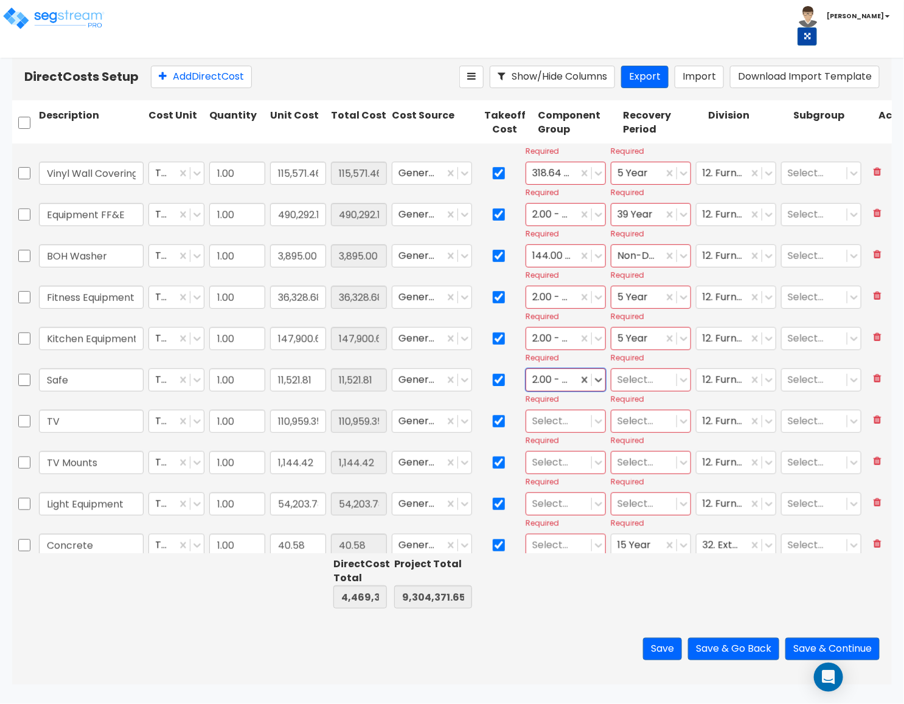
click at [635, 386] on div at bounding box center [643, 380] width 53 height 16
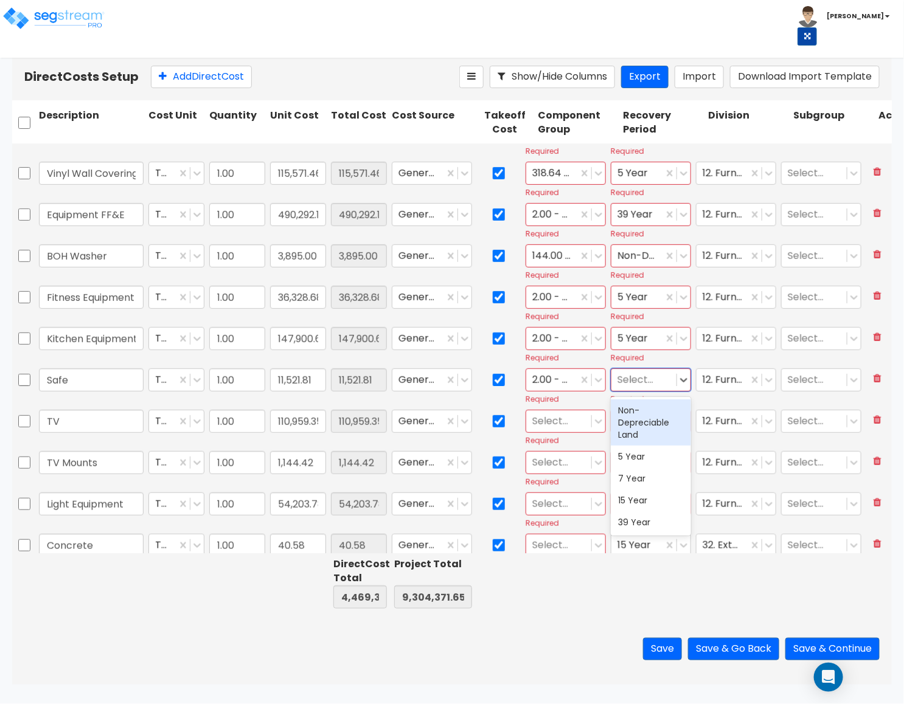
click at [645, 457] on div "5 Year" at bounding box center [651, 457] width 80 height 22
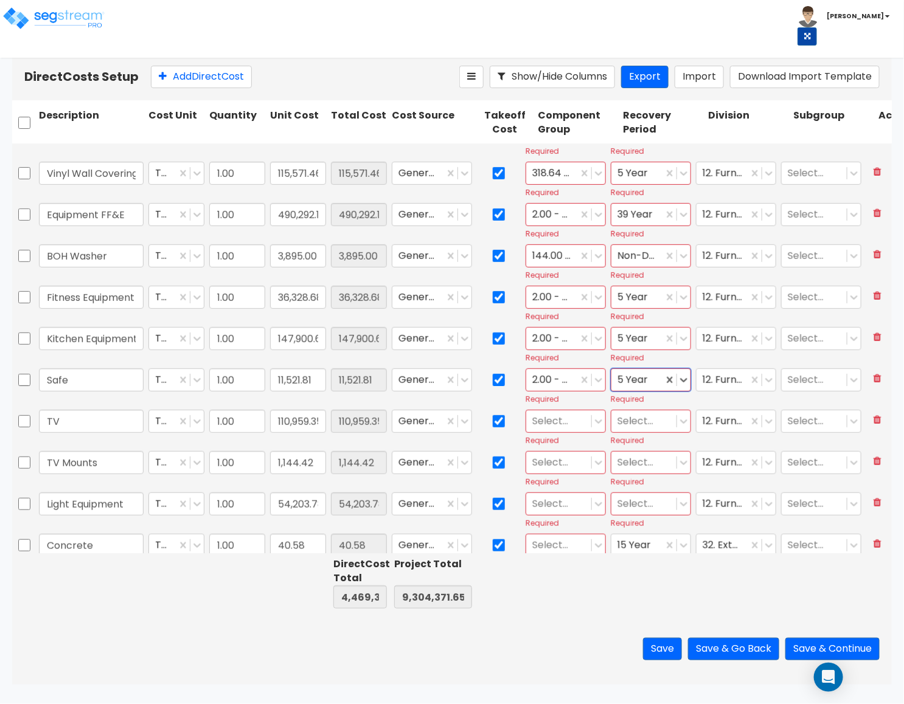
click at [575, 429] on div at bounding box center [558, 421] width 53 height 16
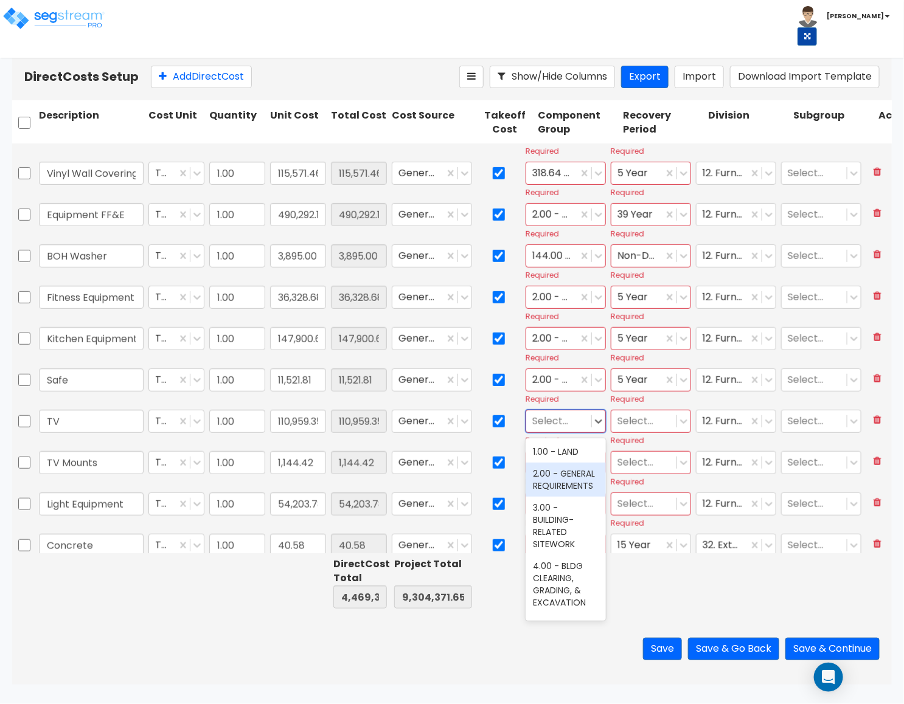
click at [547, 533] on div "3.00 - BUILDING-RELATED SITEWORK" at bounding box center [565, 526] width 80 height 58
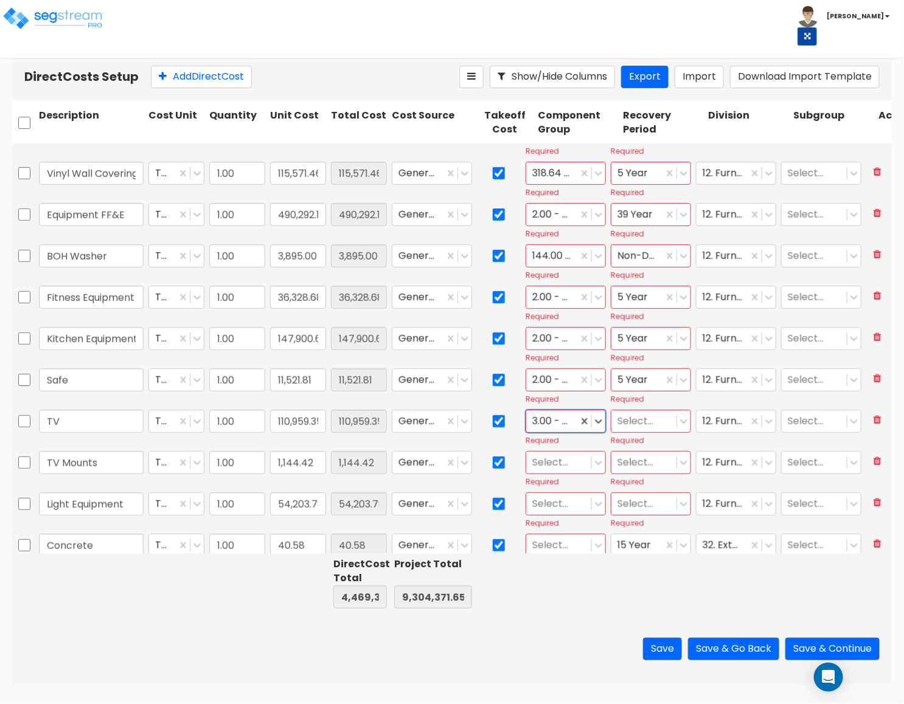
click at [632, 421] on div at bounding box center [643, 421] width 53 height 16
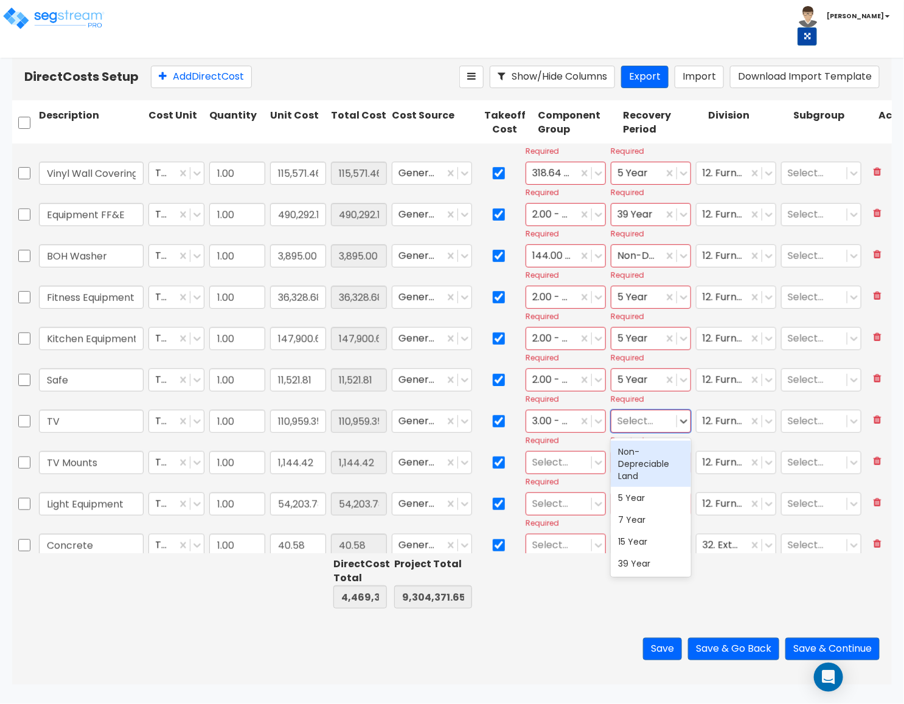
click at [645, 509] on div "7 Year" at bounding box center [651, 520] width 80 height 22
click at [547, 467] on div at bounding box center [558, 462] width 53 height 16
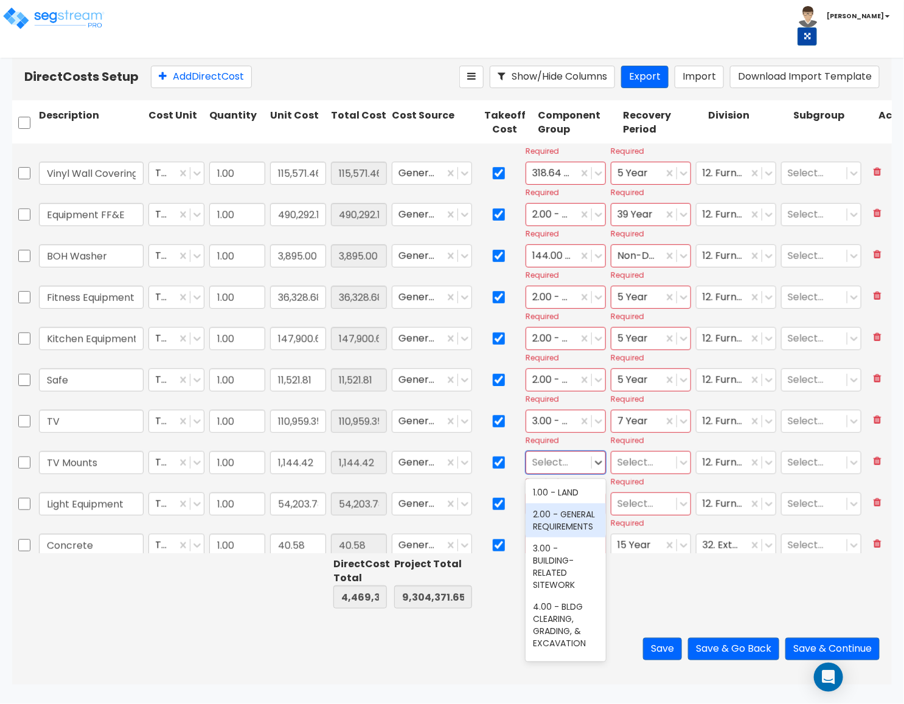
click at [562, 555] on div "3.00 - BUILDING-RELATED SITEWORK" at bounding box center [565, 567] width 80 height 58
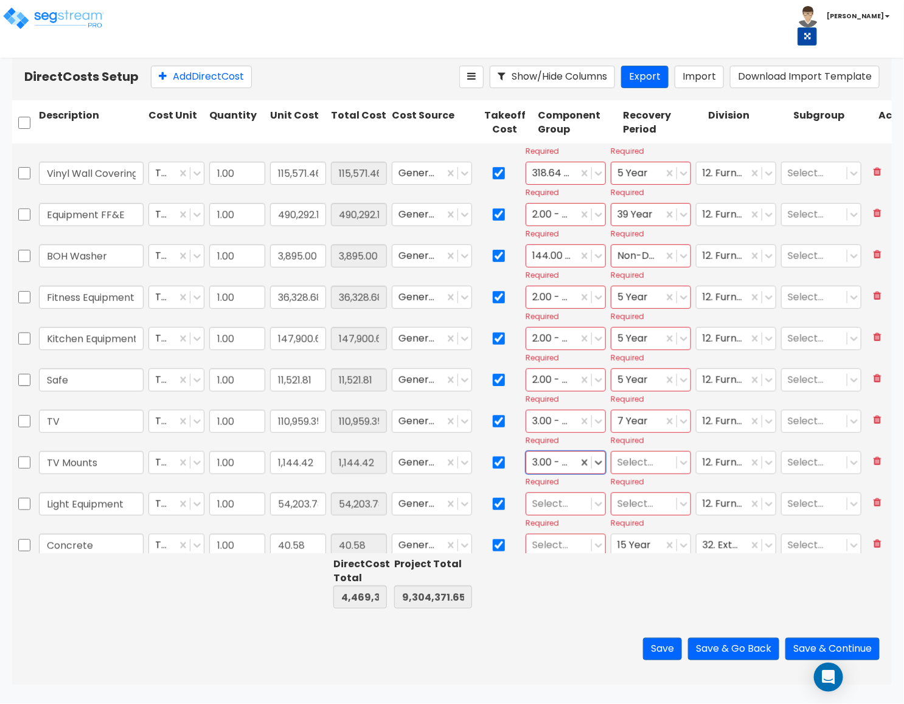
click at [631, 464] on div at bounding box center [643, 462] width 53 height 16
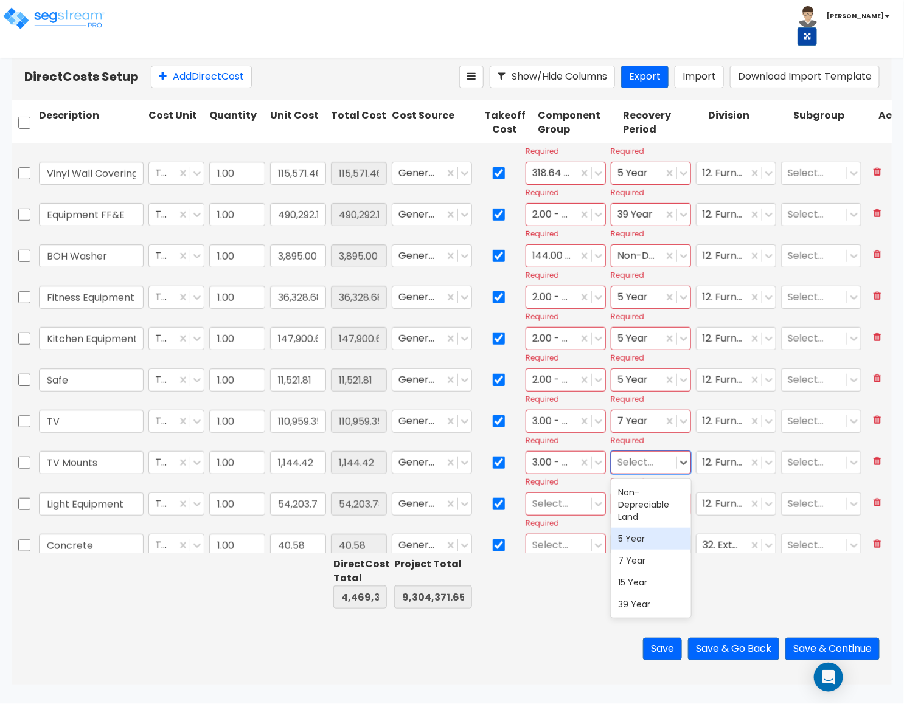
click at [654, 555] on div "7 Year" at bounding box center [651, 561] width 80 height 22
click at [549, 512] on div at bounding box center [558, 504] width 53 height 16
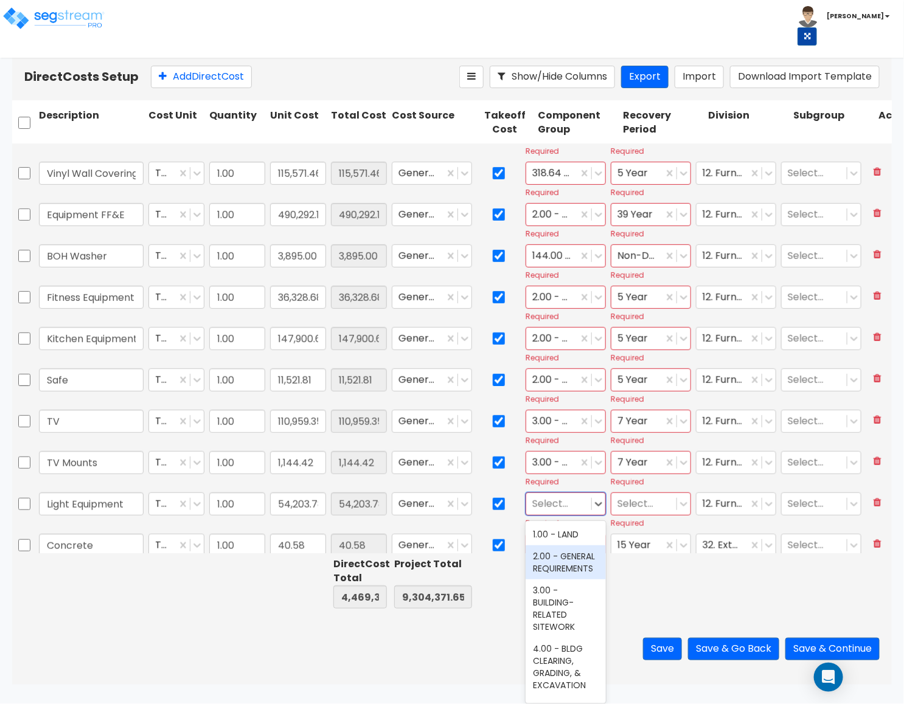
click at [568, 578] on div "2.00 - GENERAL REQUIREMENTS" at bounding box center [565, 562] width 80 height 34
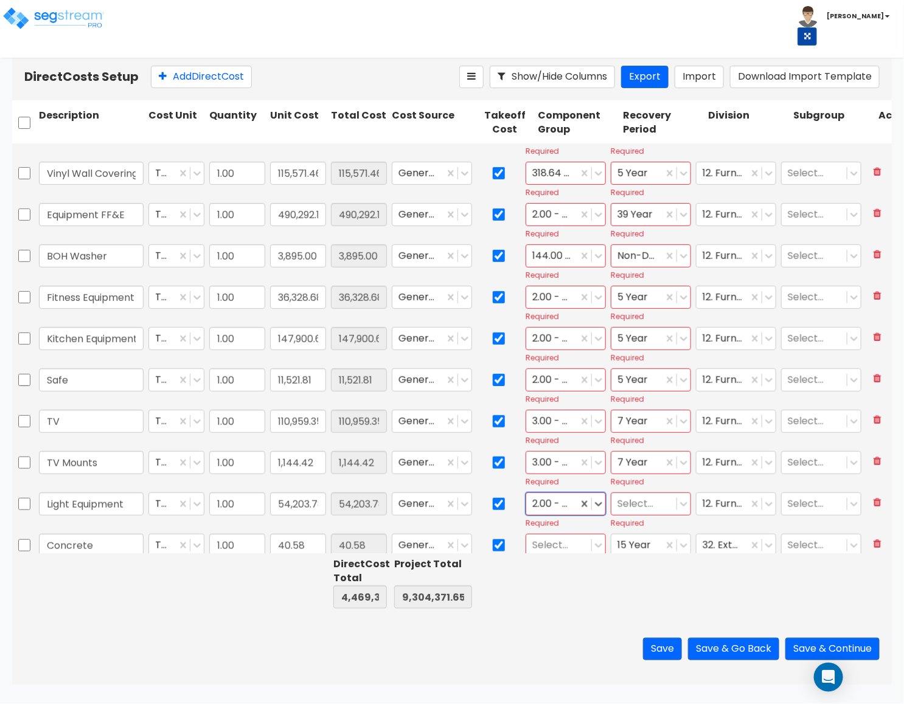
click at [640, 511] on div at bounding box center [643, 504] width 53 height 16
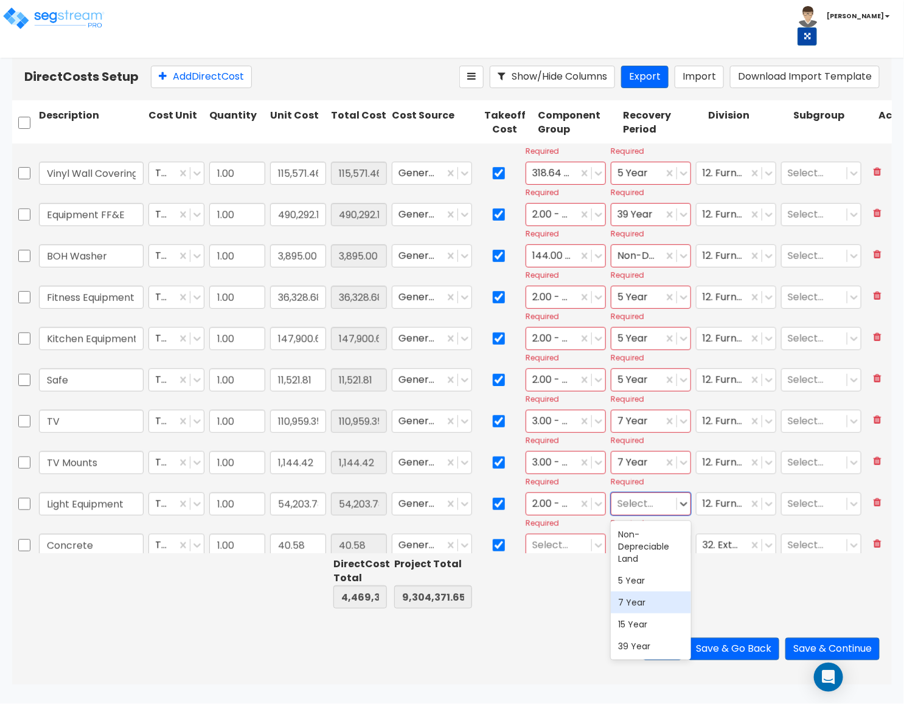
click at [662, 603] on div "7 Year" at bounding box center [651, 603] width 80 height 22
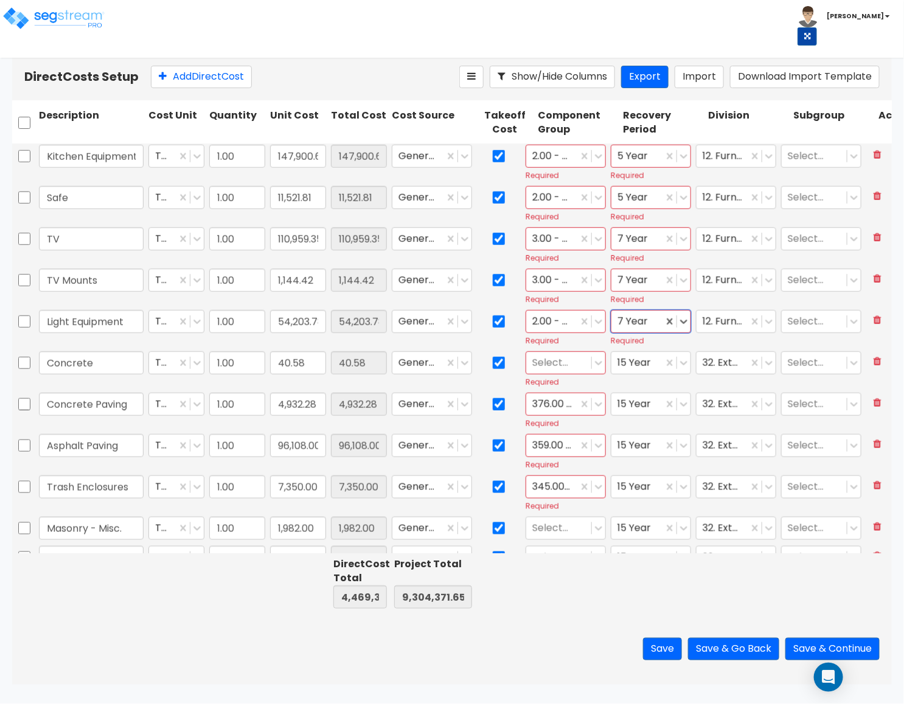
click at [562, 367] on div at bounding box center [558, 363] width 53 height 16
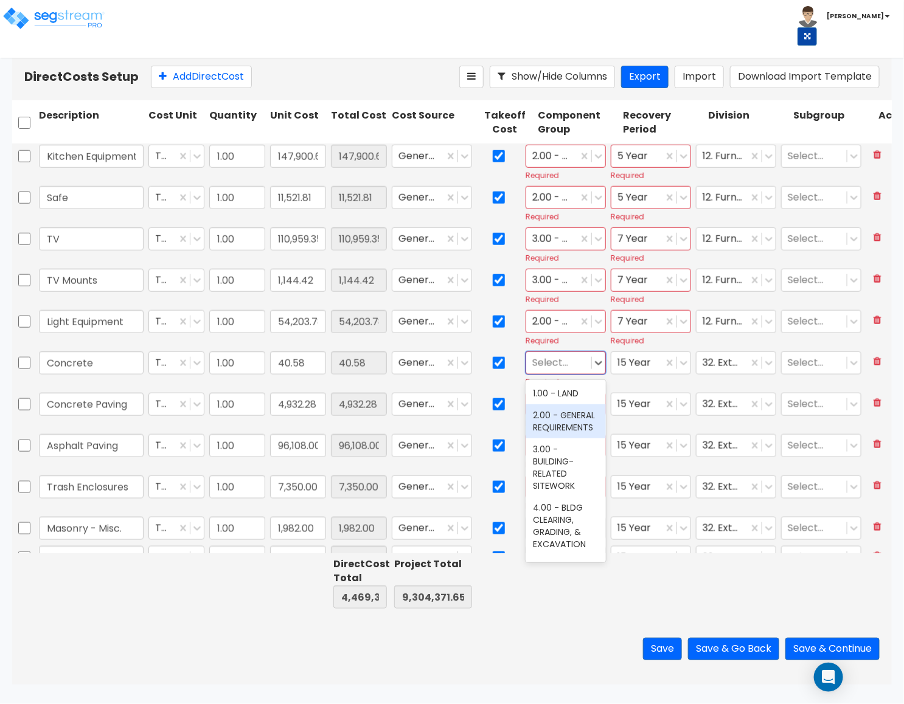
click at [561, 455] on div "3.00 - BUILDING-RELATED SITEWORK" at bounding box center [565, 467] width 80 height 58
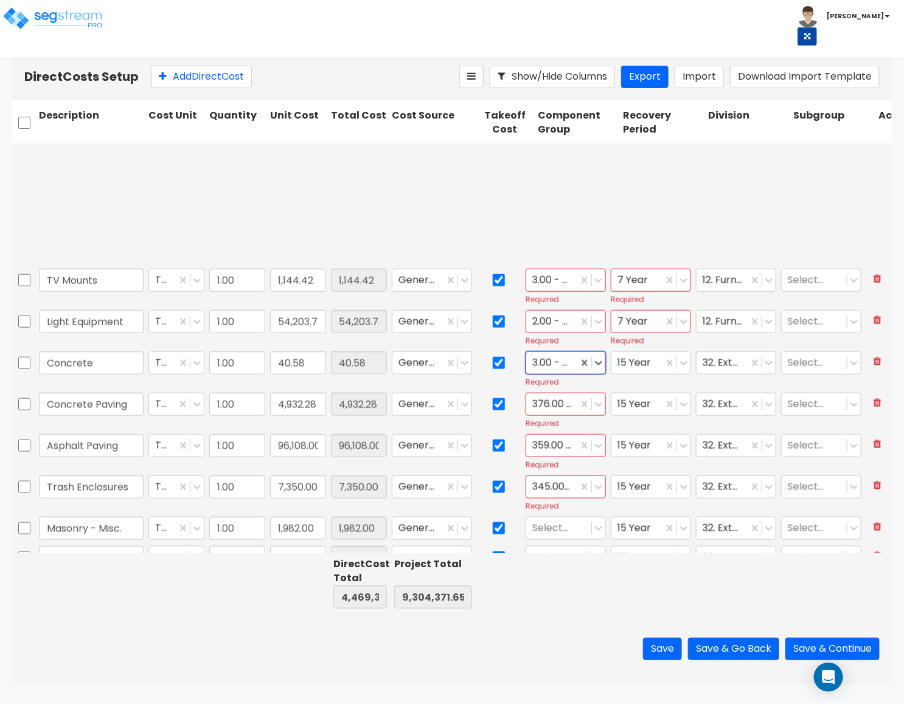
type input "1.00"
type input "990.65"
type input "1.00"
type input "1,990.99"
type input "1.00"
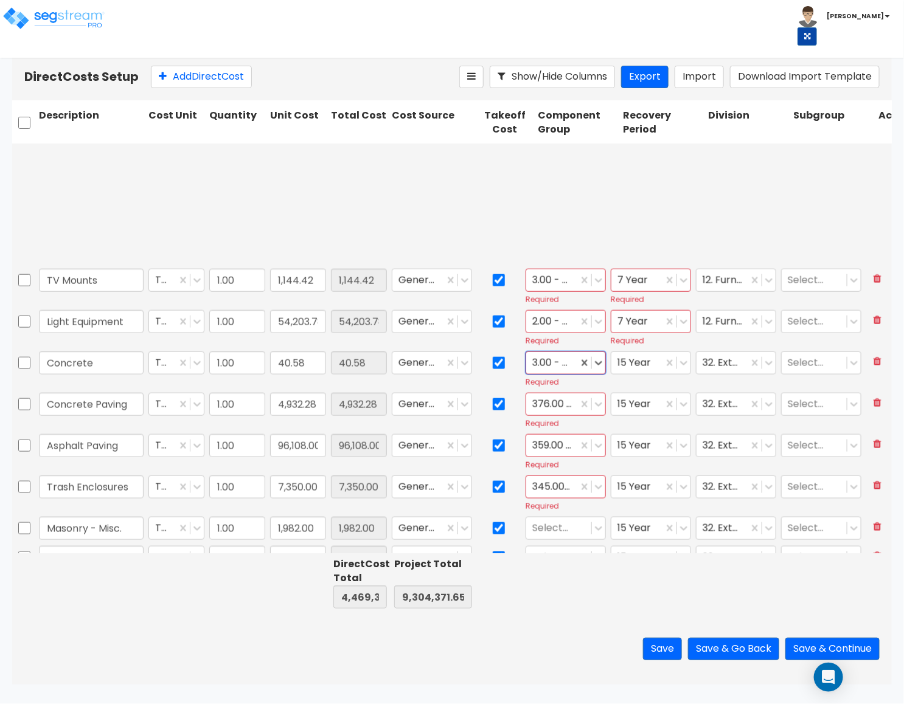
type input "58,925.84"
type input "1.00"
type input "6,785.27"
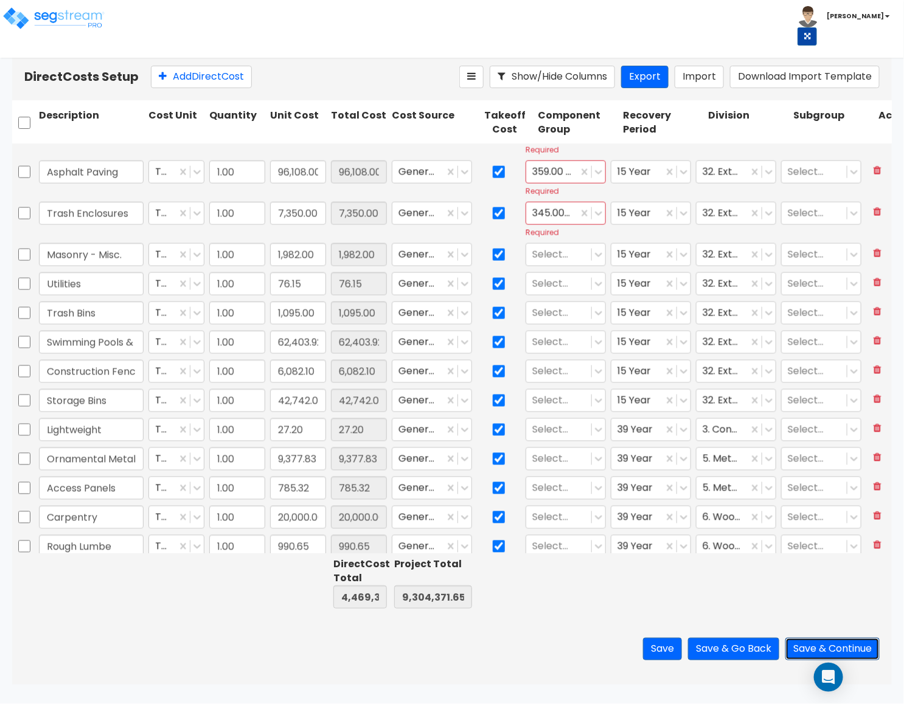
click at [841, 645] on button "Save & Continue" at bounding box center [832, 649] width 94 height 23
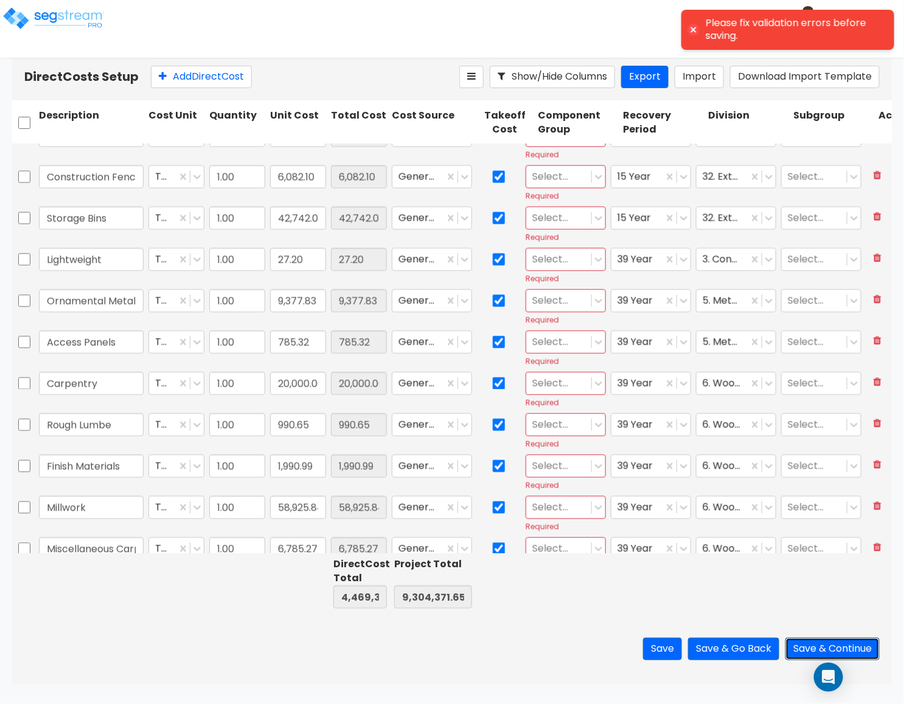
type input "1.00"
type input "2,715.00"
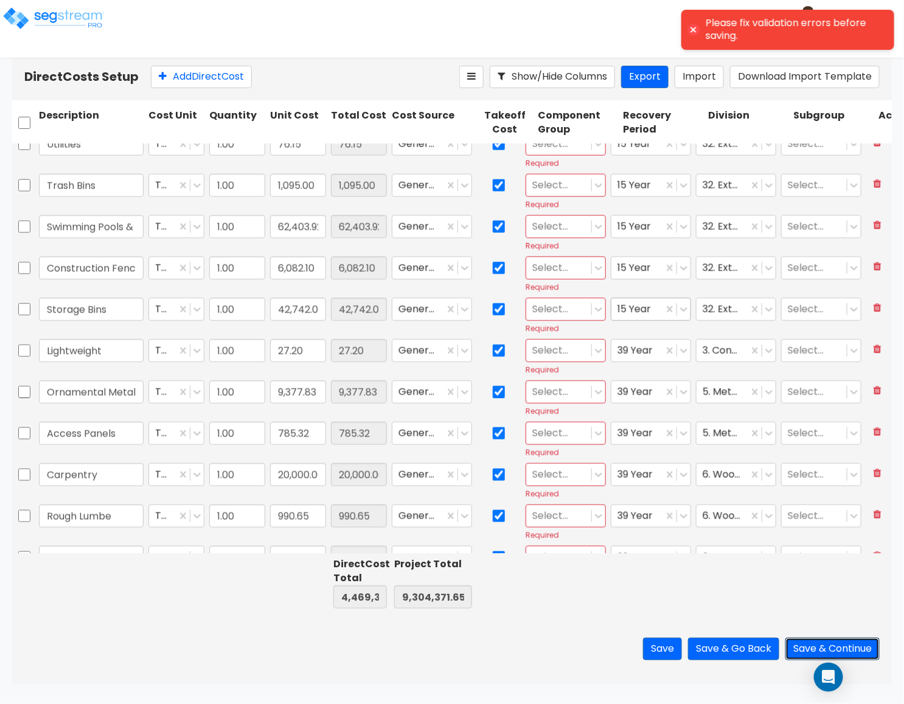
scroll to position [456, 0]
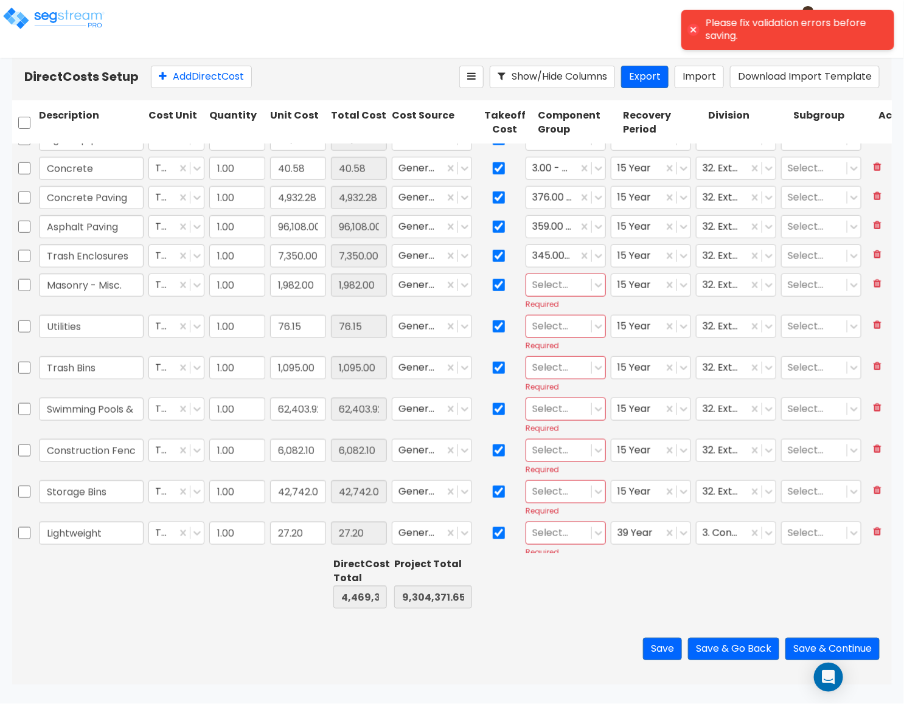
click at [568, 287] on div at bounding box center [558, 285] width 53 height 16
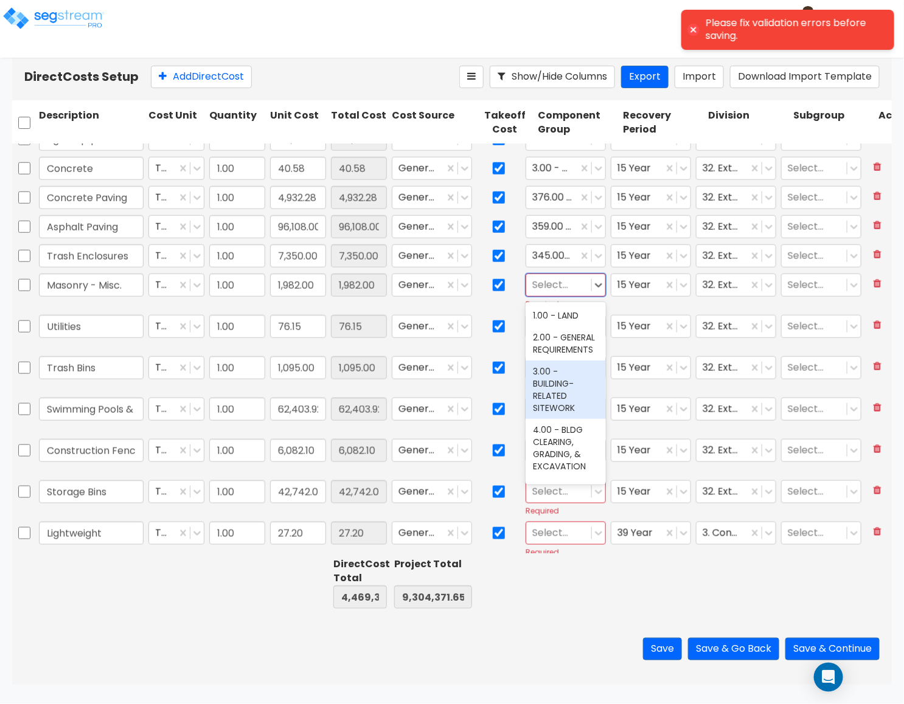
click at [560, 393] on div "3.00 - BUILDING-RELATED SITEWORK" at bounding box center [565, 390] width 80 height 58
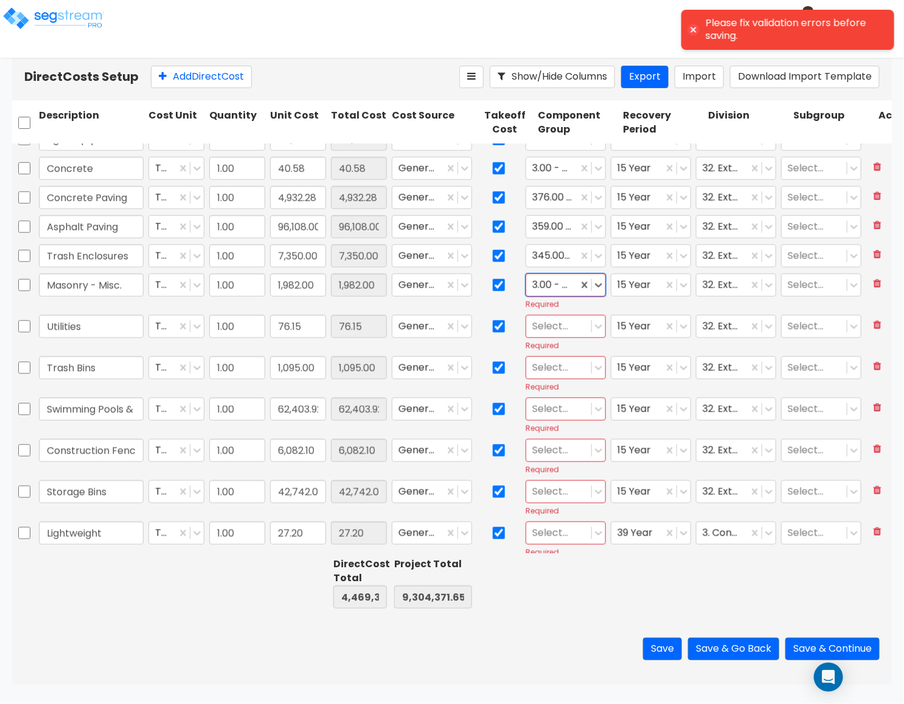
click at [555, 325] on div at bounding box center [558, 326] width 53 height 16
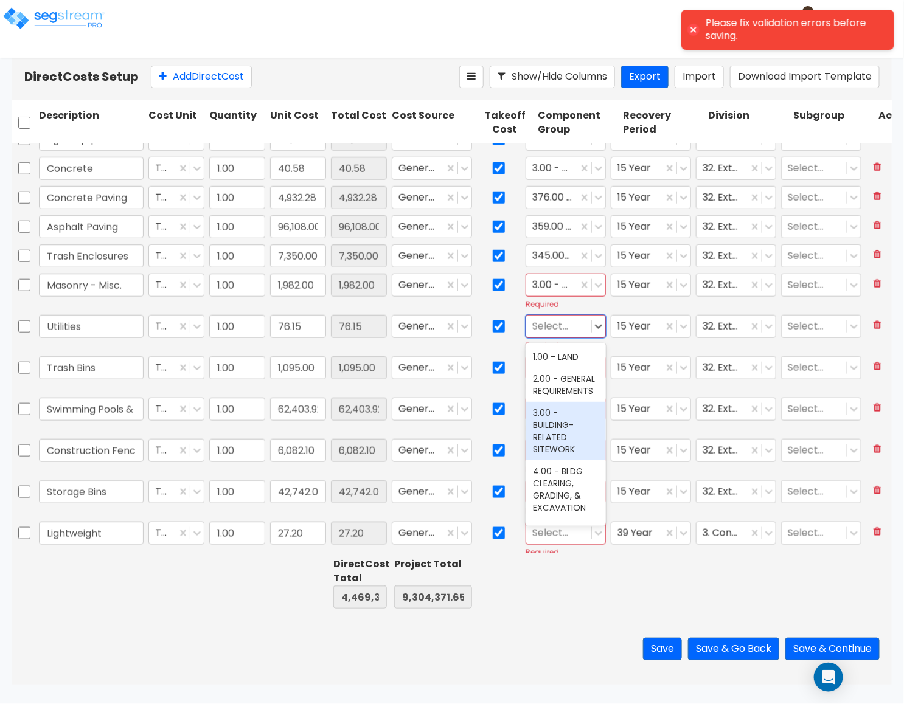
click at [553, 418] on div "3.00 - BUILDING-RELATED SITEWORK" at bounding box center [565, 431] width 80 height 58
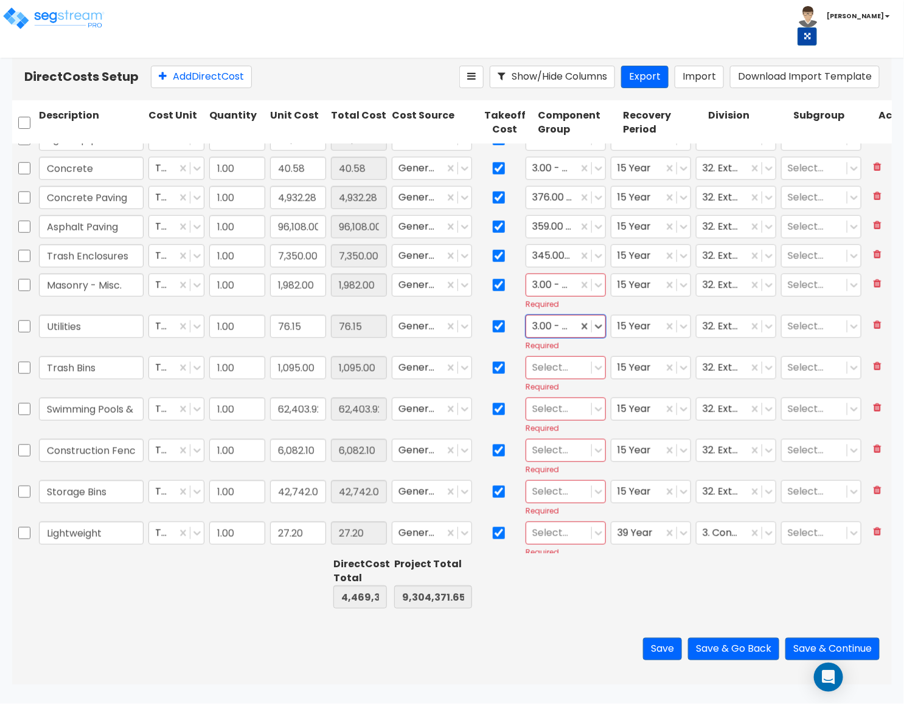
click at [544, 374] on div at bounding box center [558, 367] width 53 height 16
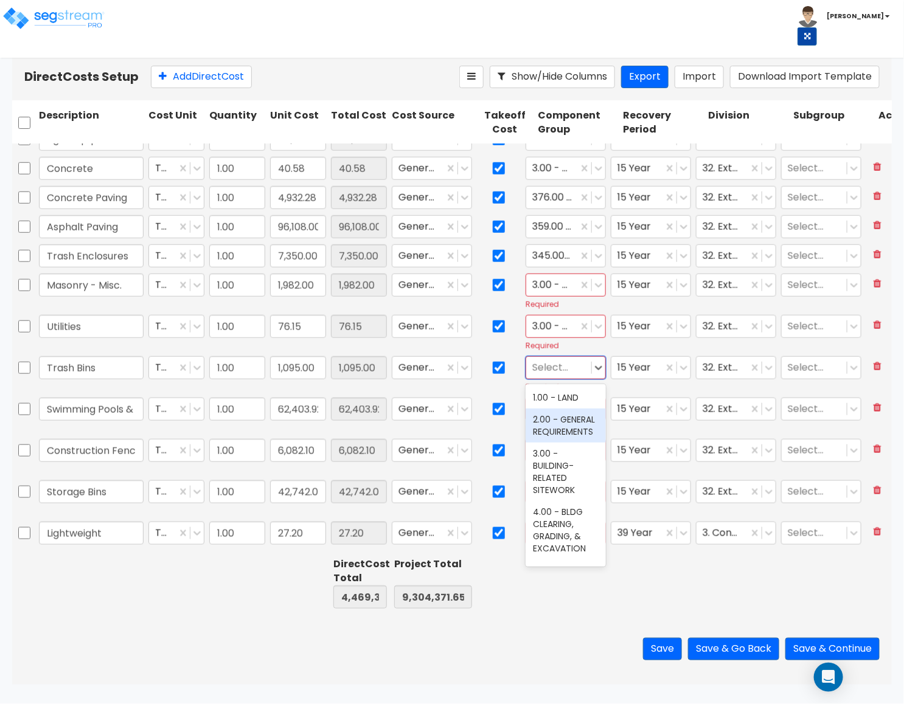
click at [561, 443] on div "2.00 - GENERAL REQUIREMENTS" at bounding box center [565, 426] width 80 height 34
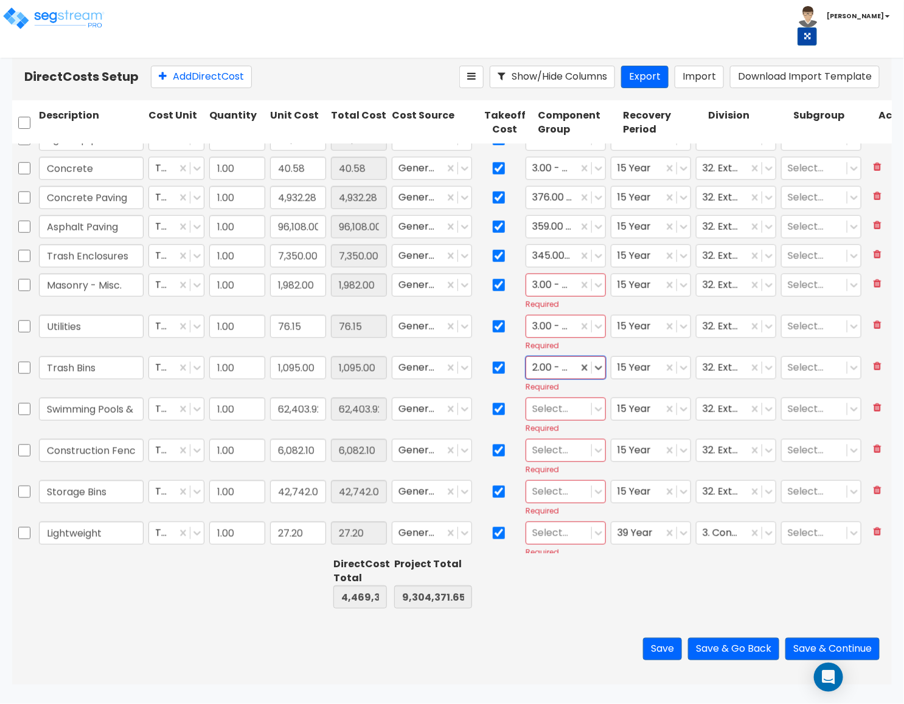
click at [553, 413] on div at bounding box center [558, 409] width 53 height 16
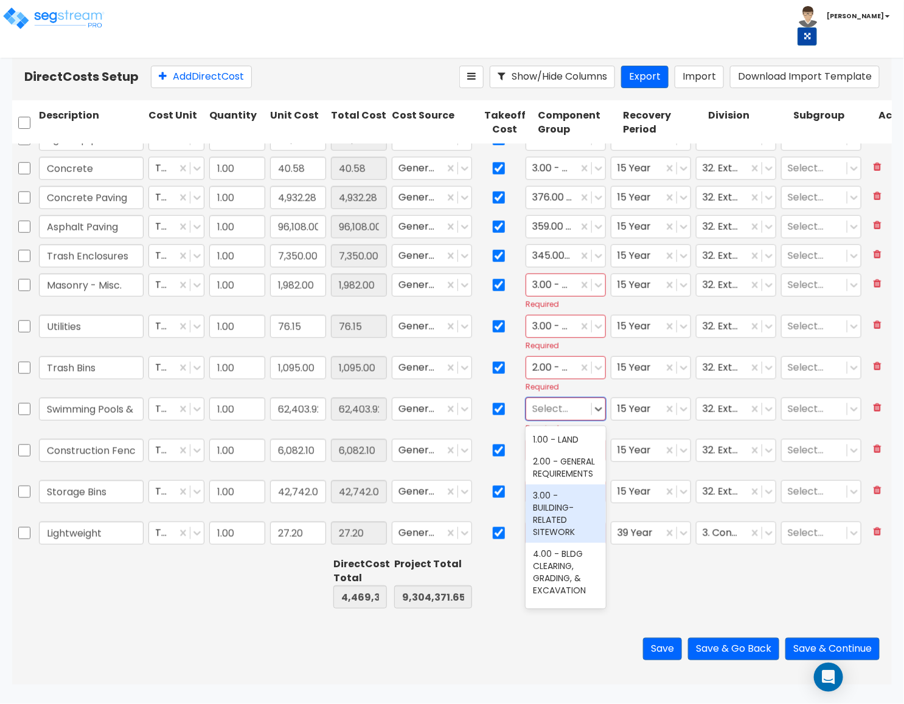
click at [567, 517] on div "3.00 - BUILDING-RELATED SITEWORK" at bounding box center [565, 514] width 80 height 58
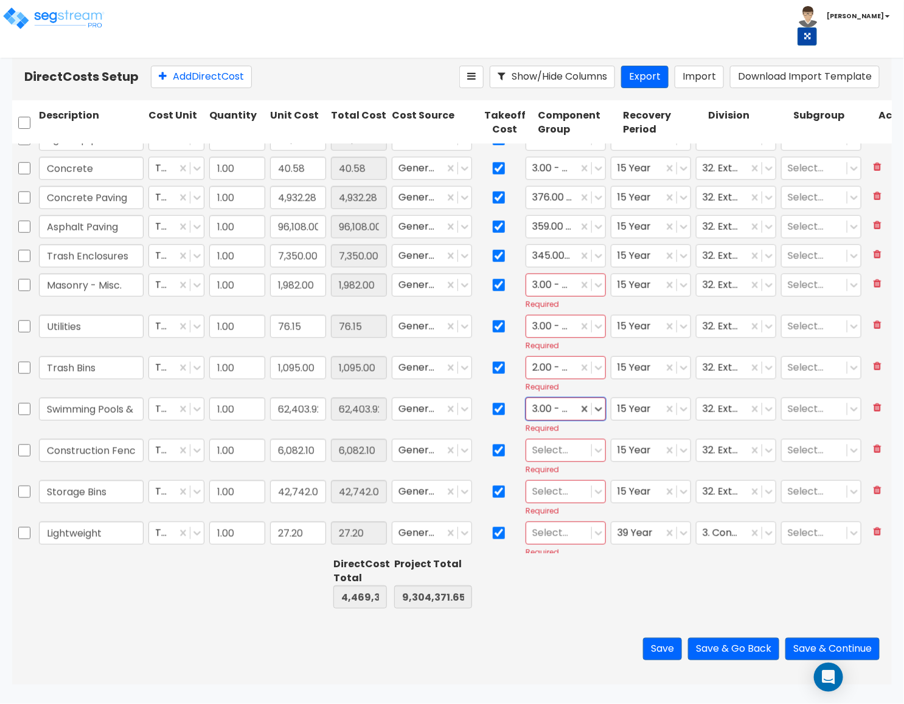
click at [560, 458] on div at bounding box center [558, 450] width 53 height 16
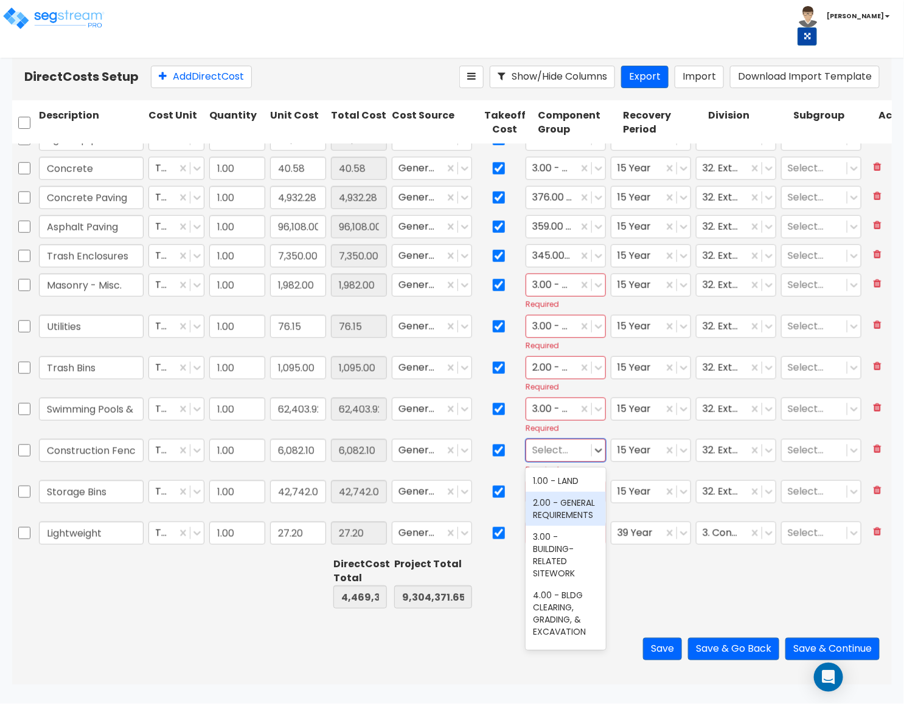
click at [560, 537] on div "3.00 - BUILDING-RELATED SITEWORK" at bounding box center [565, 555] width 80 height 58
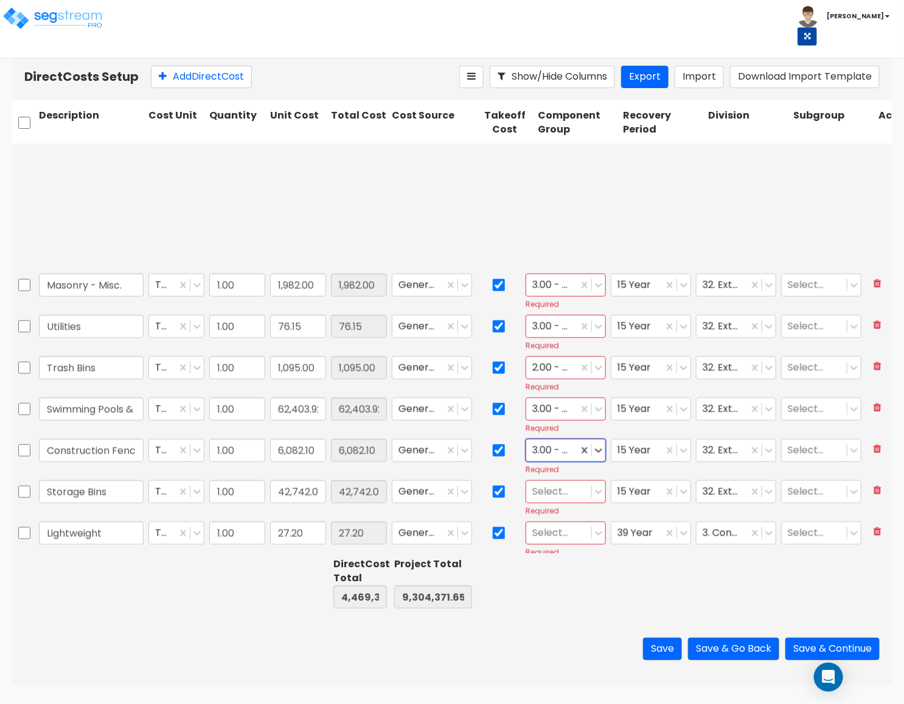
scroll to position [639, 0]
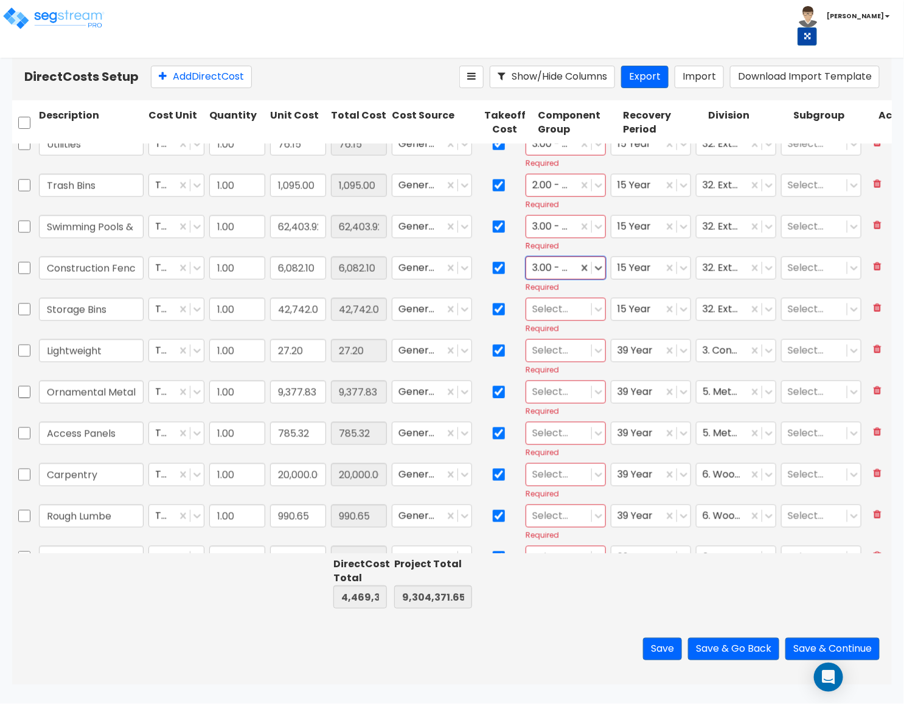
click at [550, 316] on div at bounding box center [558, 309] width 53 height 16
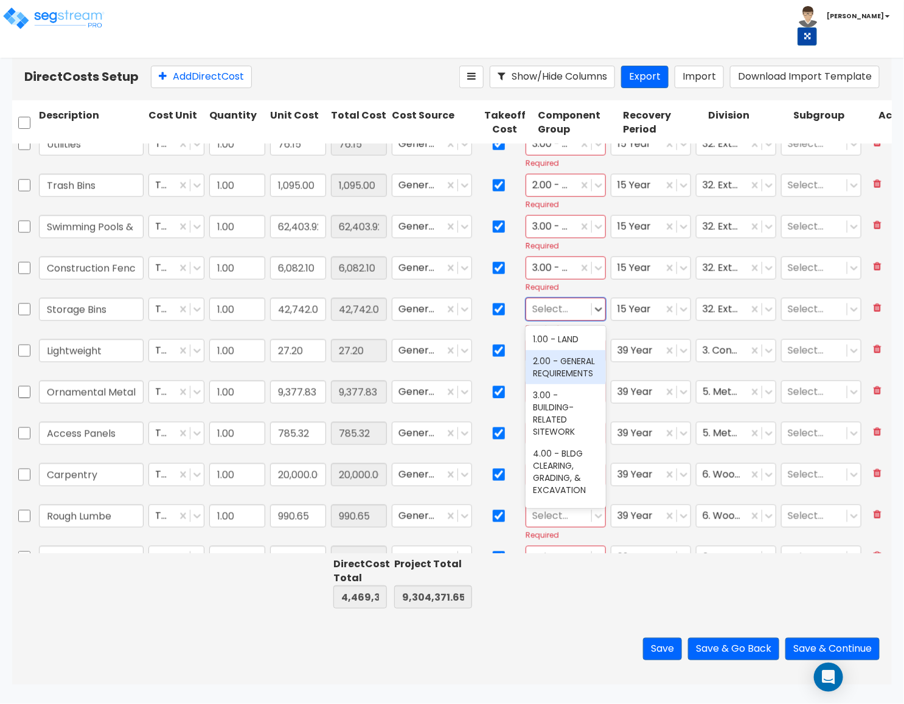
click at [562, 382] on div "2.00 - GENERAL REQUIREMENTS" at bounding box center [565, 367] width 80 height 34
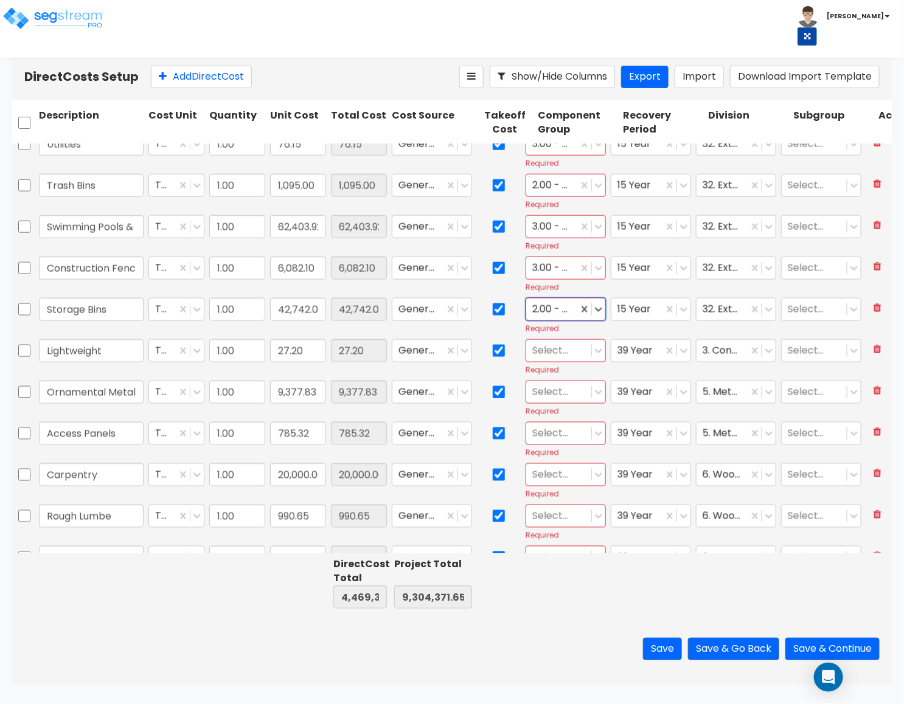
click at [561, 362] on div "Select..." at bounding box center [565, 350] width 80 height 23
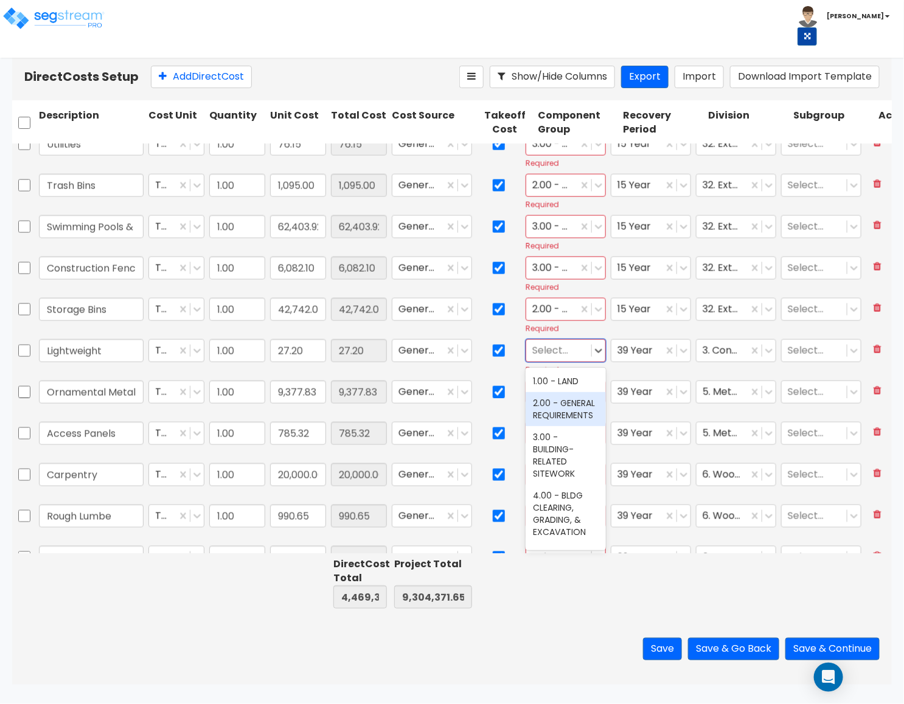
click at [561, 426] on div "2.00 - GENERAL REQUIREMENTS" at bounding box center [565, 409] width 80 height 34
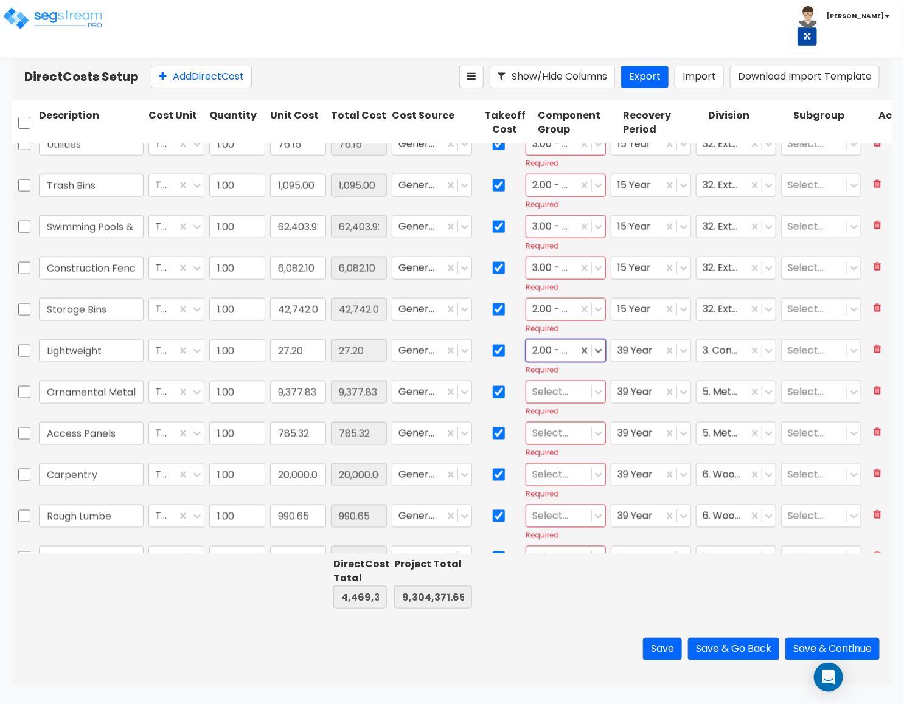
click at [557, 400] on div at bounding box center [558, 392] width 53 height 16
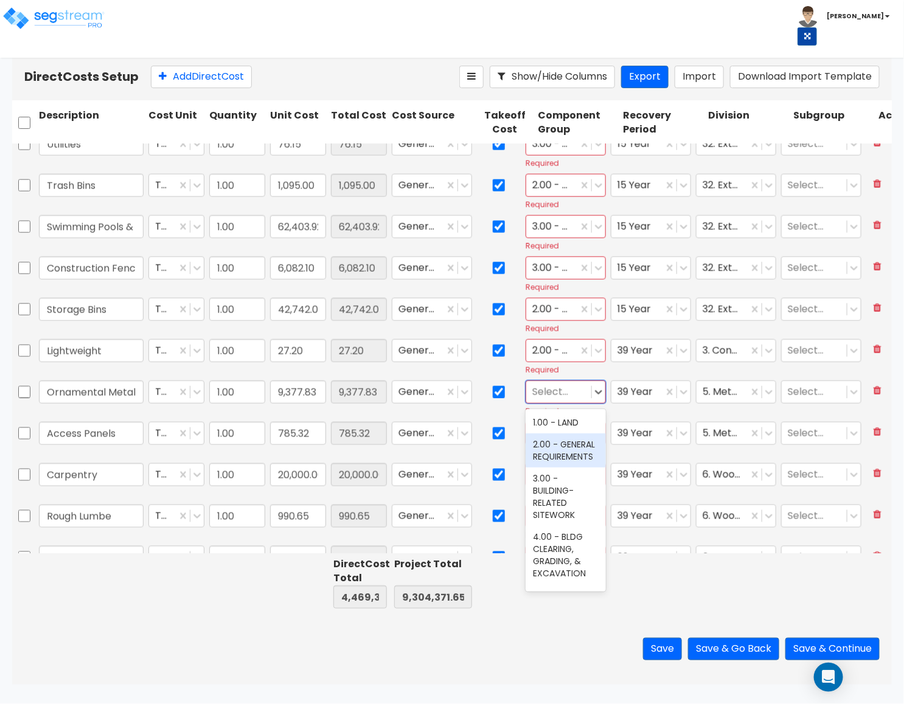
click at [564, 453] on div "2.00 - GENERAL REQUIREMENTS" at bounding box center [565, 451] width 80 height 34
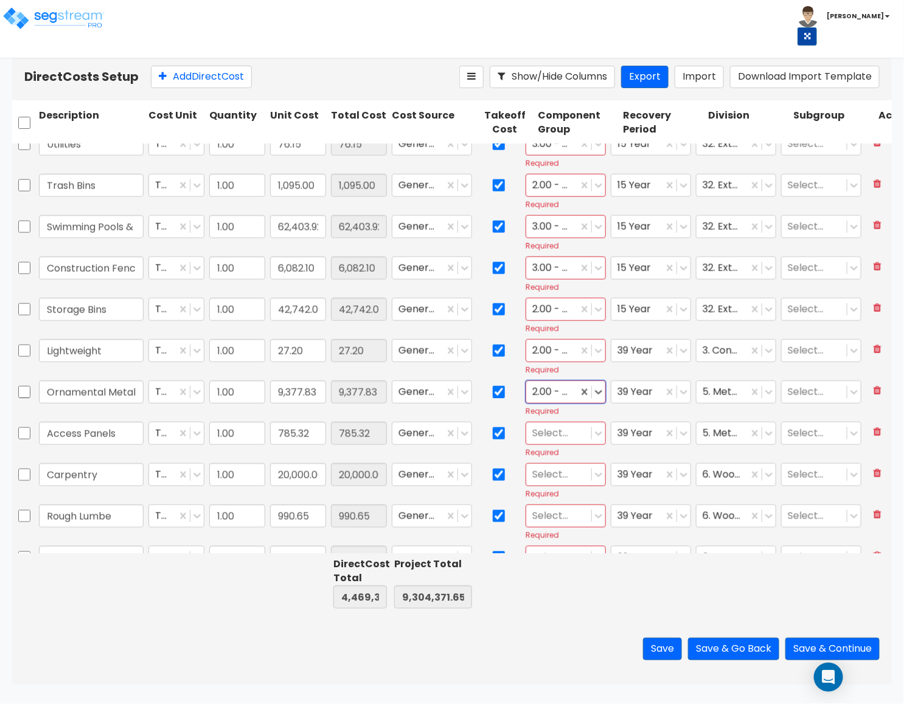
click at [556, 437] on div at bounding box center [558, 433] width 53 height 16
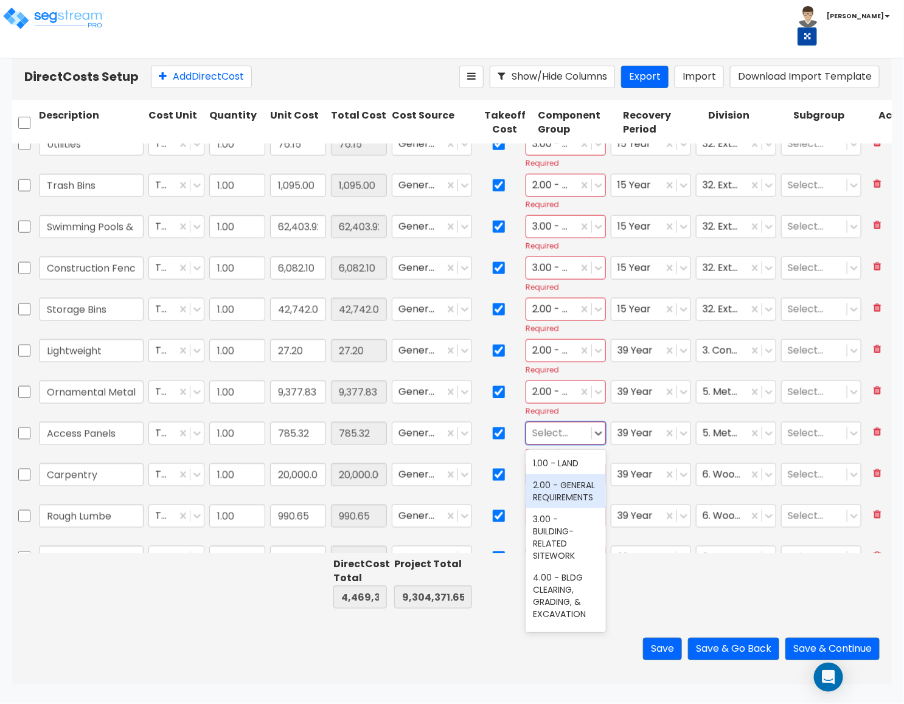
click at [556, 487] on div "2.00 - GENERAL REQUIREMENTS" at bounding box center [565, 491] width 80 height 34
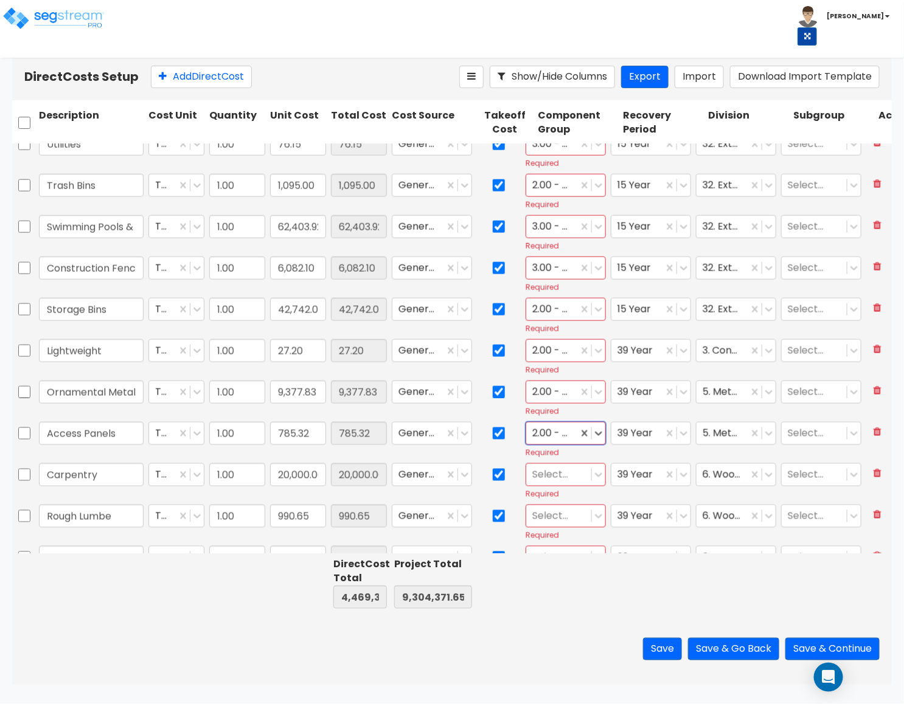
click at [556, 474] on div at bounding box center [558, 474] width 53 height 16
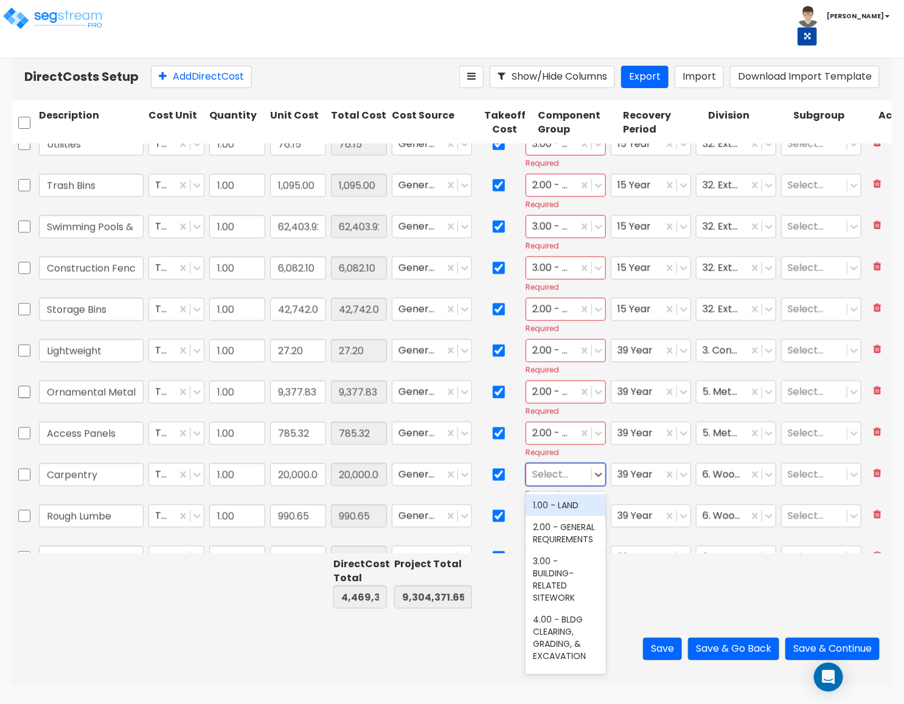
click at [560, 536] on div "2.00 - GENERAL REQUIREMENTS" at bounding box center [565, 533] width 80 height 34
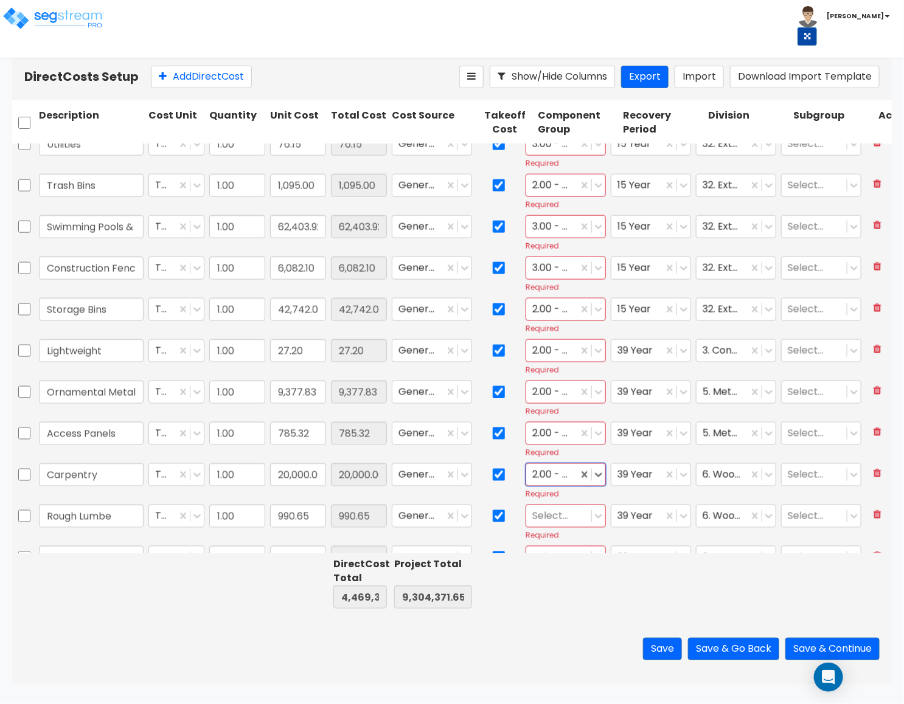
click at [557, 526] on div "Select..." at bounding box center [558, 515] width 65 height 21
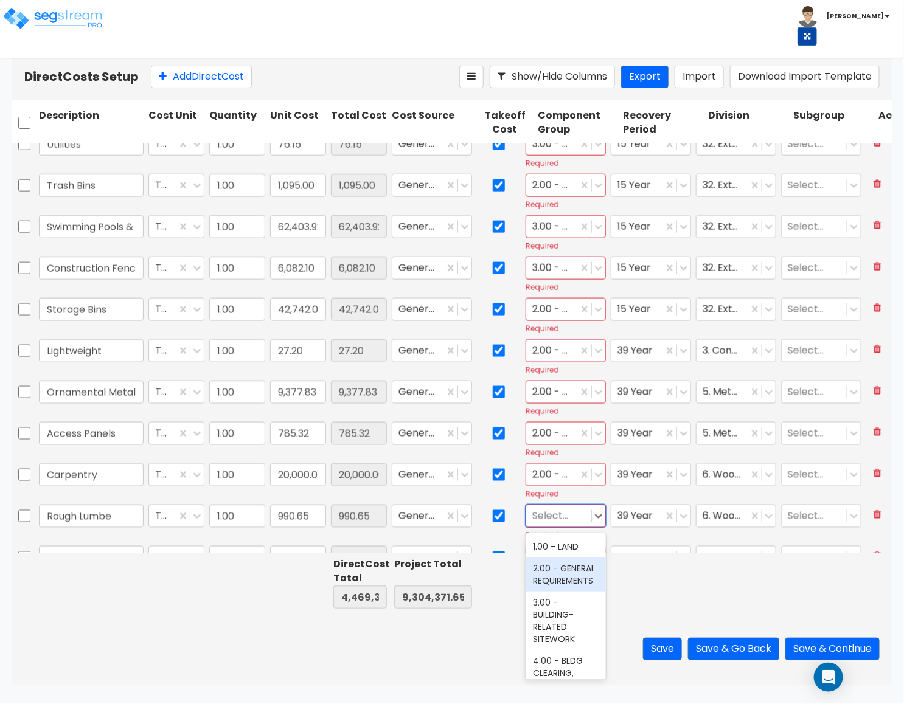
click at [560, 584] on div "2.00 - GENERAL REQUIREMENTS" at bounding box center [565, 575] width 80 height 34
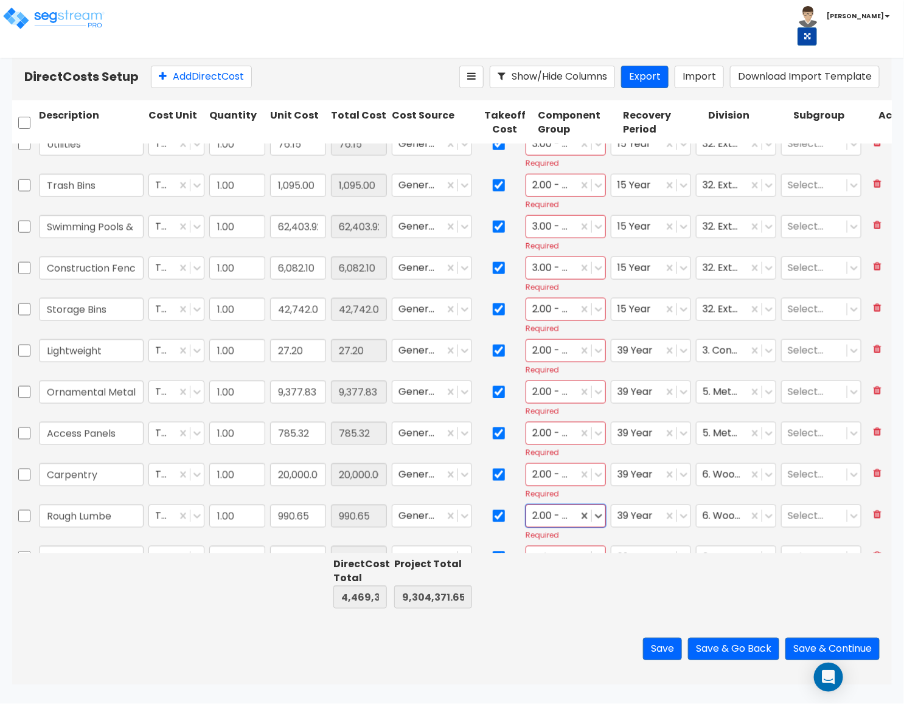
scroll to position [912, 0]
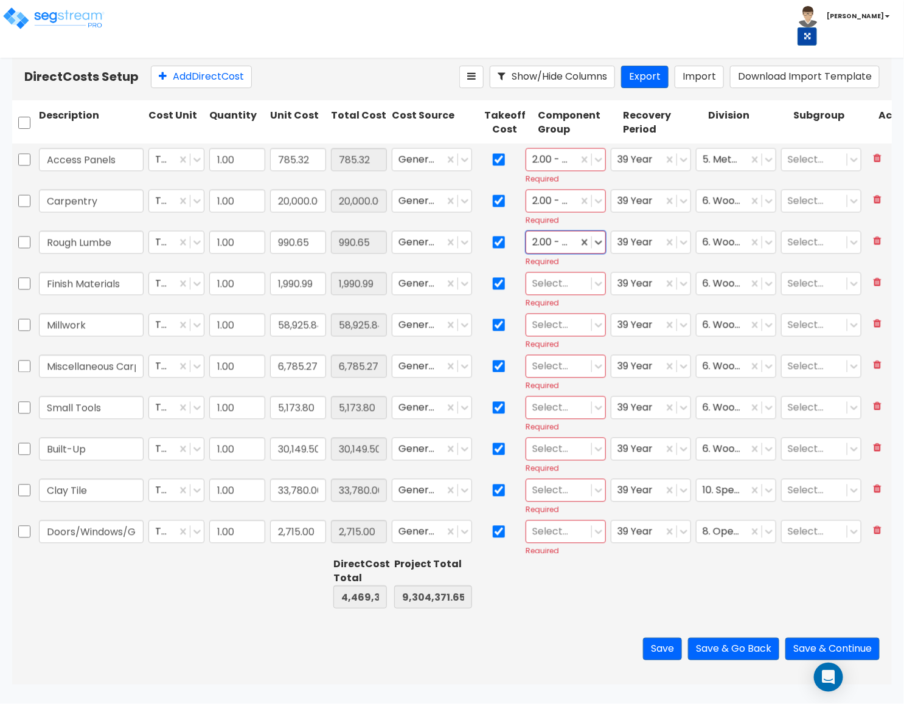
click at [555, 292] on div at bounding box center [558, 283] width 53 height 16
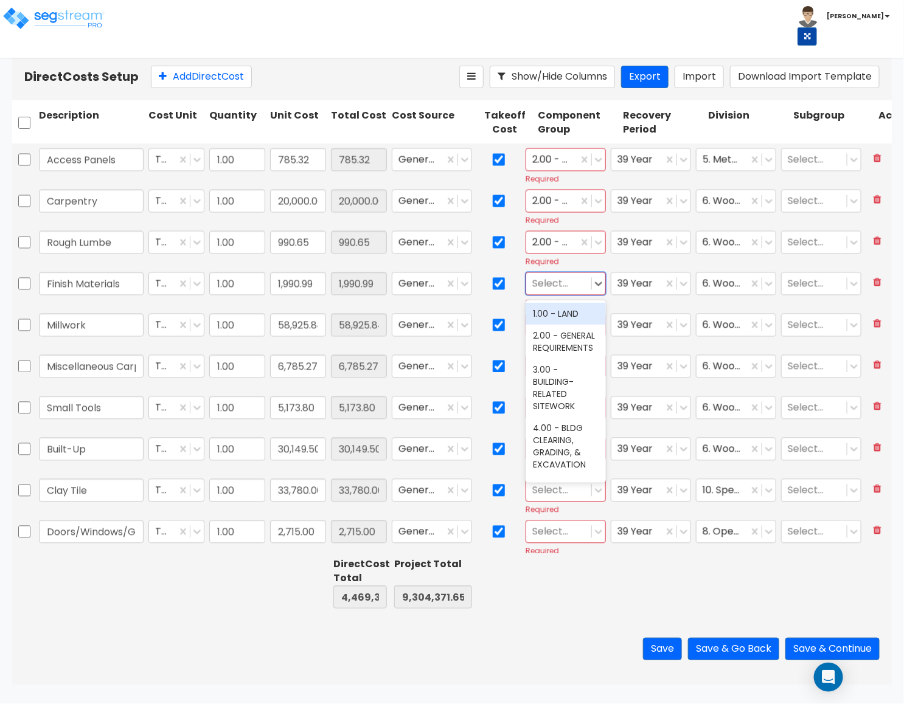
click at [556, 343] on div "2.00 - GENERAL REQUIREMENTS" at bounding box center [565, 342] width 80 height 34
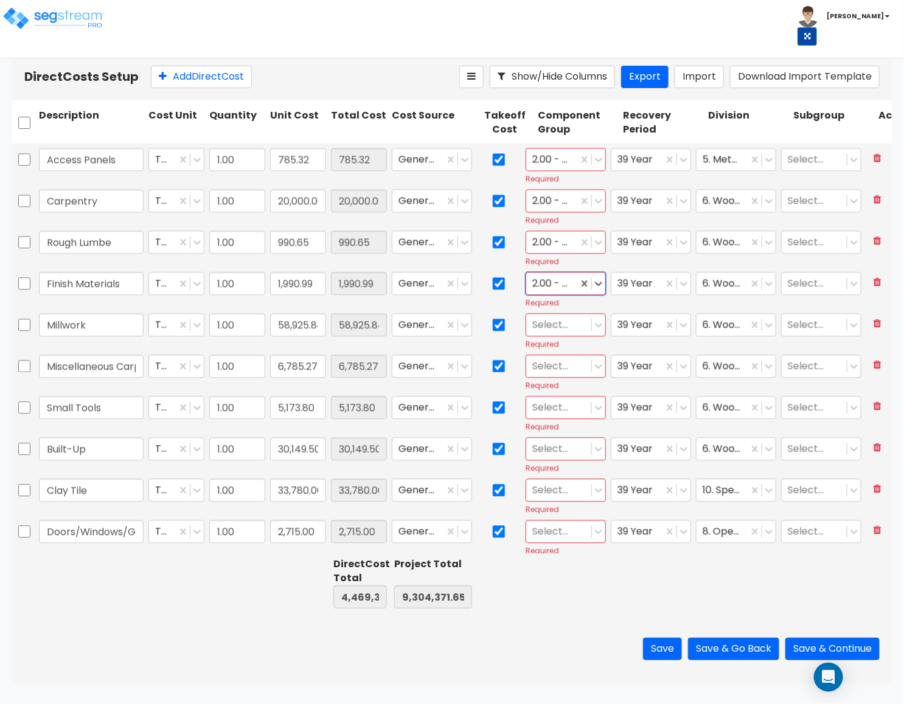
click at [551, 328] on div at bounding box center [558, 325] width 53 height 16
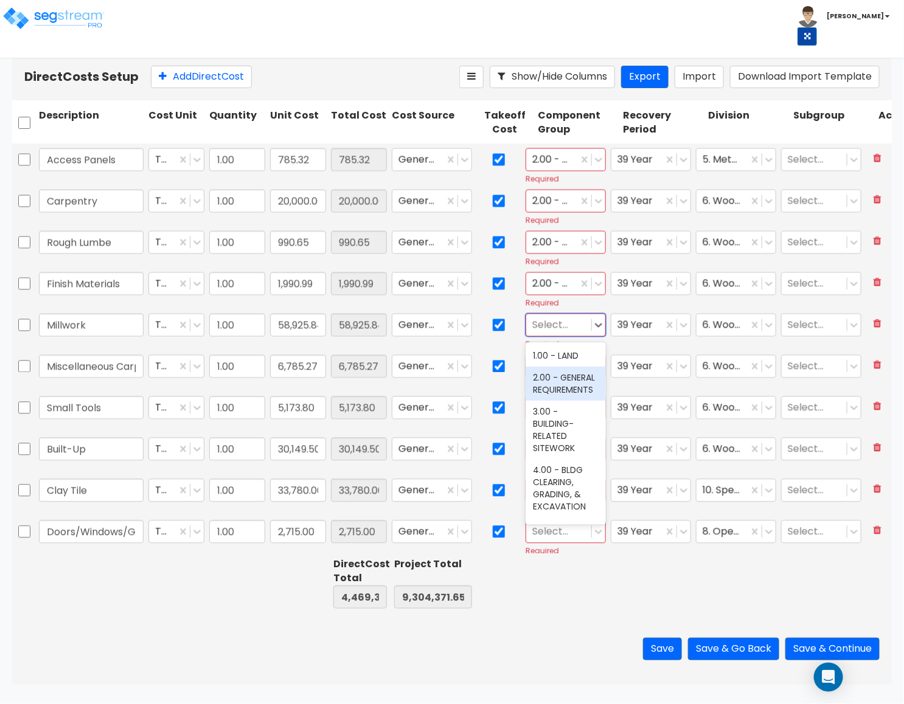
click at [557, 379] on div "2.00 - GENERAL REQUIREMENTS" at bounding box center [565, 384] width 80 height 34
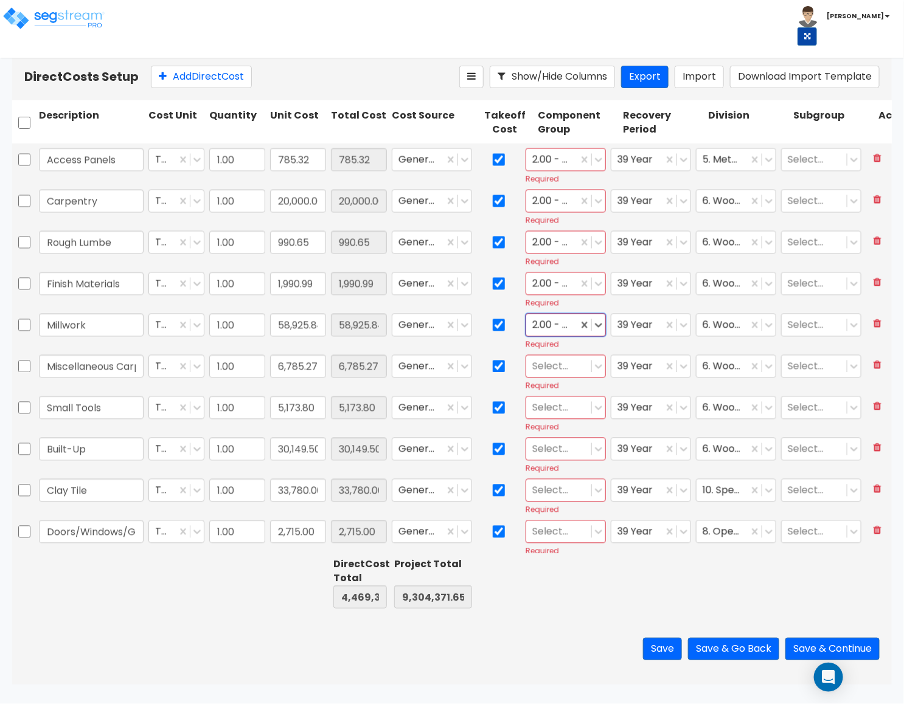
click at [552, 365] on div at bounding box center [558, 366] width 53 height 16
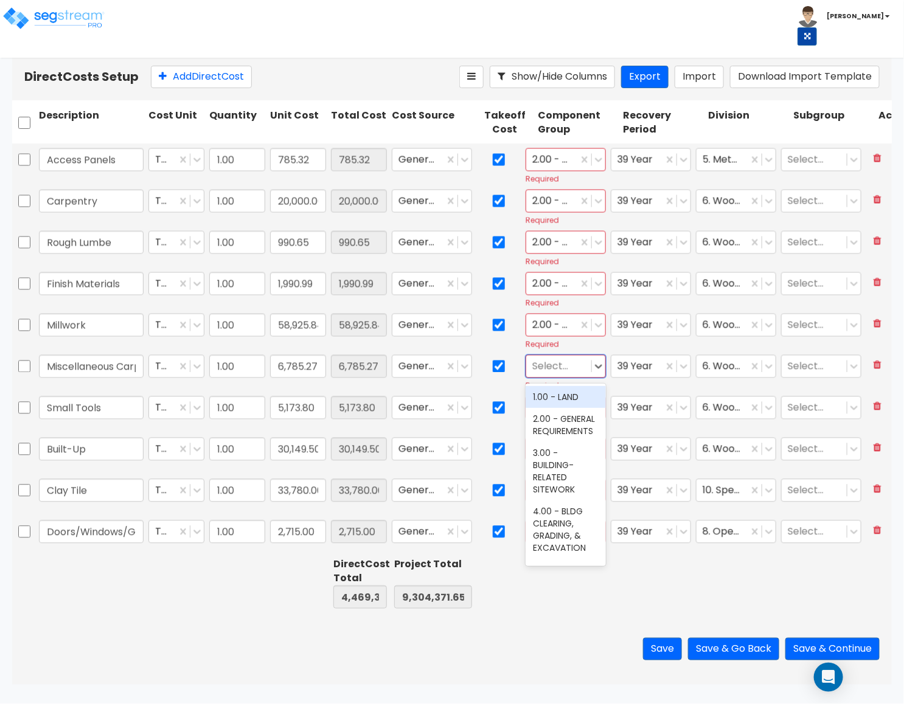
click at [558, 410] on div "2.00 - GENERAL REQUIREMENTS" at bounding box center [565, 425] width 80 height 34
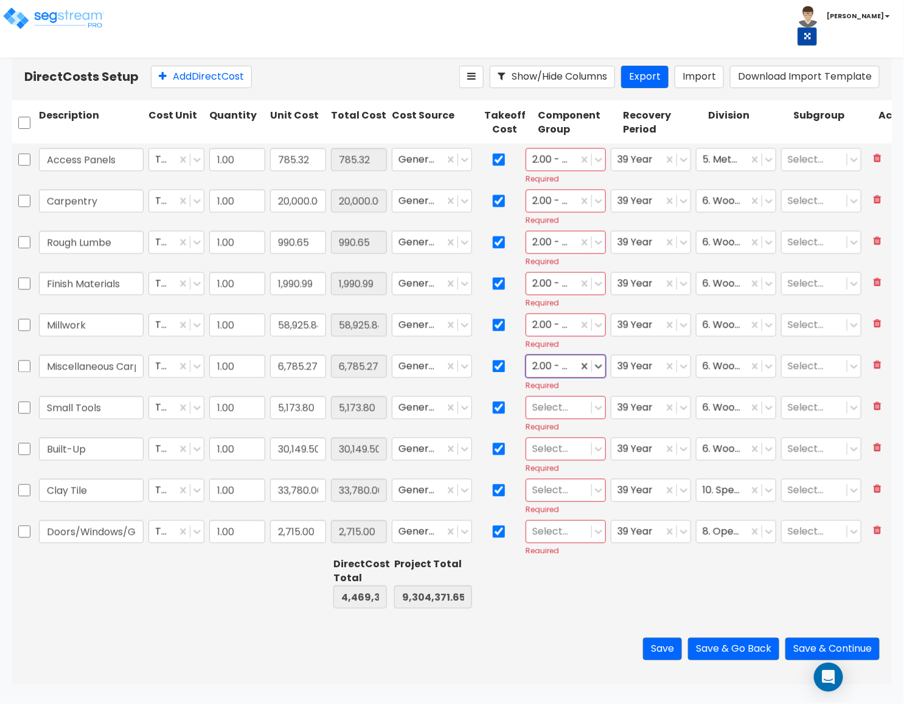
click at [552, 403] on div at bounding box center [558, 408] width 53 height 16
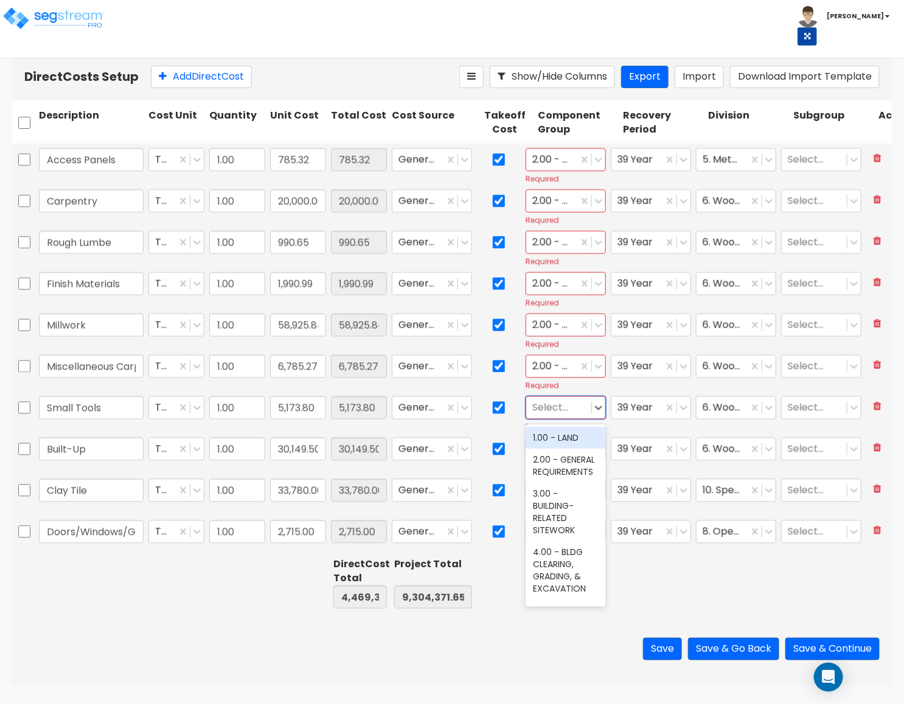
click at [555, 438] on div "1.00 - LAND" at bounding box center [565, 438] width 80 height 22
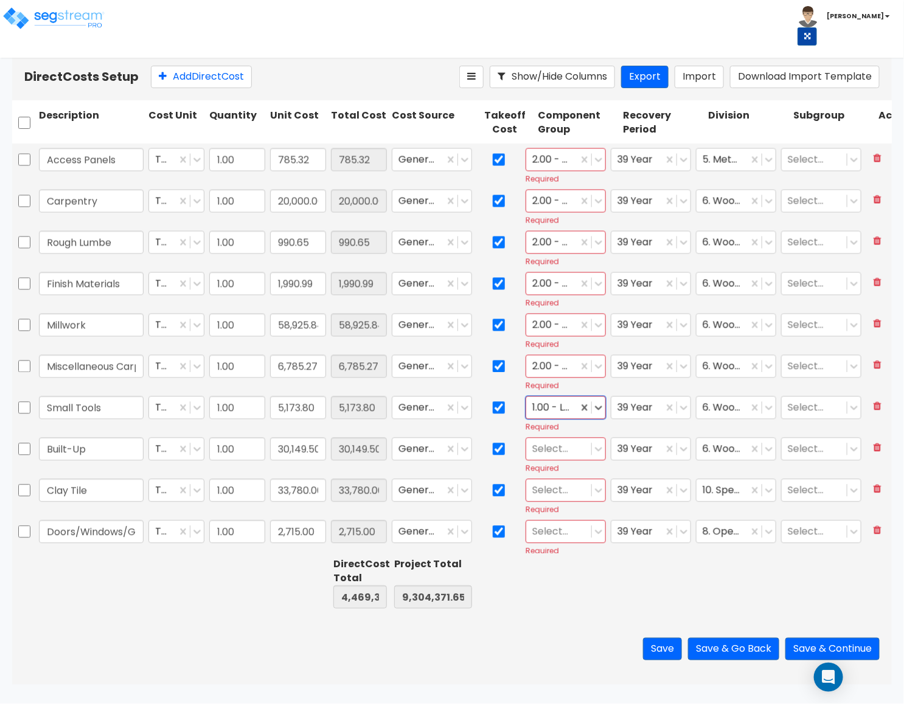
click at [553, 449] on div at bounding box center [558, 449] width 53 height 16
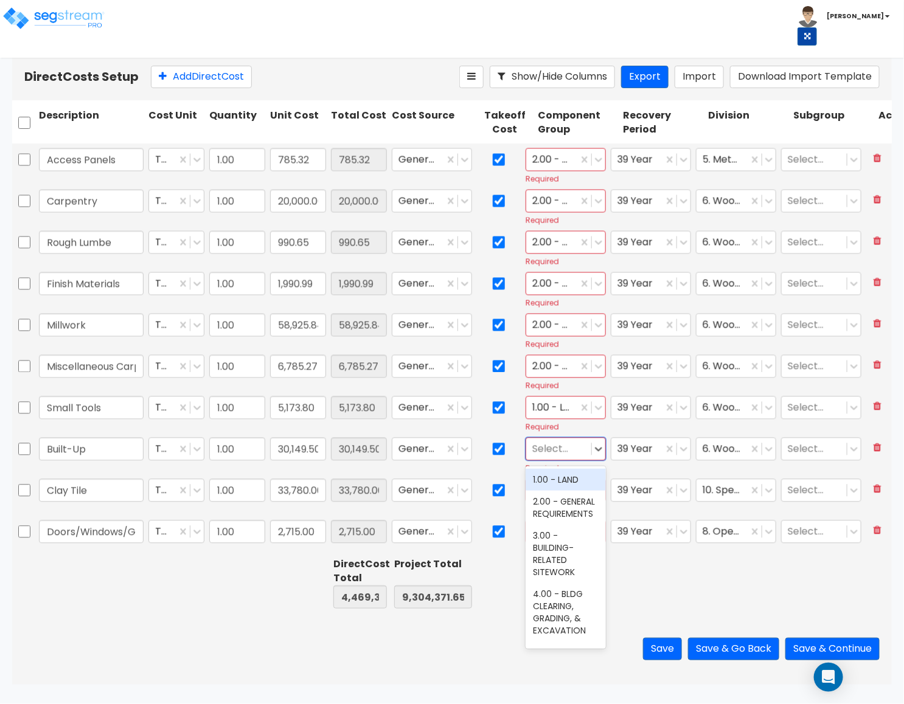
click at [555, 486] on div "1.00 - LAND" at bounding box center [565, 480] width 80 height 22
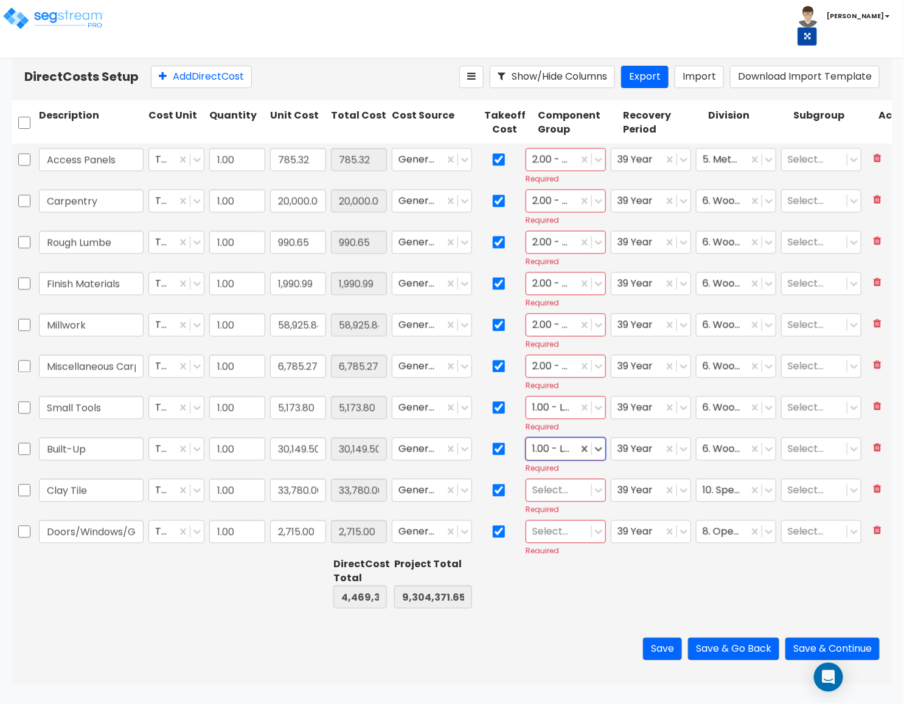
drag, startPoint x: 545, startPoint y: 491, endPoint x: 549, endPoint y: 499, distance: 8.2
click at [545, 493] on div at bounding box center [558, 490] width 53 height 16
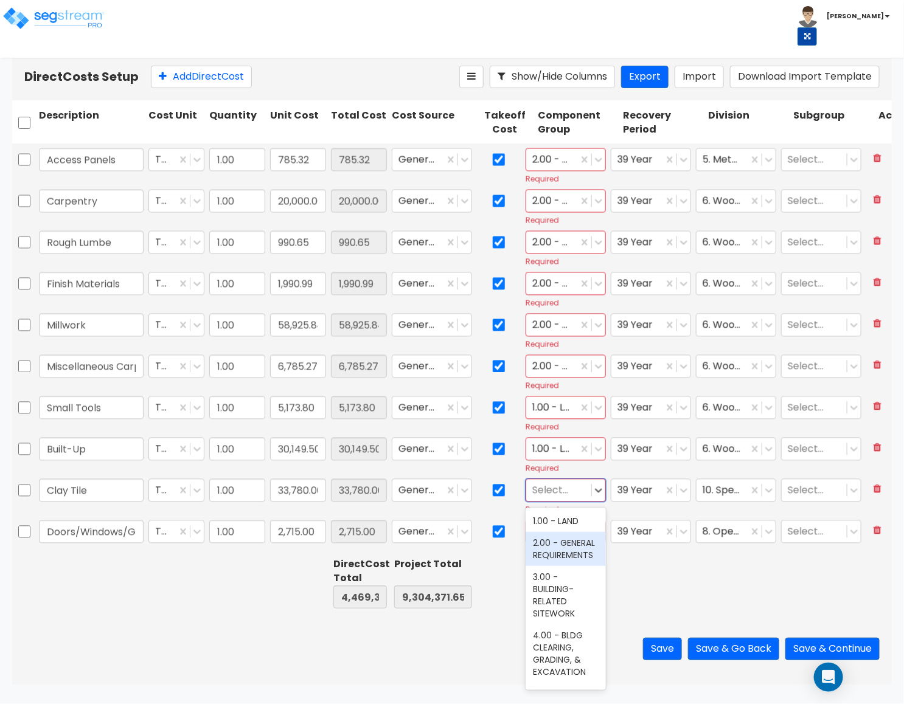
click at [555, 539] on div "2.00 - GENERAL REQUIREMENTS" at bounding box center [565, 549] width 80 height 34
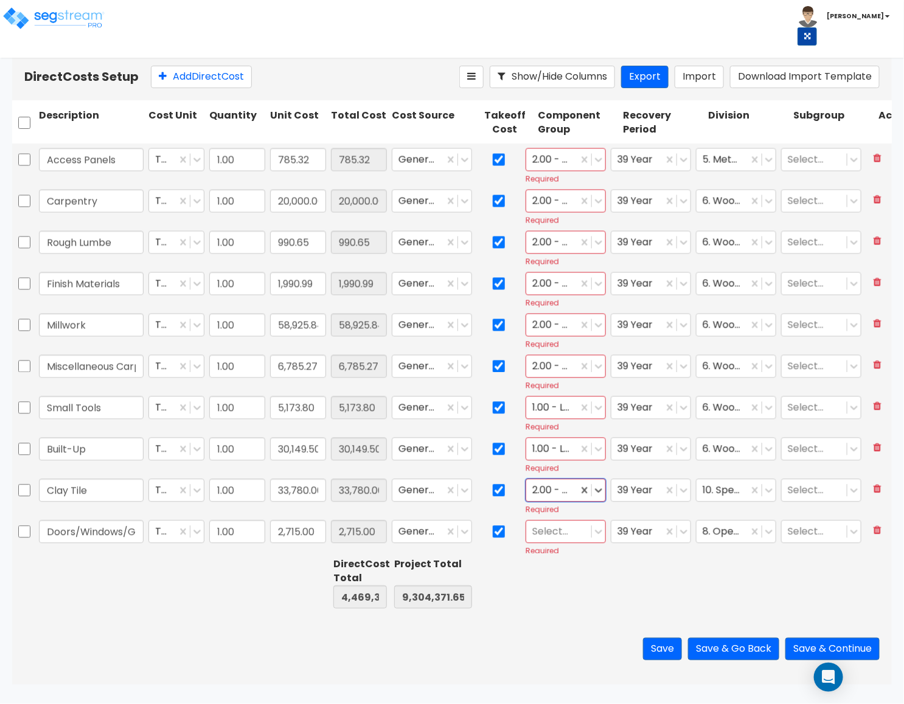
click at [556, 531] on div at bounding box center [558, 532] width 53 height 16
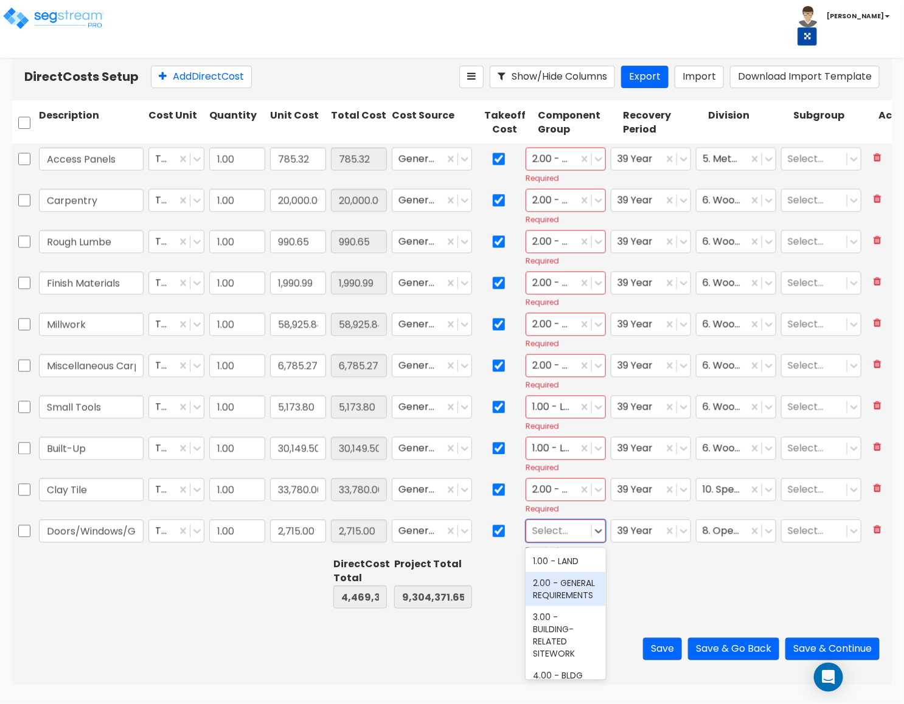
click at [569, 577] on div "2.00 - GENERAL REQUIREMENTS" at bounding box center [565, 589] width 80 height 34
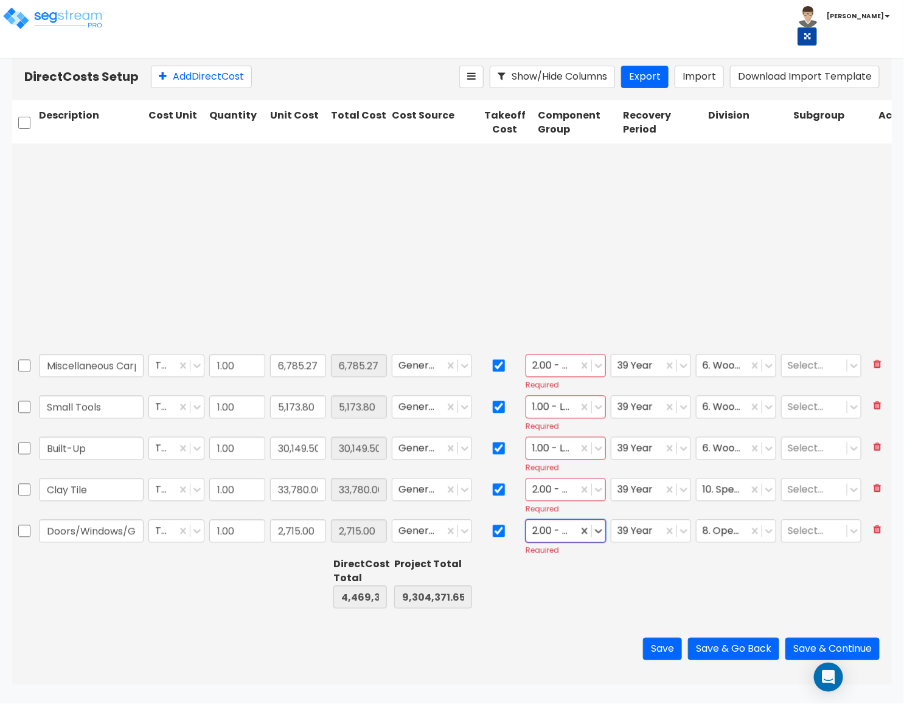
type input "1.00"
type input "206.73"
type input "1.00"
type input "171,986.46"
type input "1.00"
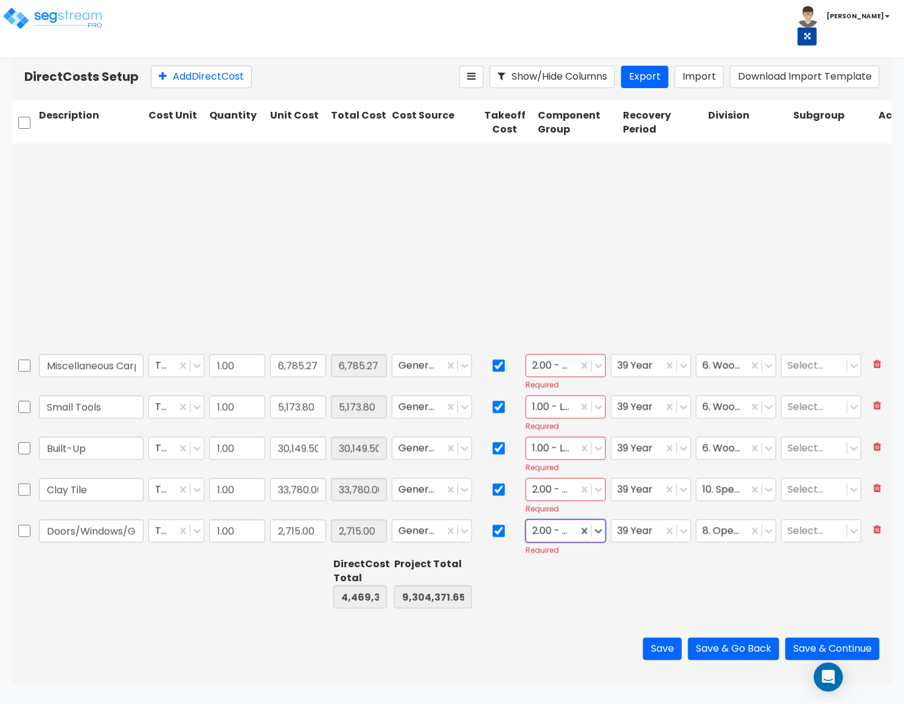
type input "625.94"
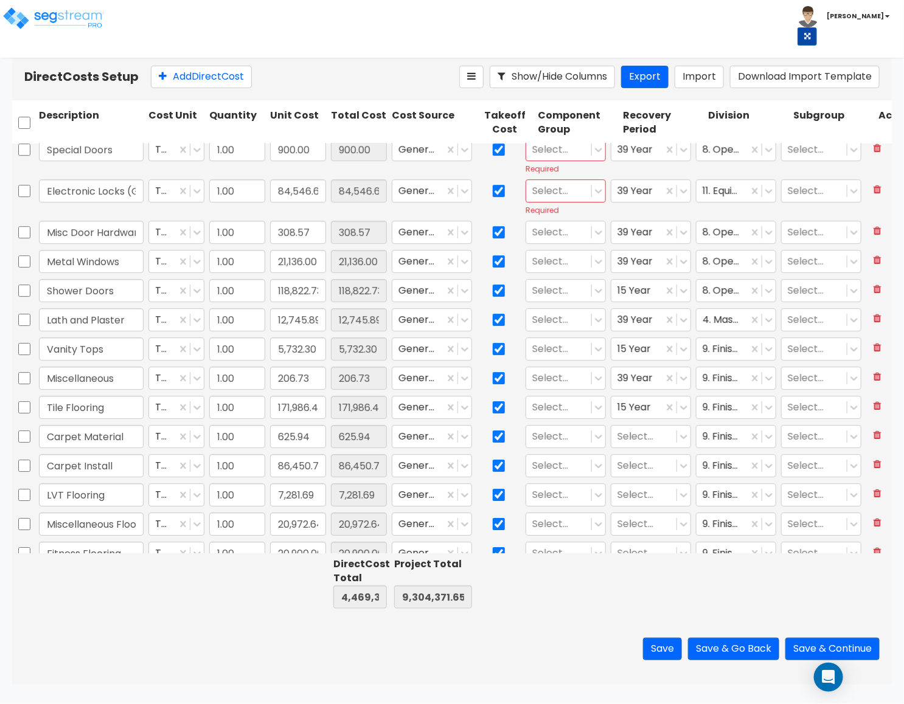
type input "1.00"
type input "117,219.27"
type input "1.00"
type input "9,275.69"
type input "1.00"
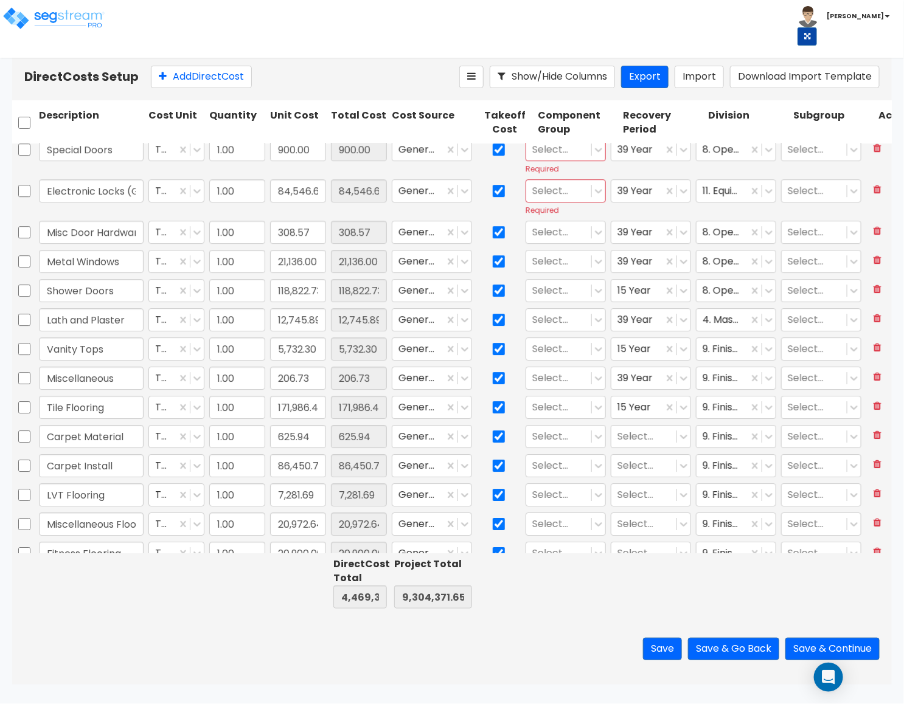
type input "143,698.43"
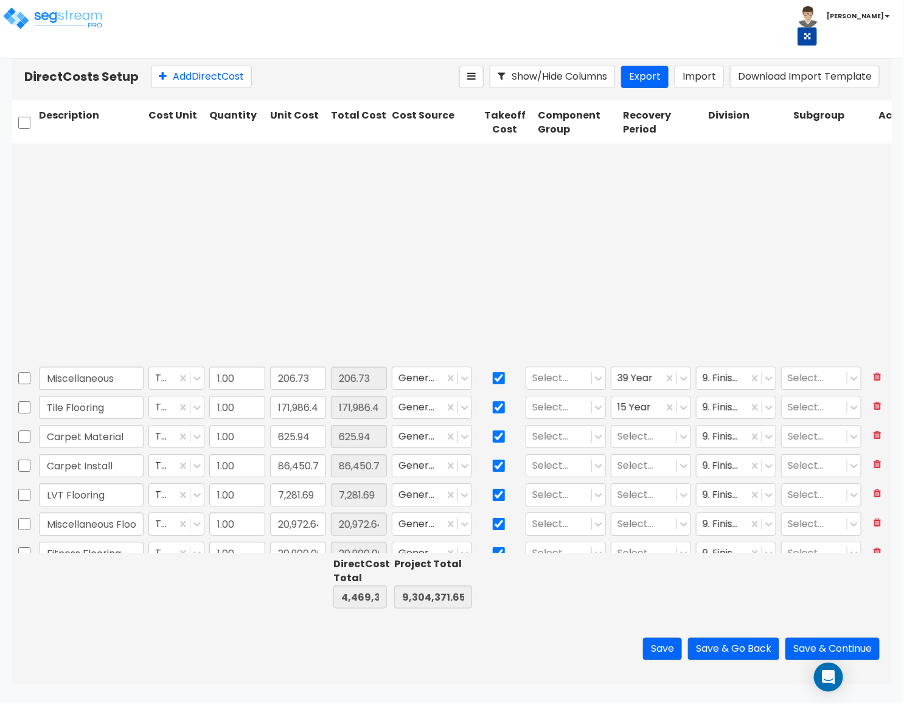
type input "1.00"
type input "131.67"
type input "1.00"
type input "127,717.61"
type input "1.00"
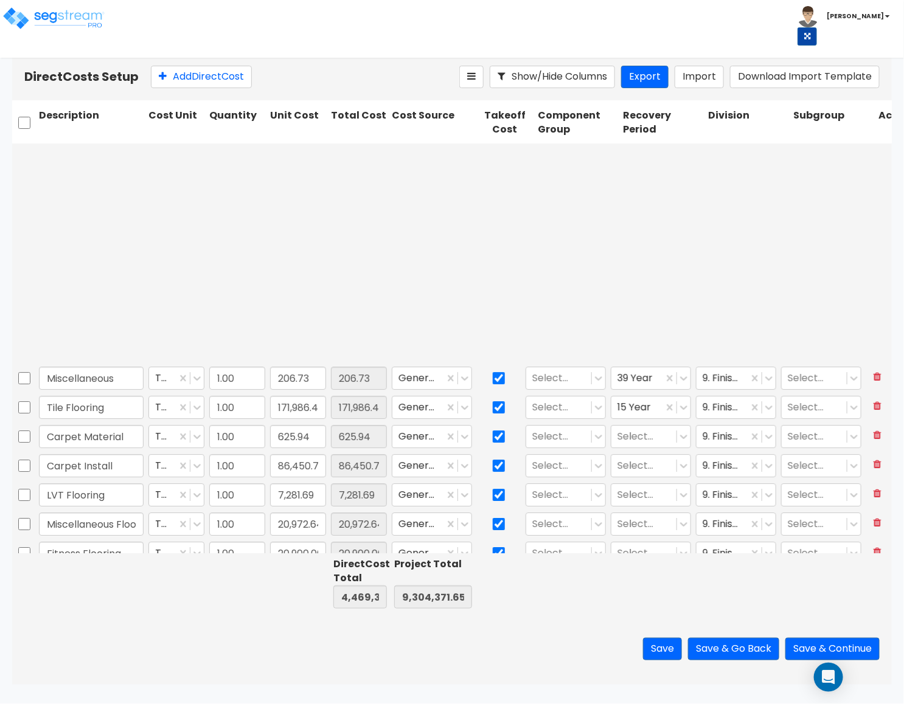
type input "21,711.84"
type input "1.00"
type input "311,279.10"
type input "1.00"
type input "9,527.46"
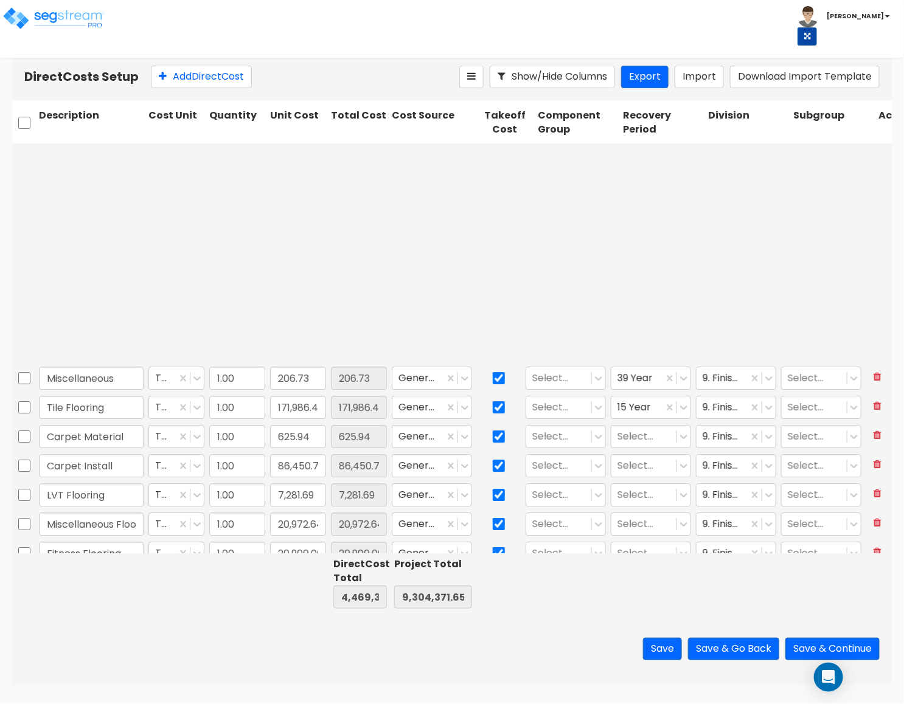
type input "1.00"
type input "5,653.20"
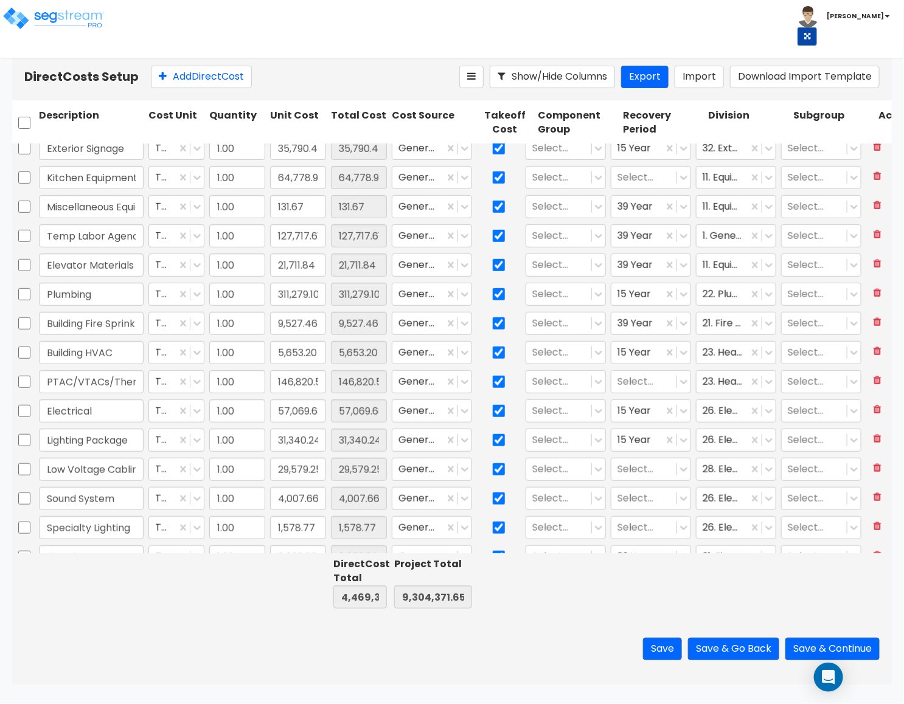
scroll to position [2133, 0]
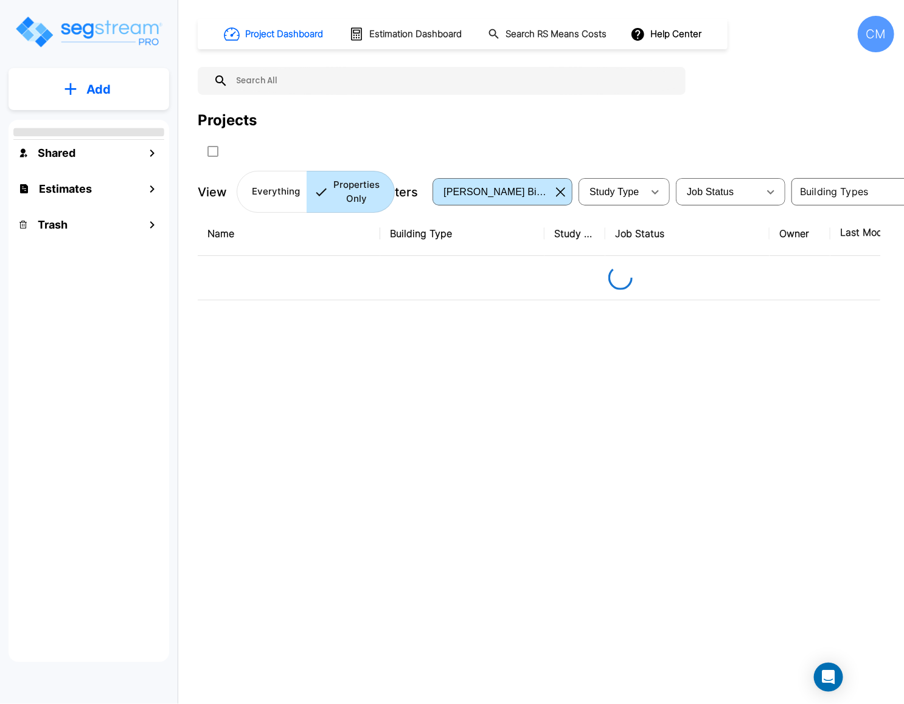
click at [55, 95] on button "Add" at bounding box center [89, 89] width 161 height 35
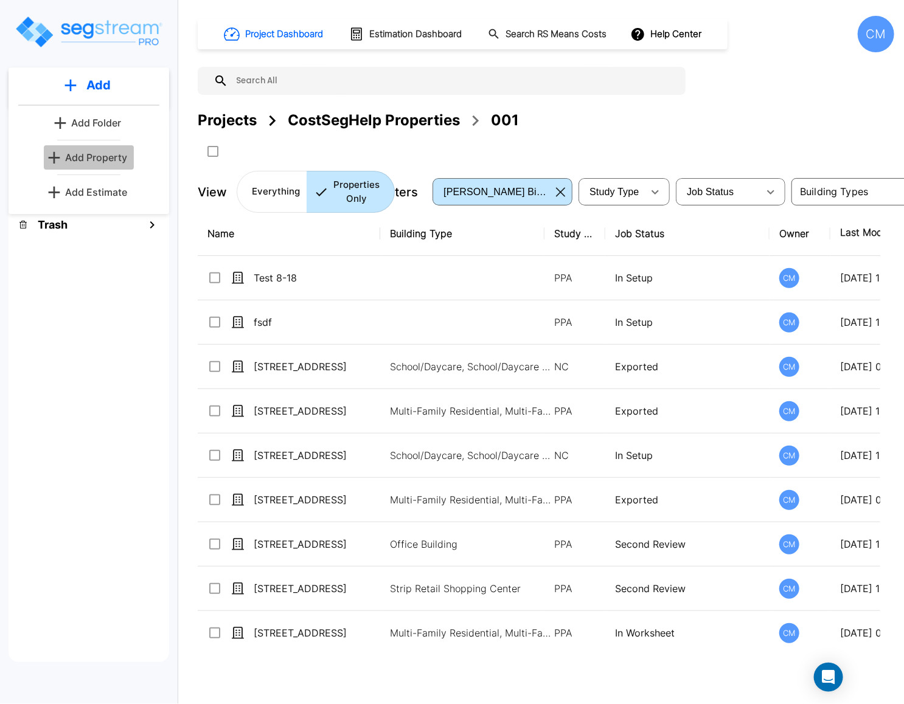
click at [97, 150] on p "Add Property" at bounding box center [96, 157] width 62 height 15
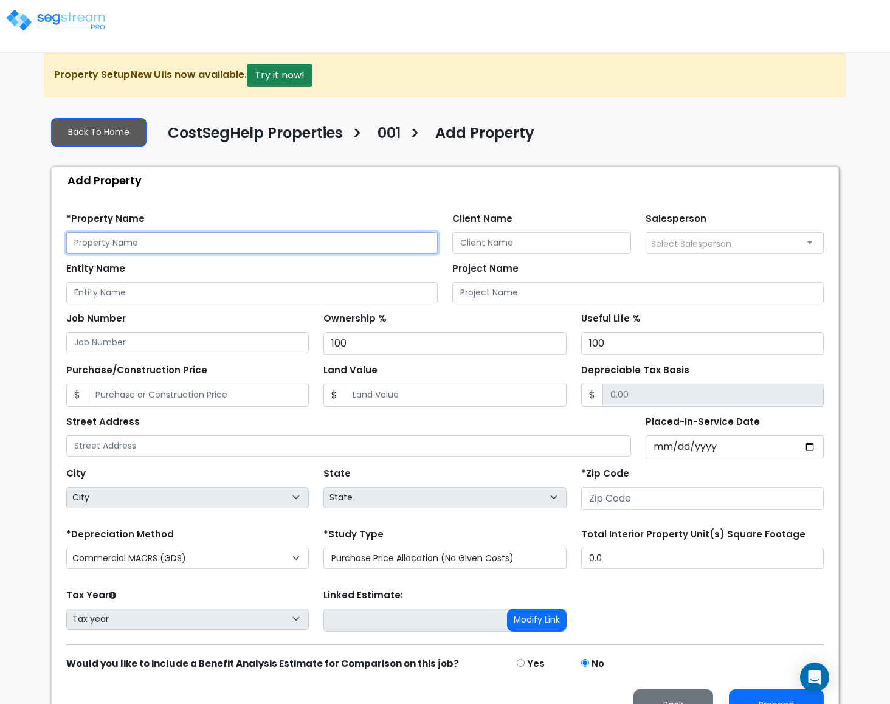
click at [370, 245] on input "text" at bounding box center [252, 242] width 372 height 21
type input "Sample"
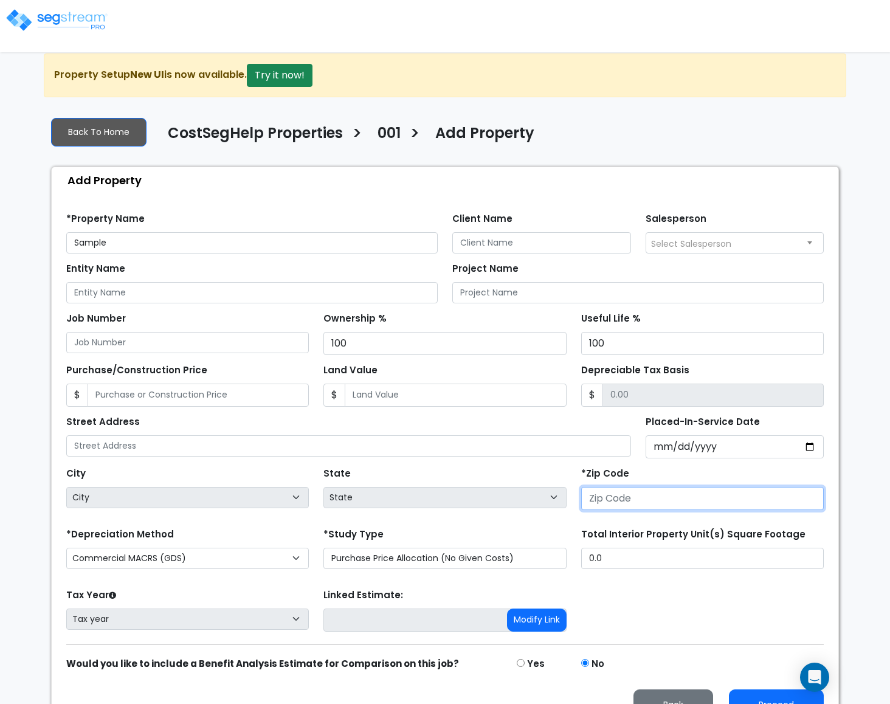
click at [641, 504] on input "number" at bounding box center [702, 498] width 243 height 23
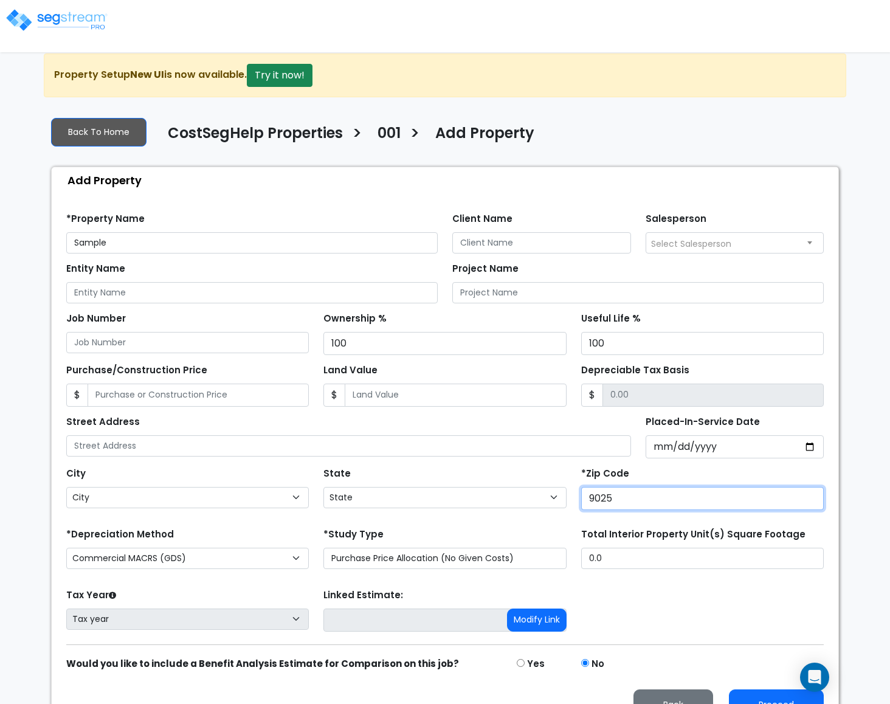
type input "90250"
select select "CA"
type input "90250"
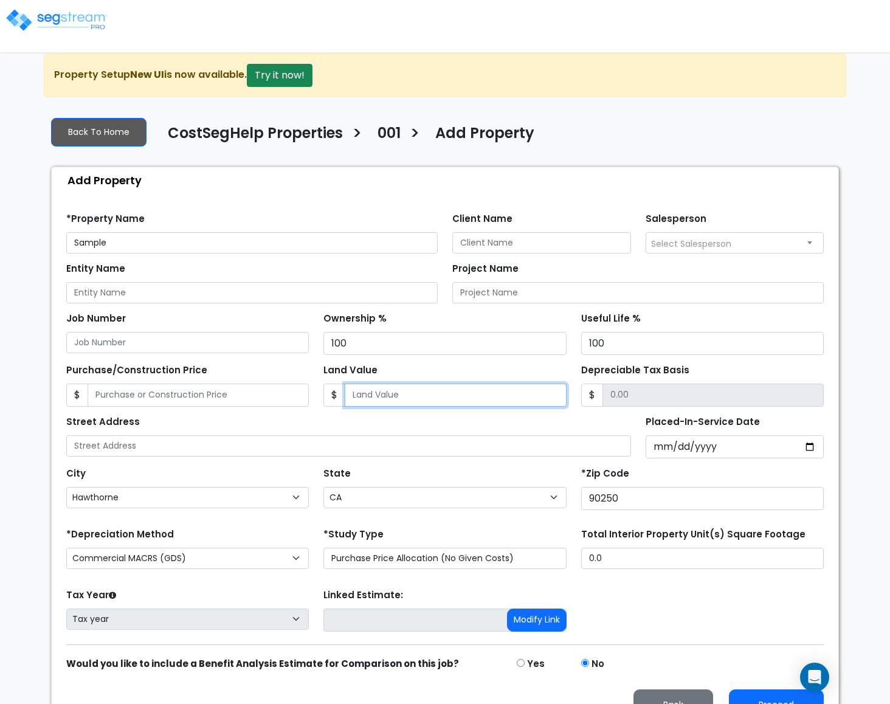
click at [435, 403] on input "Land Value" at bounding box center [455, 395] width 221 height 23
click at [436, 429] on div "Street Address" at bounding box center [348, 435] width 565 height 44
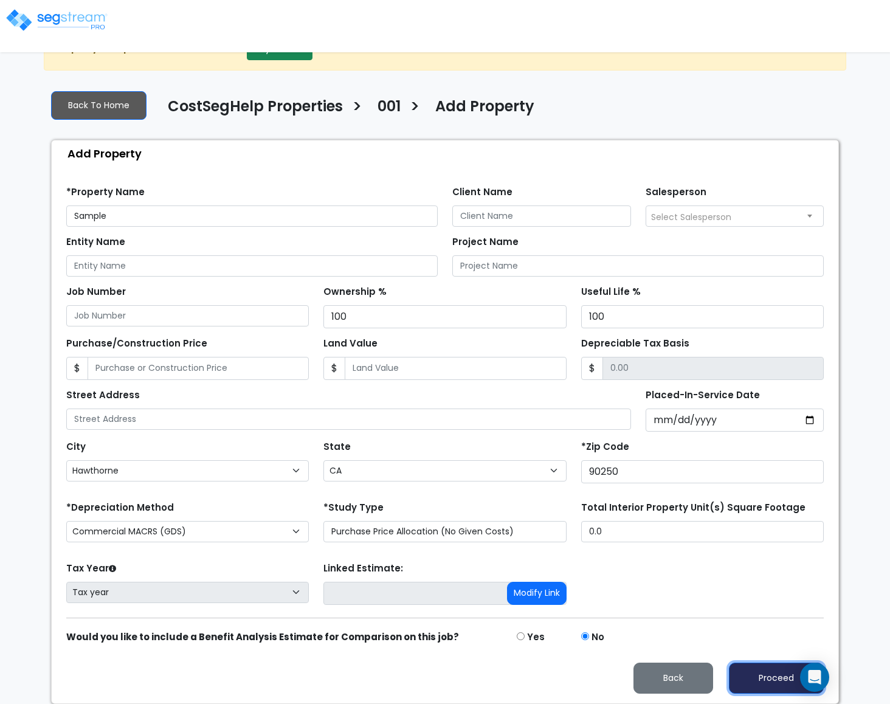
click at [781, 682] on button "Proceed" at bounding box center [776, 678] width 95 height 31
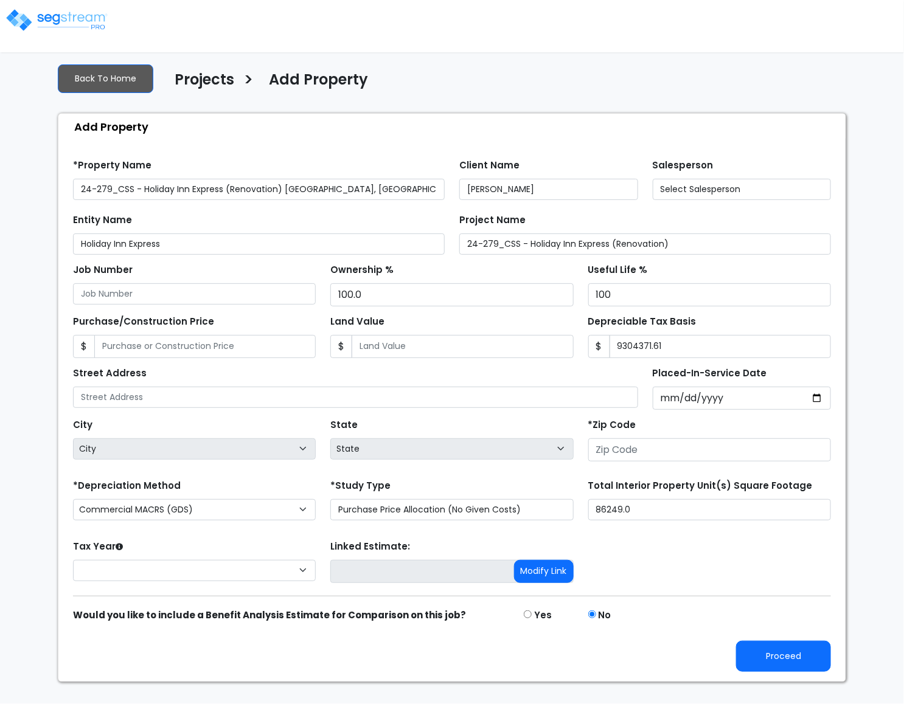
type input "24-279_CSS"
type input "8000 Parkway Drive La Mesa, San Diego County, California"
type input "91942"
select select "CM(Q-FMCS"
select select "NEW"
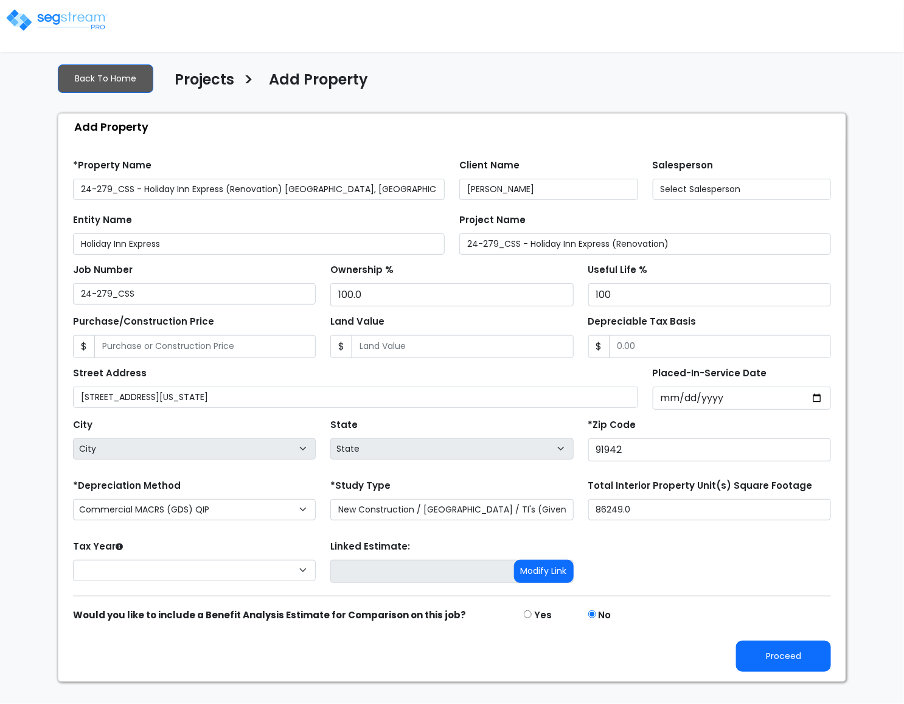
select select "2025"
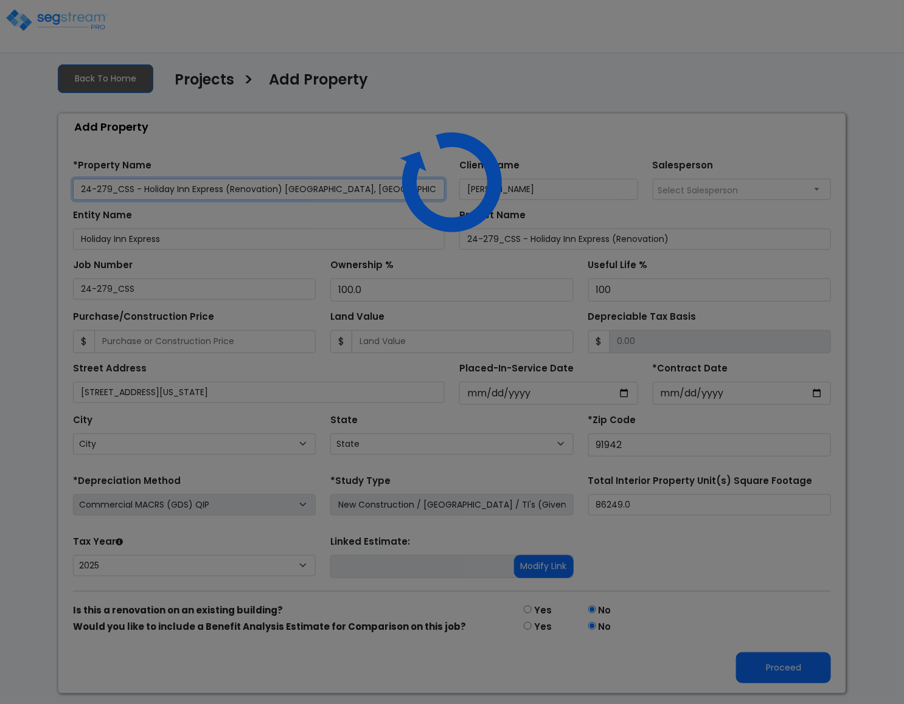
select select "CA"
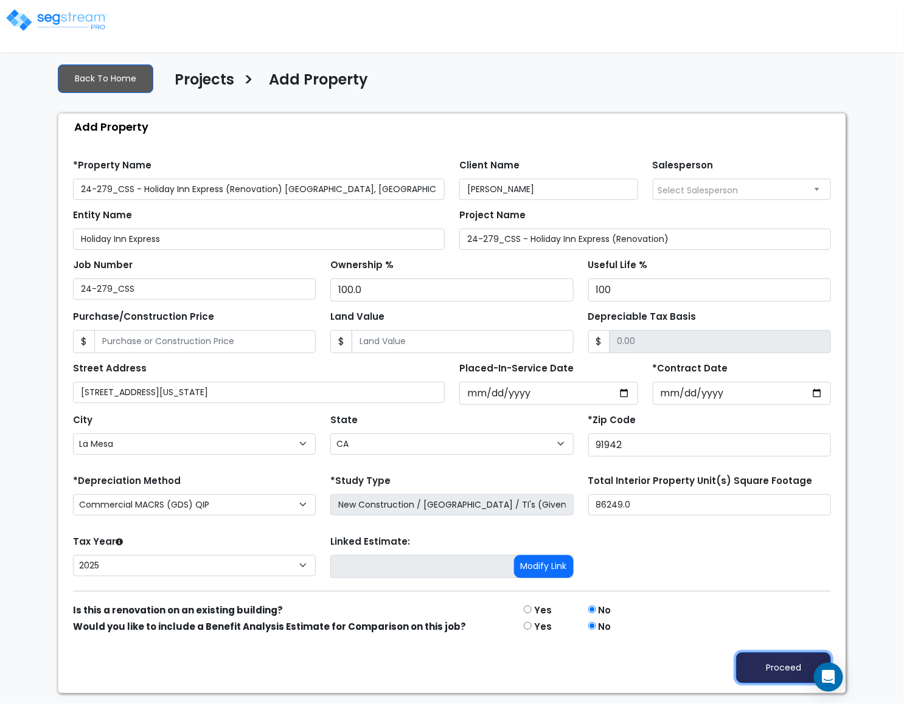
click at [775, 680] on button "Proceed" at bounding box center [783, 668] width 95 height 31
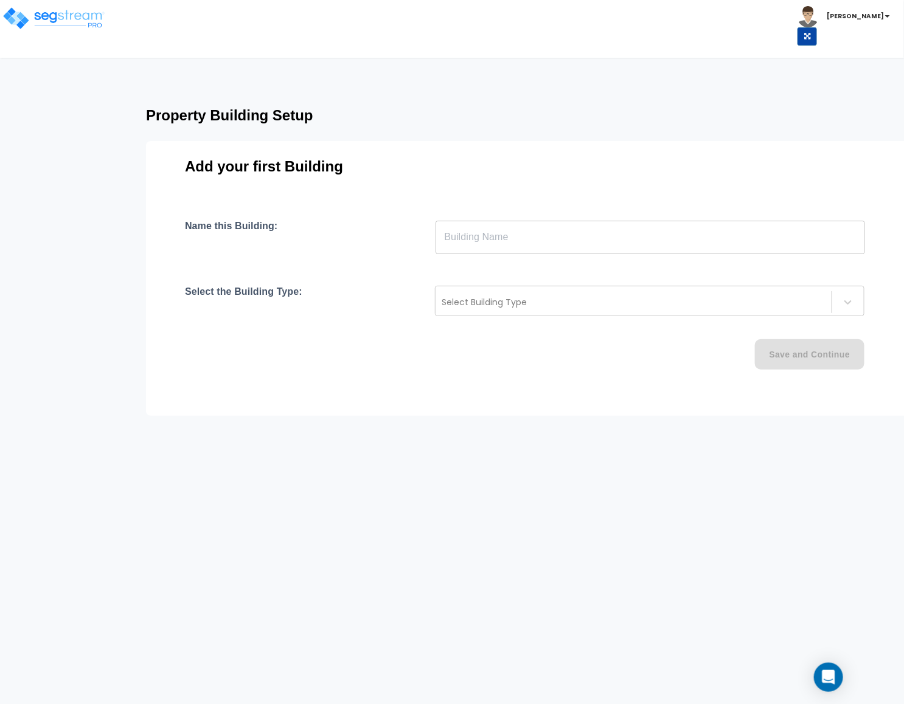
click at [489, 230] on input "text" at bounding box center [649, 237] width 429 height 34
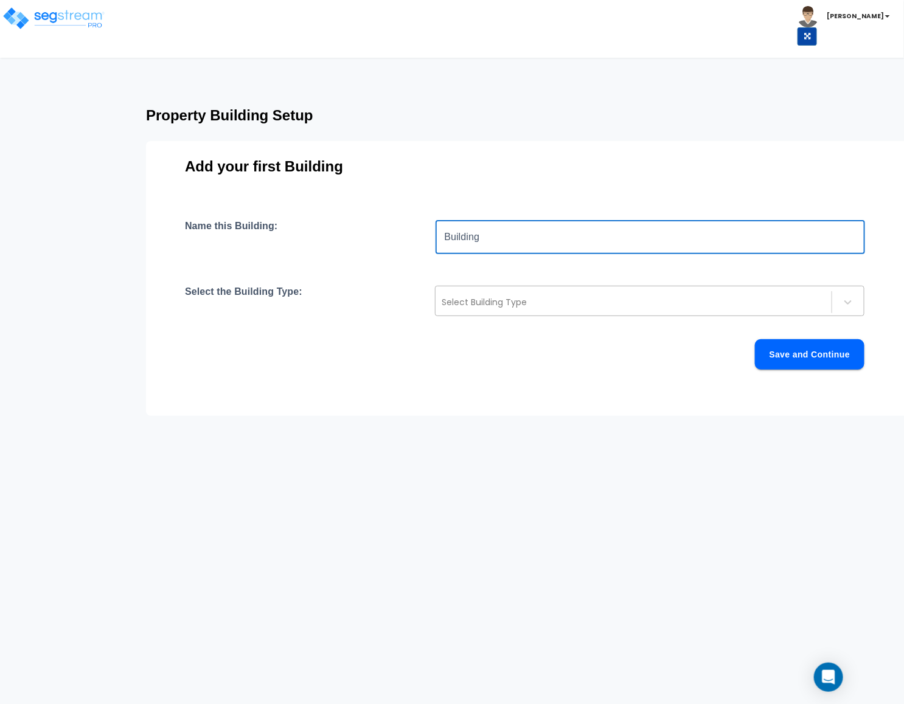
type input "Building"
click at [480, 299] on div at bounding box center [633, 302] width 384 height 15
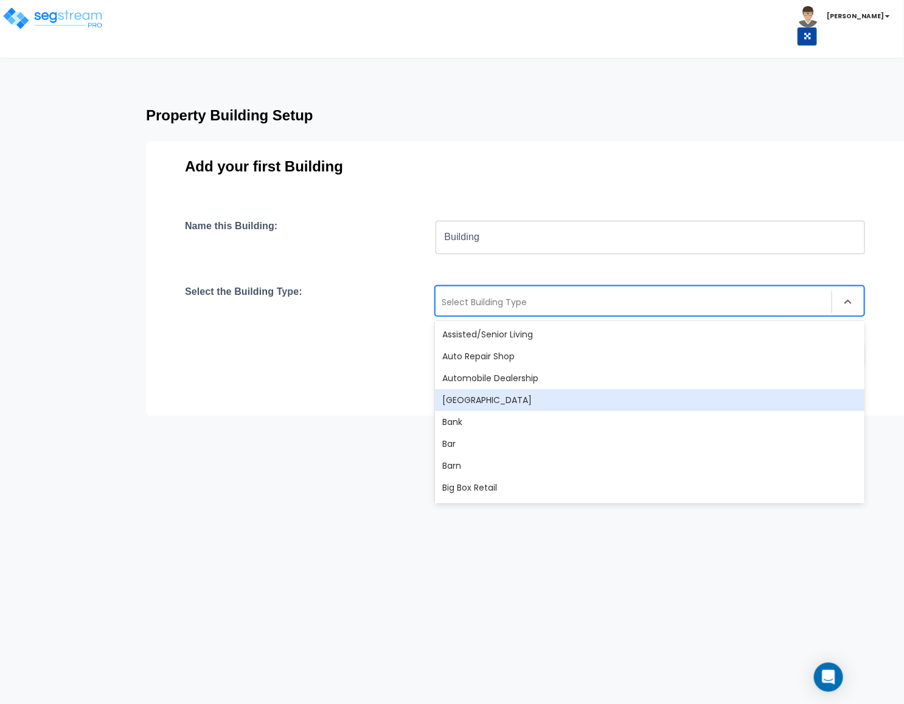
click at [478, 401] on div "[GEOGRAPHIC_DATA]" at bounding box center [649, 400] width 429 height 22
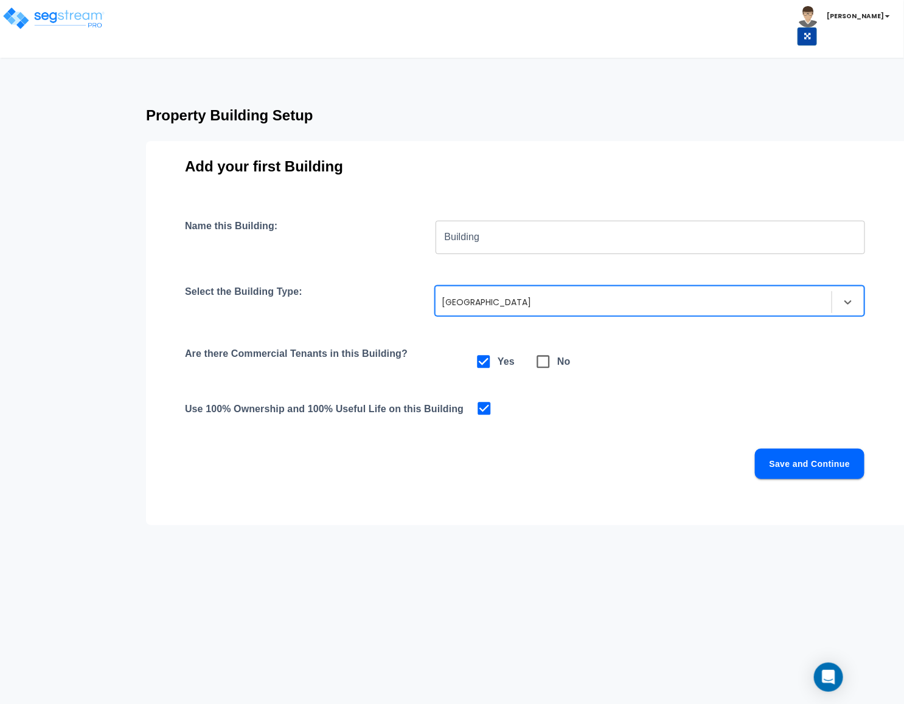
click at [546, 369] on icon at bounding box center [543, 361] width 17 height 17
checkbox input "false"
checkbox input "true"
click at [770, 456] on button "Save and Continue" at bounding box center [809, 464] width 109 height 30
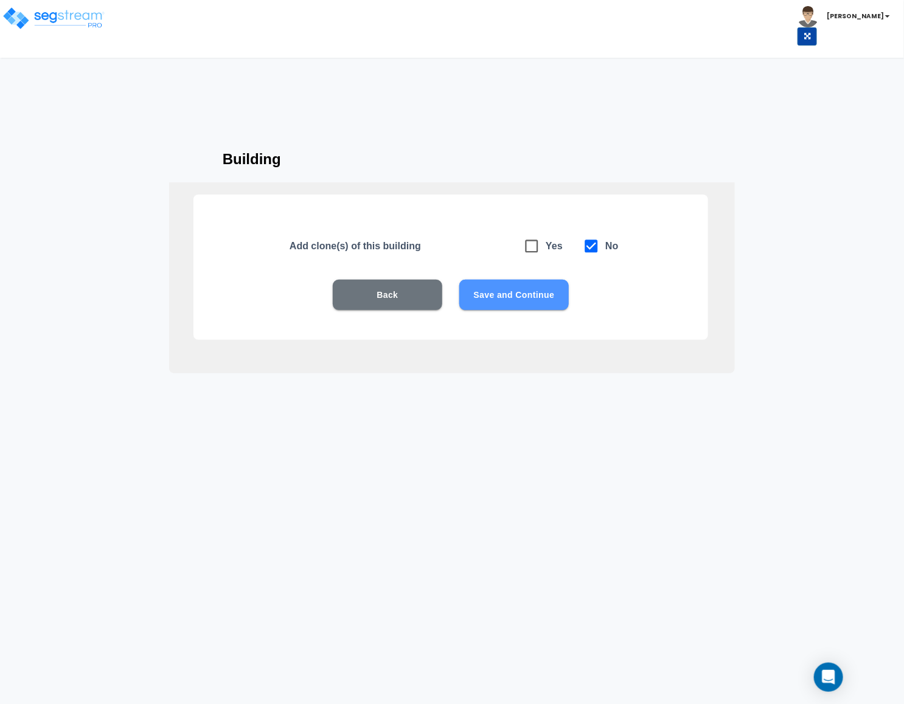
click at [539, 300] on button "Save and Continue" at bounding box center [513, 295] width 109 height 30
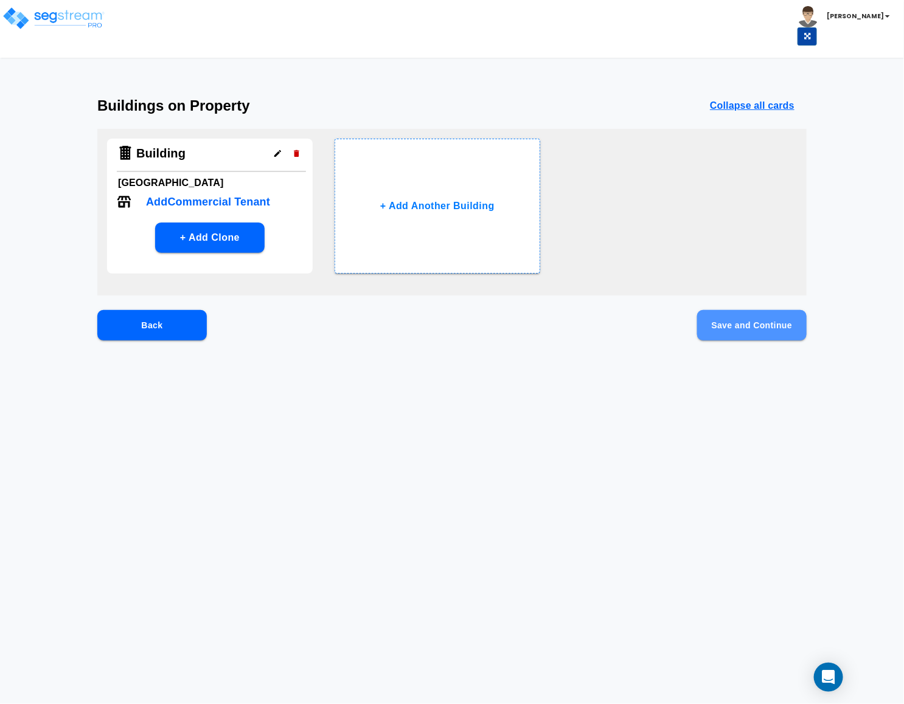
click at [733, 324] on button "Save and Continue" at bounding box center [751, 325] width 109 height 30
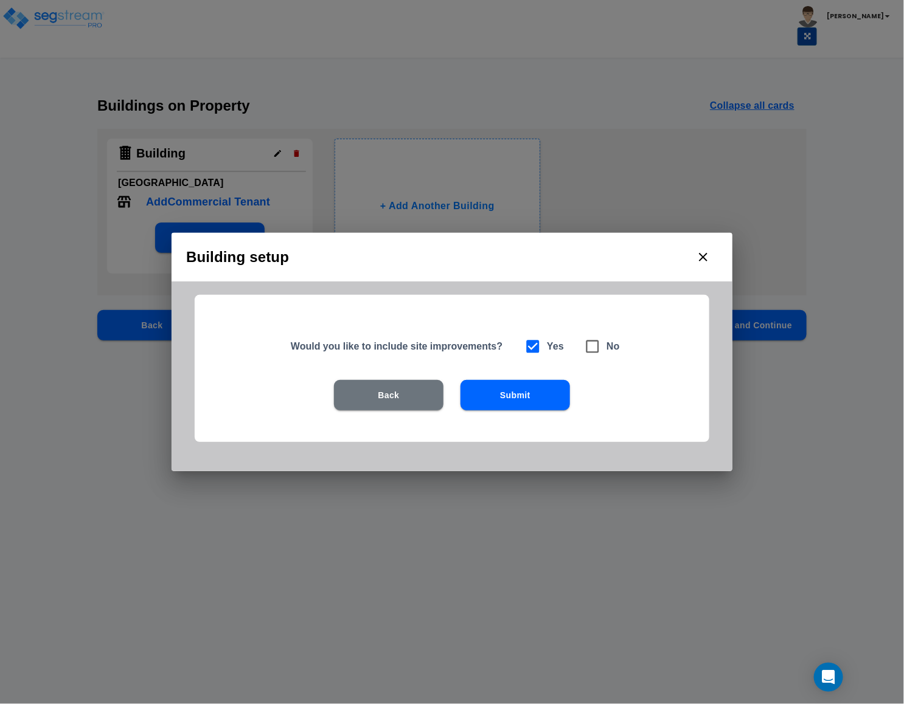
click at [229, 88] on div "Building setup Would you like to include site improvements? Yes No Back Submit" at bounding box center [452, 352] width 904 height 704
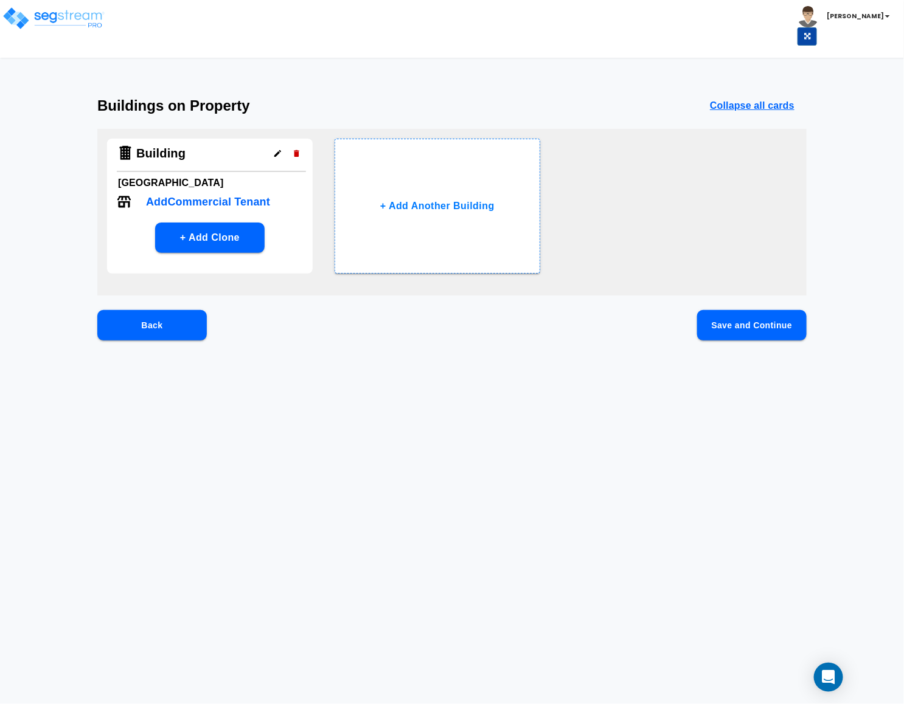
click at [724, 328] on button "Save and Continue" at bounding box center [751, 325] width 109 height 30
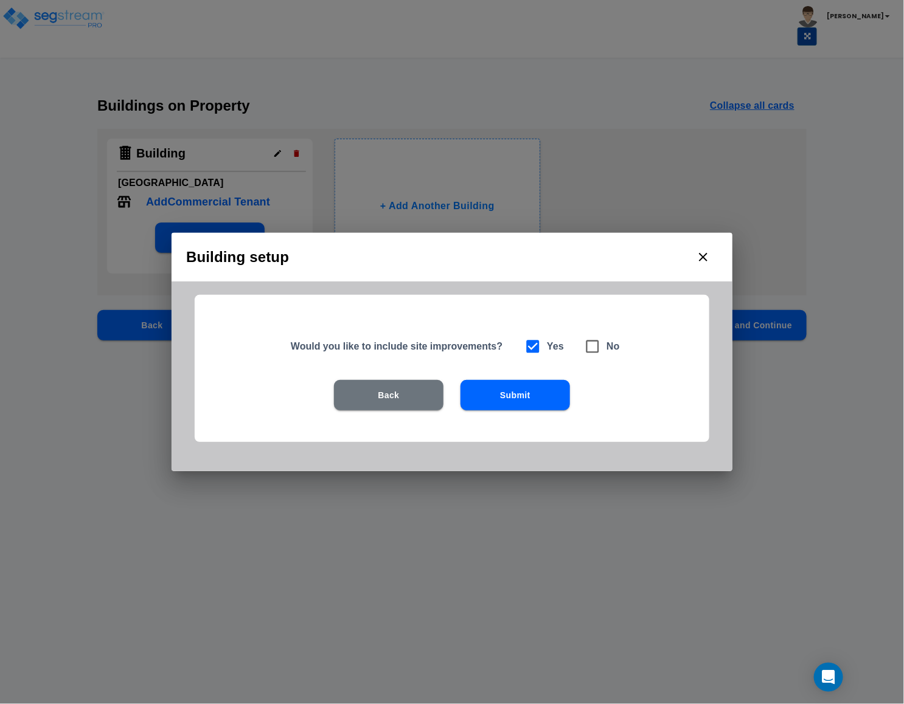
click at [592, 348] on icon at bounding box center [592, 346] width 17 height 17
checkbox input "false"
checkbox input "true"
click at [548, 384] on button "Submit" at bounding box center [514, 395] width 109 height 30
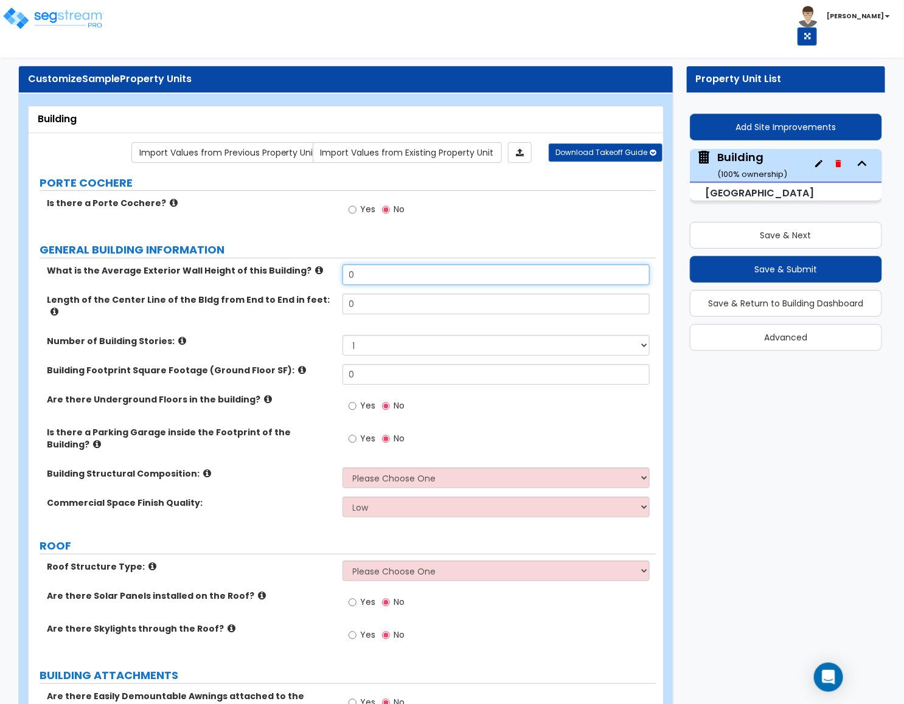
drag, startPoint x: 404, startPoint y: 283, endPoint x: 327, endPoint y: 292, distance: 77.1
click at [288, 278] on div "What is the Average Exterior Wall Height of this Building? 0" at bounding box center [342, 279] width 627 height 29
type input "15"
drag, startPoint x: 364, startPoint y: 311, endPoint x: 182, endPoint y: 285, distance: 183.0
click at [182, 285] on div "What is the Average Exterior Wall Height of this Building? 15 Length of the Cen…" at bounding box center [342, 395] width 609 height 261
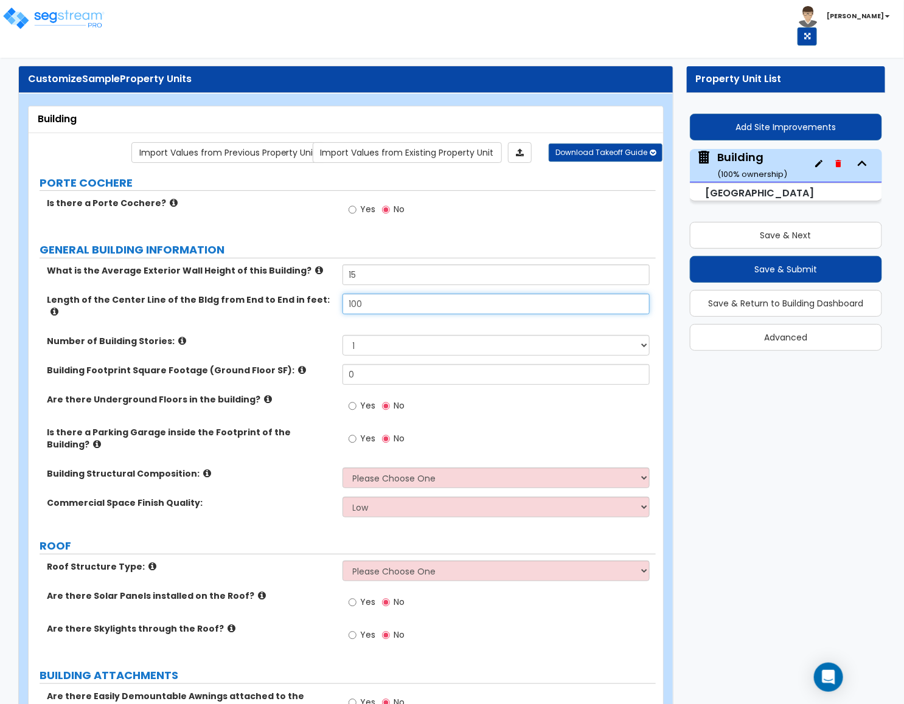
type input "100"
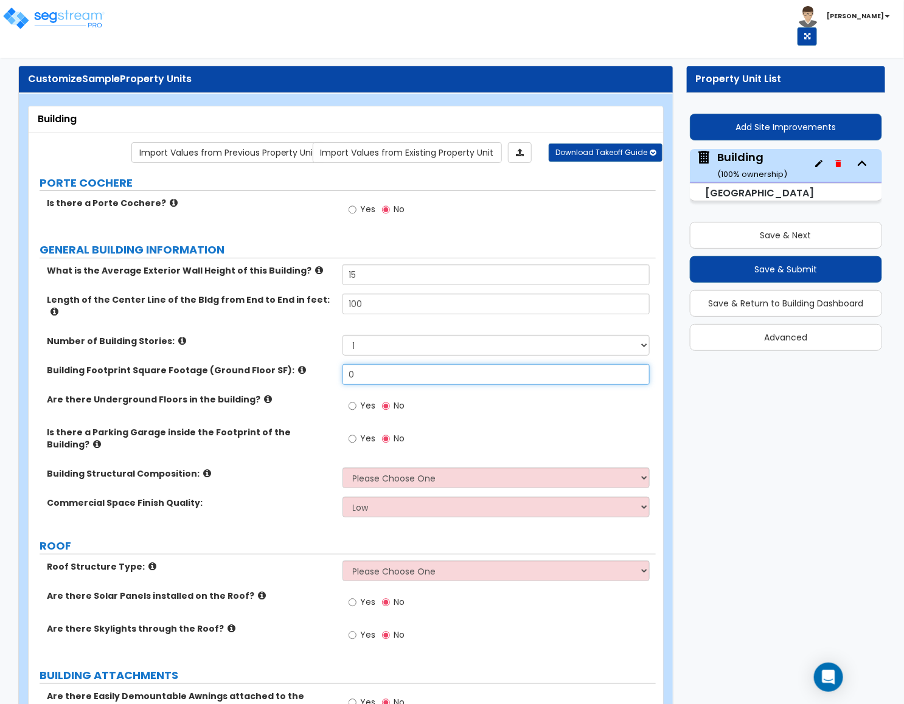
click at [369, 365] on input "0" at bounding box center [496, 374] width 308 height 21
drag, startPoint x: 353, startPoint y: 373, endPoint x: 331, endPoint y: 374, distance: 21.9
click at [331, 374] on div "Building Footprint Square Footage (Ground Floor SF): 0" at bounding box center [342, 378] width 627 height 29
type input "1,000"
click at [364, 400] on span "Yes" at bounding box center [368, 406] width 15 height 12
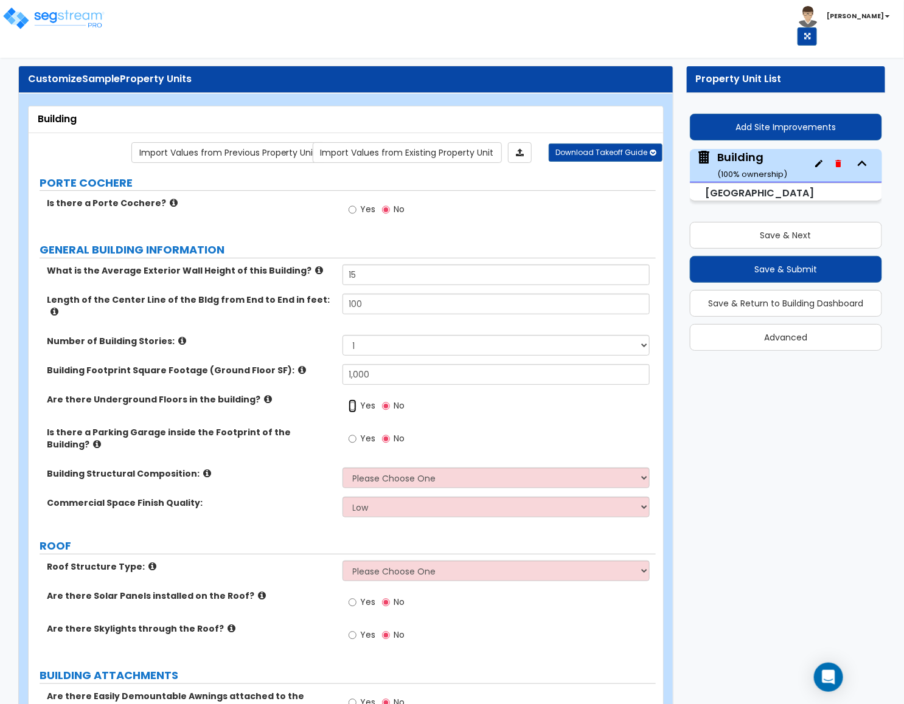
click at [356, 400] on input "Yes" at bounding box center [352, 406] width 8 height 13
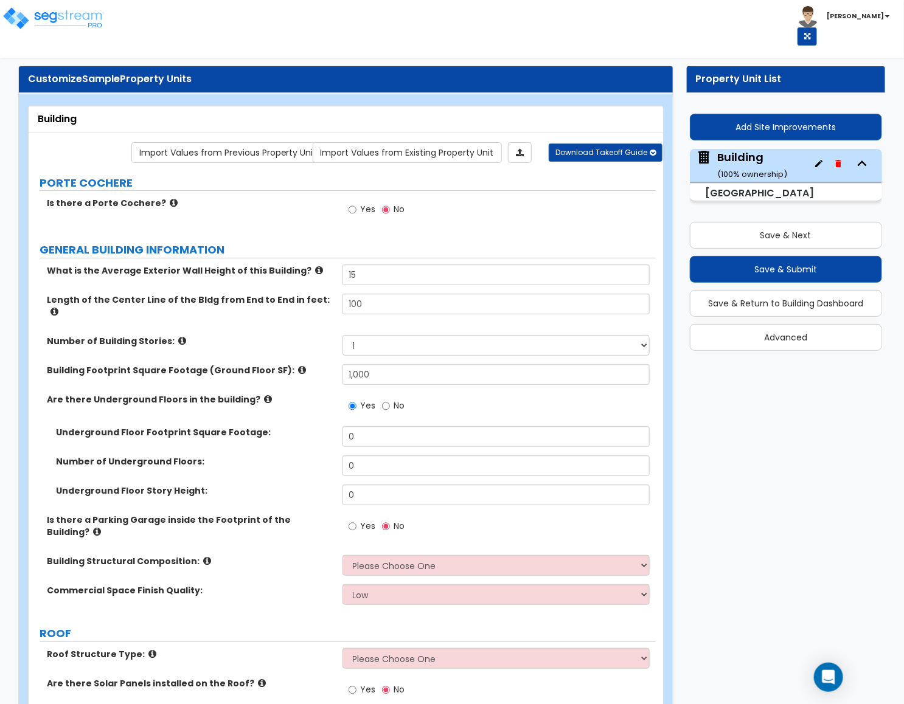
click at [390, 398] on label "No" at bounding box center [393, 407] width 23 height 21
click at [390, 400] on input "No" at bounding box center [386, 406] width 8 height 13
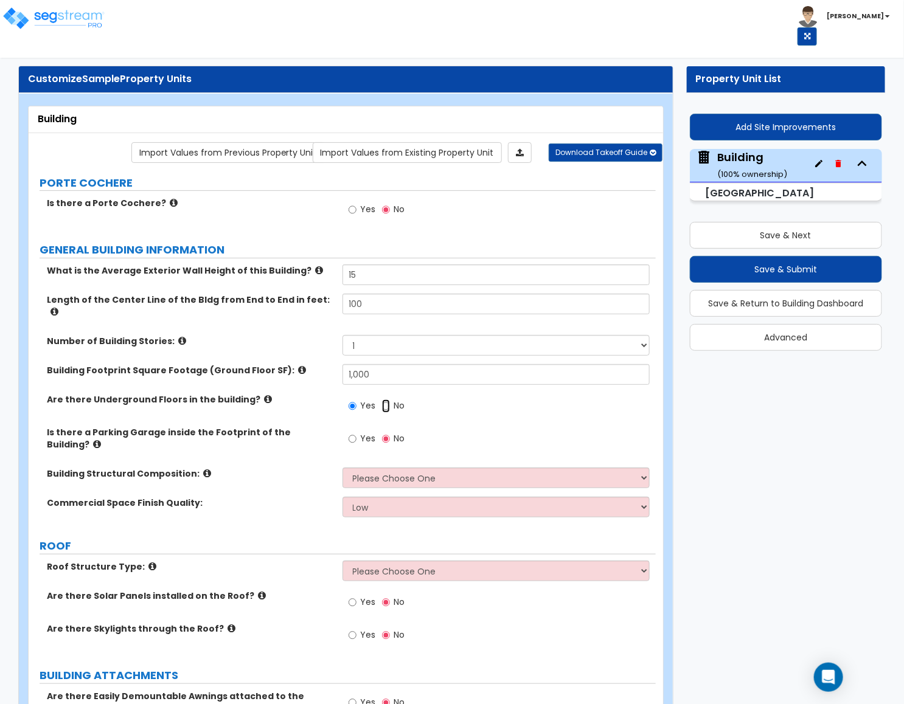
radio input "false"
radio input "true"
click at [364, 468] on select "Please Choose One Tilt-up Wall Construction Reinforced Concrete Structural Stee…" at bounding box center [496, 478] width 308 height 21
select select "2"
click at [342, 468] on select "Please Choose One Tilt-up Wall Construction Reinforced Concrete Structural Stee…" at bounding box center [496, 478] width 308 height 21
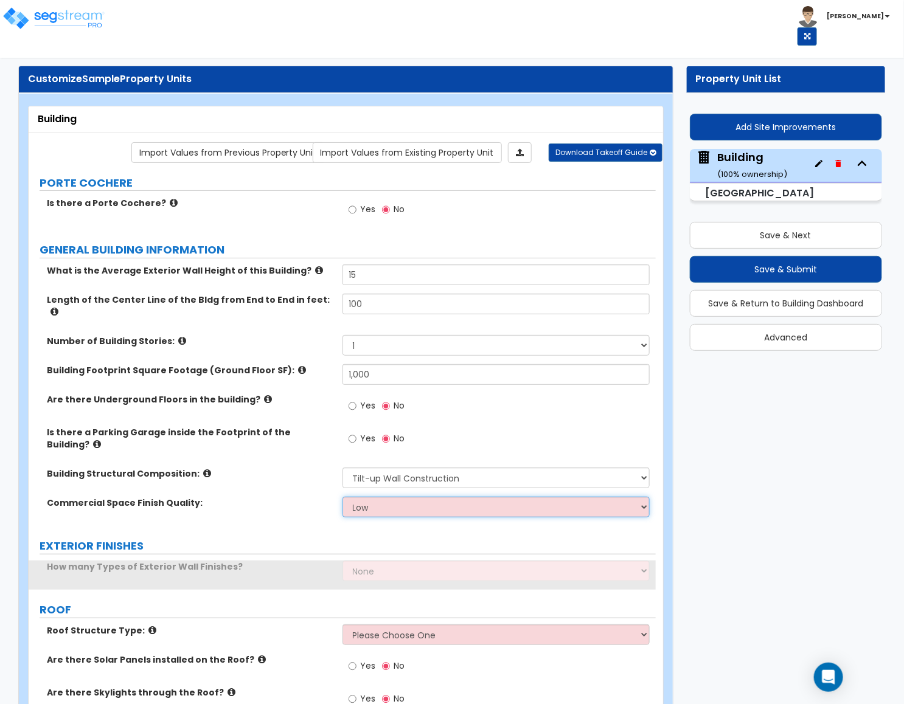
click at [364, 497] on select "Low Average High" at bounding box center [496, 507] width 308 height 21
select select "1"
click at [342, 497] on select "Low Average High" at bounding box center [496, 507] width 308 height 21
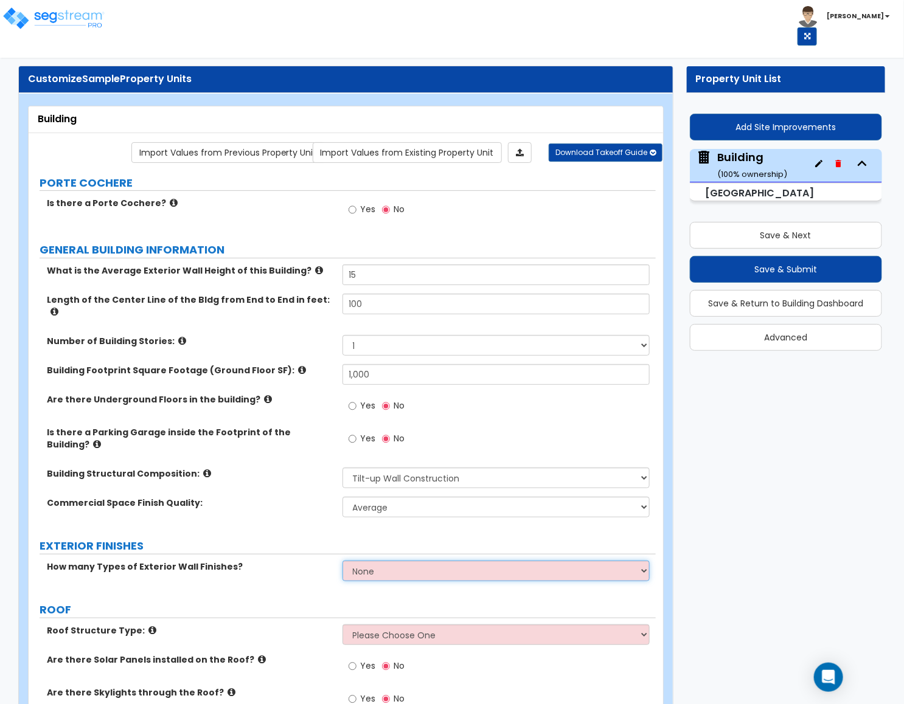
drag, startPoint x: 365, startPoint y: 551, endPoint x: 363, endPoint y: 557, distance: 6.3
click at [363, 561] on select "None 1 2 3" at bounding box center [496, 571] width 308 height 21
click at [342, 561] on select "None 1 2 3" at bounding box center [496, 571] width 308 height 21
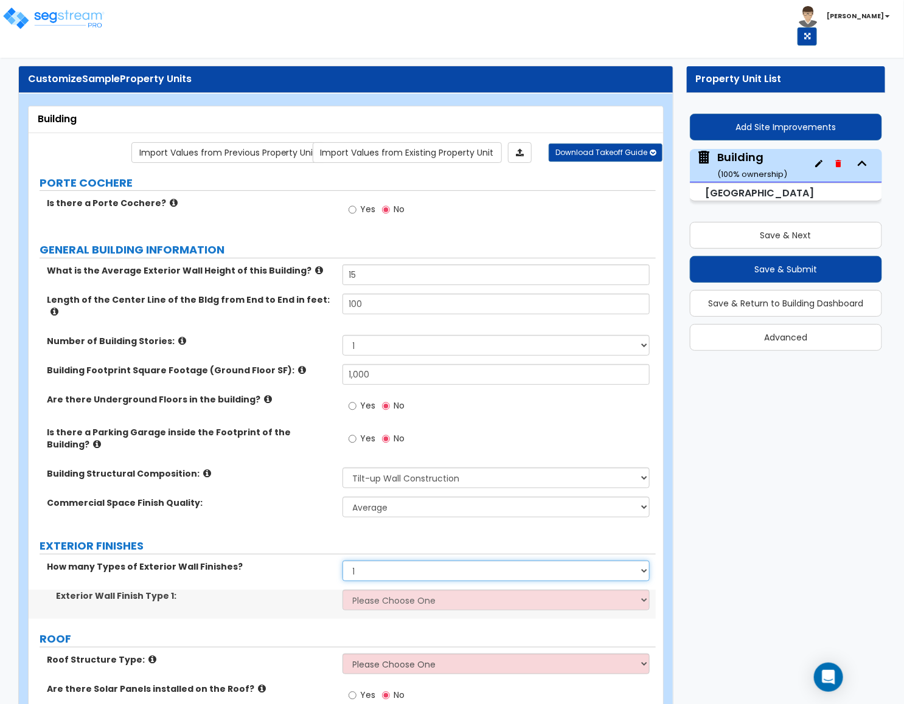
drag, startPoint x: 353, startPoint y: 553, endPoint x: 355, endPoint y: 560, distance: 7.5
click at [353, 561] on select "None 1 2 3" at bounding box center [496, 571] width 308 height 21
select select "0"
click at [342, 561] on select "None 1 2 3" at bounding box center [496, 571] width 308 height 21
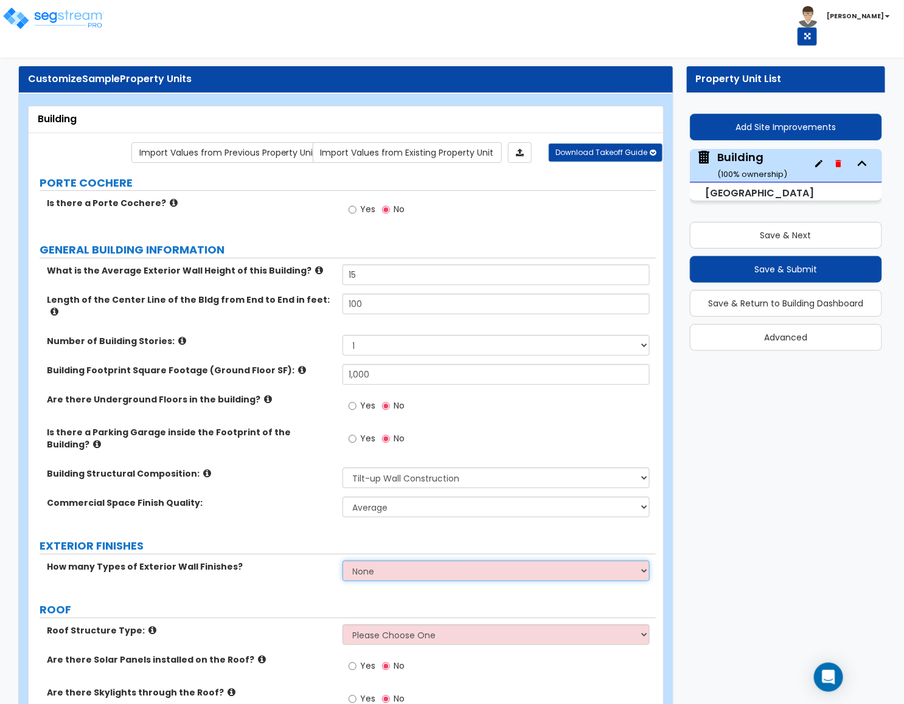
scroll to position [182, 0]
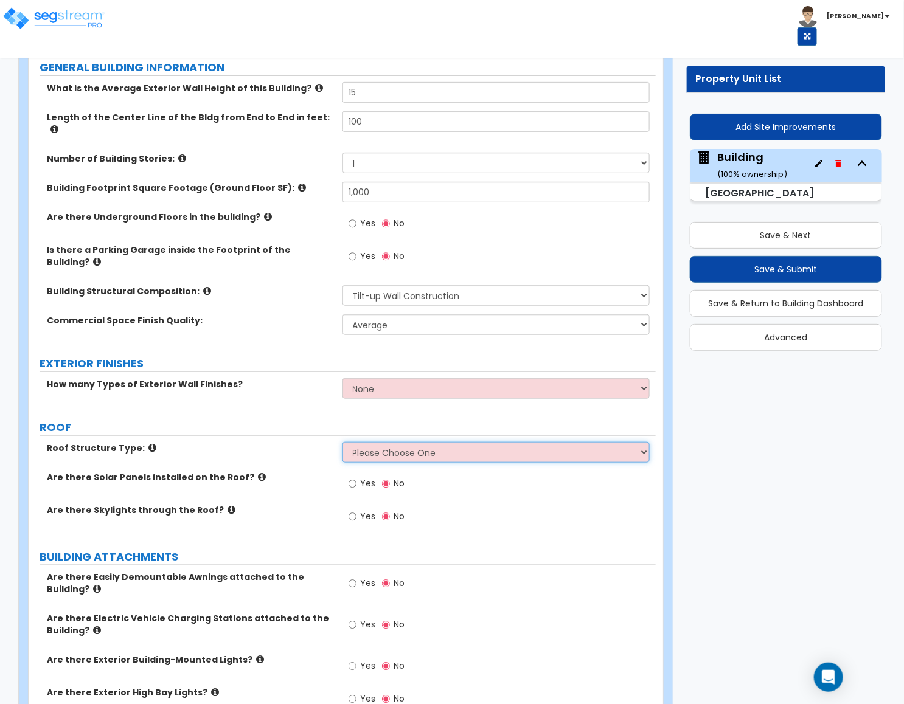
click at [358, 442] on select "Please Choose One [PERSON_NAME] Roof Flat Roof Hybrid [PERSON_NAME] & Flat Roof" at bounding box center [496, 452] width 308 height 21
select select "1"
click at [342, 442] on select "Please Choose One [PERSON_NAME] Roof Flat Roof Hybrid [PERSON_NAME] & Flat Roof" at bounding box center [496, 452] width 308 height 21
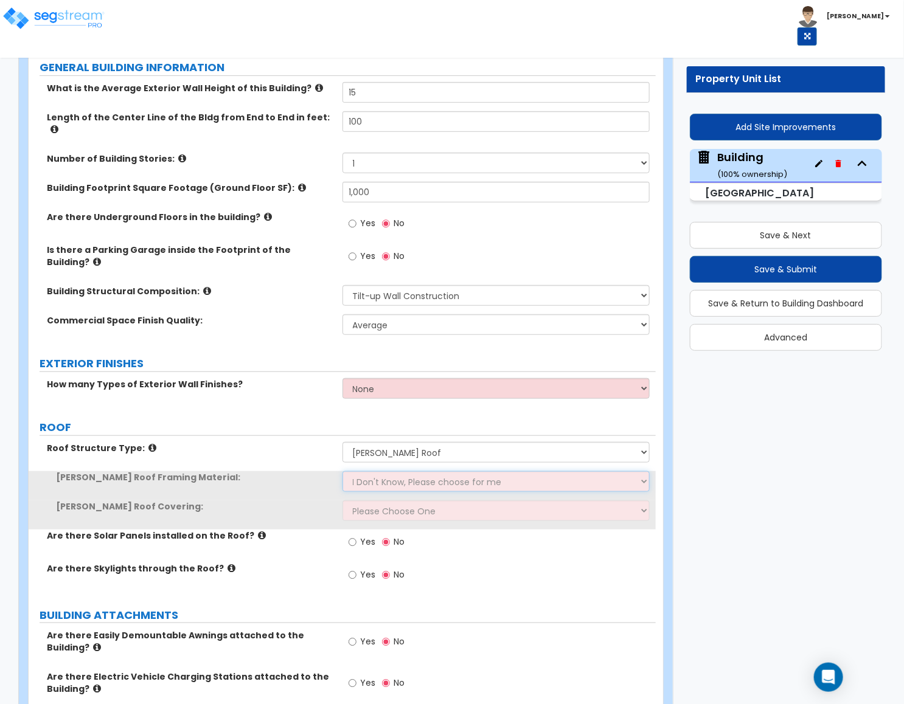
click at [361, 471] on select "I Don't Know, Please choose for me Metal Wood" at bounding box center [496, 481] width 308 height 21
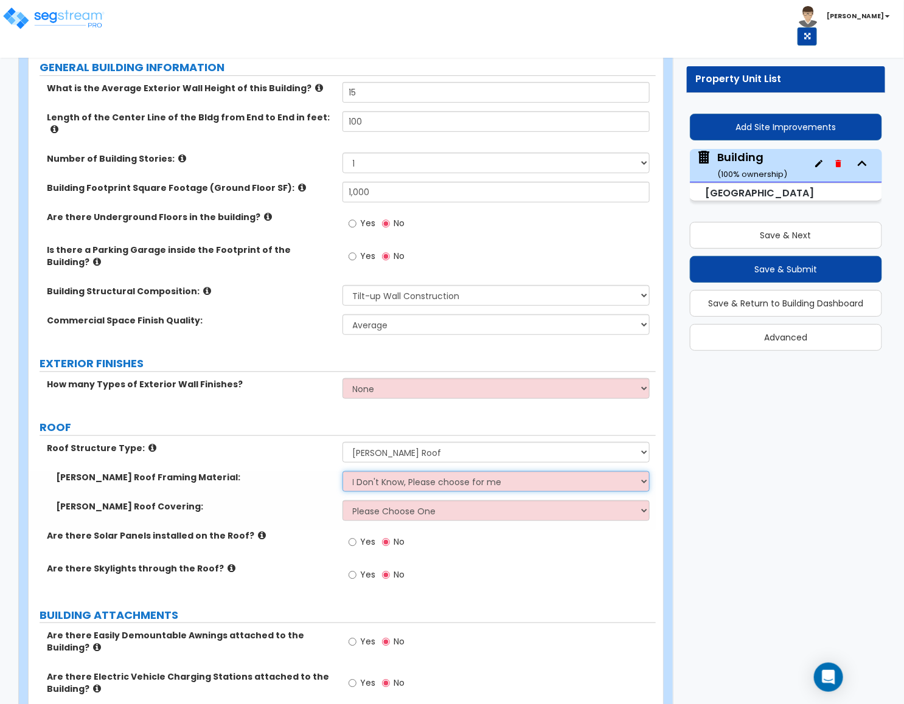
select select "1"
click at [342, 471] on select "I Don't Know, Please choose for me Metal Wood" at bounding box center [496, 481] width 308 height 21
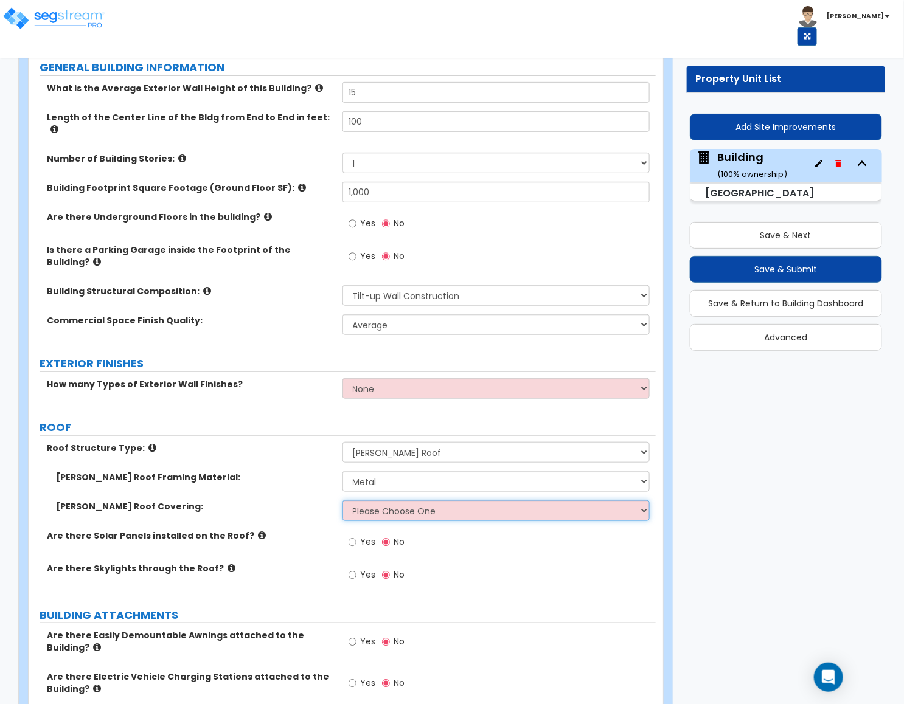
drag, startPoint x: 363, startPoint y: 488, endPoint x: 364, endPoint y: 500, distance: 12.2
click at [363, 500] on select "Please Choose One Asphalt Shingle Clay Tile Wood Shingle Metal Shingle Standing…" at bounding box center [496, 510] width 308 height 21
select select "1"
click at [342, 500] on select "Please Choose One Asphalt Shingle Clay Tile Wood Shingle Metal Shingle Standing…" at bounding box center [496, 510] width 308 height 21
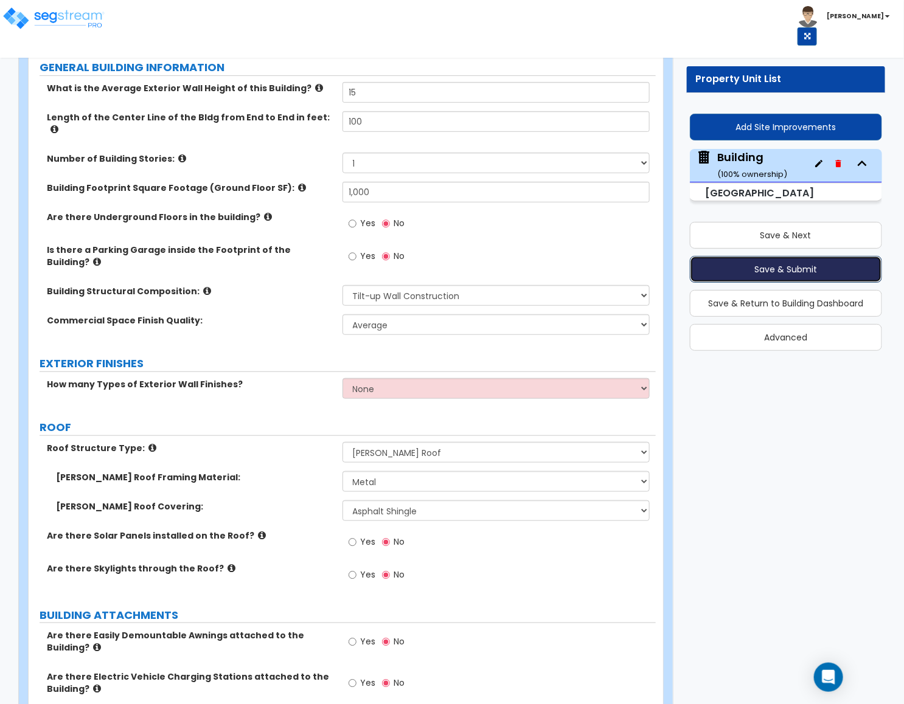
click at [765, 270] on button "Save & Submit" at bounding box center [786, 269] width 193 height 27
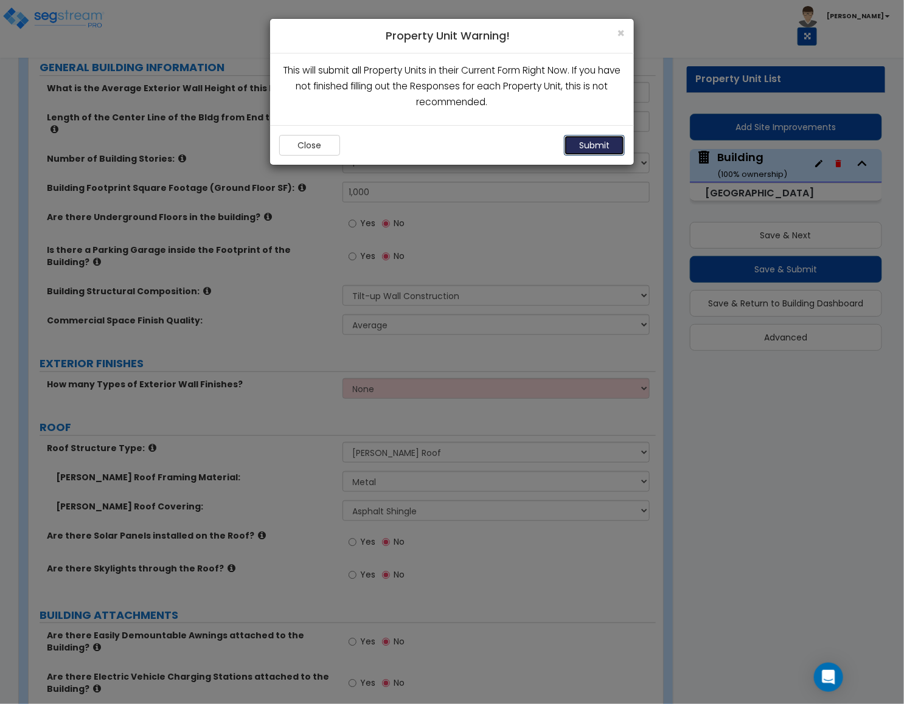
click at [591, 139] on button "Submit" at bounding box center [594, 145] width 61 height 21
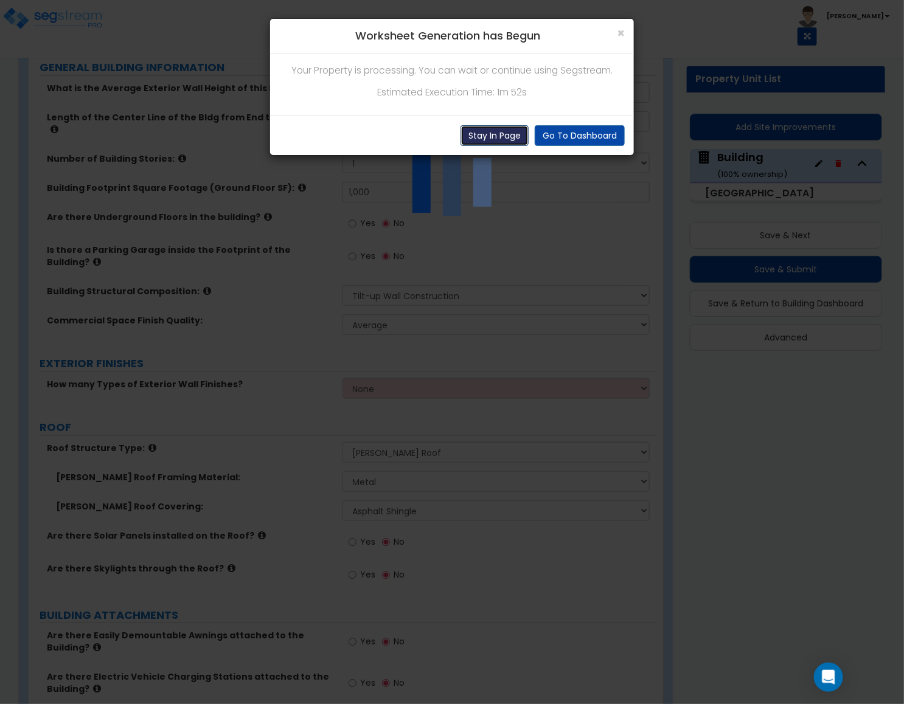
click at [500, 139] on button "Stay In Page" at bounding box center [494, 135] width 68 height 21
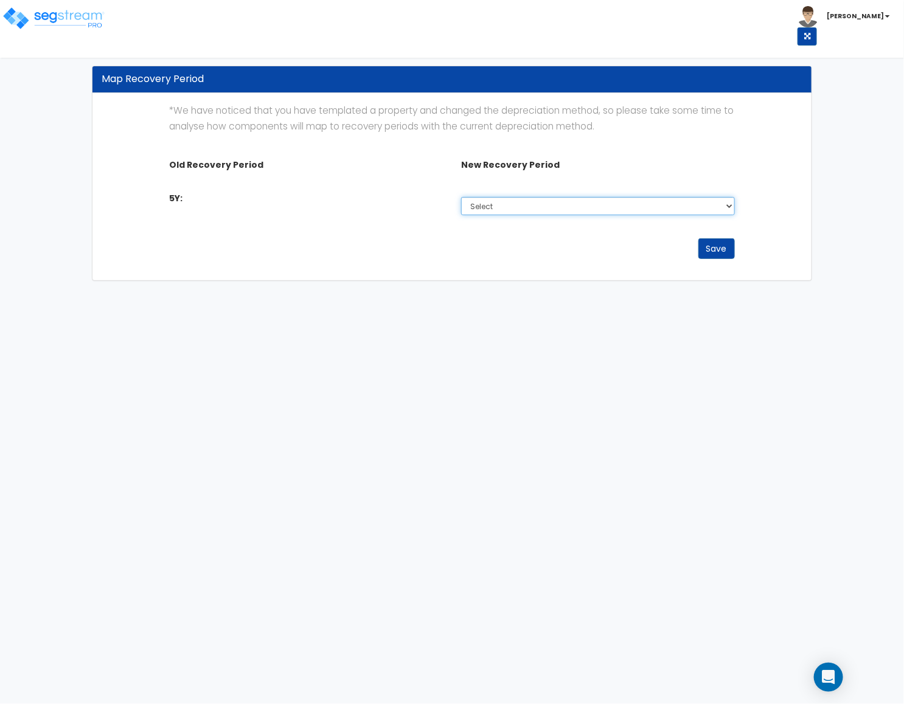
click at [519, 203] on select "Select Non-Depreciable Land 5 Year 7 Year 15 Year 39 Year" at bounding box center [598, 206] width 274 height 18
select select "5Y_1"
click at [461, 198] on select "Select Non-Depreciable Land 5 Year 7 Year 15 Year 39 Year" at bounding box center [598, 206] width 274 height 18
click at [699, 241] on button "Save" at bounding box center [716, 248] width 36 height 21
click at [710, 255] on button "Save" at bounding box center [716, 248] width 36 height 21
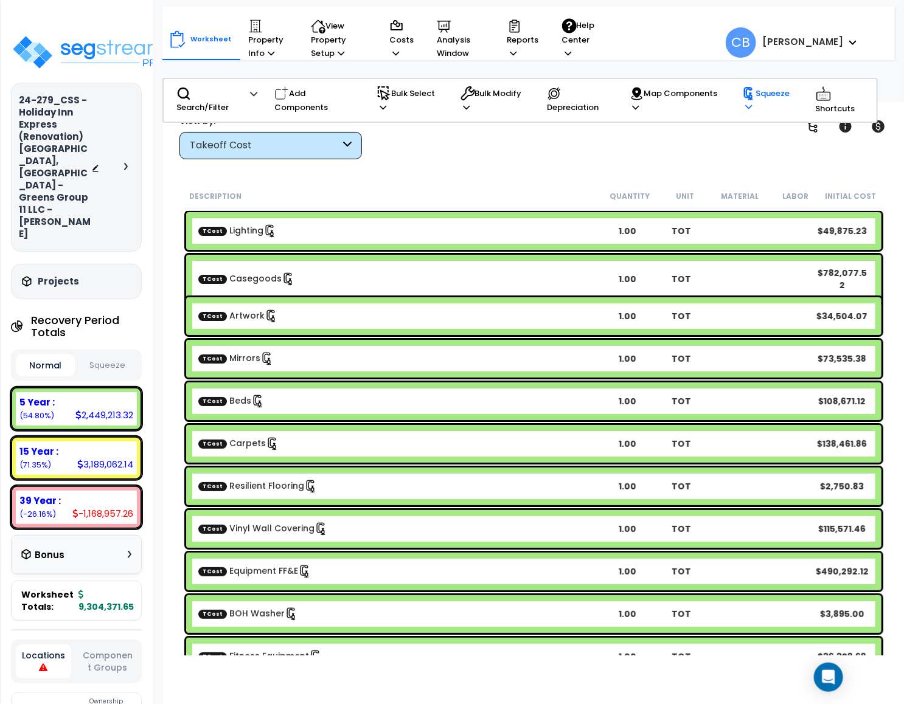
click at [747, 106] on icon at bounding box center [748, 107] width 7 height 8
click at [757, 136] on link "Squeeze" at bounding box center [796, 132] width 120 height 24
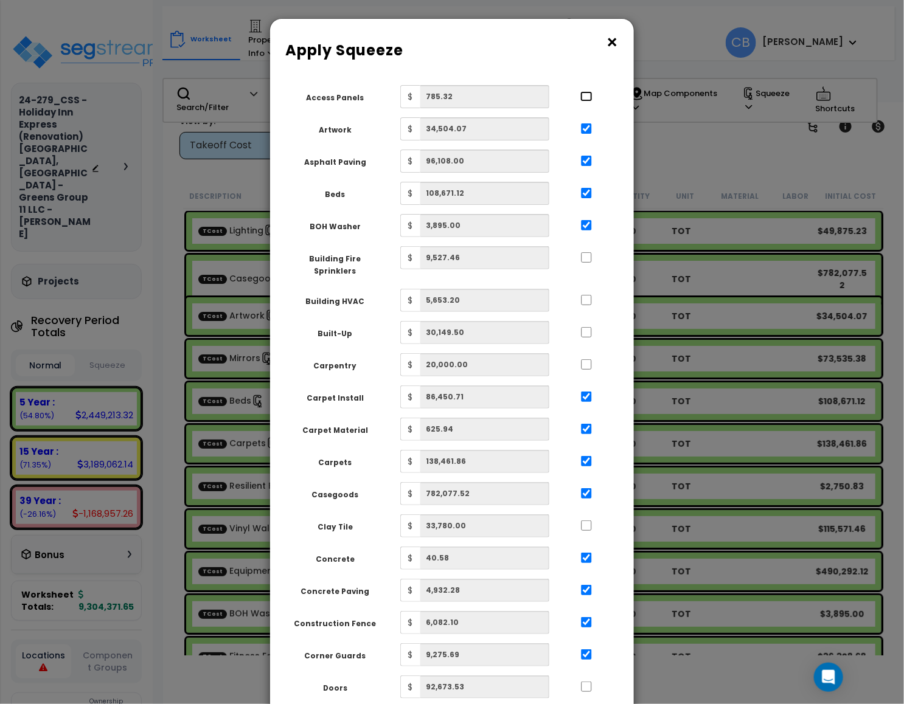
click at [587, 99] on input "..." at bounding box center [586, 96] width 12 height 10
checkbox input "true"
click at [584, 254] on input "..." at bounding box center [586, 257] width 12 height 10
checkbox input "true"
click at [584, 295] on input "..." at bounding box center [586, 300] width 12 height 10
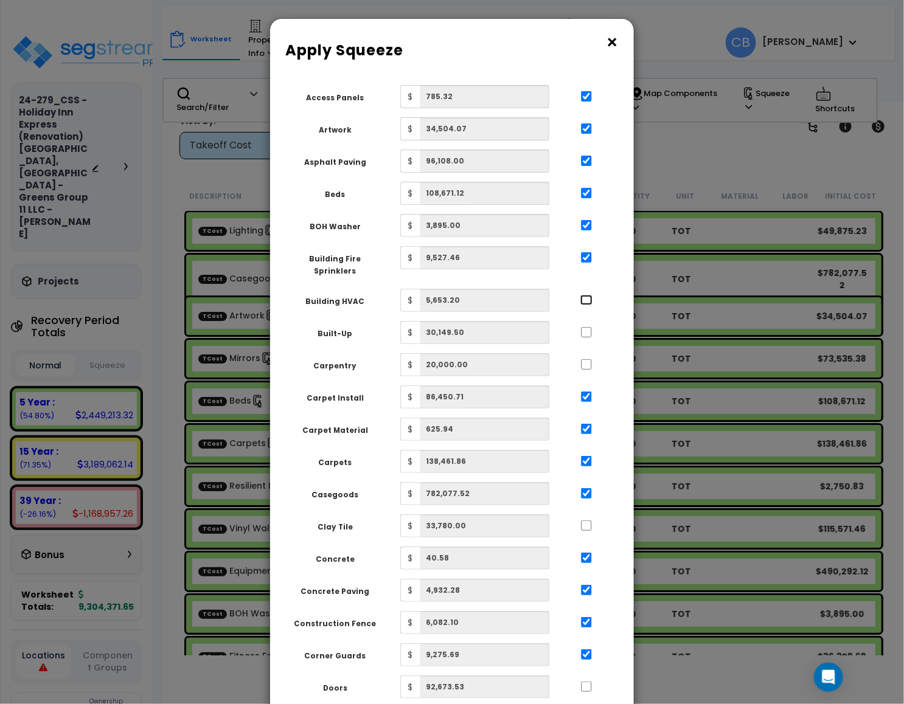
checkbox input "true"
click at [584, 330] on div at bounding box center [586, 330] width 56 height 19
click at [583, 327] on input "..." at bounding box center [586, 332] width 12 height 10
checkbox input "true"
click at [589, 359] on input "..." at bounding box center [586, 364] width 12 height 10
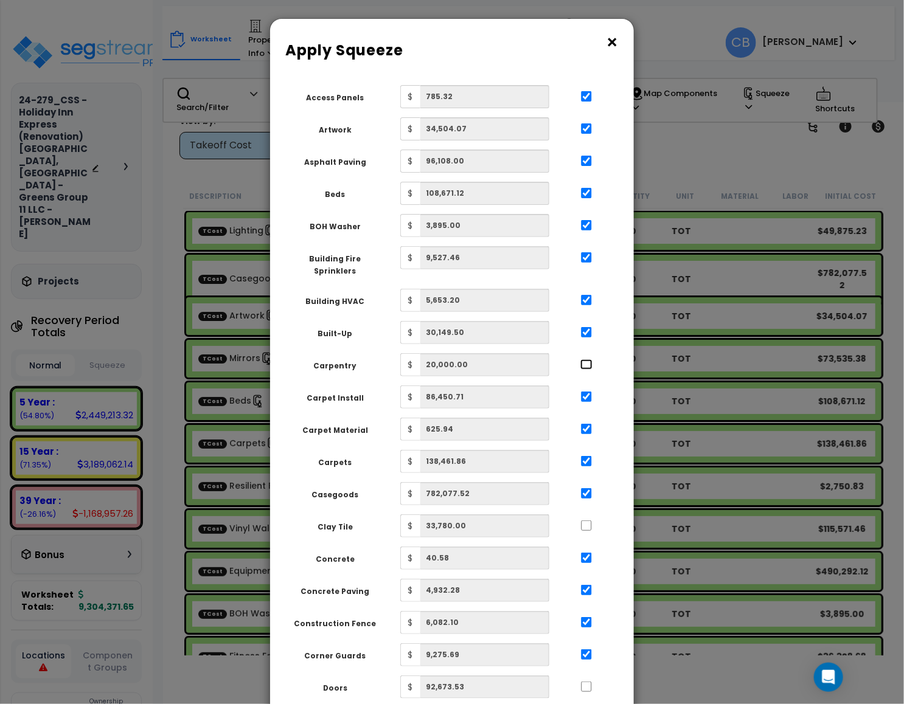
checkbox input "true"
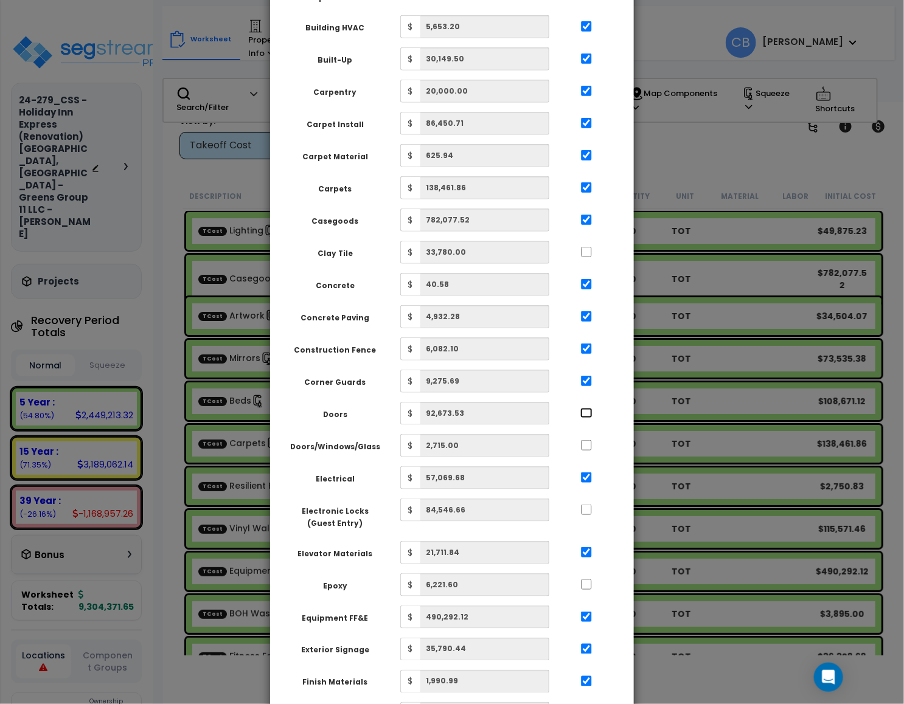
click at [588, 408] on input "..." at bounding box center [586, 413] width 12 height 10
checkbox input "true"
click at [586, 440] on input "..." at bounding box center [586, 445] width 12 height 10
checkbox input "true"
click at [587, 247] on input "..." at bounding box center [586, 252] width 12 height 10
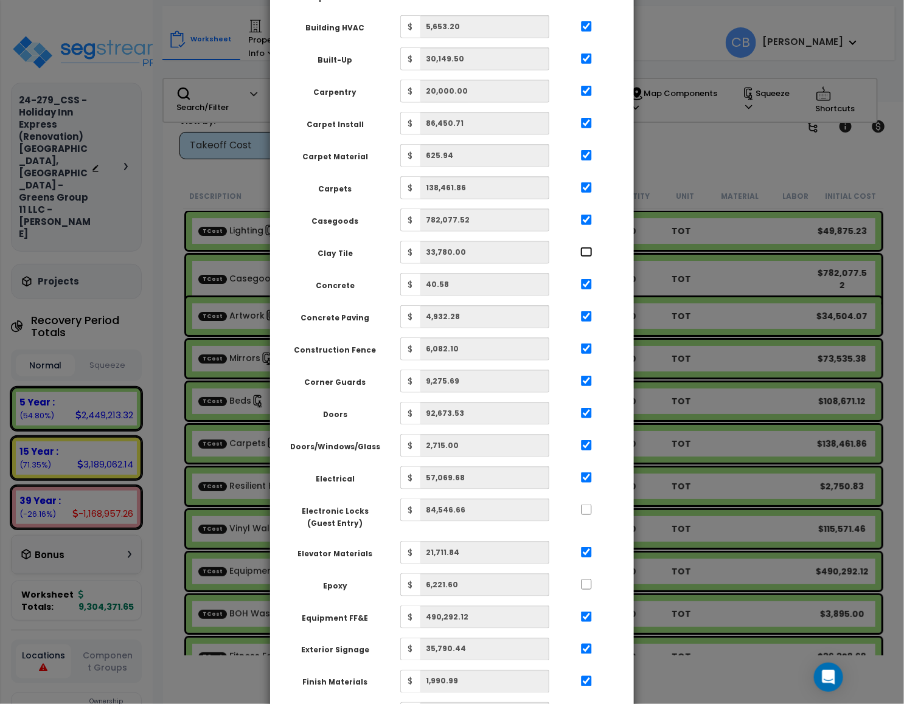
checkbox input "true"
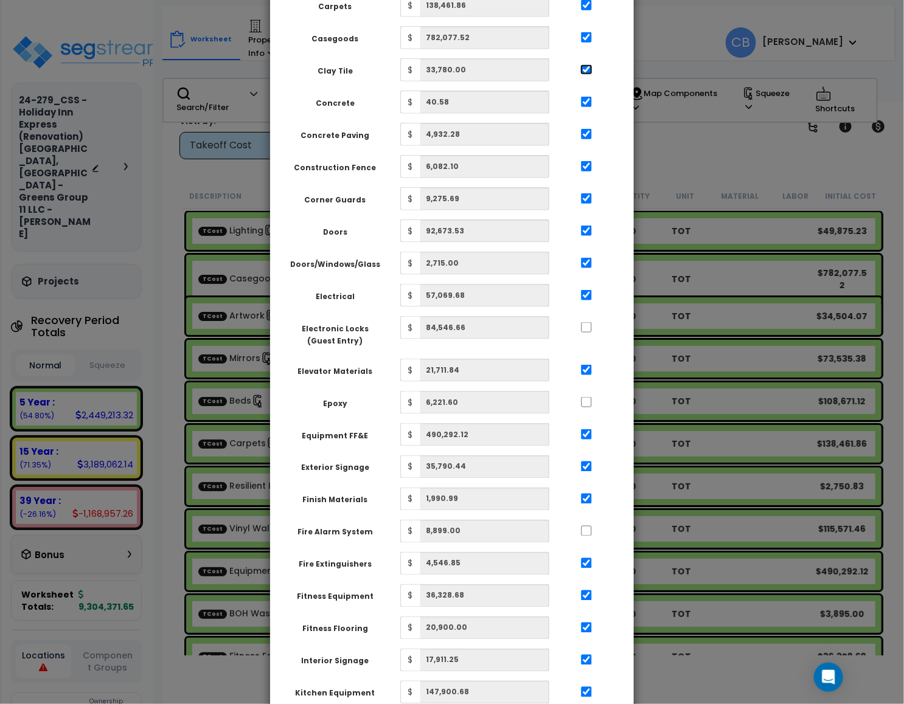
scroll to position [547, 0]
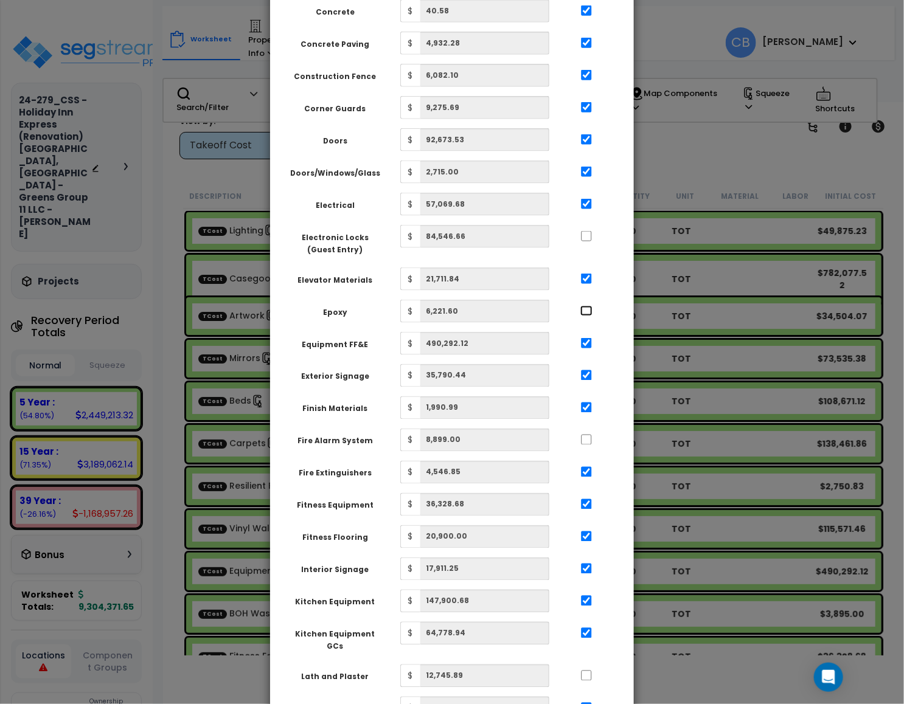
click at [586, 306] on input "..." at bounding box center [586, 311] width 12 height 10
checkbox input "true"
click at [587, 231] on input "..." at bounding box center [586, 236] width 12 height 10
checkbox input "true"
click at [586, 435] on input "..." at bounding box center [586, 440] width 12 height 10
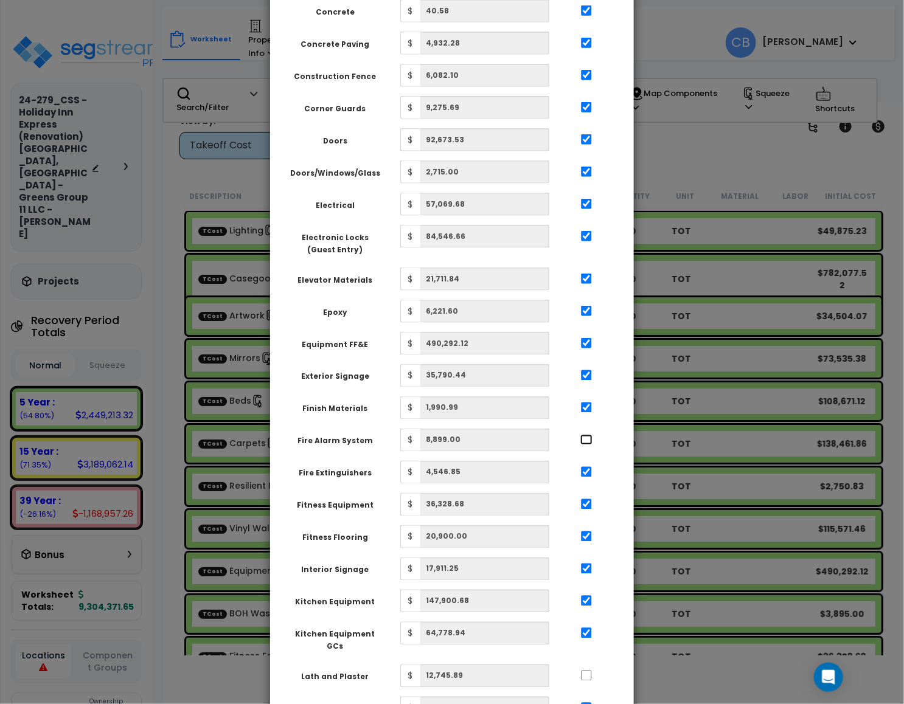
checkbox input "true"
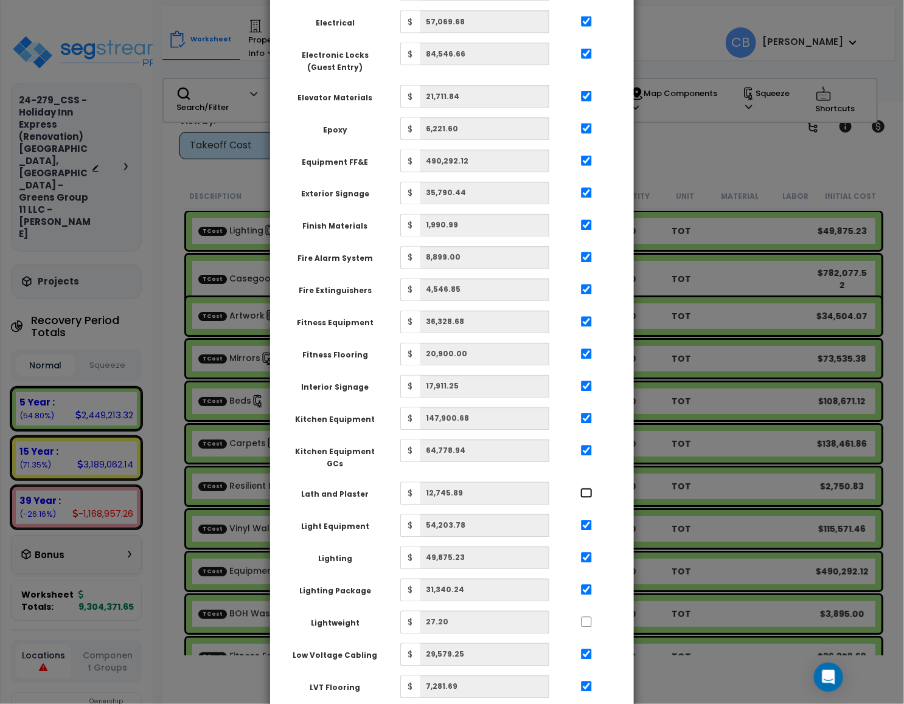
click at [581, 488] on input "..." at bounding box center [586, 493] width 12 height 10
checkbox input "true"
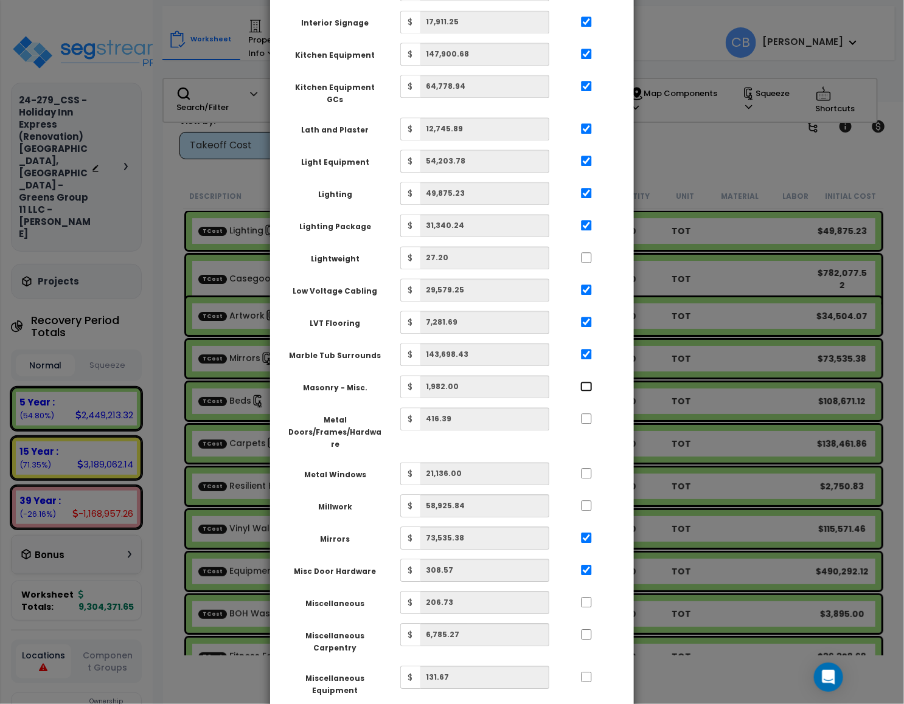
click at [583, 381] on input "..." at bounding box center [586, 386] width 12 height 10
checkbox input "true"
click at [586, 414] on input "..." at bounding box center [586, 419] width 12 height 10
checkbox input "true"
click at [589, 462] on div at bounding box center [586, 471] width 56 height 19
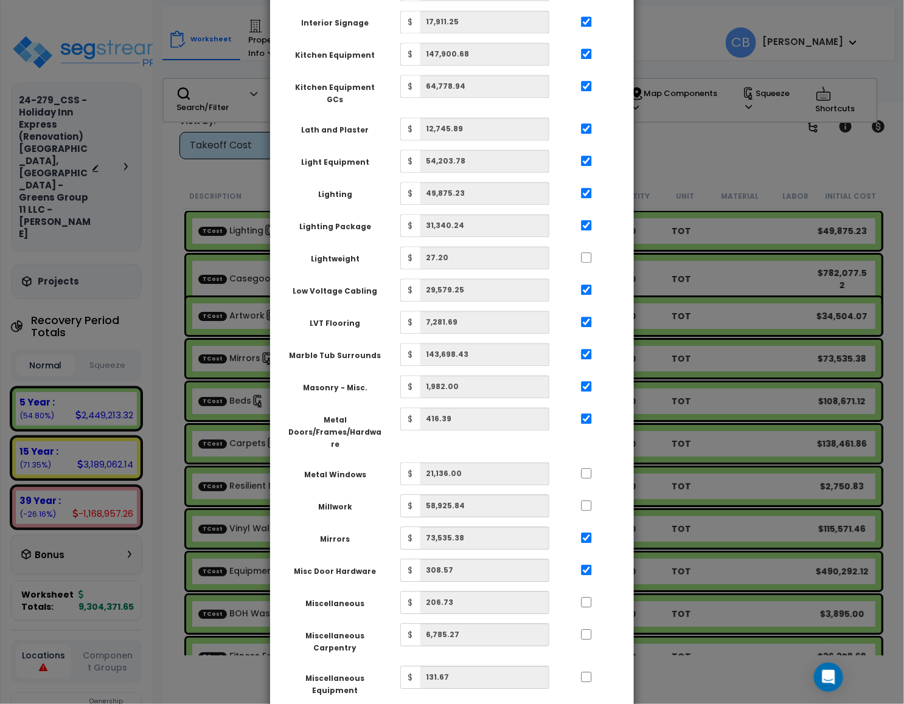
click at [591, 462] on div at bounding box center [586, 471] width 56 height 19
click at [588, 500] on input "..." at bounding box center [586, 505] width 12 height 10
checkbox input "true"
click at [583, 468] on input "..." at bounding box center [586, 473] width 12 height 10
checkbox input "true"
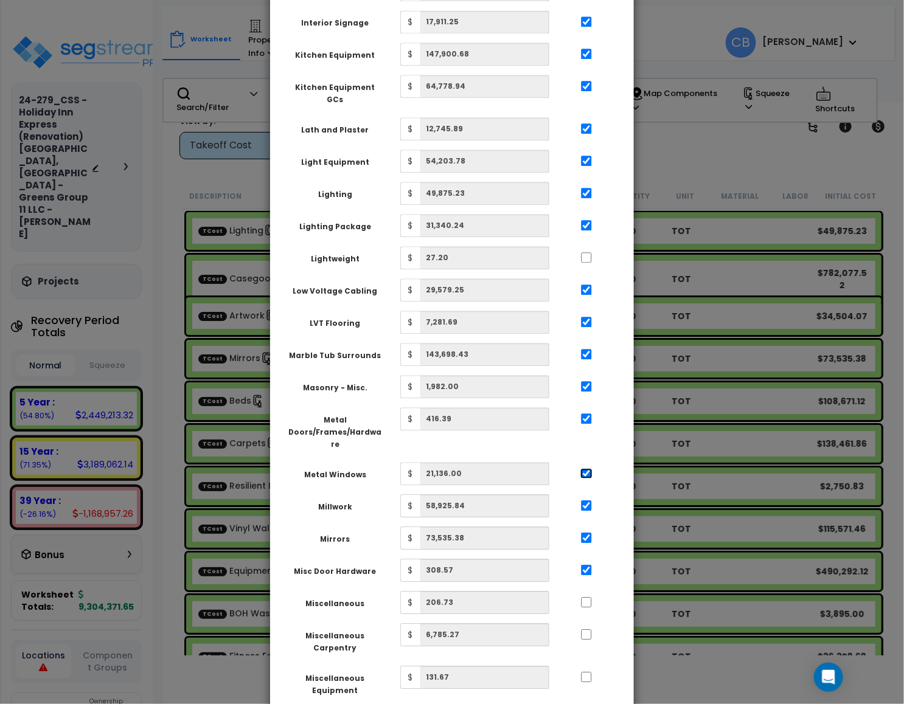
scroll to position [1368, 0]
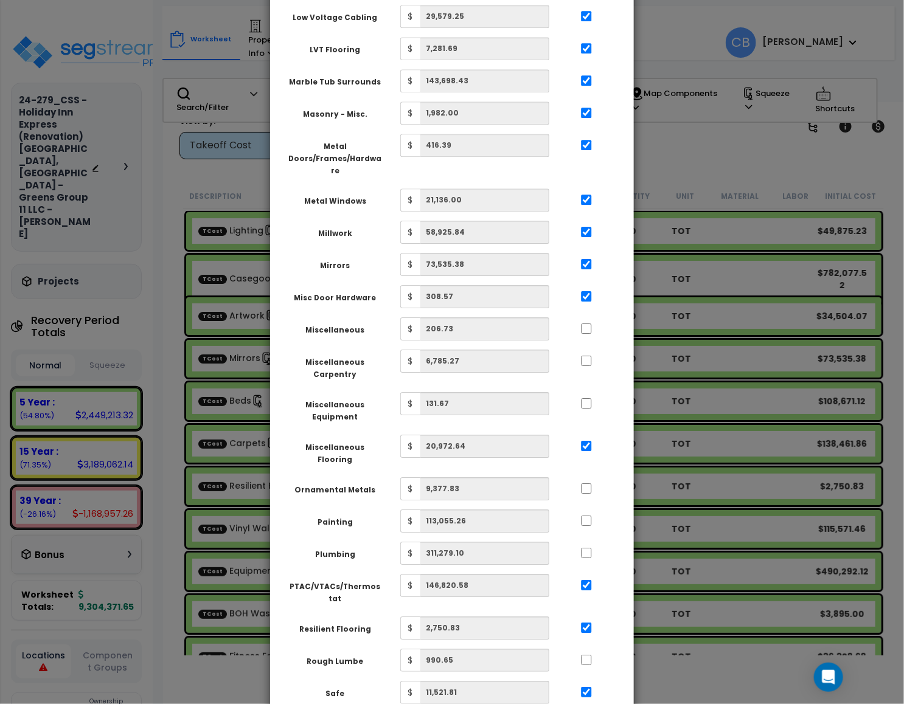
click at [582, 317] on div "Miscellaneous $ 206.73" at bounding box center [446, 328] width 335 height 23
click at [586, 356] on input "..." at bounding box center [586, 361] width 12 height 10
checkbox input "true"
click at [586, 317] on div "Miscellaneous $ 206.73" at bounding box center [446, 328] width 335 height 23
click at [591, 398] on input "..." at bounding box center [586, 403] width 12 height 10
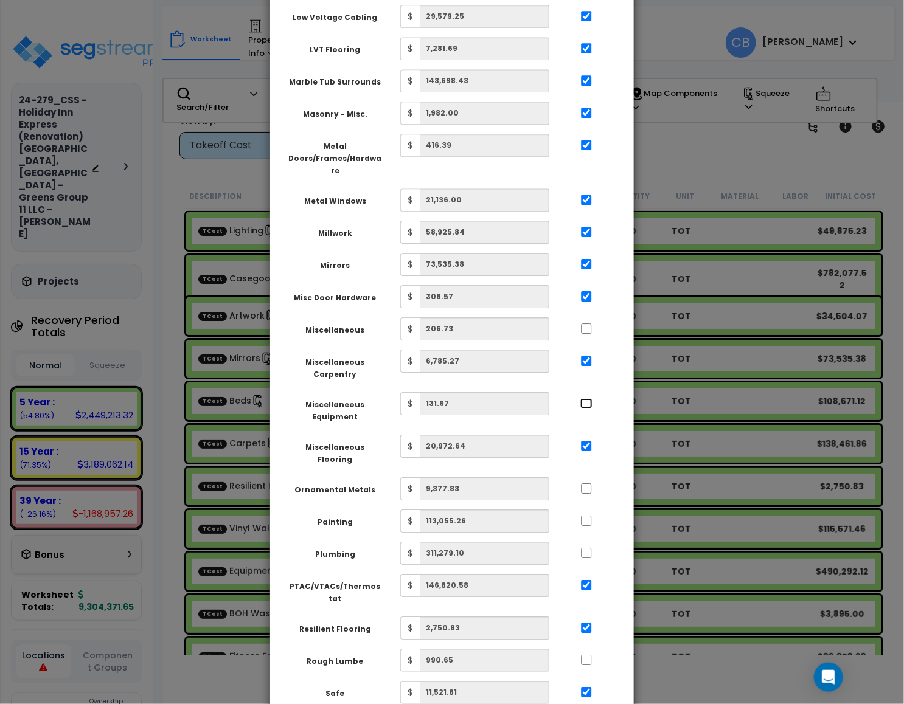
checkbox input "true"
click at [586, 324] on input "..." at bounding box center [586, 329] width 12 height 10
checkbox input "true"
click at [586, 483] on input "..." at bounding box center [586, 488] width 12 height 10
checkbox input "true"
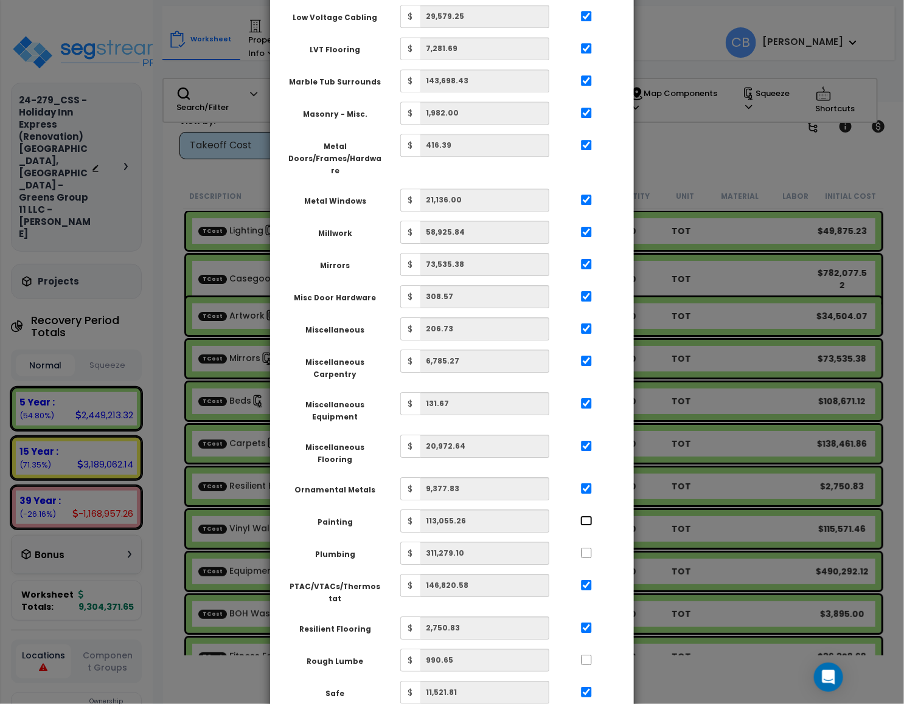
click at [586, 516] on input "..." at bounding box center [586, 521] width 12 height 10
checkbox input "true"
click at [584, 548] on input "..." at bounding box center [586, 553] width 12 height 10
checkbox input "true"
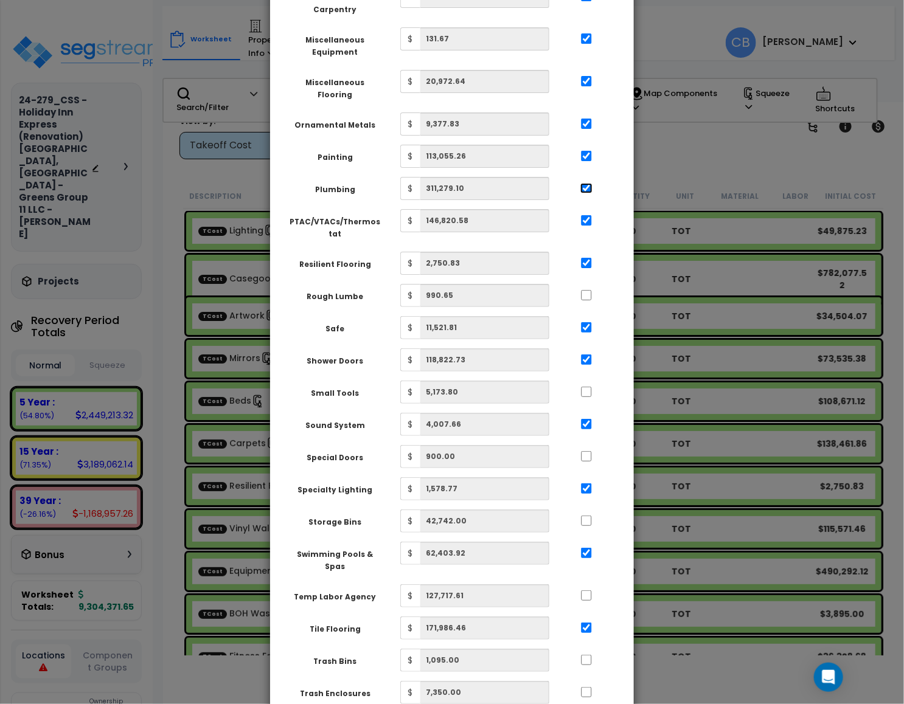
scroll to position [2007, 0]
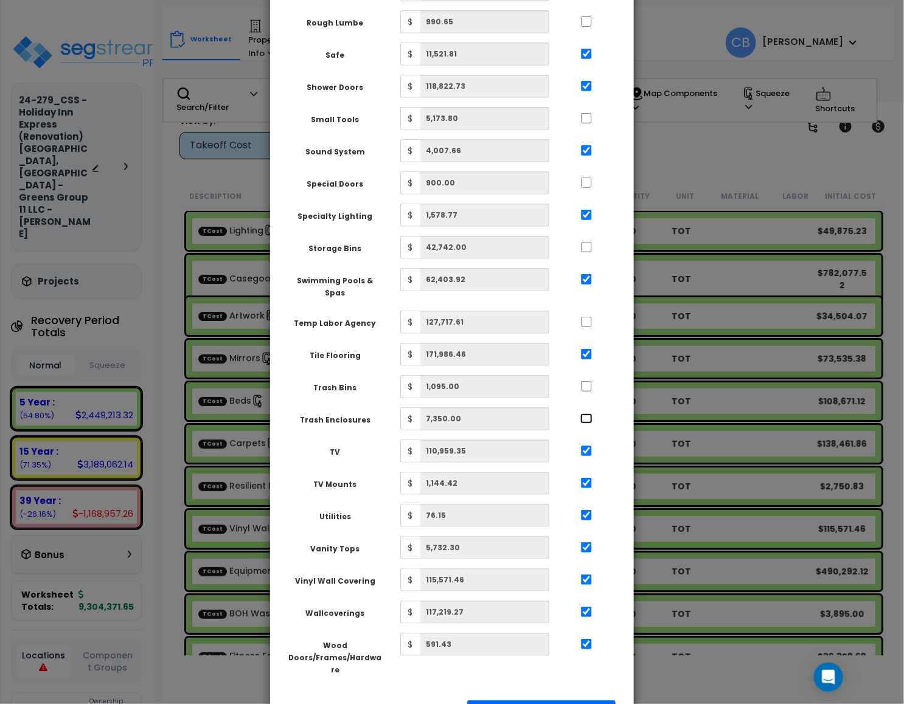
click at [586, 414] on input "..." at bounding box center [586, 419] width 12 height 10
checkbox input "true"
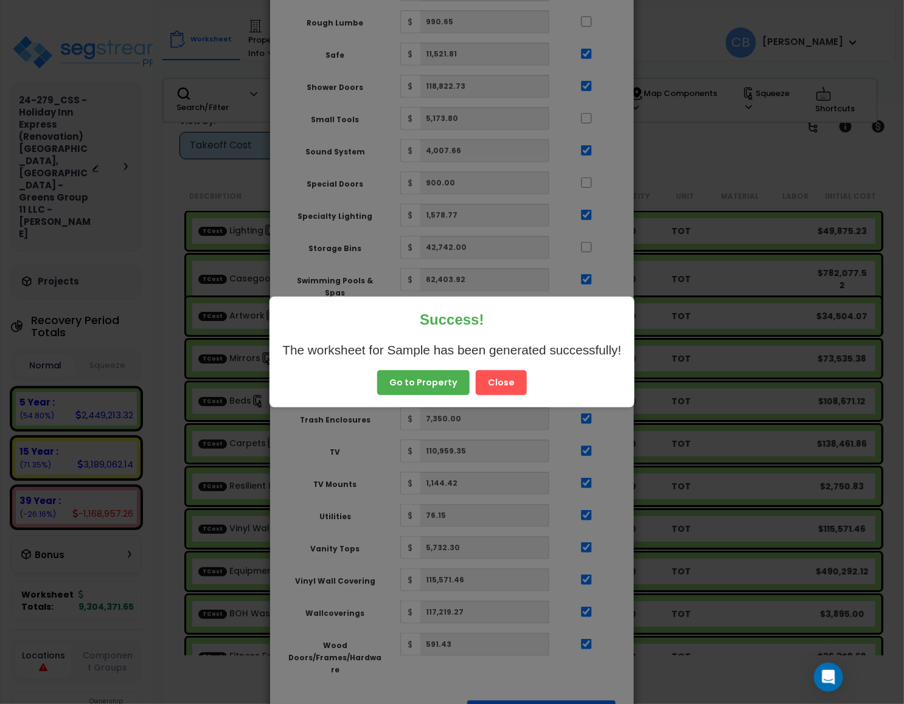
click at [514, 382] on button "Close" at bounding box center [501, 383] width 51 height 26
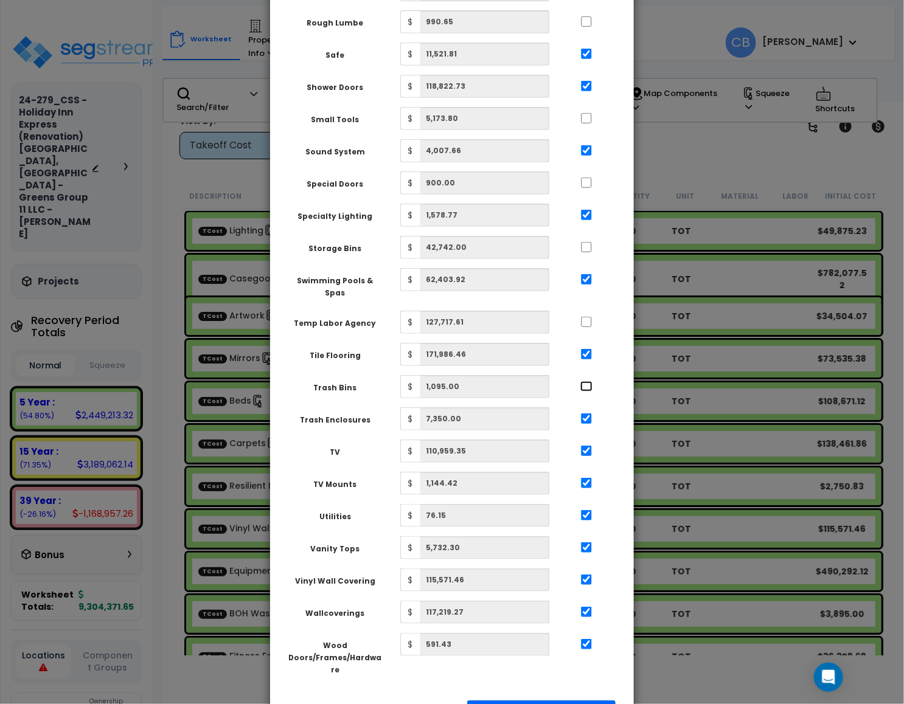
click at [586, 381] on input "..." at bounding box center [586, 386] width 12 height 10
checkbox input "true"
click at [586, 317] on input "..." at bounding box center [586, 322] width 12 height 10
checkbox input "true"
click at [584, 242] on input "..." at bounding box center [586, 247] width 12 height 10
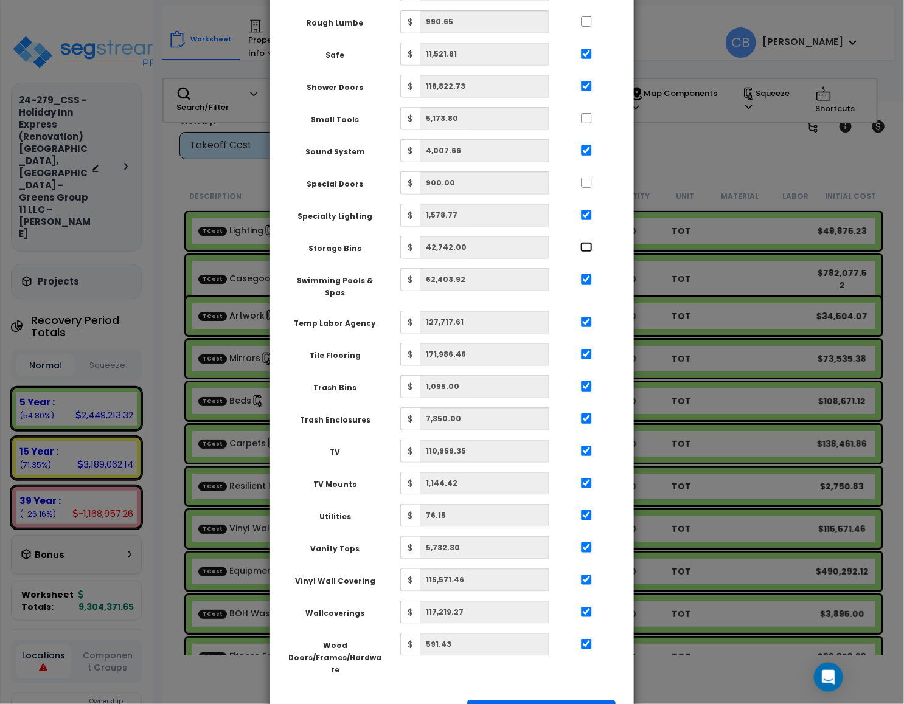
checkbox input "true"
drag, startPoint x: 582, startPoint y: 144, endPoint x: 594, endPoint y: 83, distance: 62.5
click at [583, 178] on input "..." at bounding box center [586, 183] width 12 height 10
checkbox input "true"
click at [588, 113] on input "..." at bounding box center [586, 118] width 12 height 10
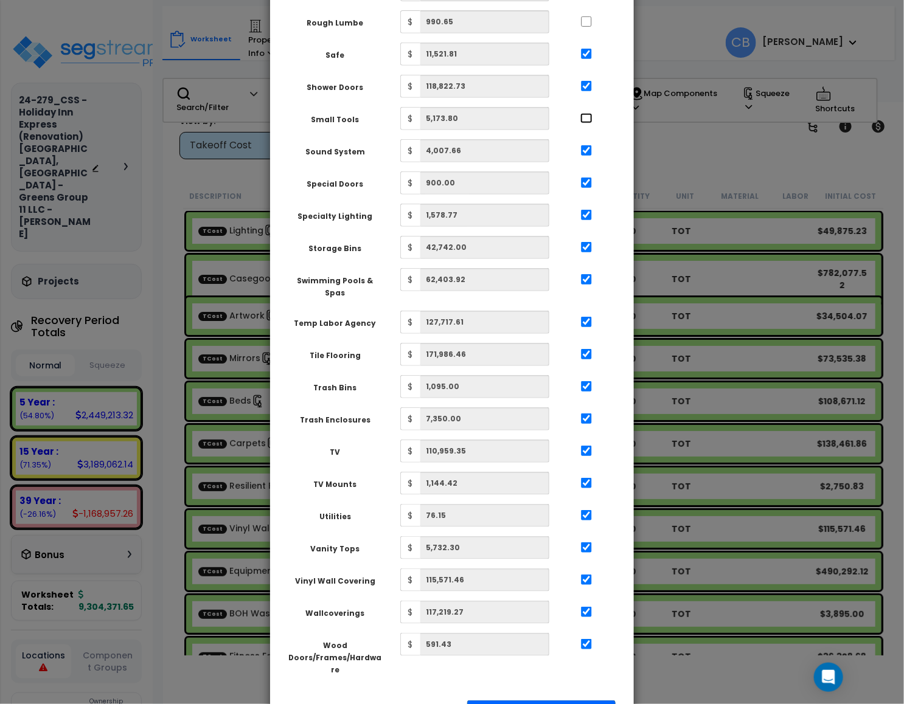
checkbox input "true"
click at [545, 701] on button "Apply Squeeze" at bounding box center [541, 715] width 148 height 28
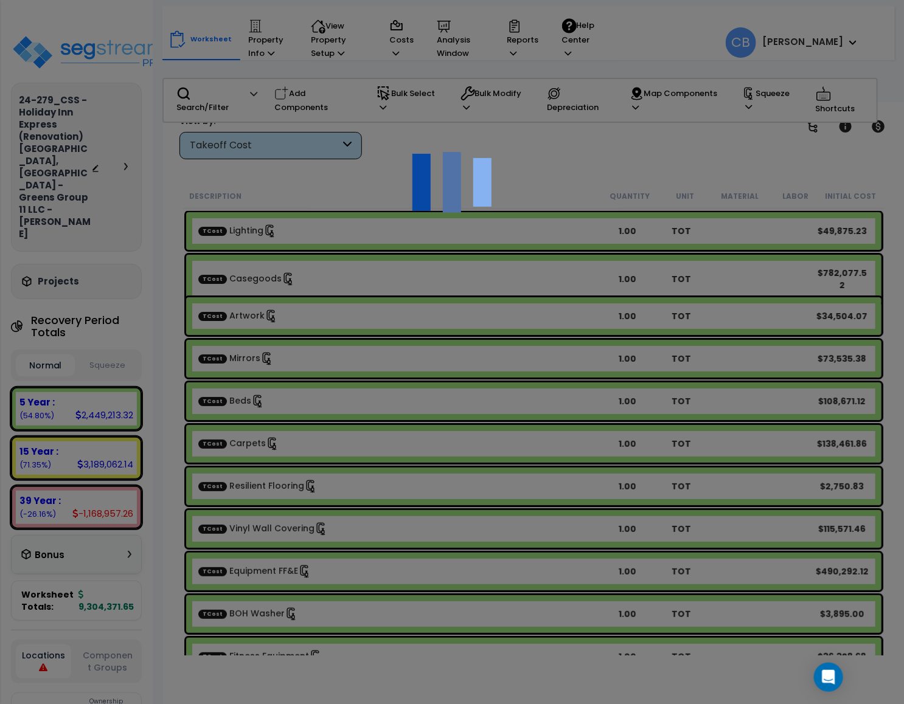
scroll to position [54, 0]
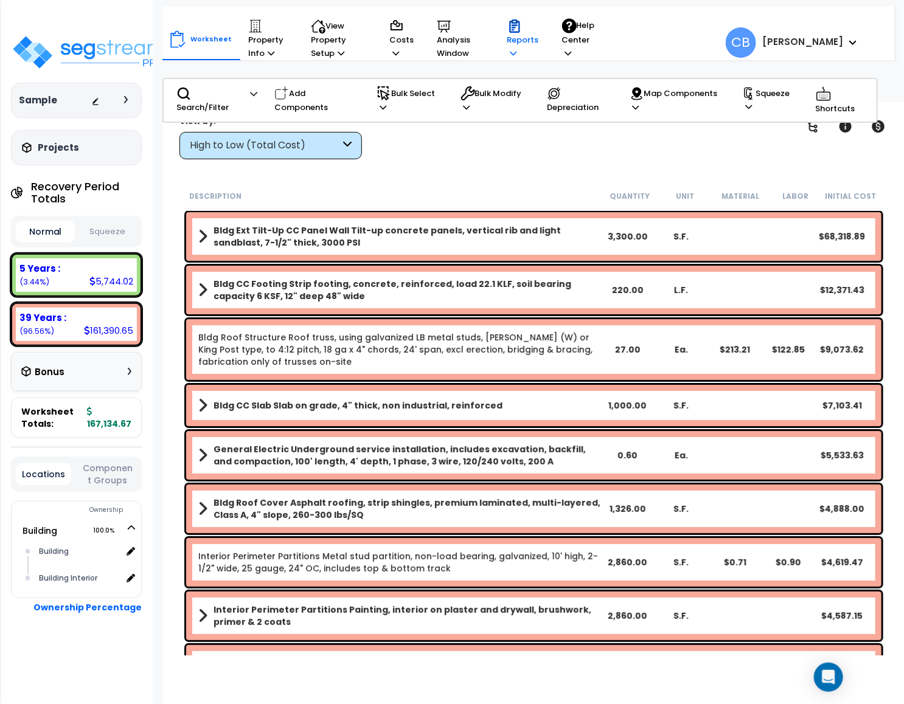
click at [520, 44] on p "Reports" at bounding box center [523, 39] width 32 height 41
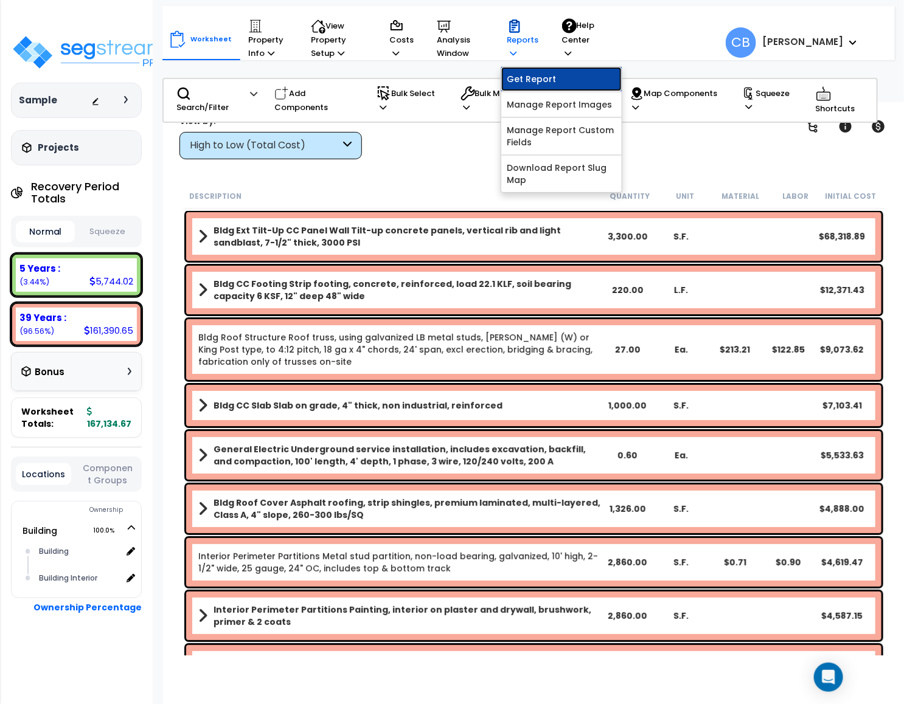
click at [531, 69] on link "Get Report" at bounding box center [561, 79] width 120 height 24
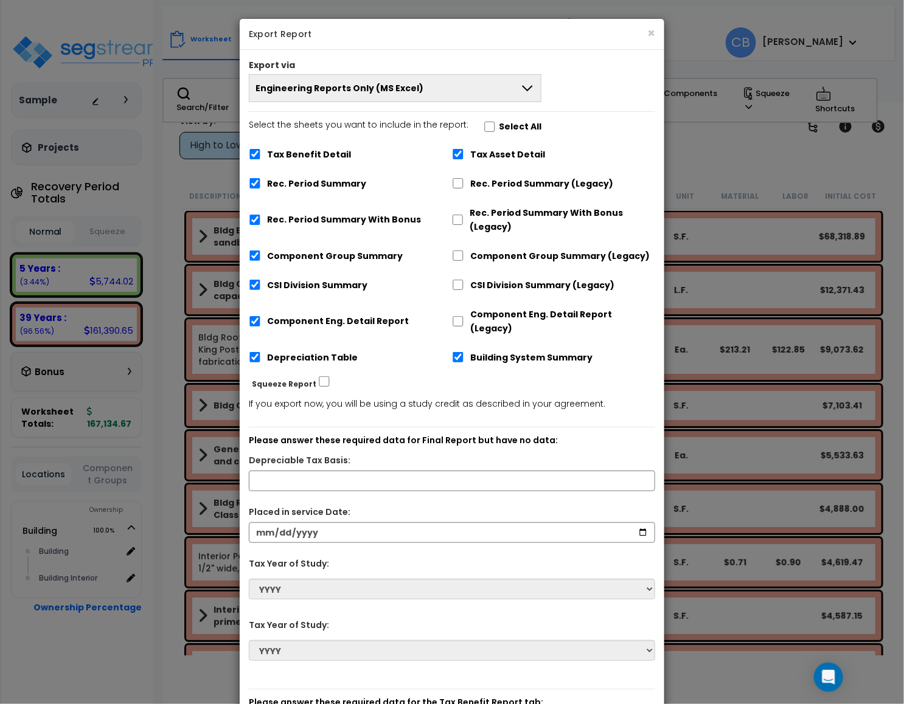
click at [440, 94] on button "Engineering Reports Only (MS Excel)" at bounding box center [395, 88] width 293 height 28
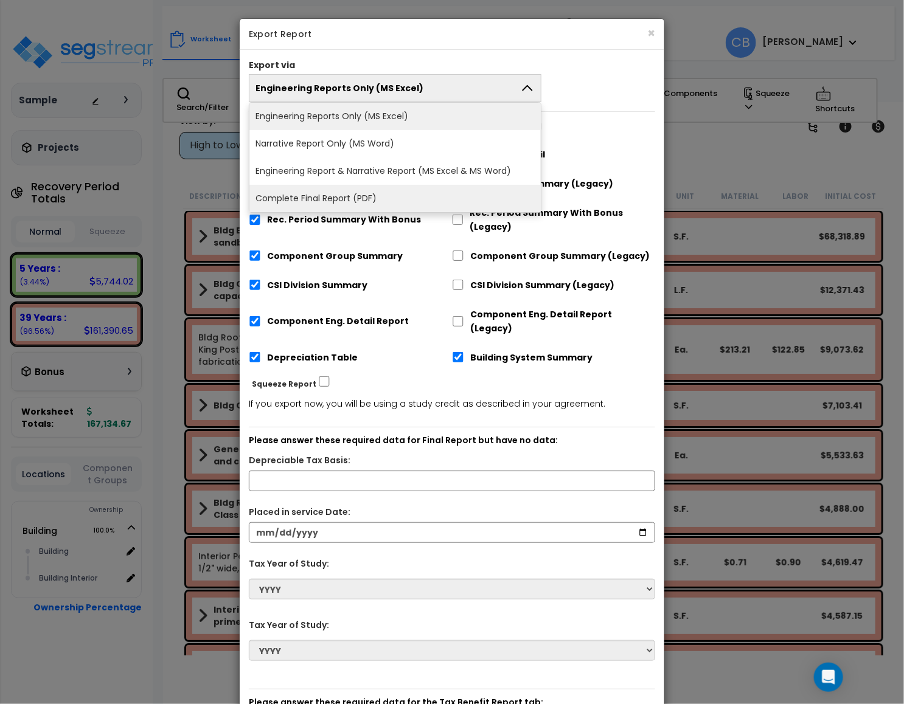
click at [364, 192] on li "Complete Final Report (PDF)" at bounding box center [394, 198] width 291 height 27
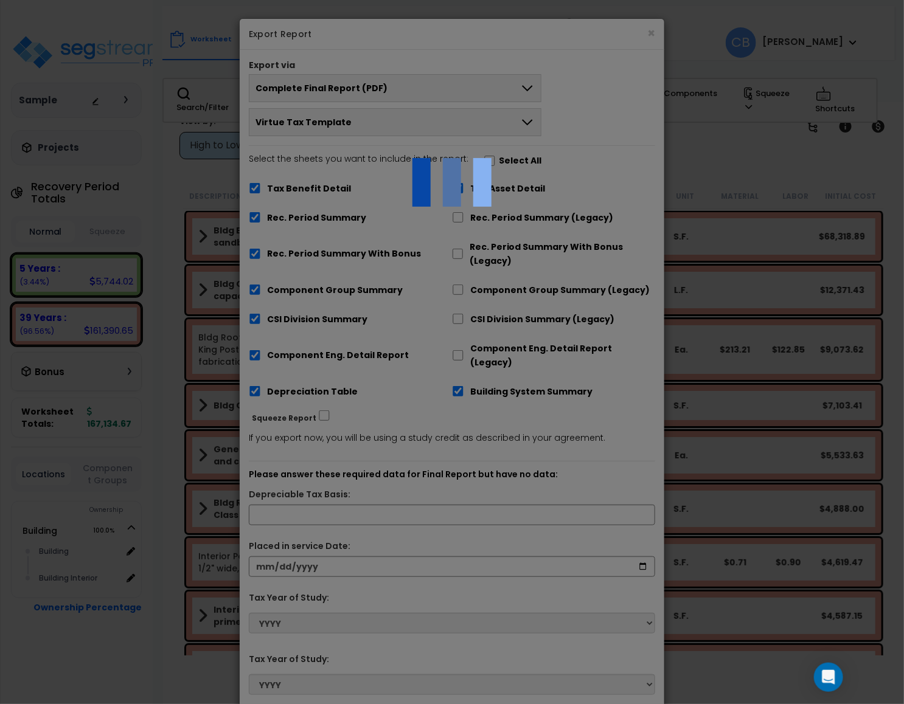
click at [254, 190] on div at bounding box center [452, 352] width 904 height 704
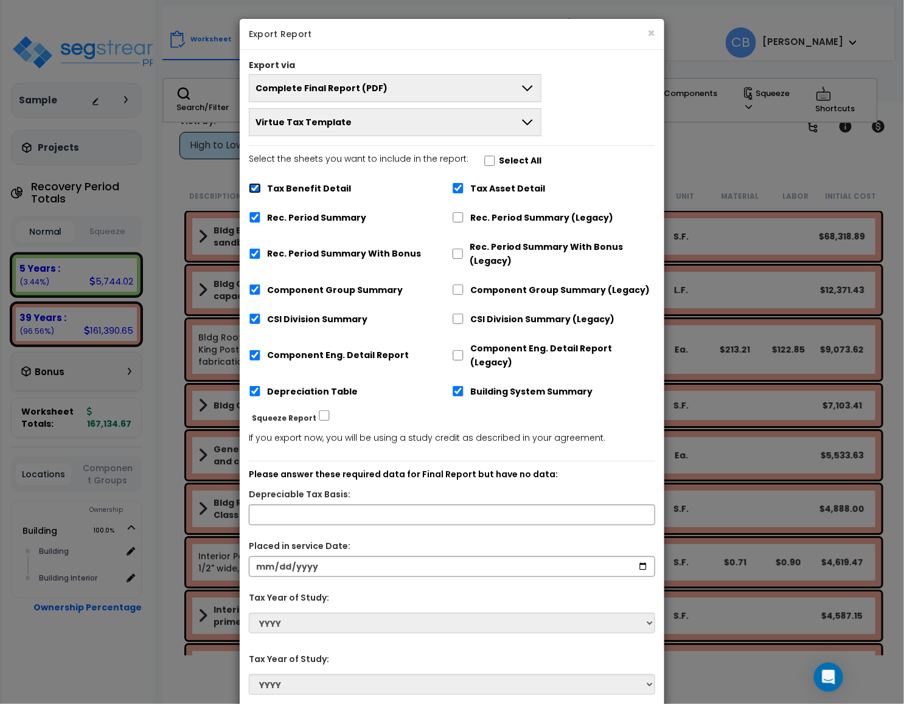
click at [254, 190] on input "Tax Benefit Detail" at bounding box center [255, 188] width 12 height 10
checkbox input "false"
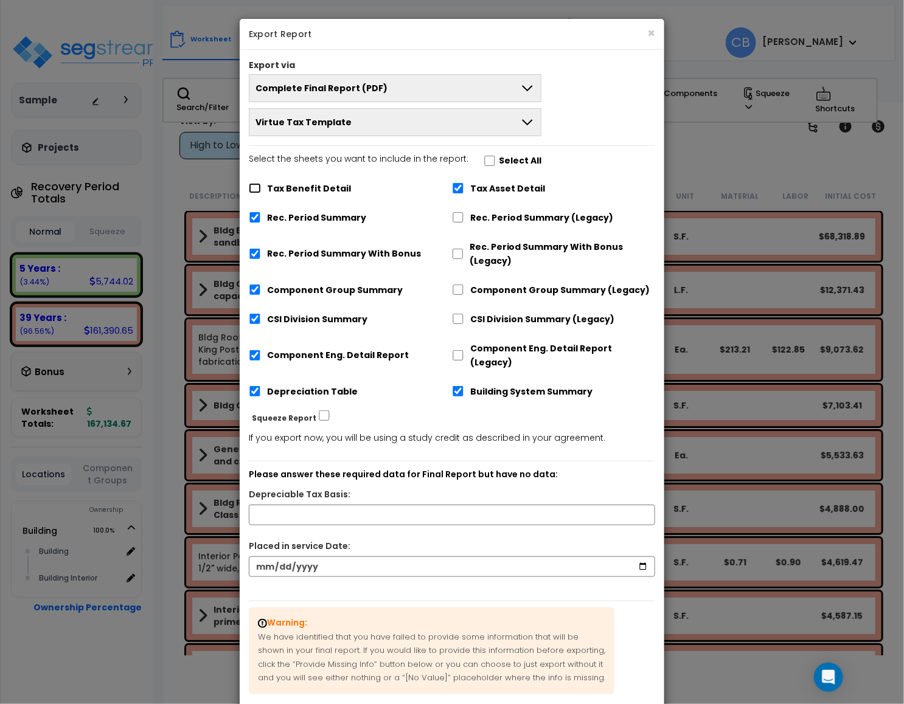
scroll to position [80, 0]
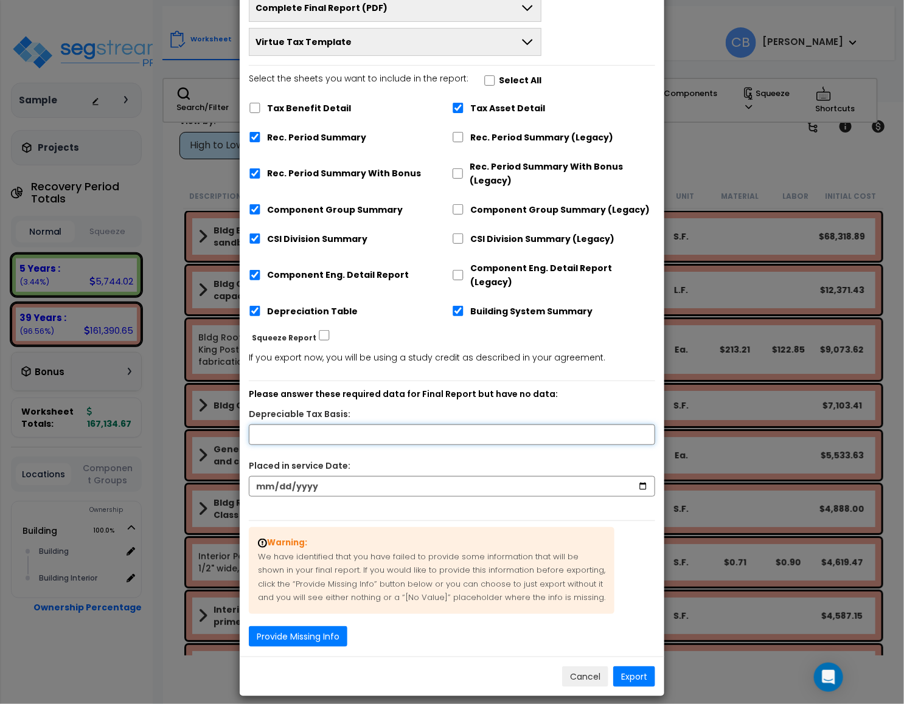
click at [367, 424] on input "text" at bounding box center [452, 434] width 406 height 21
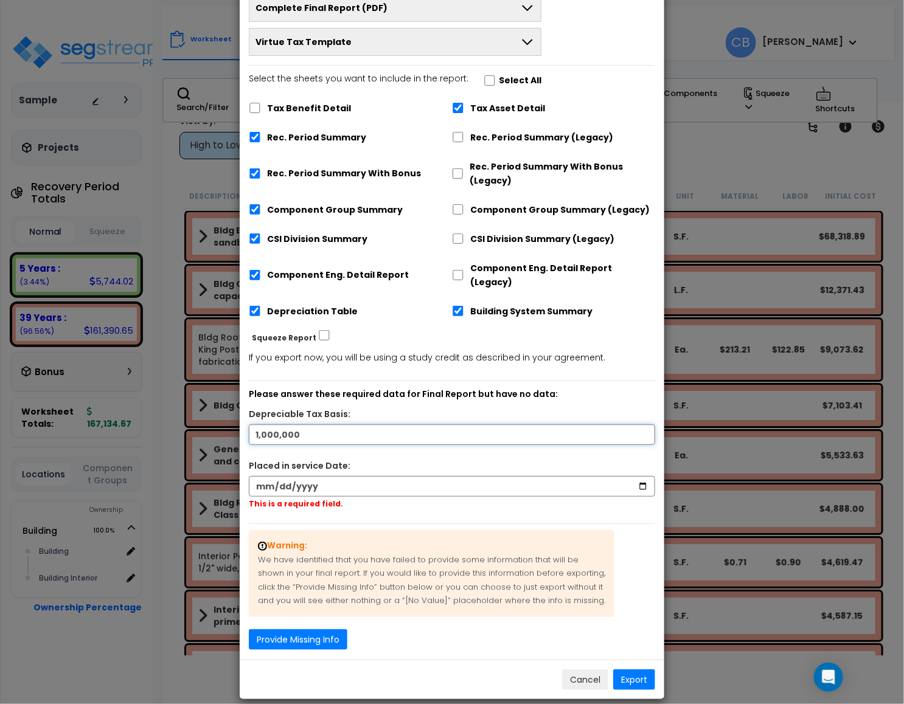
type input "1,000,000"
click at [639, 476] on input "date" at bounding box center [452, 486] width 406 height 21
type input "[DATE]"
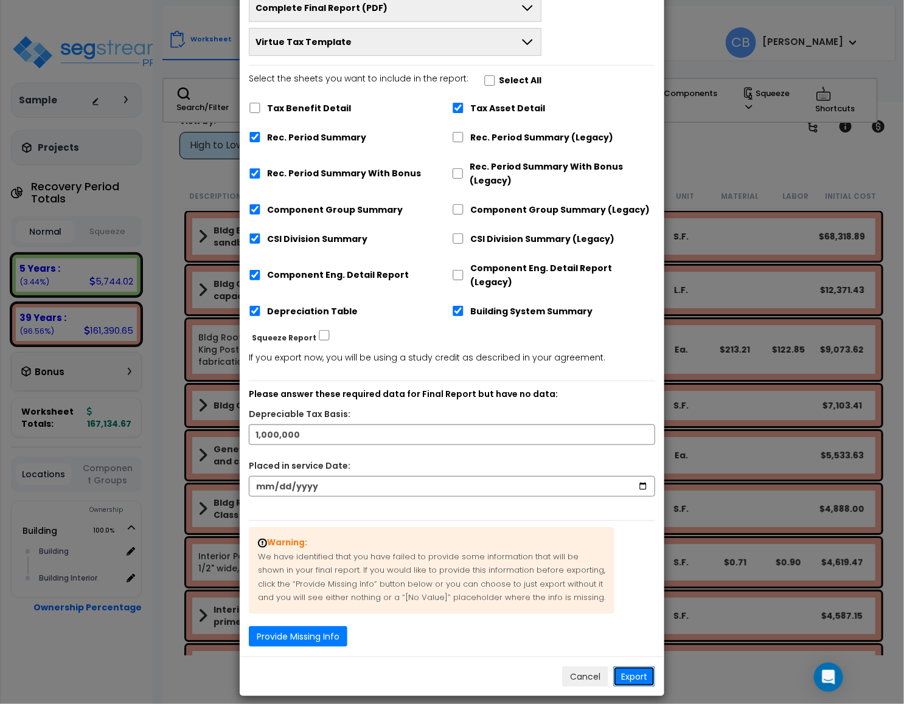
click at [634, 674] on button "Export" at bounding box center [634, 676] width 42 height 21
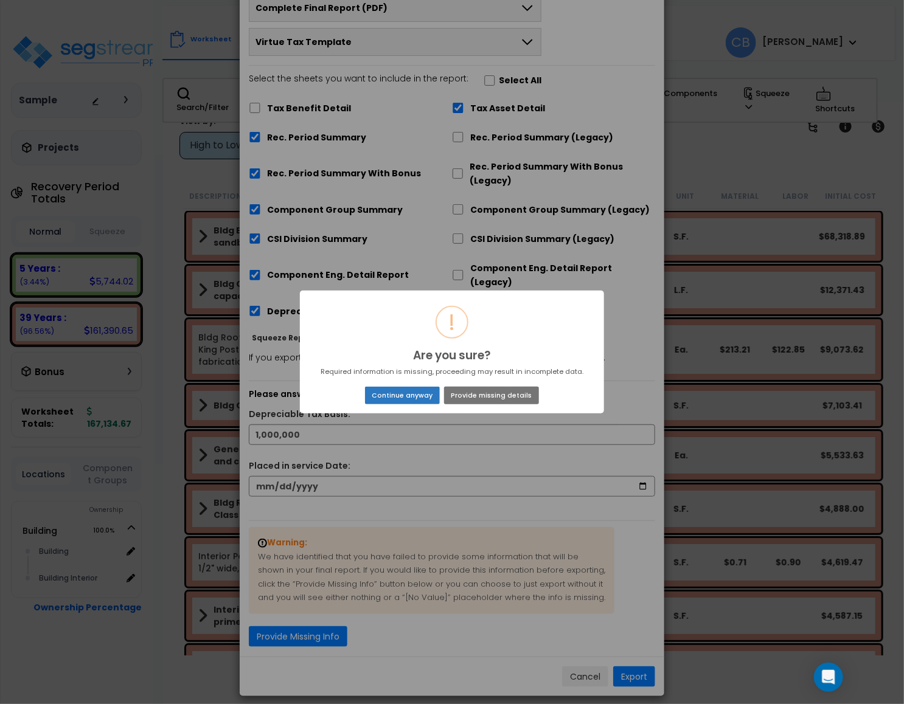
click at [402, 391] on button "Continue anyway" at bounding box center [402, 395] width 75 height 17
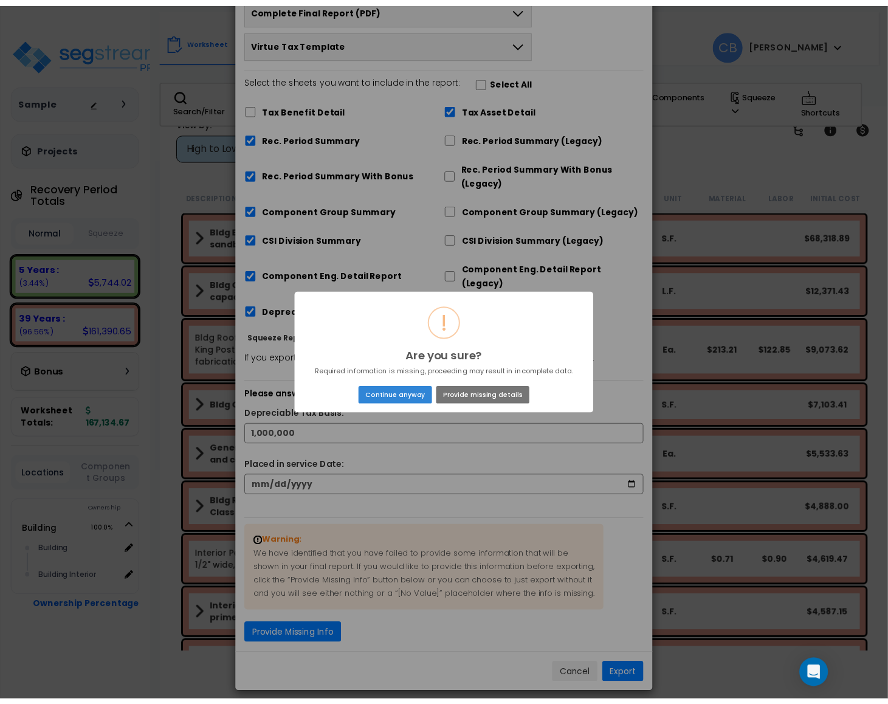
scroll to position [0, 0]
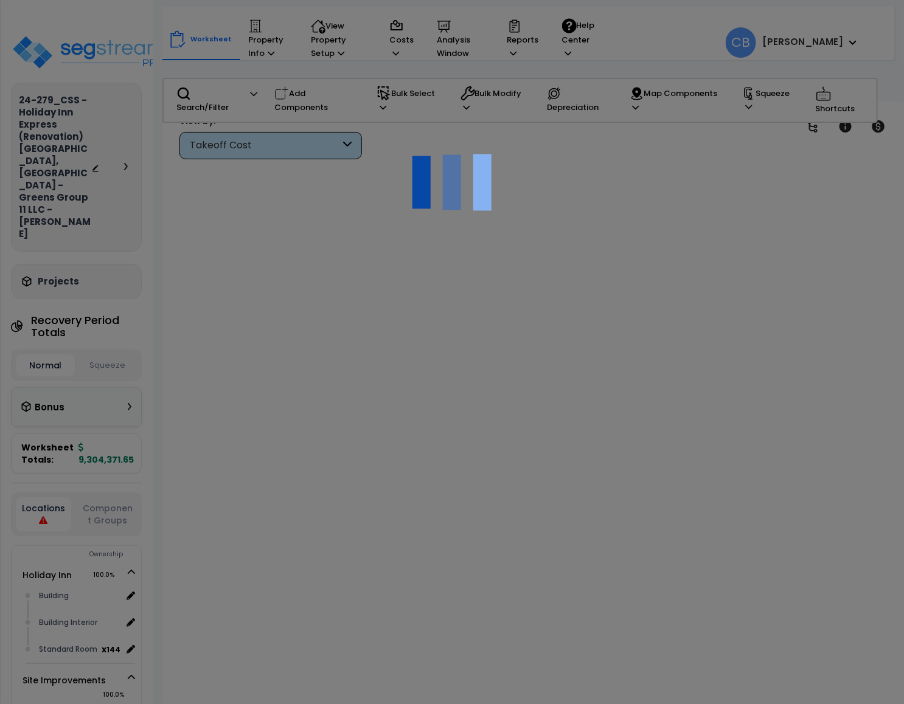
scroll to position [54, 0]
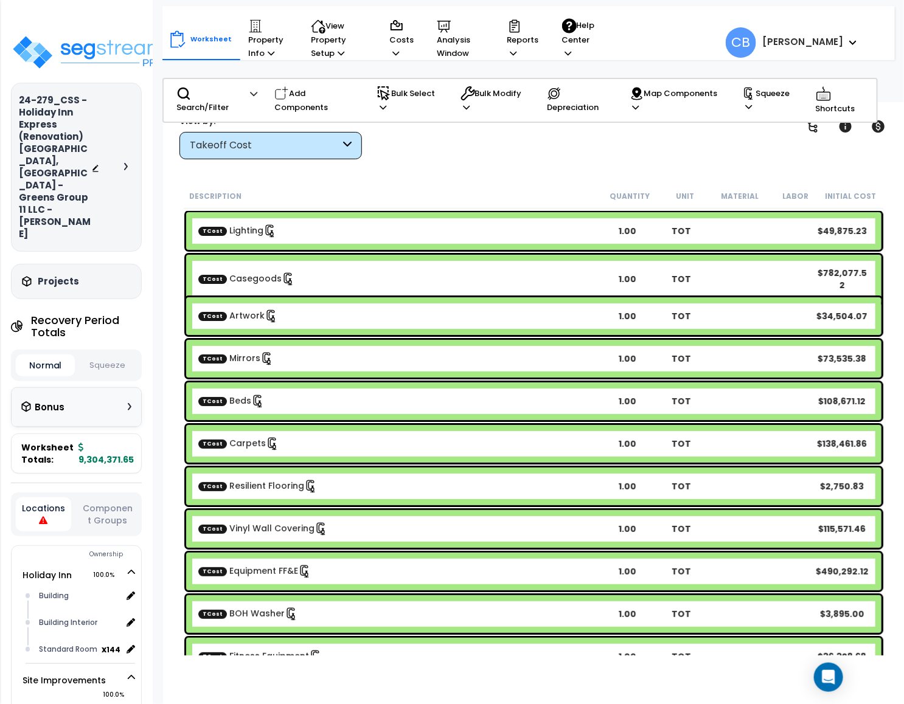
click at [94, 355] on button "Squeeze" at bounding box center [107, 365] width 59 height 21
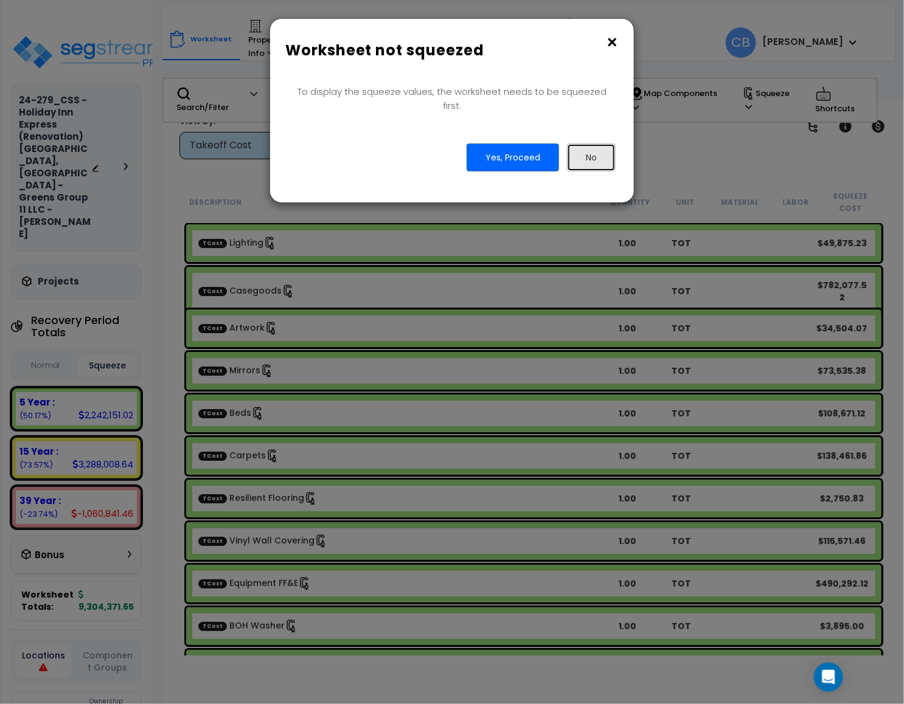
click at [586, 144] on button "No" at bounding box center [591, 158] width 49 height 28
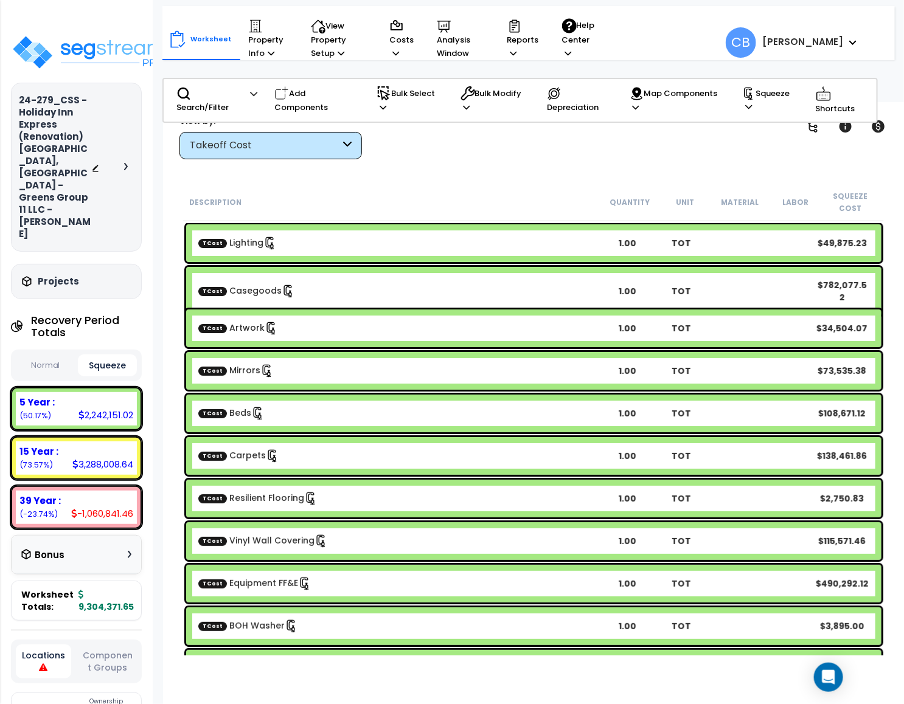
click at [110, 355] on button "Squeeze" at bounding box center [107, 366] width 59 height 22
click at [55, 355] on button "Normal" at bounding box center [45, 365] width 59 height 21
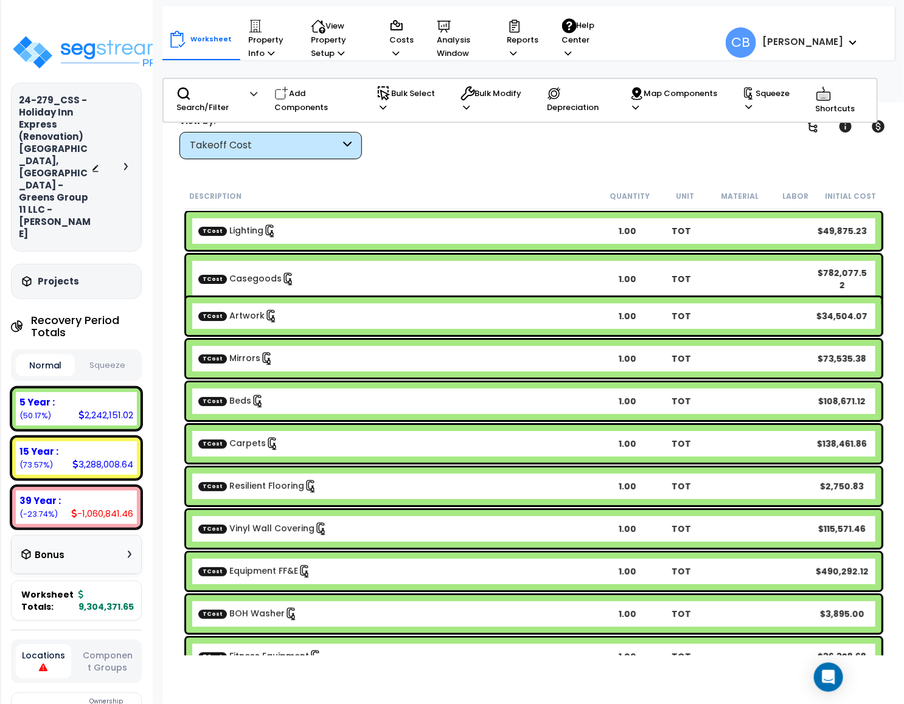
click at [124, 355] on button "Squeeze" at bounding box center [107, 365] width 59 height 21
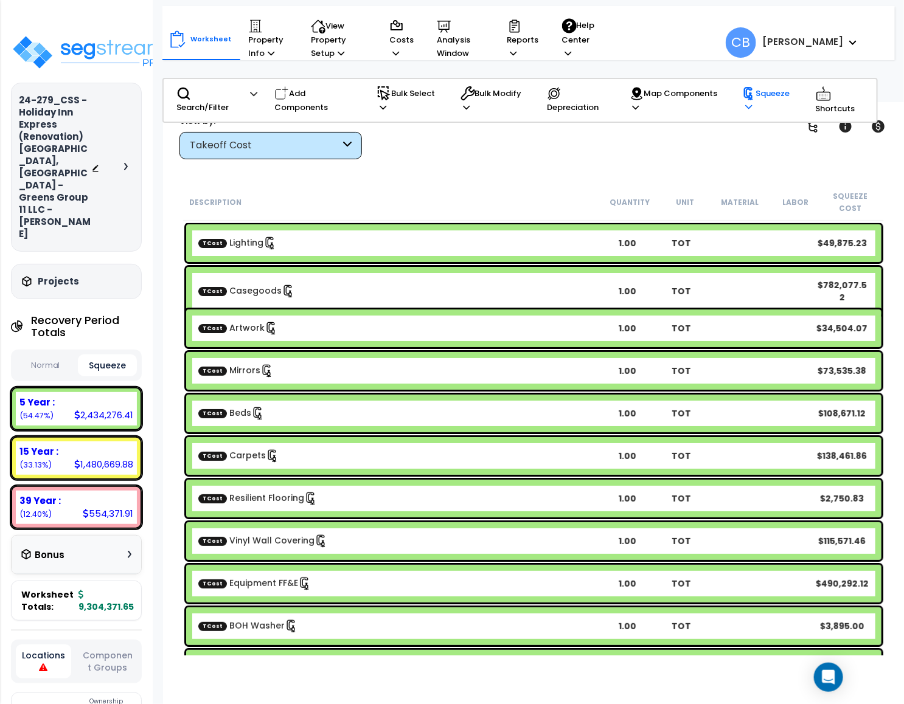
click at [752, 104] on p "Squeeze" at bounding box center [770, 100] width 56 height 27
click at [776, 136] on link "Re-squeeze" at bounding box center [796, 132] width 120 height 24
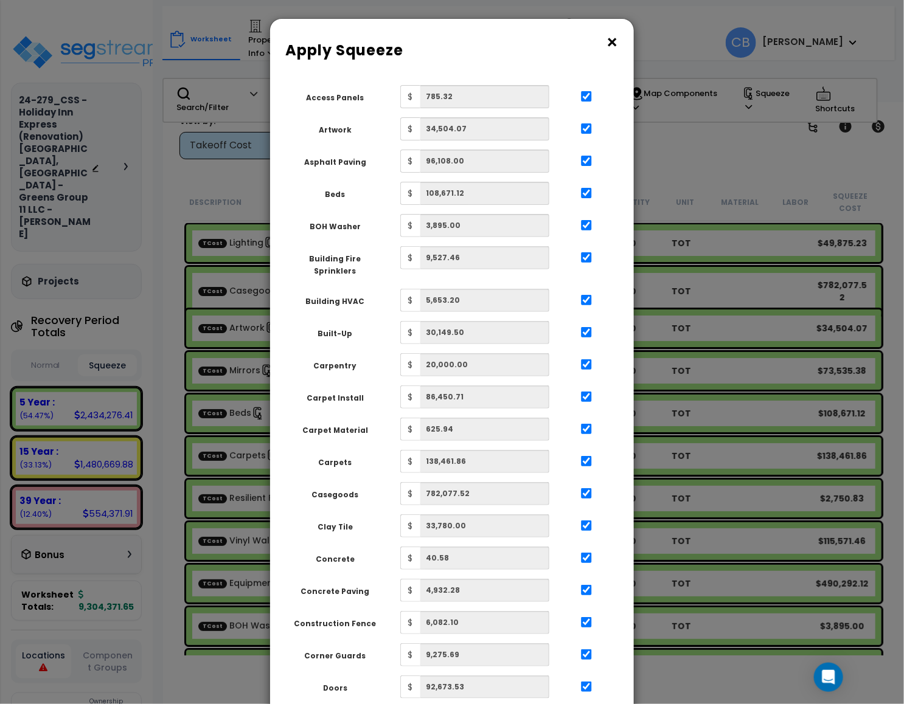
click at [676, 325] on div "× Apply Squeeze Squeeze Type Select 1. Squeeze by Takeoff Cost Total Building S…" at bounding box center [452, 352] width 904 height 704
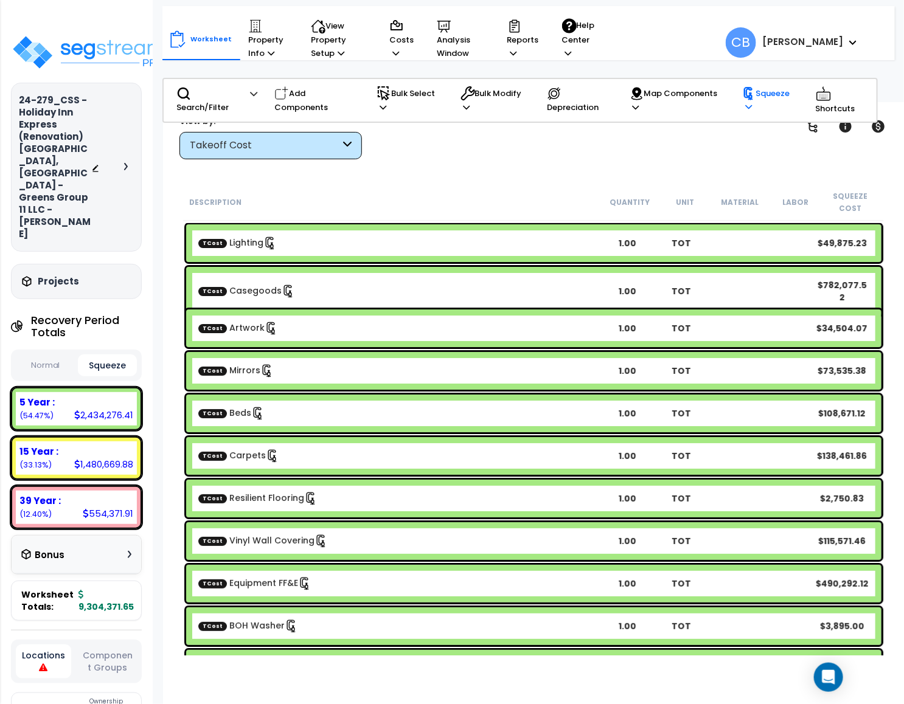
click at [765, 88] on p "Squeeze" at bounding box center [770, 100] width 56 height 27
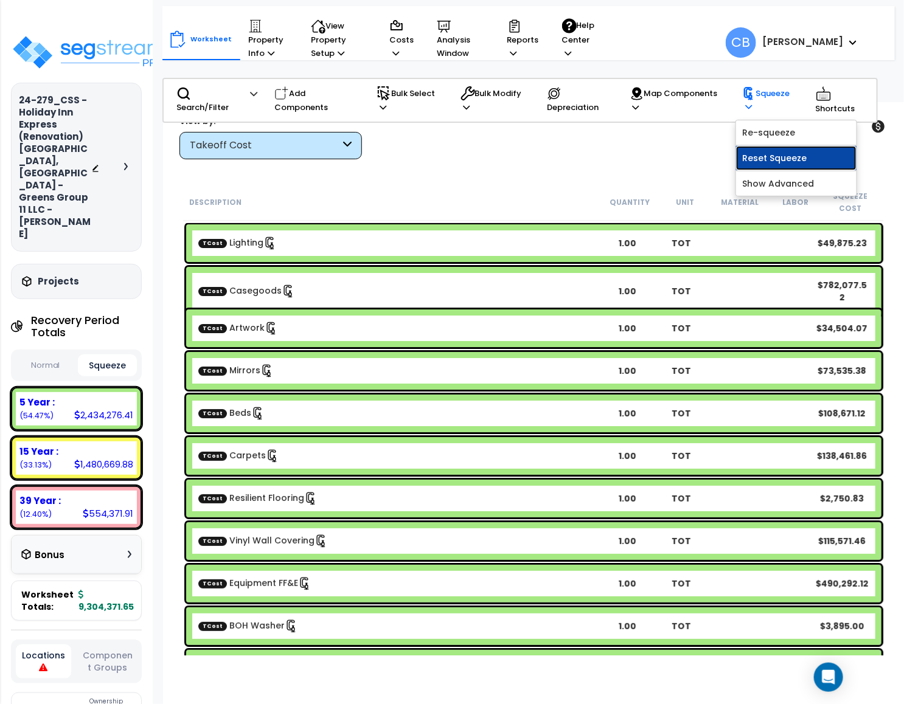
click at [785, 159] on link "Reset Squeeze" at bounding box center [796, 158] width 120 height 24
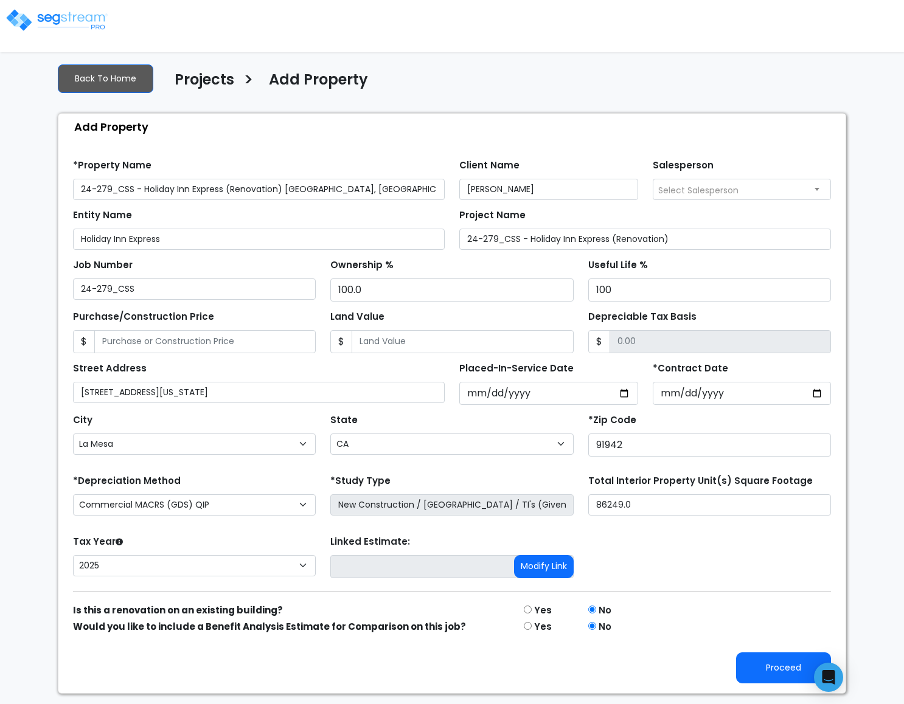
select select "La Mesa"
select select "CA"
select select "CM(Q-FMCS"
select select "NEW"
select select "2025"
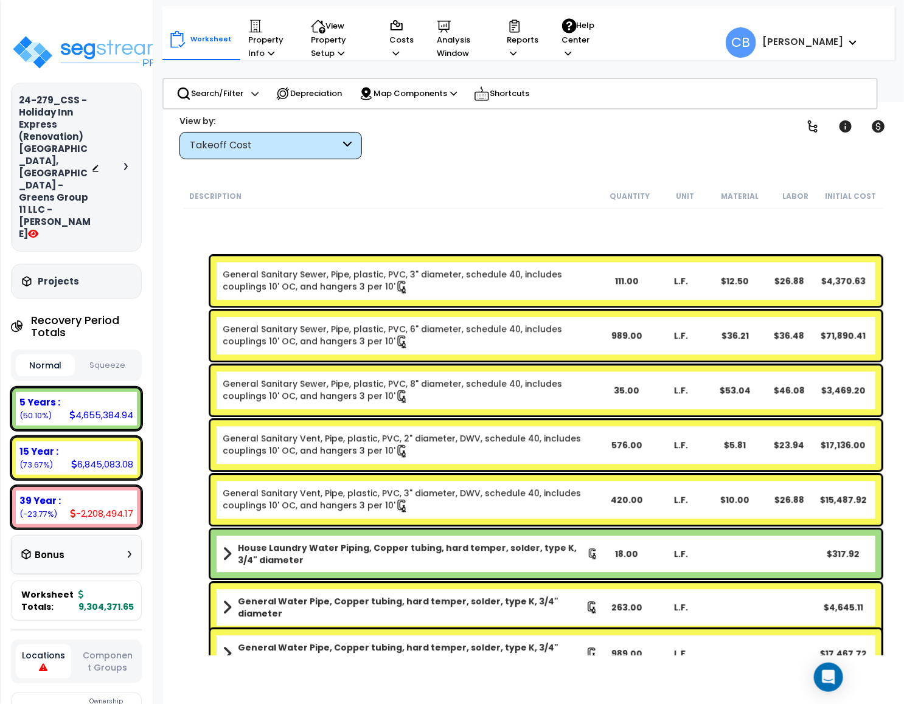
scroll to position [8757, 0]
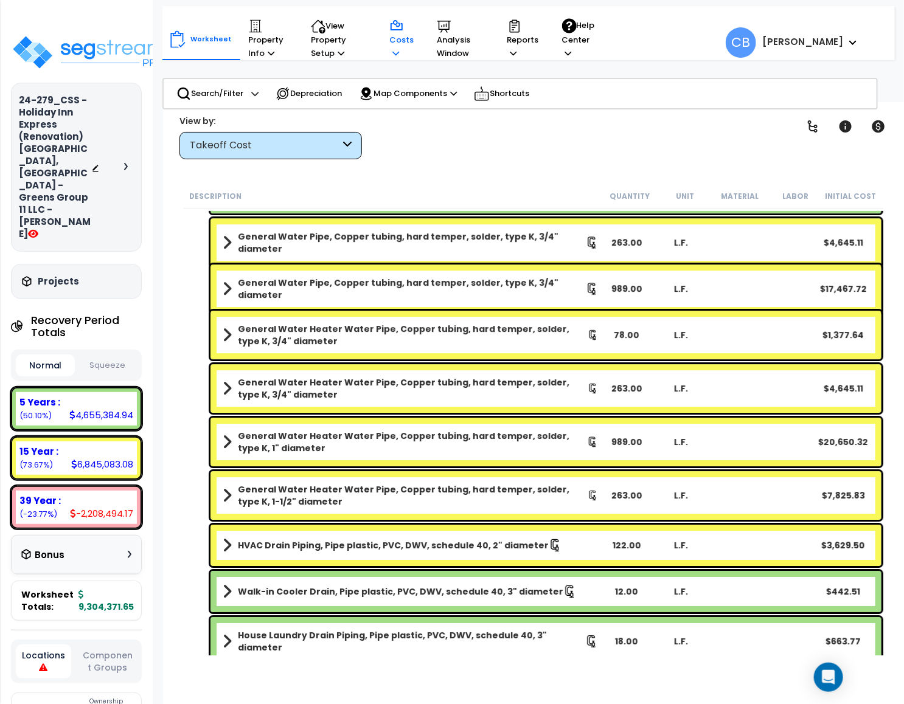
click at [387, 46] on div "Costs Indirect Costs Direct Costs" at bounding box center [402, 40] width 38 height 54
click at [389, 42] on p "Costs" at bounding box center [401, 39] width 24 height 41
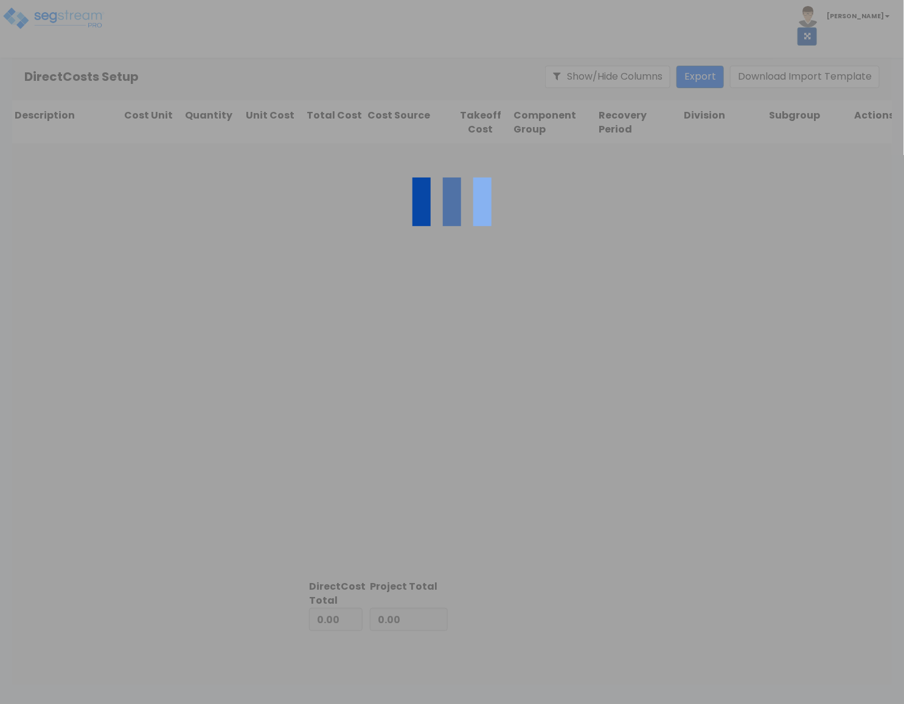
type input "4,835,053.45"
type input "4,469,318.20"
type input "9,304,371.65"
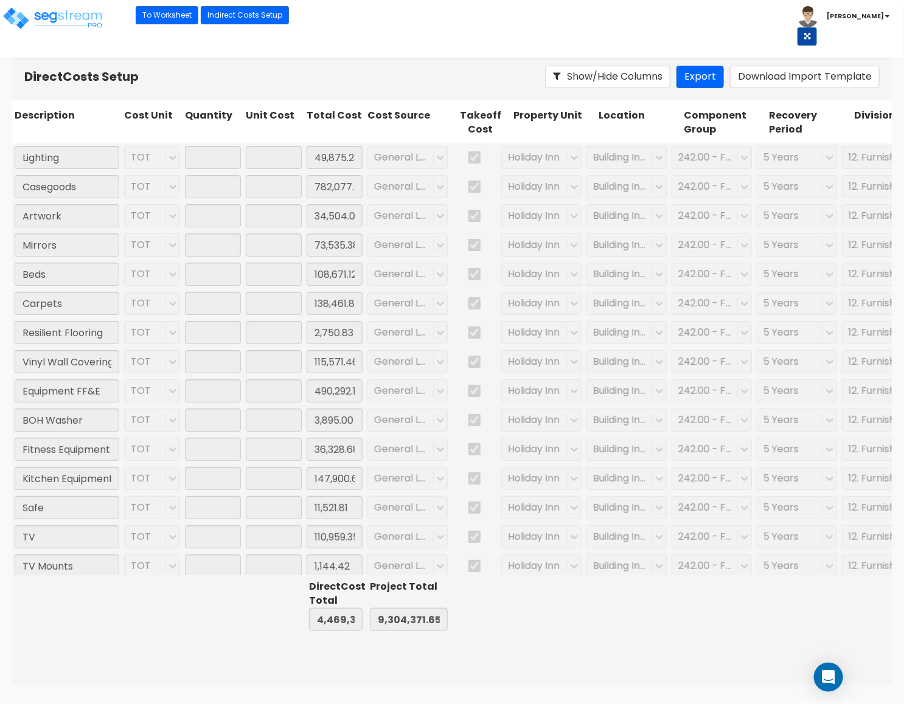
type input "1.00"
type input "49,875.23"
type input "1.00"
type input "782,077.52"
type input "1.00"
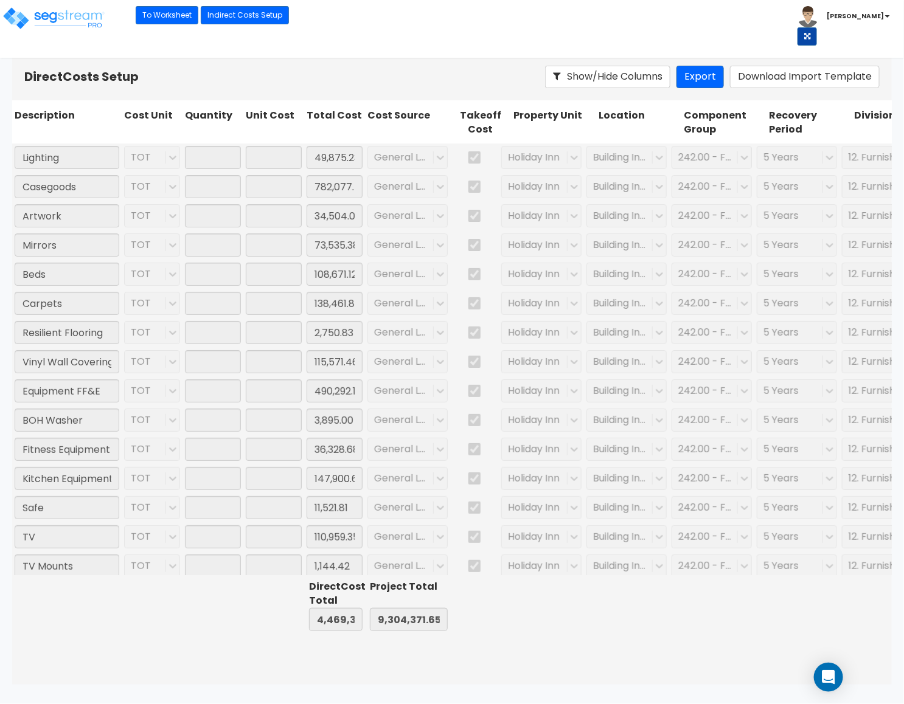
type input "34,504.07"
type input "1.00"
type input "73,535.38"
type input "1.00"
type input "108,671.12"
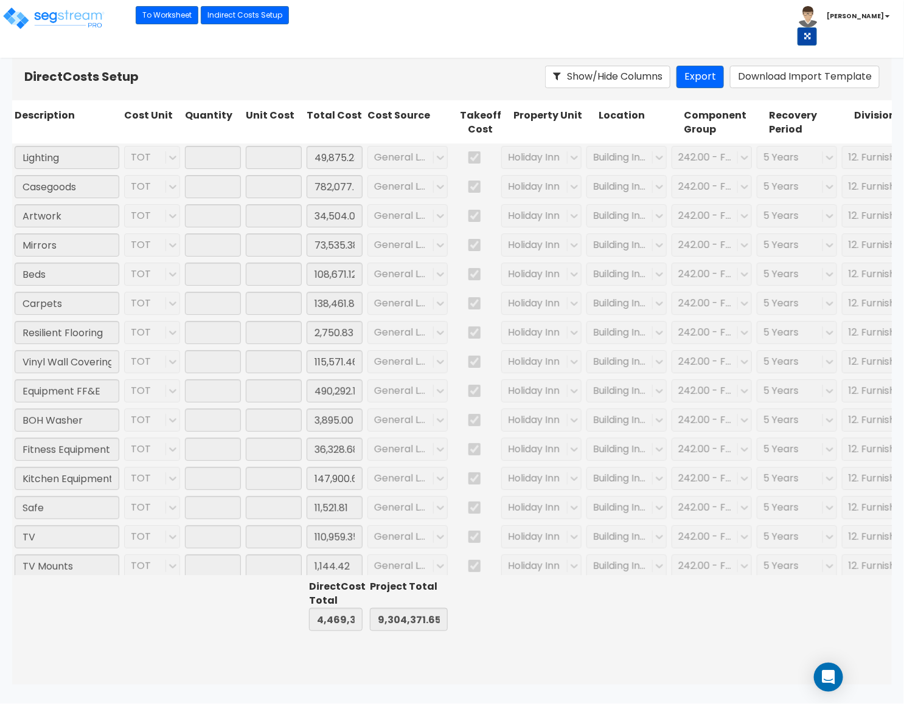
type input "1.00"
type input "138,461.86"
type input "1.00"
type input "2,750.83"
type input "1.00"
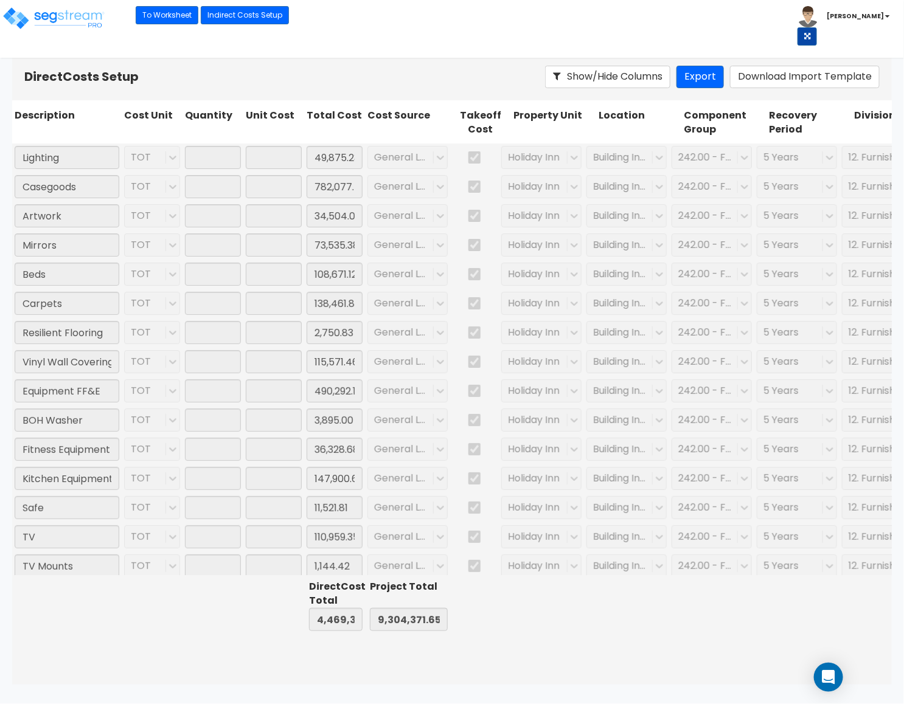
type input "115,571.46"
type input "1.00"
type input "490,292.12"
type input "1.00"
type input "3,895.00"
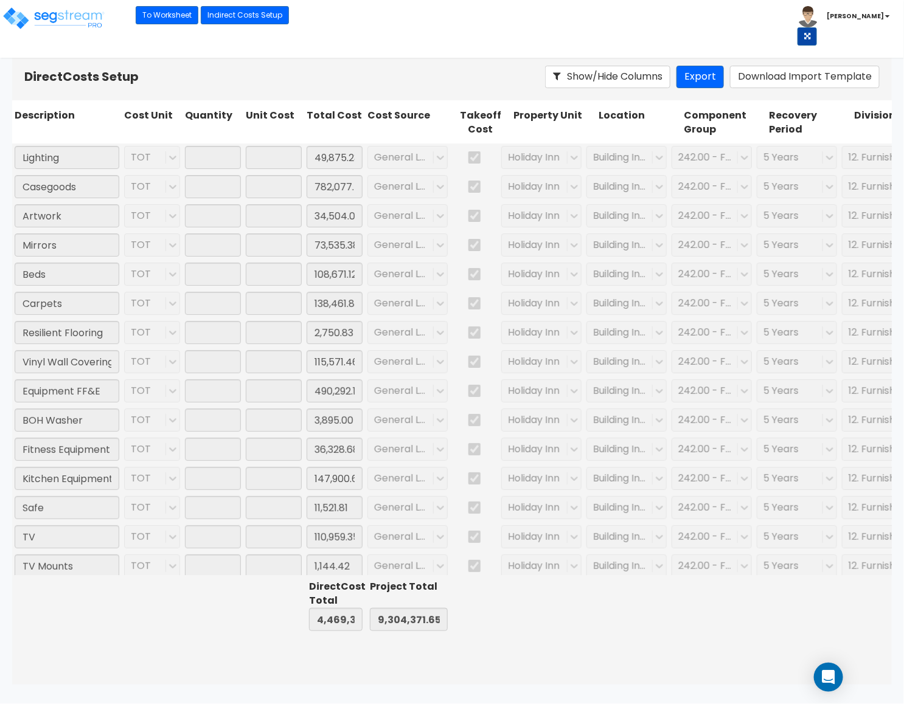
type input "1.00"
type input "36,328.68"
type input "1.00"
type input "147,900.68"
type input "1.00"
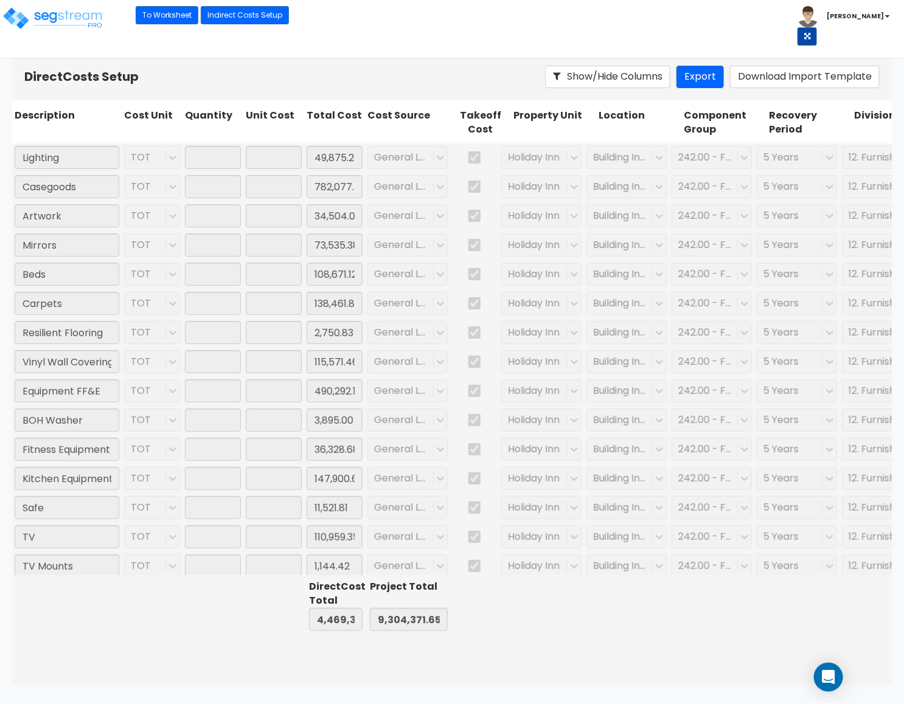
type input "11,521.81"
type input "1.00"
type input "110,959.35"
type input "1.00"
type input "1,144.42"
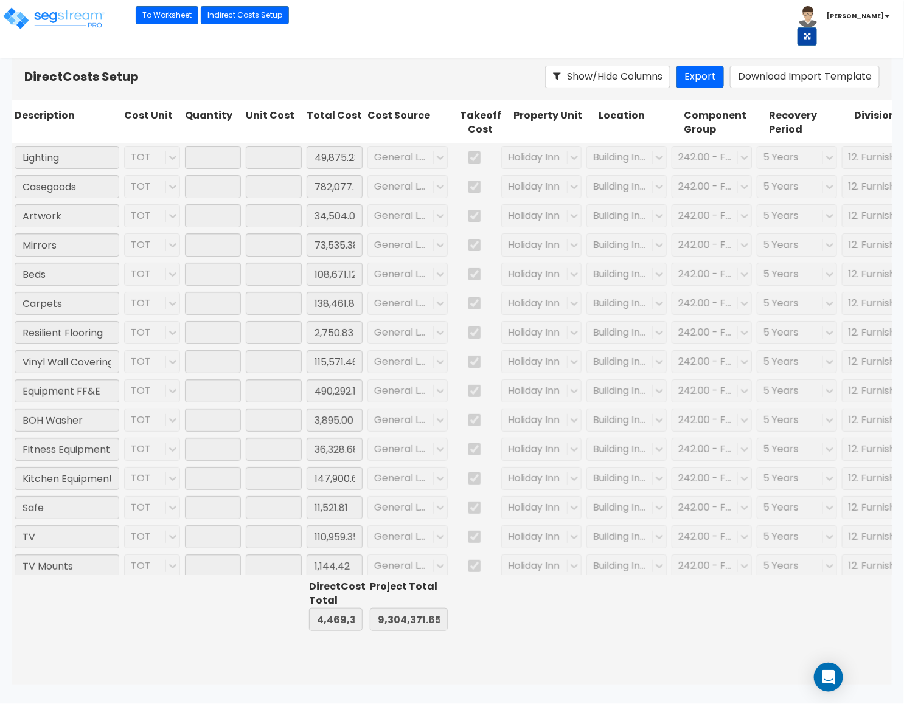
type input "1.00"
type input "54,203.78"
type input "1.00"
type input "40.58"
type input "1.00"
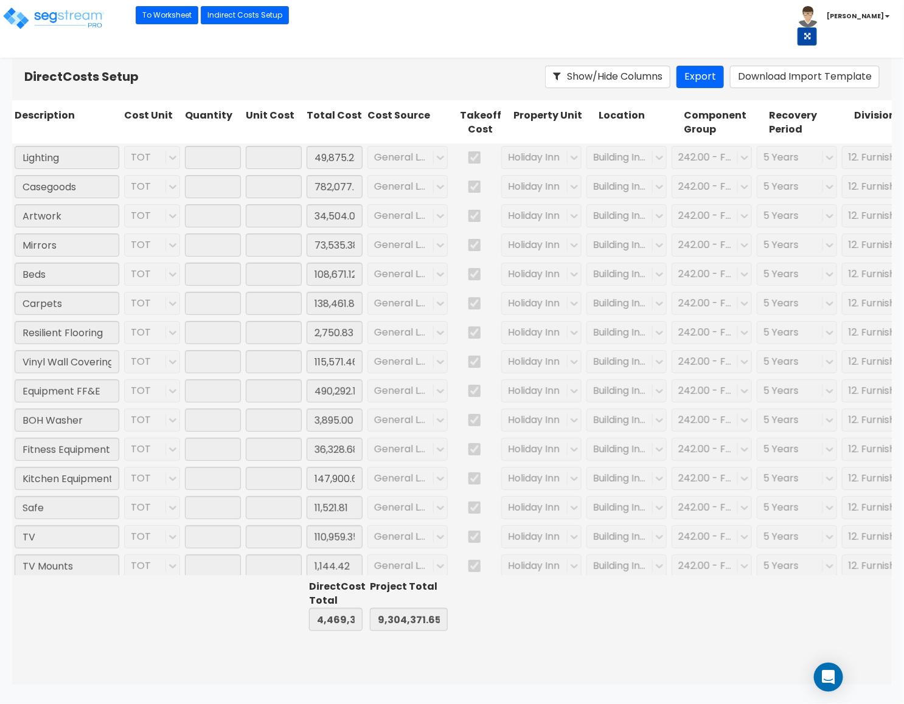
type input "4,932.28"
type input "1.00"
type input "96,108.00"
type input "1.00"
type input "7,350.00"
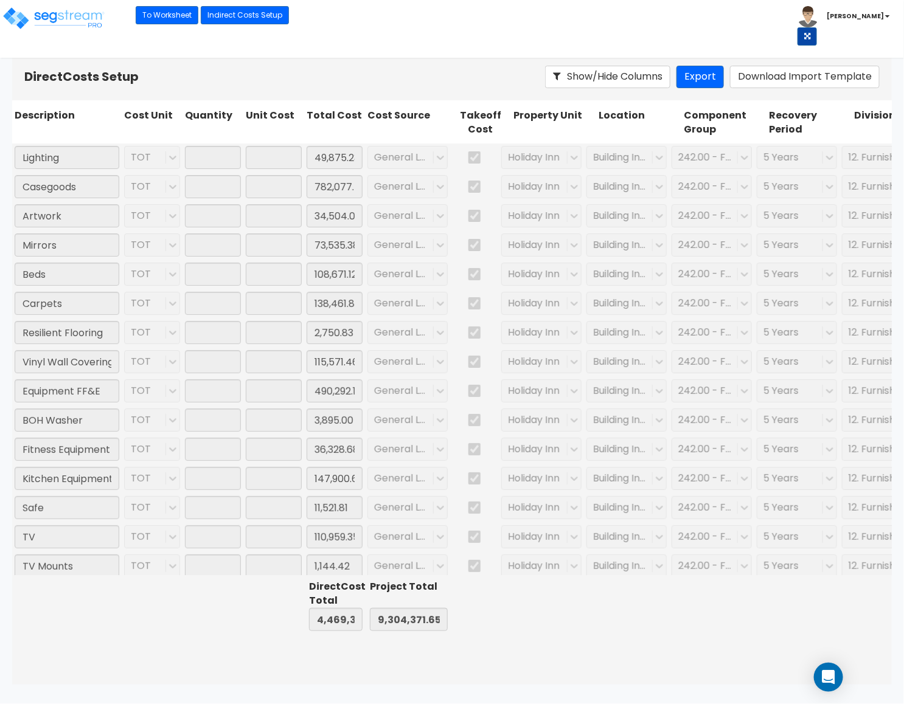
type input "1.00"
type input "1,982.00"
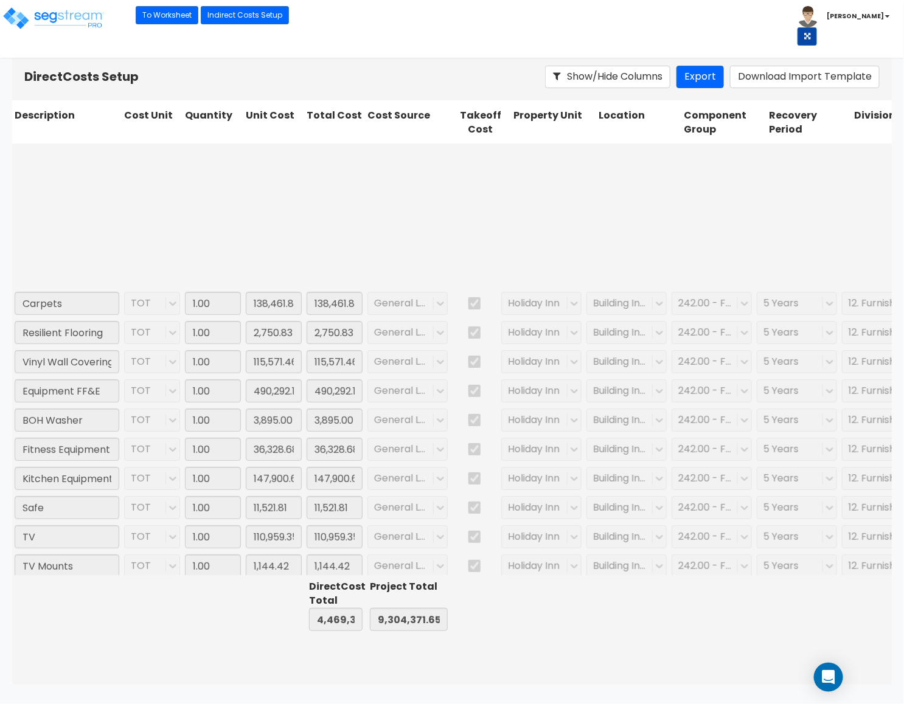
type input "1.00"
type input "6,082.10"
type input "1.00"
type input "42,742.00"
type input "1.00"
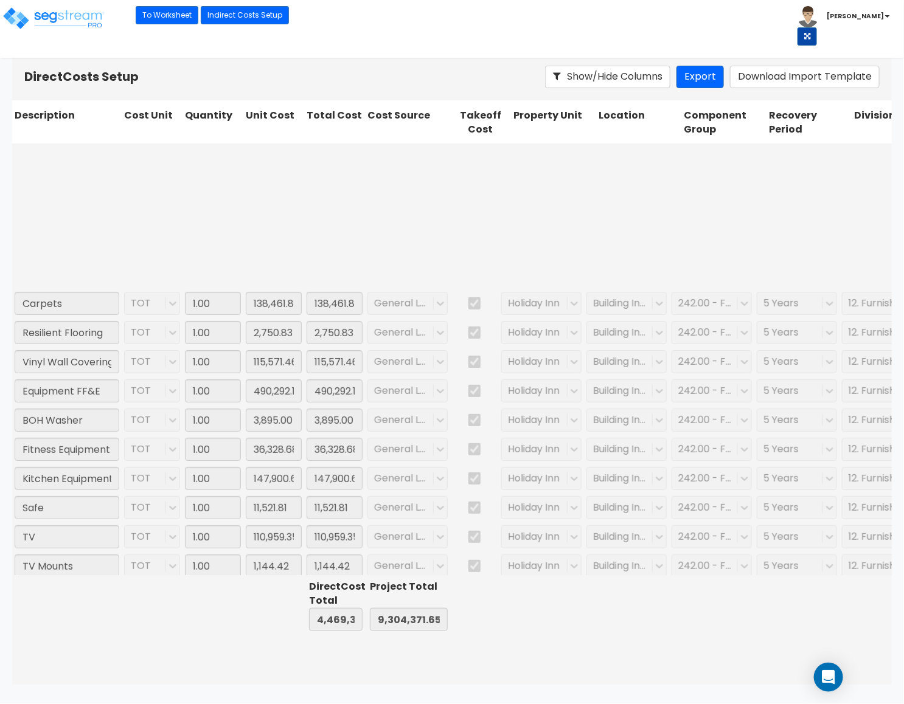
type input "27.20"
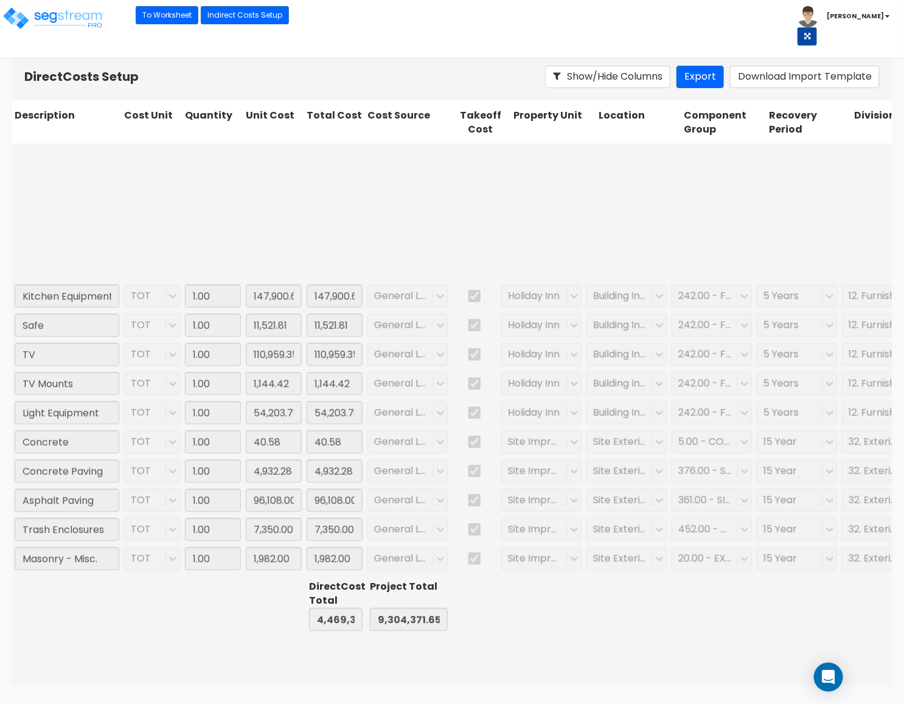
type input "1.00"
type input "990.65"
type input "1.00"
type input "1,990.99"
type input "1.00"
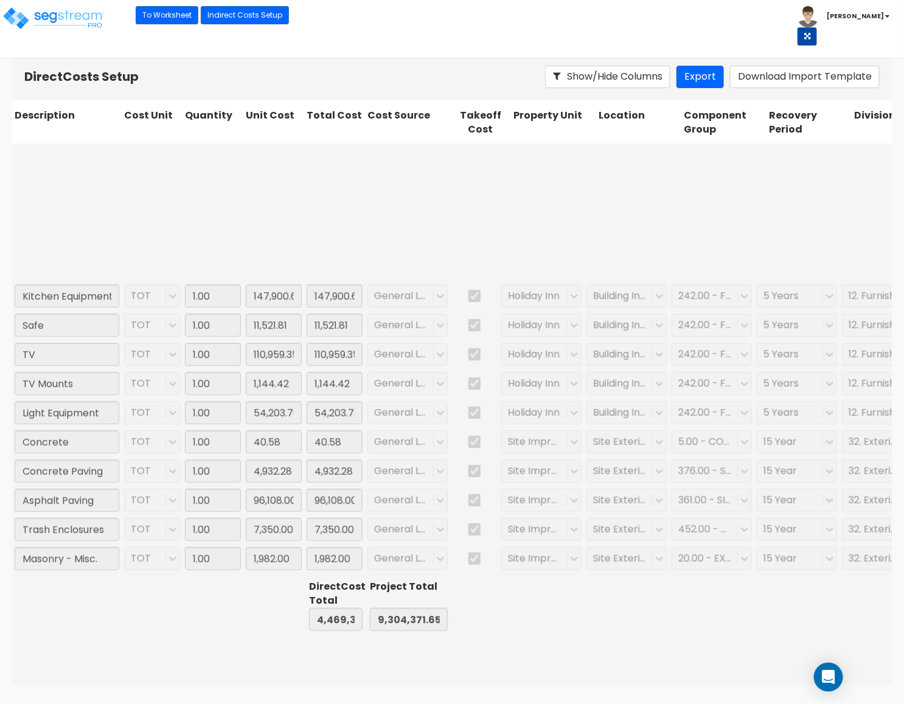
type input "58,925.84"
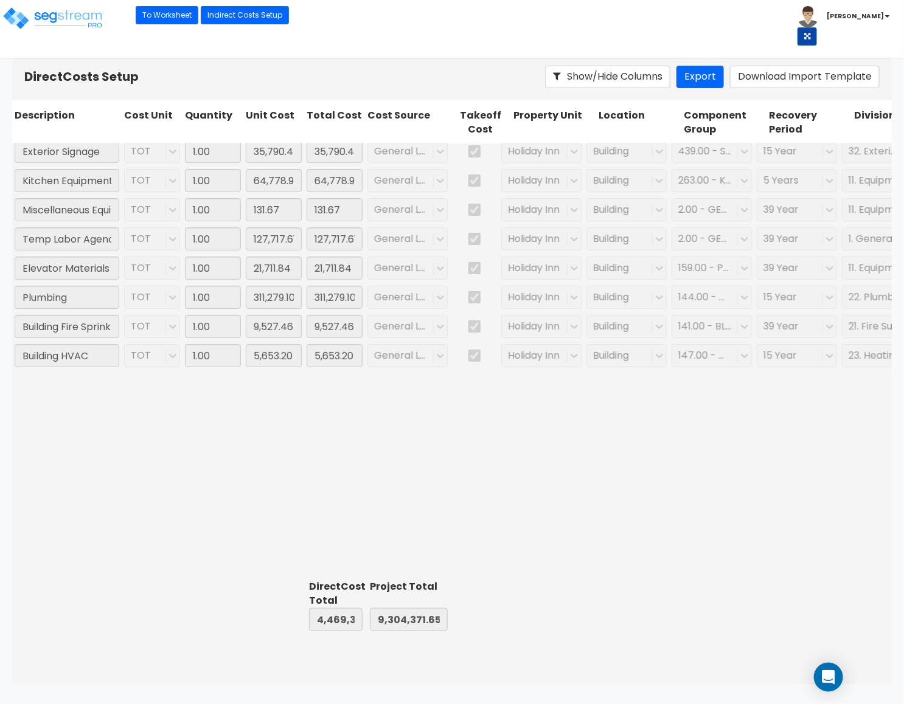
type input "1.00"
type input "206.73"
type input "1.00"
type input "171,986.46"
type input "1.00"
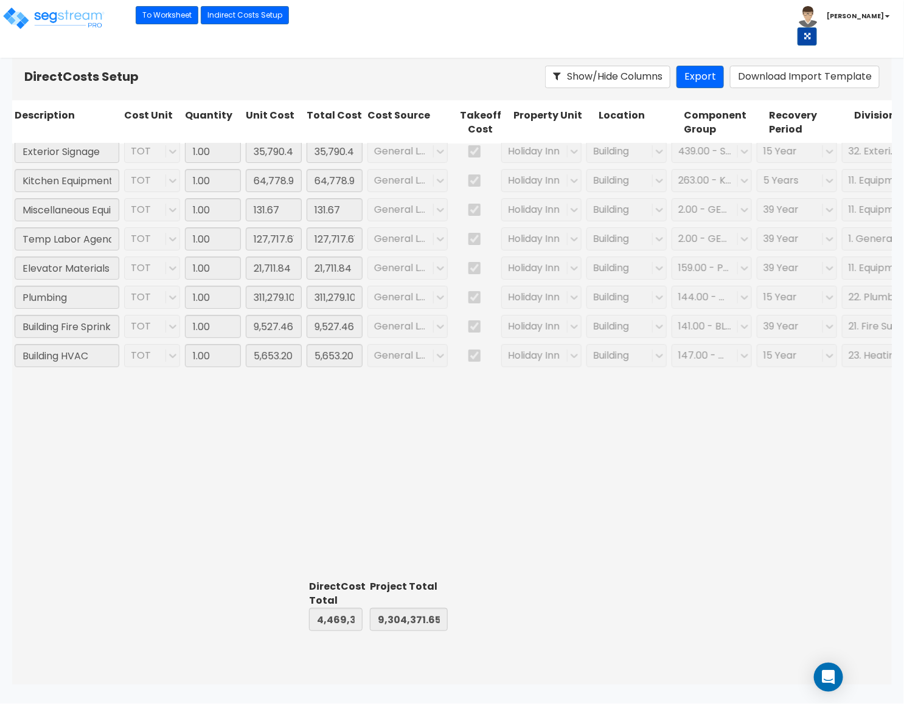
type input "625.94"
type input "1.00"
type input "86,450.71"
type input "1.00"
type input "7,281.69"
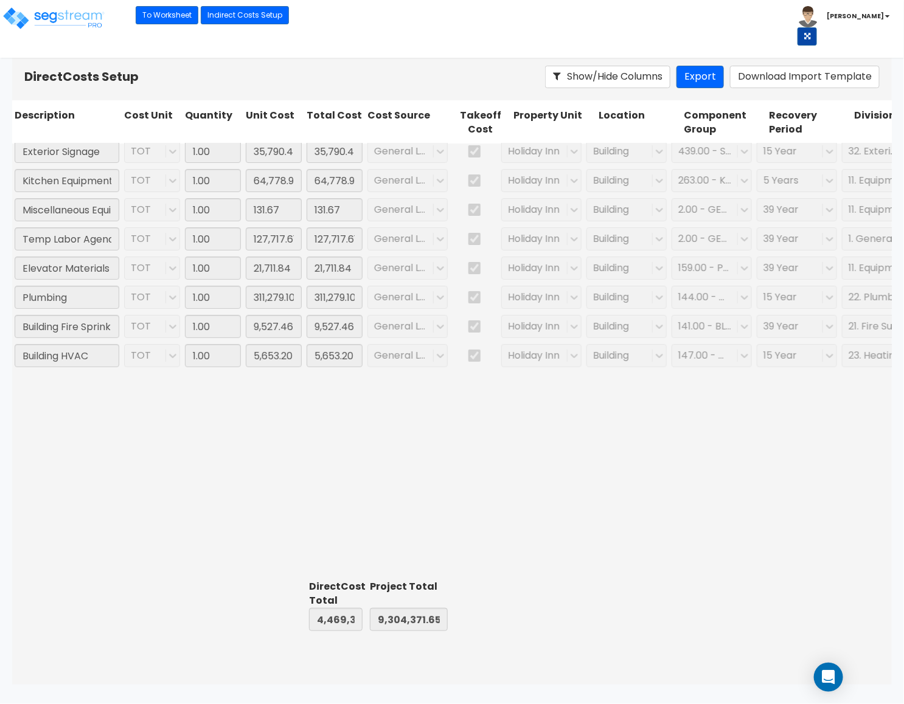
type input "1.00"
type input "20,972.64"
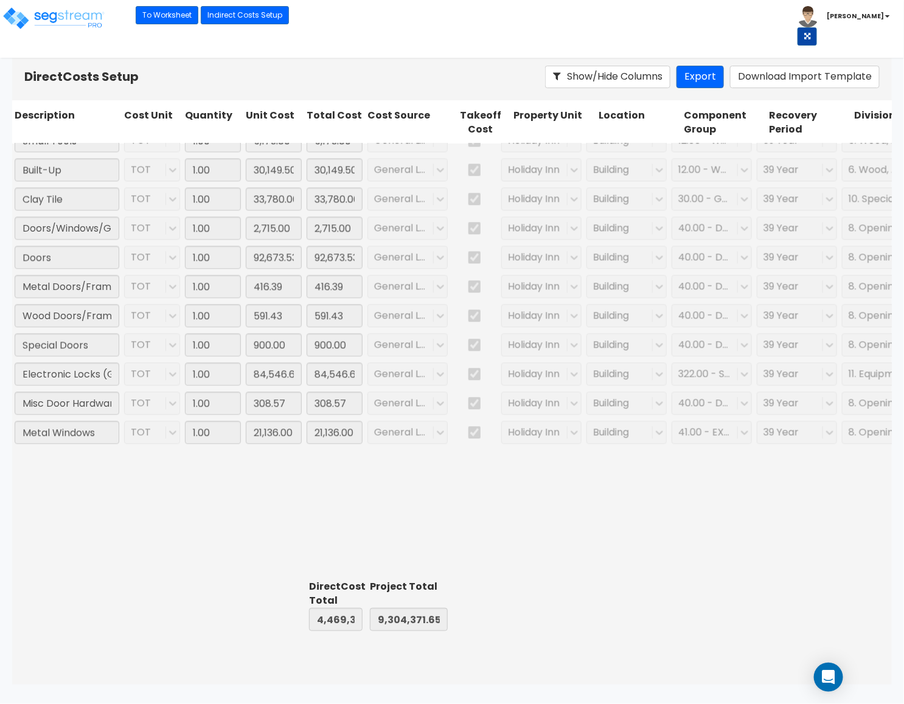
type input "1.00"
type input "62,403.92"
type input "1.00"
type input "6,082.10"
type input "1.00"
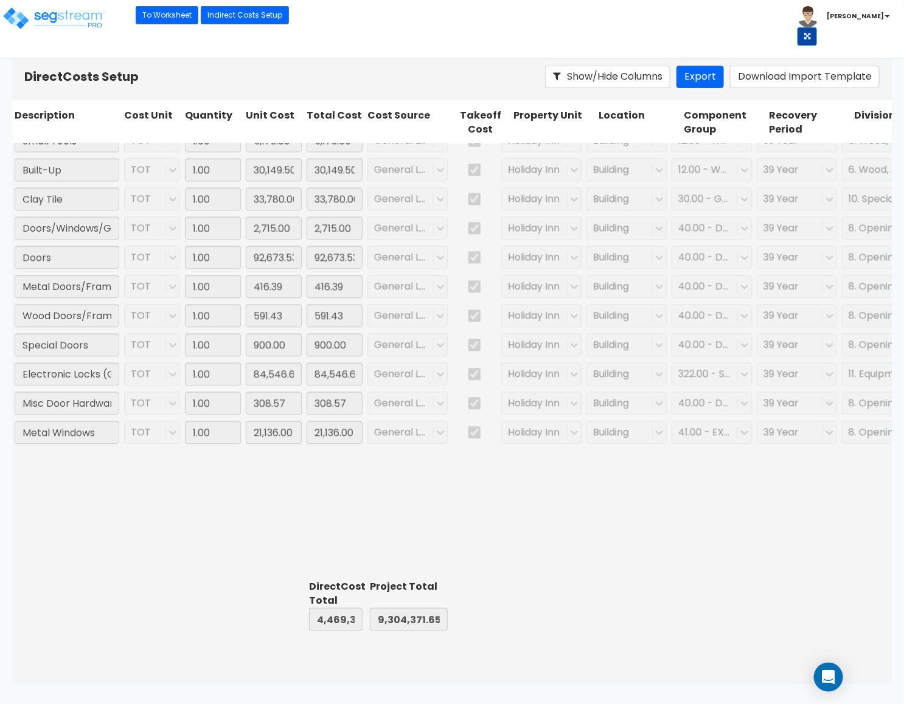
type input "42,742.00"
type input "1.00"
type input "27.20"
type input "1.00"
type input "9,377.83"
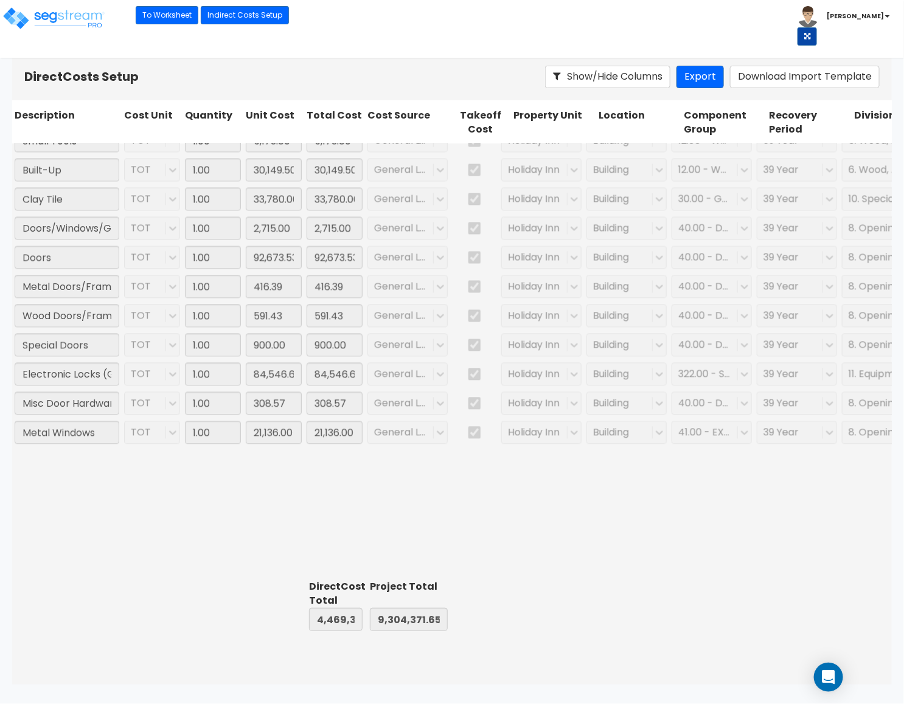
type input "1.00"
type input "785.32"
type input "1.00"
type input "20,000.00"
type input "1.00"
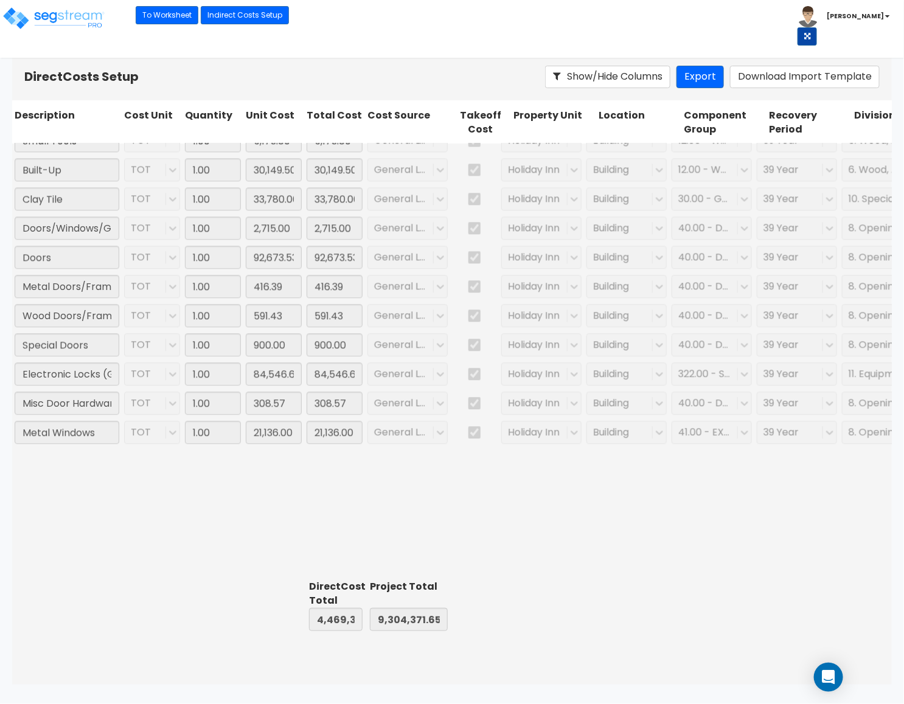
type input "990.65"
type input "1.00"
type input "1,990.99"
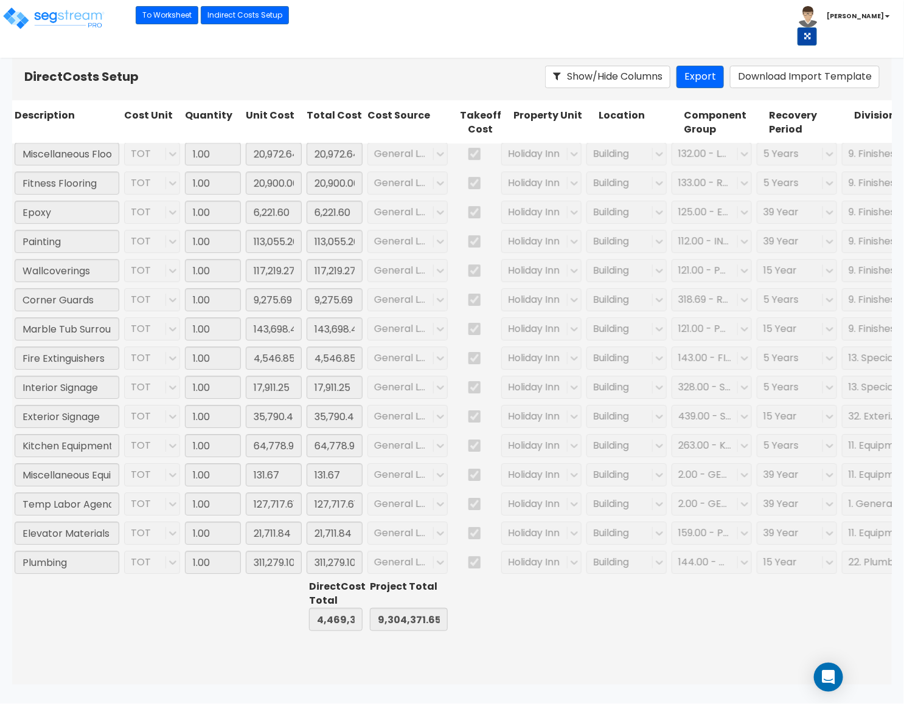
scroll to position [1830, 0]
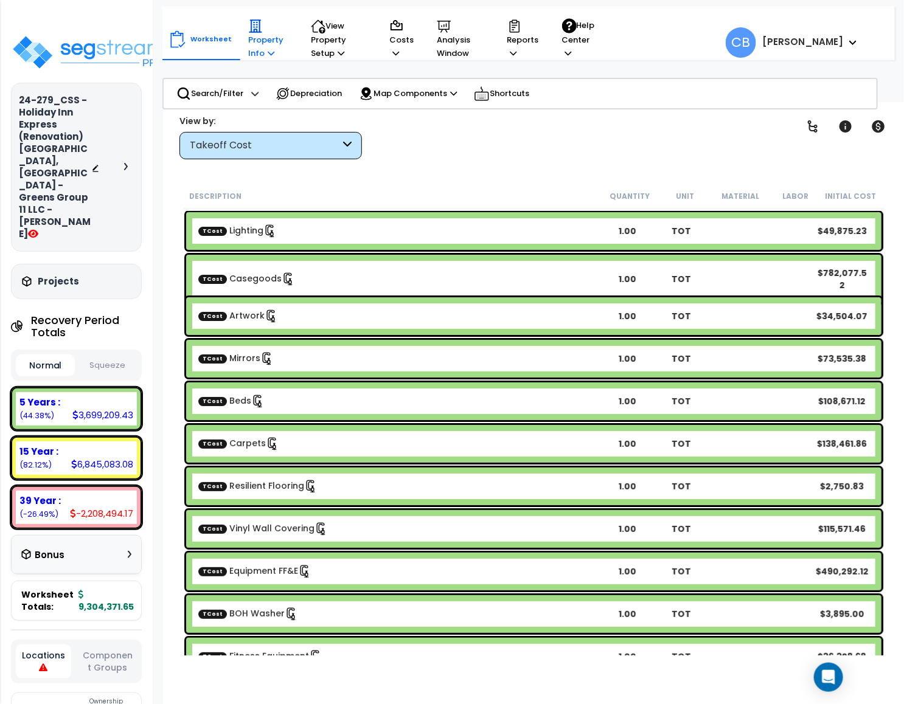
click at [251, 57] on p "Property Info" at bounding box center [267, 39] width 39 height 41
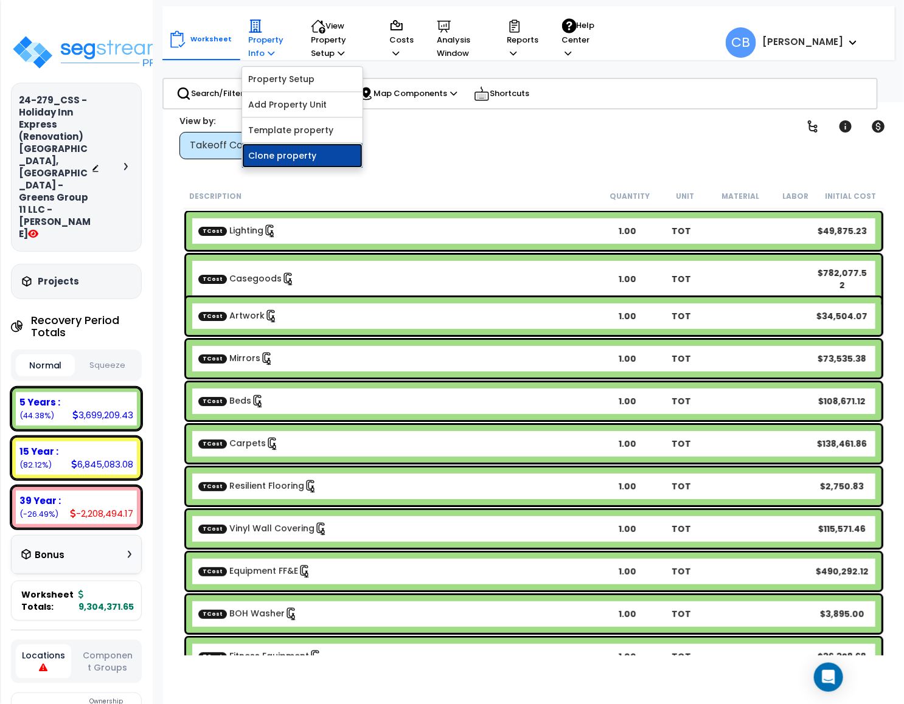
drag, startPoint x: 259, startPoint y: 170, endPoint x: 259, endPoint y: 158, distance: 12.8
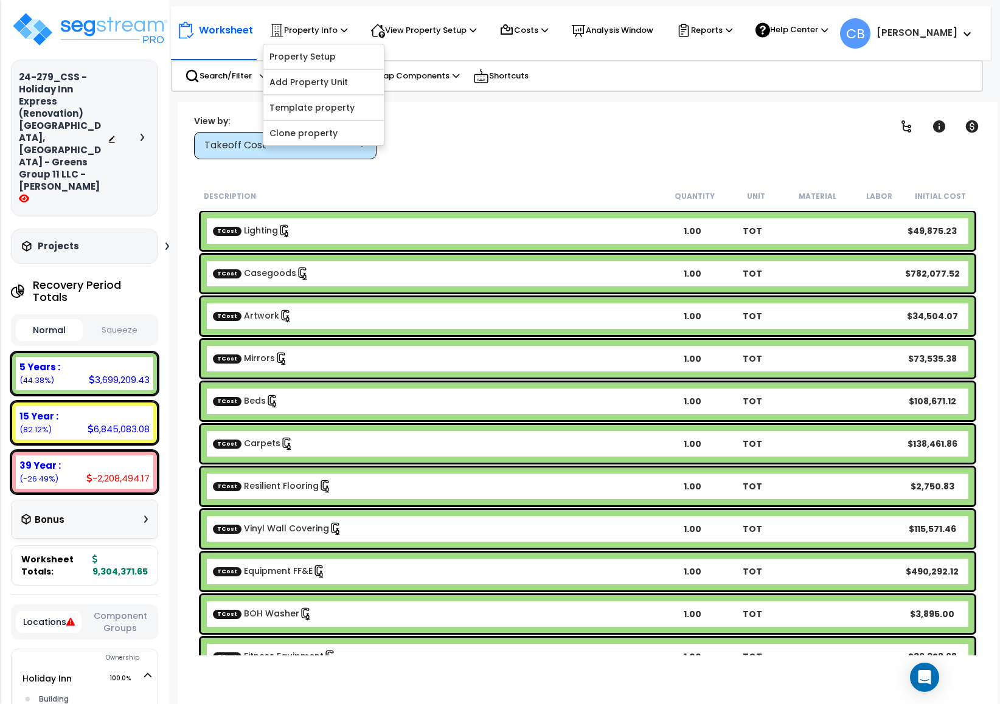
click at [469, 111] on div "Worksheet Property Info Property Setup Add Property Unit Template property Clon…" at bounding box center [588, 454] width 820 height 704
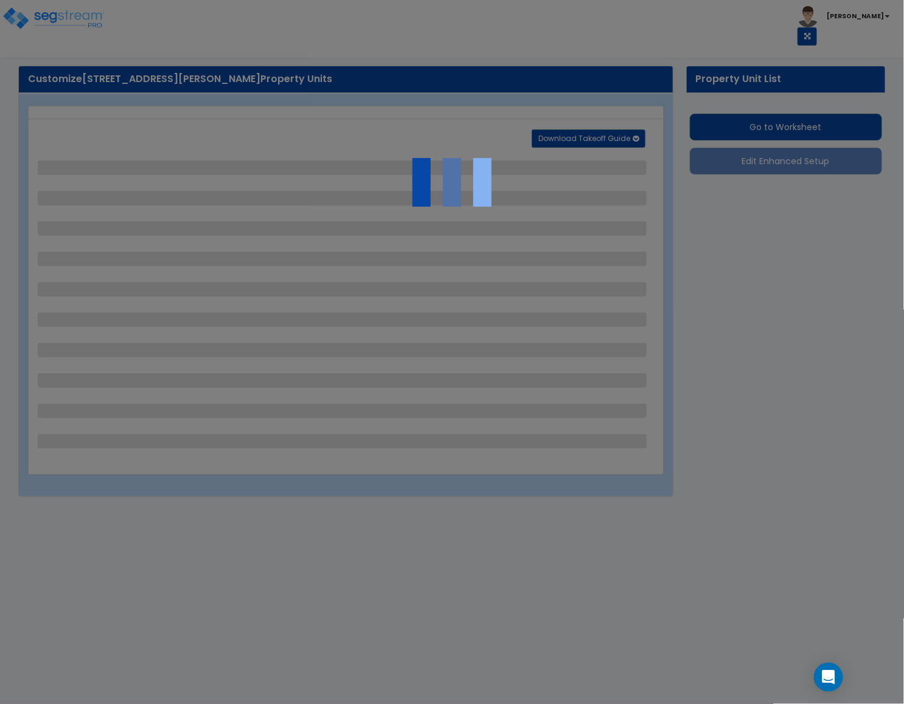
select select "2"
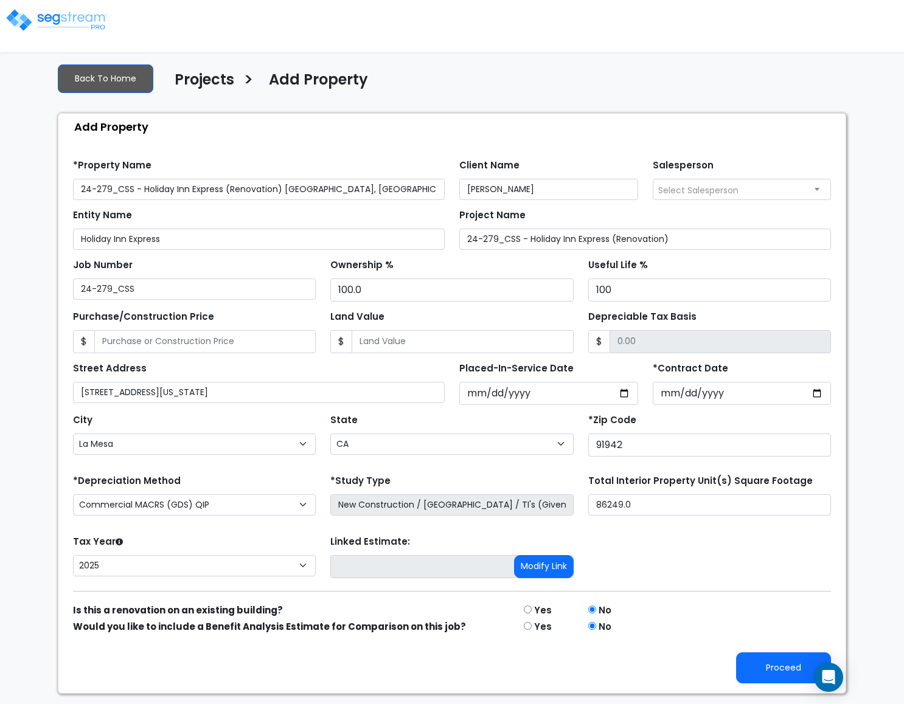
select select "La Mesa"
select select "CA"
select select "CM(Q-FMCS"
select select "NEW"
select select "2025"
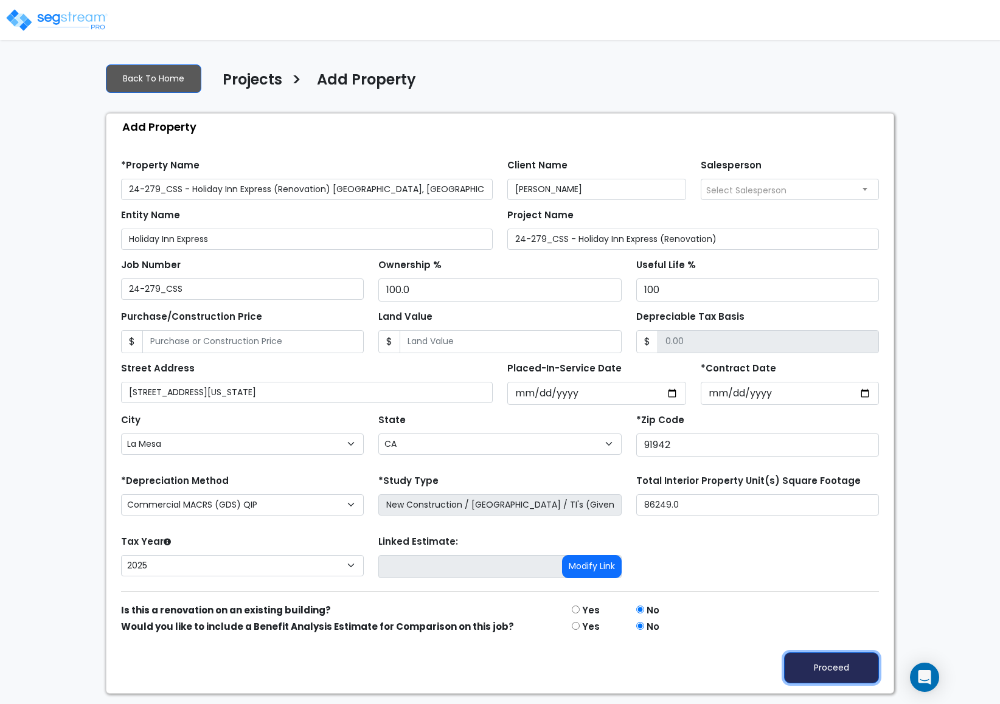
click at [809, 662] on button "Proceed" at bounding box center [831, 668] width 95 height 31
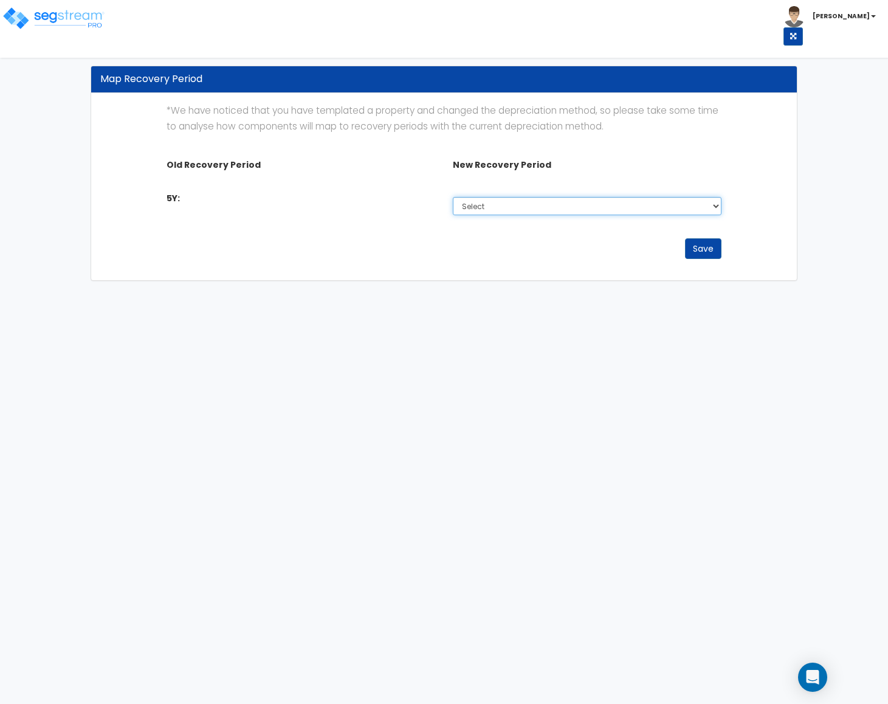
click at [547, 206] on select "Select Non-Depreciable Land 5 Year 7 Year 15 Year 39 Year" at bounding box center [587, 206] width 268 height 18
select select "5Y_1"
click at [453, 198] on select "Select Non-Depreciable Land 5 Year 7 Year 15 Year 39 Year" at bounding box center [587, 206] width 268 height 18
click at [693, 243] on button "Save" at bounding box center [703, 248] width 36 height 21
click at [708, 249] on button "Save" at bounding box center [703, 248] width 36 height 21
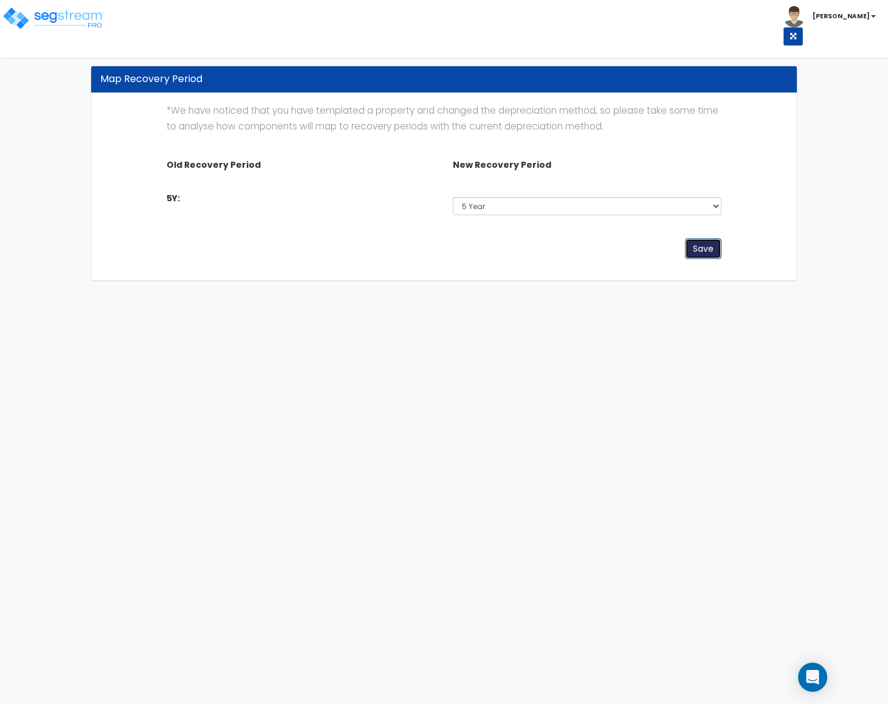
click at [708, 249] on button "Save" at bounding box center [703, 248] width 36 height 21
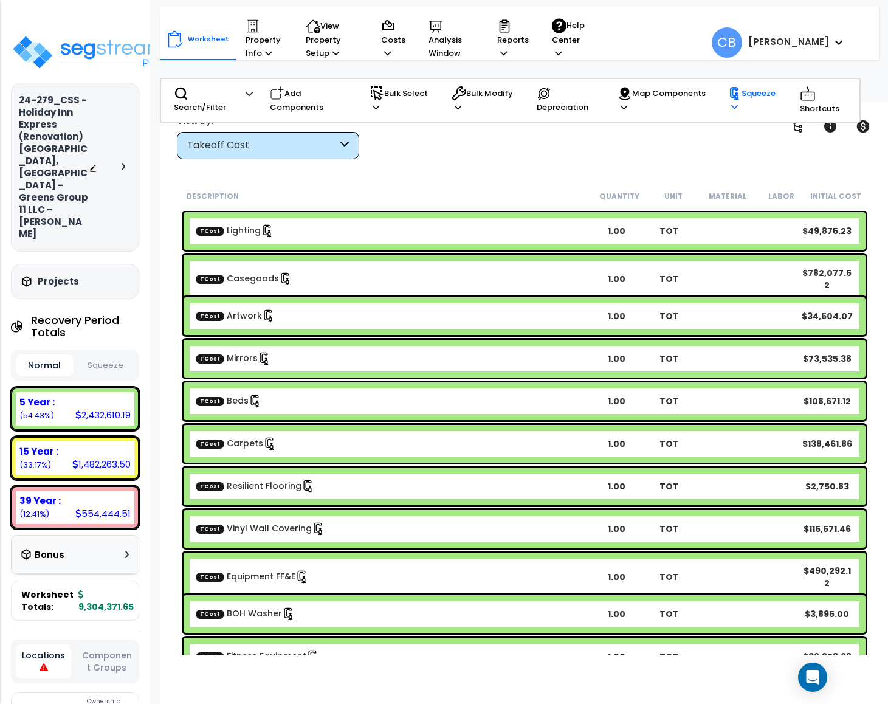
click at [741, 108] on p "Squeeze" at bounding box center [756, 100] width 55 height 27
click at [750, 140] on link "Squeeze" at bounding box center [782, 132] width 120 height 24
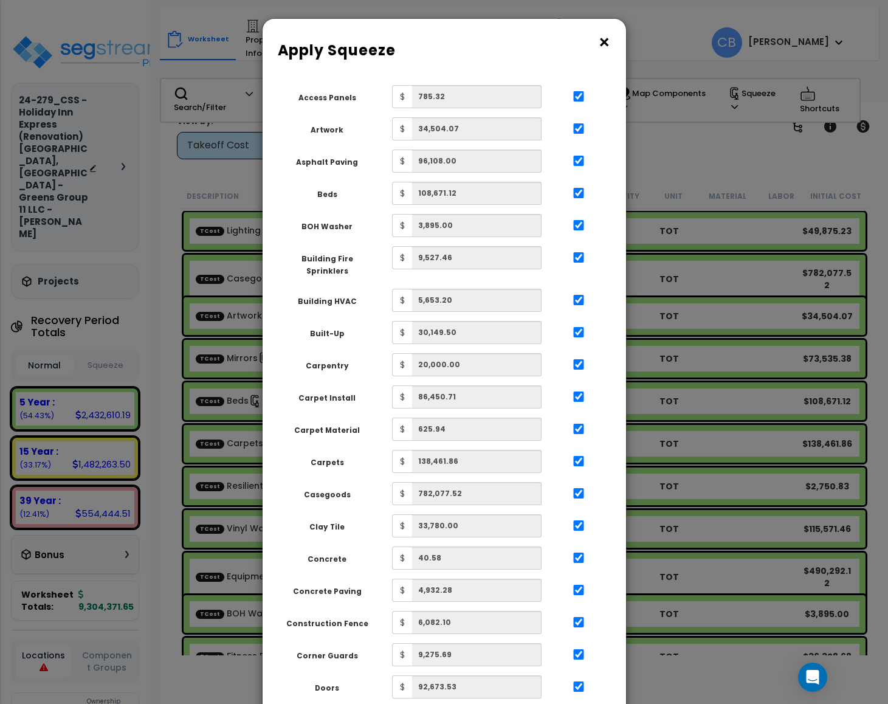
click at [608, 41] on button "×" at bounding box center [604, 42] width 13 height 19
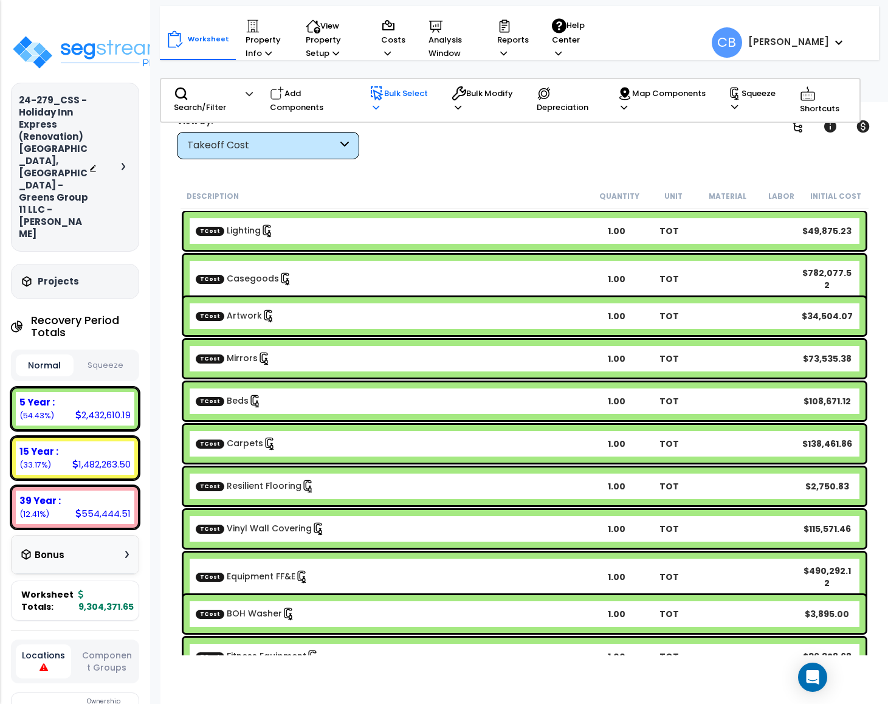
click at [391, 88] on p "Bulk Select" at bounding box center [402, 100] width 65 height 28
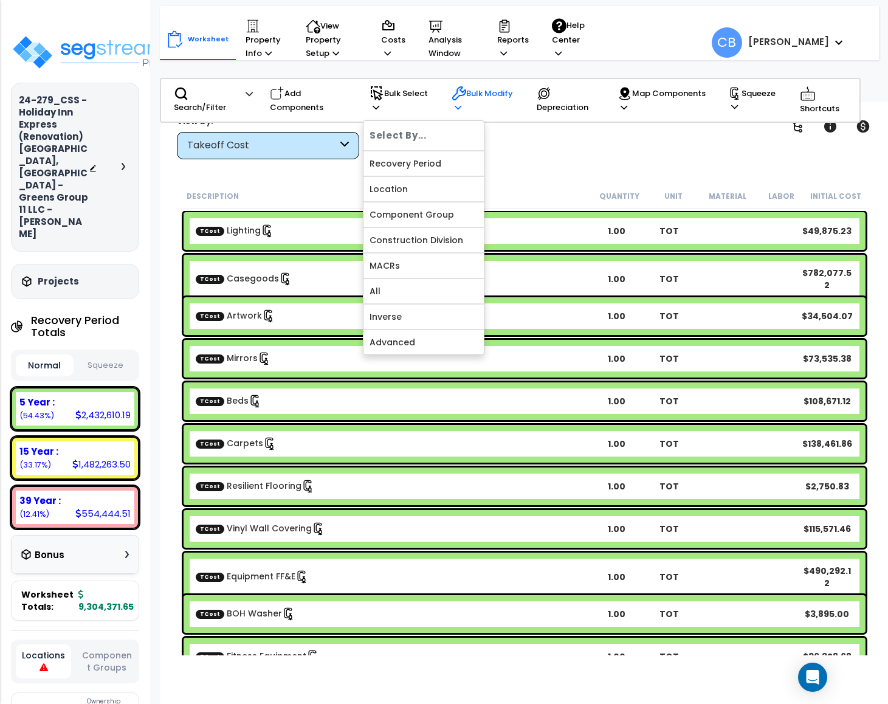
click at [468, 99] on p "Bulk Modify" at bounding box center [486, 100] width 68 height 28
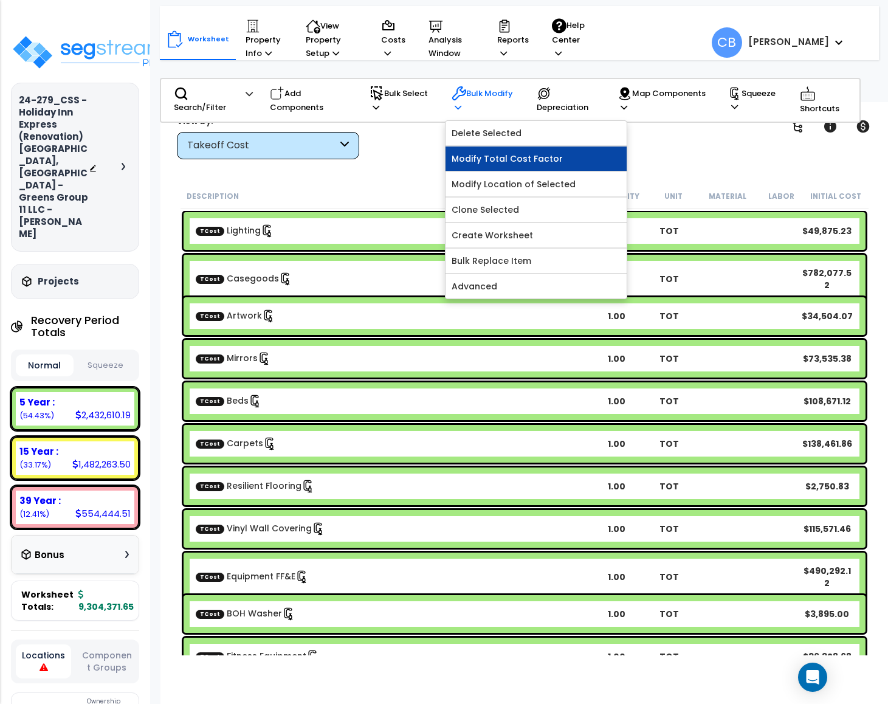
click at [475, 163] on link "Modify Total Cost Factor" at bounding box center [536, 159] width 181 height 24
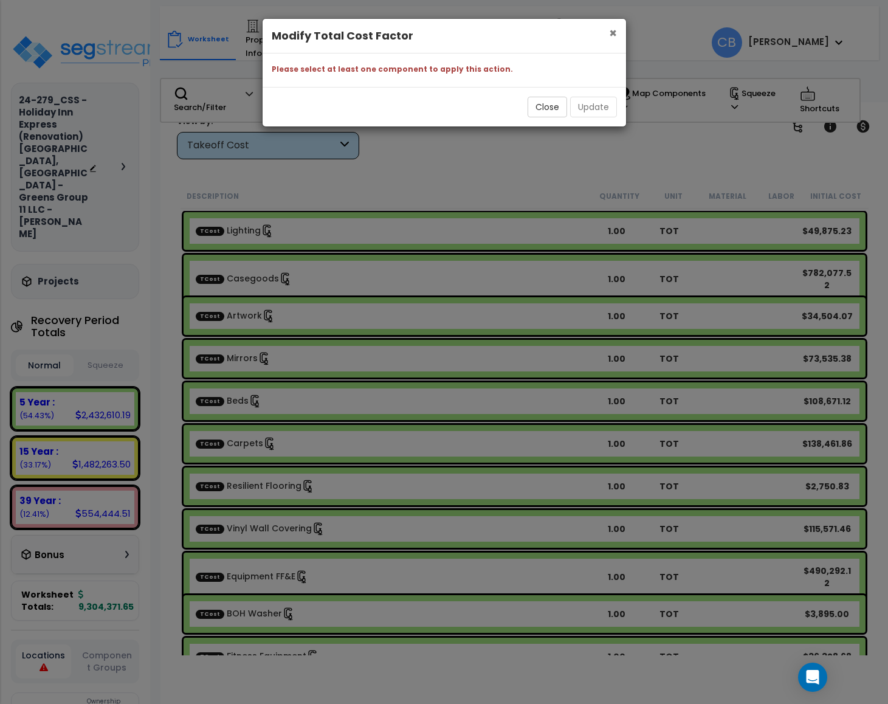
click at [610, 31] on span "×" at bounding box center [613, 33] width 8 height 18
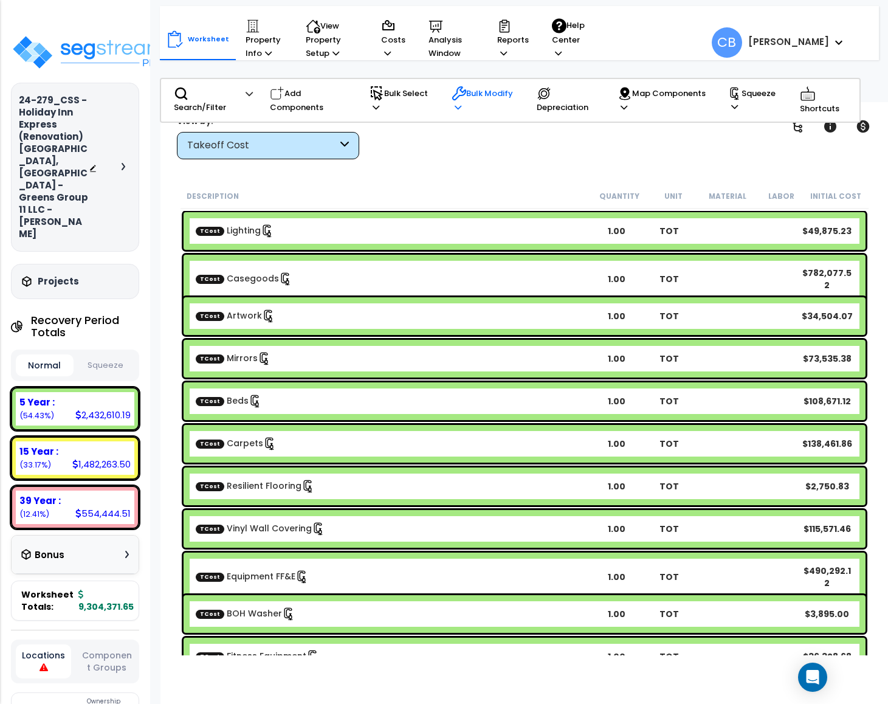
click at [463, 108] on p "Bulk Modify" at bounding box center [486, 100] width 68 height 28
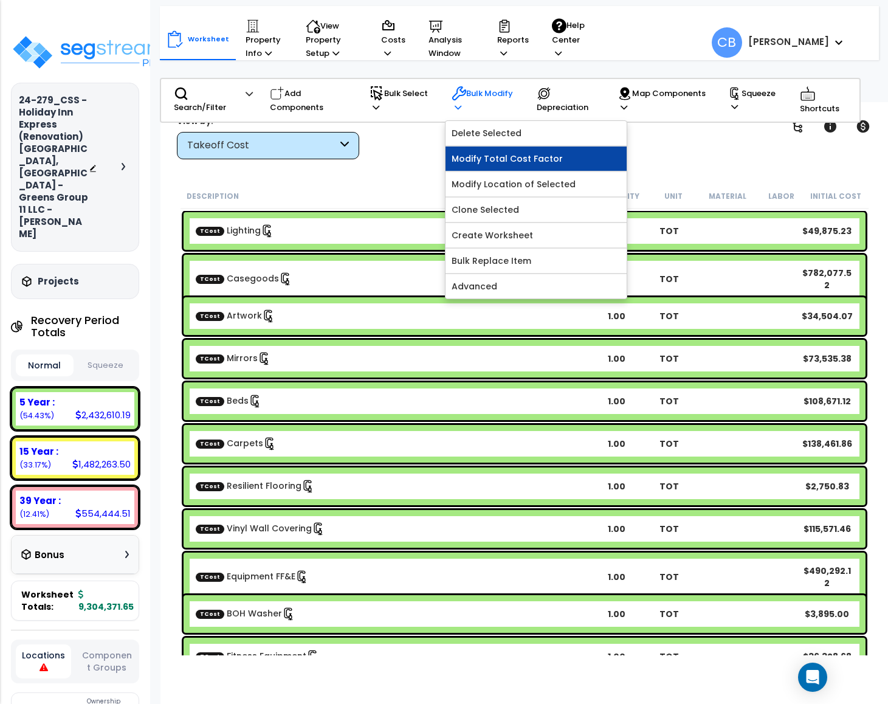
click at [478, 159] on link "Modify Total Cost Factor" at bounding box center [536, 159] width 181 height 24
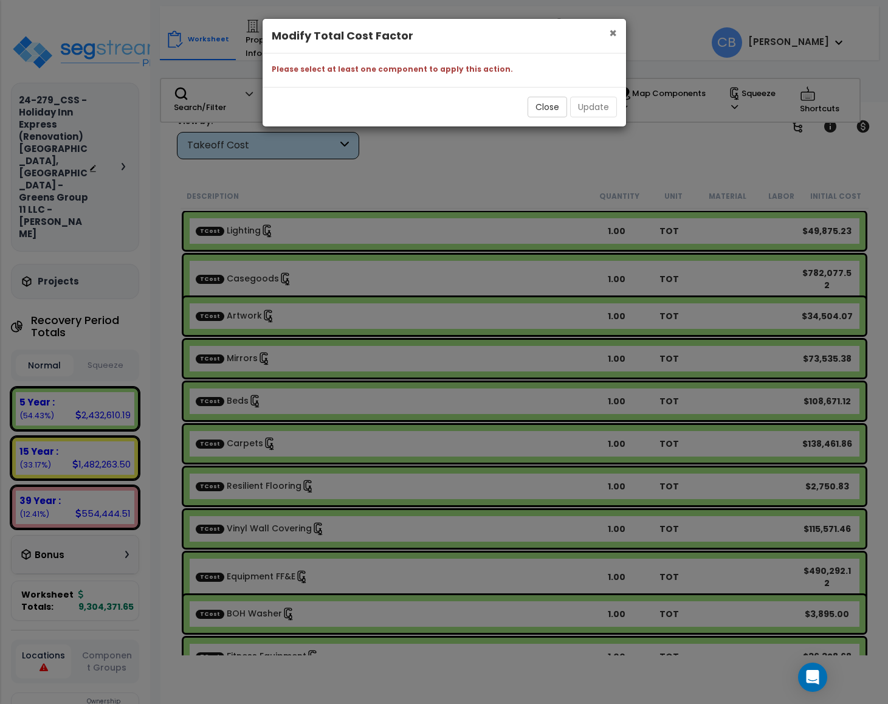
click at [612, 36] on span "×" at bounding box center [613, 33] width 8 height 18
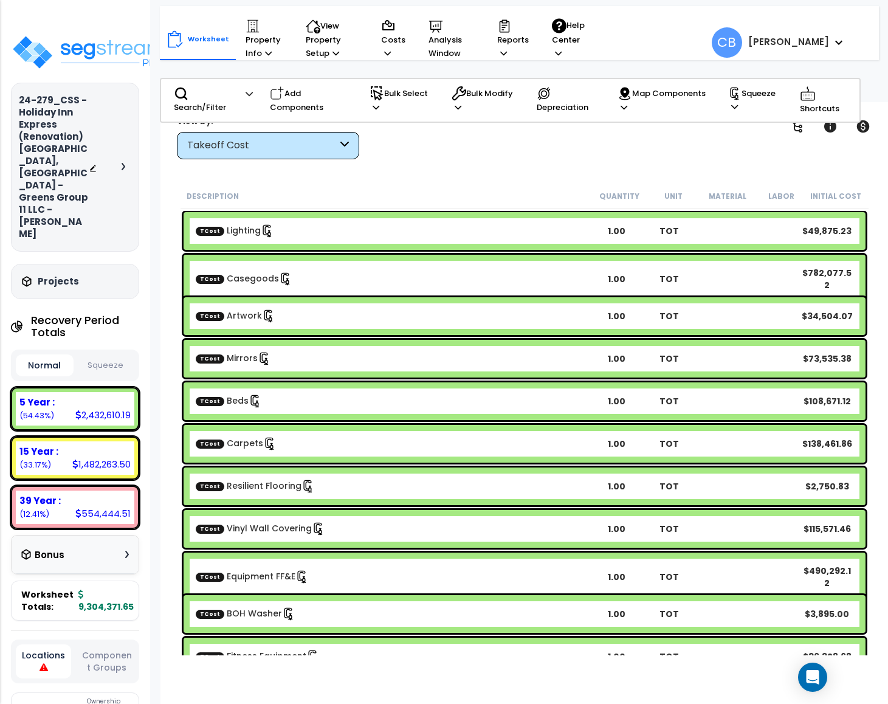
click at [277, 148] on div "Takeoff Cost" at bounding box center [262, 146] width 150 height 14
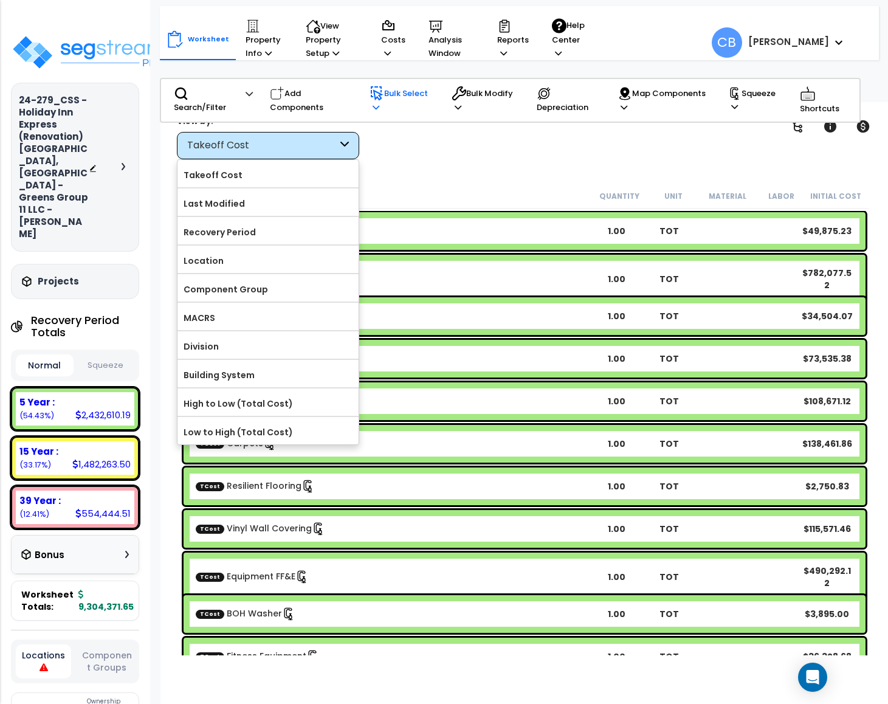
click at [400, 111] on p "Bulk Select" at bounding box center [402, 100] width 65 height 28
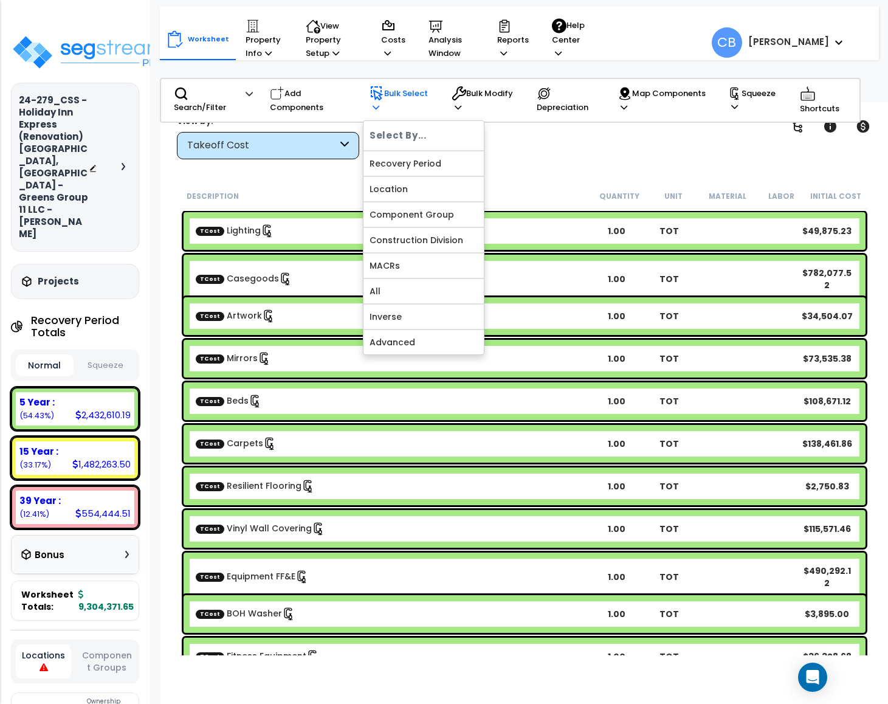
click at [376, 97] on icon at bounding box center [377, 93] width 15 height 15
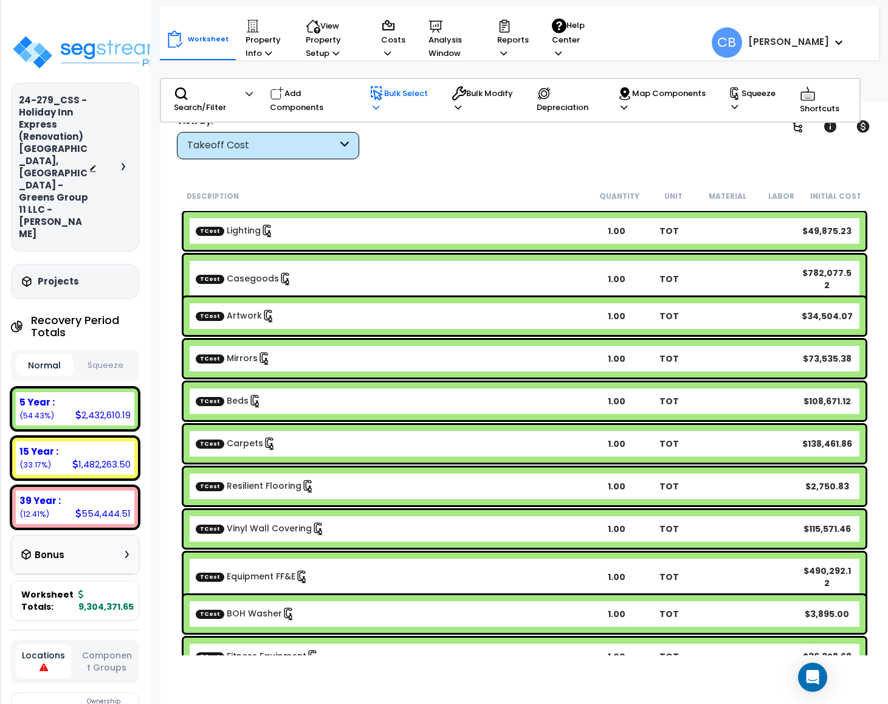
click at [376, 105] on icon at bounding box center [376, 107] width 7 height 8
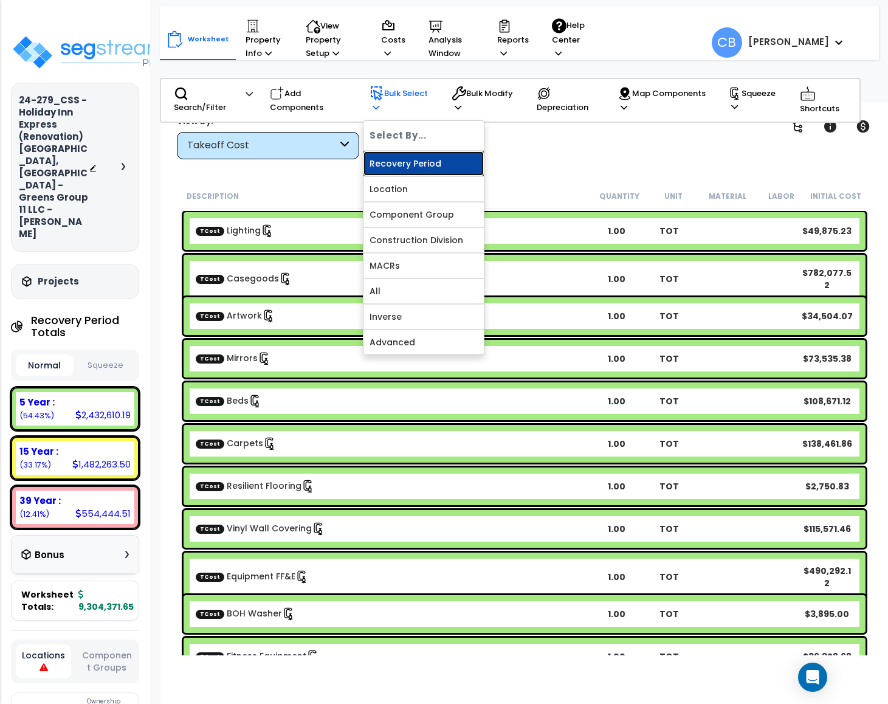
click at [390, 163] on link "Recovery Period" at bounding box center [424, 163] width 120 height 24
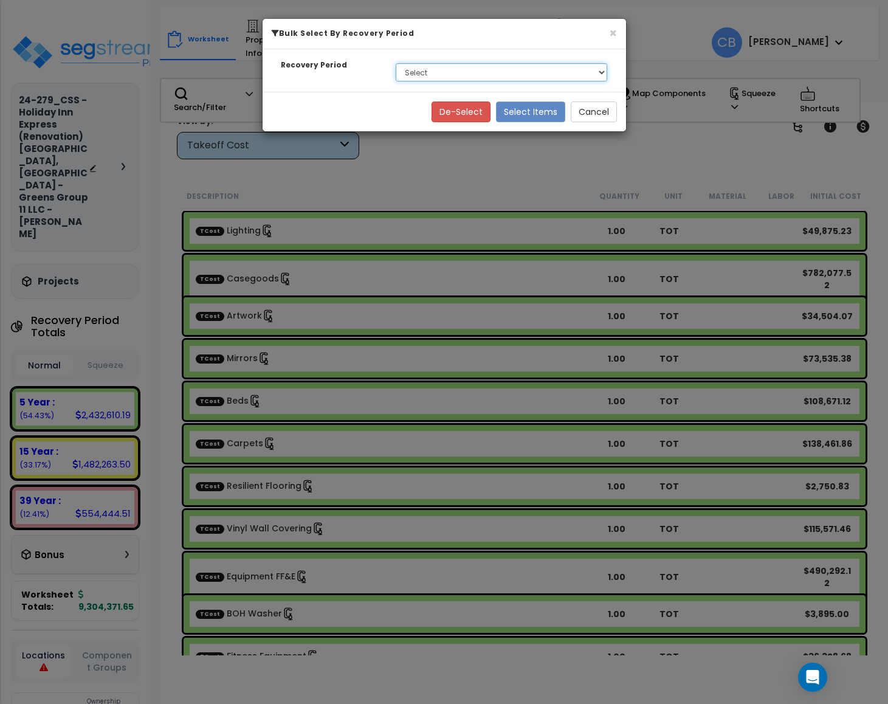
drag, startPoint x: 407, startPoint y: 66, endPoint x: 409, endPoint y: 81, distance: 14.7
click at [407, 66] on select "Select 5 Year 15 Year 39 Year Soft Cost" at bounding box center [502, 72] width 212 height 18
select select "5Y_1"
click at [396, 64] on select "Select 5 Year 15 Year 39 Year Soft Cost" at bounding box center [502, 72] width 212 height 18
click at [537, 110] on button "Select Items" at bounding box center [530, 112] width 69 height 21
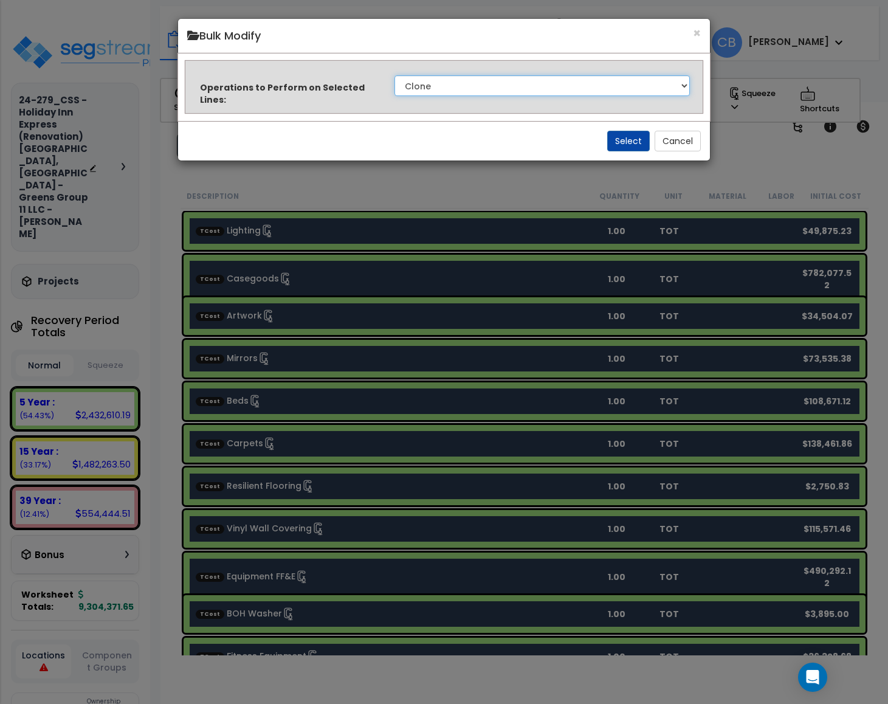
click at [476, 88] on select "Clone Delete Delete Zero Quantities Modify Component Group Modify Recovery Peri…" at bounding box center [543, 85] width 296 height 21
click at [694, 30] on button "×" at bounding box center [697, 33] width 8 height 13
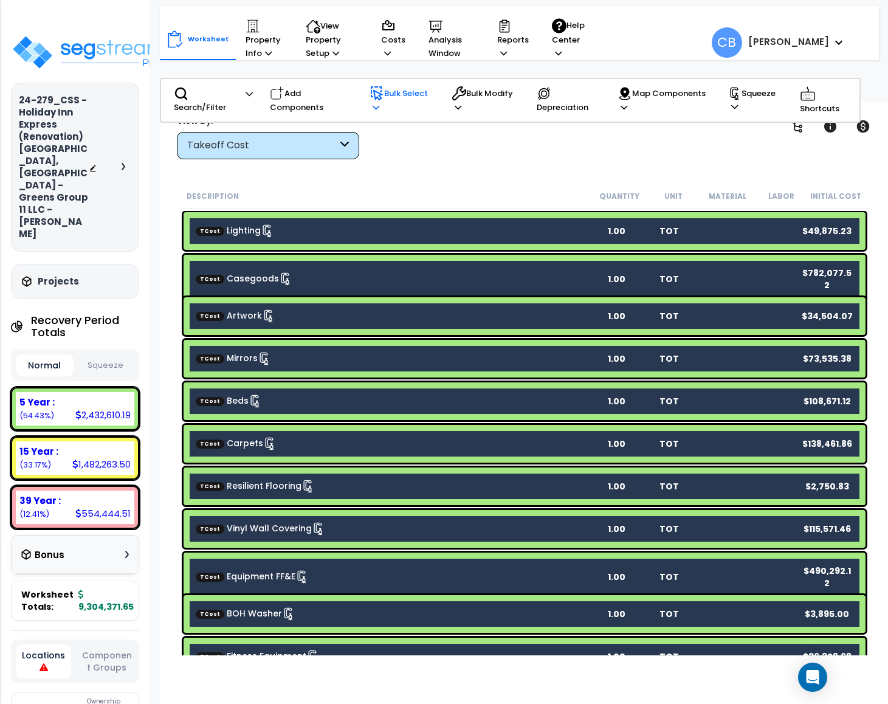
click at [386, 99] on p "Bulk Select" at bounding box center [402, 100] width 65 height 28
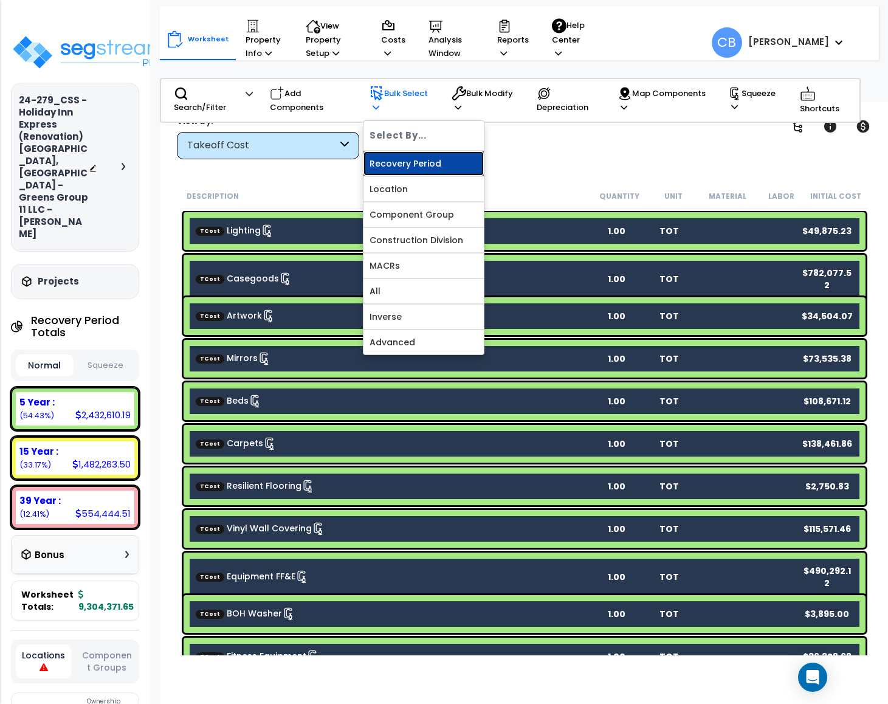
click at [395, 167] on link "Recovery Period" at bounding box center [424, 163] width 120 height 24
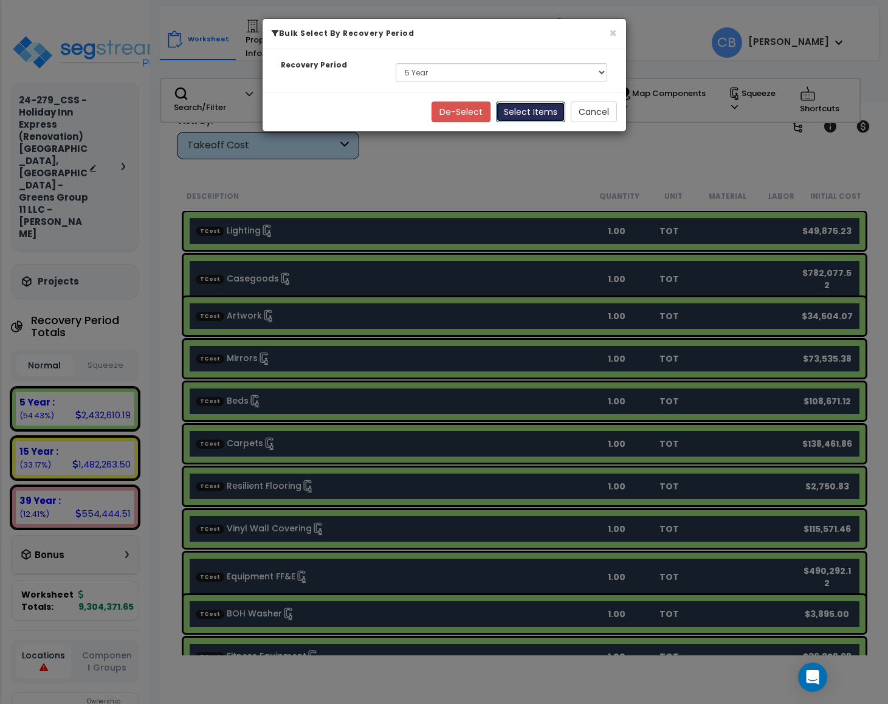
click at [529, 108] on button "Select Items" at bounding box center [530, 112] width 69 height 21
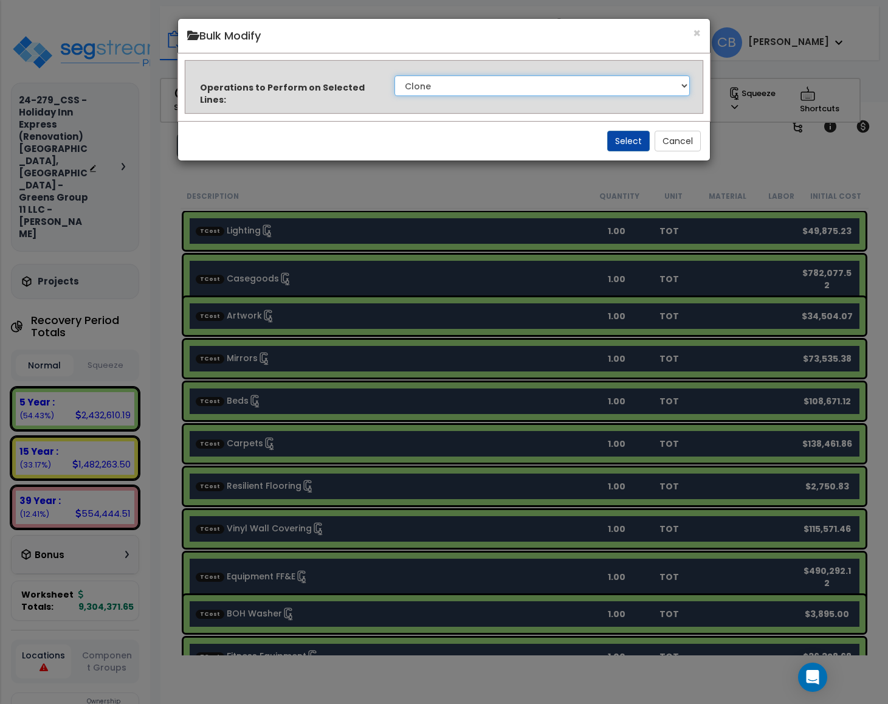
click at [519, 88] on select "Clone Delete Delete Zero Quantities Modify Component Group Modify Recovery Peri…" at bounding box center [543, 85] width 296 height 21
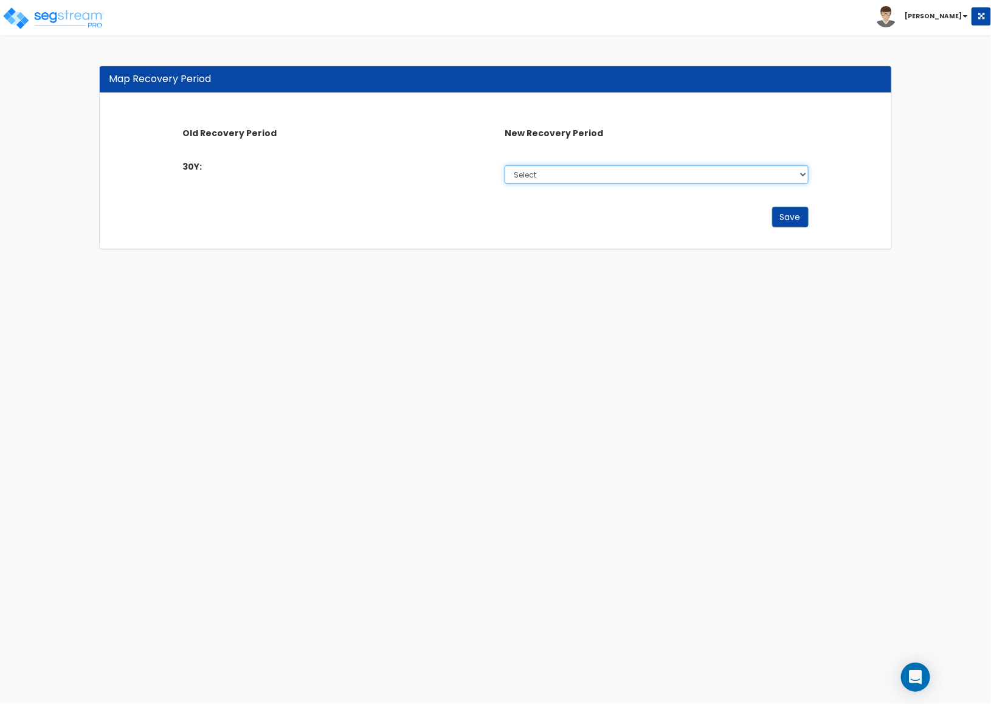
click at [582, 173] on select "Select 5 Years 7 Years 15 Years 27.5 Year" at bounding box center [657, 174] width 304 height 18
